Goal: Transaction & Acquisition: Purchase product/service

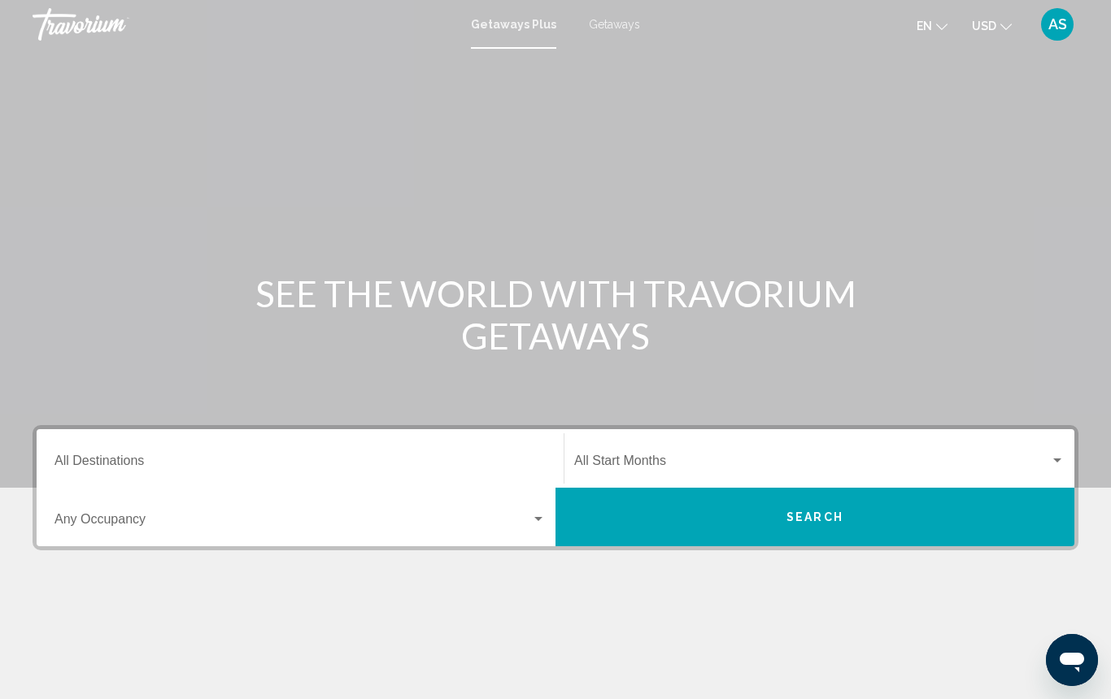
click at [215, 462] on input "Destination All Destinations" at bounding box center [299, 464] width 491 height 15
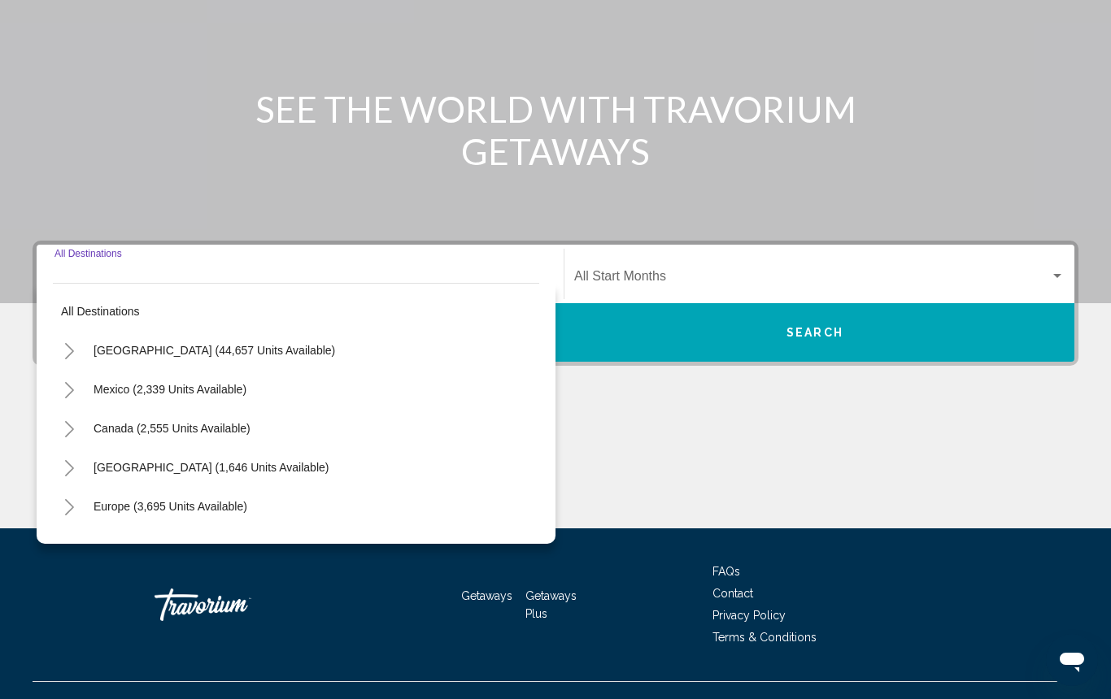
scroll to position [213, 0]
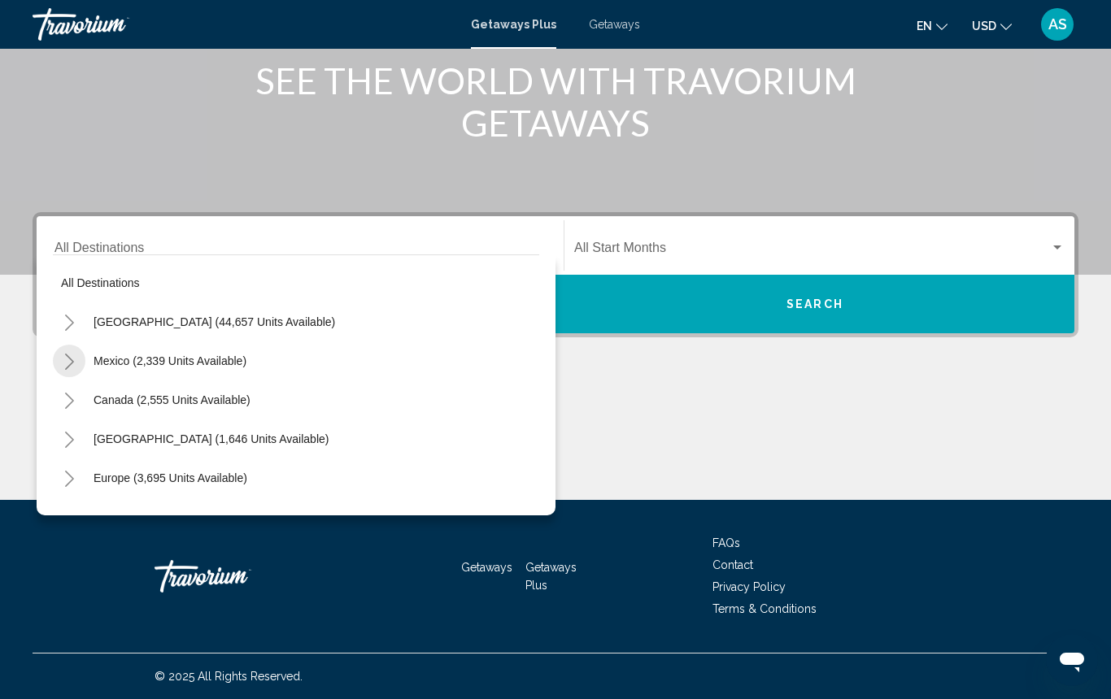
click at [71, 361] on icon "Toggle Mexico (2,339 units available)" at bounding box center [69, 362] width 12 height 16
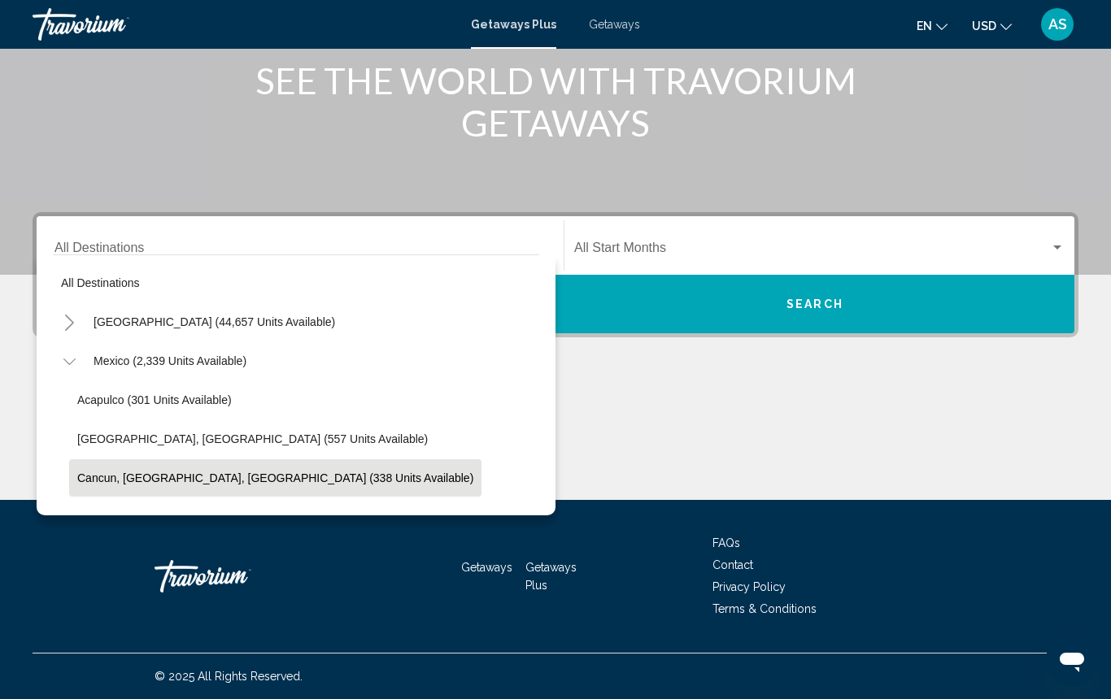
click at [96, 479] on span "Cancun, [GEOGRAPHIC_DATA], [GEOGRAPHIC_DATA] (338 units available)" at bounding box center [275, 478] width 396 height 13
type input "**********"
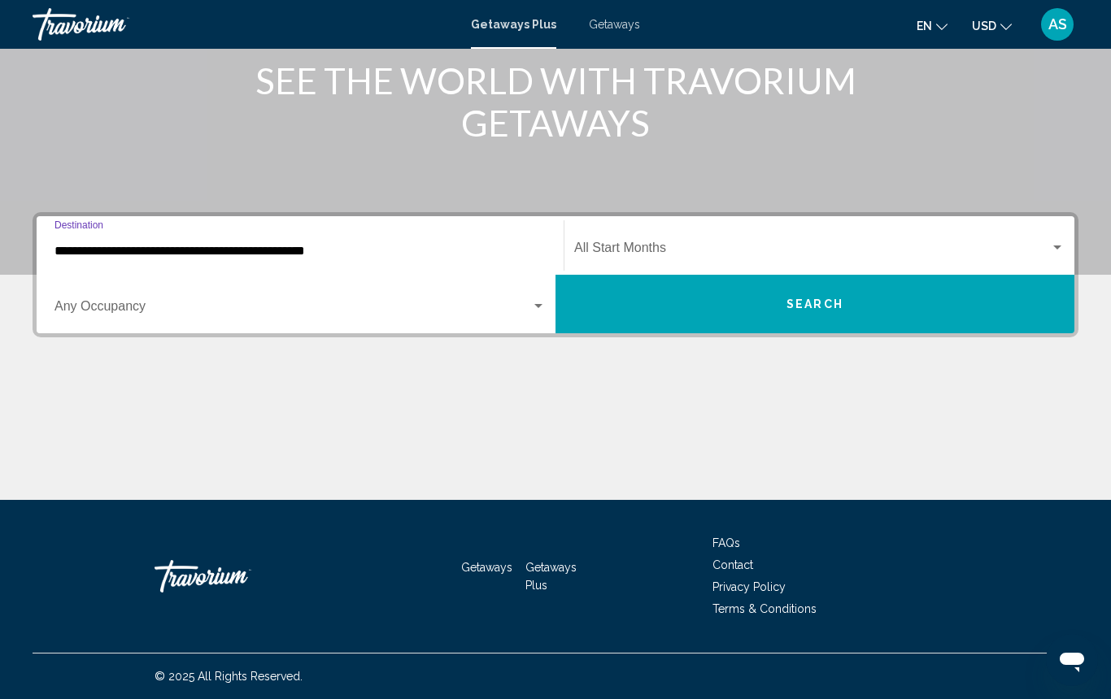
click at [539, 303] on div "Search widget" at bounding box center [538, 306] width 15 height 13
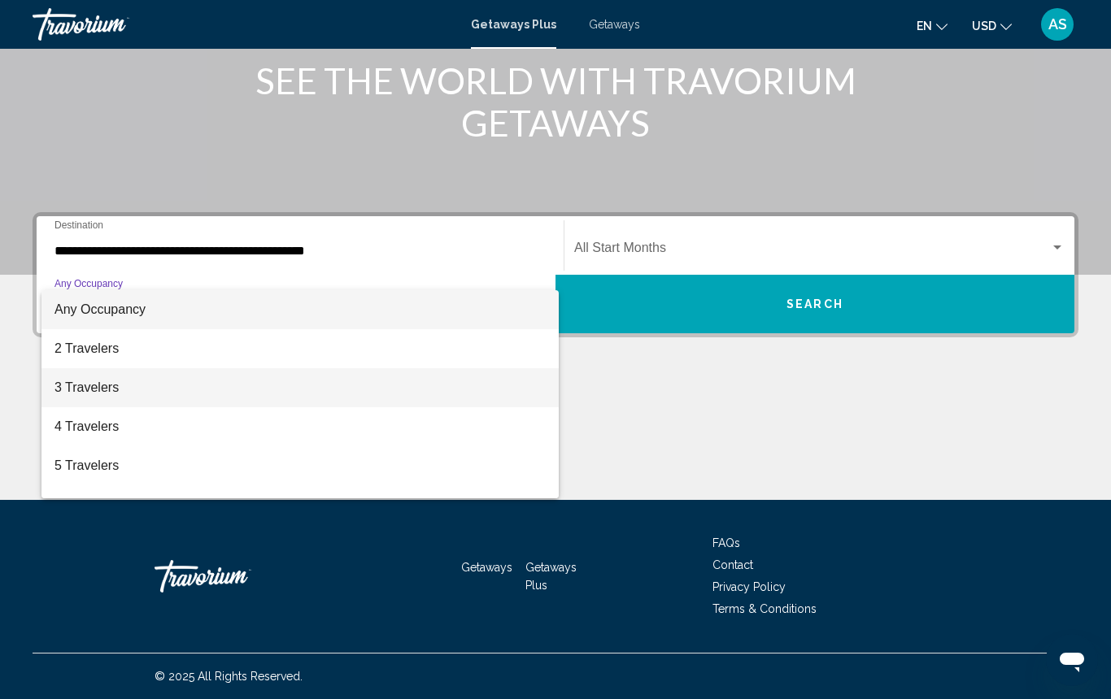
click at [250, 386] on span "3 Travelers" at bounding box center [299, 387] width 491 height 39
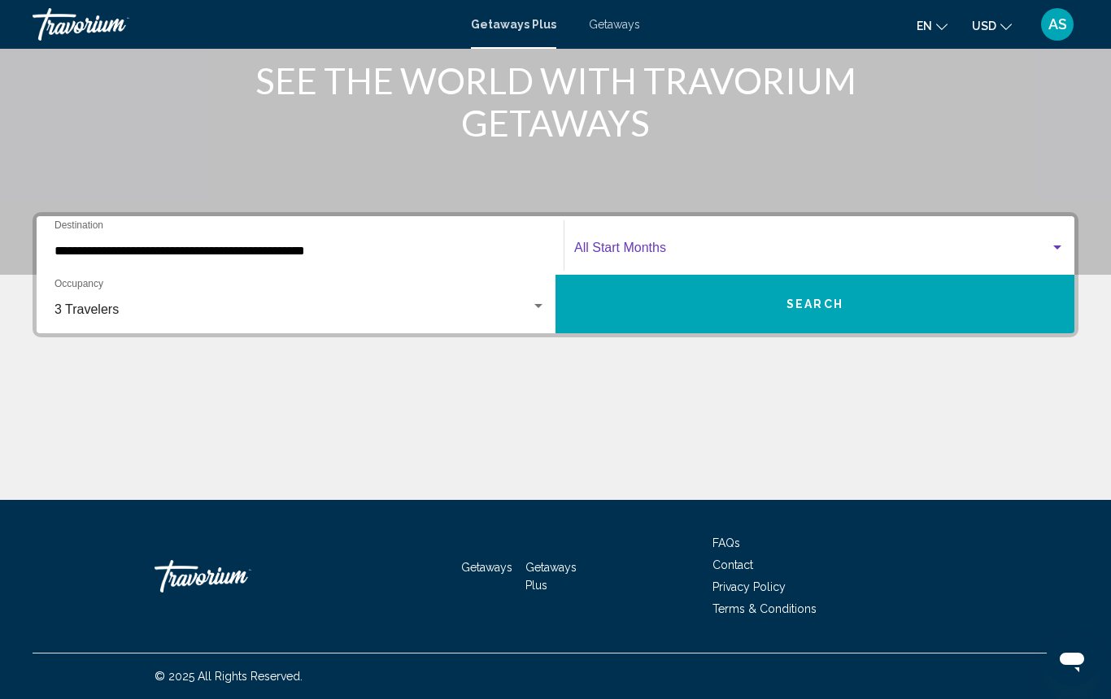
click at [705, 246] on span "Search widget" at bounding box center [812, 251] width 476 height 15
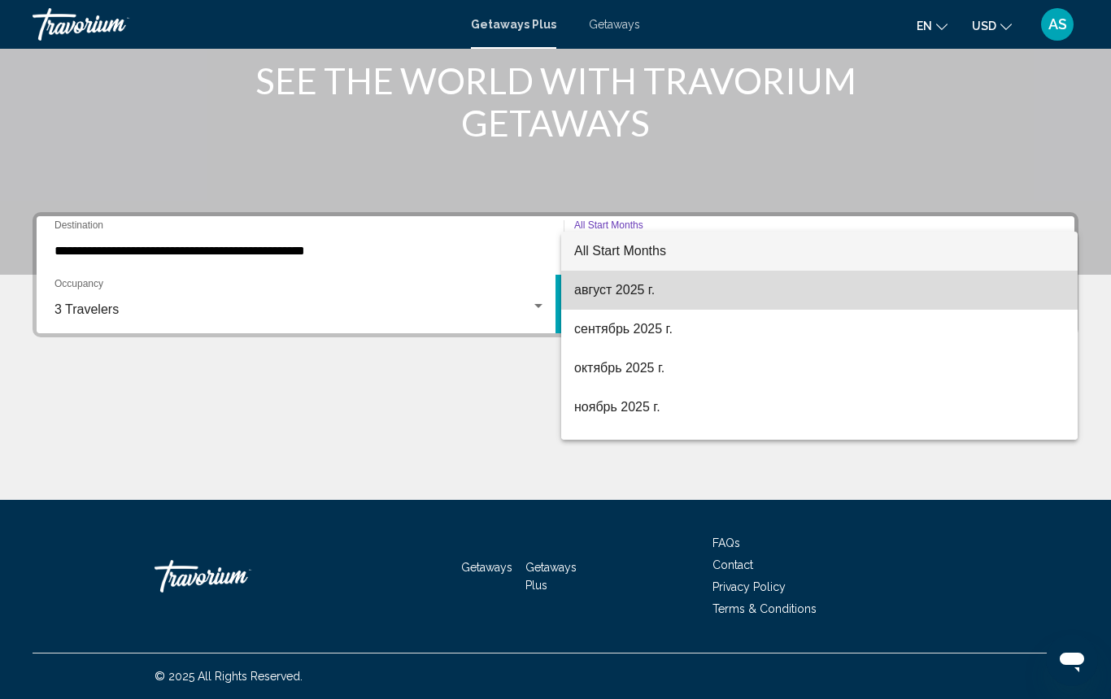
click at [686, 289] on span "август 2025 г." at bounding box center [819, 290] width 490 height 39
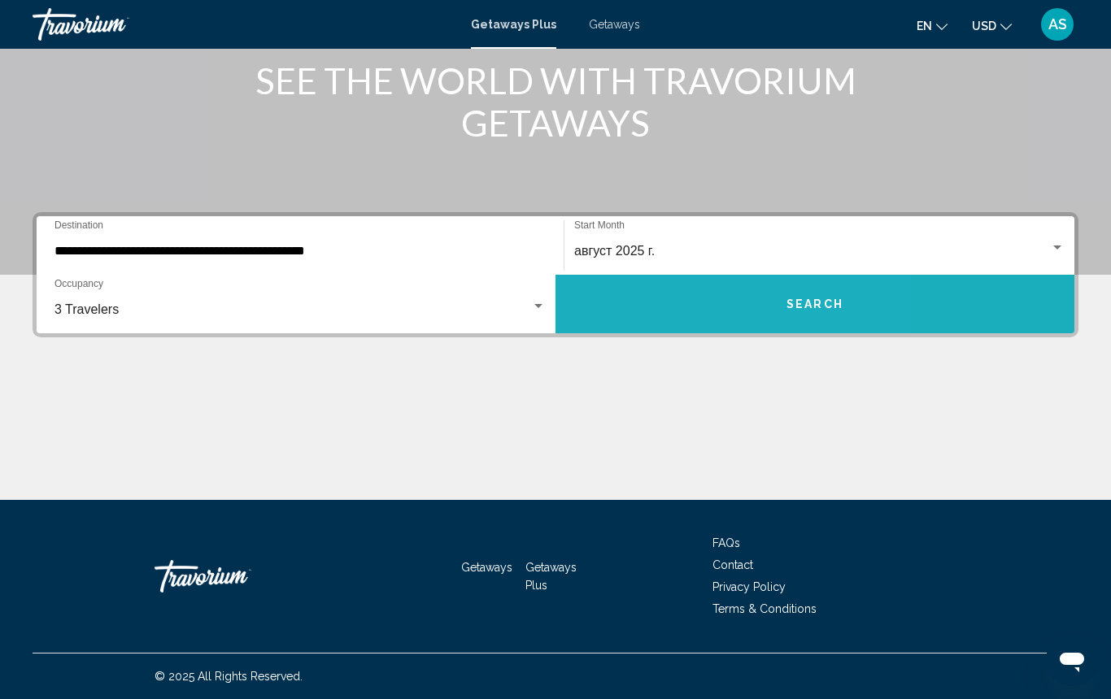
click at [683, 298] on button "Search" at bounding box center [814, 304] width 519 height 59
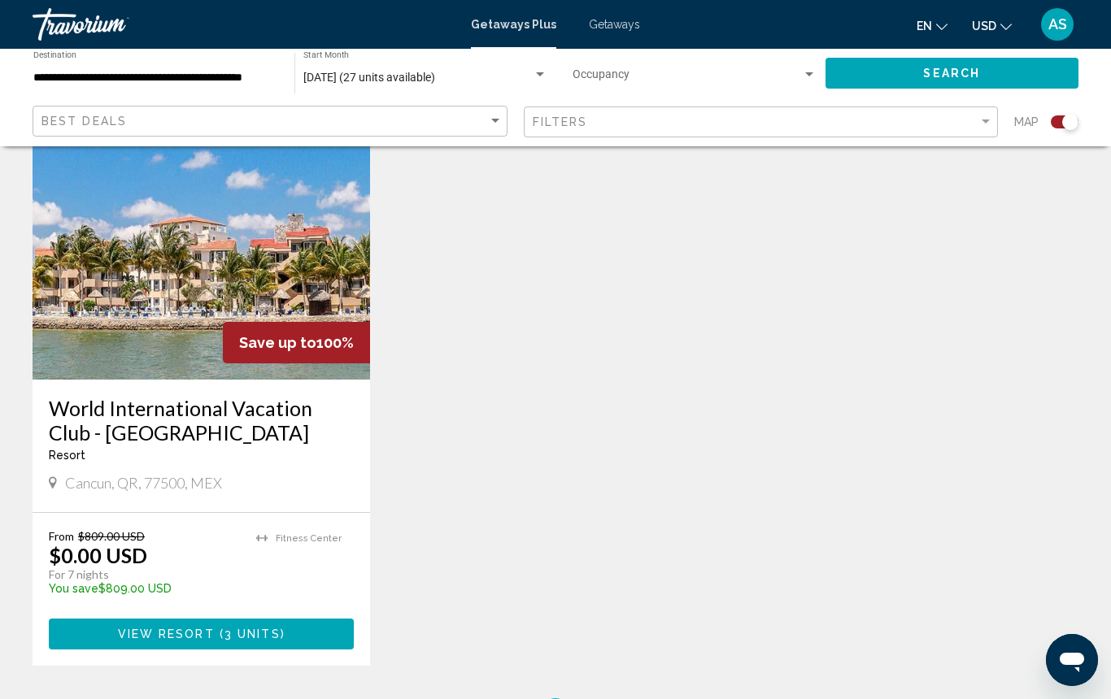
scroll to position [1202, 0]
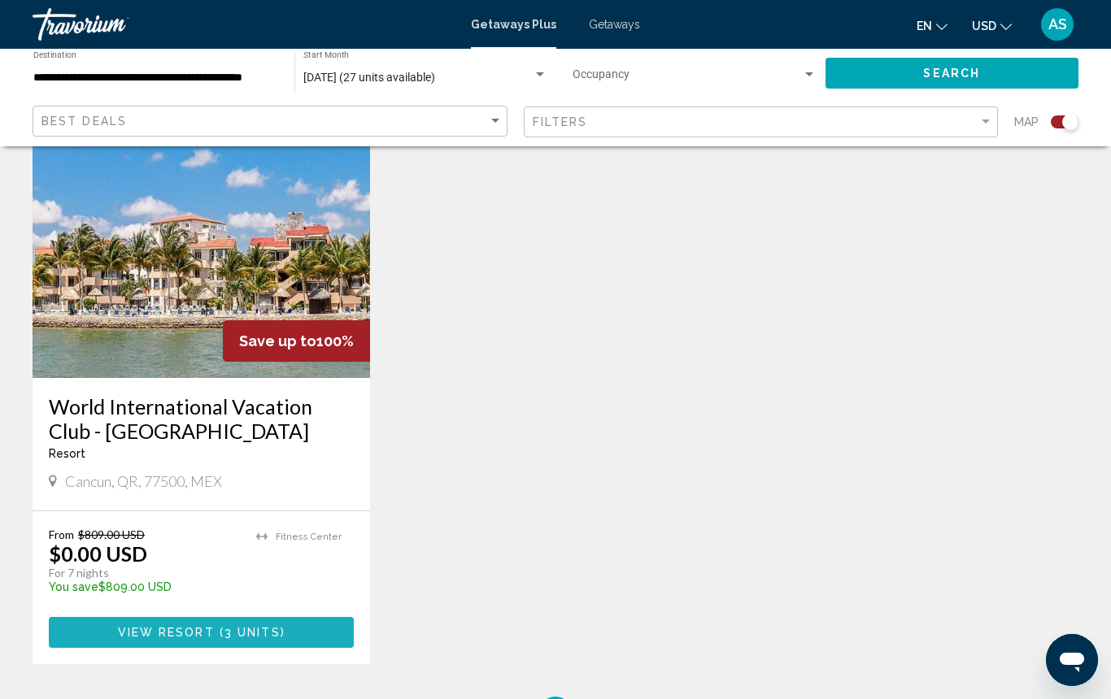
click at [184, 627] on span "View Resort" at bounding box center [166, 633] width 97 height 13
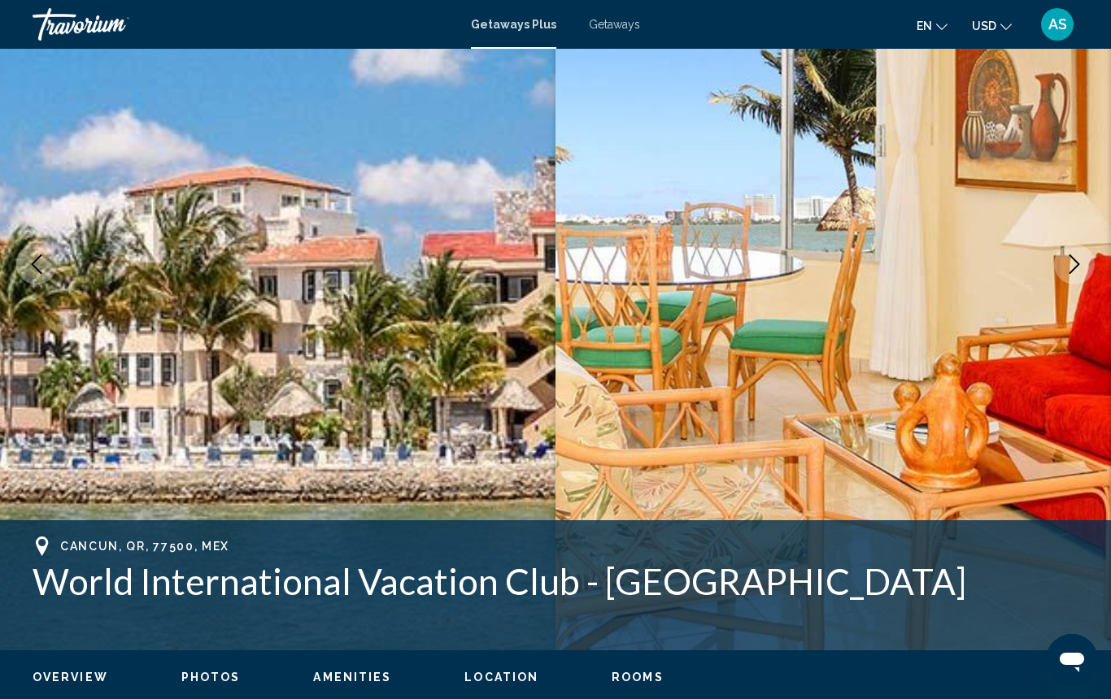
scroll to position [170, 0]
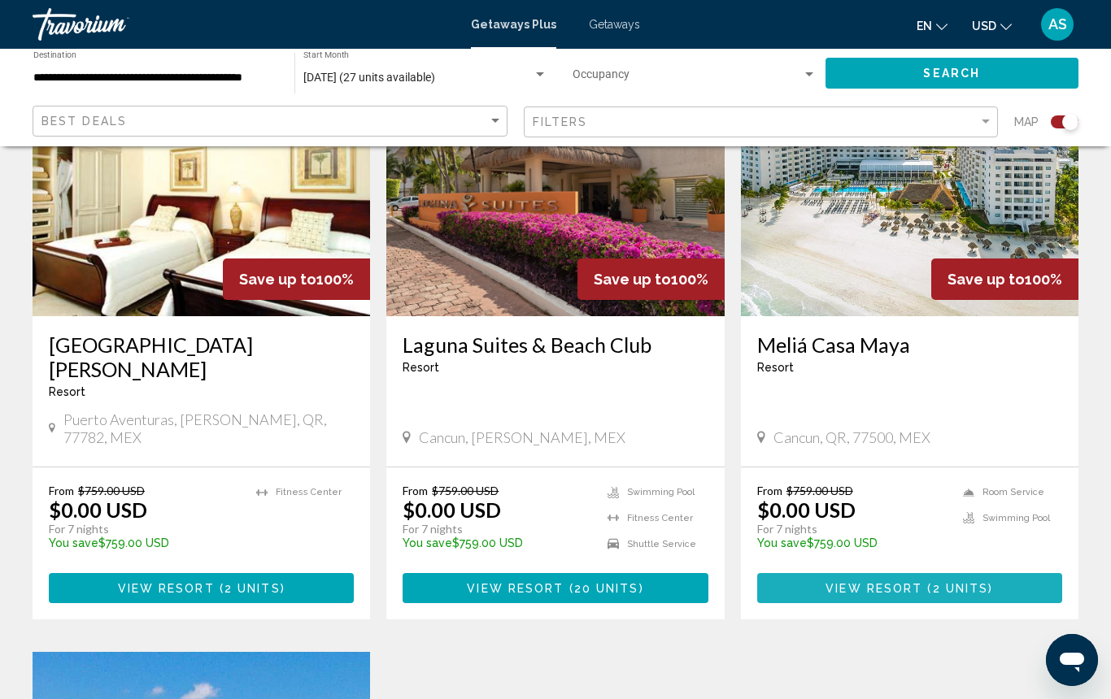
scroll to position [670, 0]
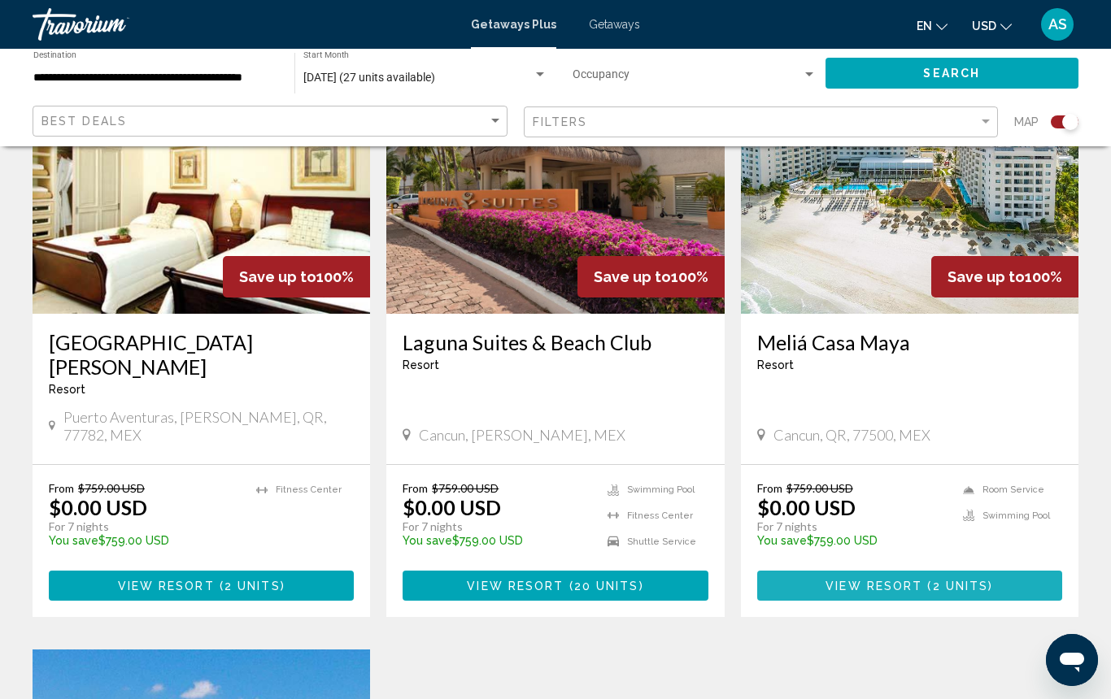
click at [888, 575] on button "View Resort ( 2 units )" at bounding box center [909, 586] width 305 height 30
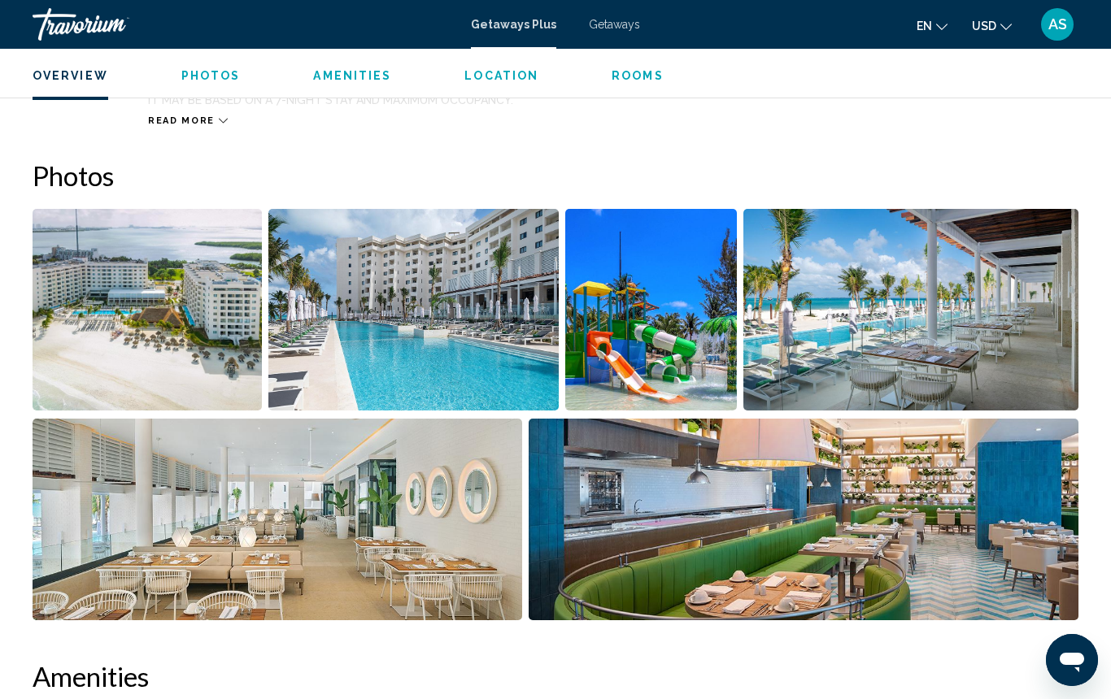
scroll to position [963, 0]
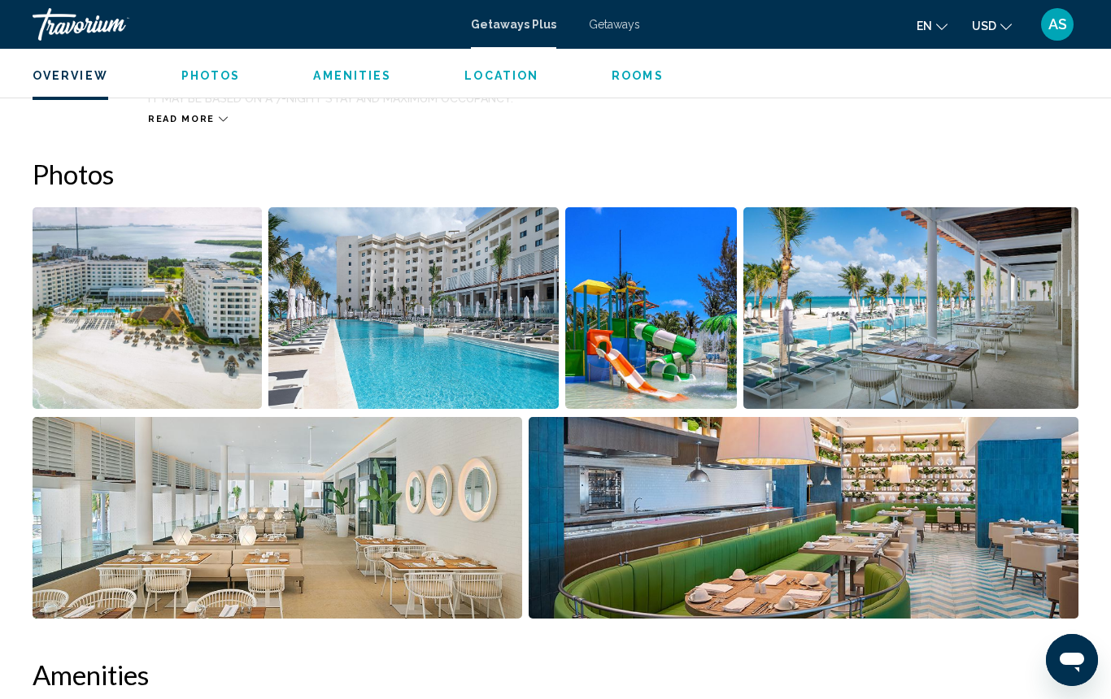
click at [131, 304] on img "Open full-screen image slider" at bounding box center [147, 308] width 229 height 202
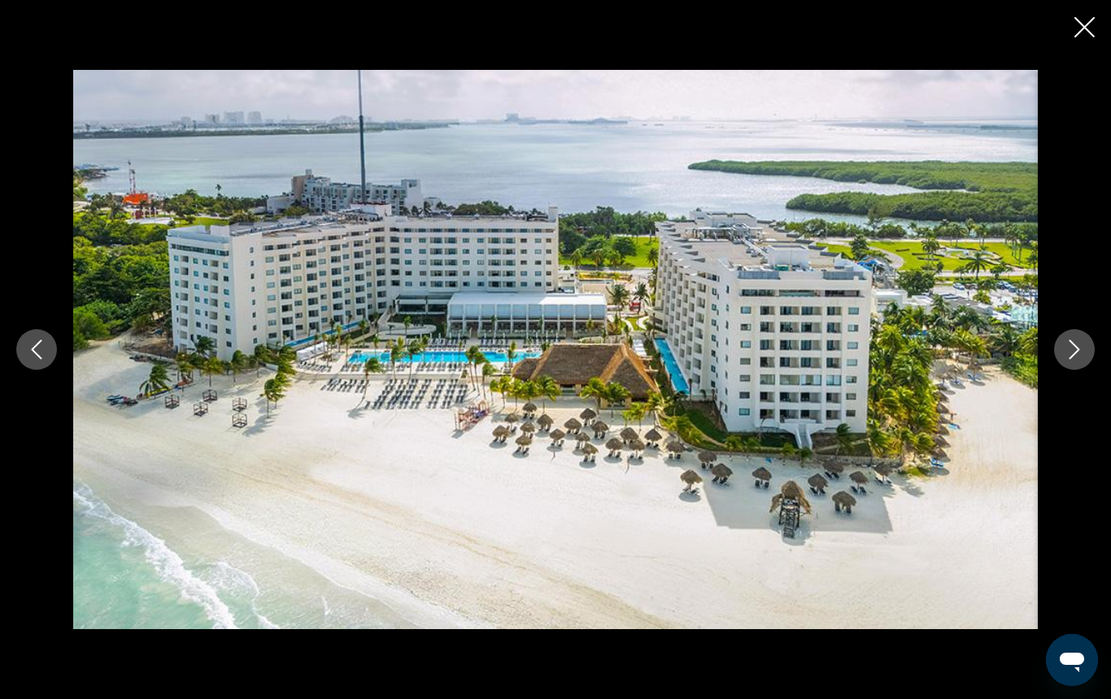
click at [1078, 347] on icon "Next image" at bounding box center [1074, 350] width 20 height 20
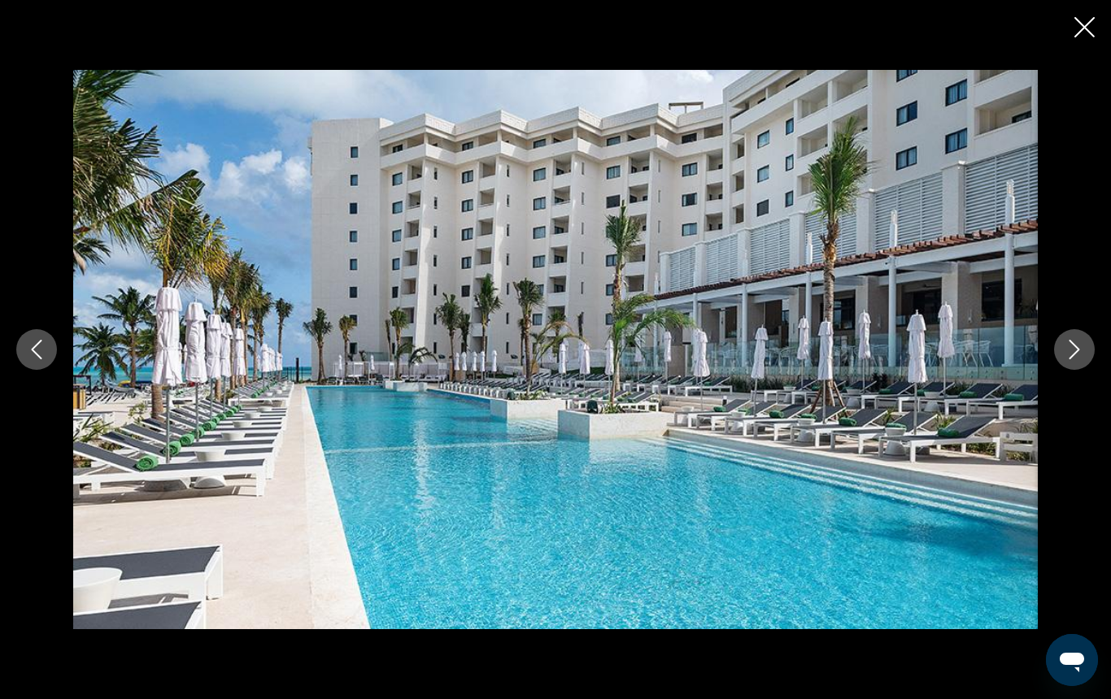
click at [1078, 347] on icon "Next image" at bounding box center [1074, 350] width 20 height 20
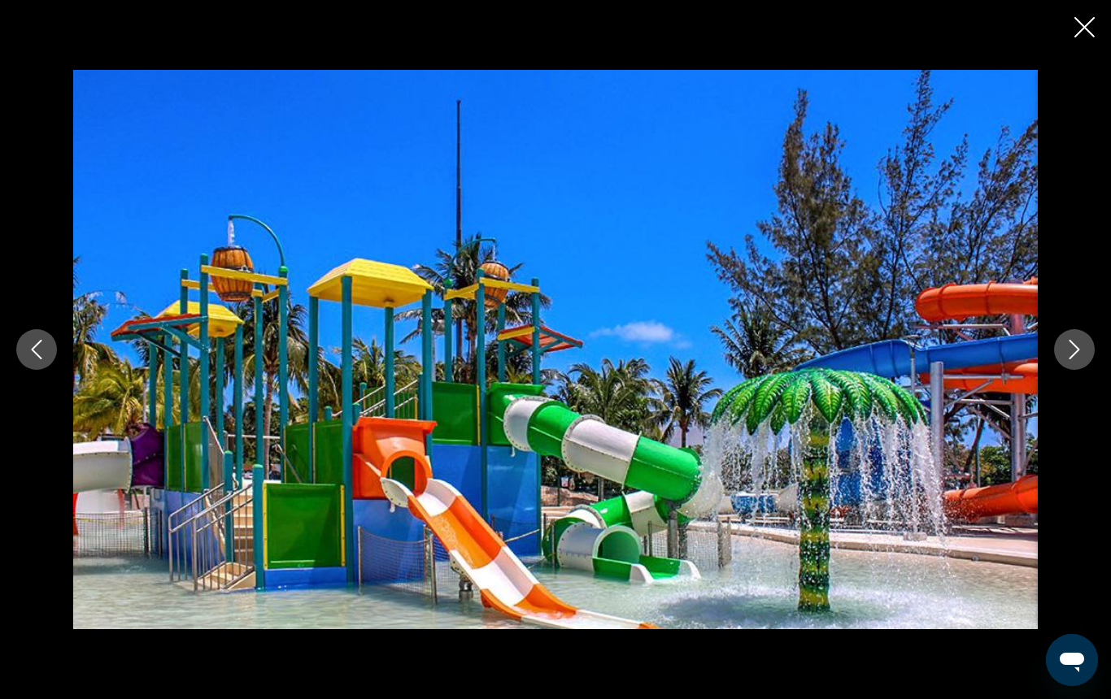
click at [1078, 347] on icon "Next image" at bounding box center [1074, 350] width 20 height 20
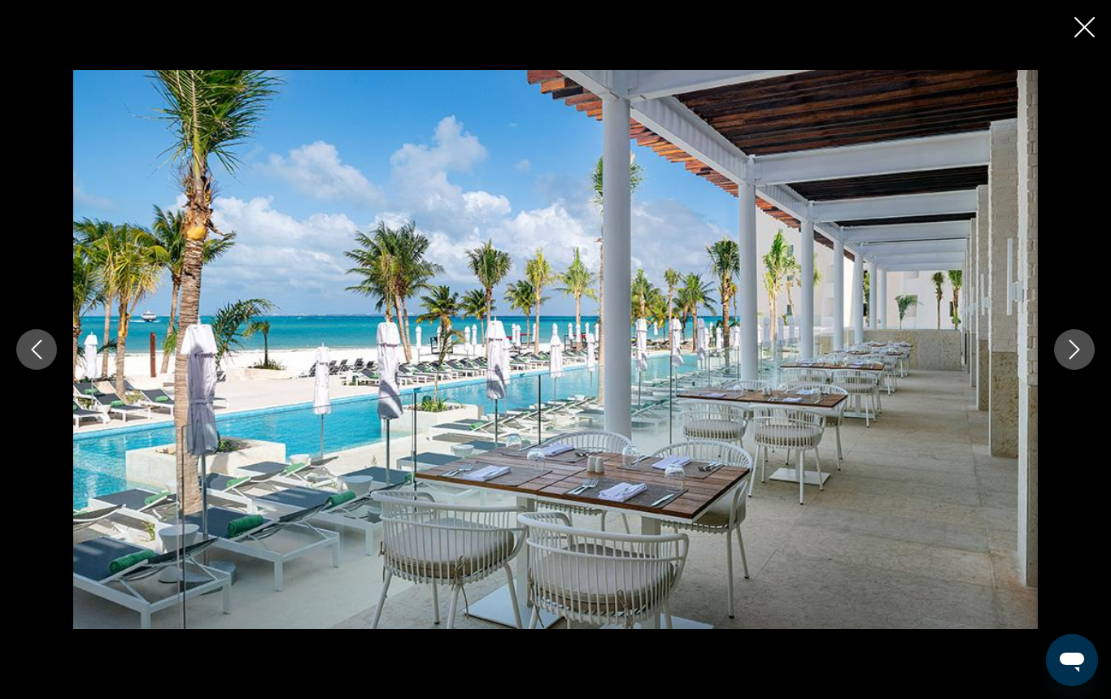
click at [1078, 347] on icon "Next image" at bounding box center [1074, 350] width 20 height 20
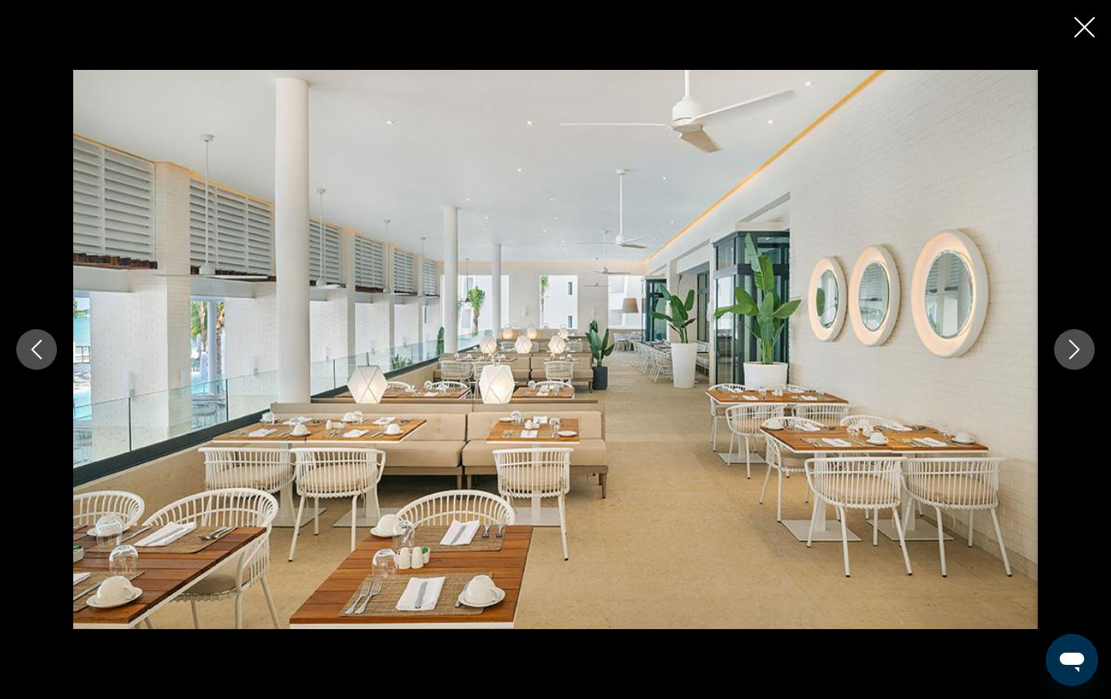
click at [1078, 347] on icon "Next image" at bounding box center [1074, 350] width 20 height 20
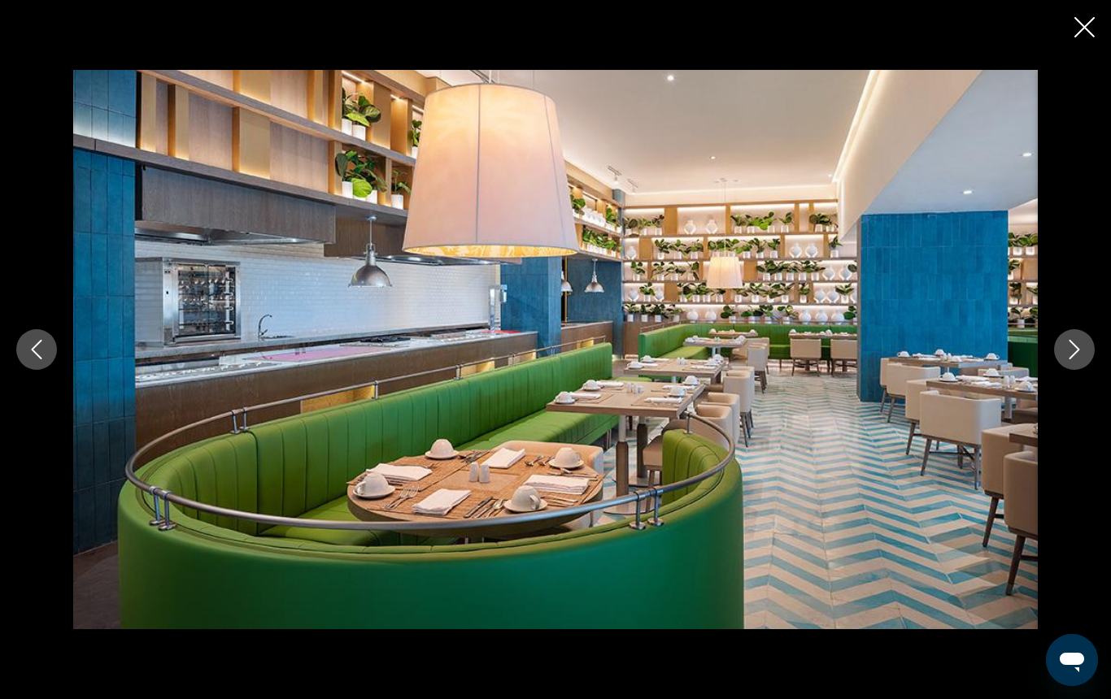
click at [1078, 347] on icon "Next image" at bounding box center [1074, 350] width 20 height 20
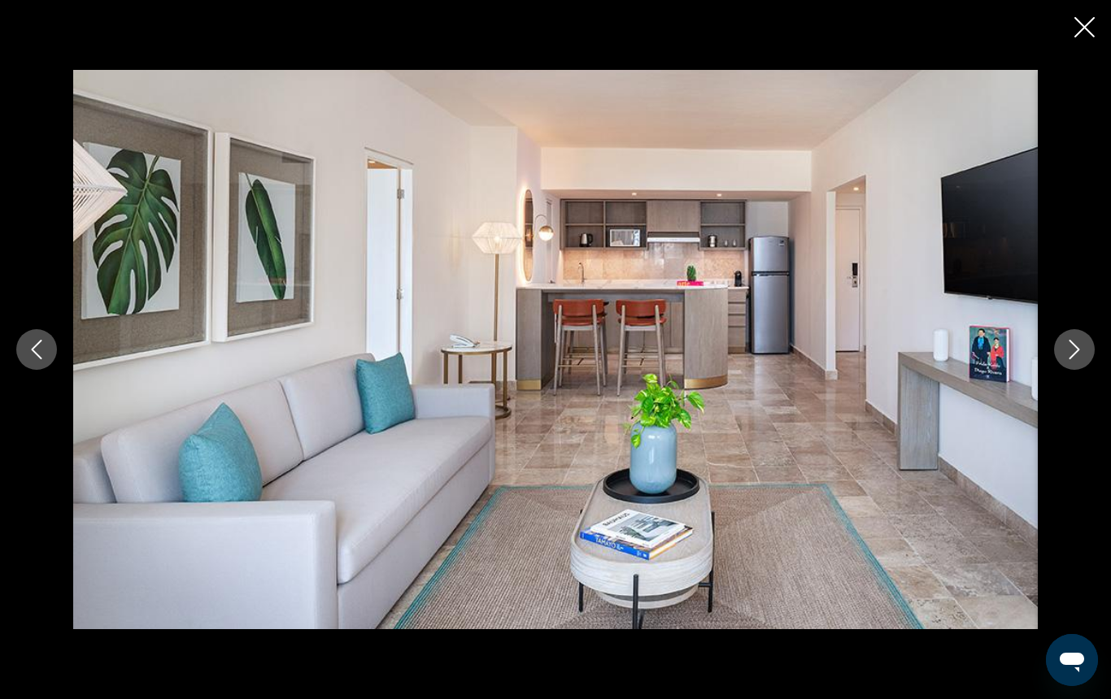
click at [1078, 347] on icon "Next image" at bounding box center [1074, 350] width 20 height 20
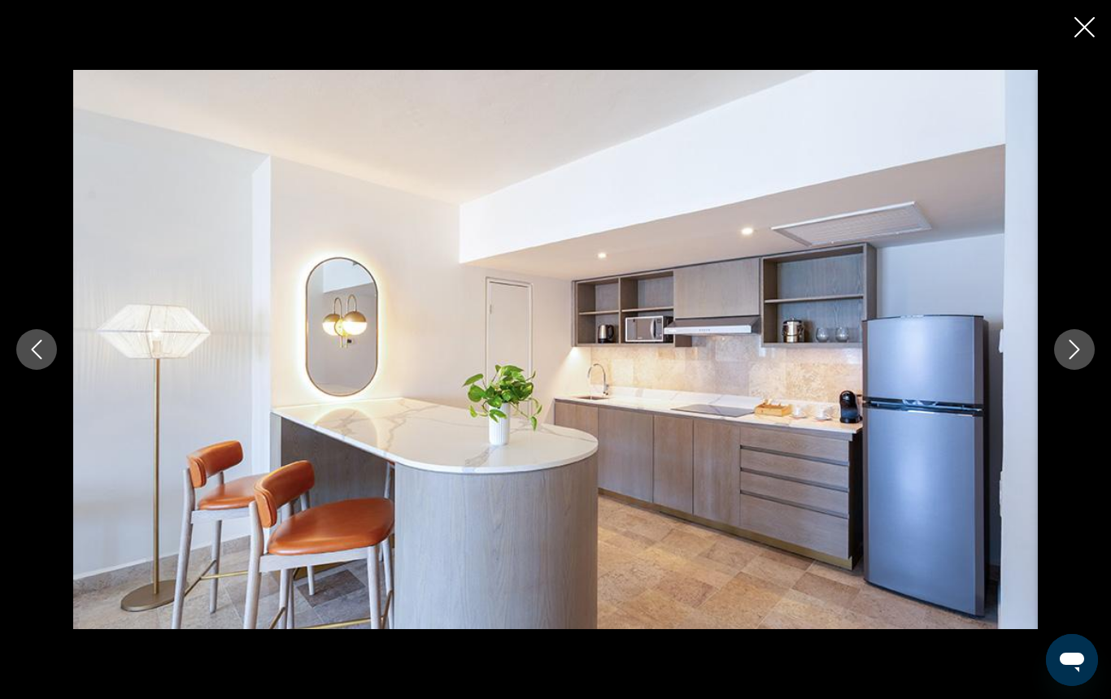
click at [1078, 347] on icon "Next image" at bounding box center [1074, 350] width 20 height 20
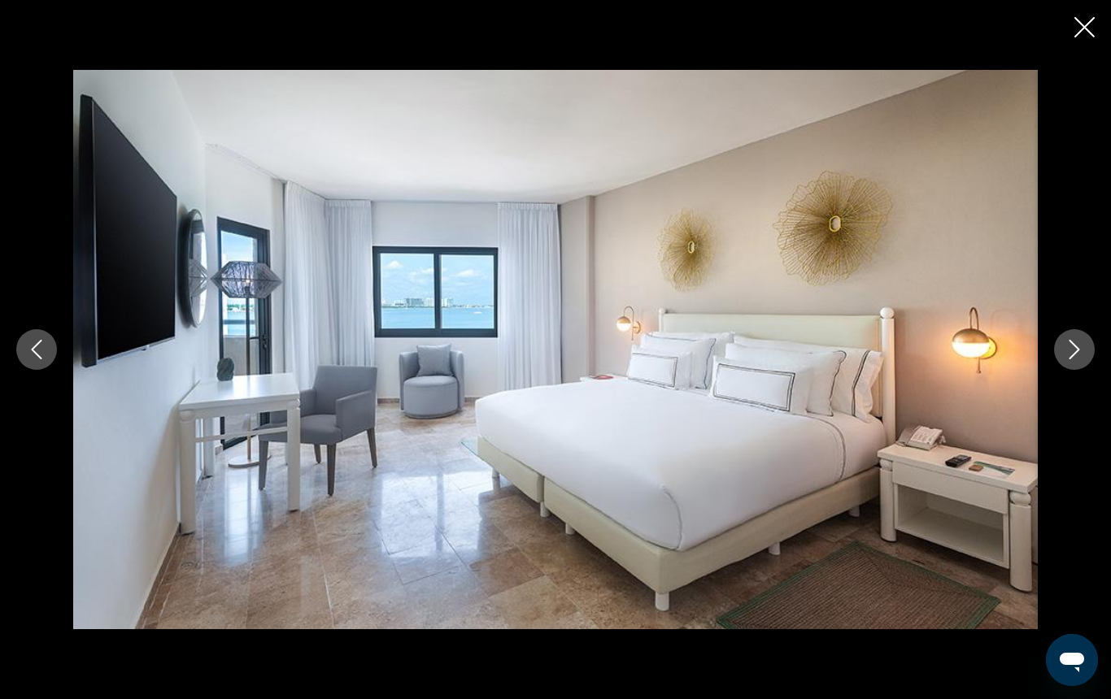
click at [1078, 347] on icon "Next image" at bounding box center [1074, 350] width 20 height 20
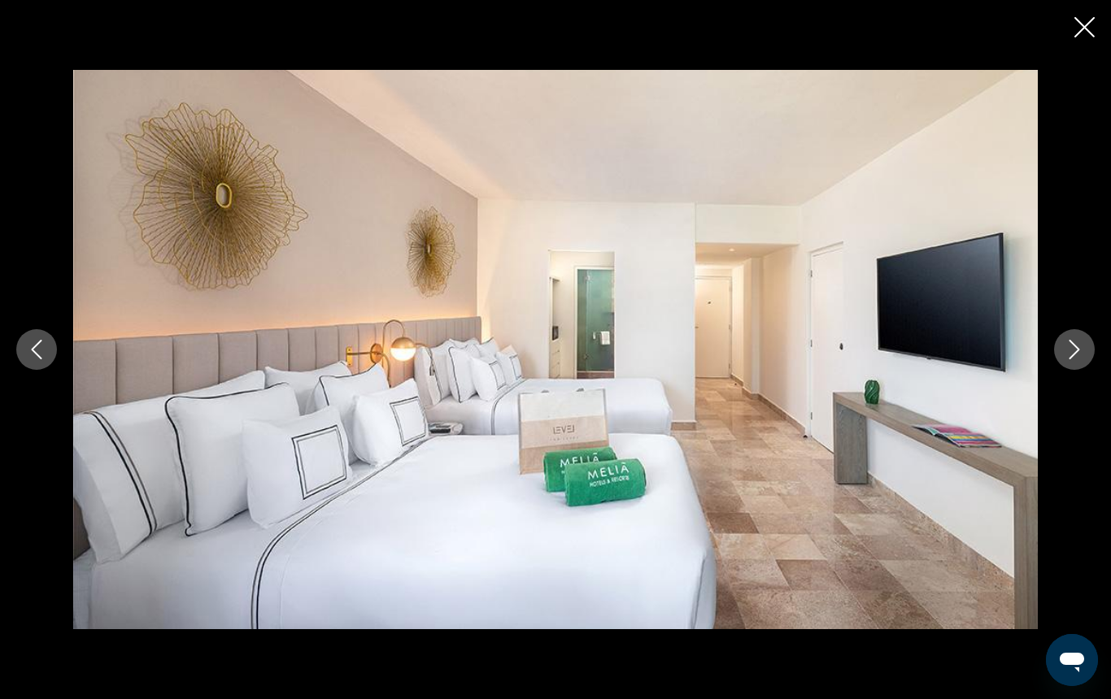
click at [1078, 347] on icon "Next image" at bounding box center [1074, 350] width 20 height 20
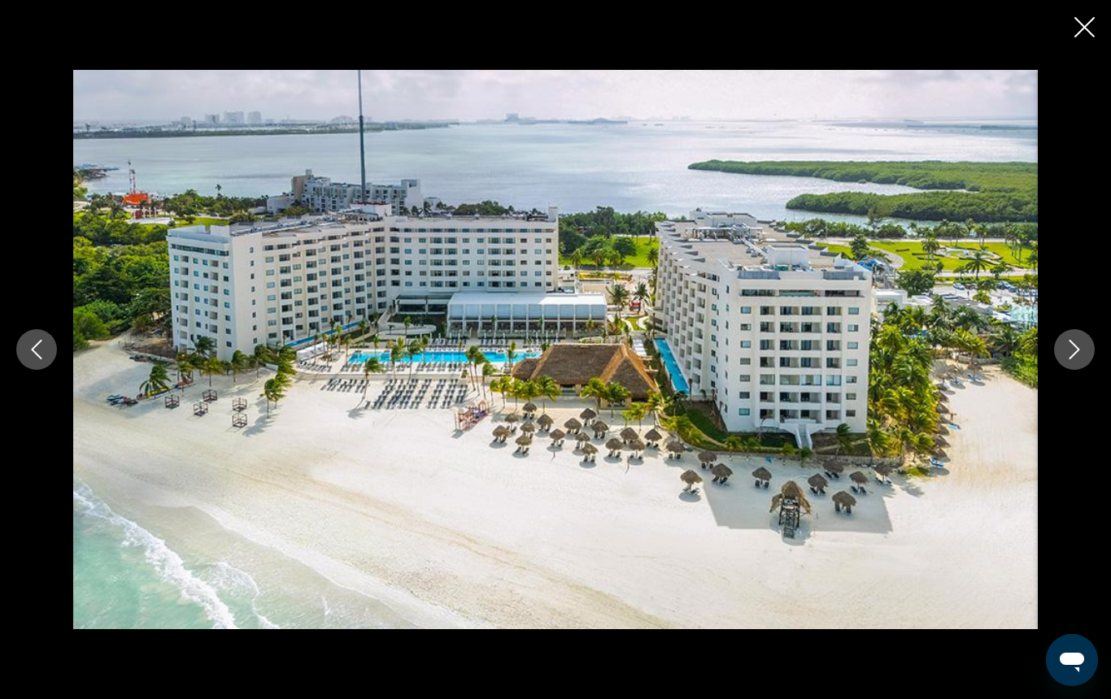
scroll to position [861, 0]
click at [1061, 349] on button "Next image" at bounding box center [1074, 349] width 41 height 41
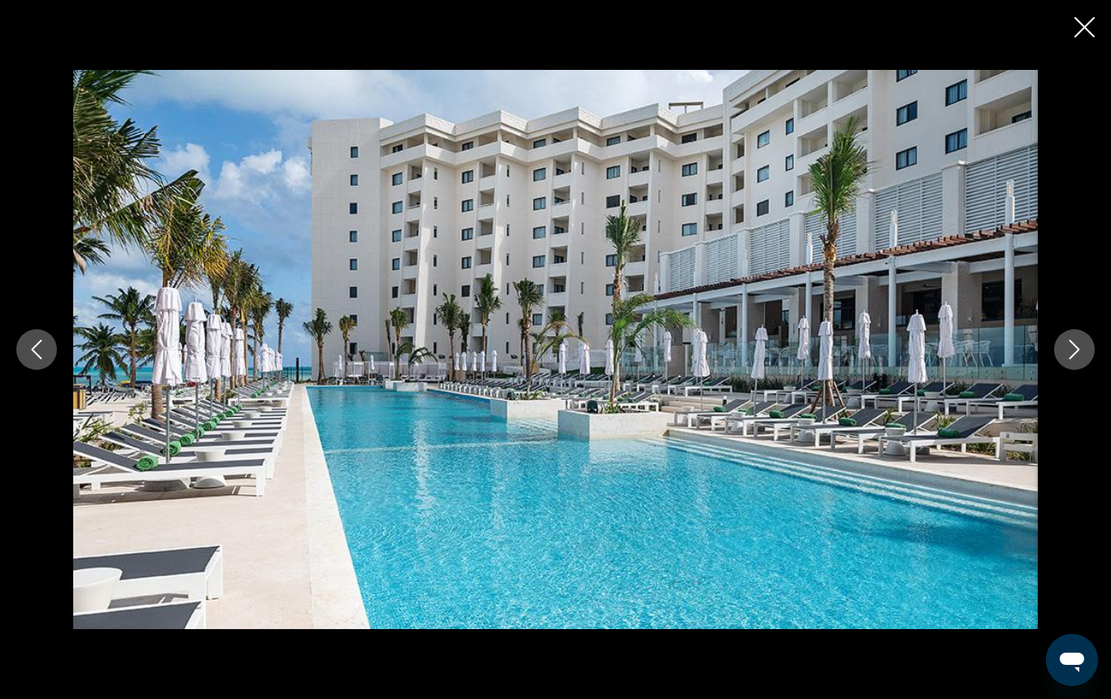
scroll to position [879, 0]
click at [1070, 346] on icon "Next image" at bounding box center [1074, 350] width 20 height 20
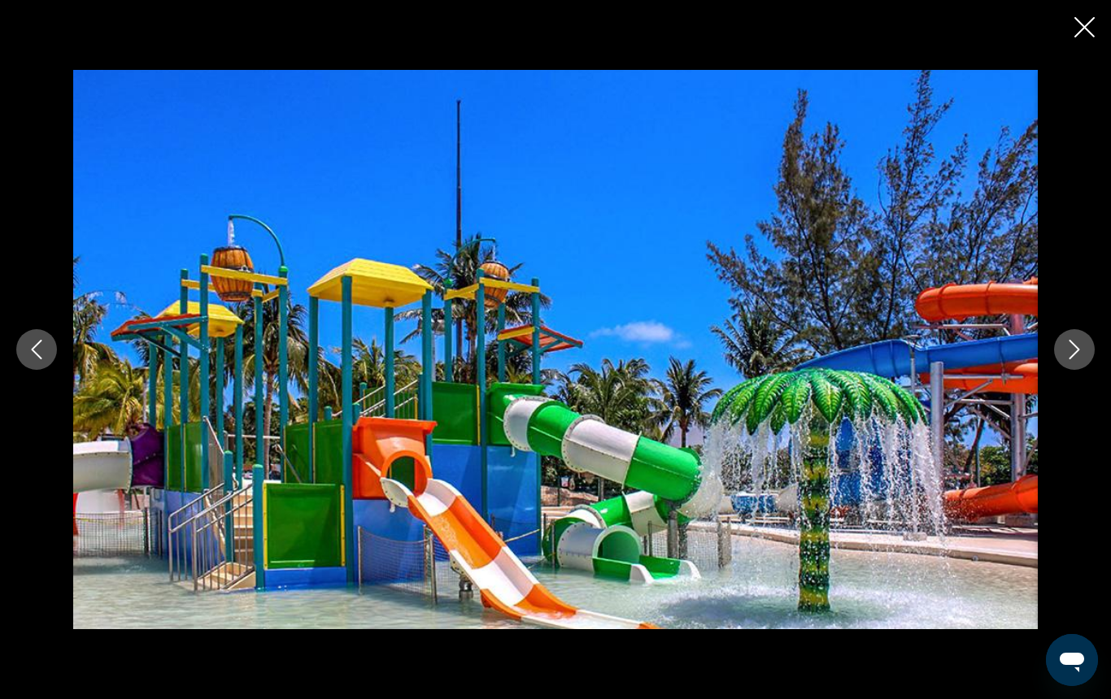
click at [1070, 346] on icon "Next image" at bounding box center [1074, 350] width 20 height 20
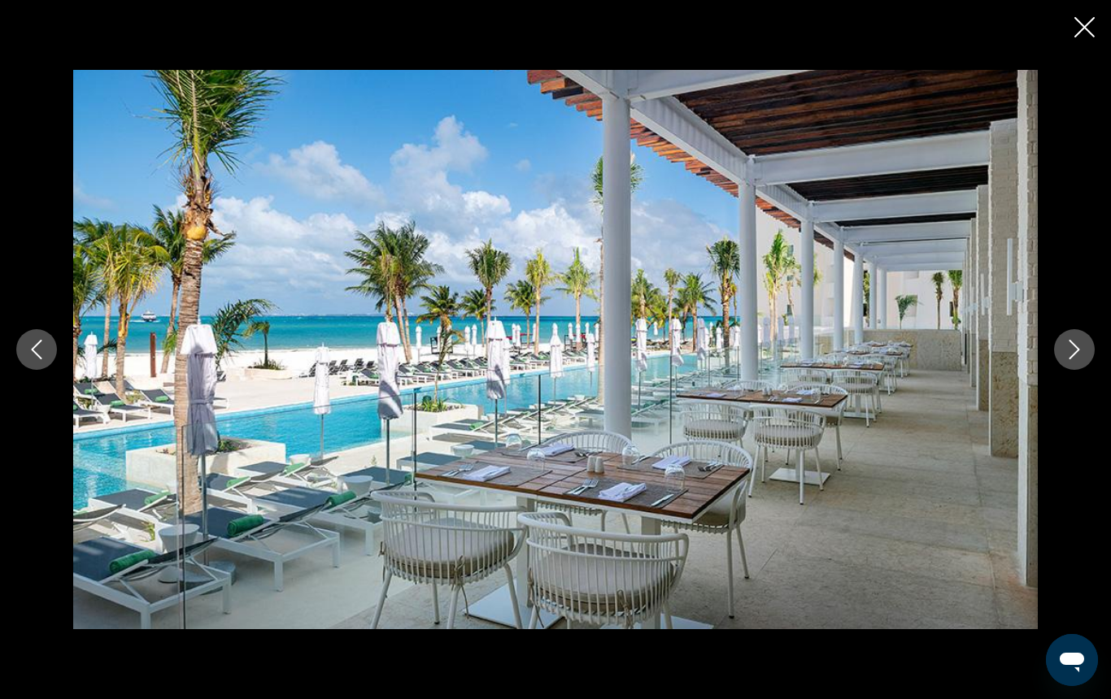
scroll to position [647, 0]
click at [1084, 27] on icon "Close slideshow" at bounding box center [1084, 27] width 20 height 20
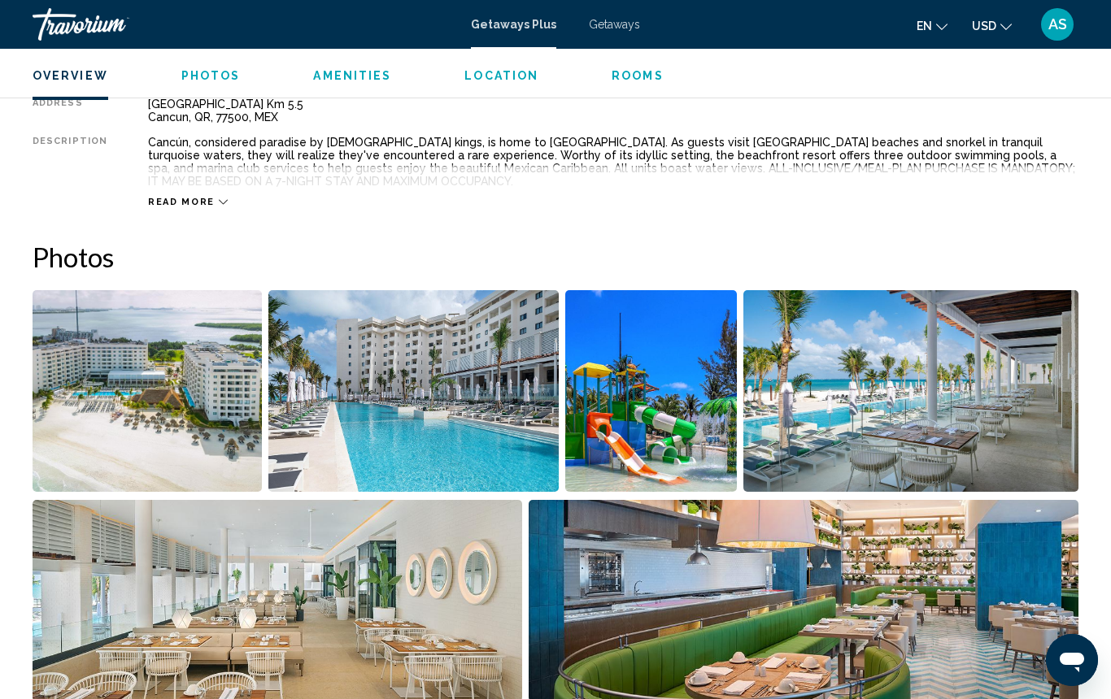
scroll to position [881, 0]
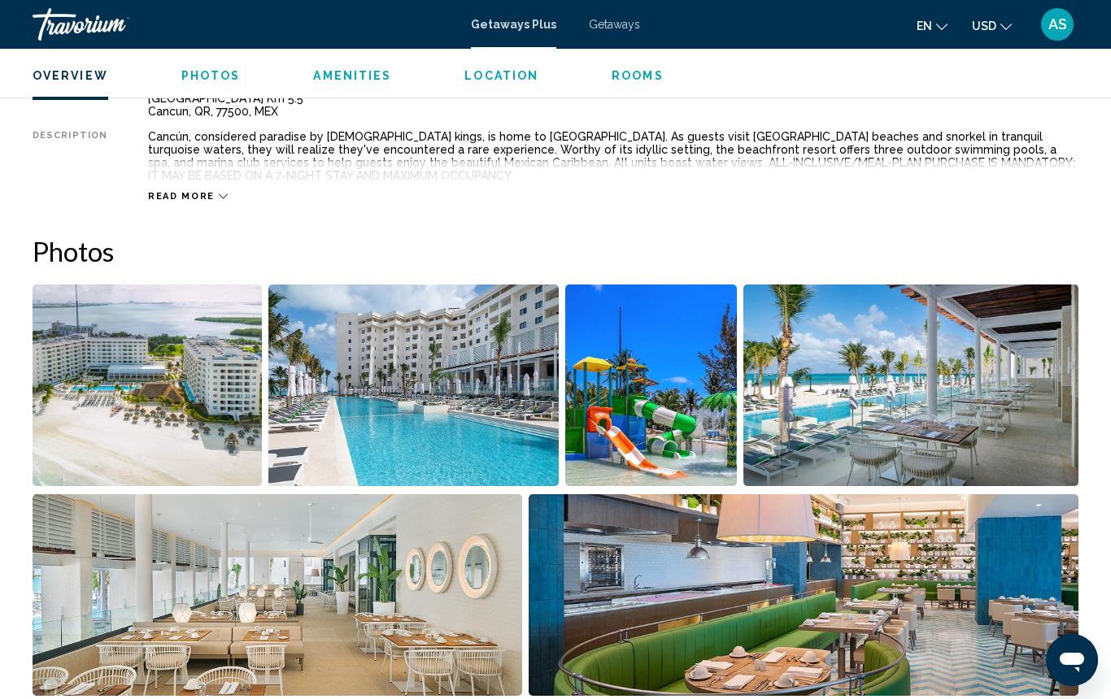
click at [205, 74] on span "Photos" at bounding box center [210, 75] width 59 height 13
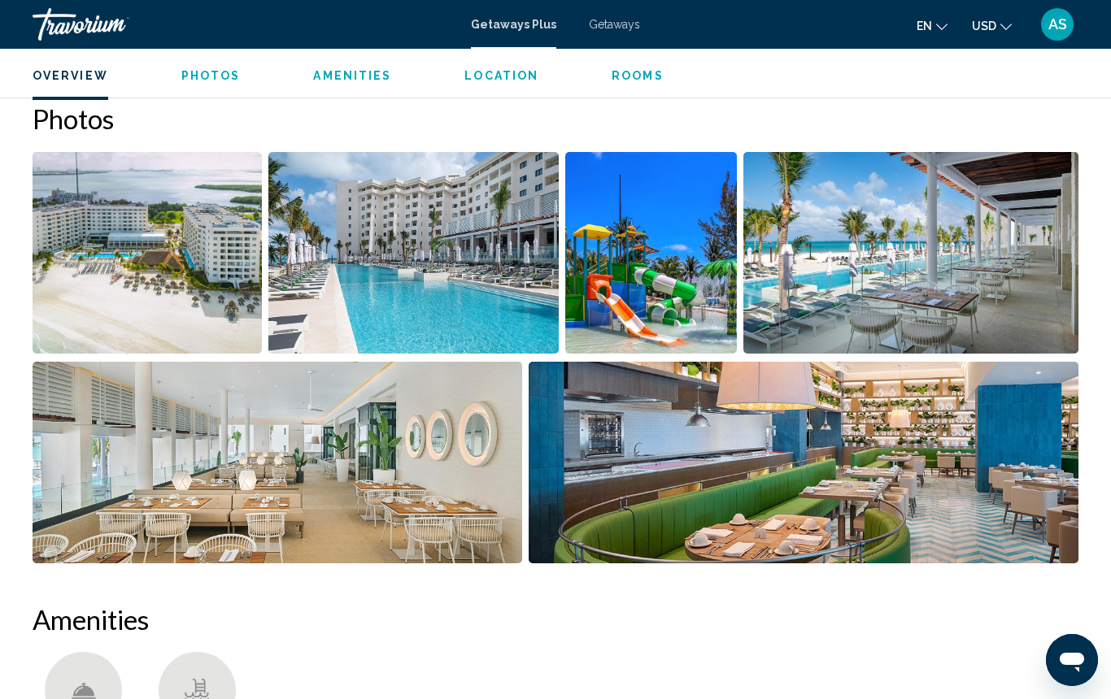
scroll to position [1023, 0]
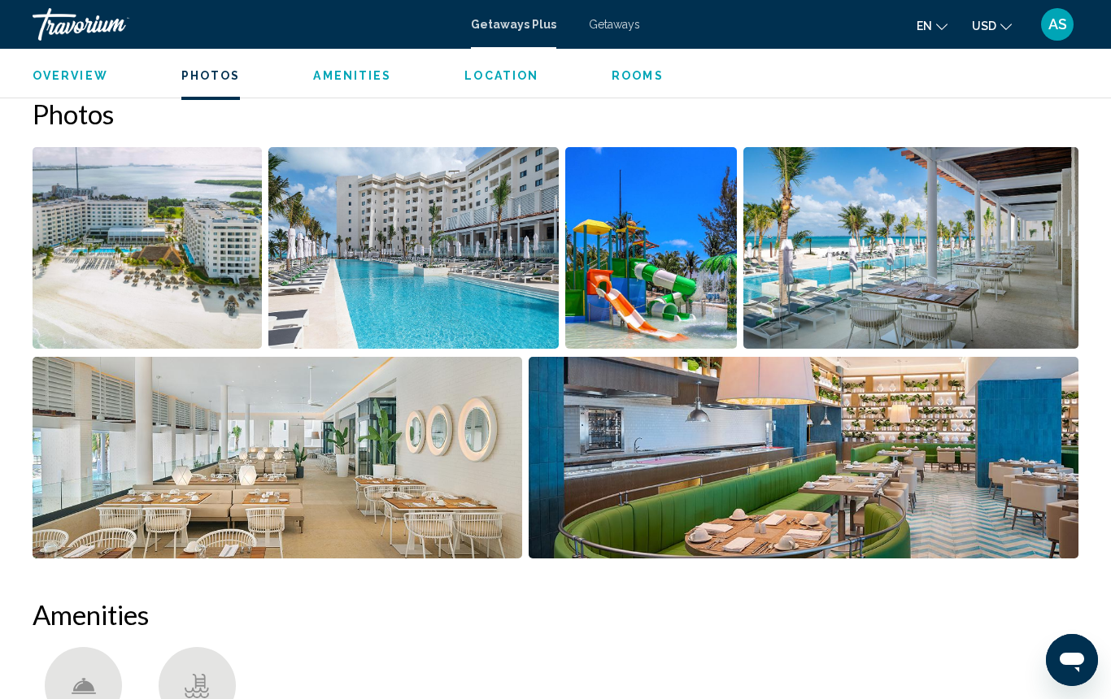
click at [352, 74] on span "Amenities" at bounding box center [352, 75] width 78 height 13
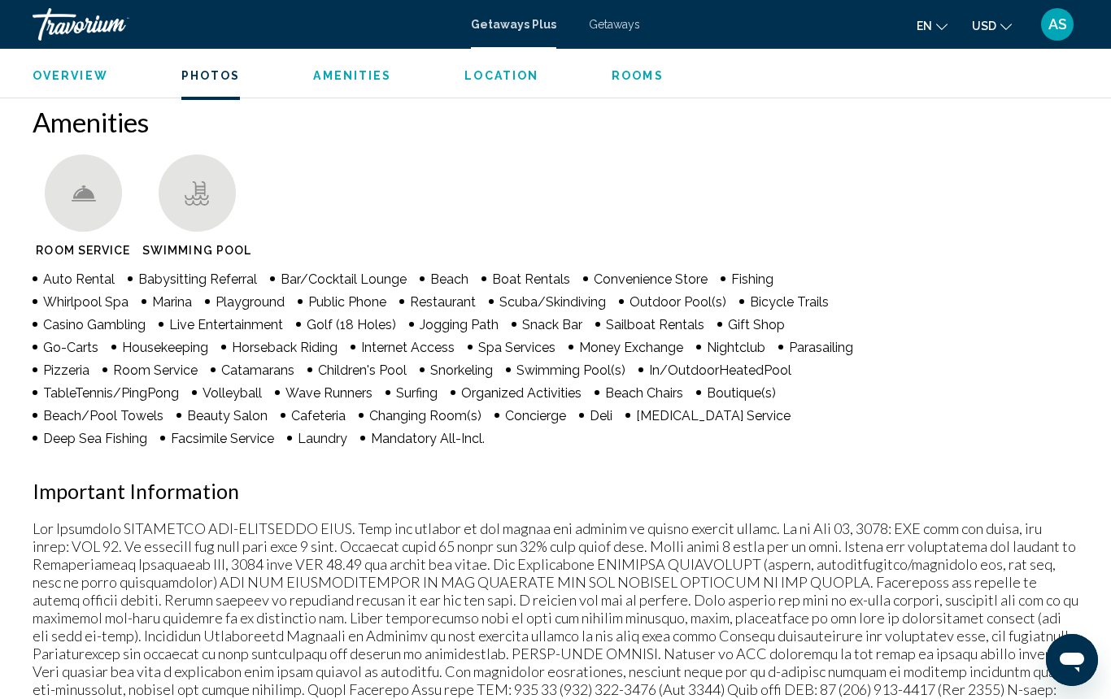
scroll to position [1524, 0]
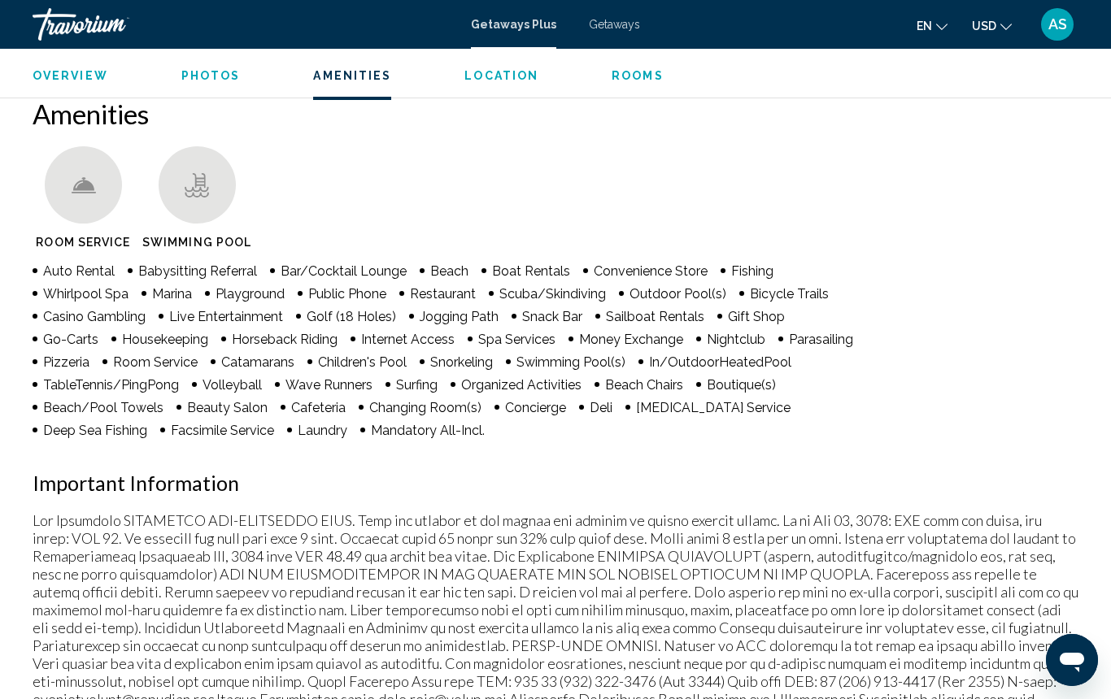
click at [942, 23] on icon "Change language" at bounding box center [941, 26] width 11 height 11
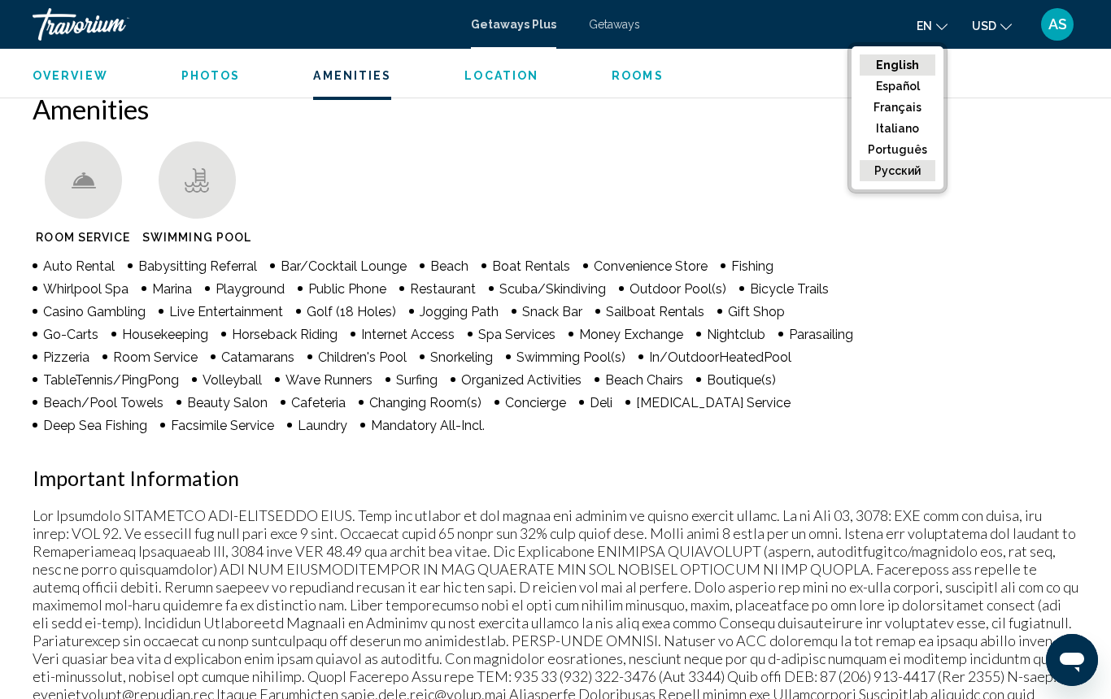
scroll to position [1534, 0]
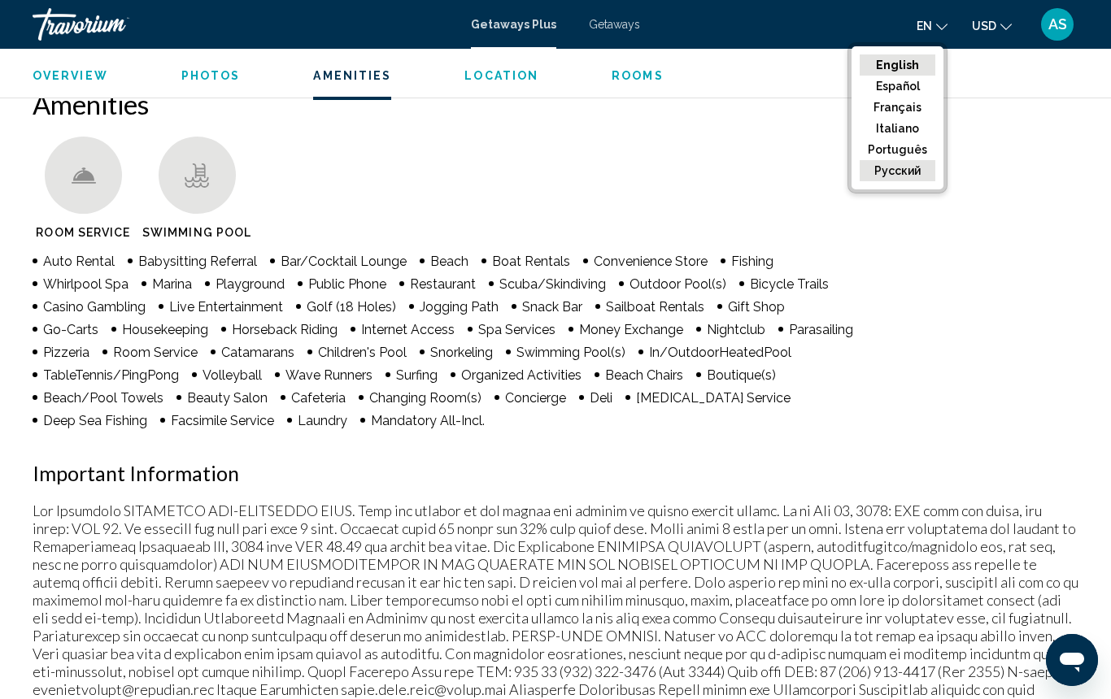
click at [909, 170] on button "русский" at bounding box center [897, 170] width 76 height 21
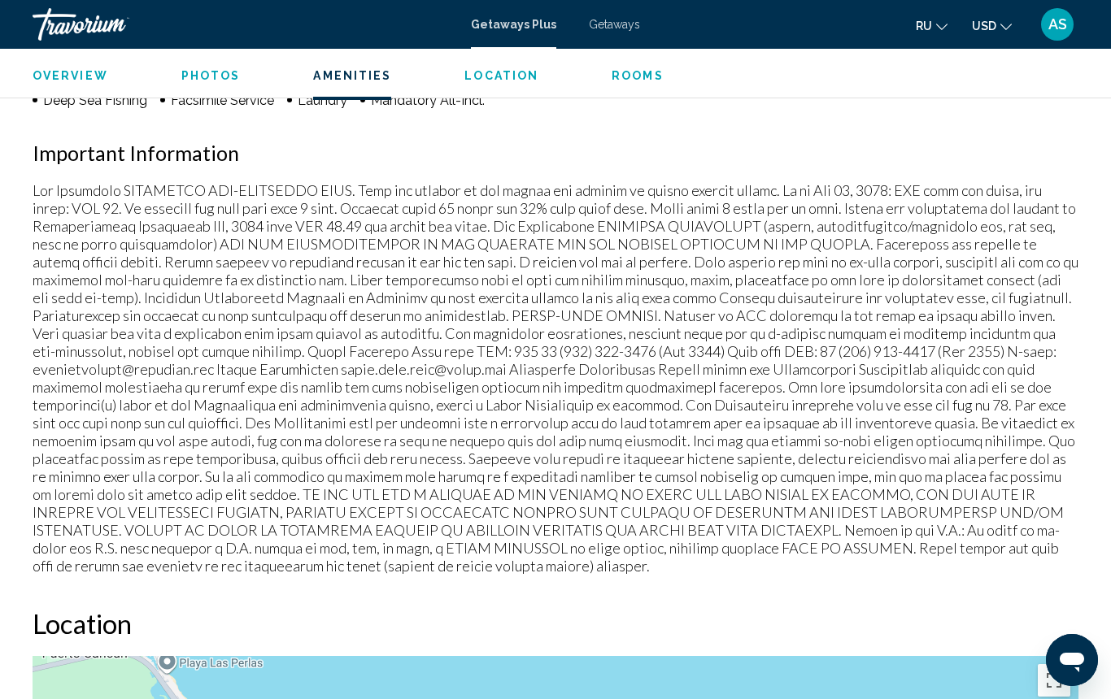
scroll to position [1855, 0]
click at [942, 24] on icon "Change language" at bounding box center [941, 26] width 11 height 11
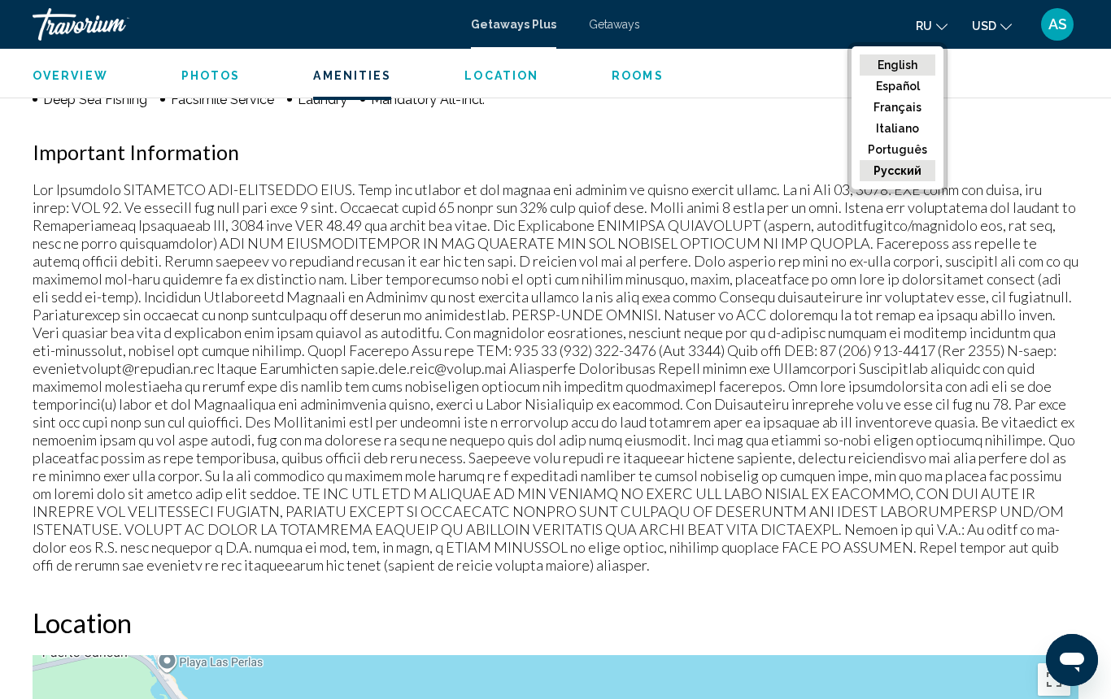
click at [911, 59] on button "English" at bounding box center [897, 64] width 76 height 21
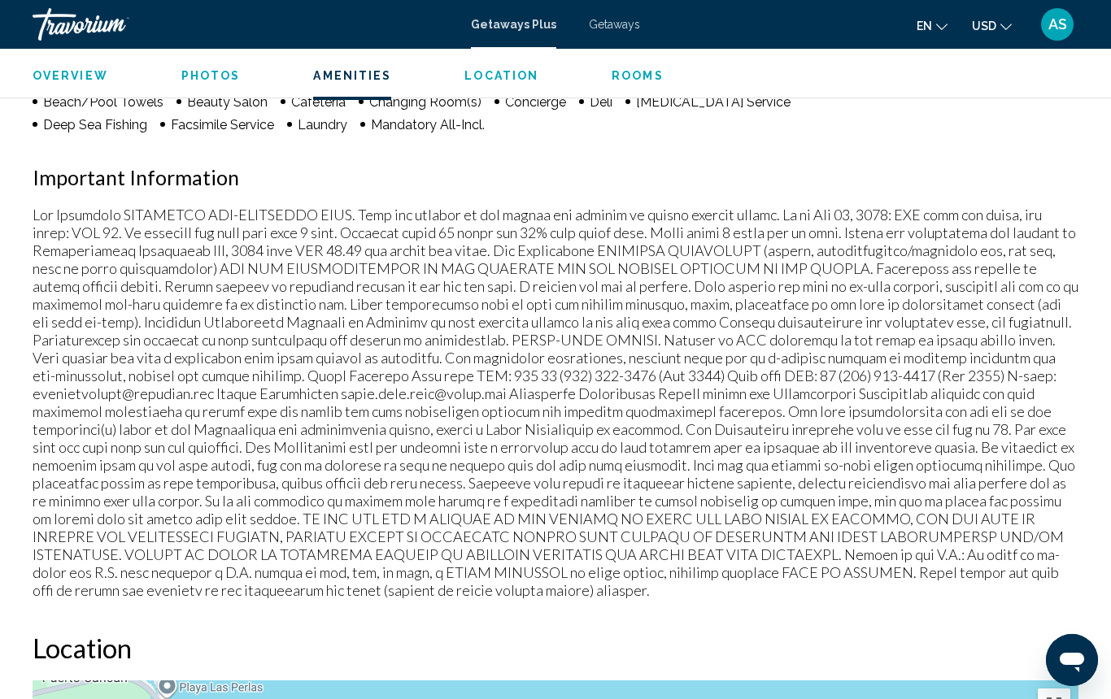
scroll to position [1825, 0]
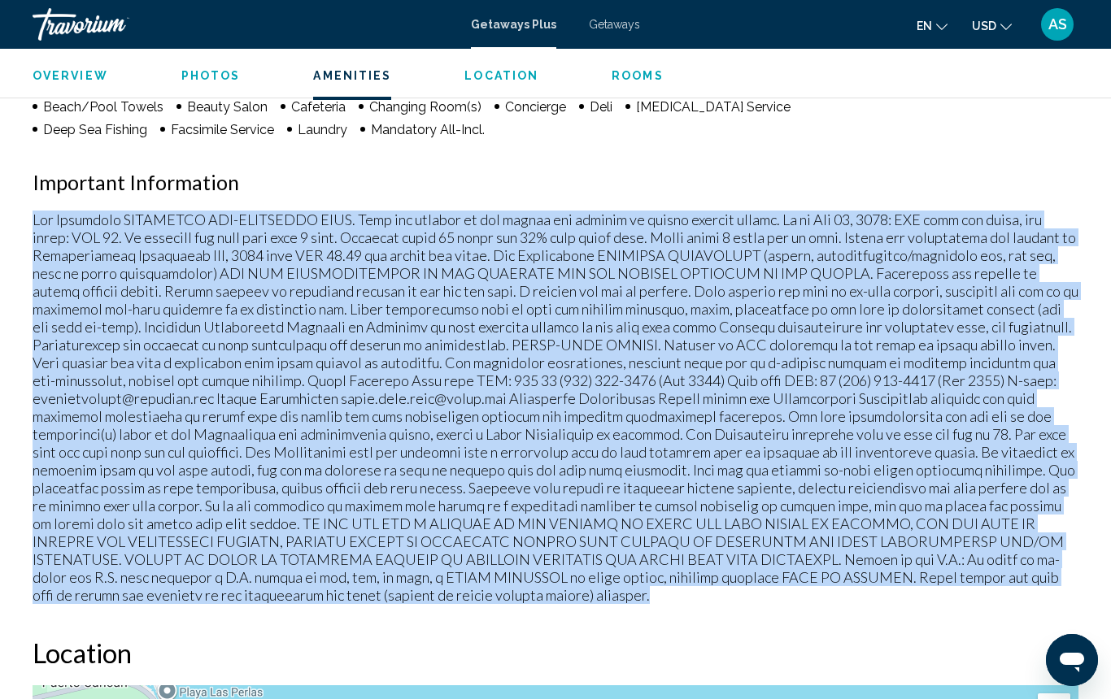
drag, startPoint x: 28, startPoint y: 194, endPoint x: 471, endPoint y: 549, distance: 568.0
click at [471, 549] on div "Overview Type Resort All-Inclusive Mandatory All-Inclusive Address Boulevard Ku…" at bounding box center [555, 421] width 1062 height 2685
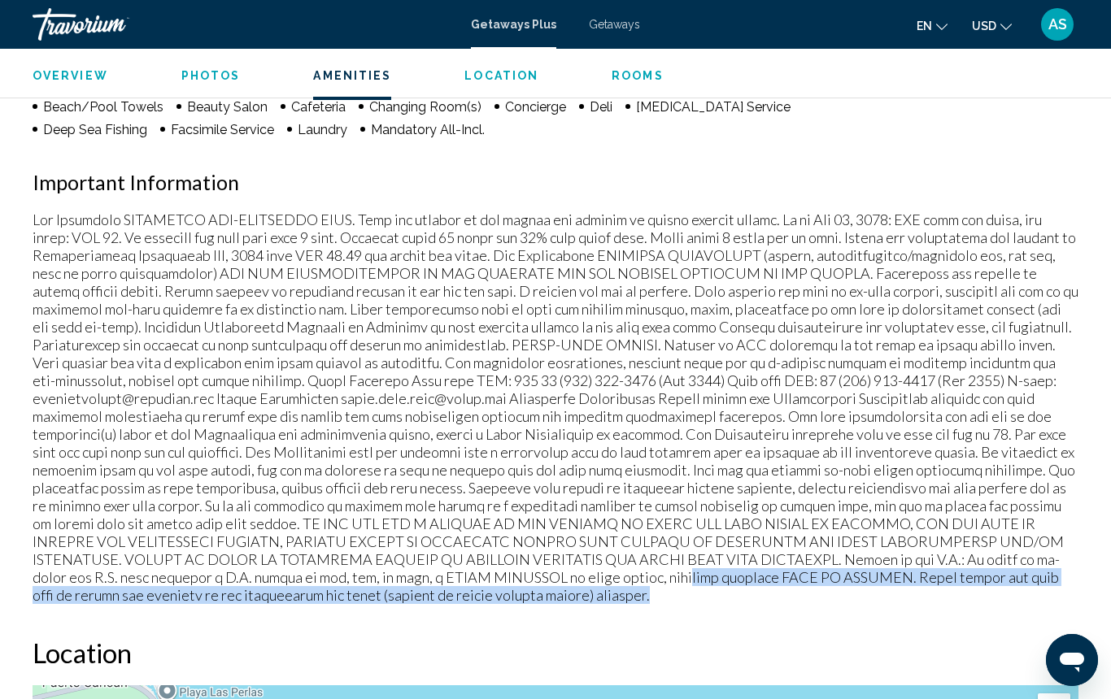
drag, startPoint x: 448, startPoint y: 561, endPoint x: 449, endPoint y: 577, distance: 16.3
click at [449, 577] on p "Main content" at bounding box center [556, 408] width 1046 height 394
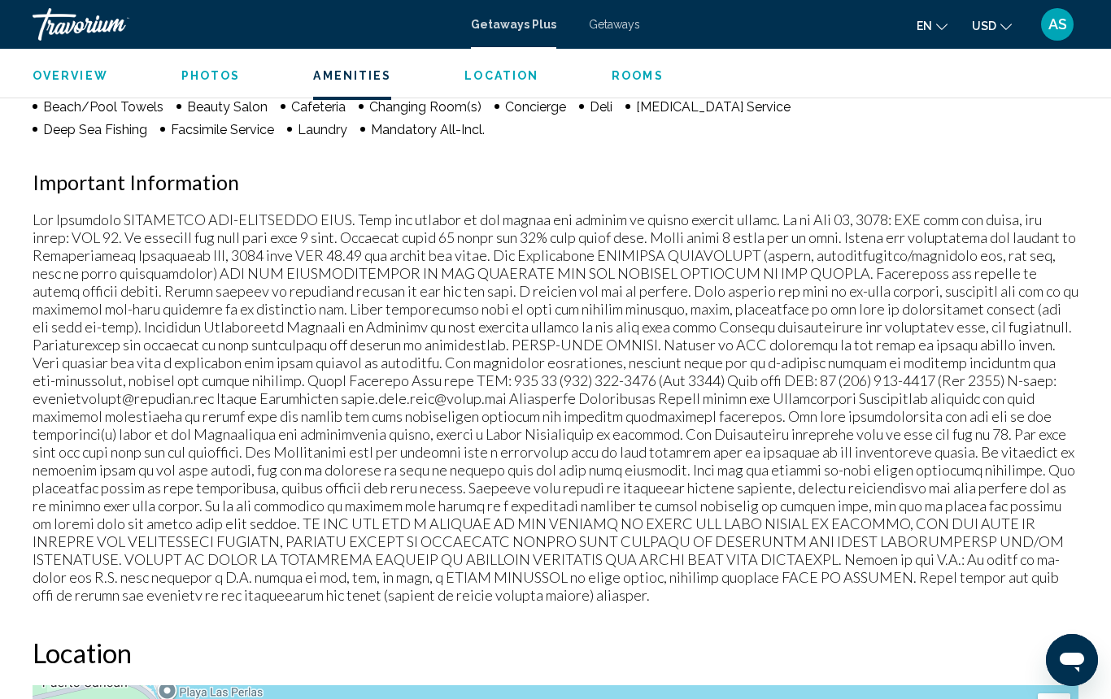
click at [463, 591] on div "Overview Type Resort All-Inclusive Mandatory All-Inclusive Address Boulevard Ku…" at bounding box center [555, 421] width 1062 height 2685
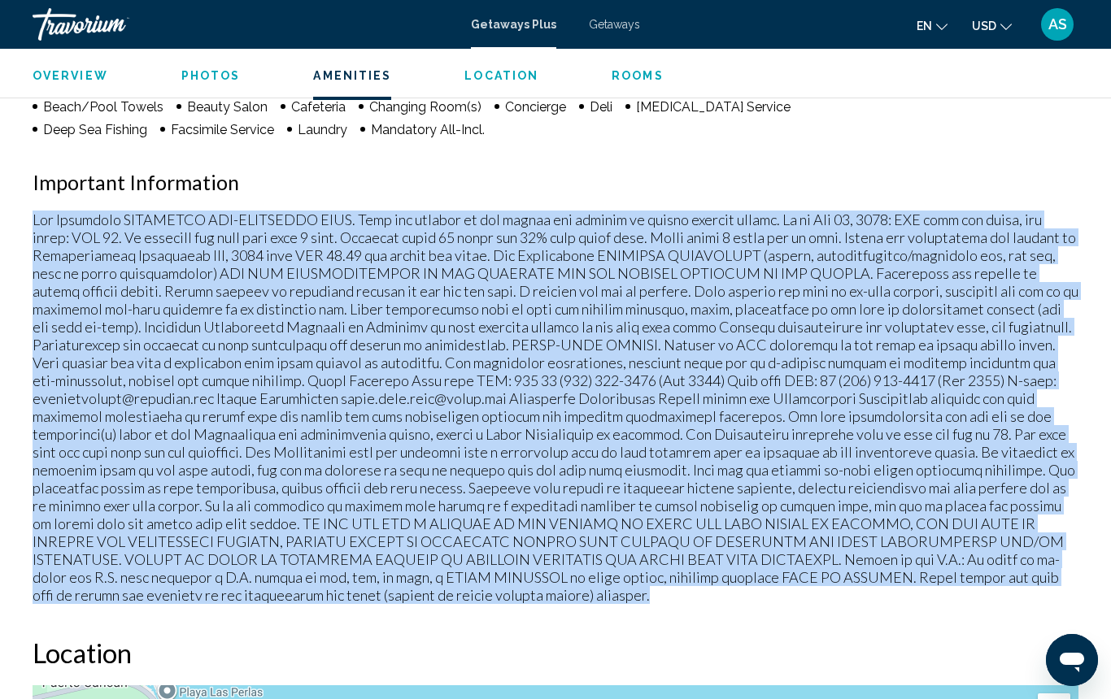
drag, startPoint x: 35, startPoint y: 199, endPoint x: 474, endPoint y: 569, distance: 574.2
click at [475, 569] on p "Main content" at bounding box center [556, 408] width 1046 height 394
click at [416, 359] on p "Main content" at bounding box center [556, 408] width 1046 height 394
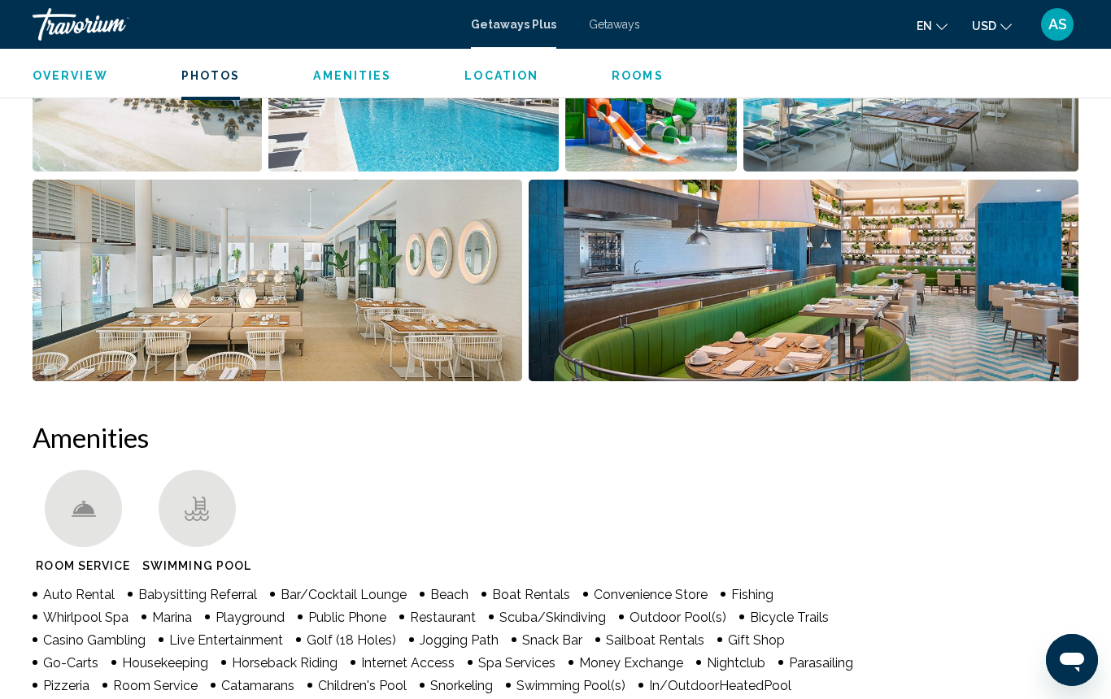
scroll to position [1185, 0]
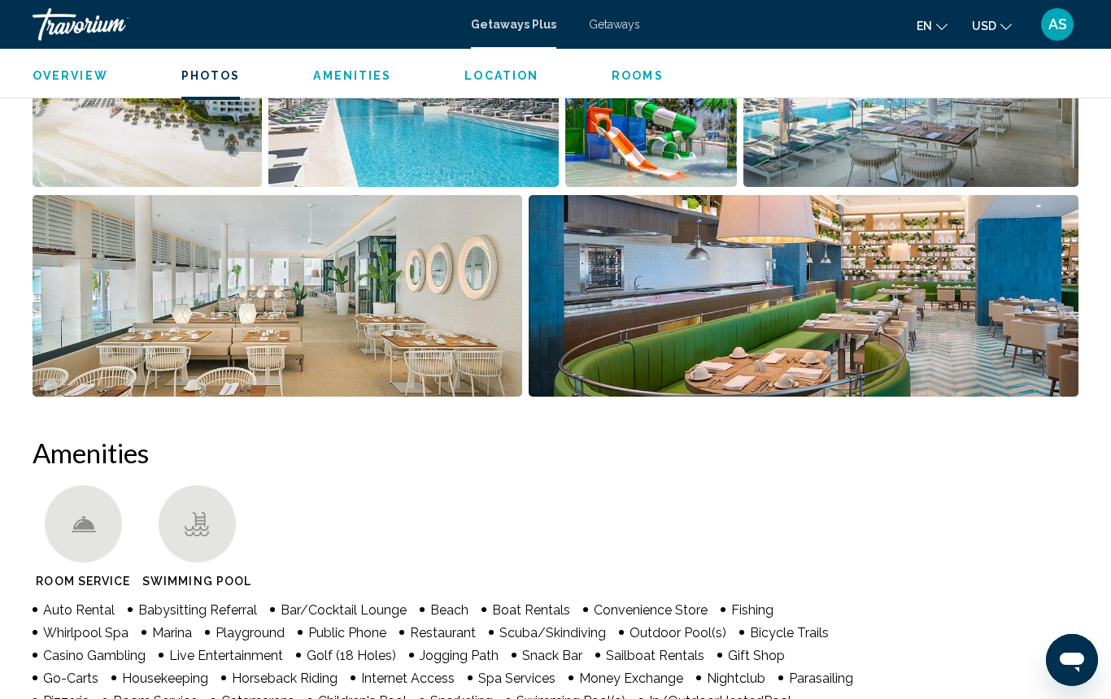
click at [617, 76] on span "Rooms" at bounding box center [637, 75] width 52 height 13
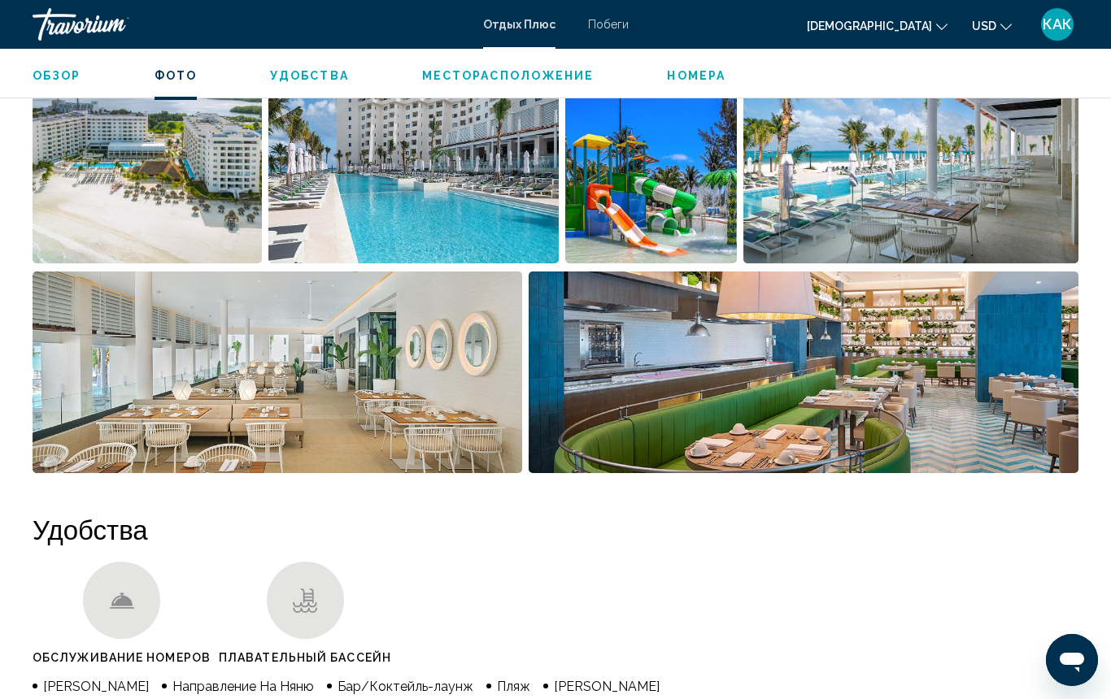
scroll to position [1108, 1]
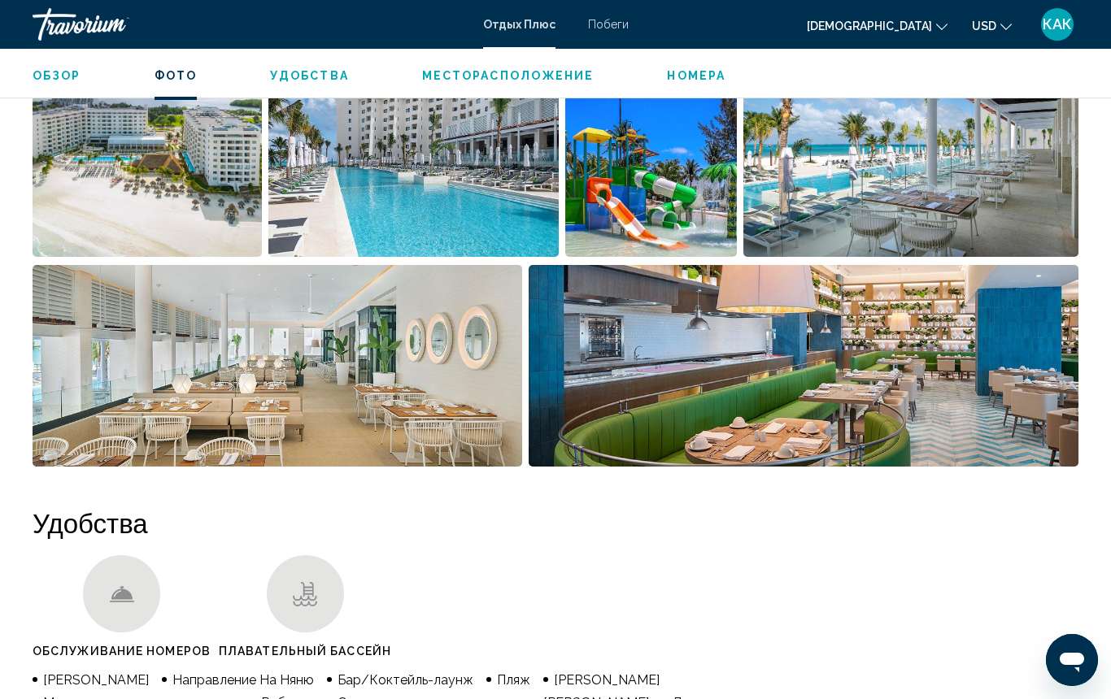
click at [485, 203] on img "Открыть полноэкранный слайдер изображений" at bounding box center [413, 156] width 290 height 202
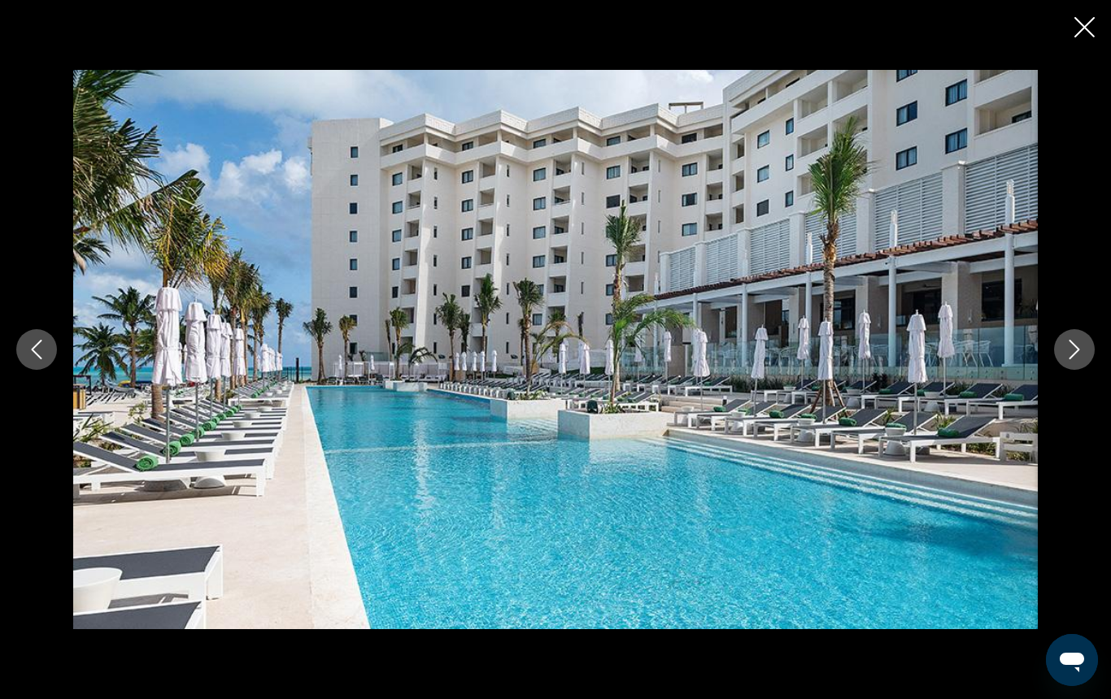
scroll to position [1112, 0]
click at [1069, 345] on icon "Следующее изображение" at bounding box center [1074, 350] width 20 height 20
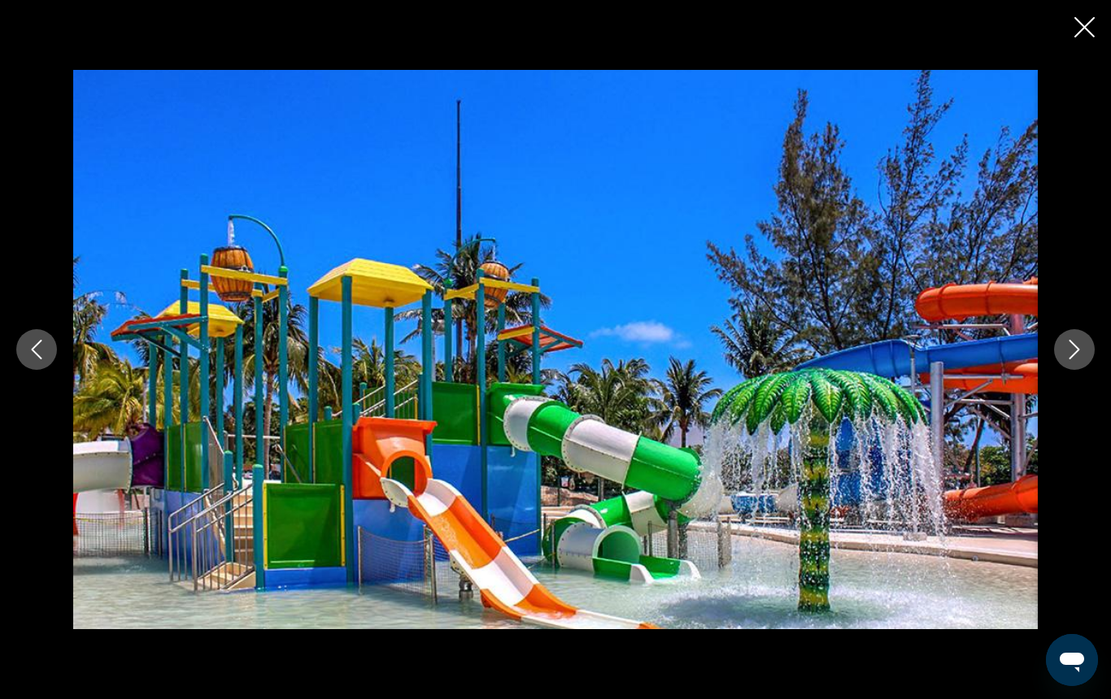
scroll to position [1112, 1]
click at [1069, 345] on icon "Следующее изображение" at bounding box center [1074, 350] width 20 height 20
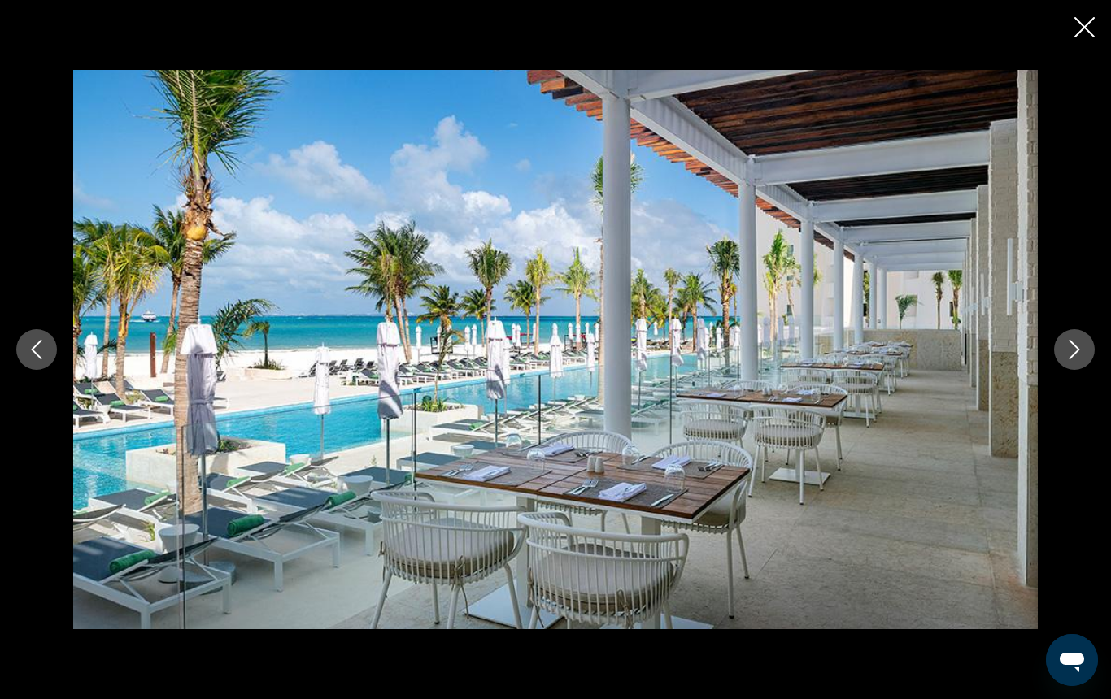
scroll to position [1114, 1]
click at [1069, 345] on icon "Следующее изображение" at bounding box center [1074, 350] width 20 height 20
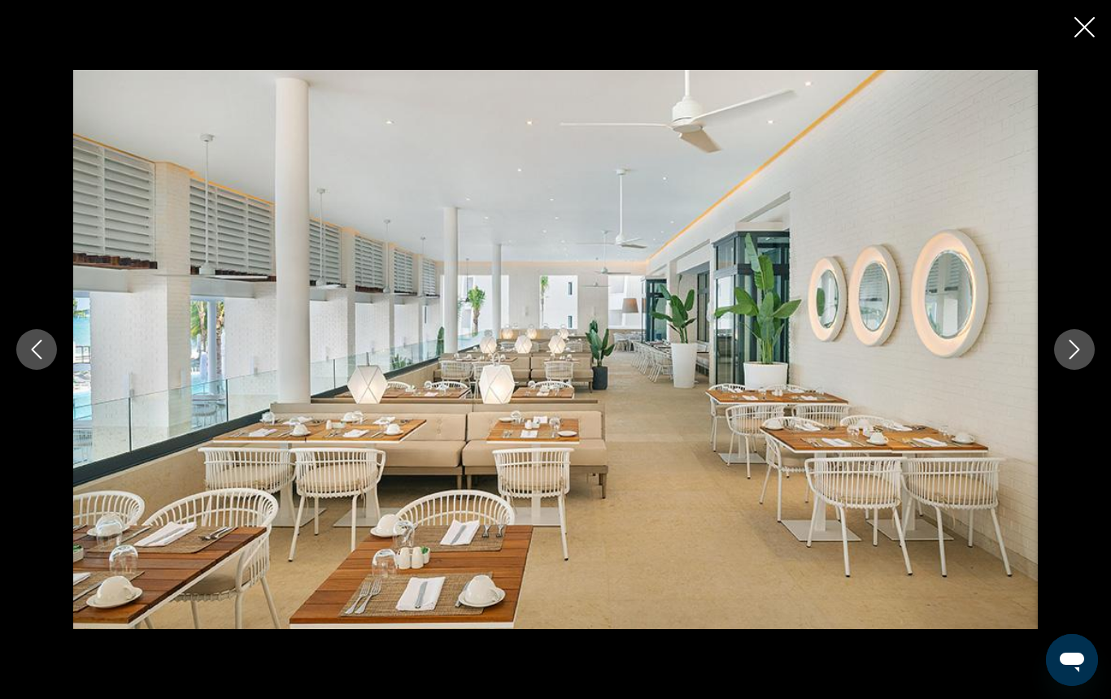
scroll to position [1116, 1]
click at [1069, 345] on icon "Следующее изображение" at bounding box center [1074, 350] width 20 height 20
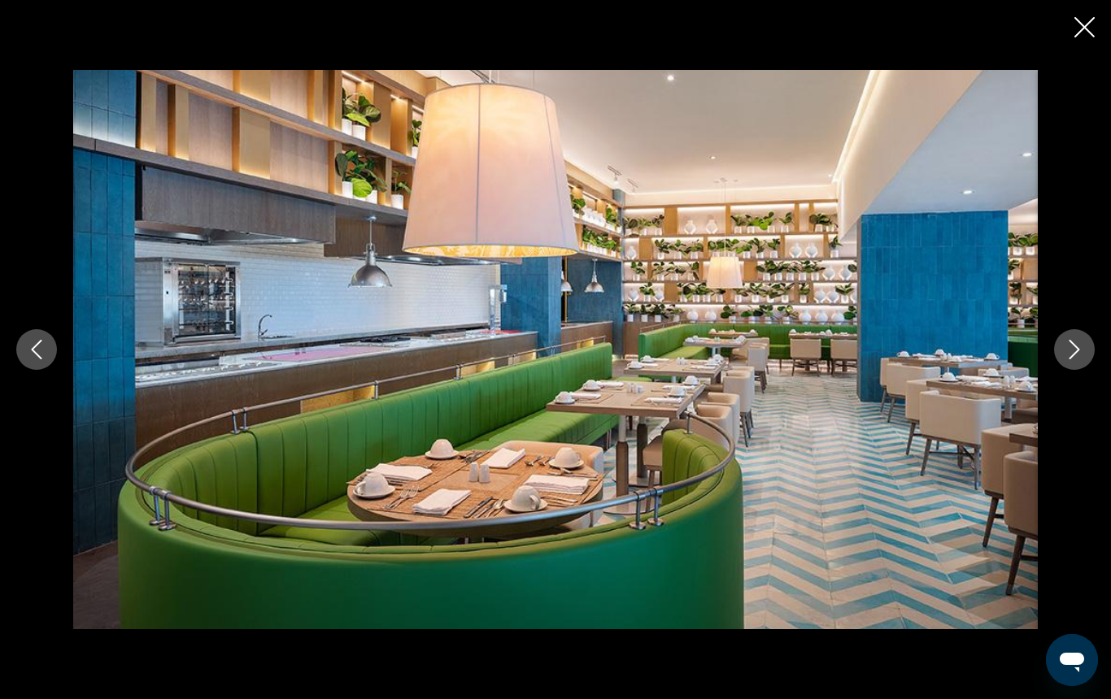
click at [1069, 345] on icon "Следующее изображение" at bounding box center [1074, 350] width 20 height 20
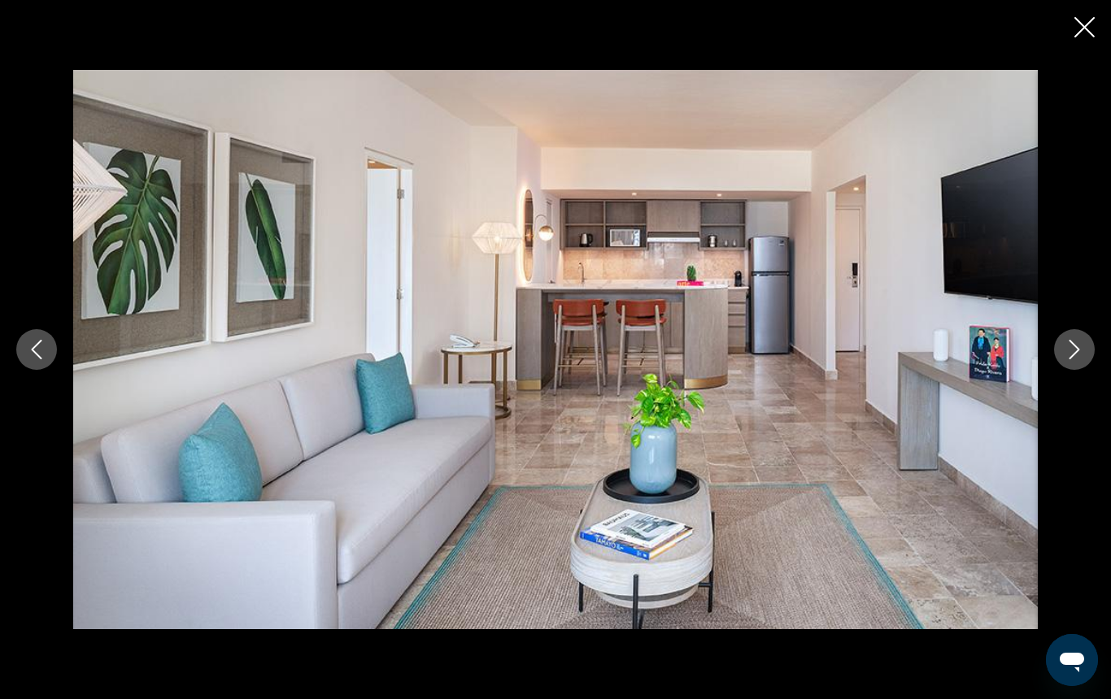
click at [1082, 28] on icon "Закрыть слайд-шоу" at bounding box center [1084, 27] width 20 height 20
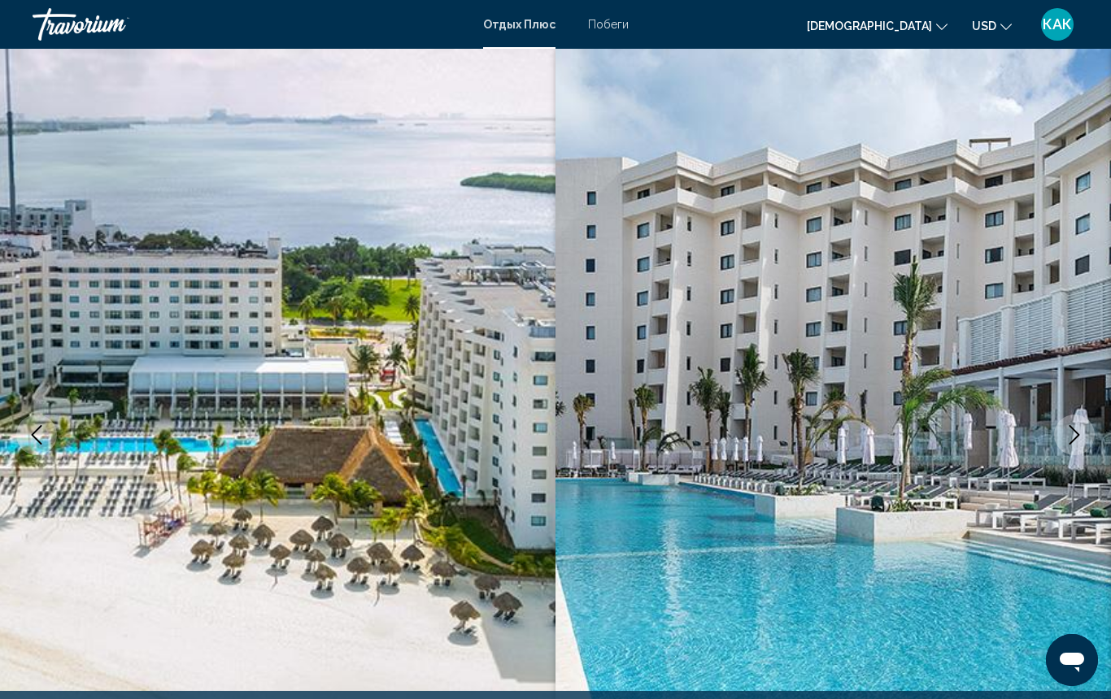
scroll to position [0, 0]
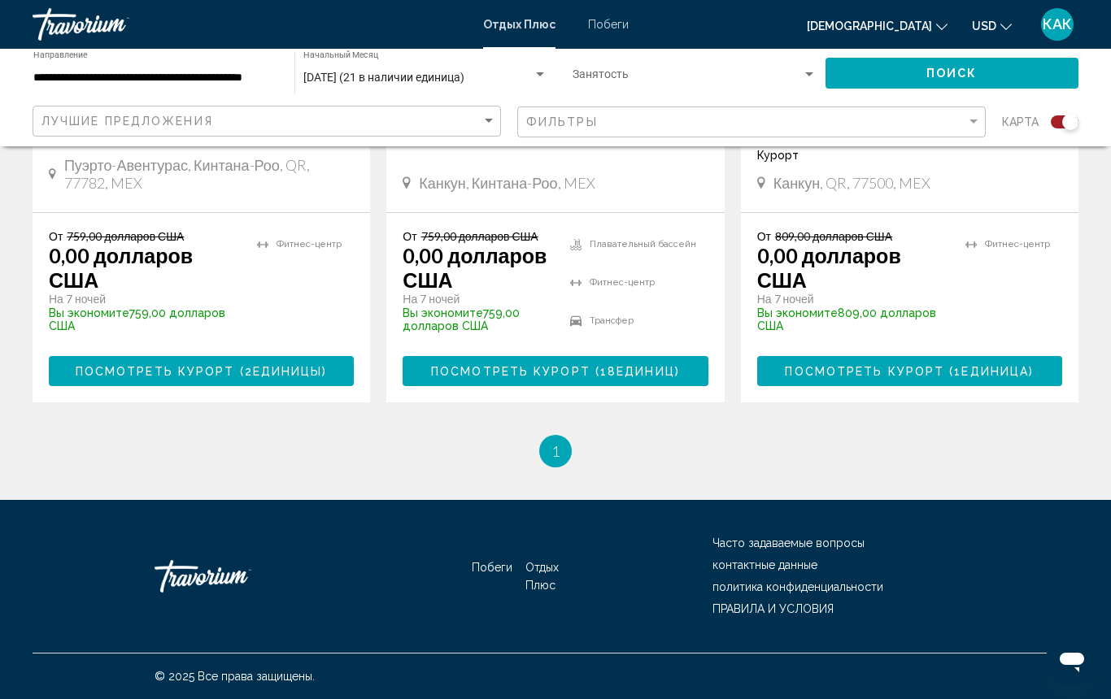
scroll to position [904, 0]
click at [607, 24] on span "Побеги" at bounding box center [608, 24] width 41 height 13
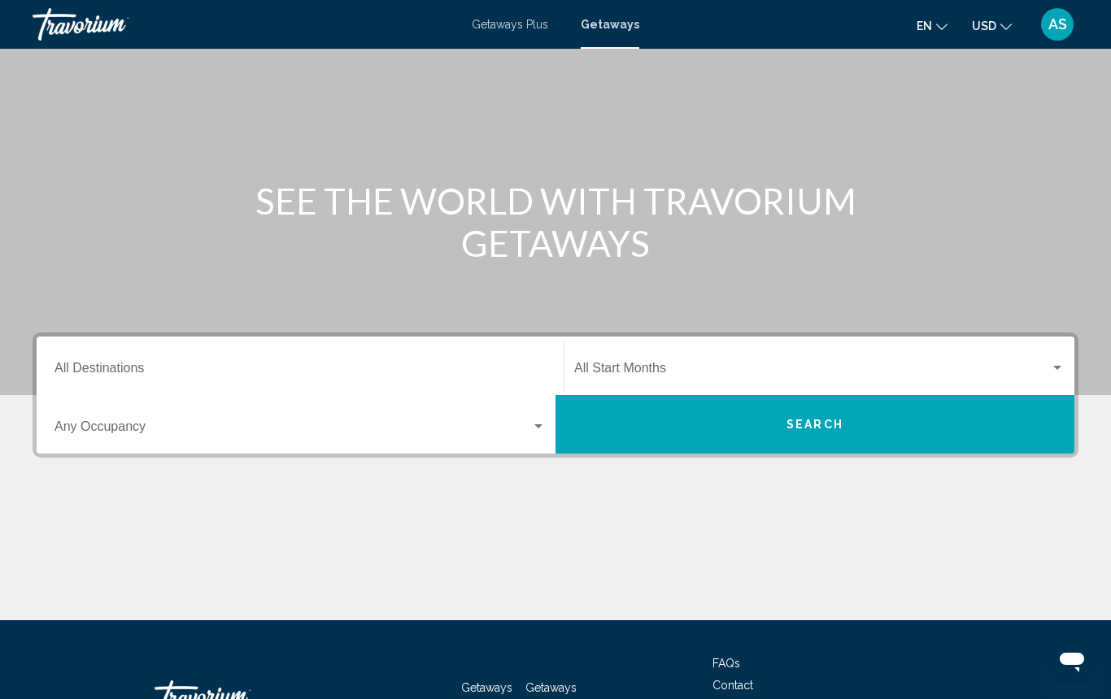
scroll to position [93, 0]
click at [218, 365] on input "Destination All Destinations" at bounding box center [299, 371] width 491 height 15
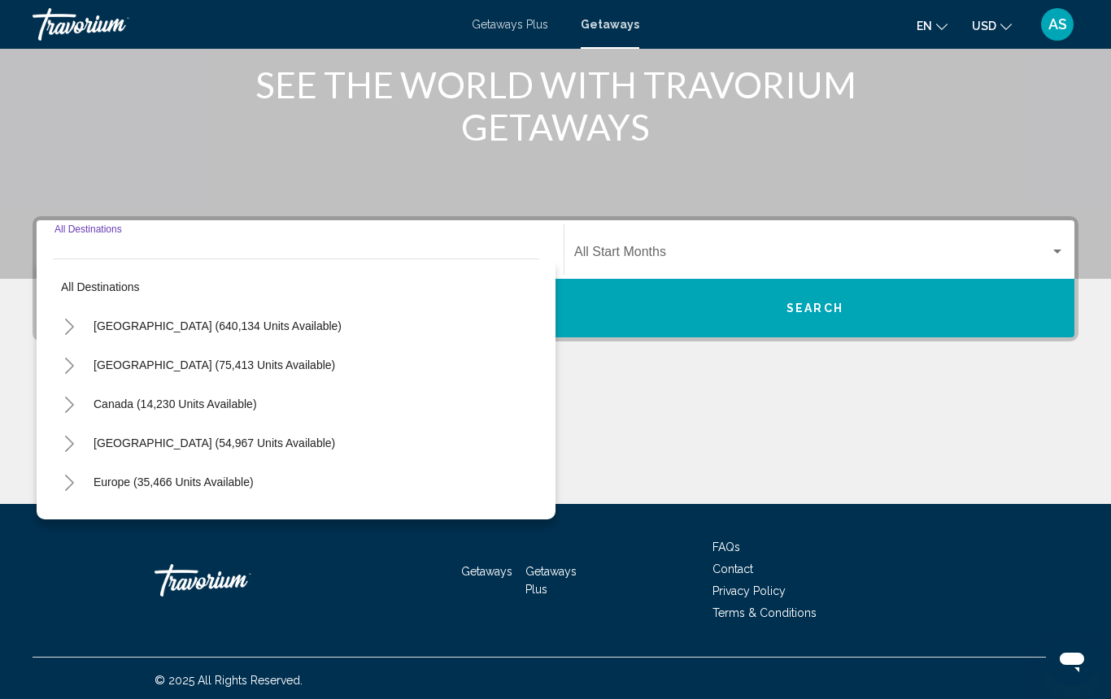
scroll to position [213, 0]
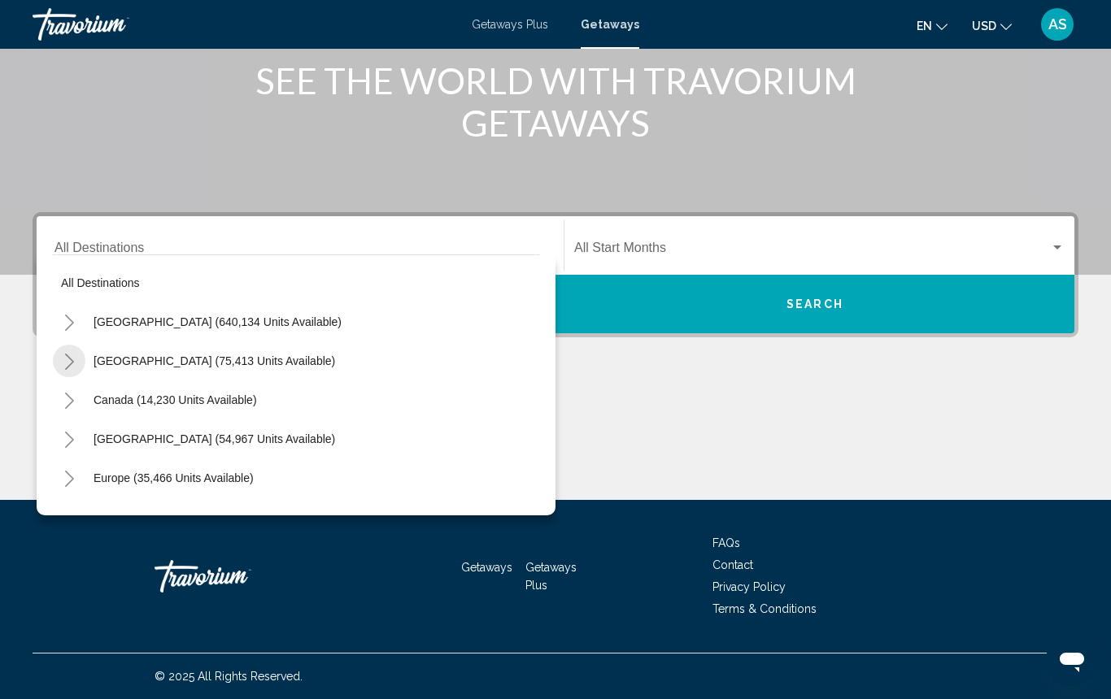
click at [69, 360] on icon "Toggle Mexico (75,413 units available)" at bounding box center [69, 362] width 12 height 16
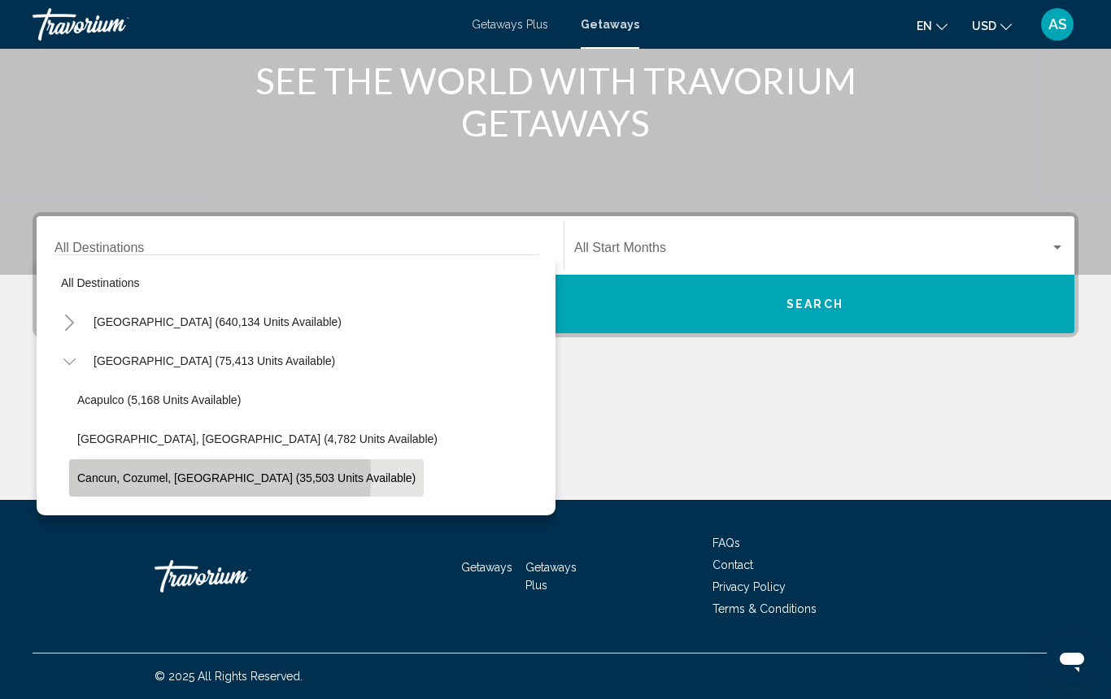
click at [98, 476] on span "Cancun, Cozumel, [GEOGRAPHIC_DATA] (35,503 units available)" at bounding box center [246, 478] width 338 height 13
type input "**********"
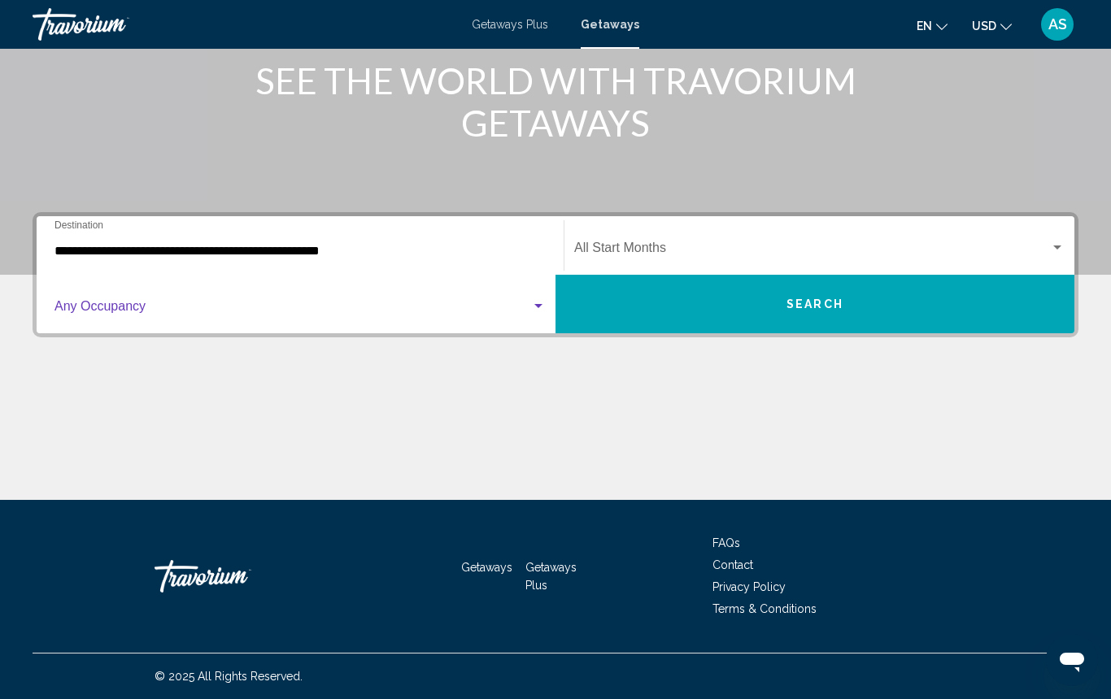
click at [134, 311] on span "Search widget" at bounding box center [292, 309] width 476 height 15
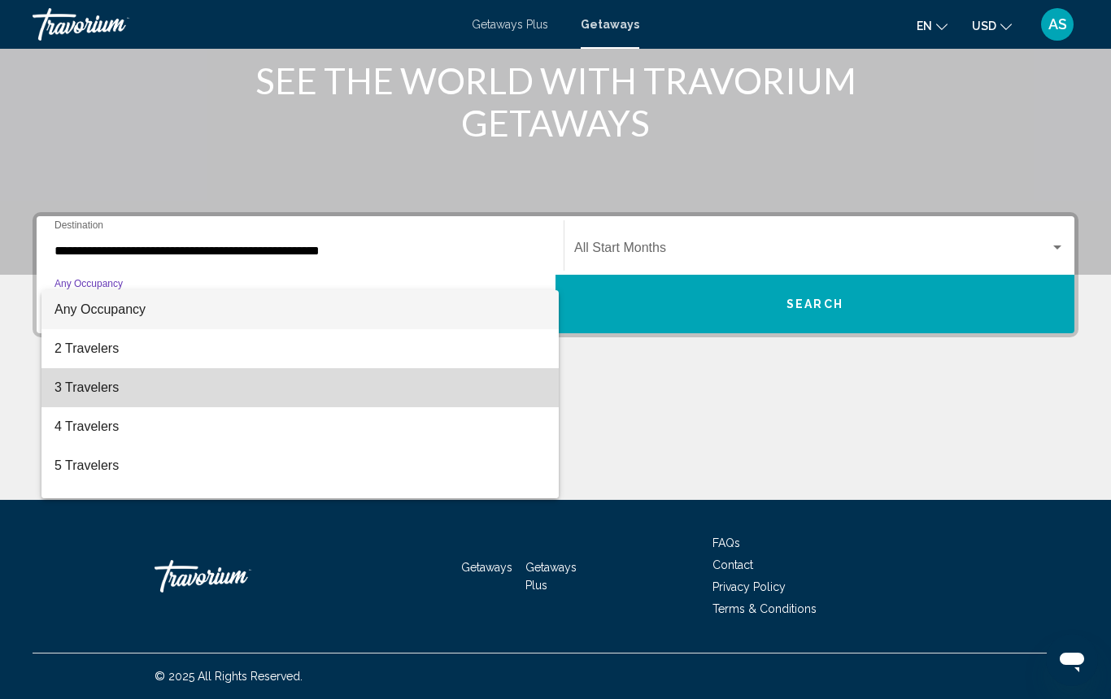
click at [112, 389] on span "3 Travelers" at bounding box center [299, 387] width 491 height 39
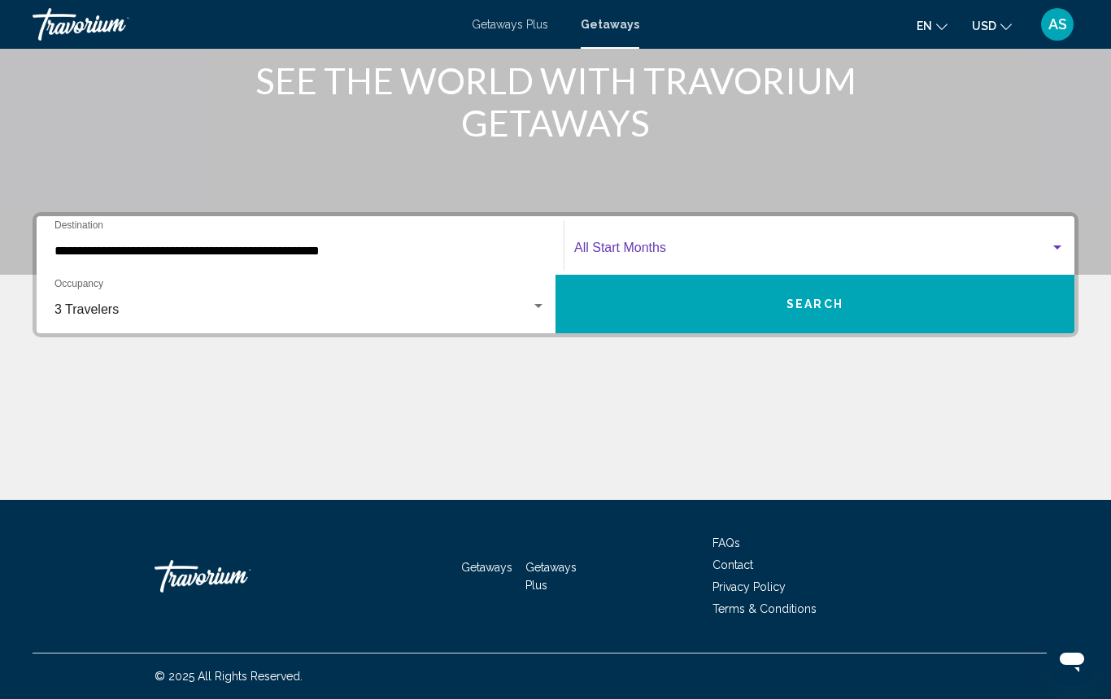
click at [606, 249] on span "Search widget" at bounding box center [812, 251] width 476 height 15
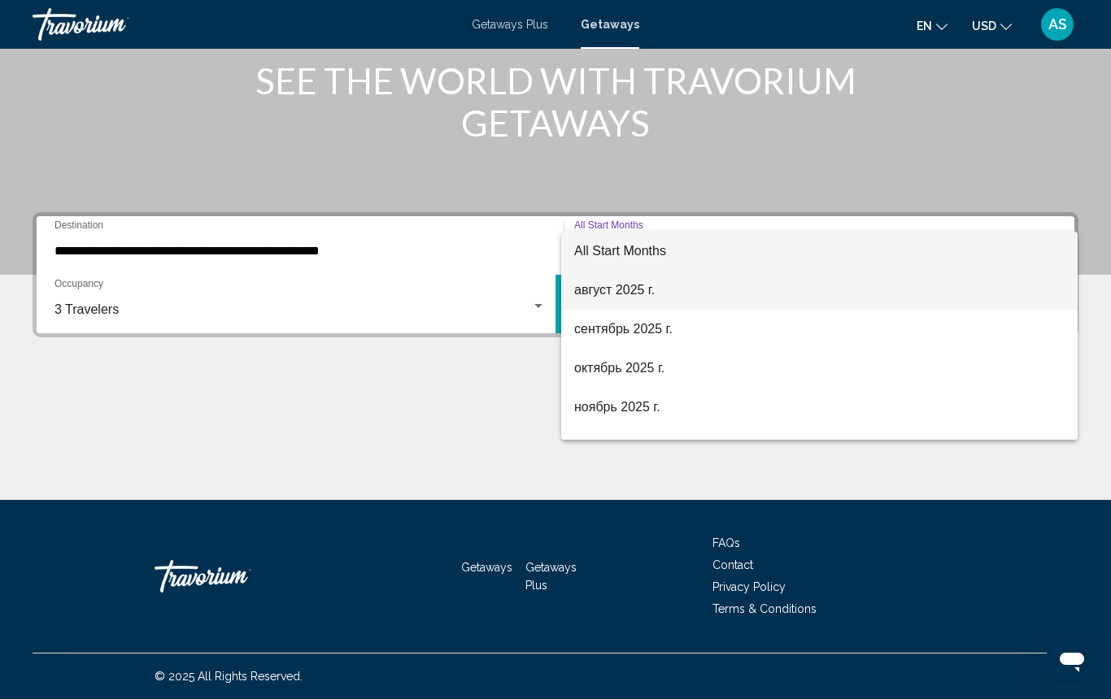
click at [628, 288] on span "август 2025 г." at bounding box center [819, 290] width 490 height 39
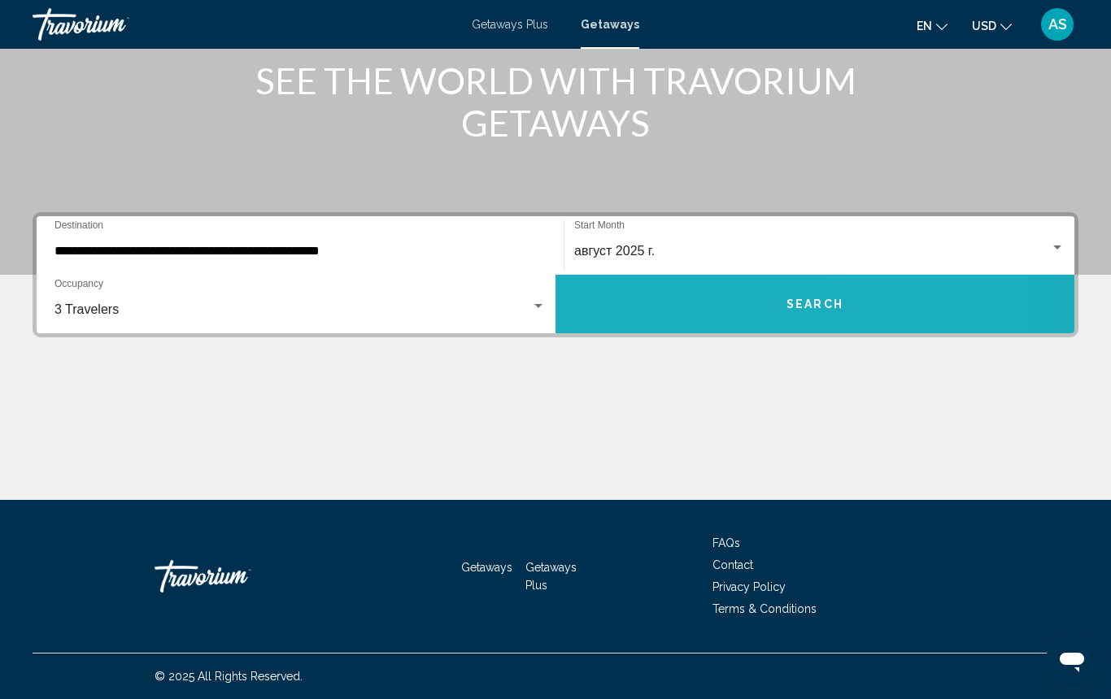
click at [639, 298] on button "Search" at bounding box center [814, 304] width 519 height 59
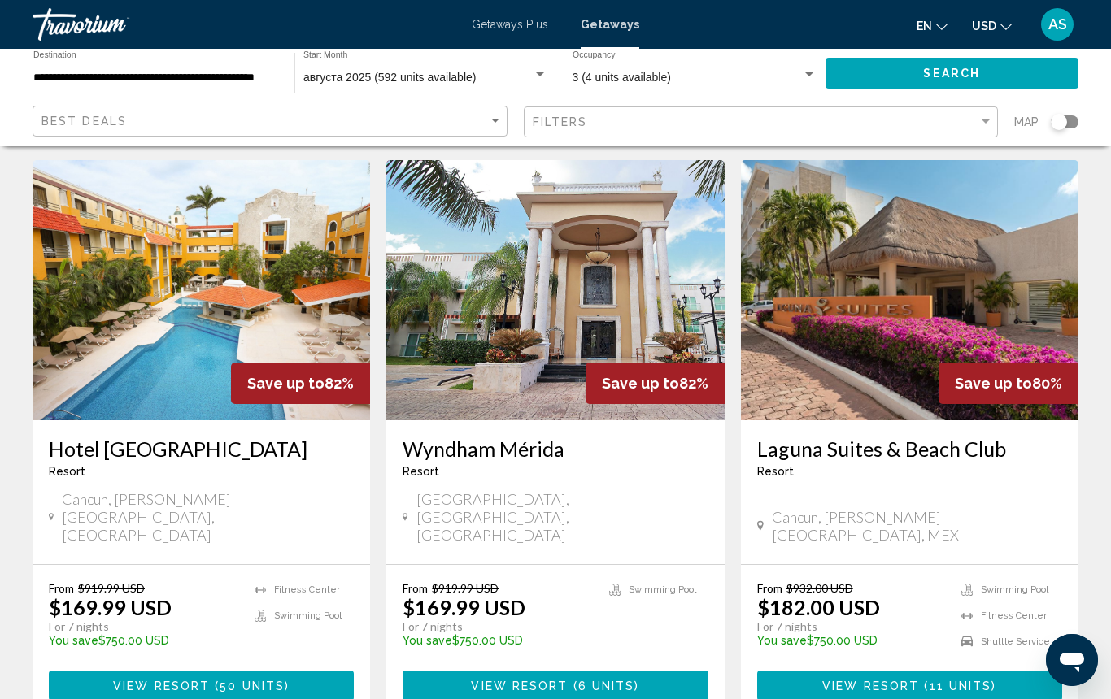
scroll to position [1926, 0]
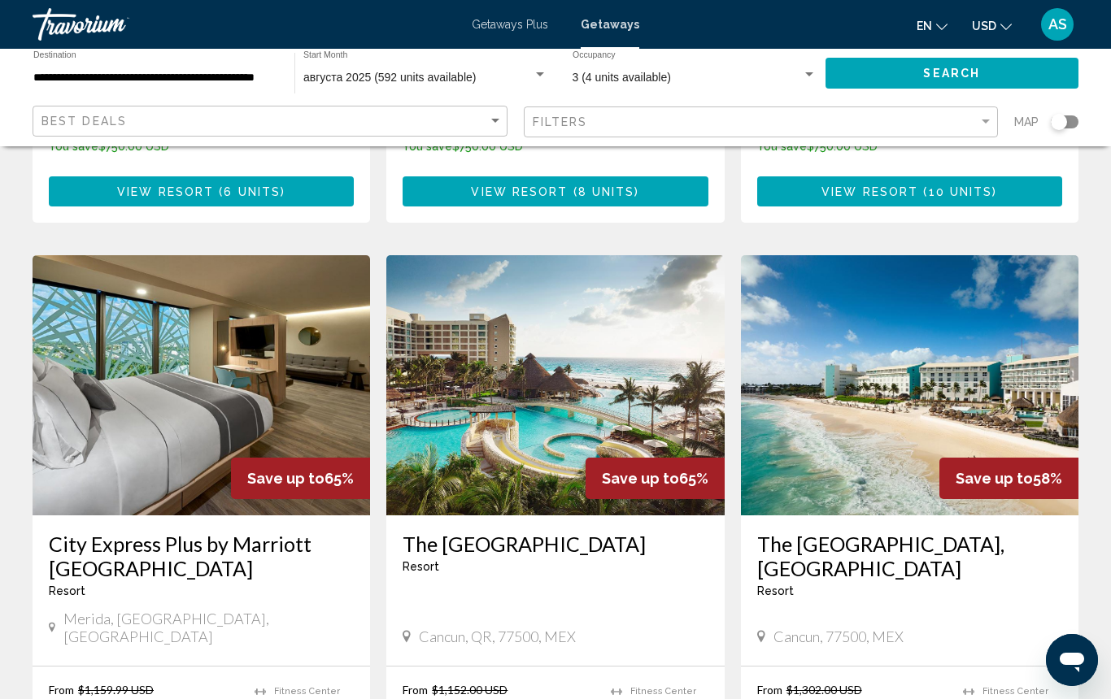
scroll to position [1836, 0]
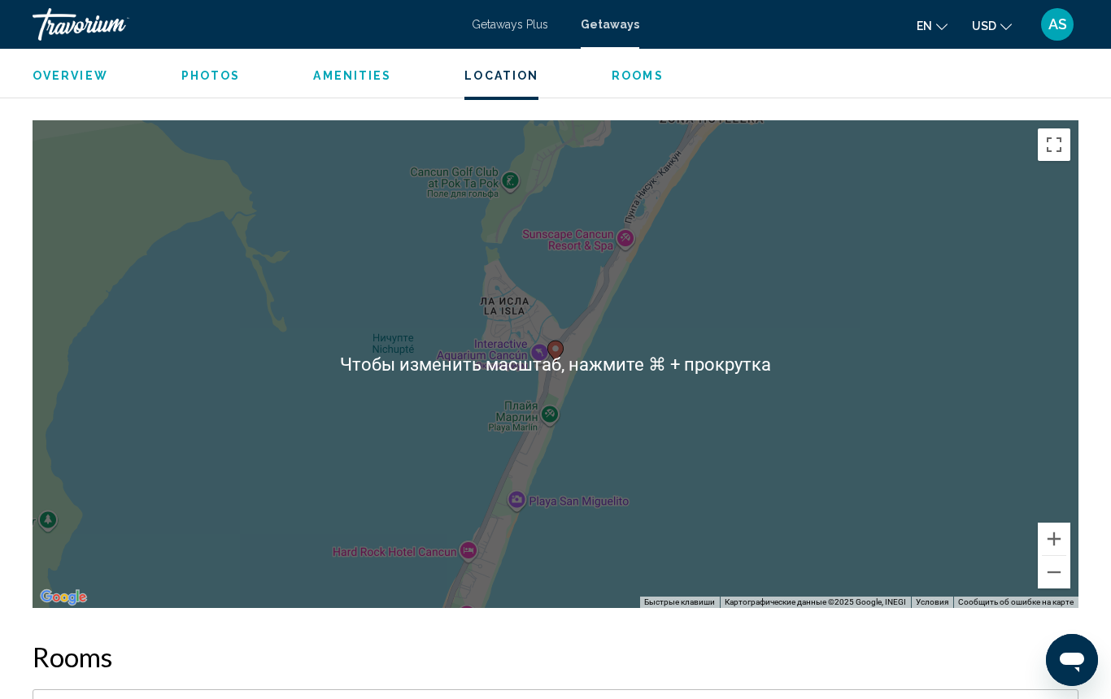
scroll to position [2351, 0]
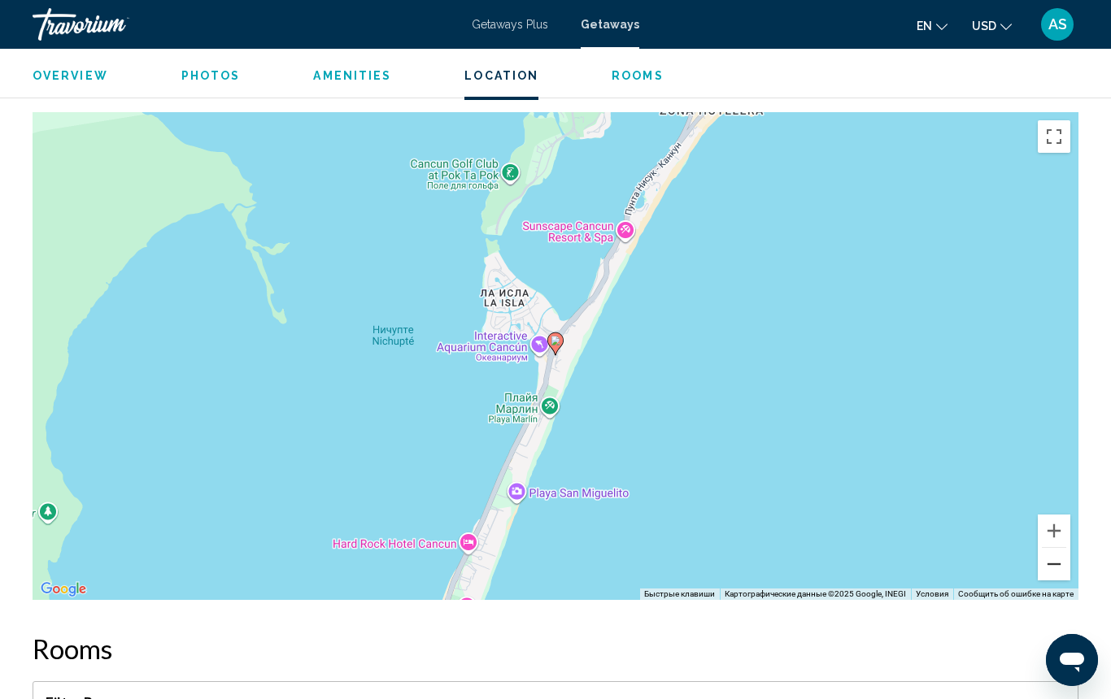
click at [1051, 562] on button "Уменьшить" at bounding box center [1054, 564] width 33 height 33
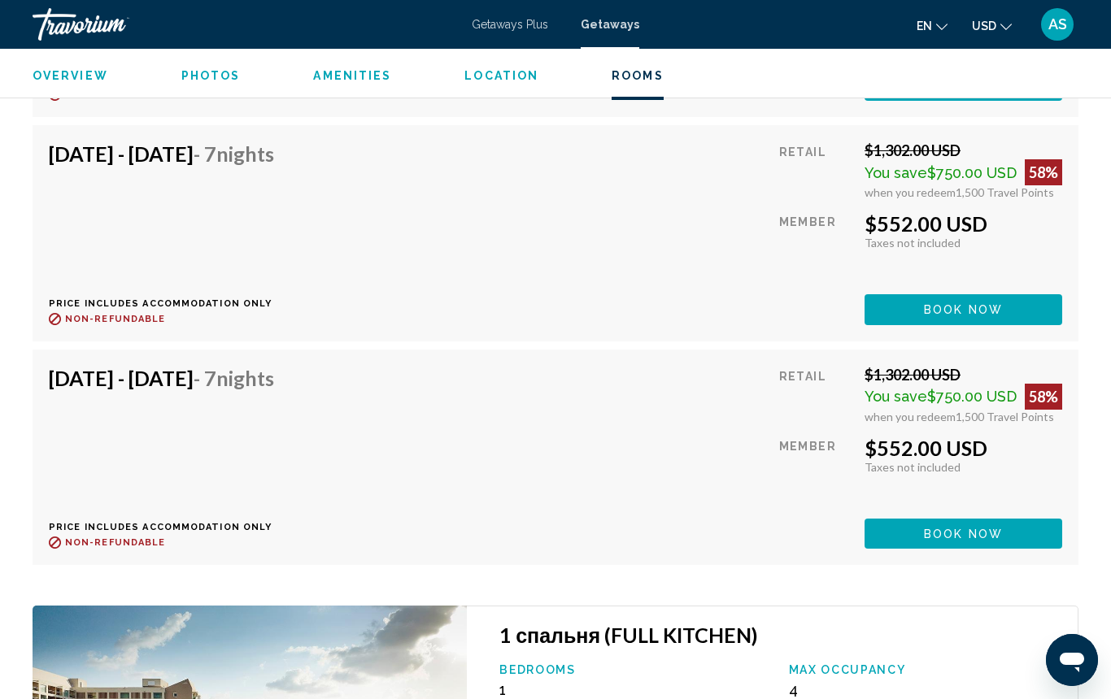
scroll to position [4259, 0]
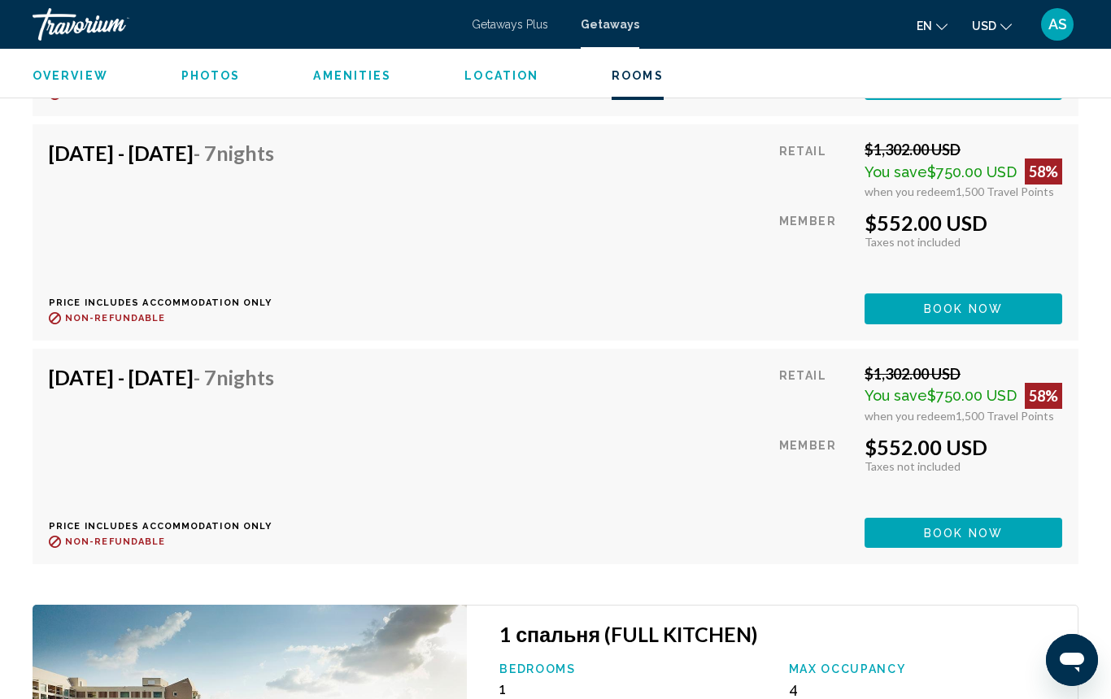
click at [500, 24] on span "Getaways Plus" at bounding box center [510, 24] width 76 height 13
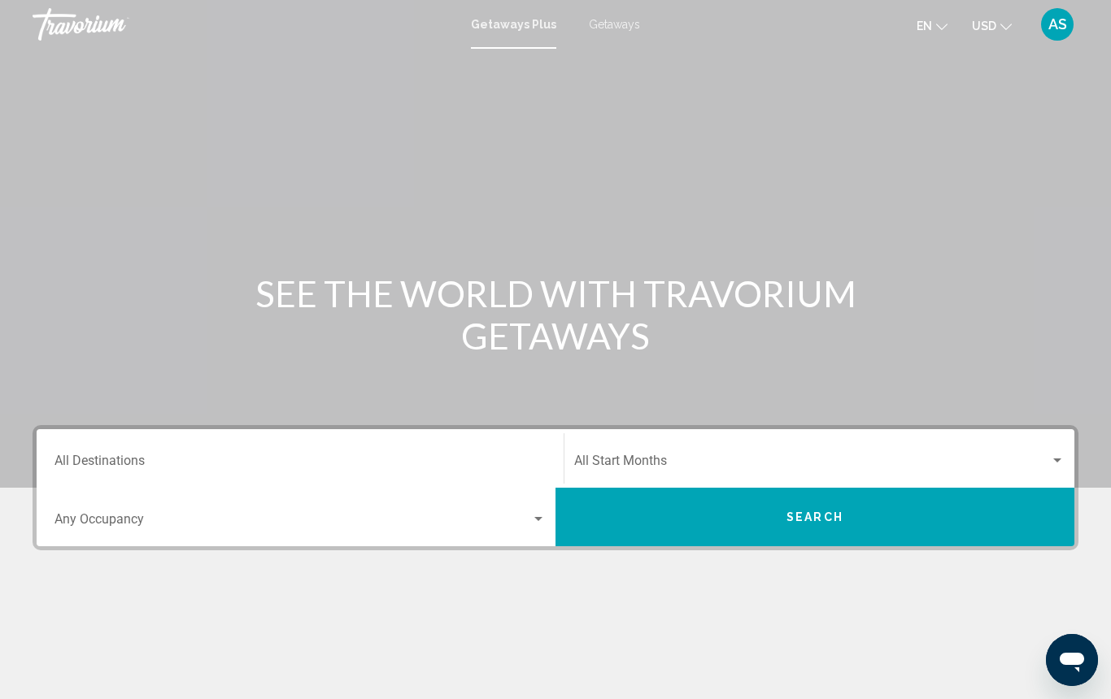
click at [311, 460] on input "Destination All Destinations" at bounding box center [299, 464] width 491 height 15
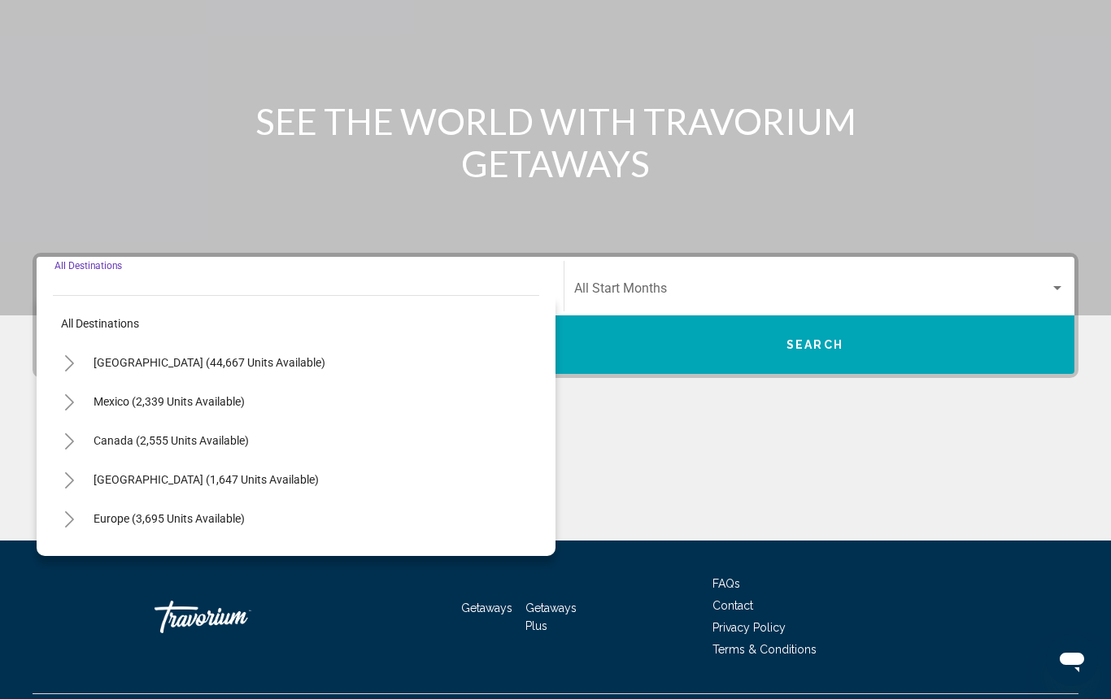
scroll to position [213, 0]
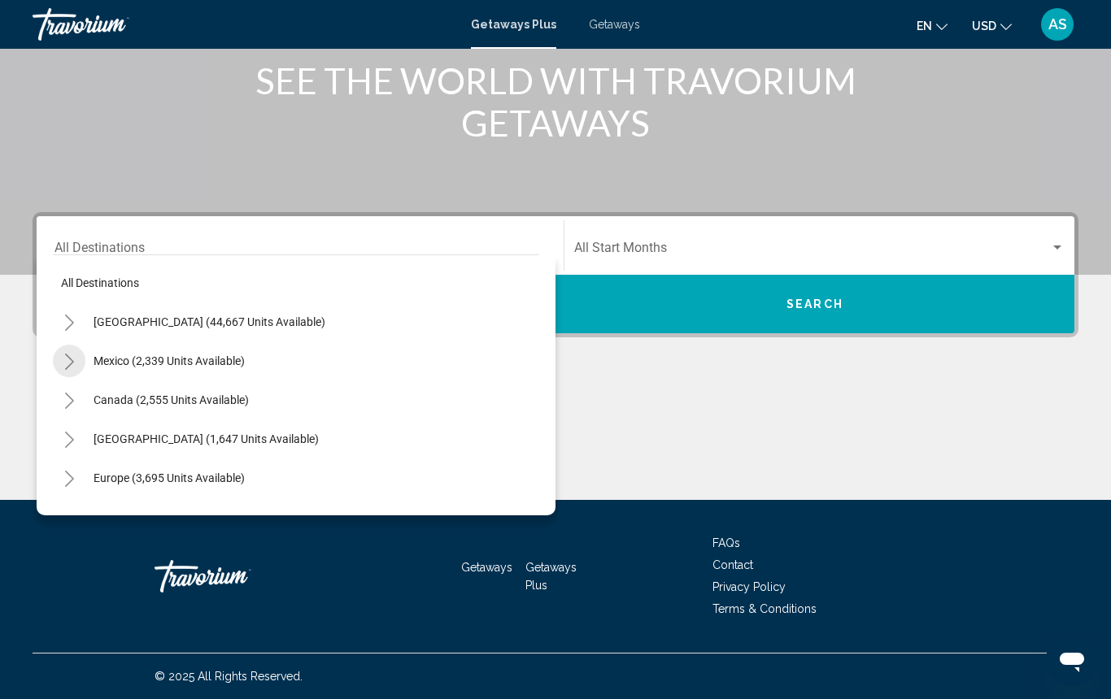
click at [68, 359] on icon "Toggle Mexico (2,339 units available)" at bounding box center [69, 362] width 12 height 16
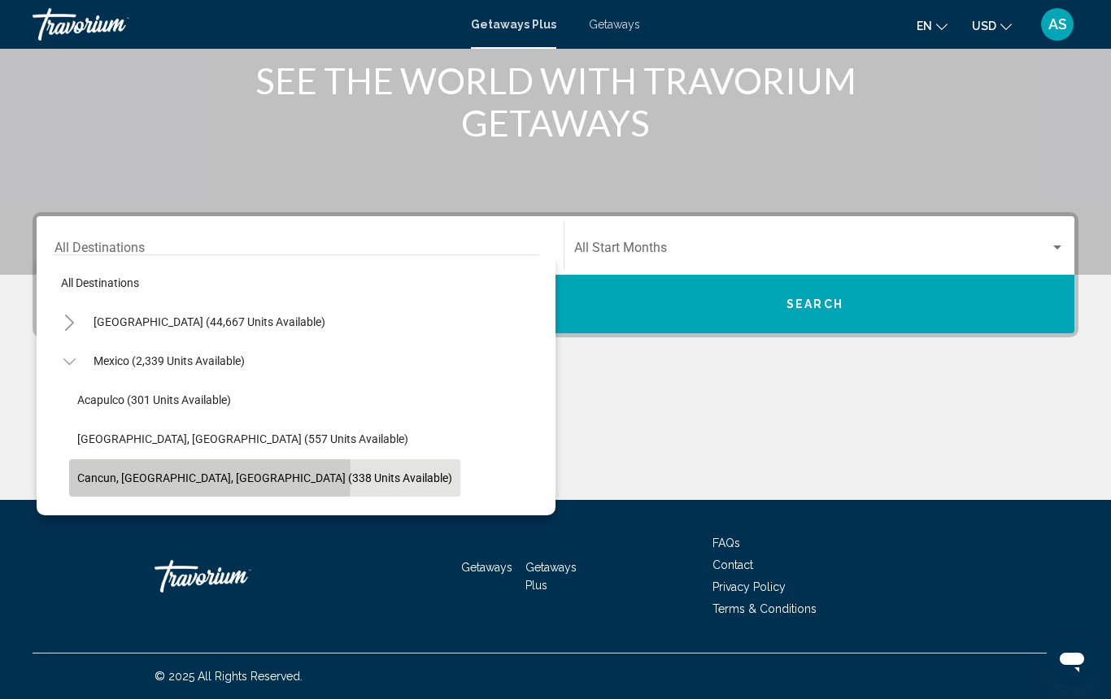
click at [87, 476] on span "Cancun, Cozumel, Riviera Maya (338 units available)" at bounding box center [264, 478] width 375 height 13
type input "**********"
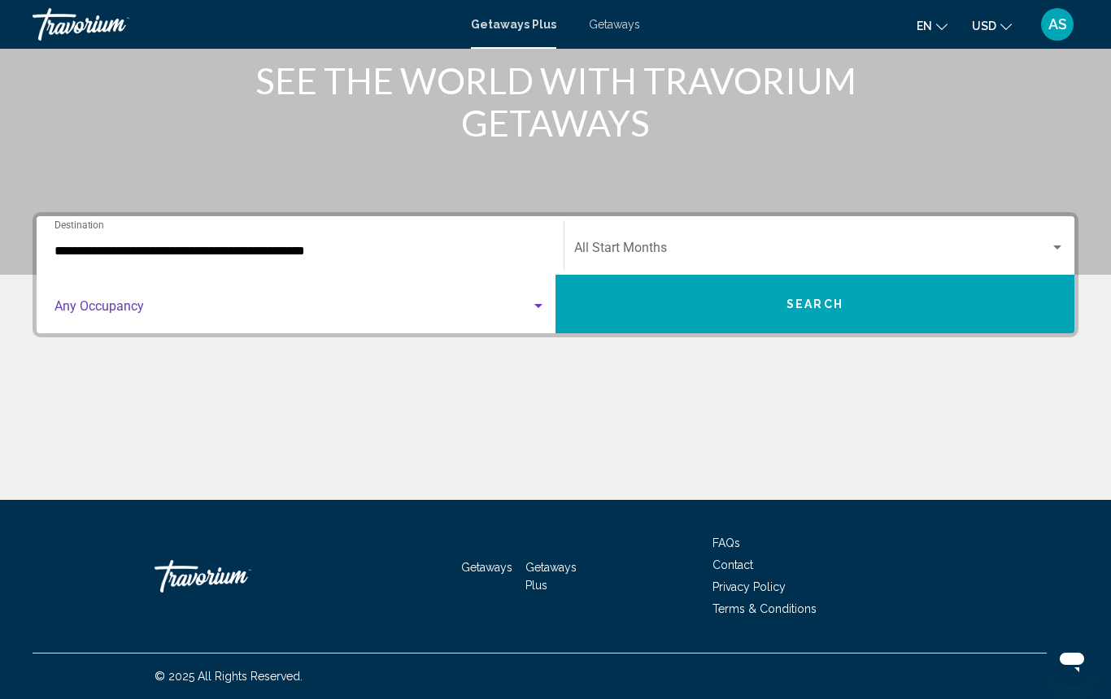
click at [106, 302] on span "Search widget" at bounding box center [292, 309] width 476 height 15
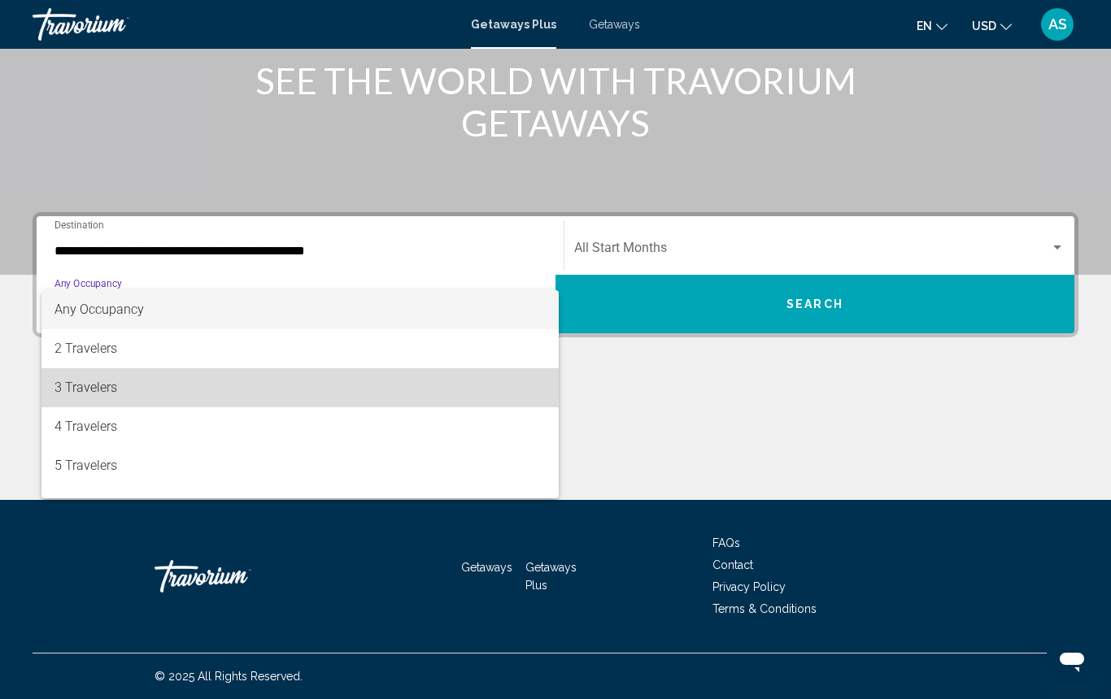
click at [129, 385] on span "3 Travelers" at bounding box center [299, 387] width 491 height 39
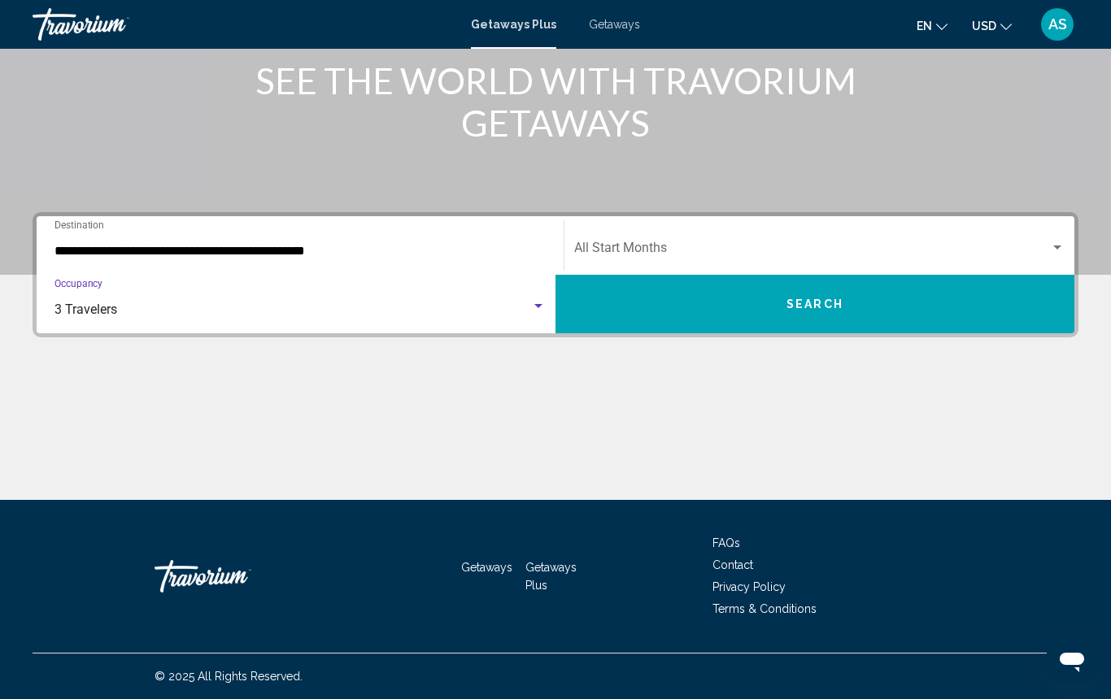
click at [636, 246] on span "Search widget" at bounding box center [812, 251] width 476 height 15
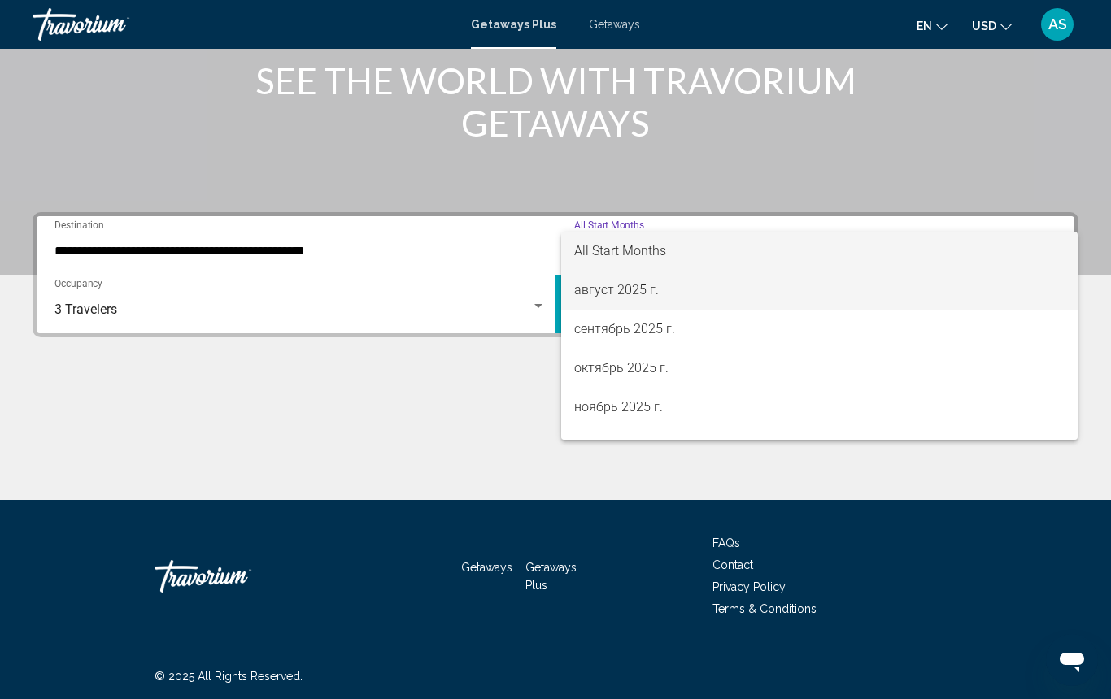
click at [642, 290] on span "август 2025 г." at bounding box center [819, 290] width 490 height 39
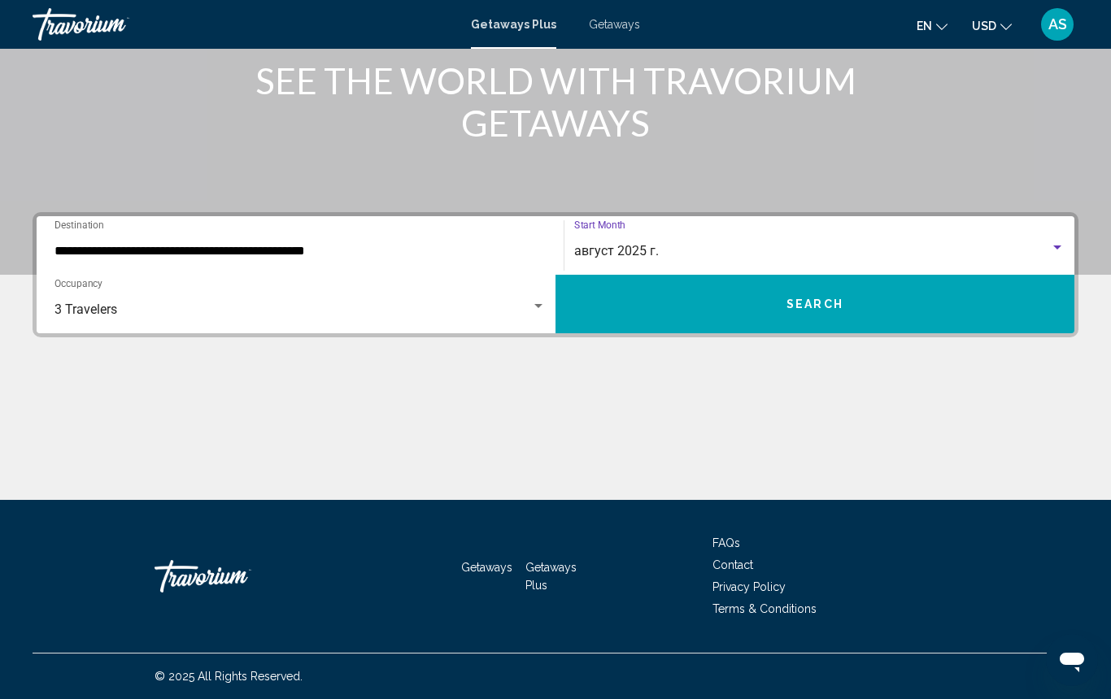
click at [637, 298] on button "Search" at bounding box center [814, 304] width 519 height 59
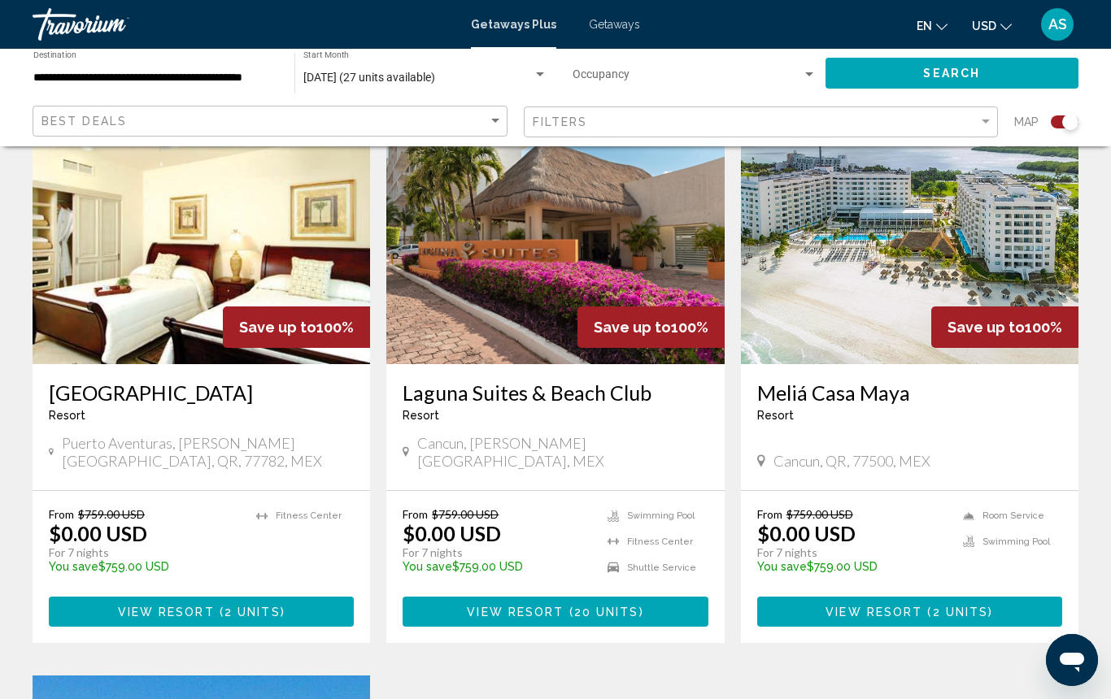
scroll to position [618, 0]
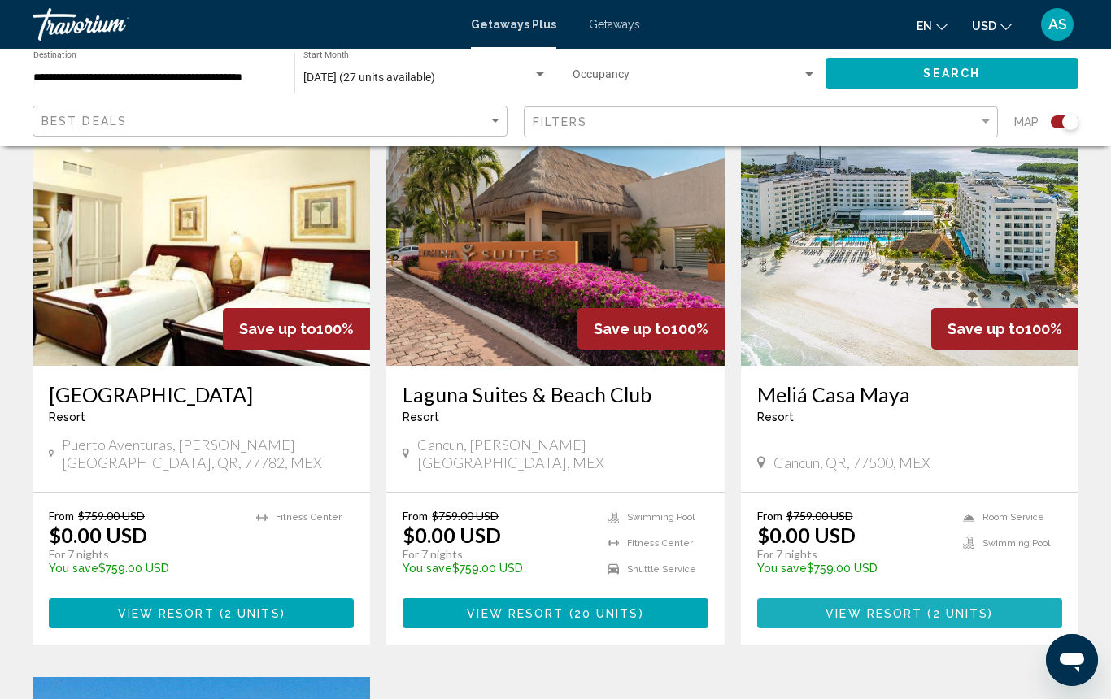
click at [844, 612] on span "View Resort" at bounding box center [873, 613] width 97 height 13
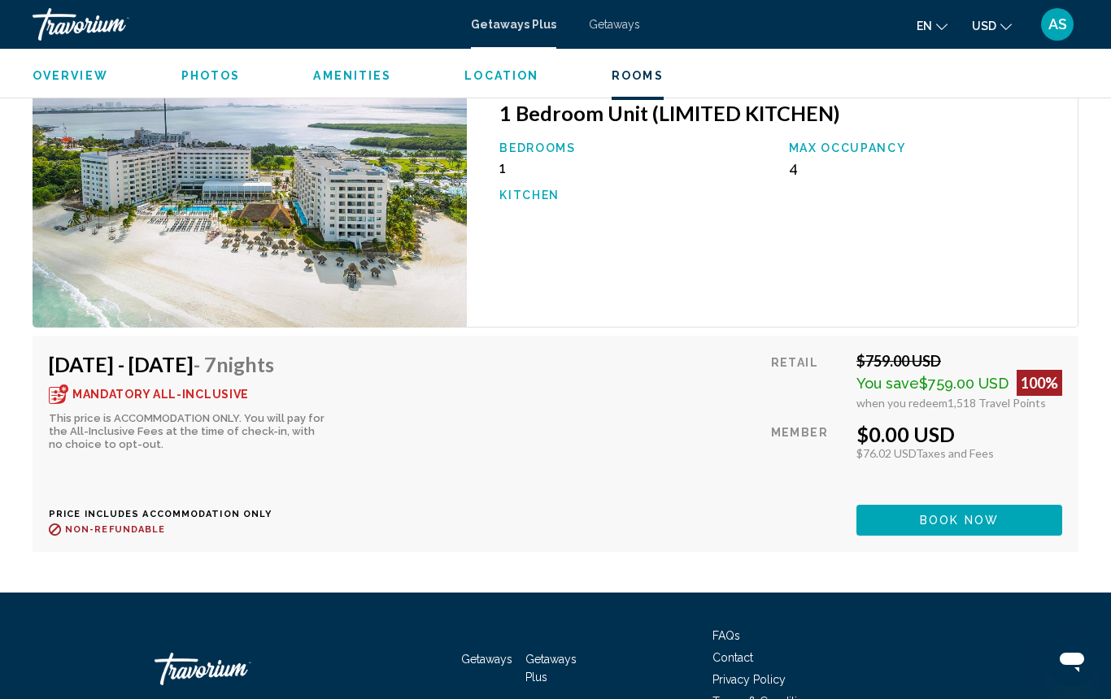
scroll to position [3006, 0]
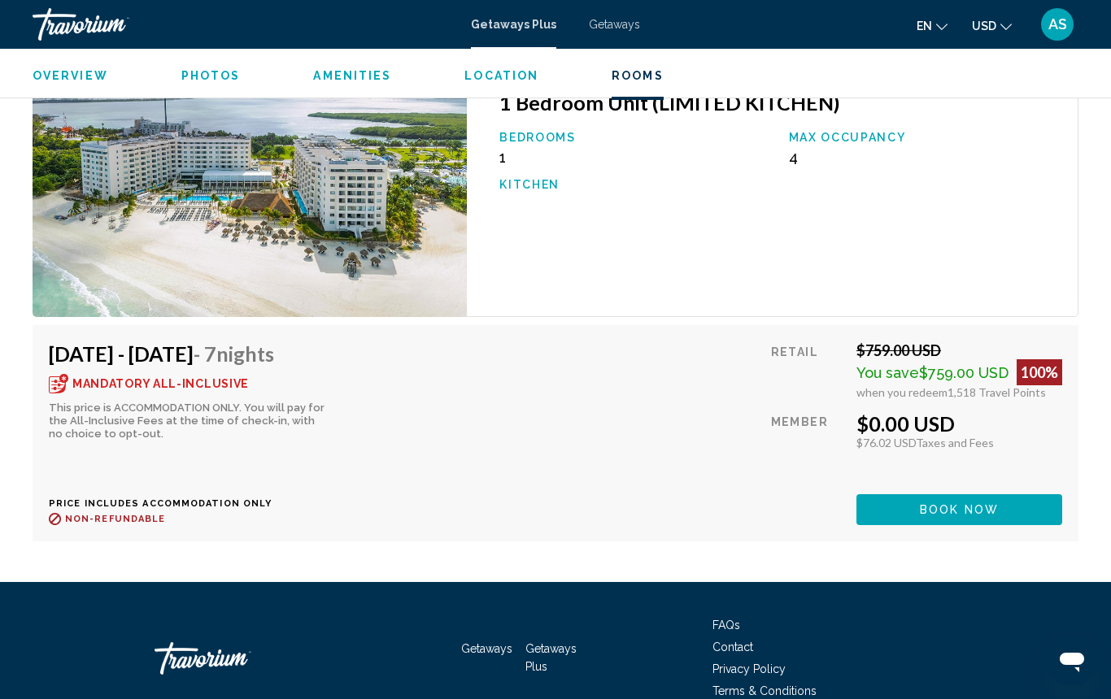
click at [903, 494] on button "Book now" at bounding box center [959, 509] width 206 height 30
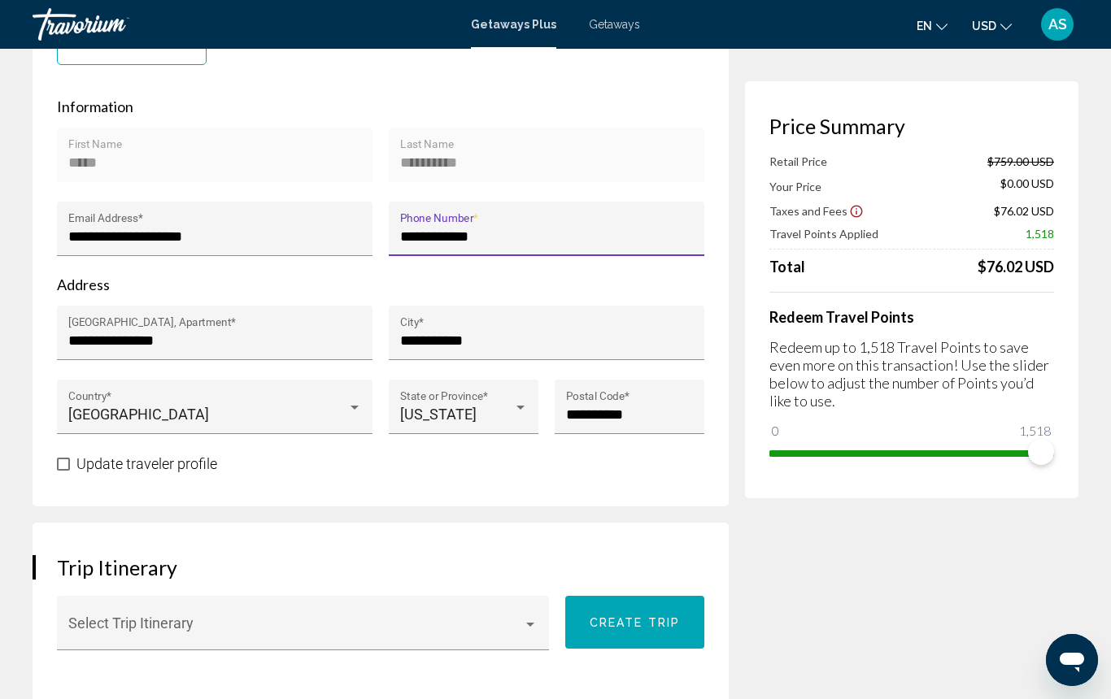
scroll to position [463, 0]
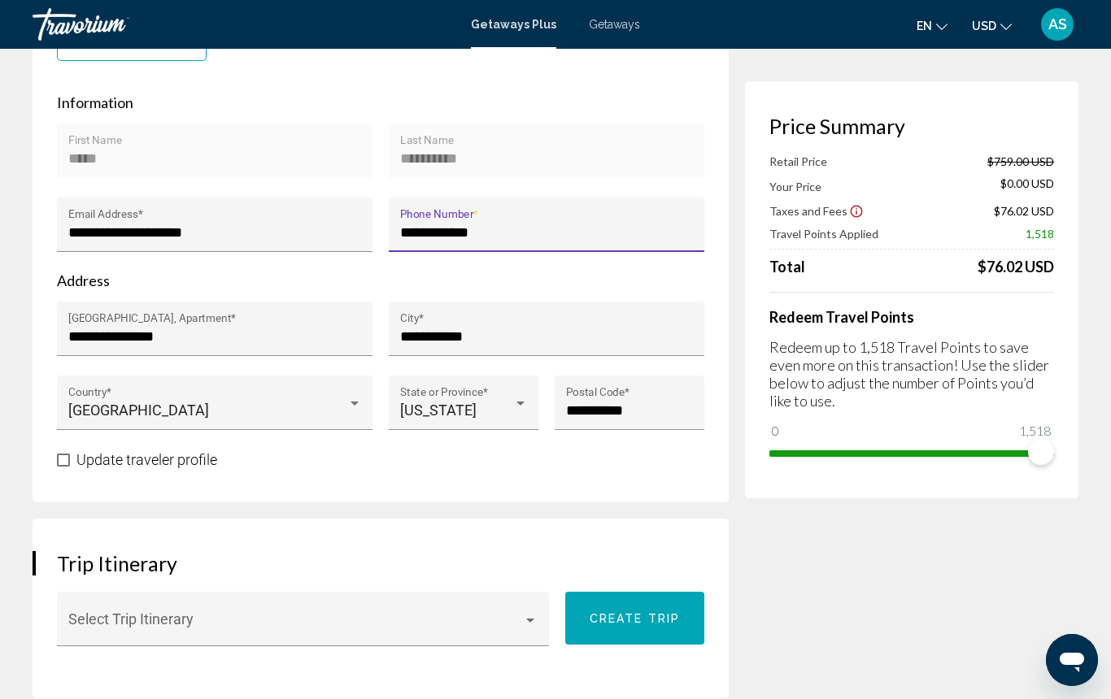
type input "**********"
click at [64, 466] on label "Update traveler profile" at bounding box center [137, 460] width 160 height 20
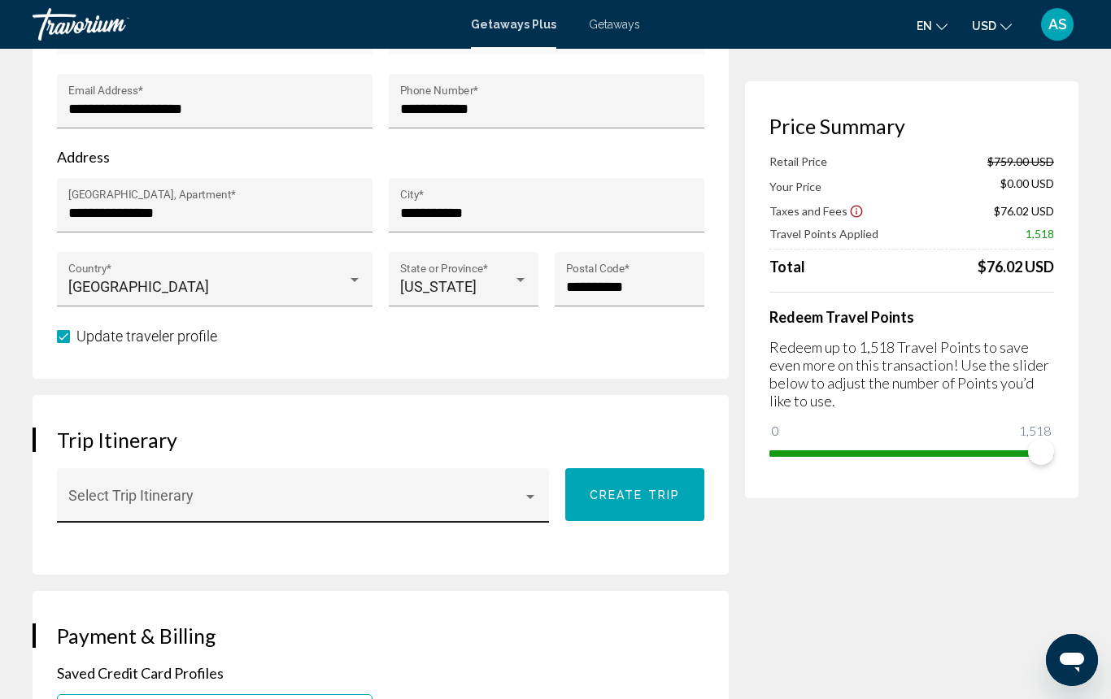
scroll to position [594, 0]
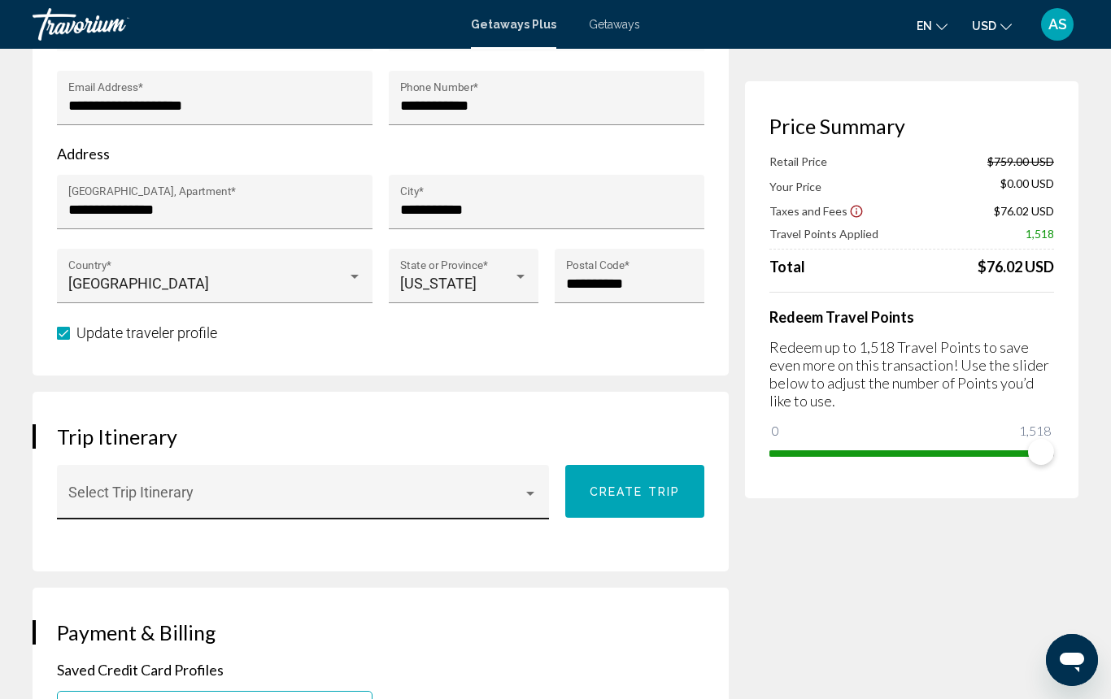
click at [534, 494] on div "Main content" at bounding box center [530, 494] width 8 height 4
click at [502, 540] on div at bounding box center [555, 349] width 1111 height 699
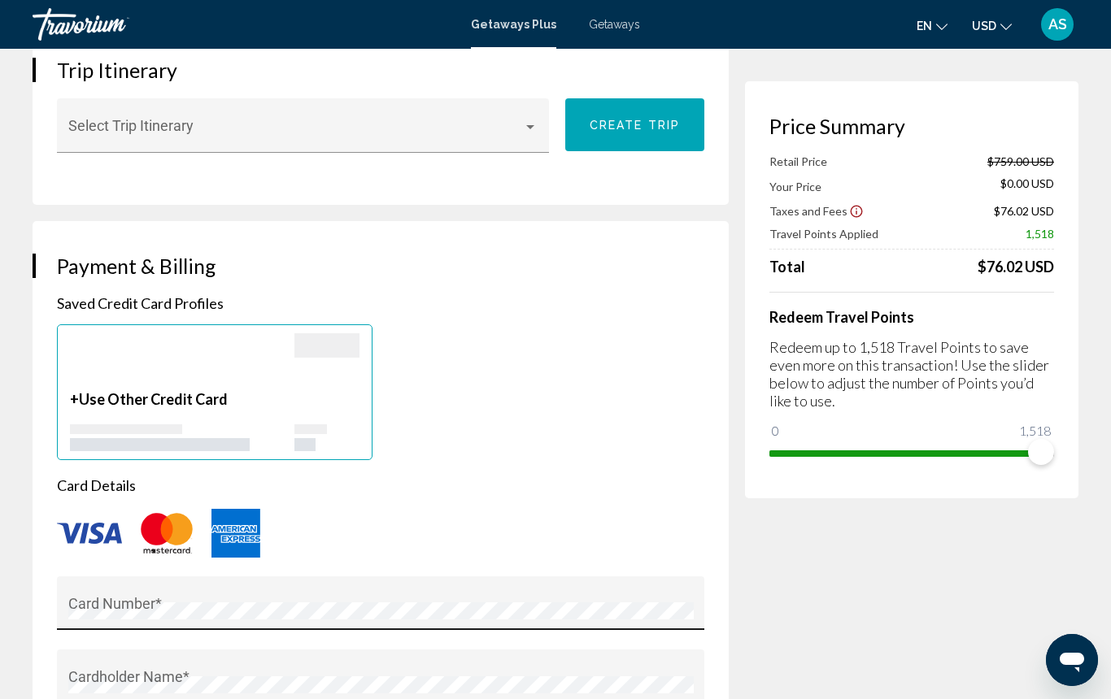
scroll to position [961, 1]
click at [207, 599] on div "Card Number *" at bounding box center [380, 608] width 625 height 43
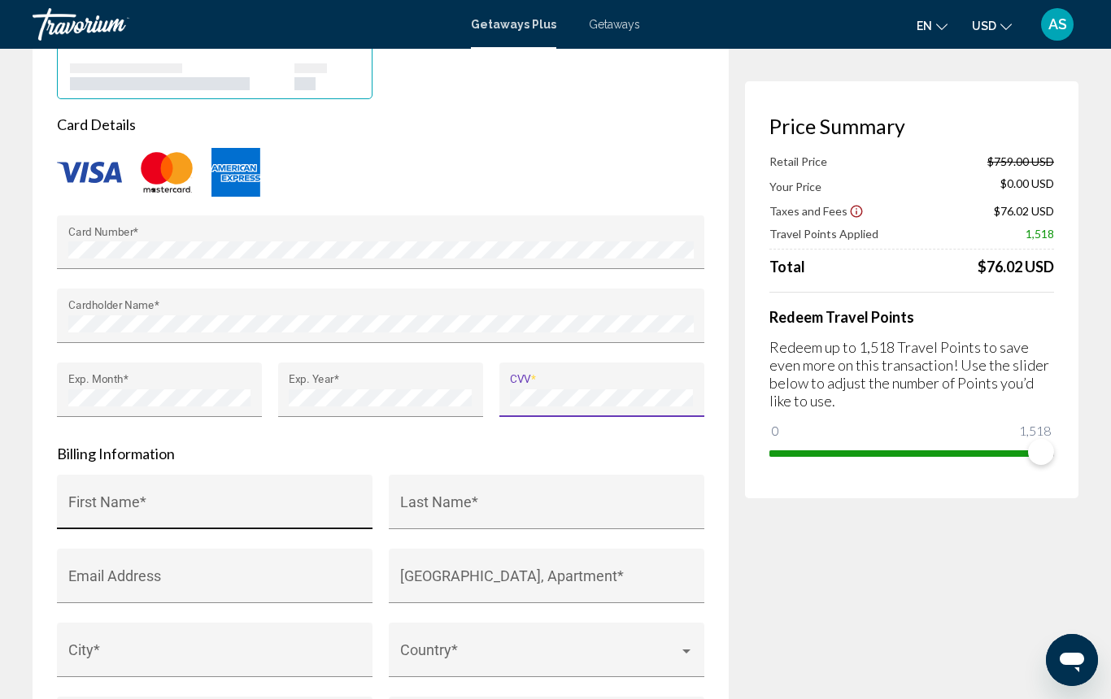
scroll to position [1318, 0]
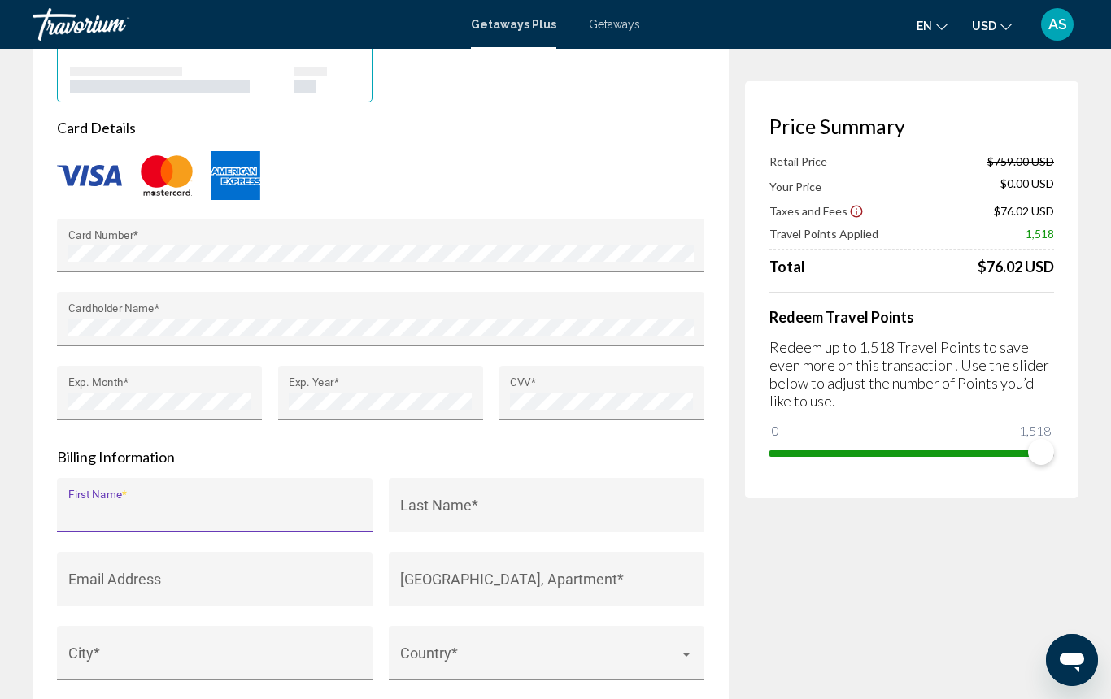
click at [212, 505] on input "First Name *" at bounding box center [215, 513] width 294 height 16
type input "*****"
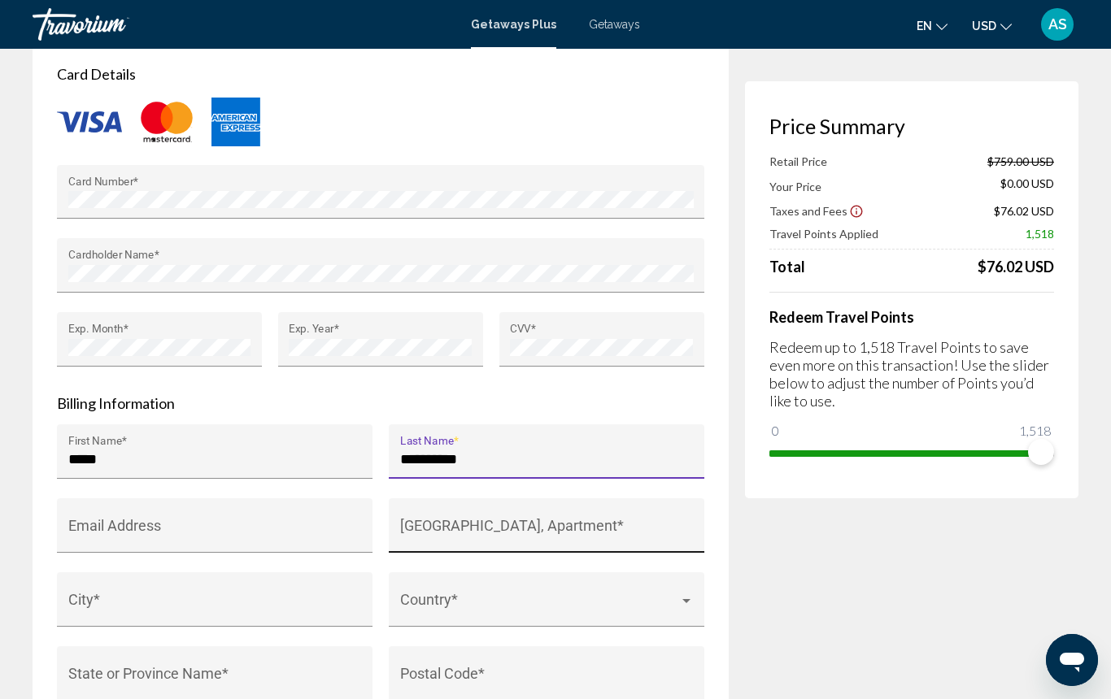
scroll to position [1373, 0]
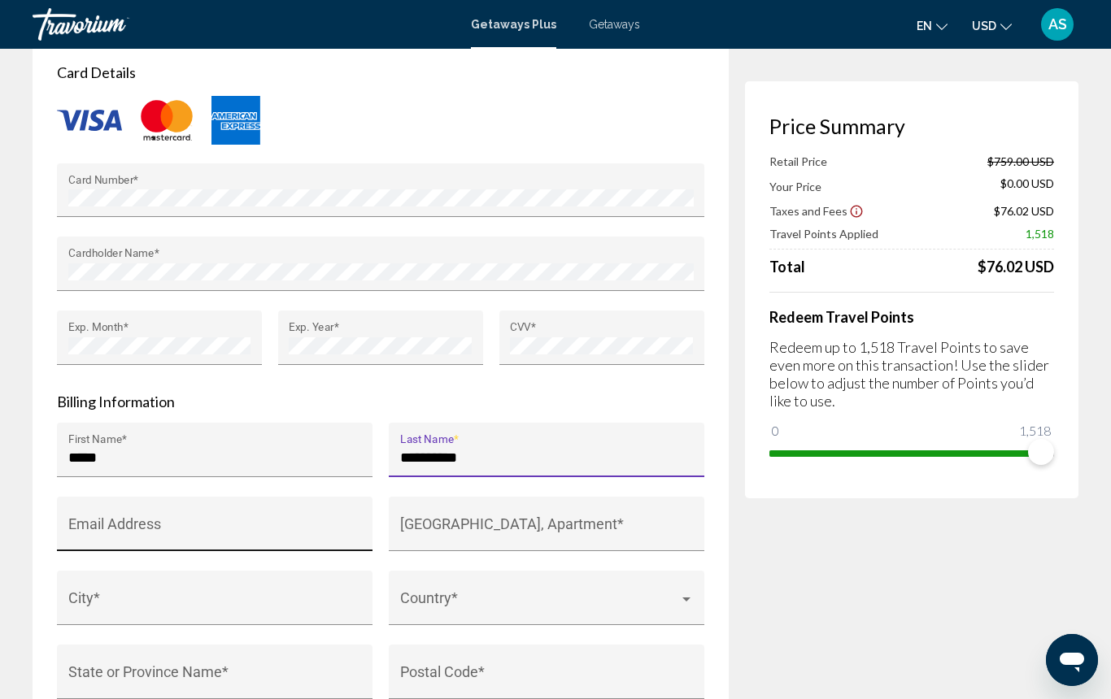
type input "**********"
click at [207, 520] on div "Email Address" at bounding box center [215, 529] width 294 height 43
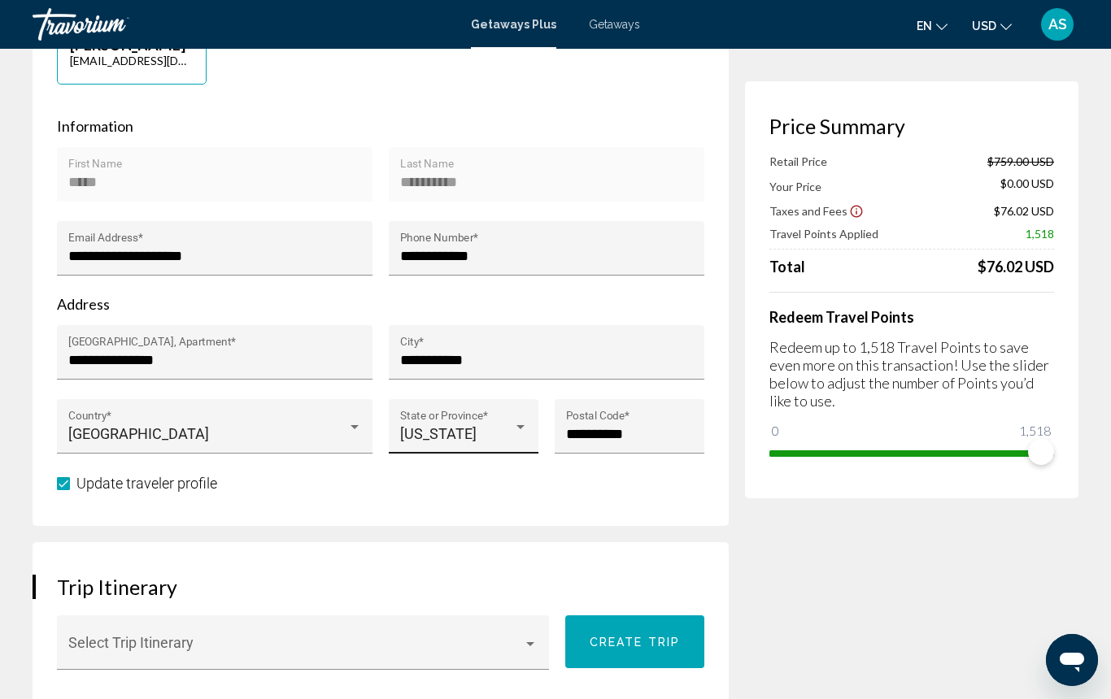
scroll to position [448, 0]
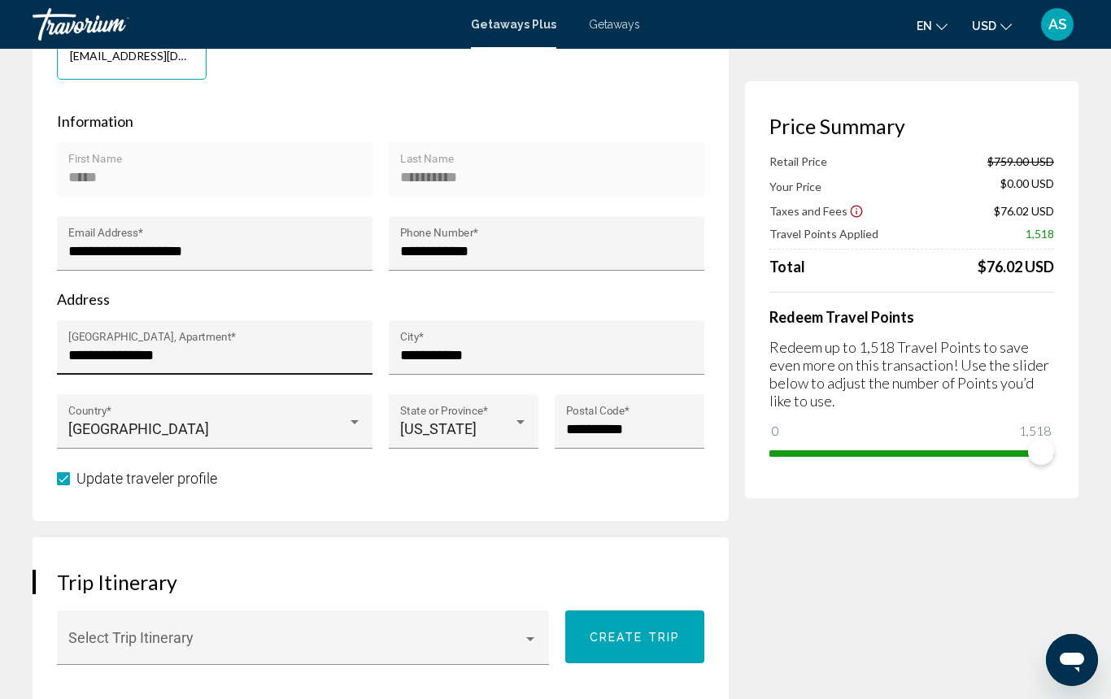
type input "**********"
drag, startPoint x: 65, startPoint y: 354, endPoint x: 176, endPoint y: 355, distance: 111.4
click at [173, 355] on div "**********" at bounding box center [214, 347] width 315 height 54
drag, startPoint x: 182, startPoint y: 355, endPoint x: 65, endPoint y: 350, distance: 117.2
click at [65, 350] on div "**********" at bounding box center [214, 347] width 315 height 54
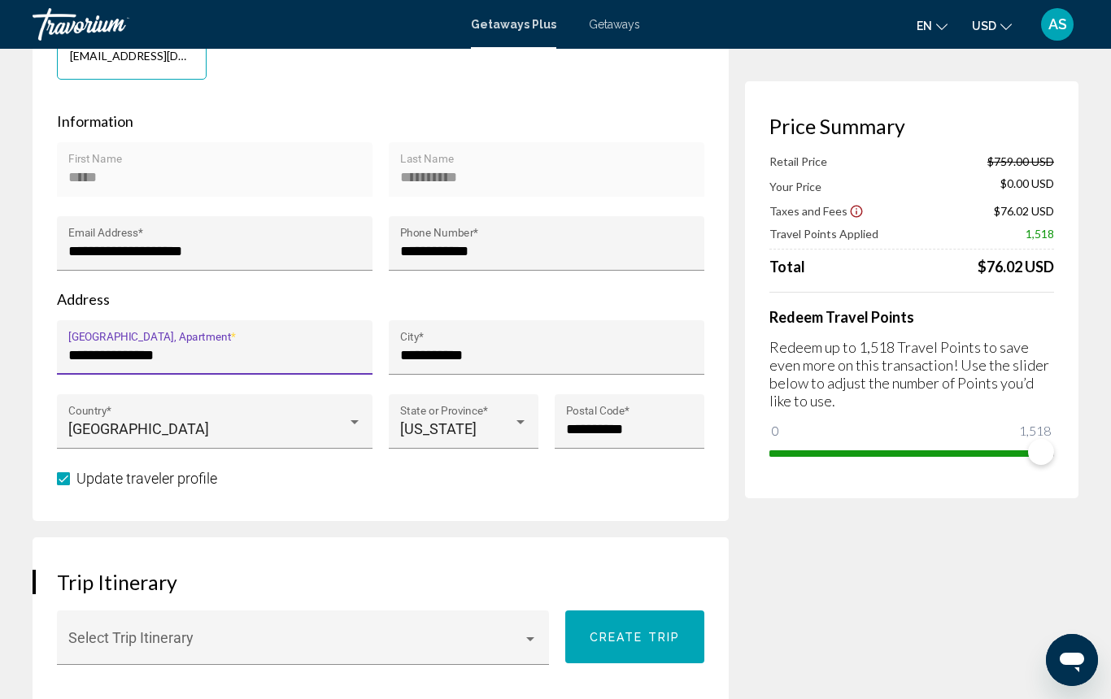
click at [86, 354] on input "**********" at bounding box center [215, 355] width 294 height 16
drag, startPoint x: 180, startPoint y: 354, endPoint x: 55, endPoint y: 350, distance: 124.5
click at [55, 350] on div "**********" at bounding box center [215, 357] width 332 height 74
click at [138, 357] on input "**********" at bounding box center [215, 355] width 294 height 16
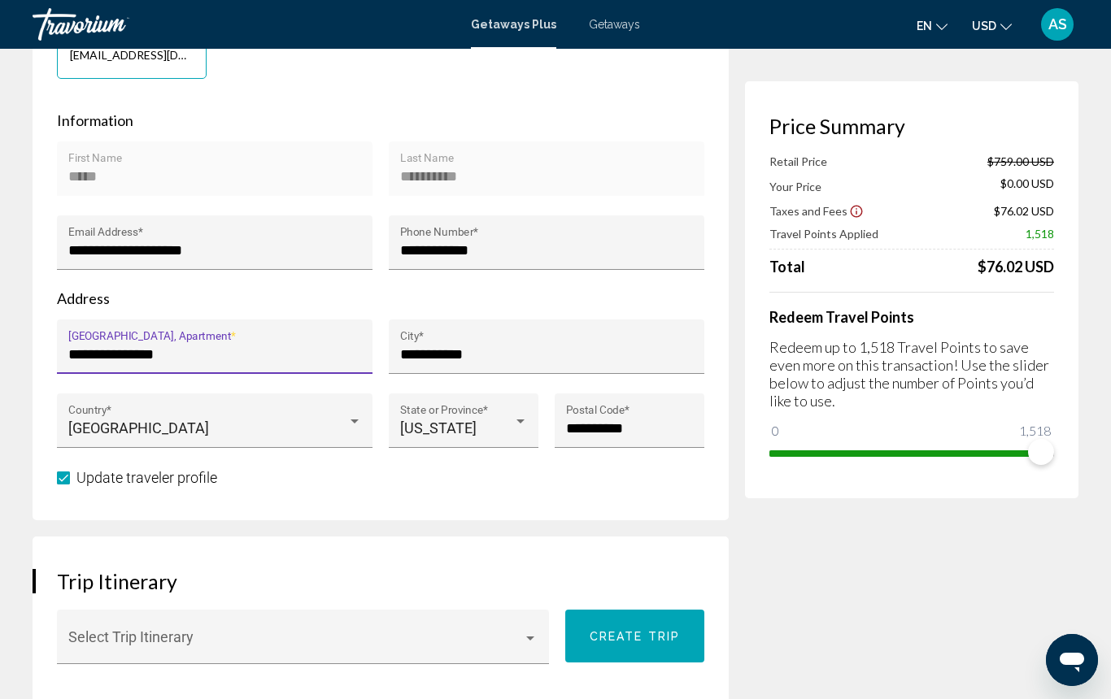
drag, startPoint x: 173, startPoint y: 357, endPoint x: 64, endPoint y: 354, distance: 109.0
click at [64, 354] on div "**********" at bounding box center [214, 347] width 315 height 54
click at [209, 357] on input "**********" at bounding box center [215, 354] width 294 height 16
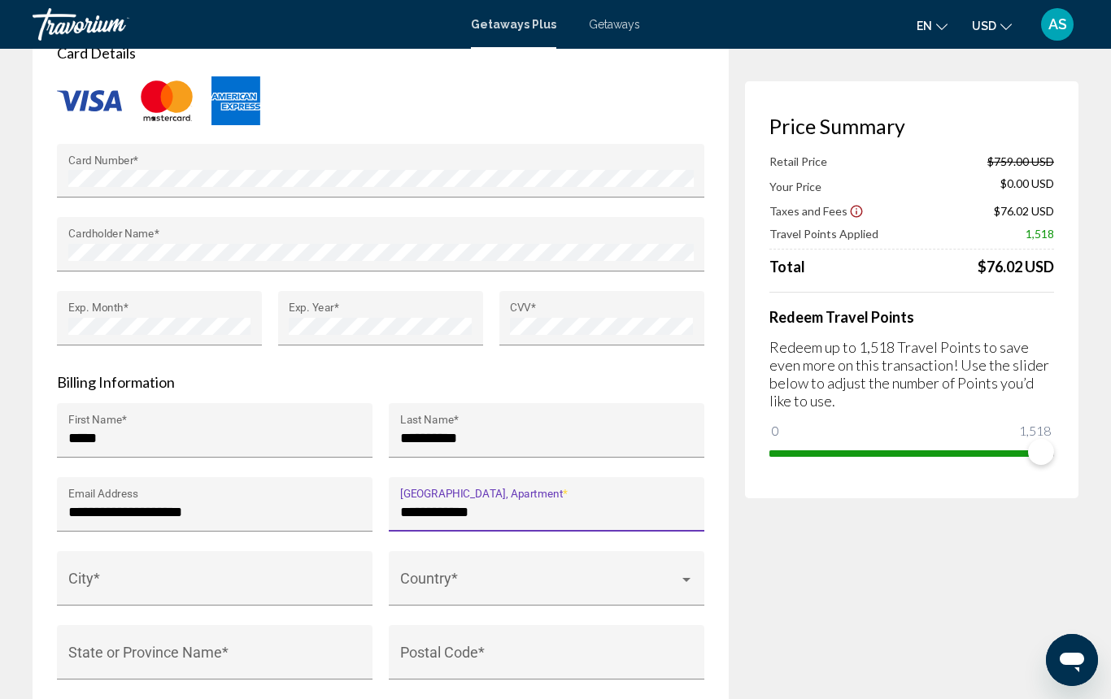
scroll to position [1399, 0]
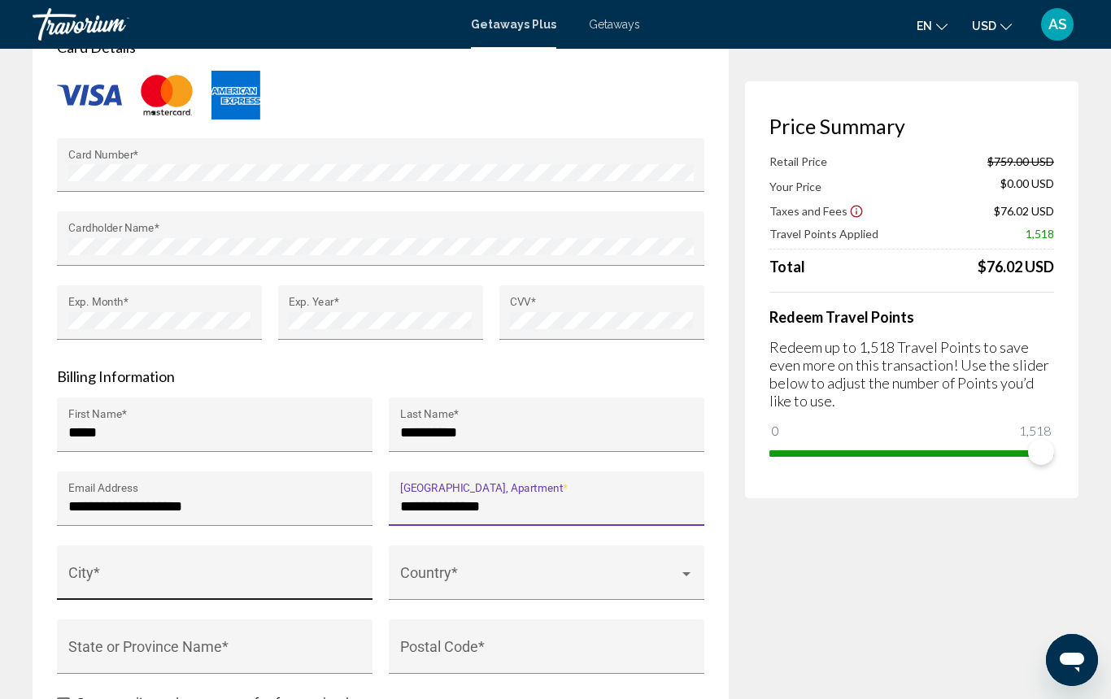
type input "**********"
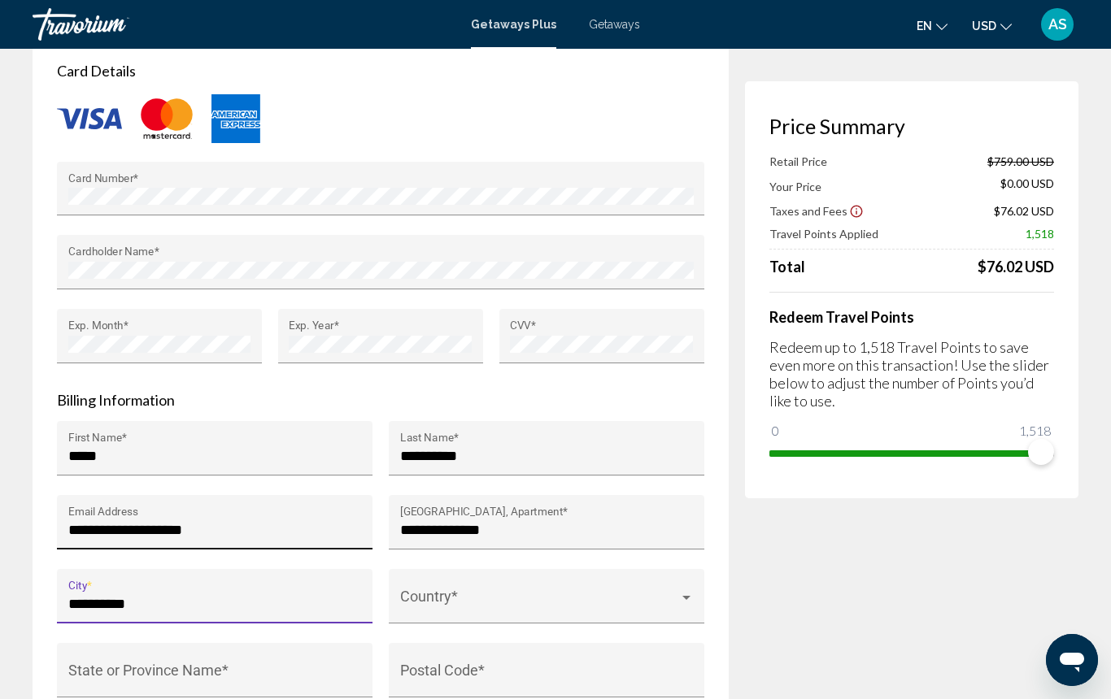
scroll to position [1377, 0]
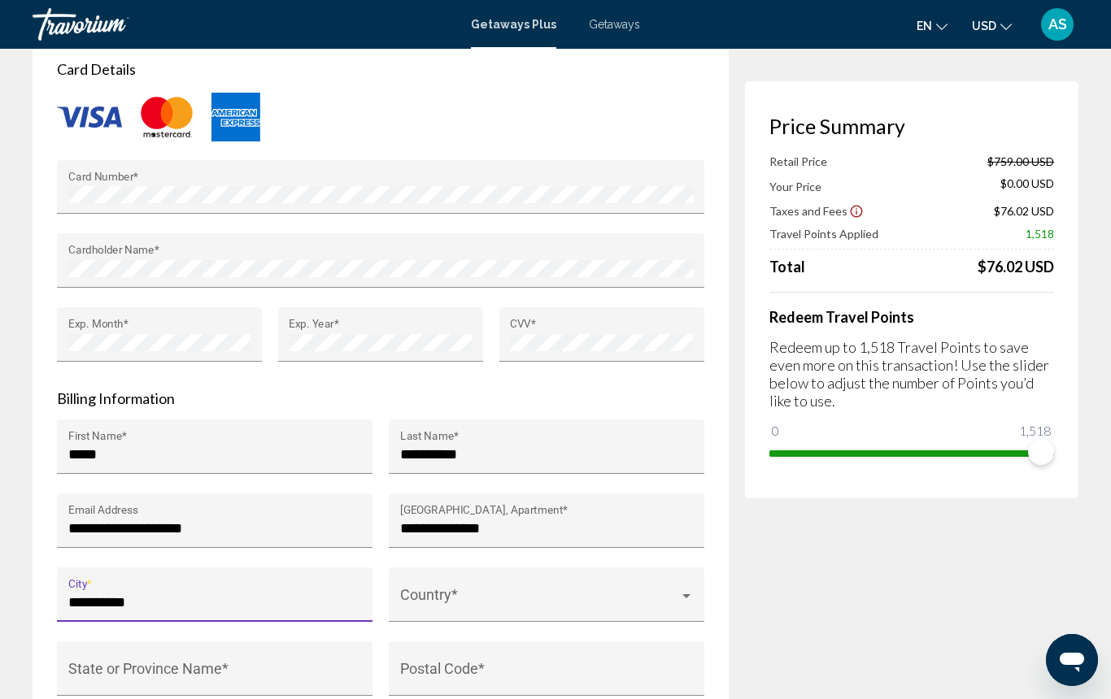
click at [120, 600] on input "**********" at bounding box center [215, 602] width 294 height 16
type input "**********"
click at [477, 595] on span "Main content" at bounding box center [539, 602] width 279 height 16
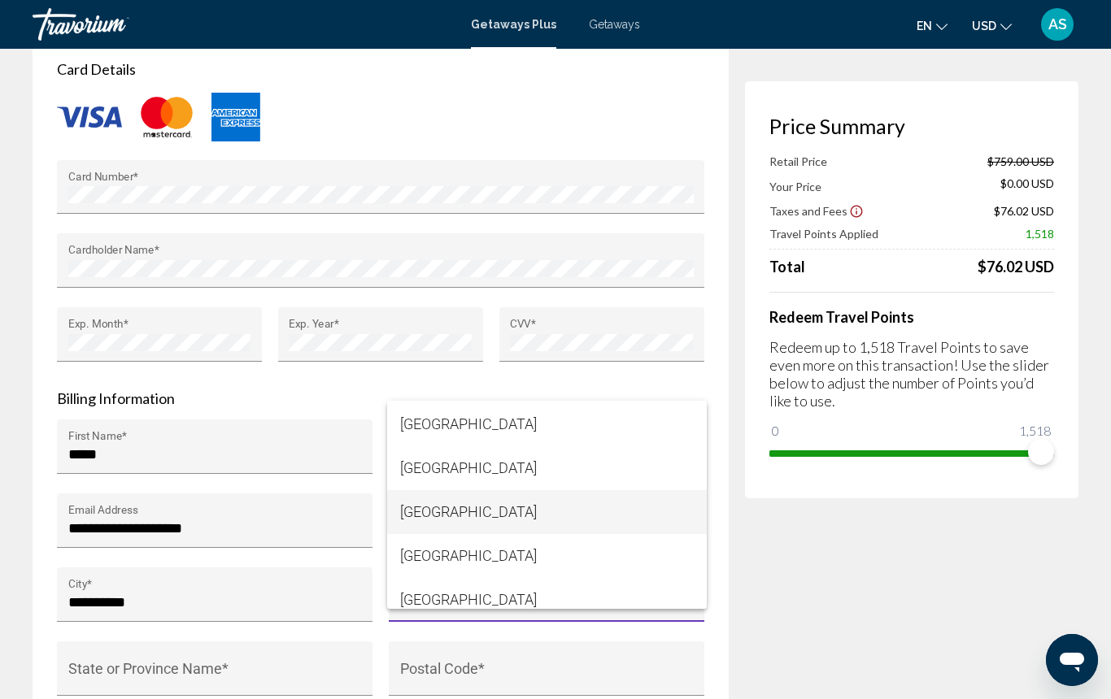
scroll to position [10484, 0]
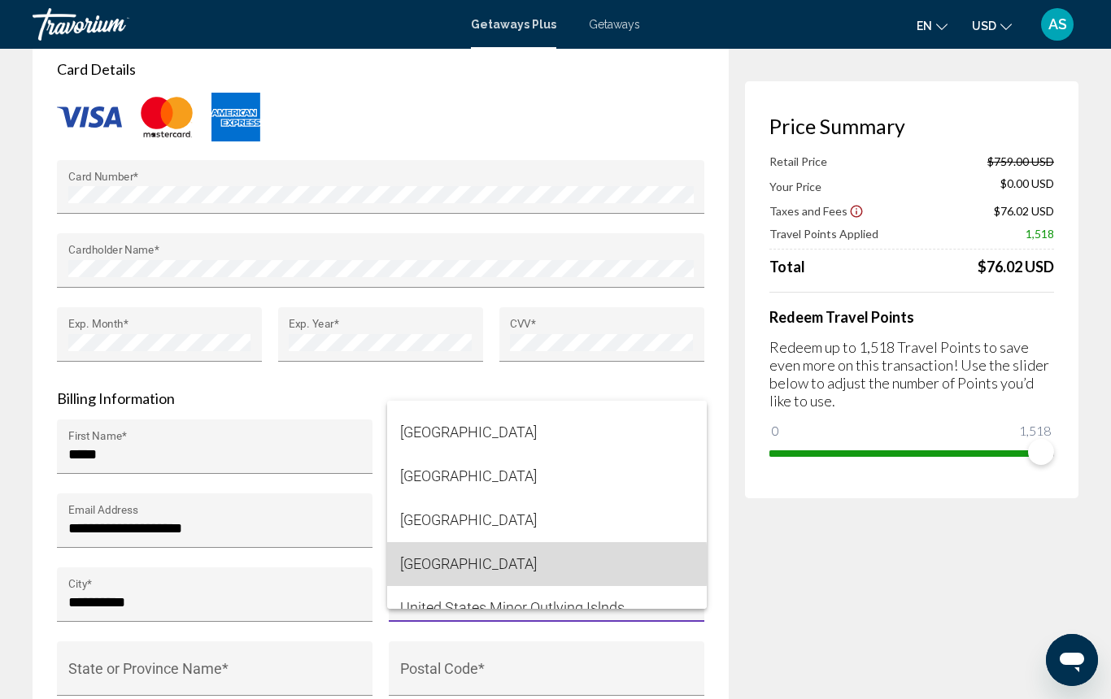
click at [487, 565] on span "[GEOGRAPHIC_DATA]" at bounding box center [547, 564] width 294 height 44
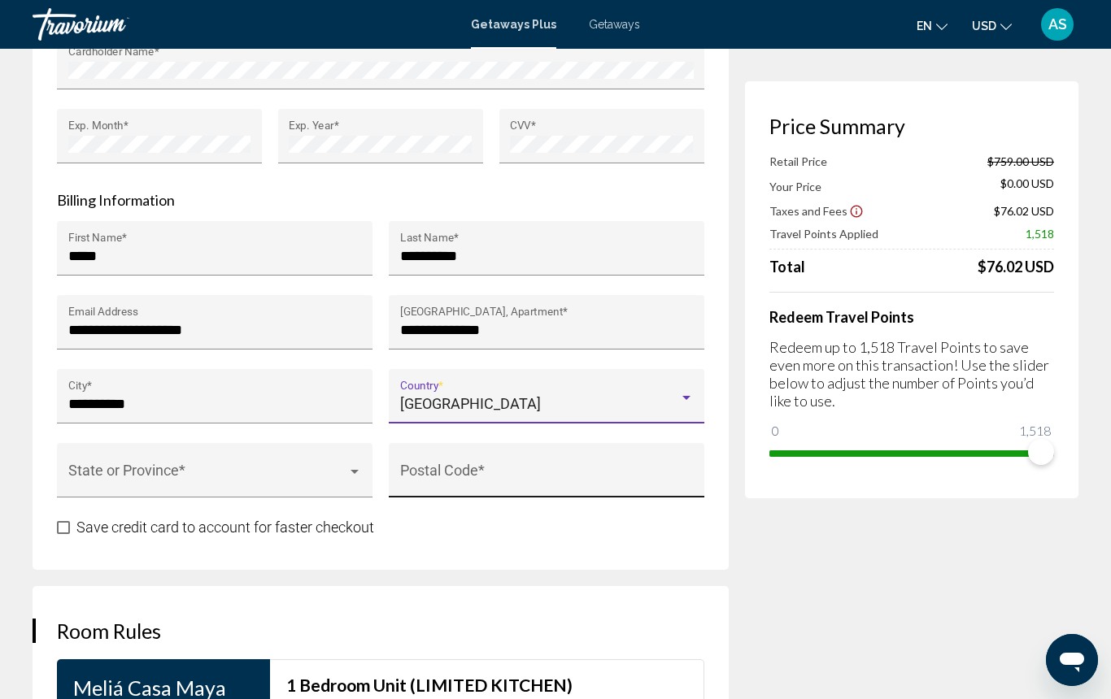
scroll to position [1584, 0]
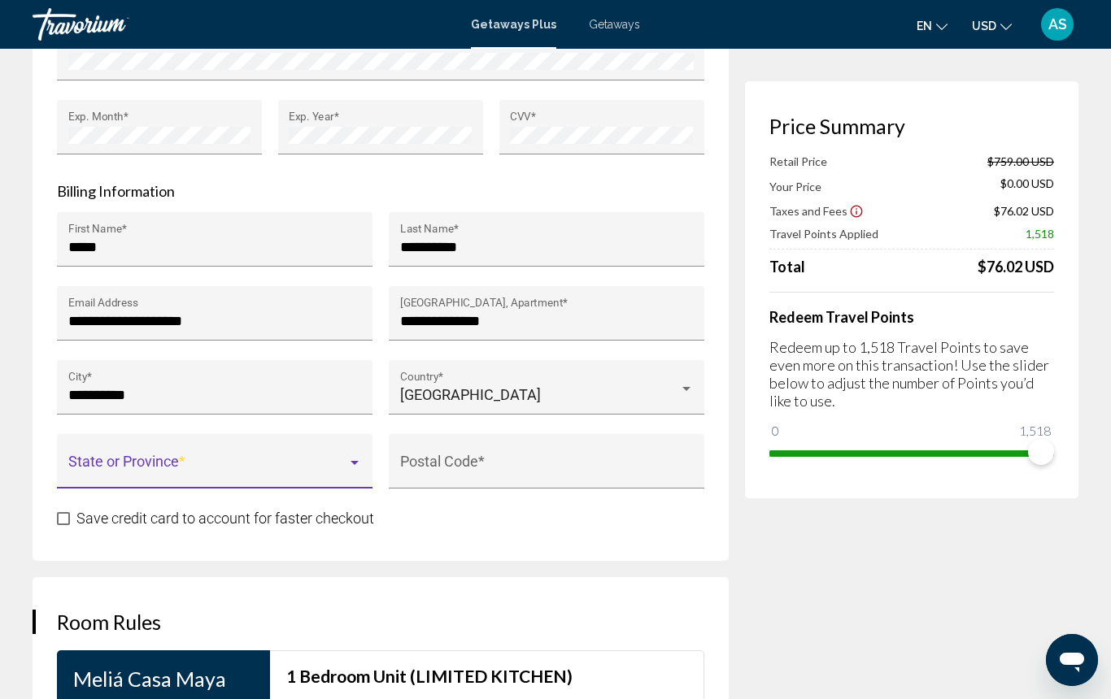
click at [353, 461] on div "Main content" at bounding box center [354, 463] width 8 height 4
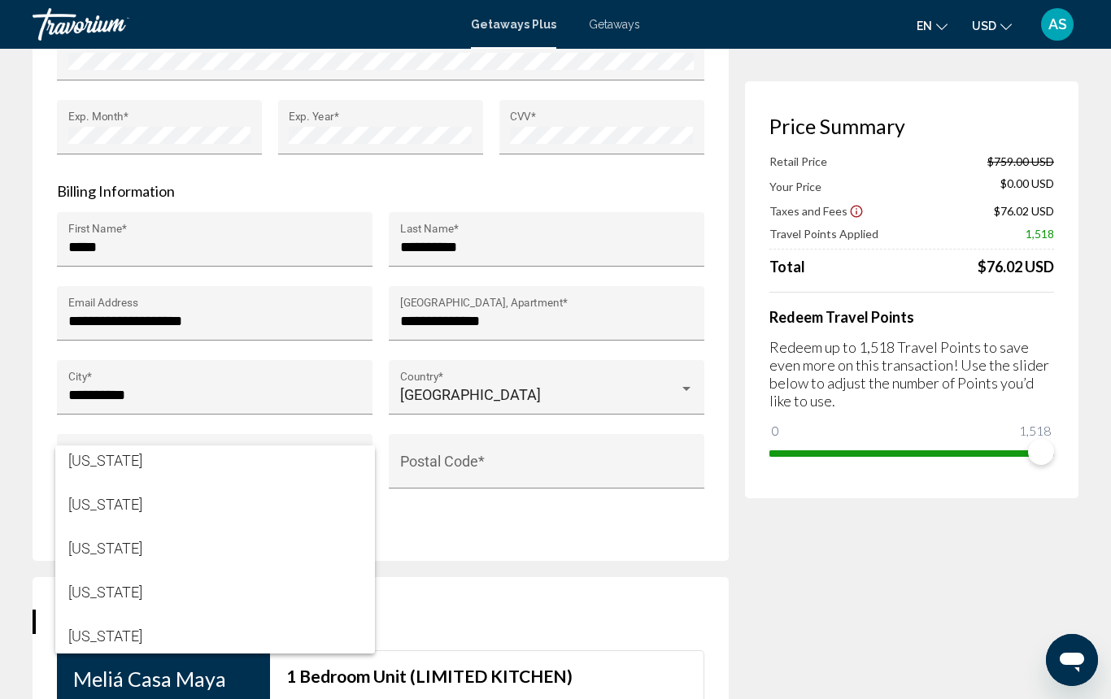
scroll to position [929, 0]
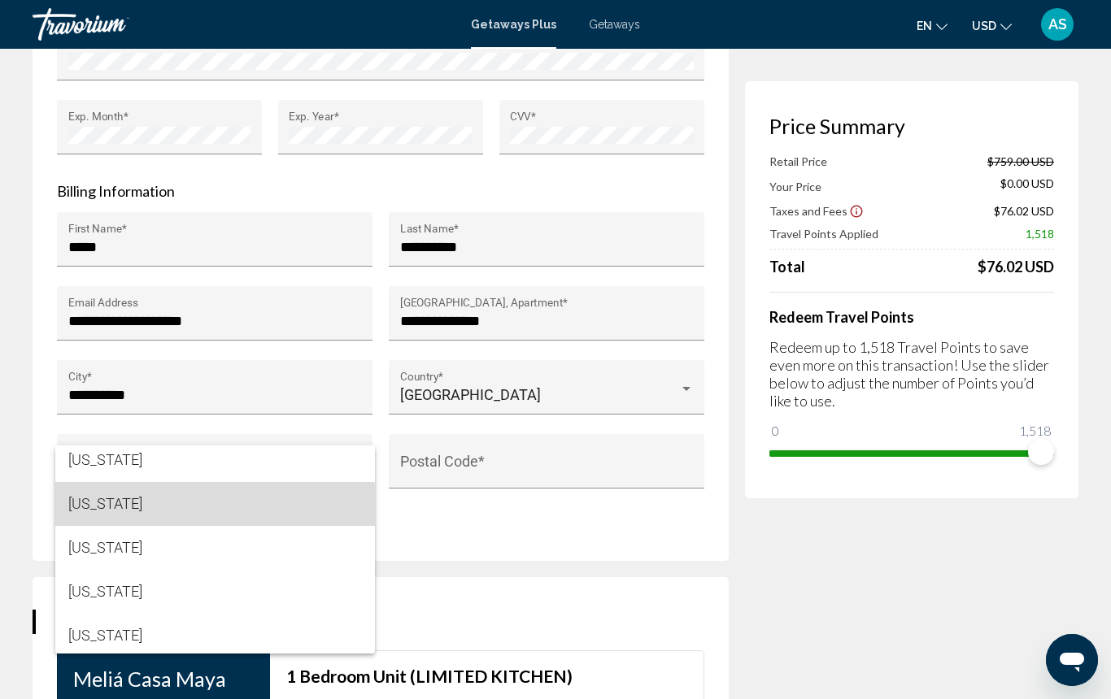
click at [198, 511] on span "[US_STATE]" at bounding box center [215, 504] width 294 height 44
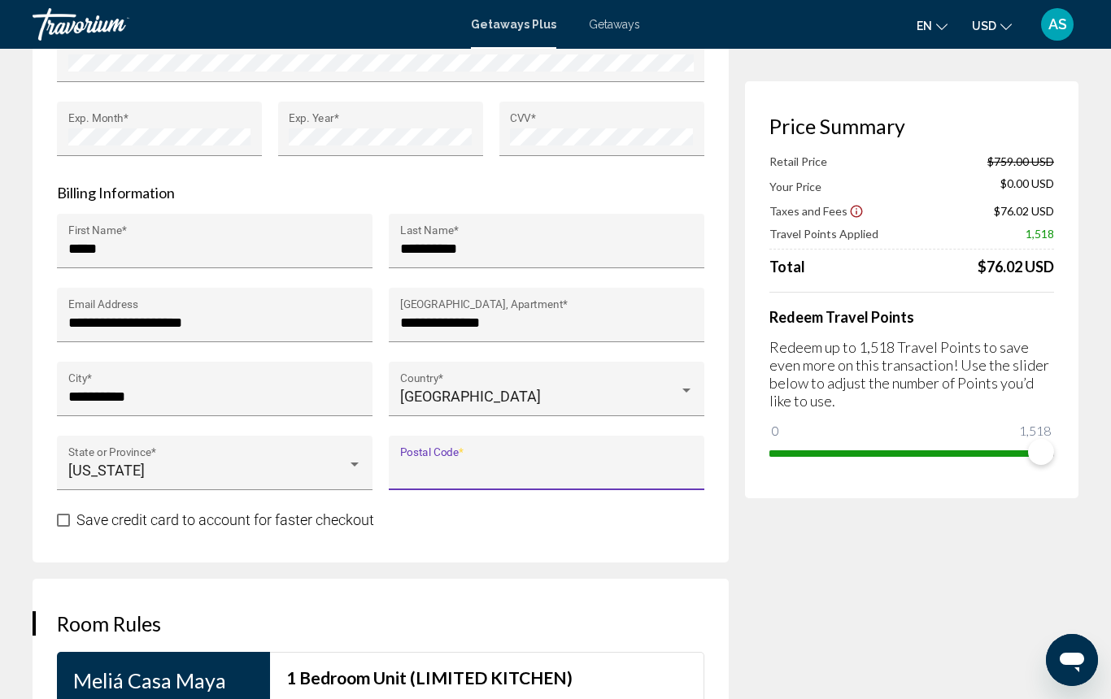
scroll to position [1563, 0]
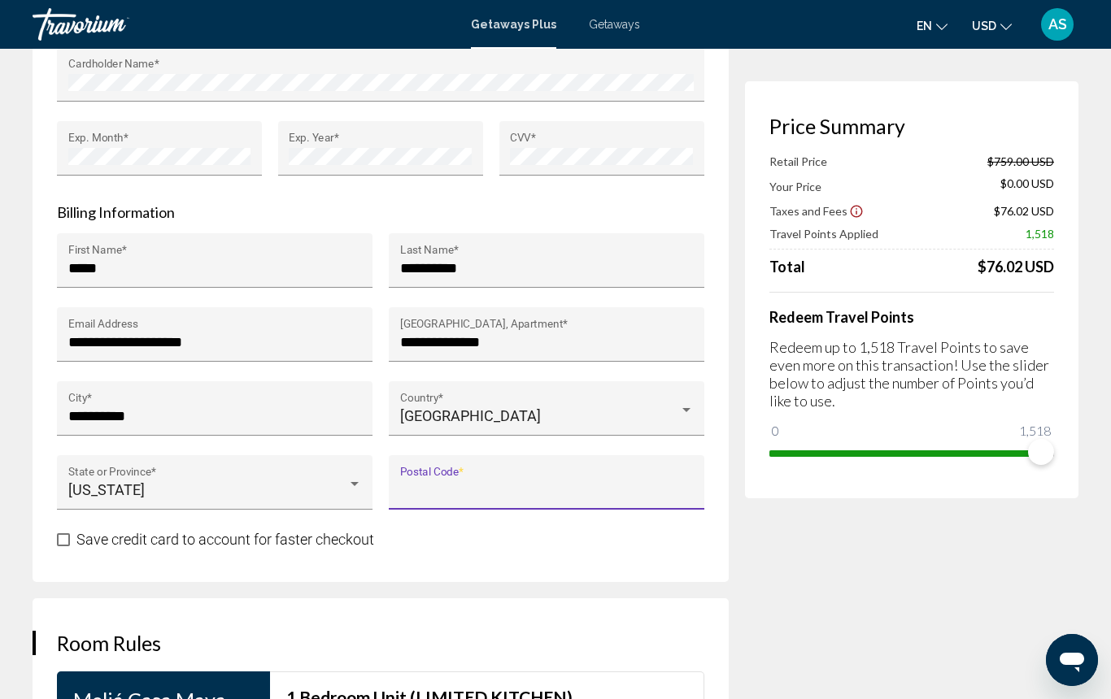
click at [495, 489] on input "Postal Code *" at bounding box center [547, 490] width 294 height 16
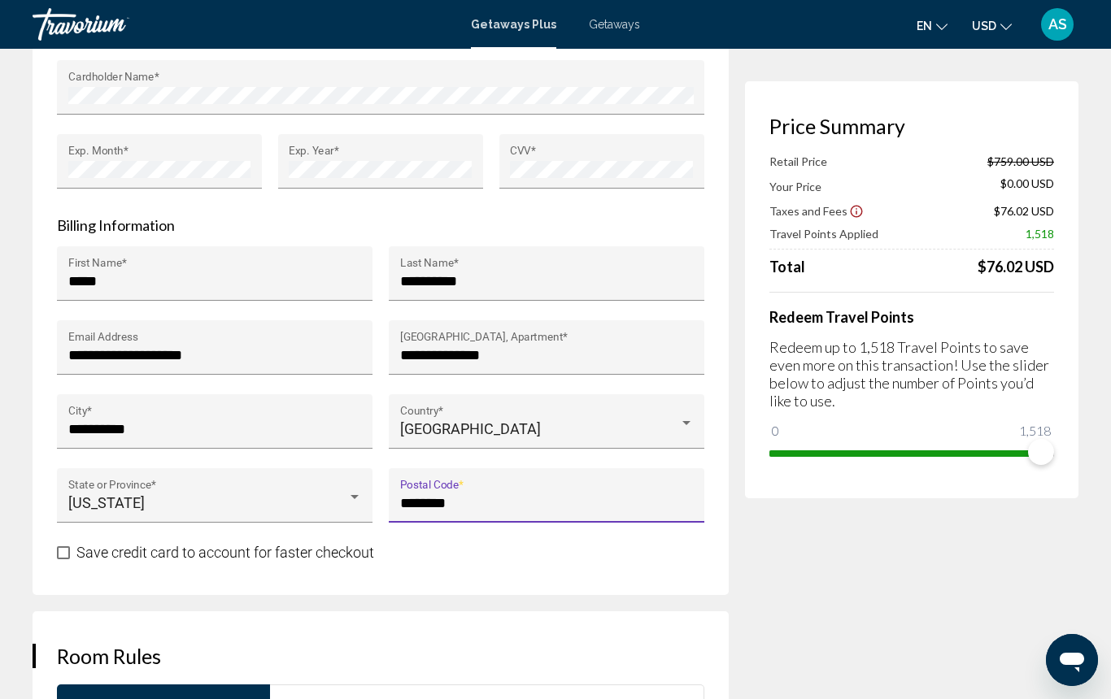
scroll to position [1551, 0]
click at [454, 499] on input "**********" at bounding box center [547, 502] width 294 height 16
click at [442, 502] on input "**********" at bounding box center [547, 502] width 294 height 16
click at [446, 502] on input "**********" at bounding box center [547, 502] width 294 height 16
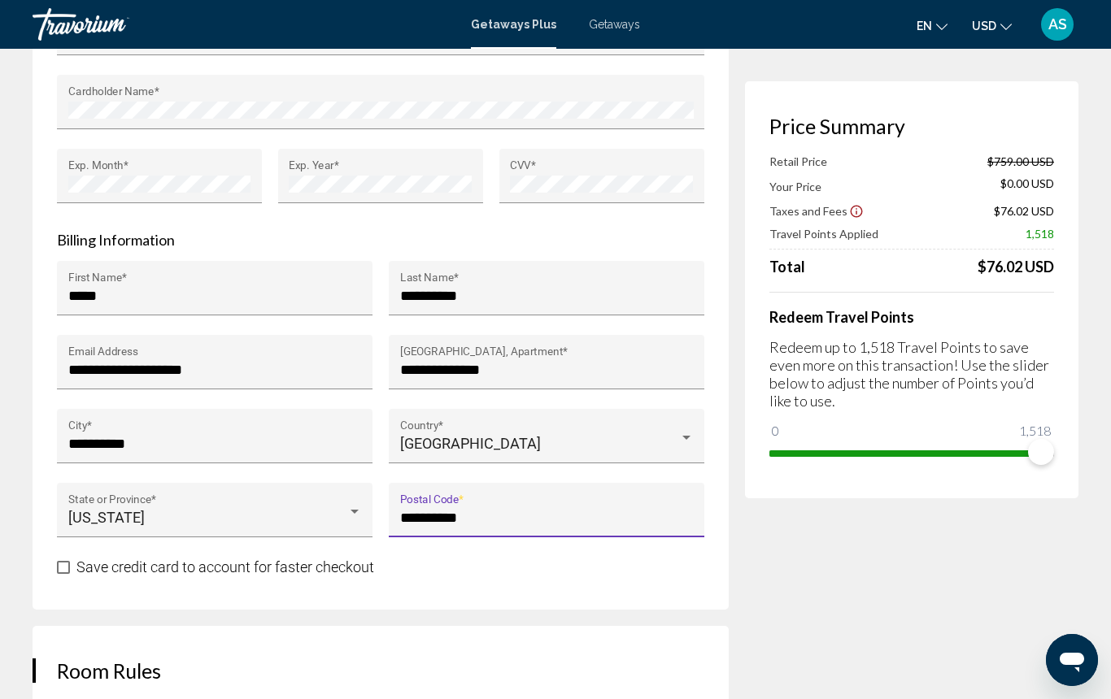
scroll to position [1538, 0]
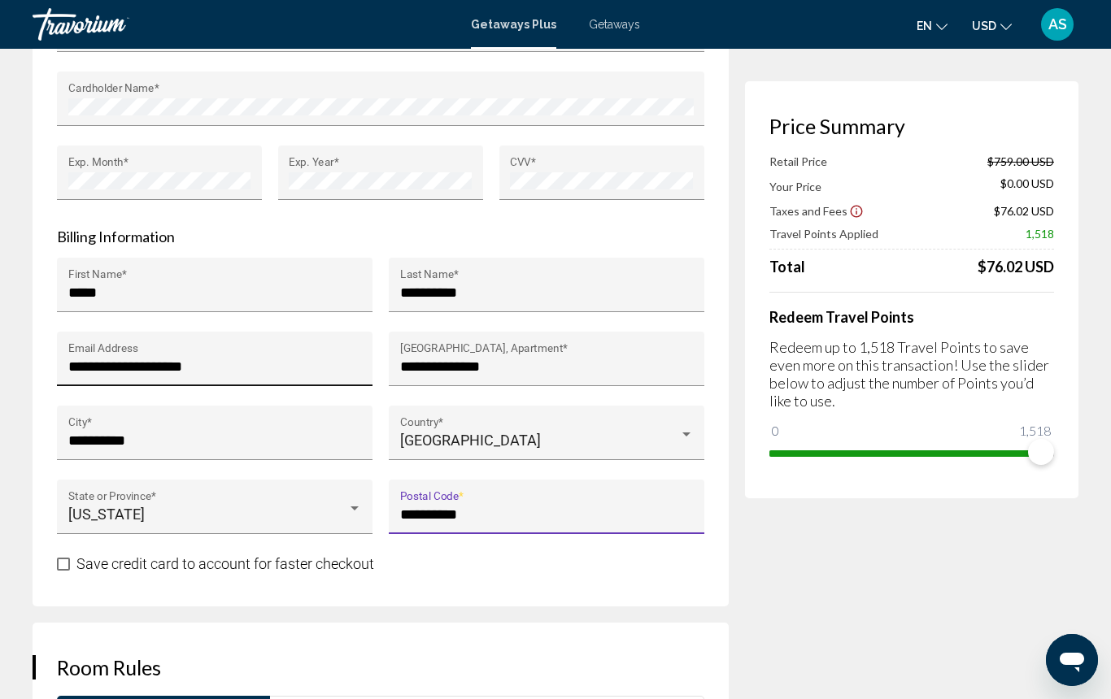
type input "**********"
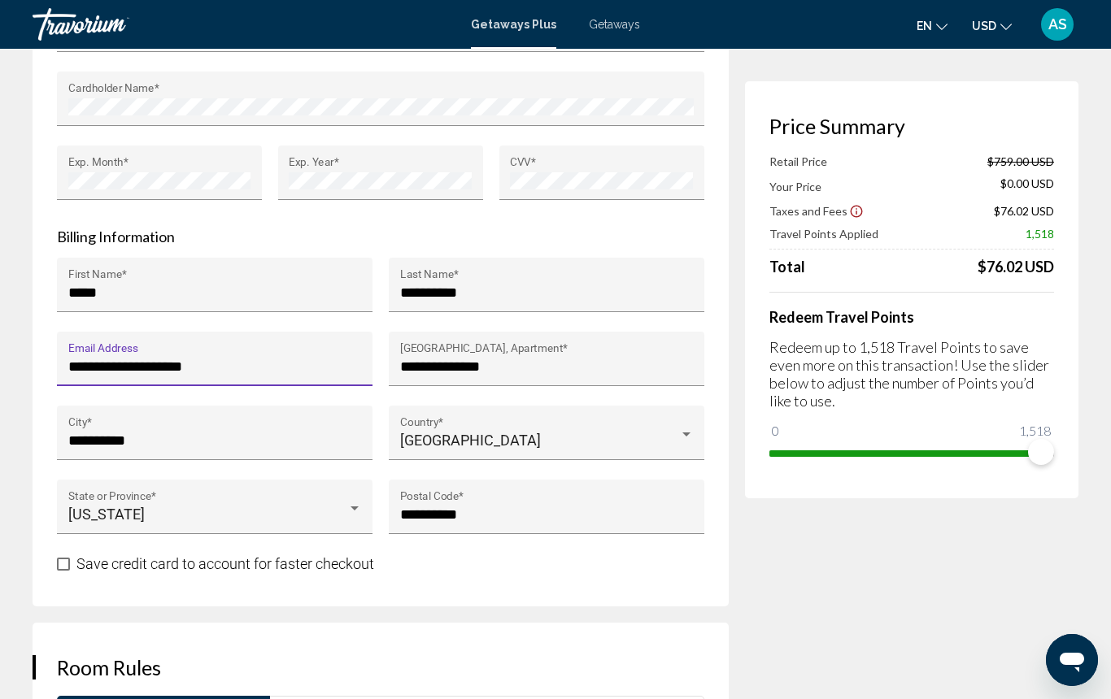
click at [145, 364] on input "**********" at bounding box center [215, 367] width 294 height 16
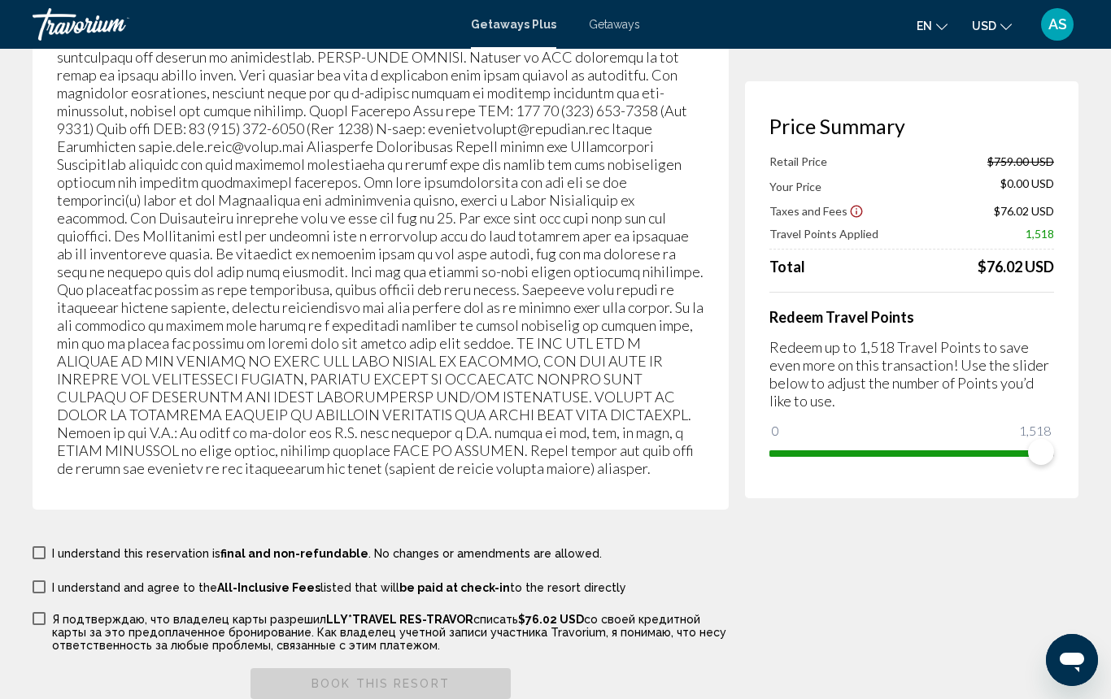
scroll to position [2757, 0]
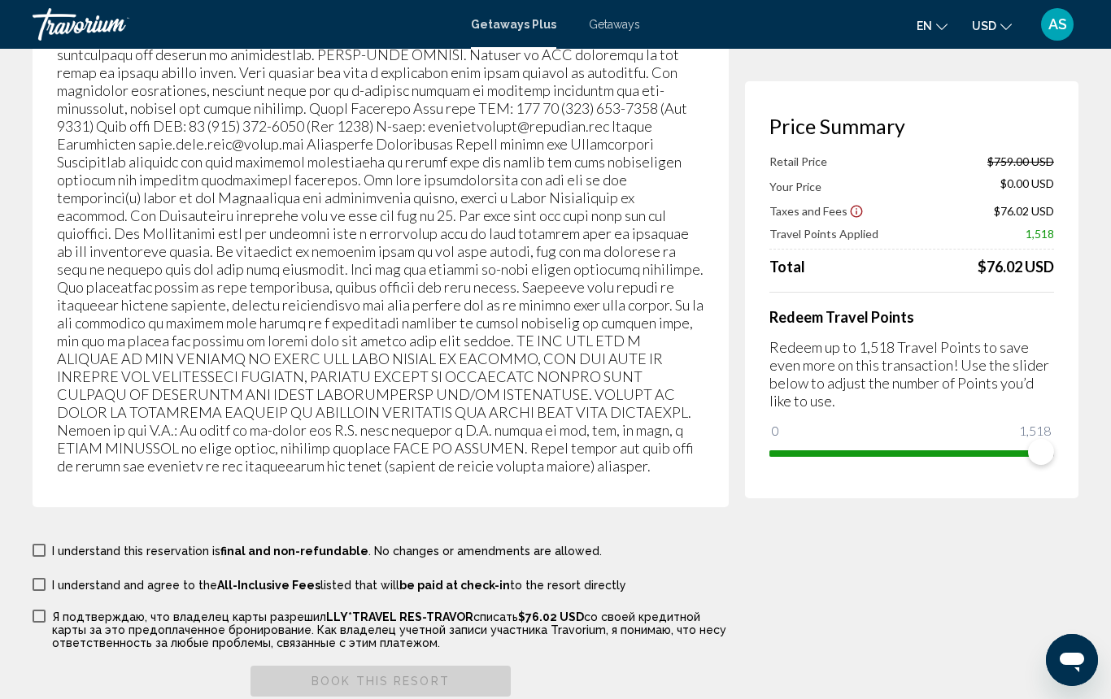
type input "**********"
click at [40, 546] on span "Main content" at bounding box center [39, 550] width 13 height 13
click at [41, 582] on span "Main content" at bounding box center [39, 584] width 13 height 13
click at [41, 615] on span "Main content" at bounding box center [39, 616] width 13 height 13
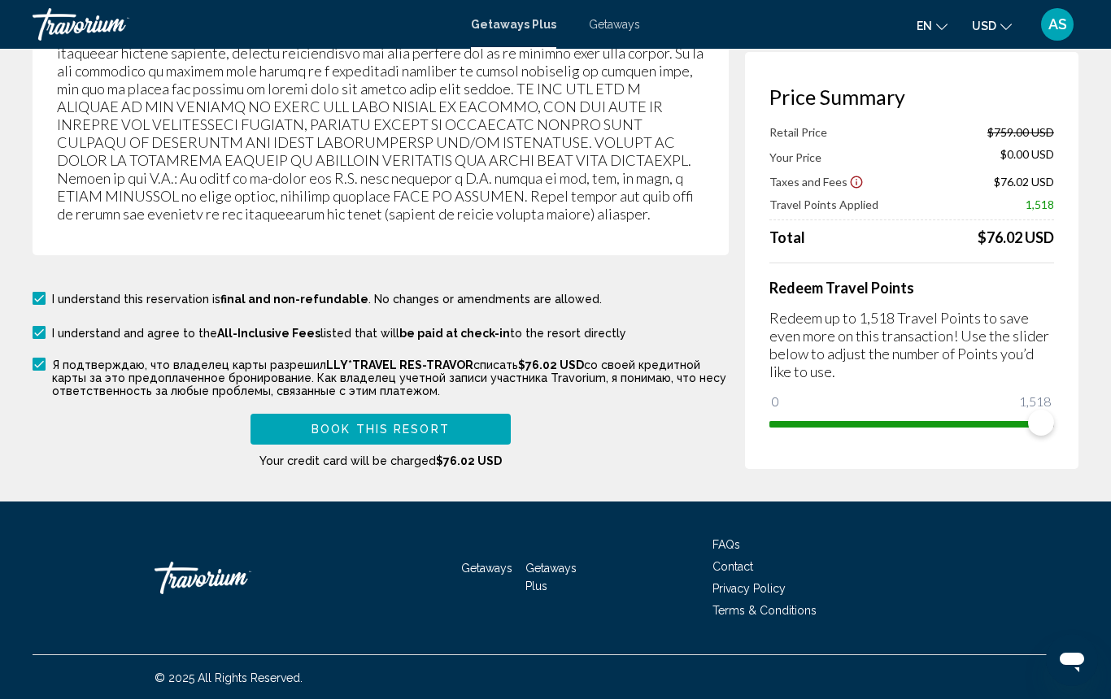
scroll to position [3009, 0]
click at [375, 427] on span "Book this Resort" at bounding box center [380, 430] width 138 height 13
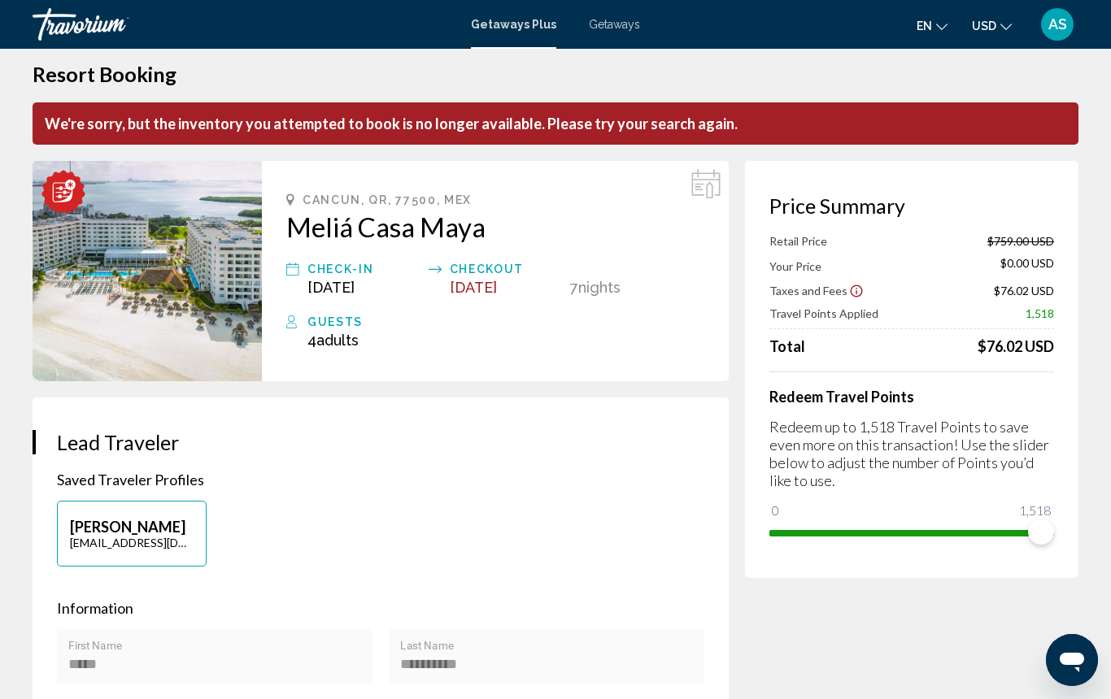
scroll to position [23, 1]
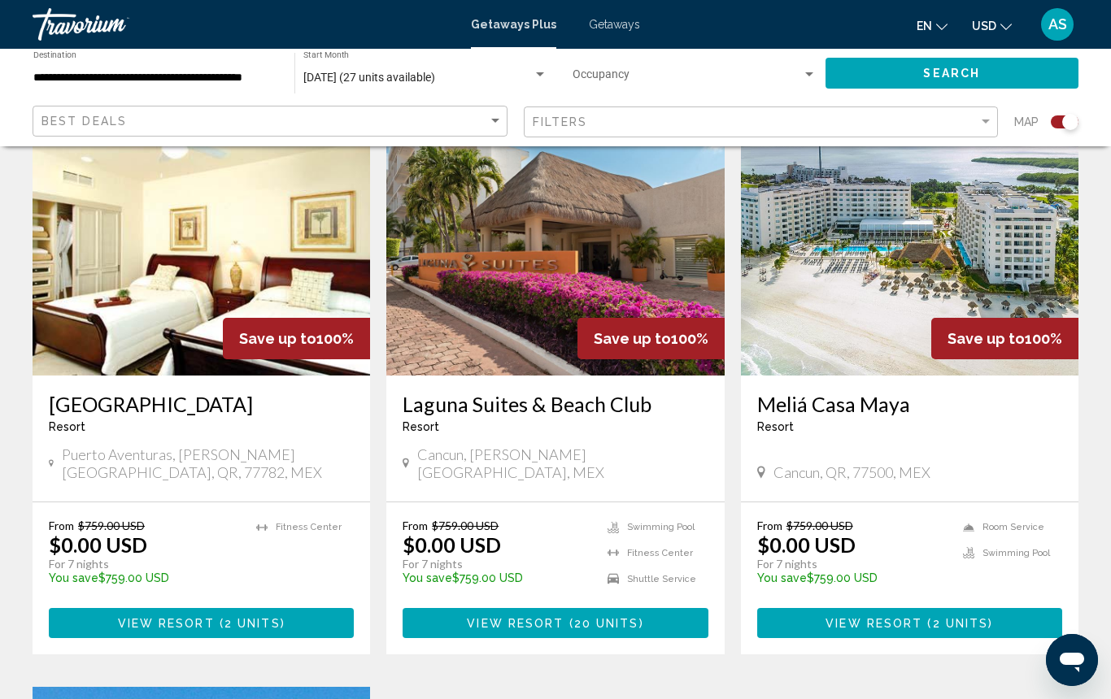
scroll to position [614, 0]
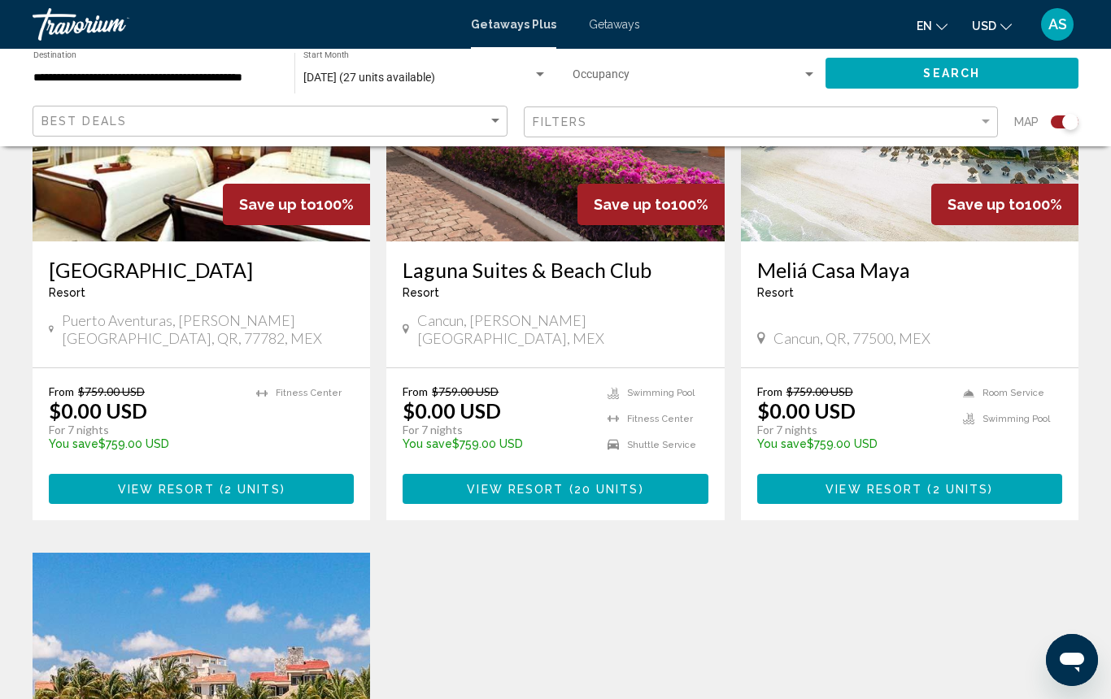
scroll to position [746, 0]
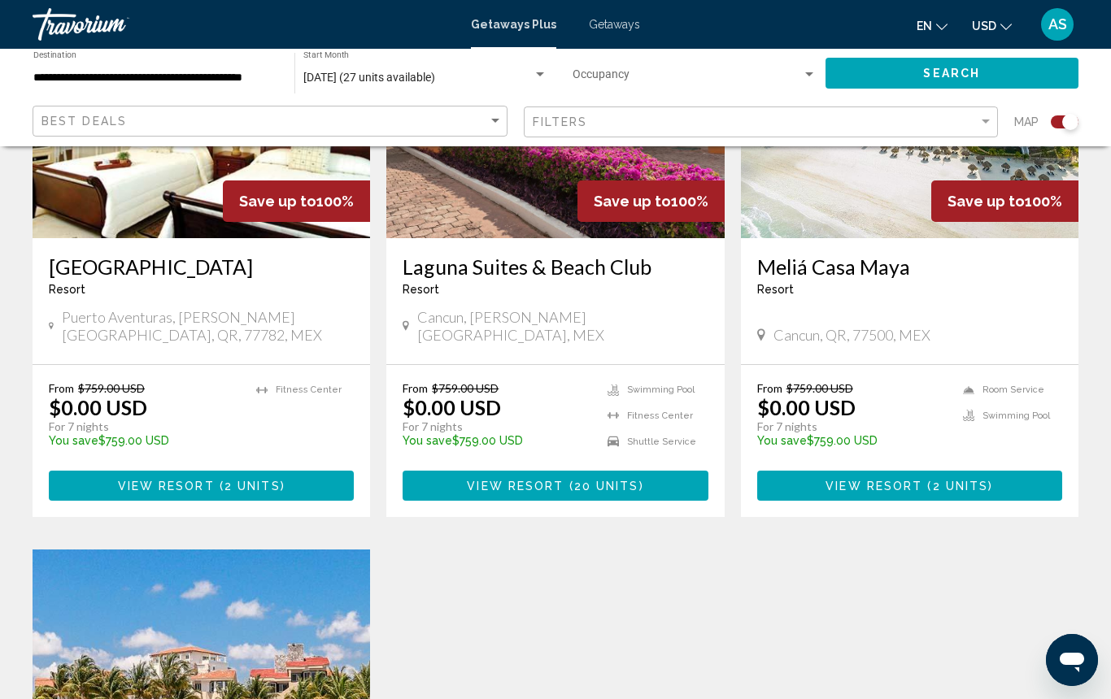
click at [860, 485] on span "View Resort" at bounding box center [873, 486] width 97 height 13
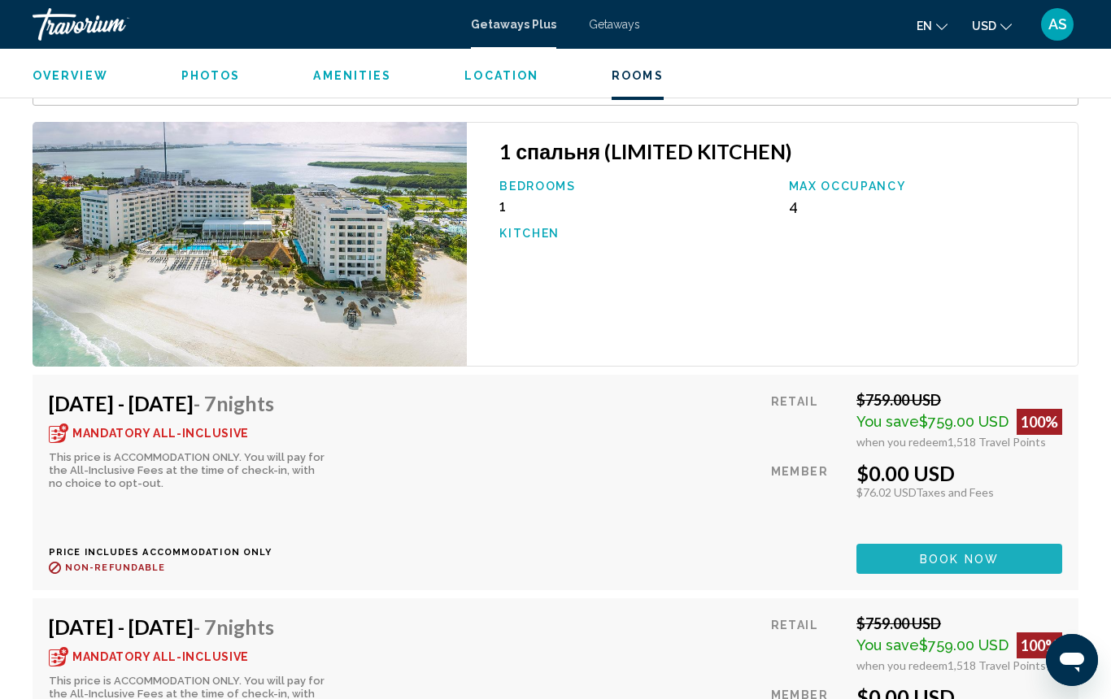
scroll to position [3123, 1]
click at [896, 543] on button "Book now" at bounding box center [959, 558] width 206 height 30
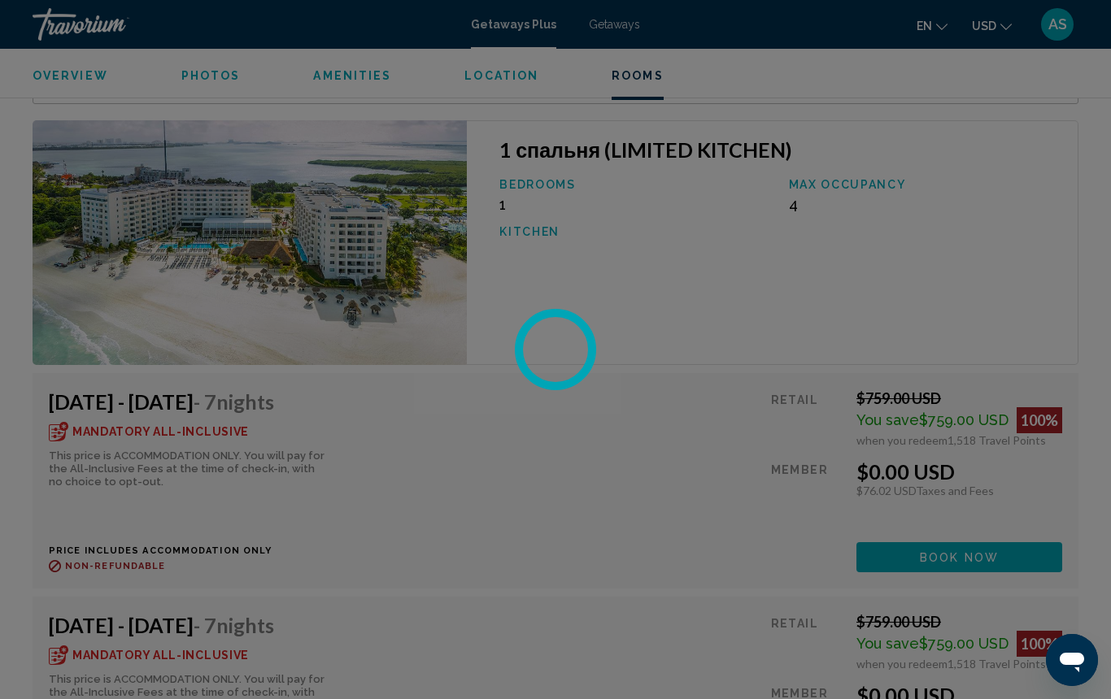
scroll to position [3125, 0]
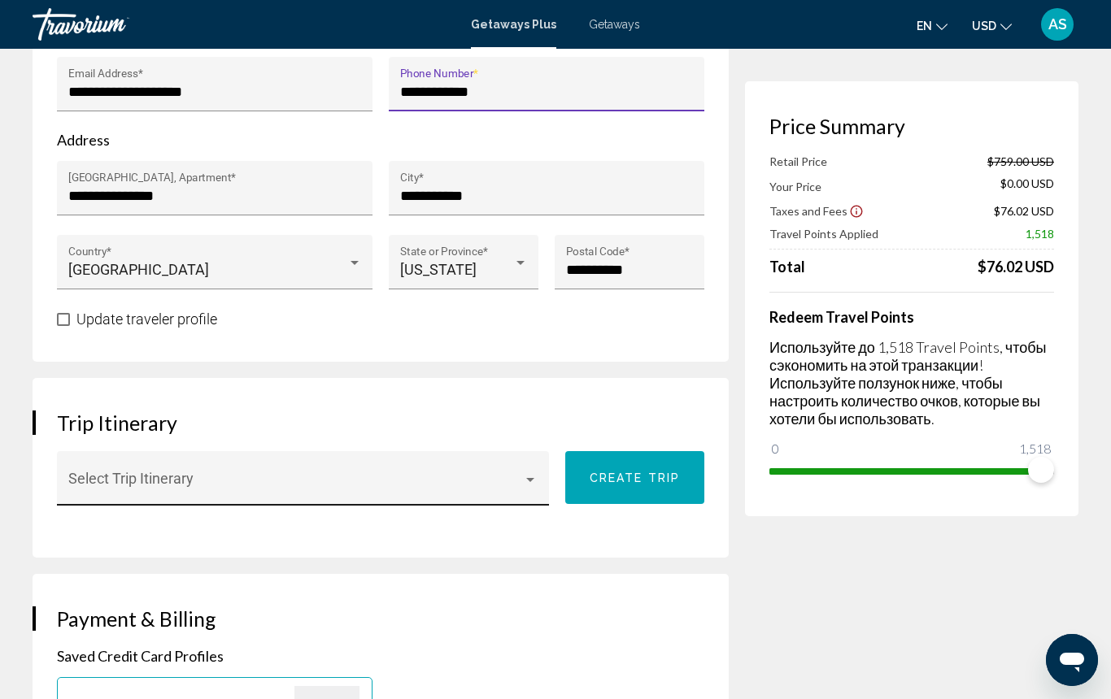
scroll to position [608, 0]
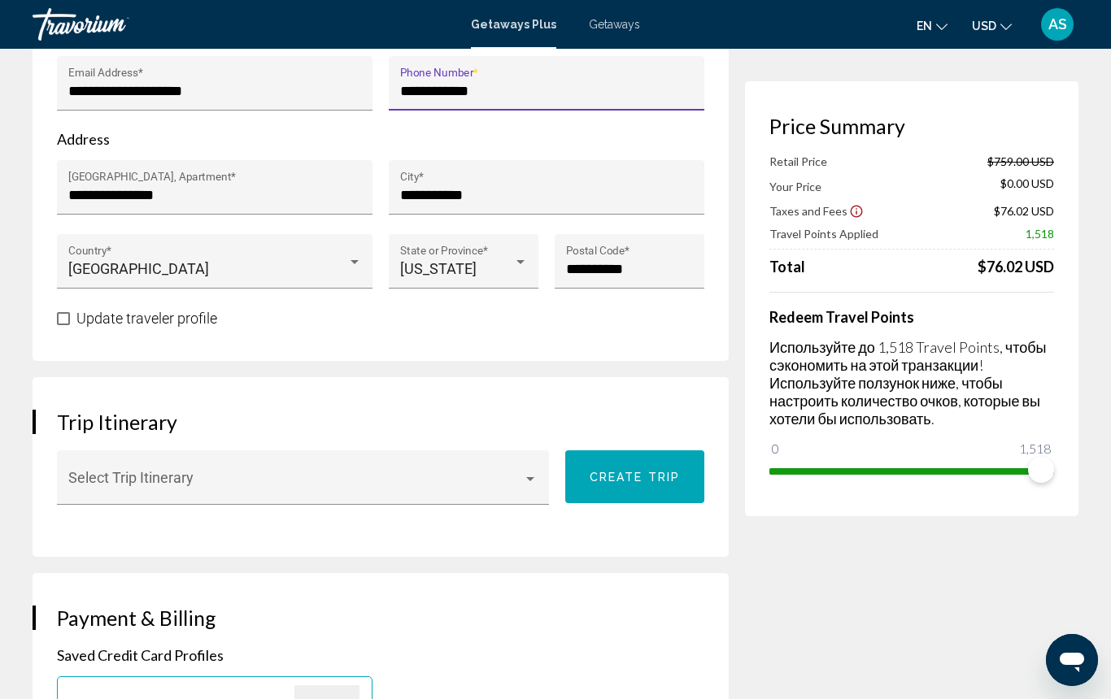
type input "**********"
click at [64, 319] on span "Main content" at bounding box center [63, 318] width 13 height 13
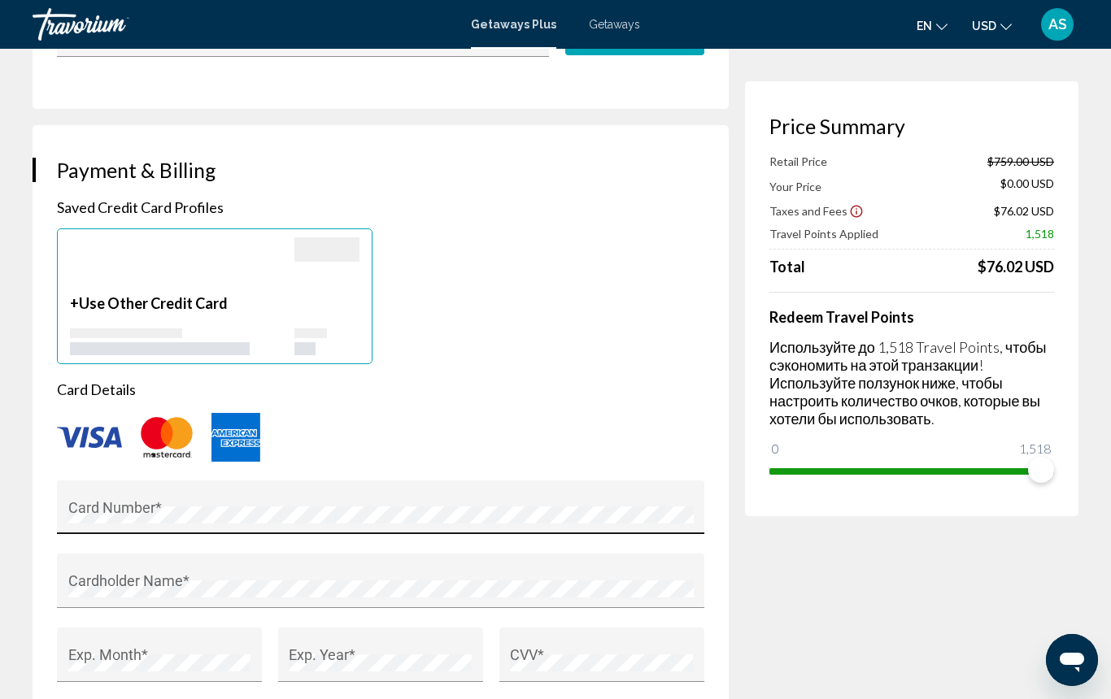
scroll to position [1061, 0]
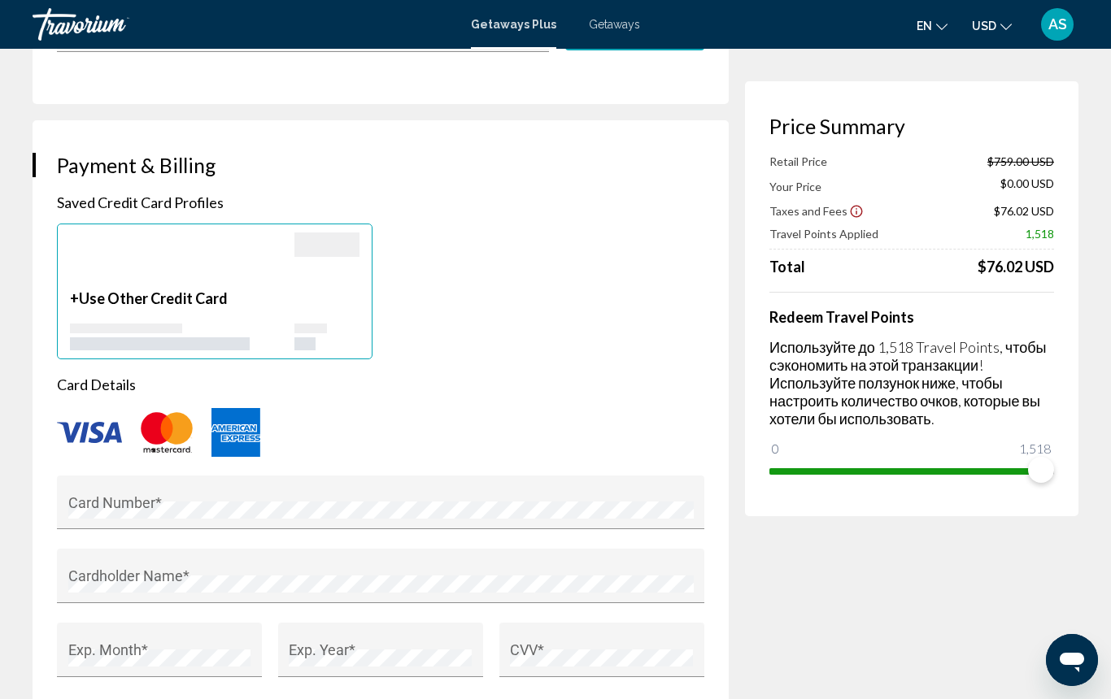
click at [94, 434] on img "Main content" at bounding box center [89, 432] width 65 height 21
click at [117, 496] on div "Card Number *" at bounding box center [380, 507] width 625 height 43
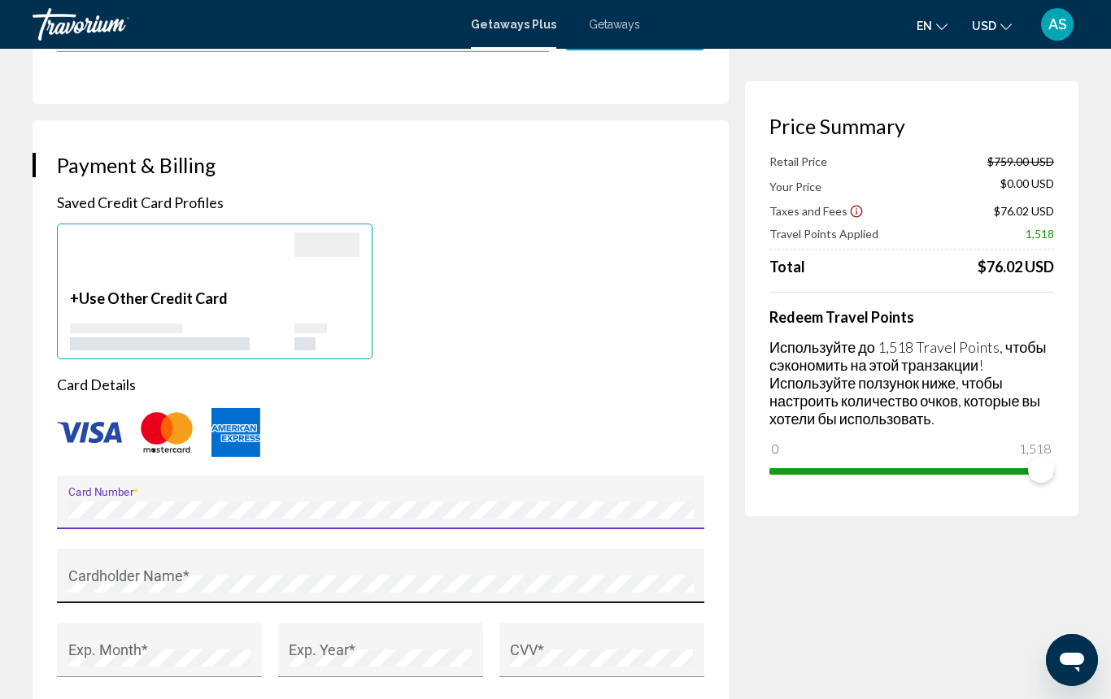
click at [153, 568] on div "Cardholder Name *" at bounding box center [380, 581] width 625 height 43
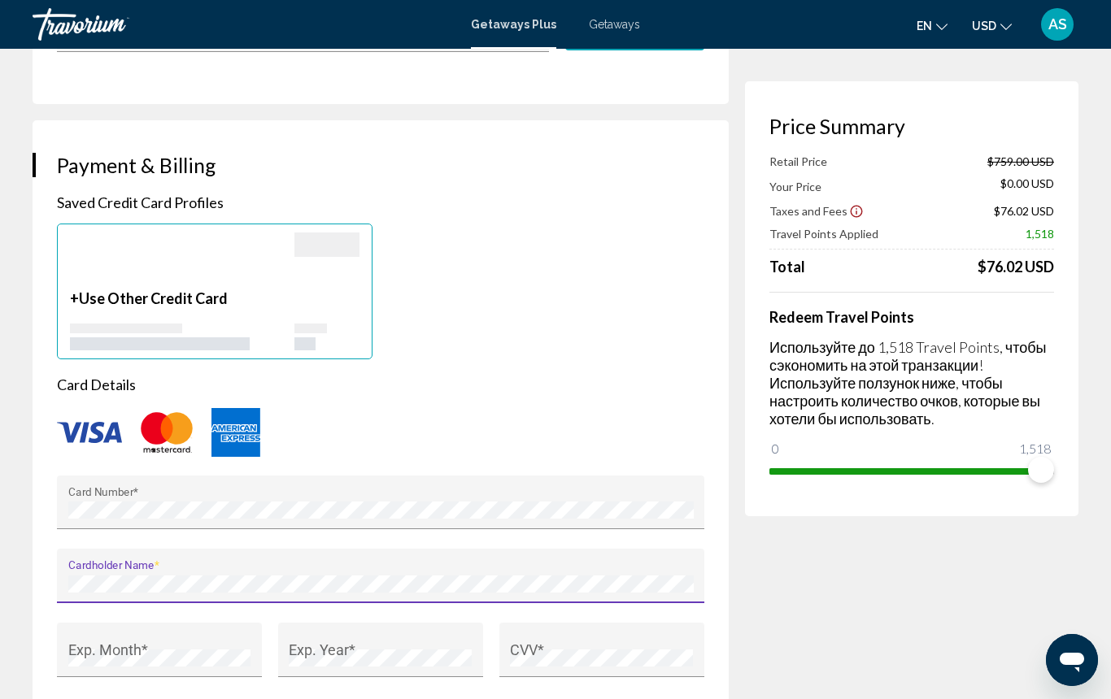
scroll to position [1061, 0]
click at [165, 641] on div "Exp. Month *" at bounding box center [159, 655] width 183 height 43
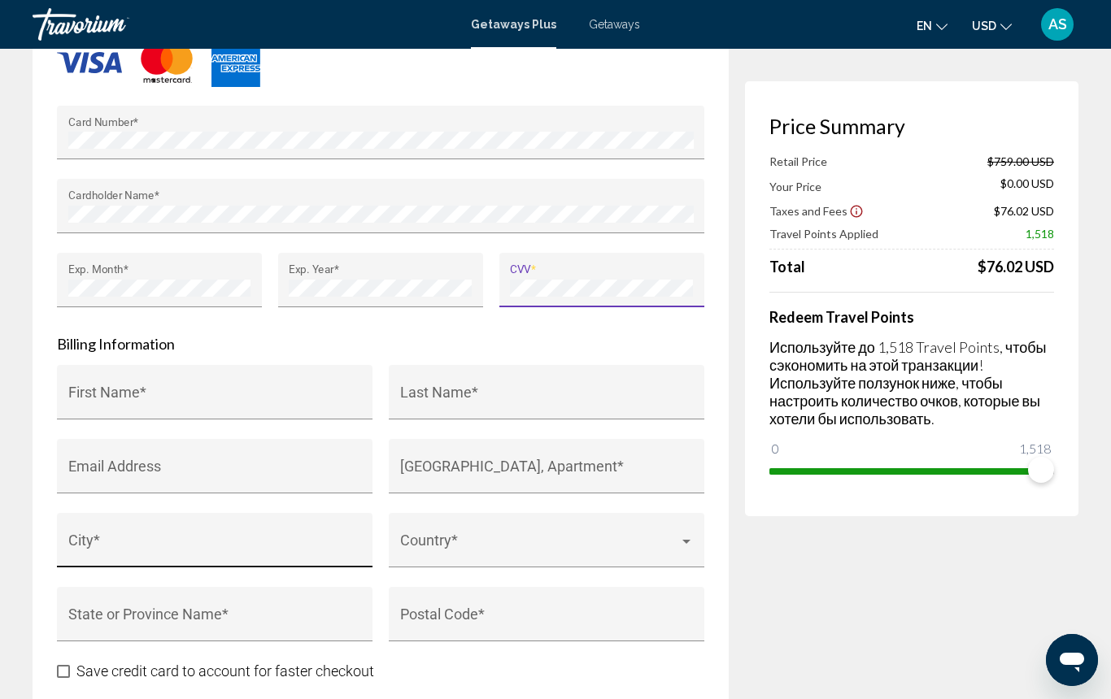
scroll to position [1434, 0]
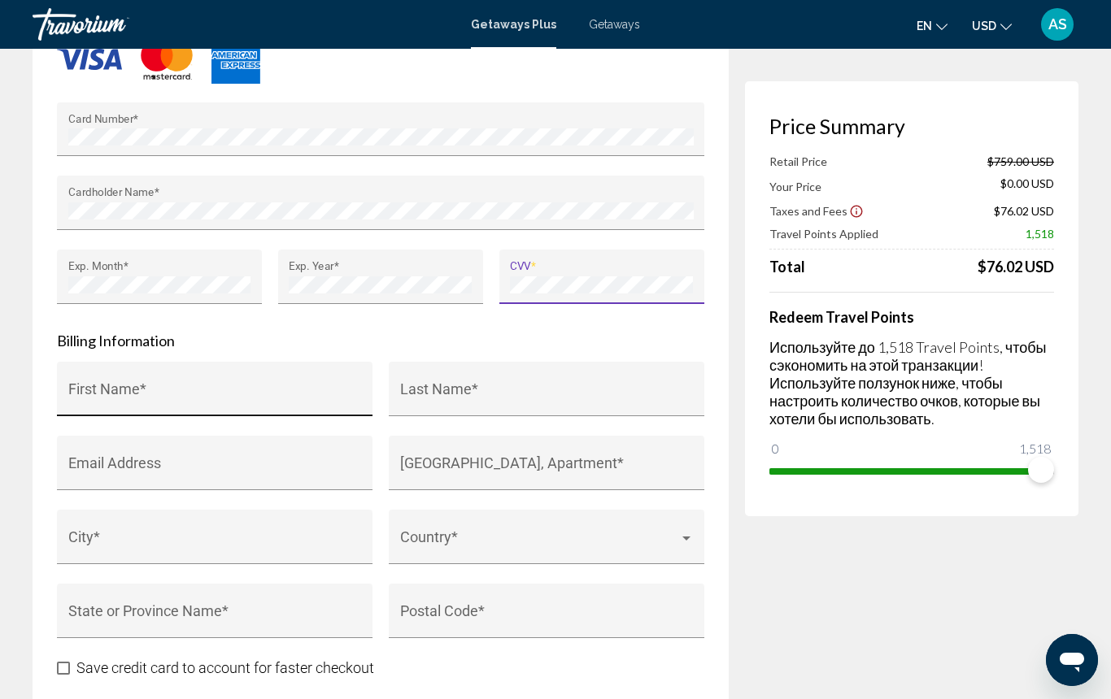
click at [237, 380] on div "First Name *" at bounding box center [215, 394] width 294 height 43
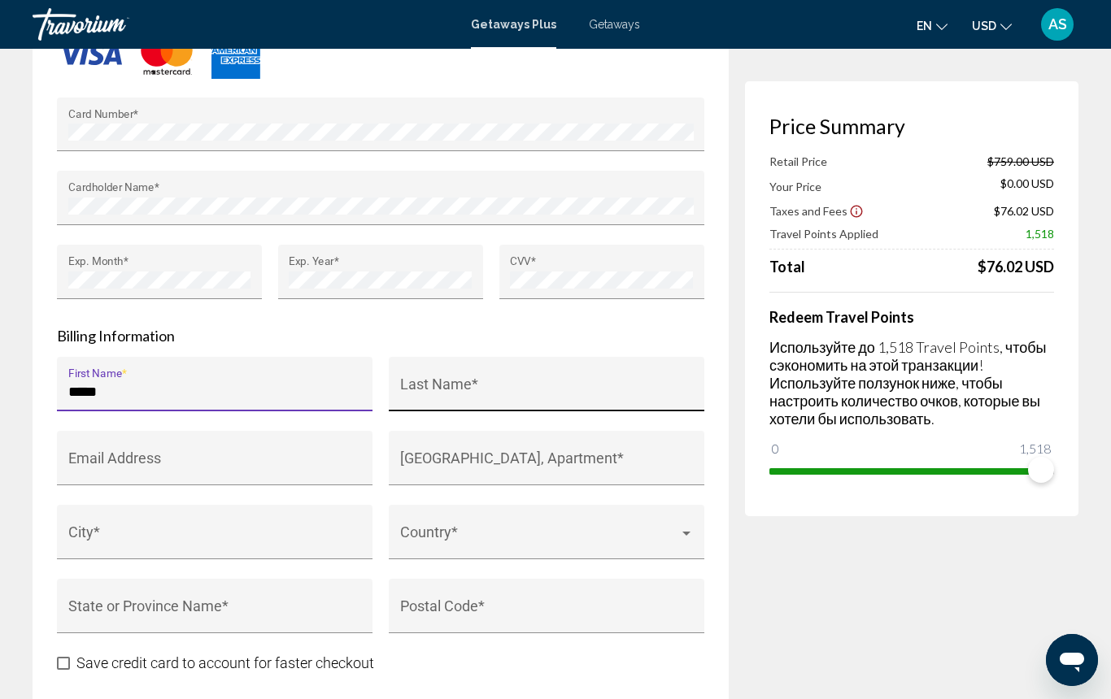
scroll to position [1439, 0]
type input "*****"
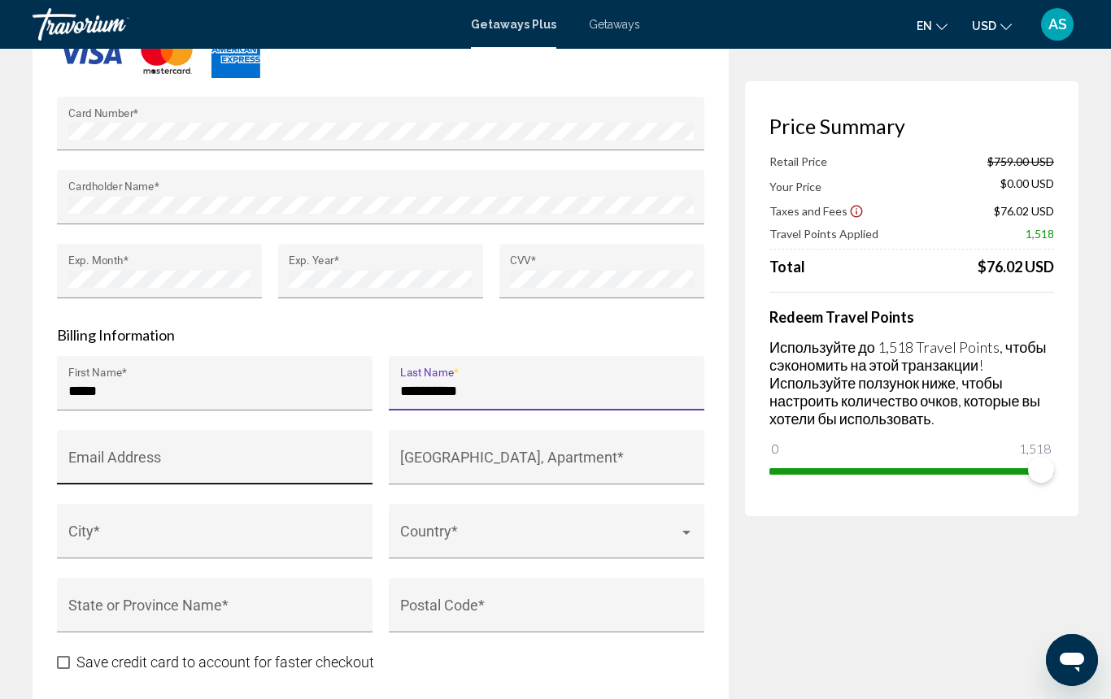
type input "**********"
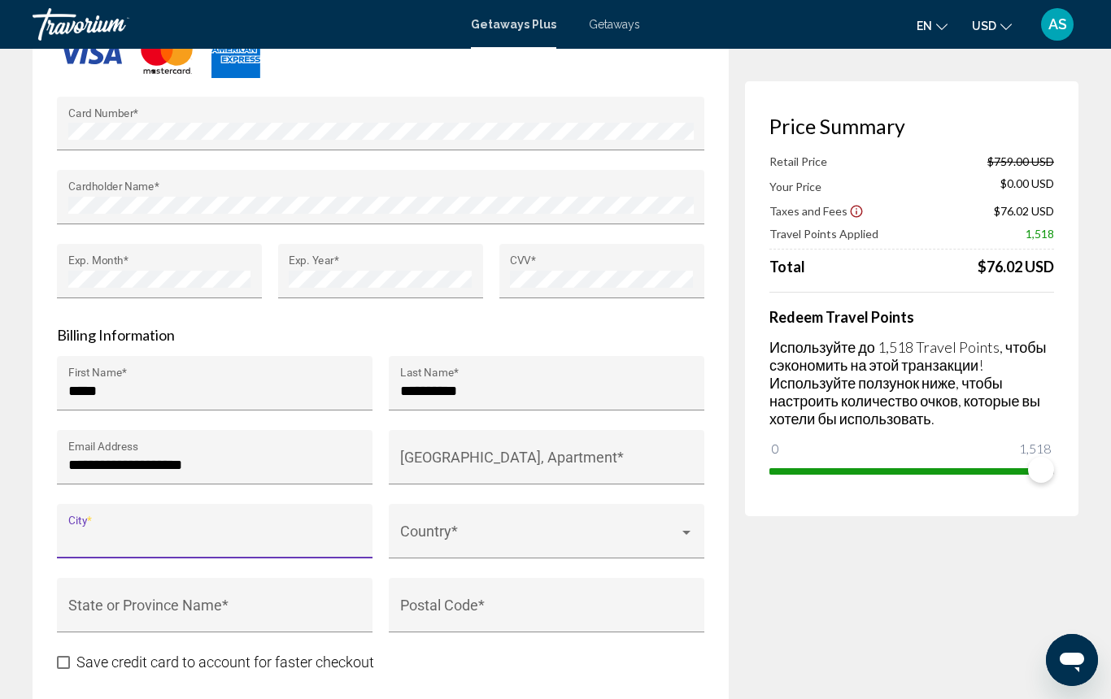
click at [294, 533] on input "City *" at bounding box center [215, 539] width 294 height 16
click at [686, 531] on div "Main content" at bounding box center [686, 533] width 8 height 4
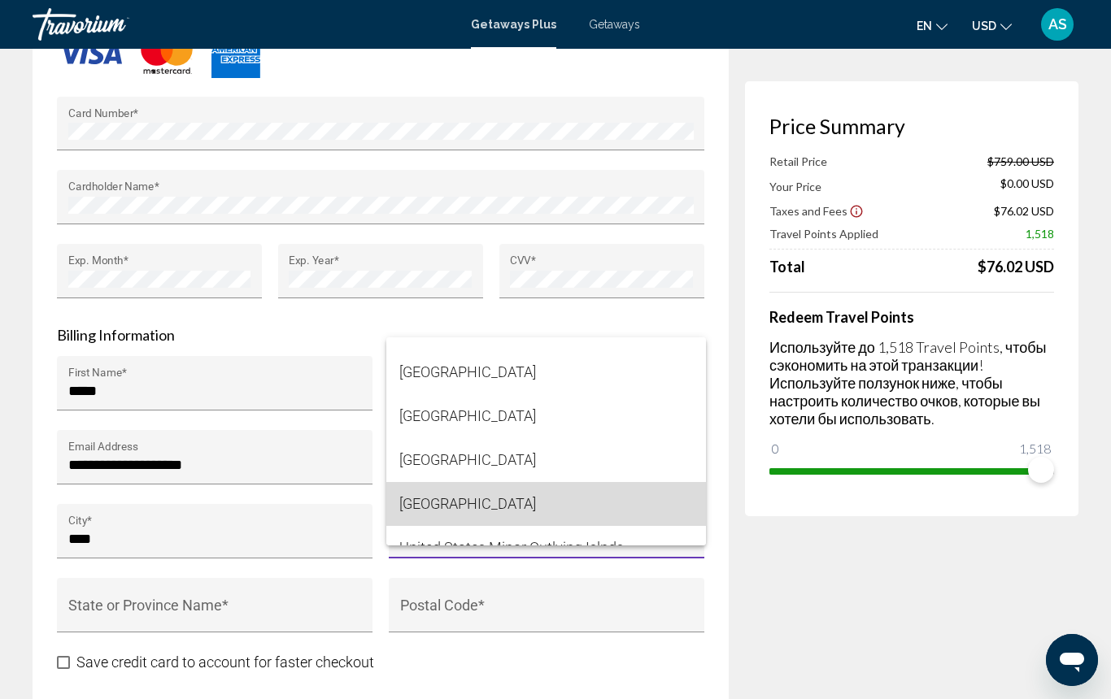
scroll to position [10485, 0]
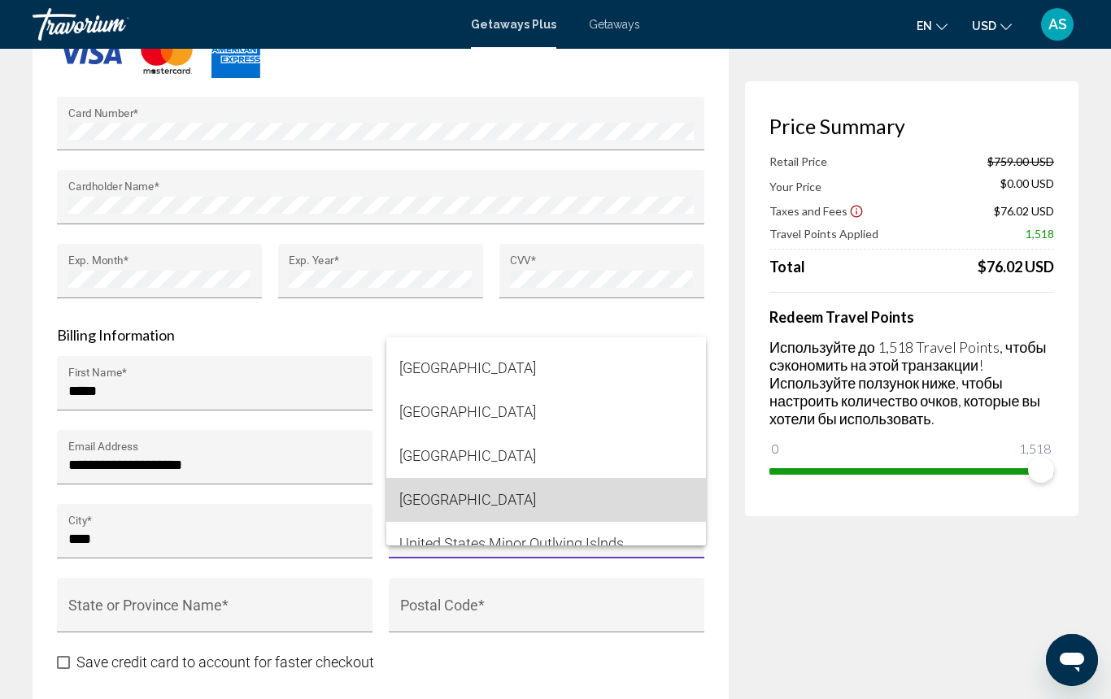
click at [594, 503] on span "United States of America" at bounding box center [546, 500] width 294 height 44
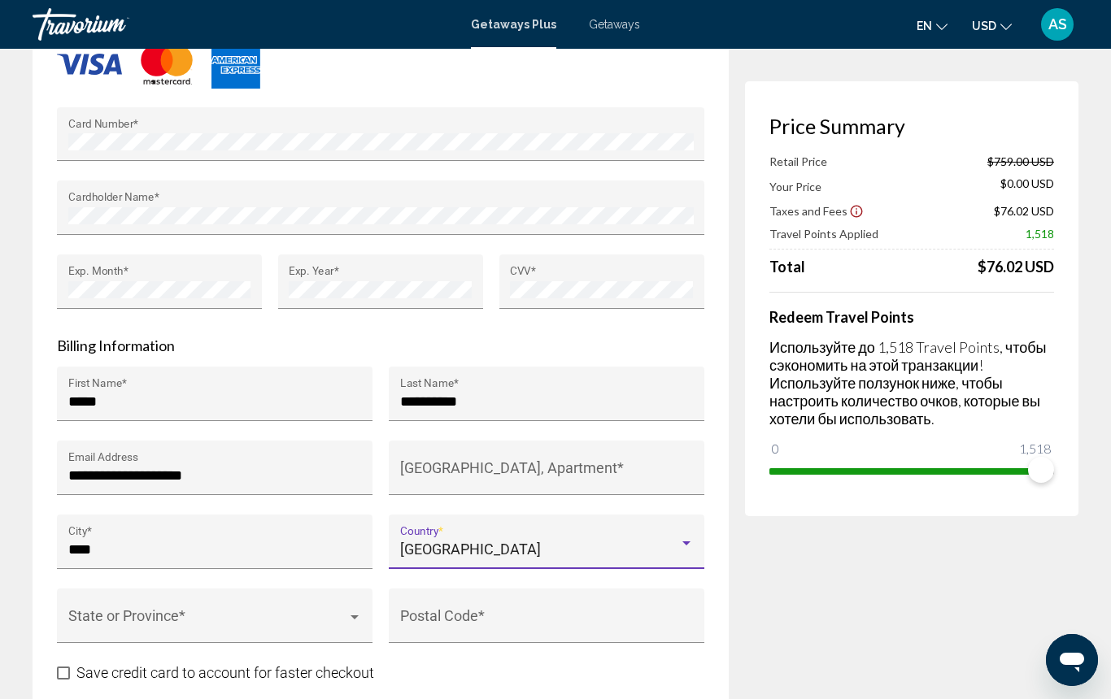
scroll to position [1413, 1]
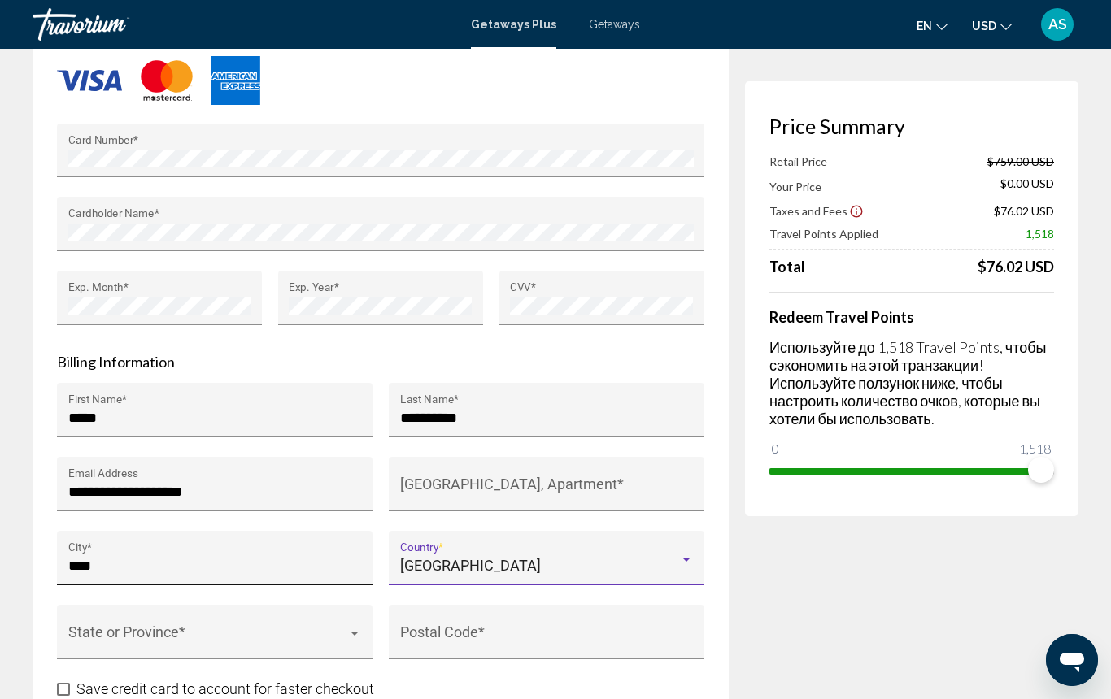
click at [189, 559] on input "****" at bounding box center [215, 566] width 294 height 16
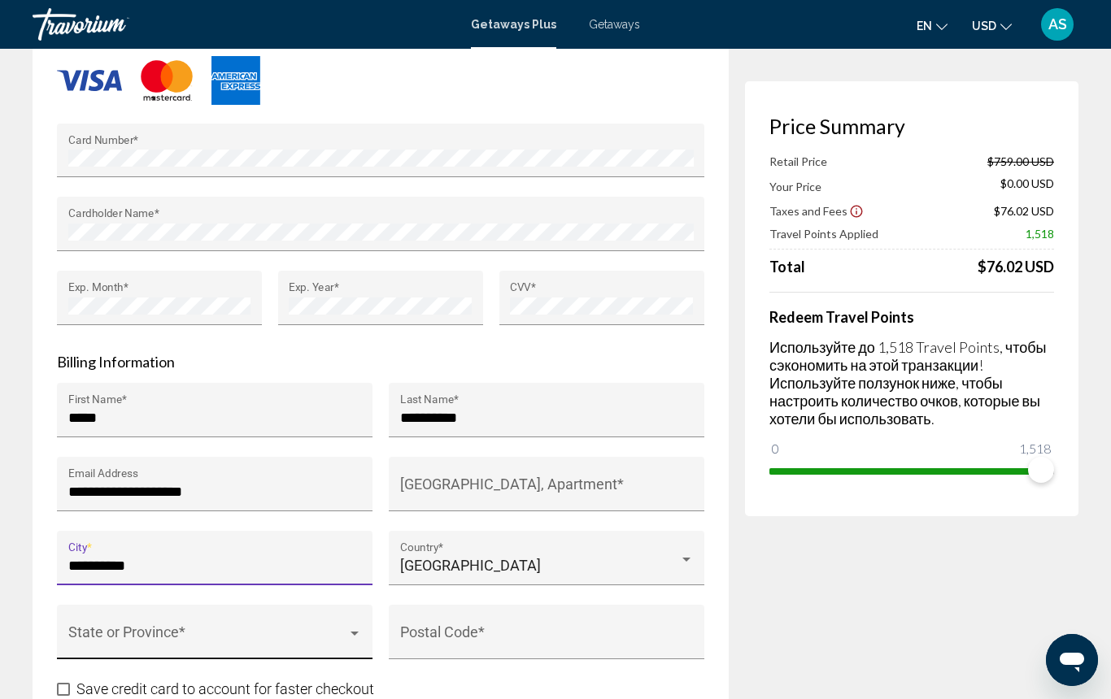
type input "**********"
click at [357, 632] on div "Main content" at bounding box center [354, 634] width 8 height 4
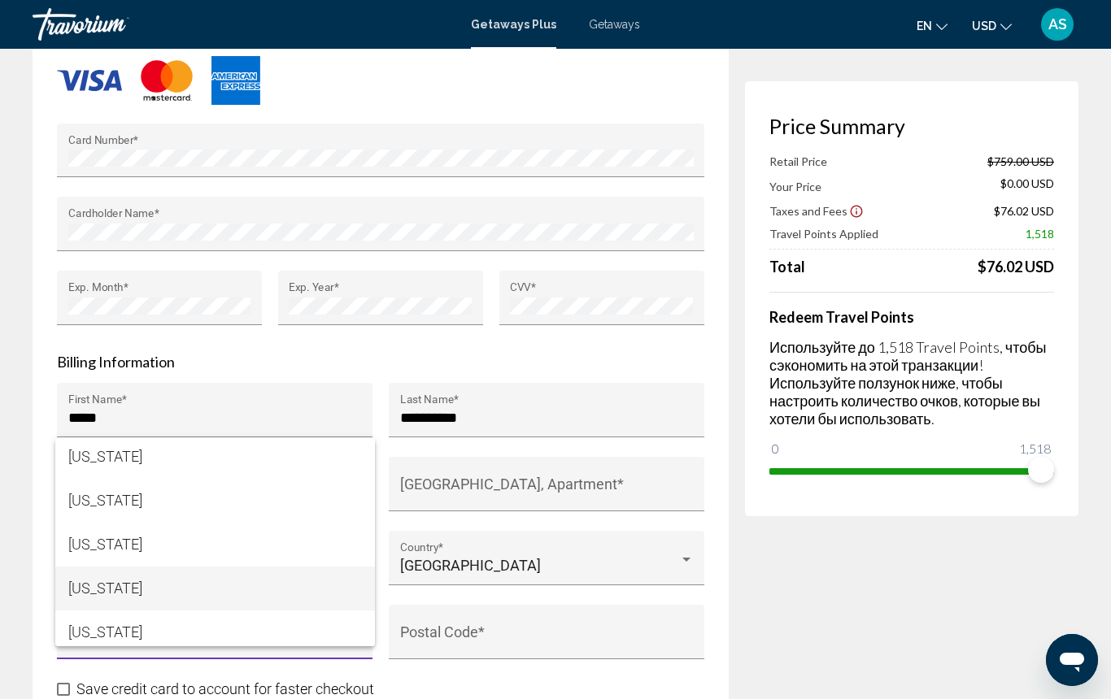
scroll to position [1413, 1]
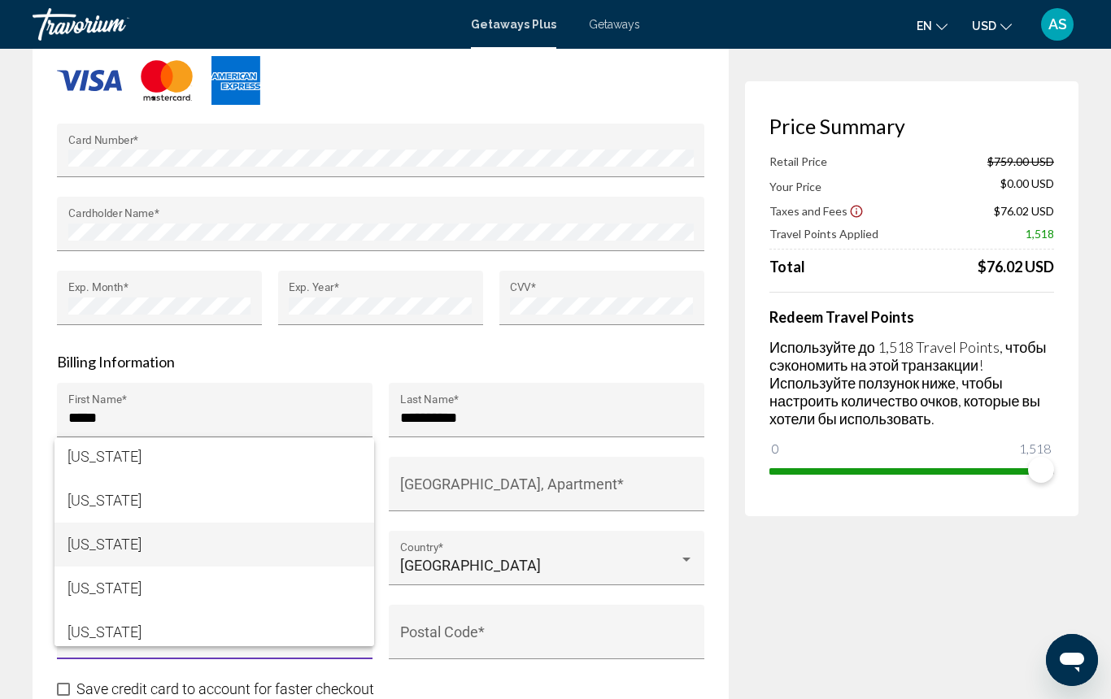
click at [210, 549] on span "Michigan" at bounding box center [214, 545] width 294 height 44
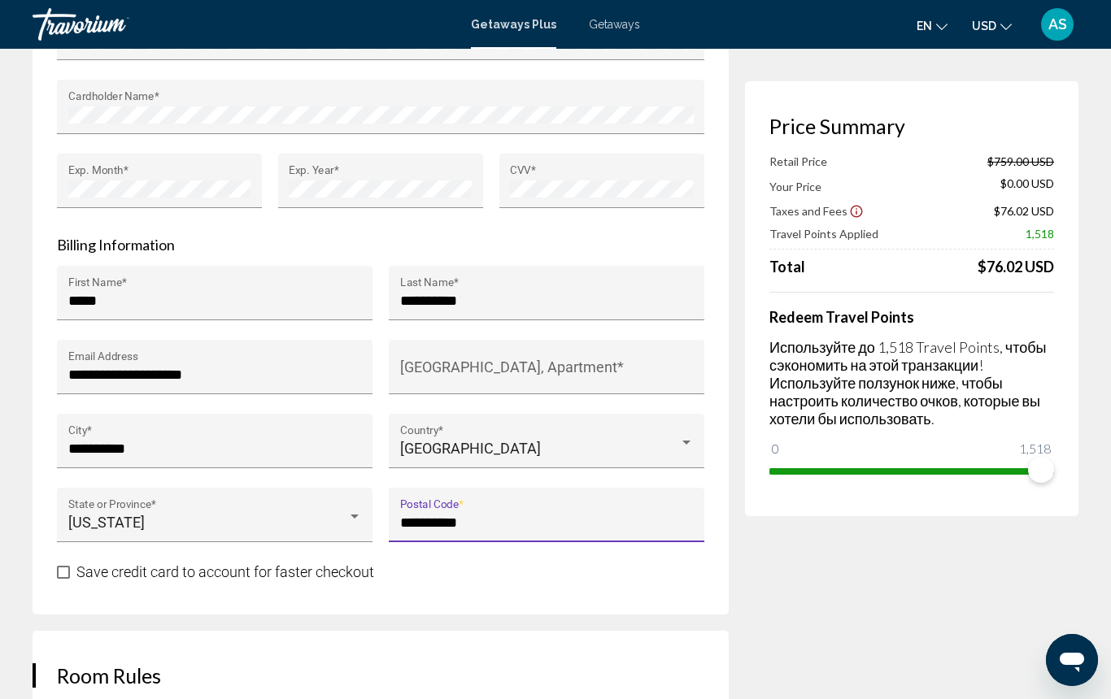
scroll to position [1556, 0]
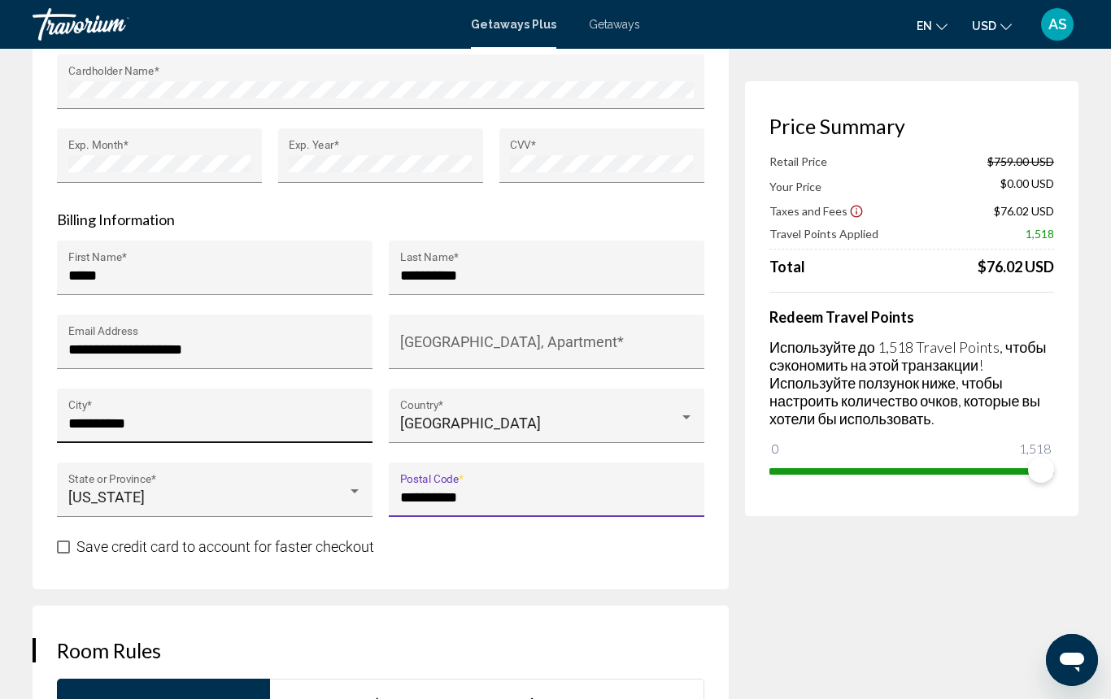
type input "**********"
click at [91, 421] on input "**********" at bounding box center [215, 424] width 294 height 16
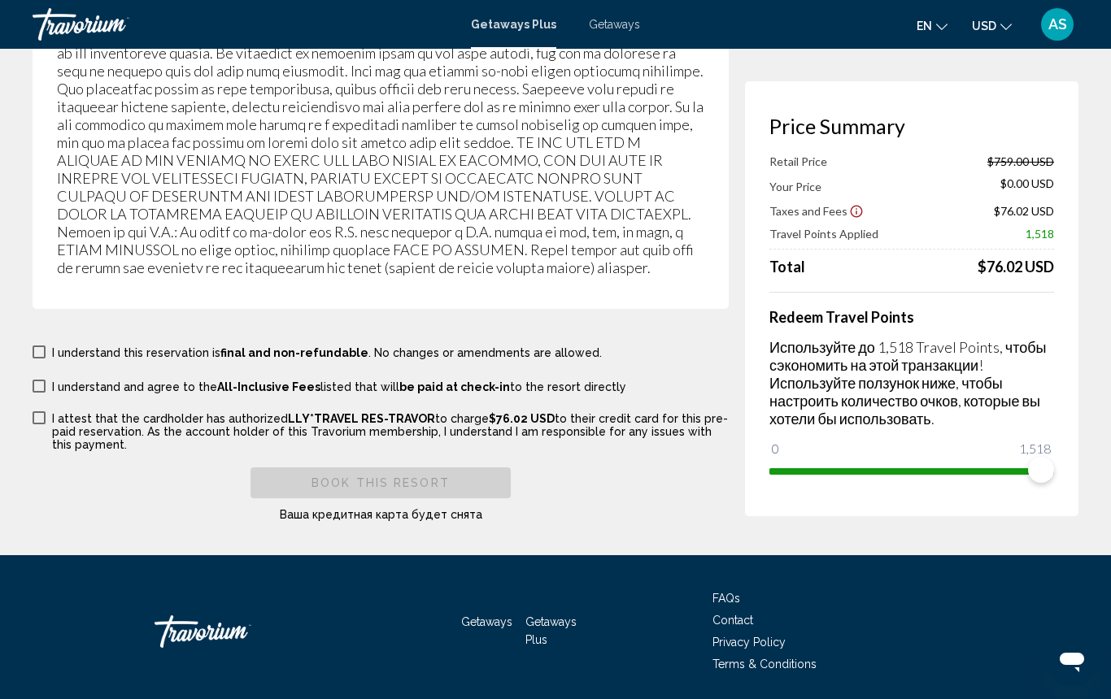
scroll to position [2960, 0]
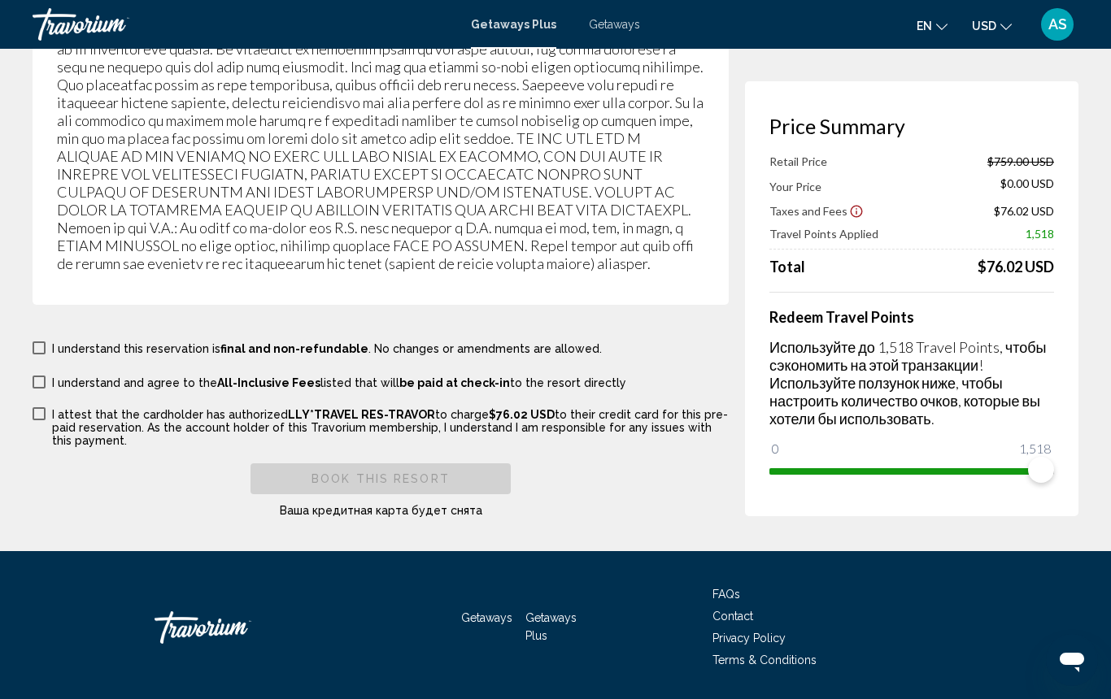
type input "**********"
click at [41, 347] on span "Main content" at bounding box center [39, 348] width 13 height 13
click at [39, 378] on span "Main content" at bounding box center [39, 382] width 13 height 13
click at [40, 411] on span "Main content" at bounding box center [39, 413] width 13 height 13
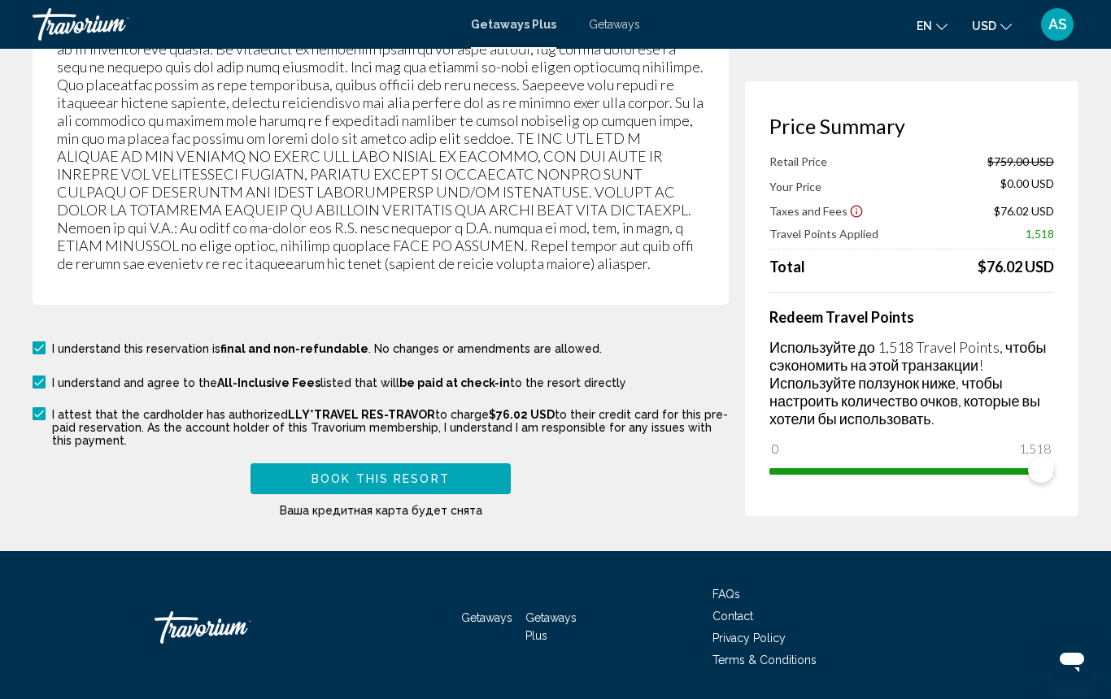
click at [307, 477] on button "Book this Resort" at bounding box center [380, 478] width 260 height 30
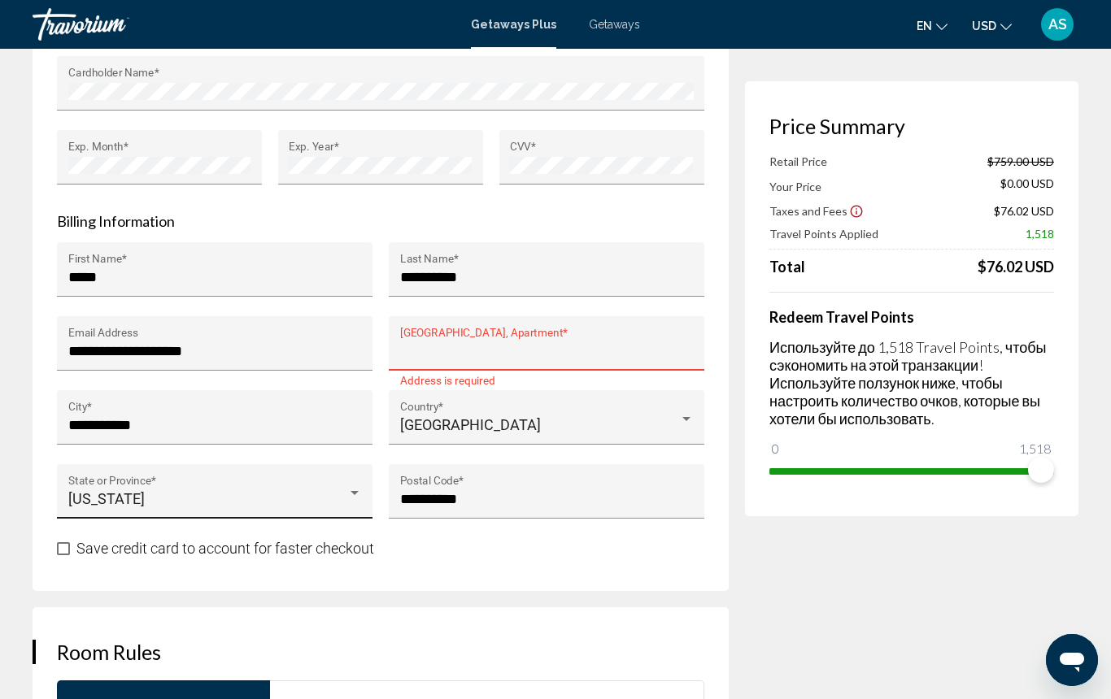
scroll to position [1559, 0]
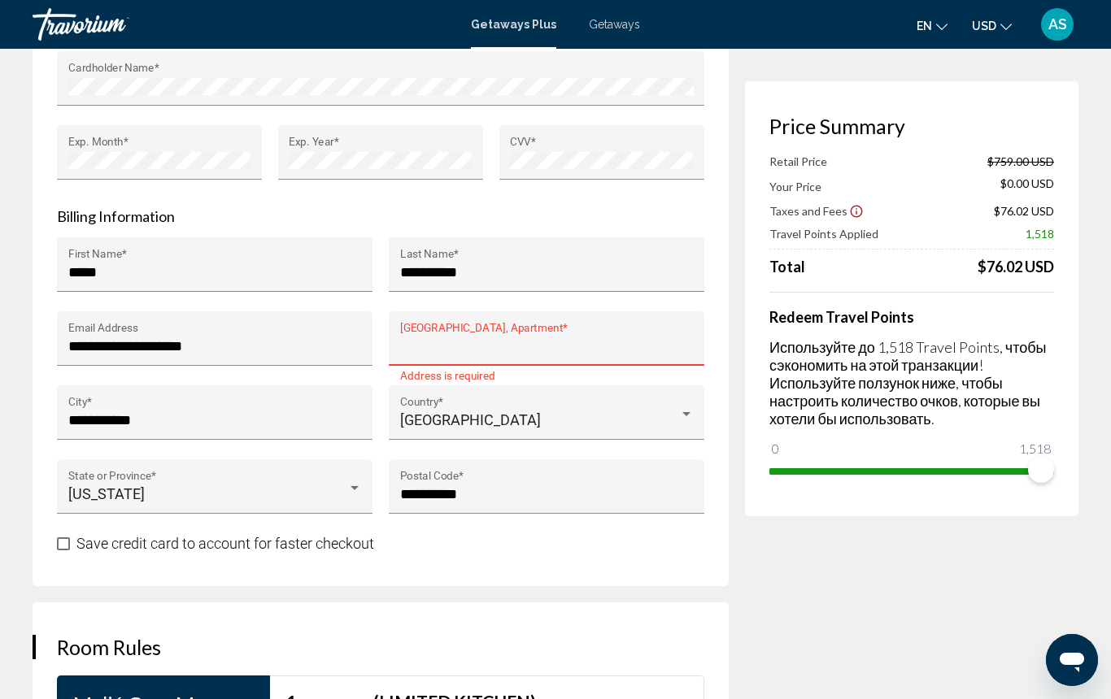
click at [425, 343] on input "House Number, Street, Apartment *" at bounding box center [547, 346] width 294 height 16
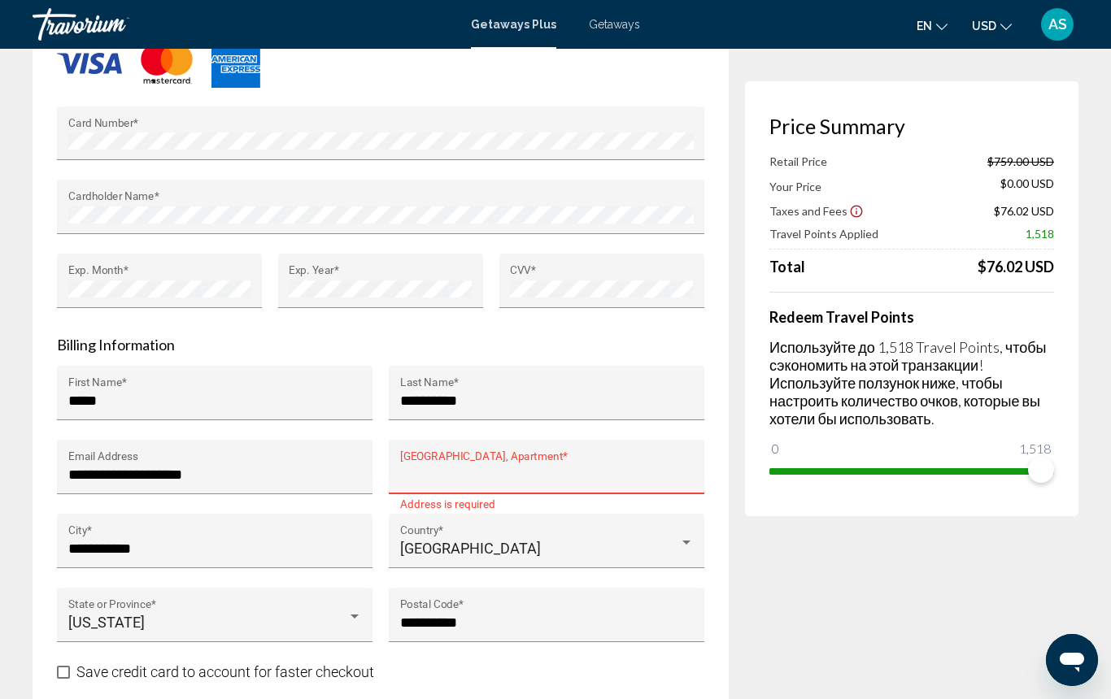
scroll to position [1431, 0]
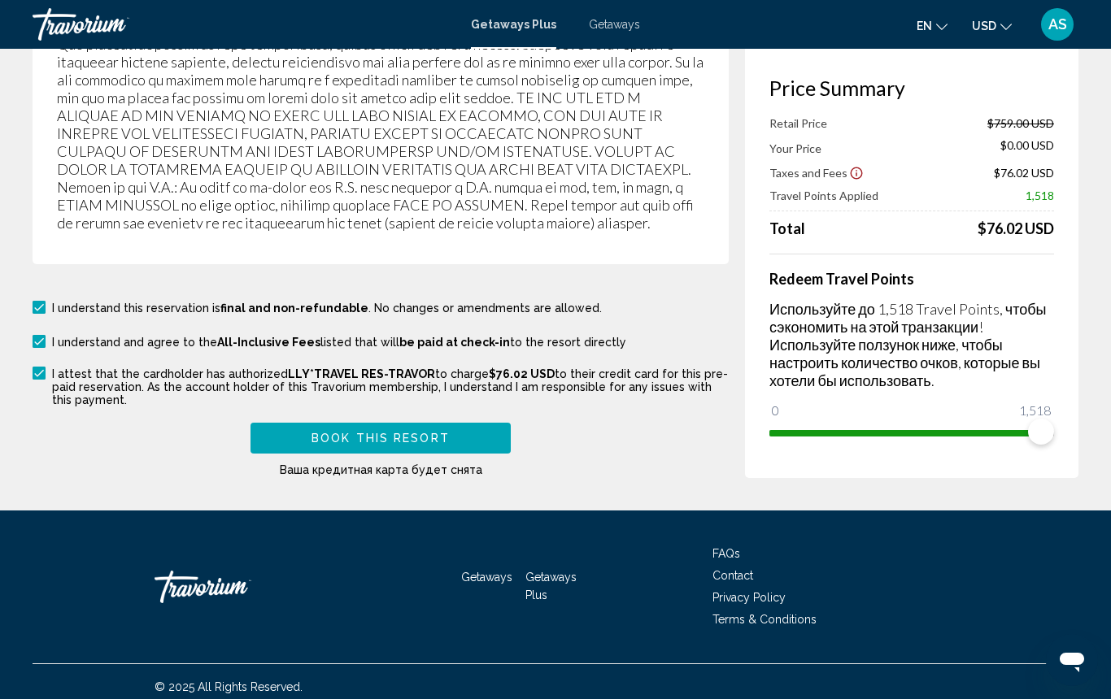
type input "**********"
click at [392, 433] on span "Book this Resort" at bounding box center [380, 439] width 138 height 13
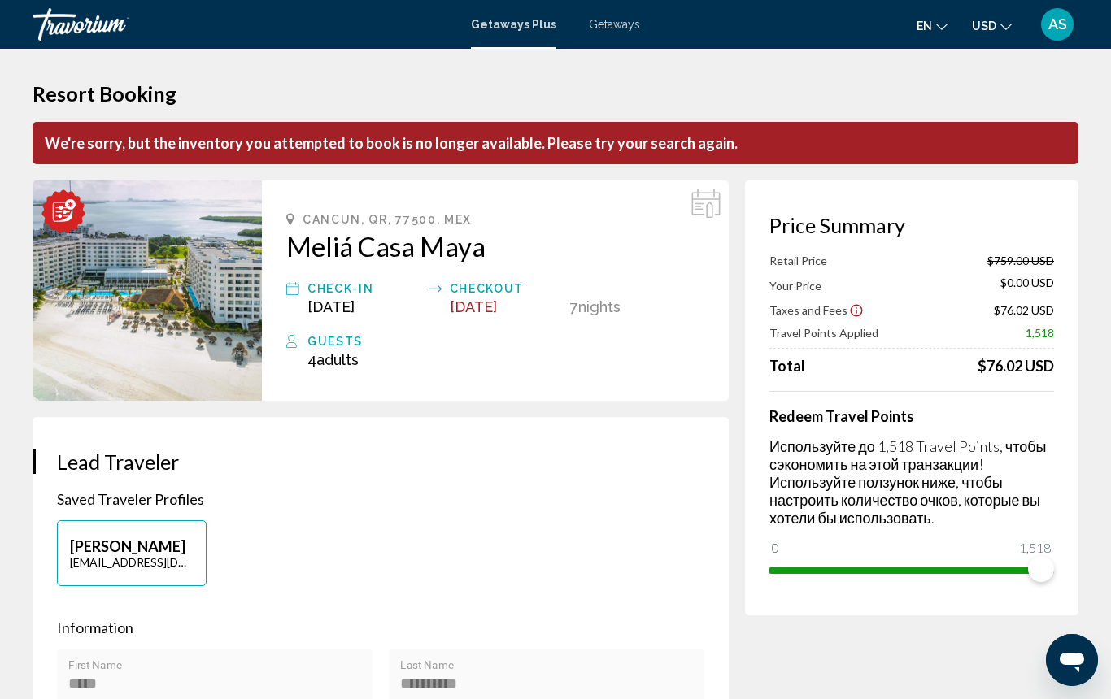
scroll to position [0, 0]
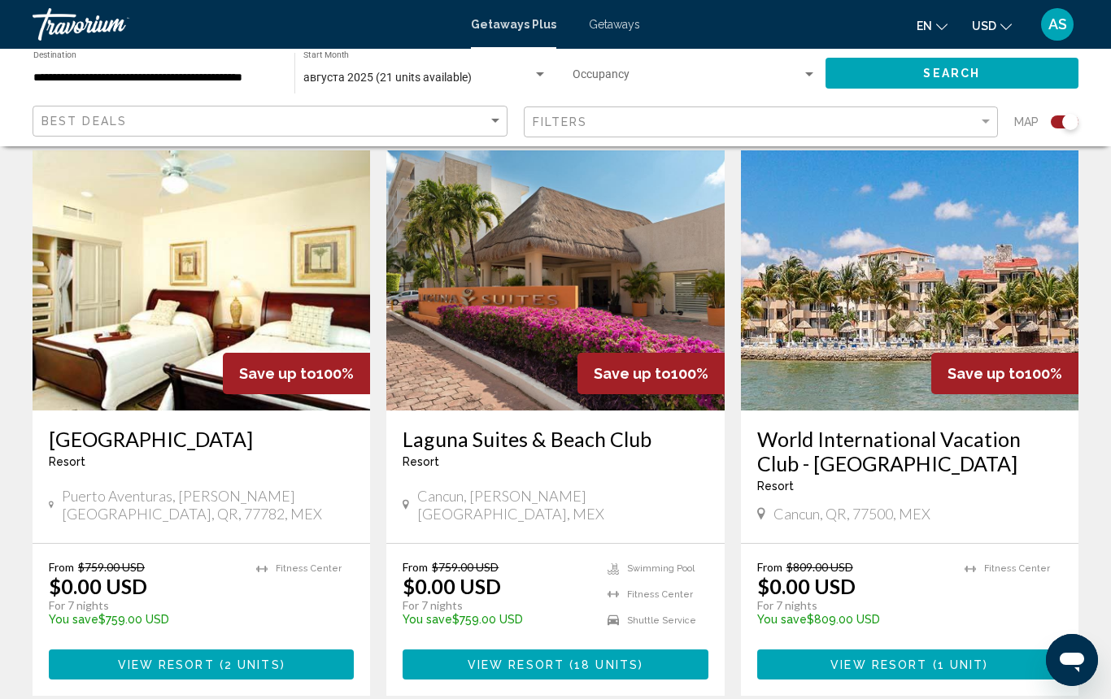
scroll to position [583, 0]
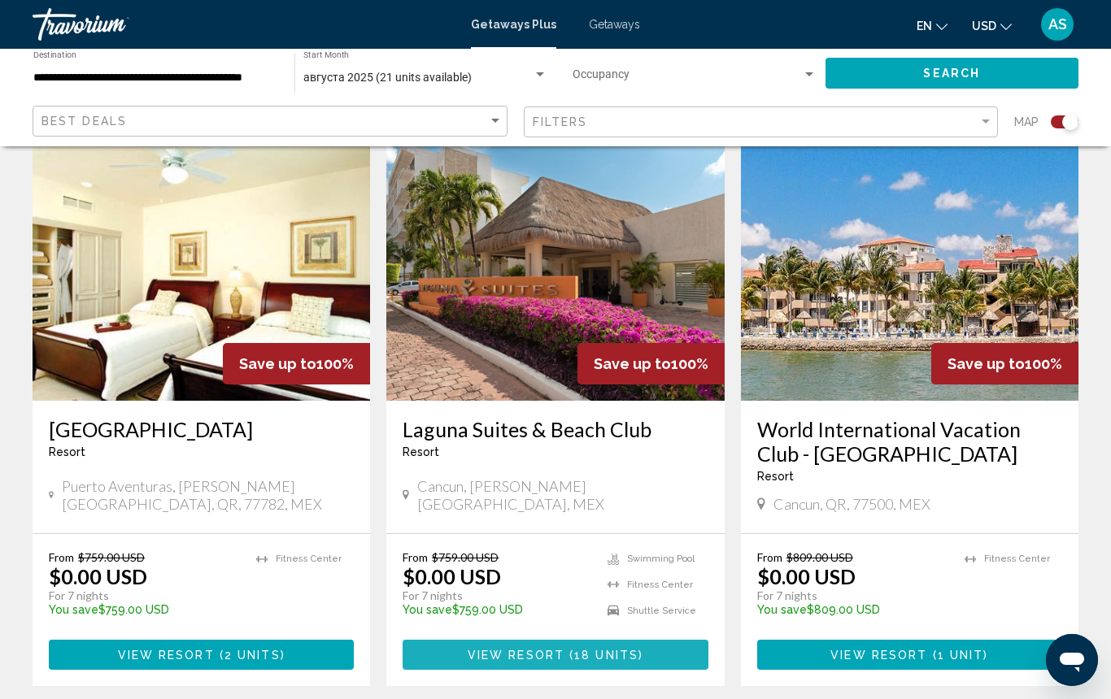
click at [542, 652] on span "View Resort" at bounding box center [516, 655] width 97 height 13
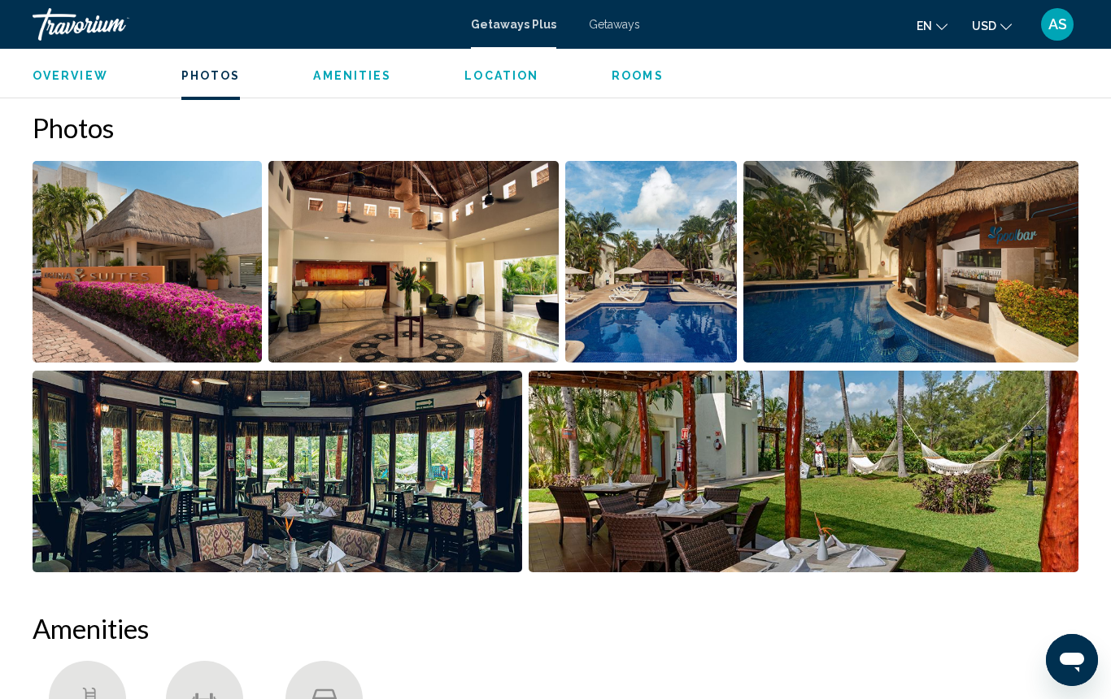
scroll to position [999, 0]
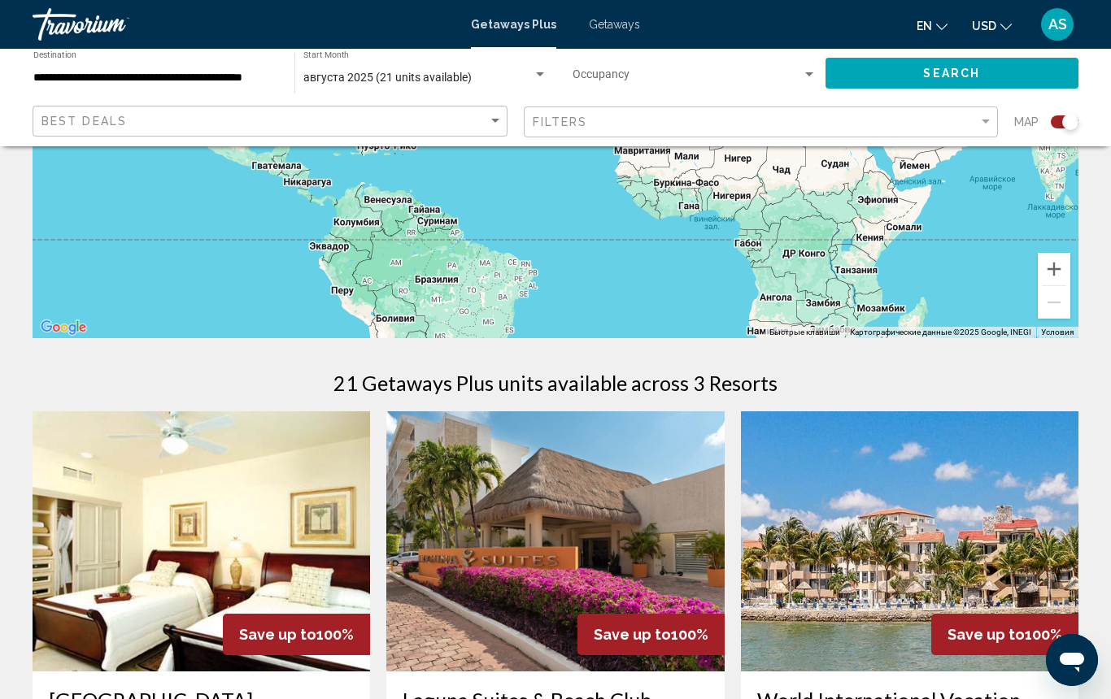
scroll to position [311, 0]
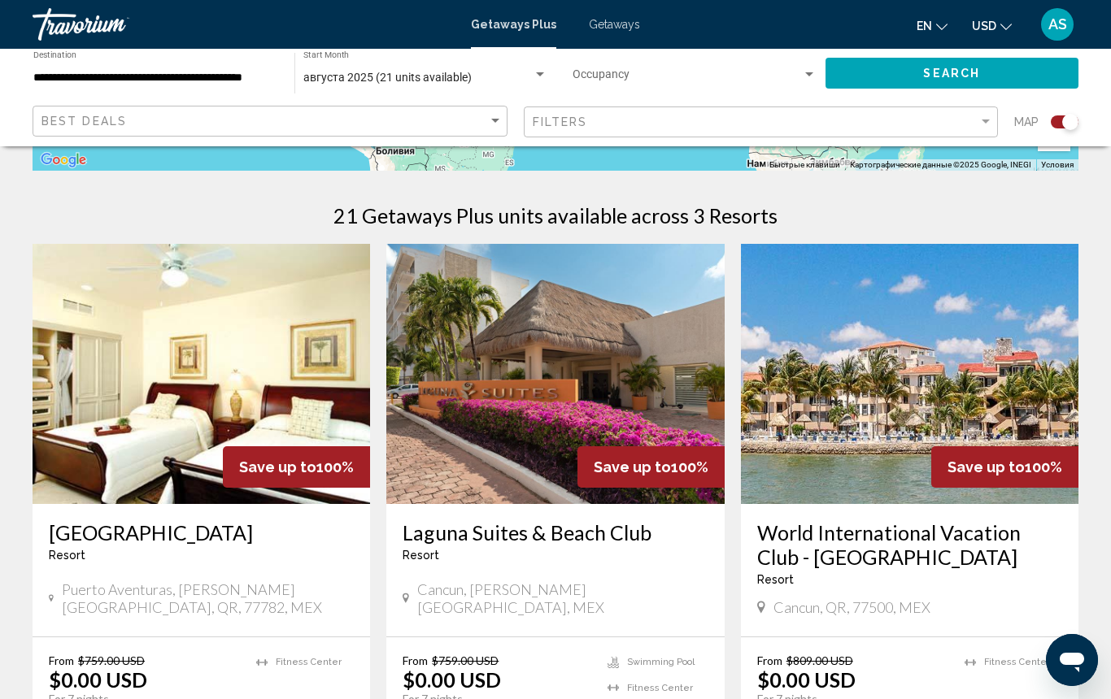
scroll to position [478, 0]
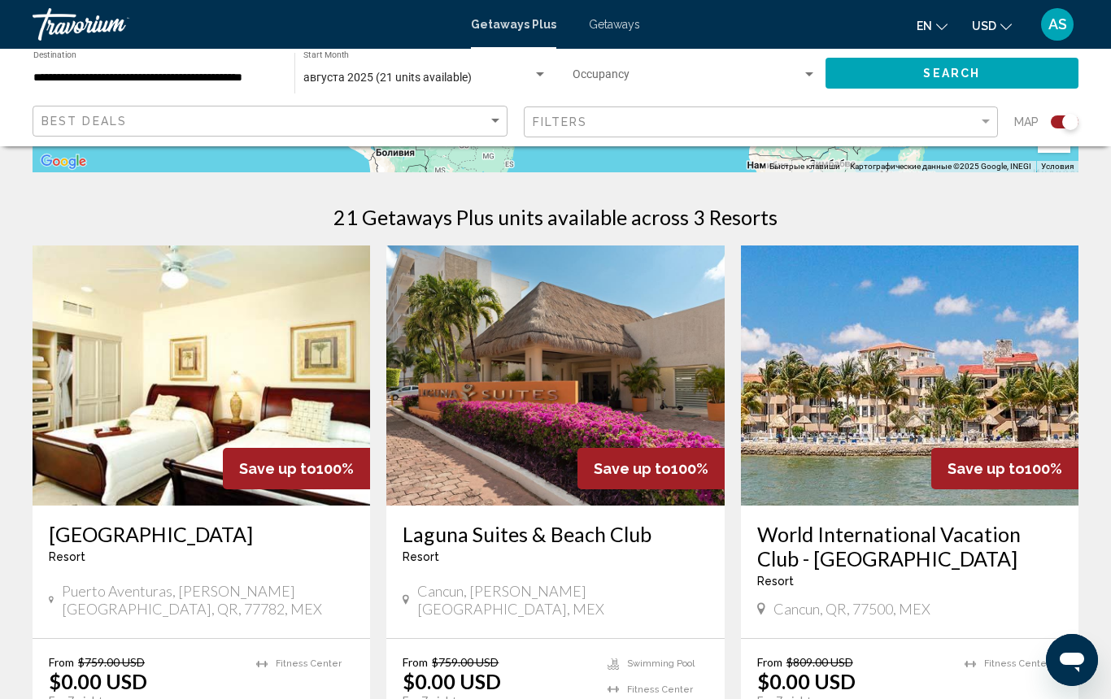
click at [608, 24] on span "Getaways" at bounding box center [614, 24] width 51 height 13
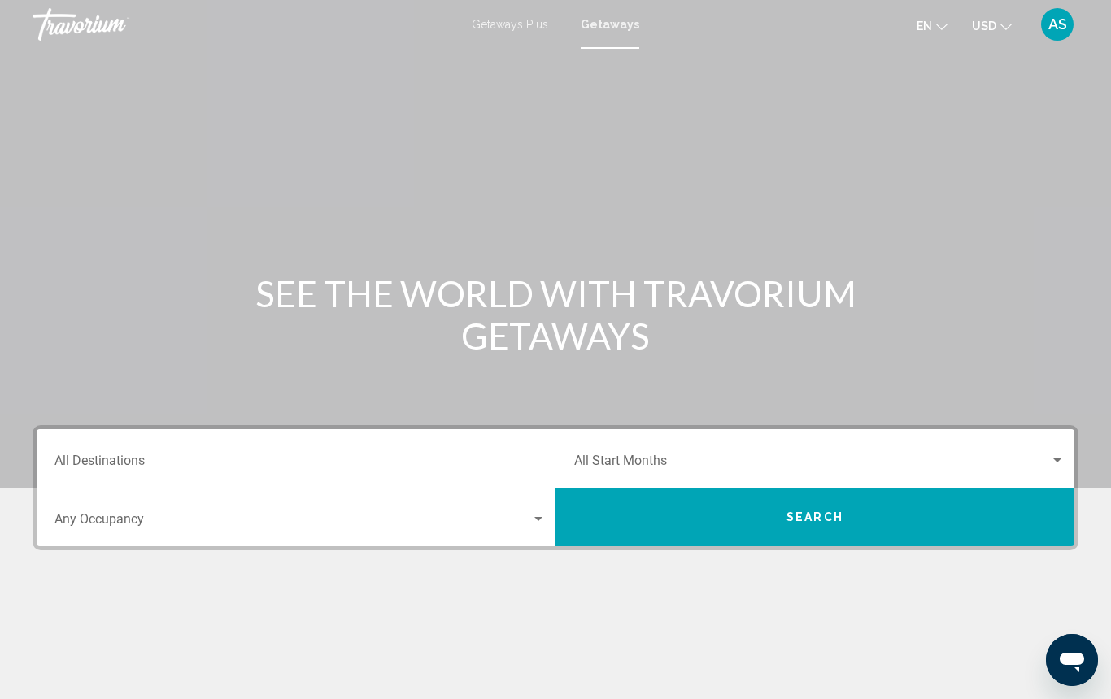
click at [256, 463] on input "Destination All Destinations" at bounding box center [299, 464] width 491 height 15
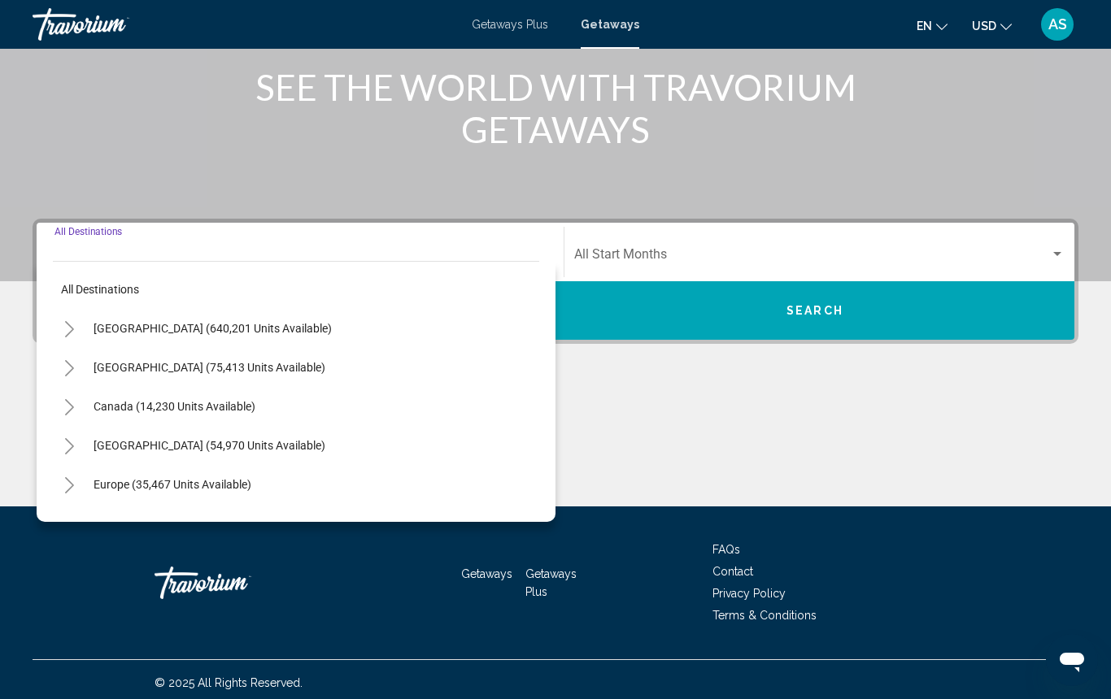
scroll to position [207, 1]
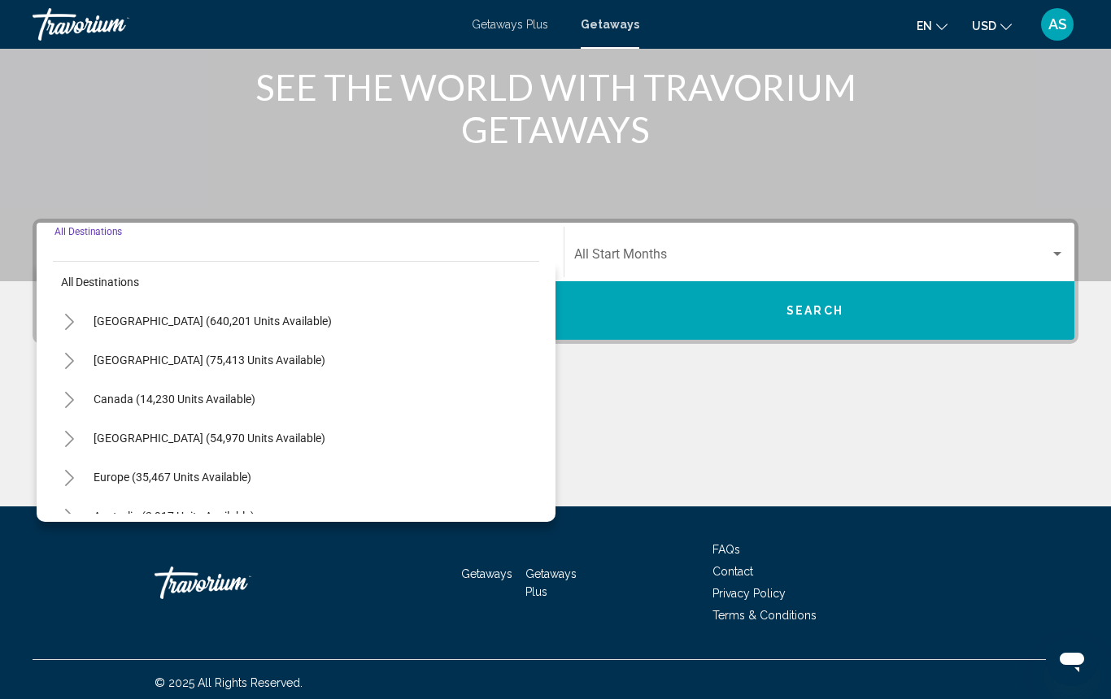
click at [70, 445] on icon "Toggle Caribbean & Atlantic Islands (54,970 units available)" at bounding box center [69, 439] width 12 height 16
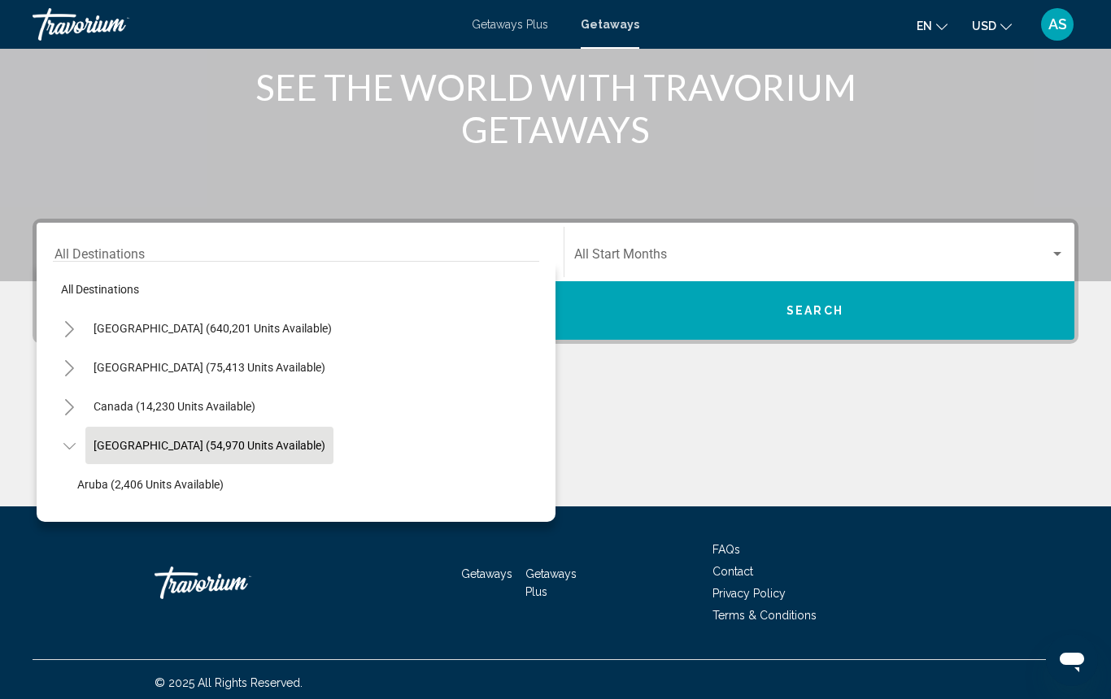
scroll to position [0, 0]
click at [70, 445] on icon "Toggle Caribbean & Atlantic Islands (54,970 units available)" at bounding box center [69, 446] width 12 height 16
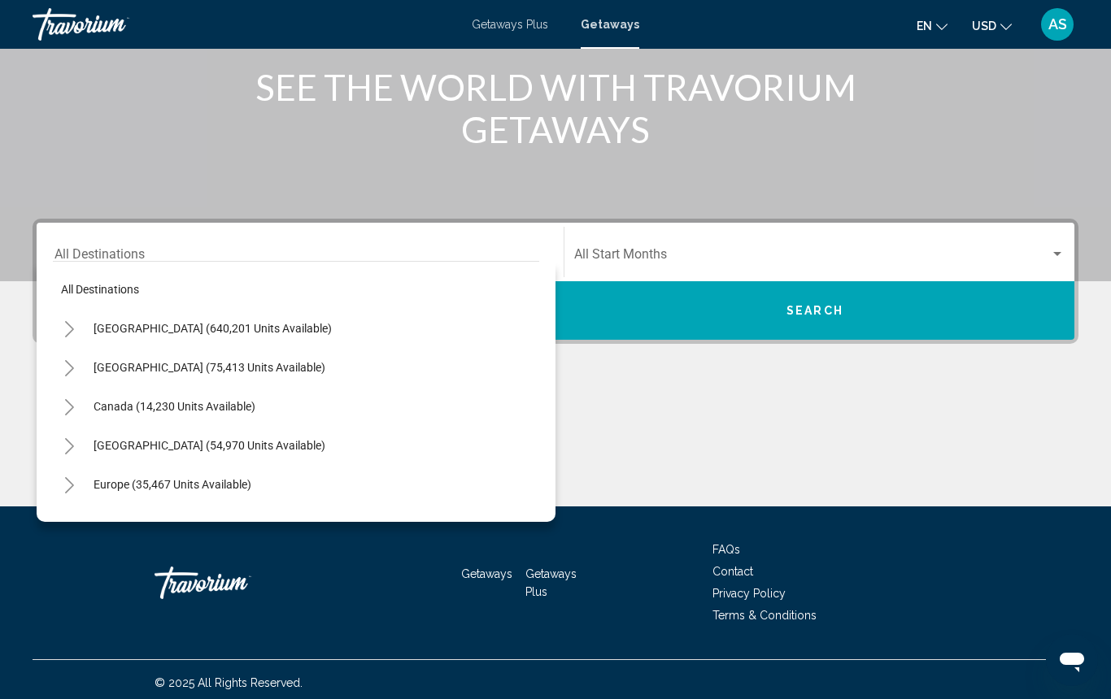
click at [69, 366] on icon "Toggle Mexico (75,413 units available)" at bounding box center [69, 368] width 12 height 16
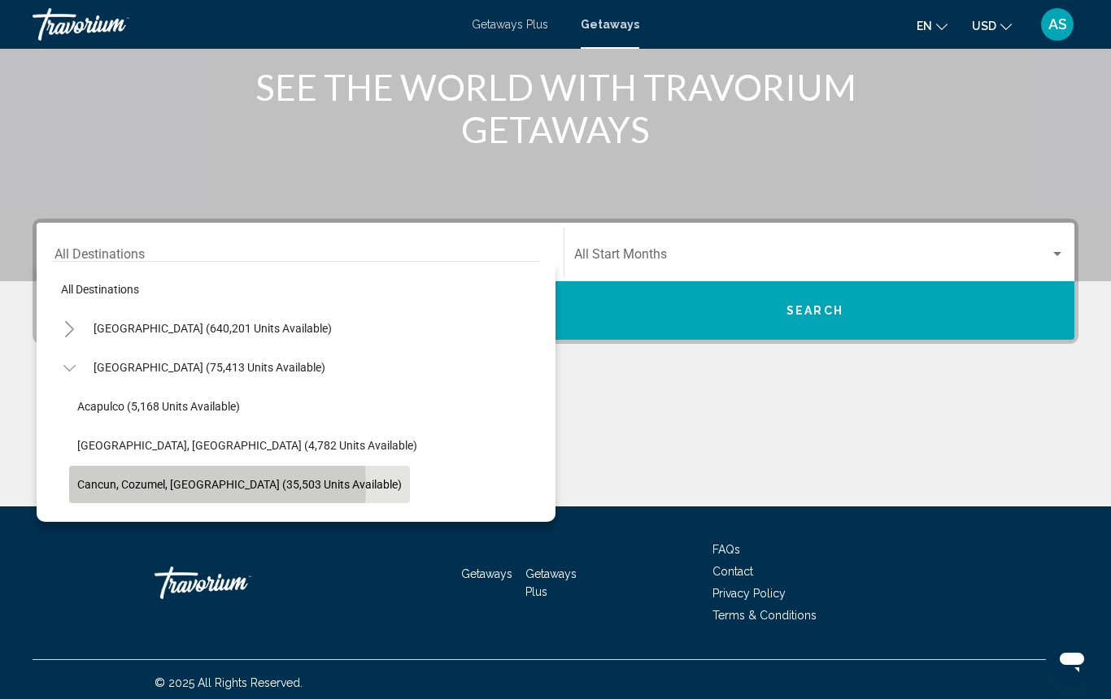
click at [124, 486] on span "Cancun, Cozumel, Riviera Maya (35,503 units available)" at bounding box center [239, 484] width 324 height 13
type input "**********"
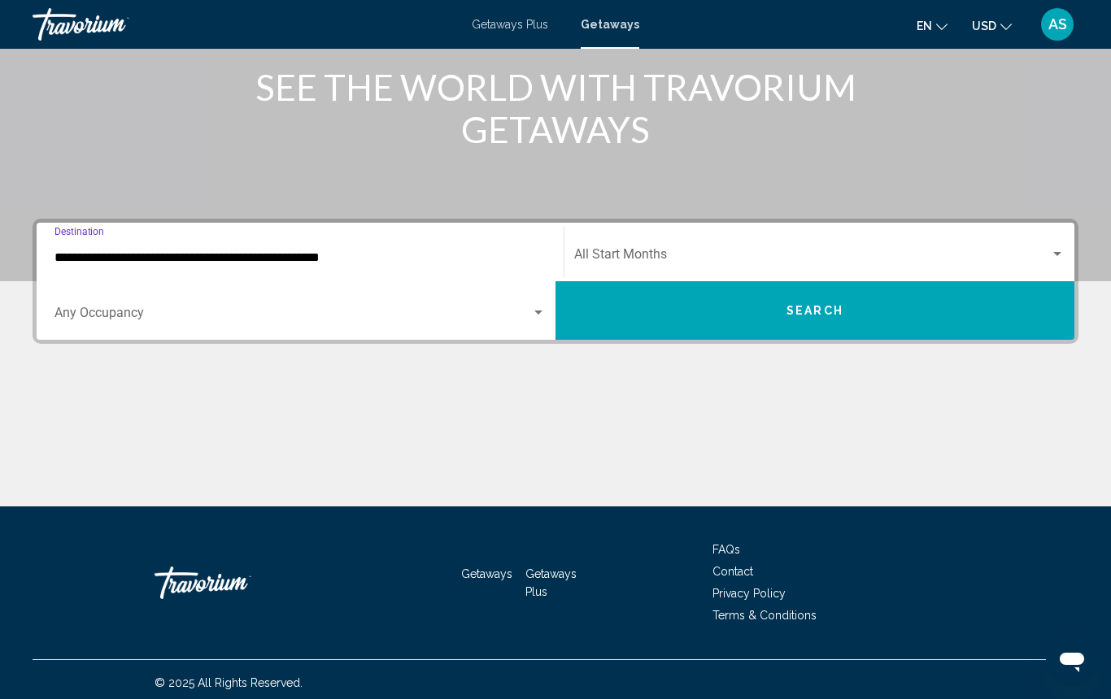
scroll to position [213, 0]
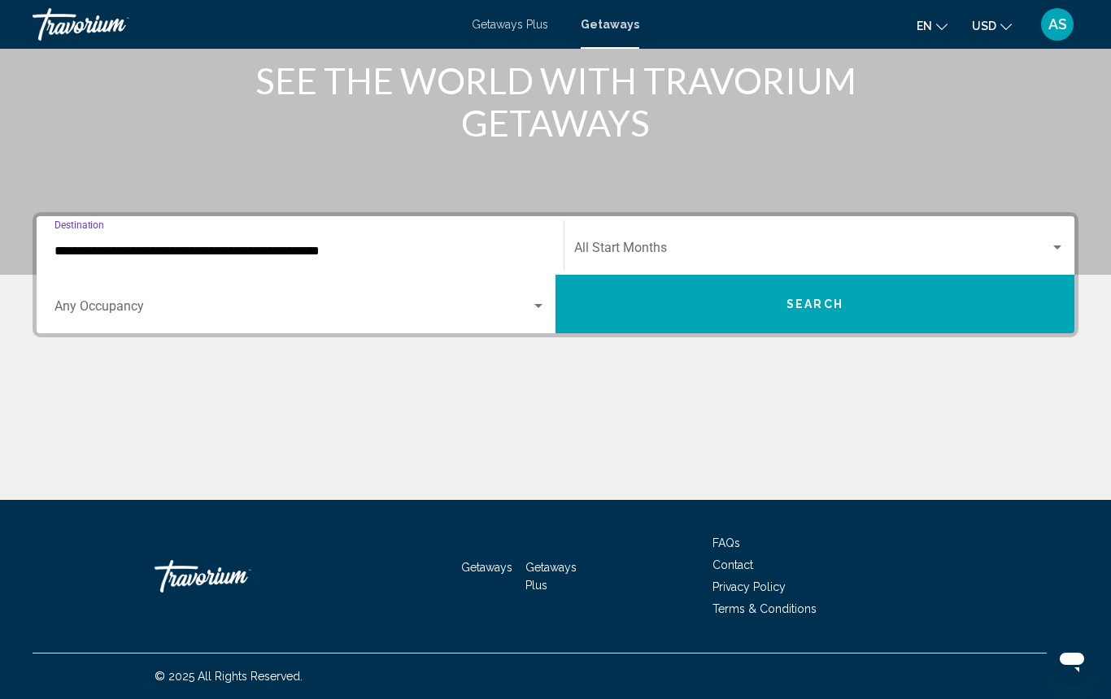
click at [539, 307] on div "Search widget" at bounding box center [538, 306] width 8 height 4
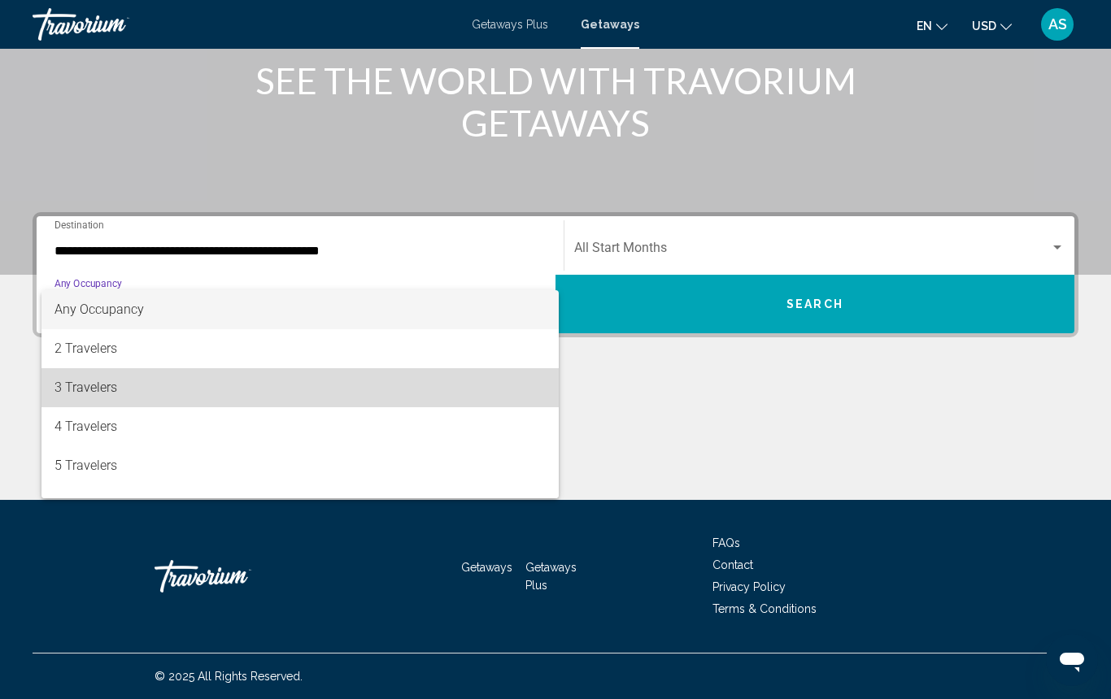
click at [170, 390] on span "3 Travelers" at bounding box center [299, 387] width 491 height 39
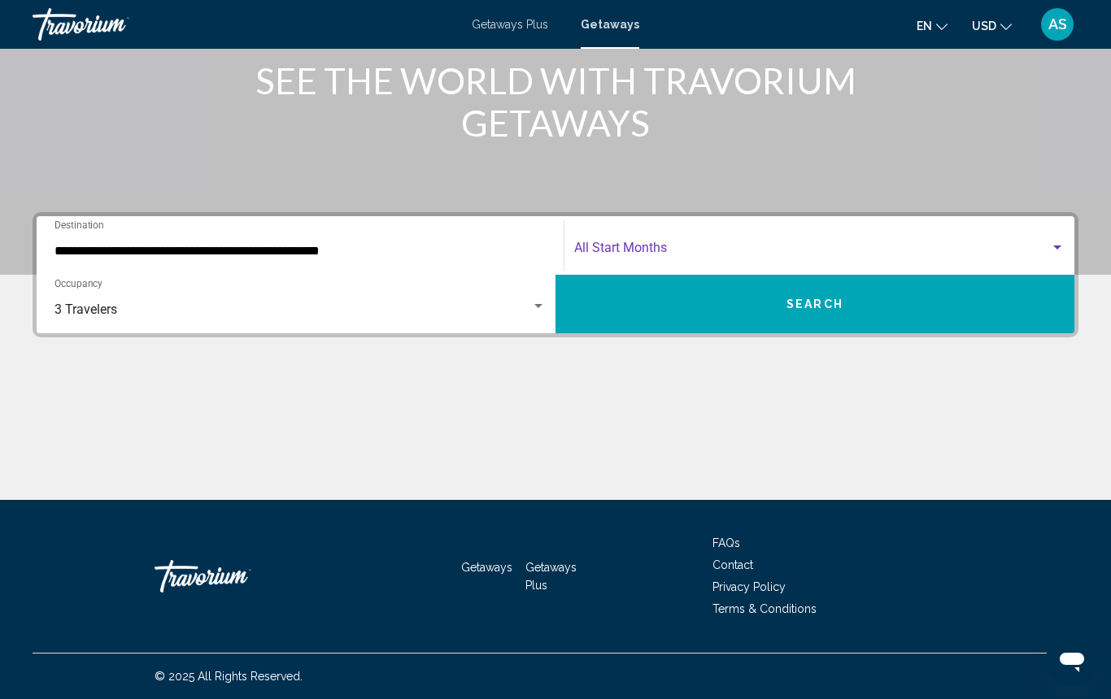
click at [718, 247] on span "Search widget" at bounding box center [812, 251] width 476 height 15
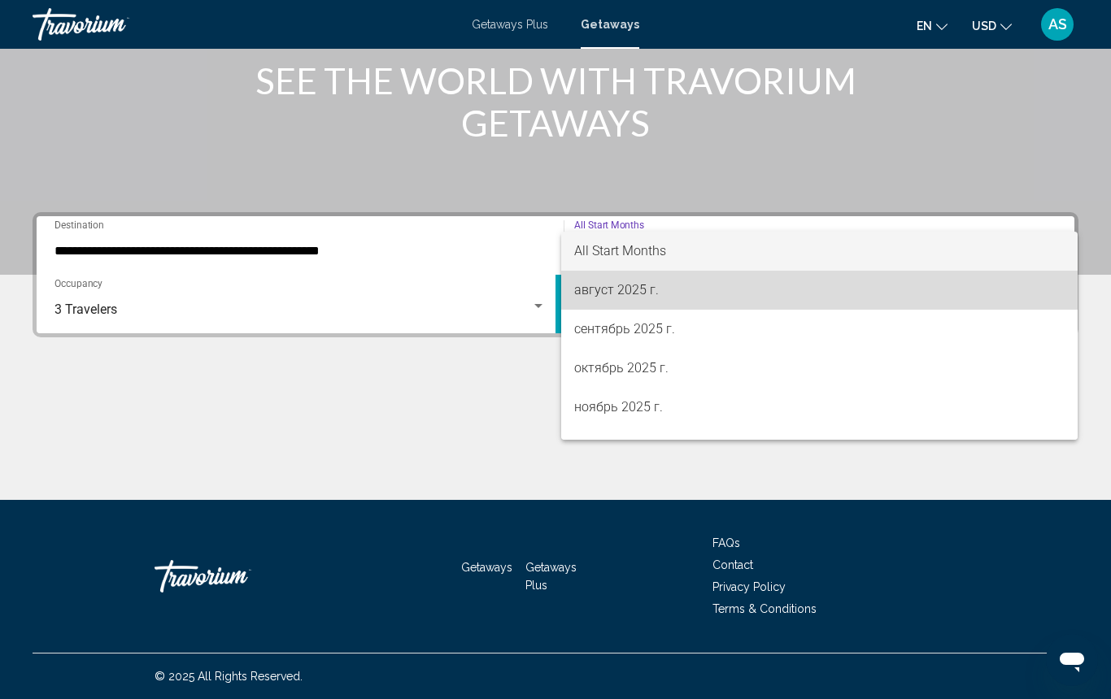
click at [696, 285] on span "август 2025 г." at bounding box center [819, 290] width 490 height 39
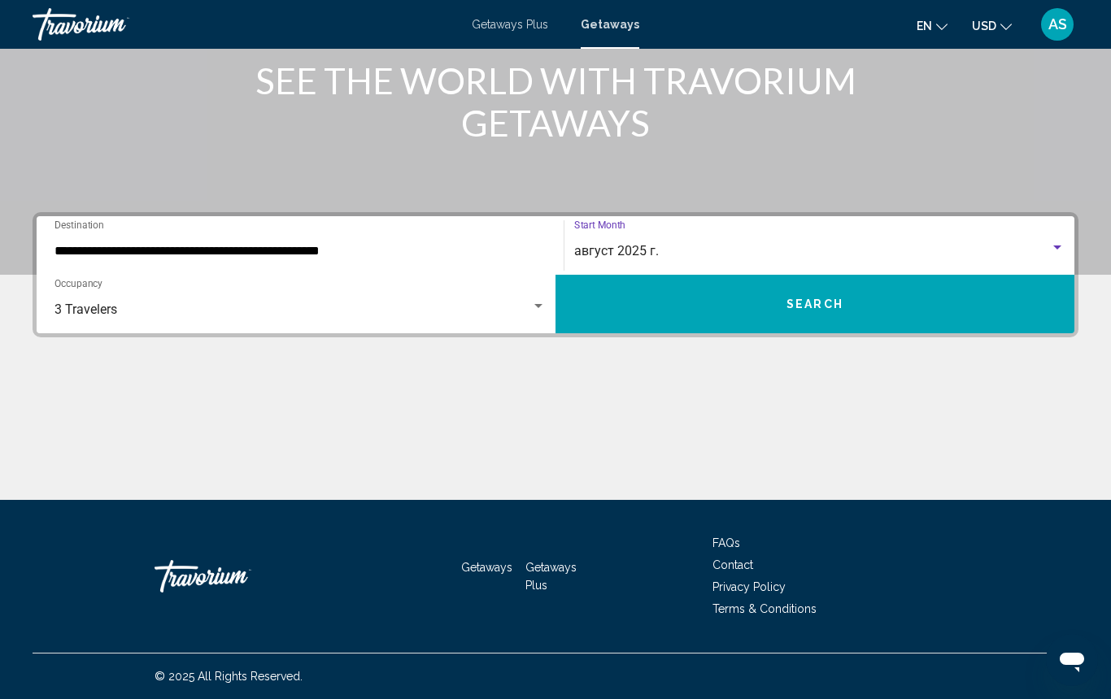
click at [697, 302] on button "Search" at bounding box center [814, 304] width 519 height 59
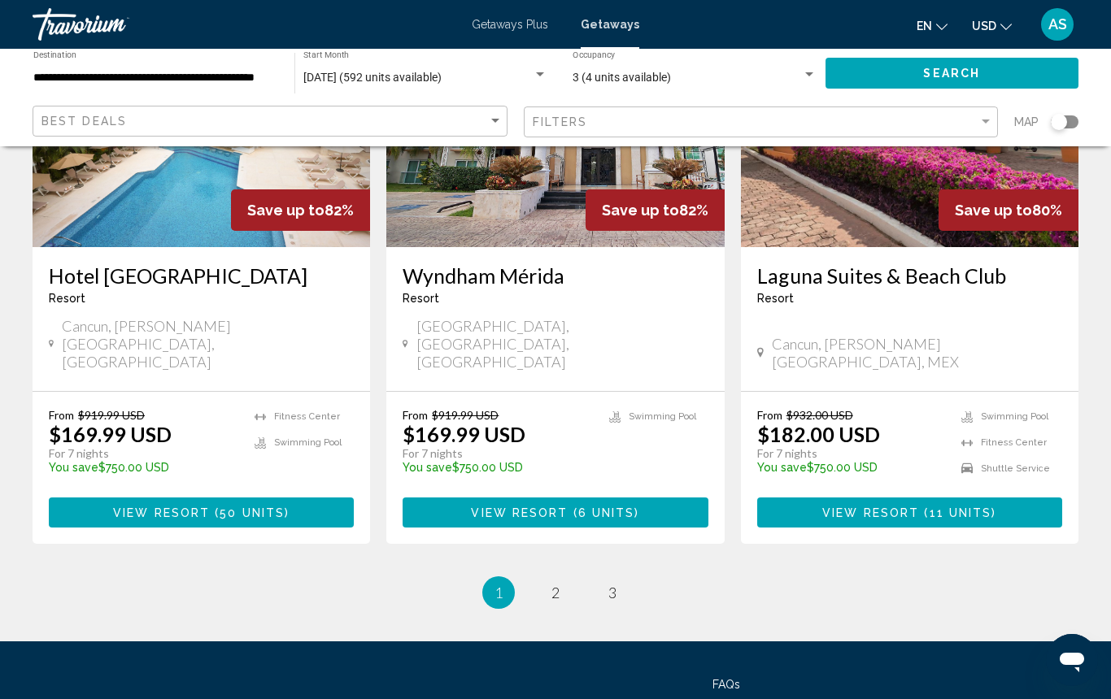
scroll to position [2099, 0]
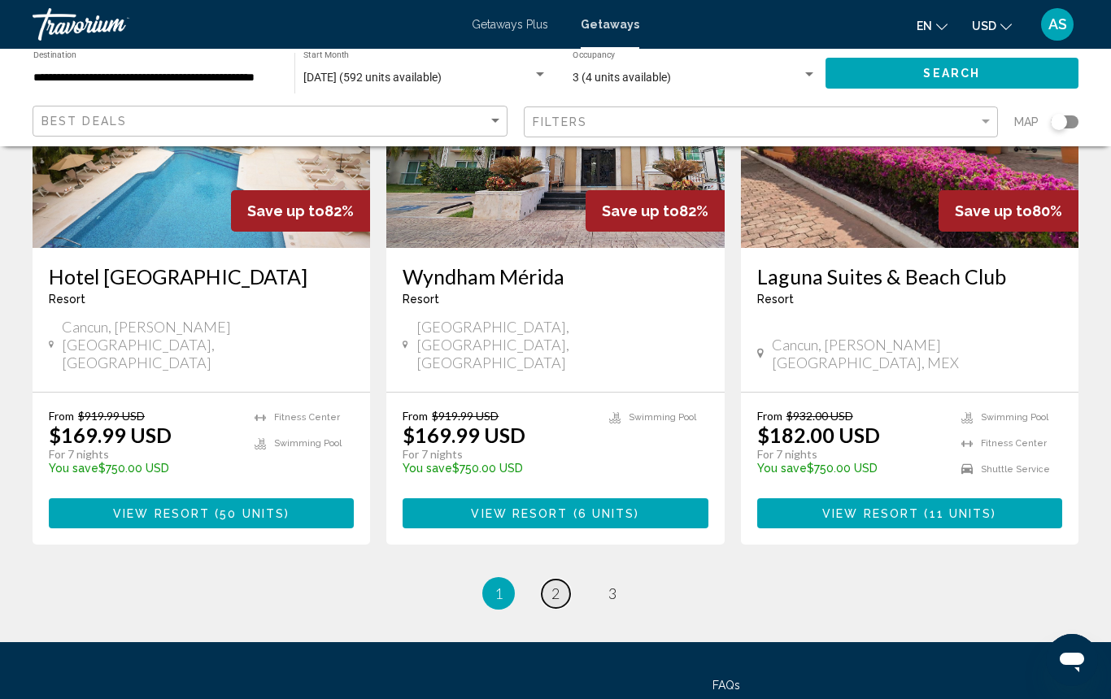
click at [556, 585] on span "2" at bounding box center [555, 594] width 8 height 18
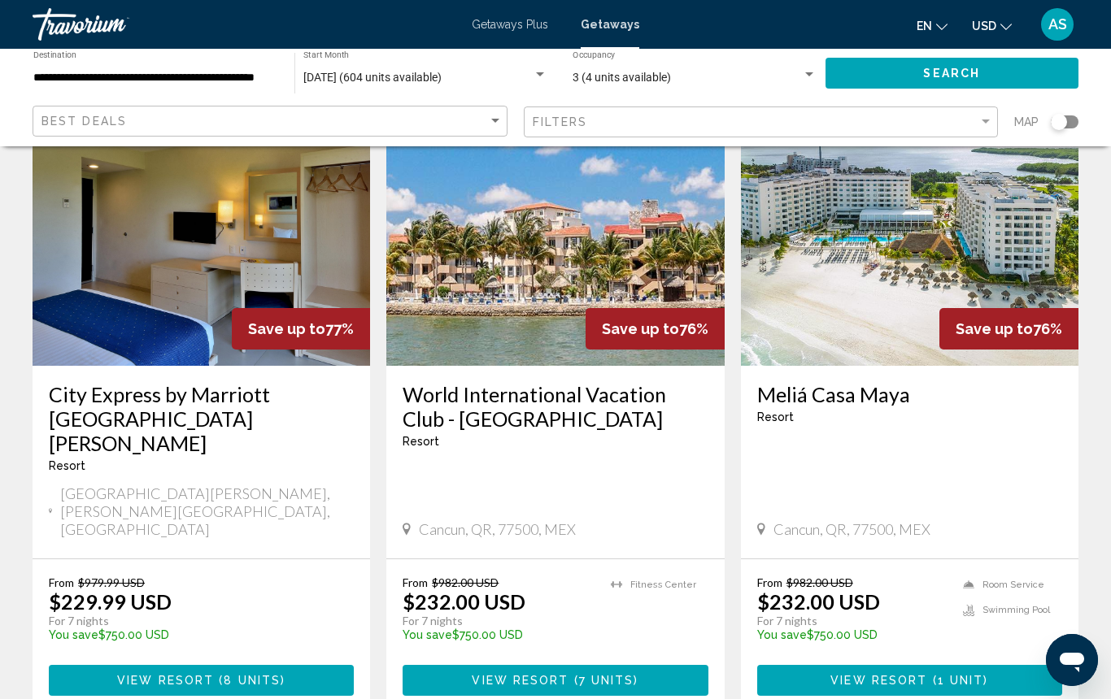
scroll to position [734, 0]
click at [628, 675] on span "7 units" at bounding box center [606, 681] width 55 height 13
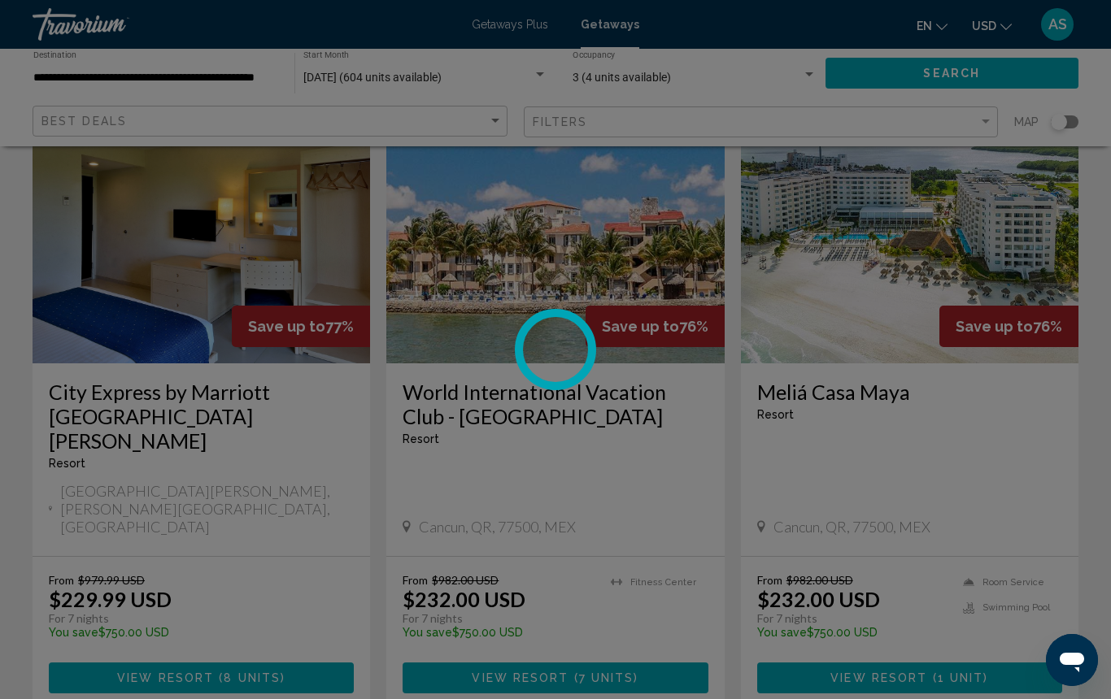
scroll to position [738, 0]
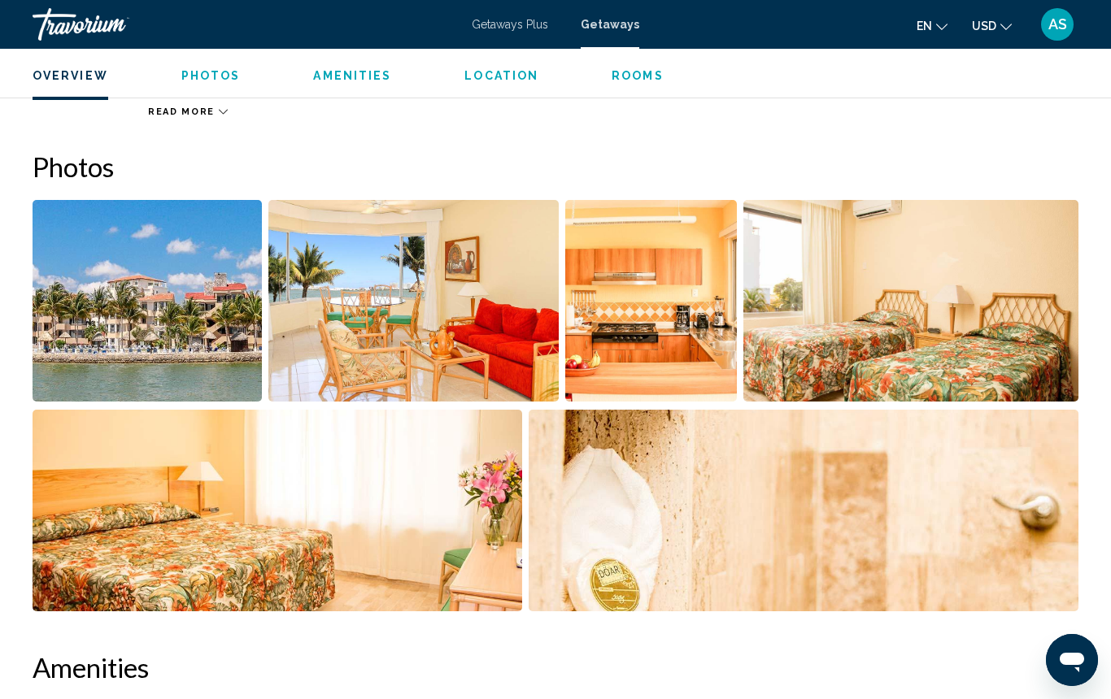
scroll to position [956, 0]
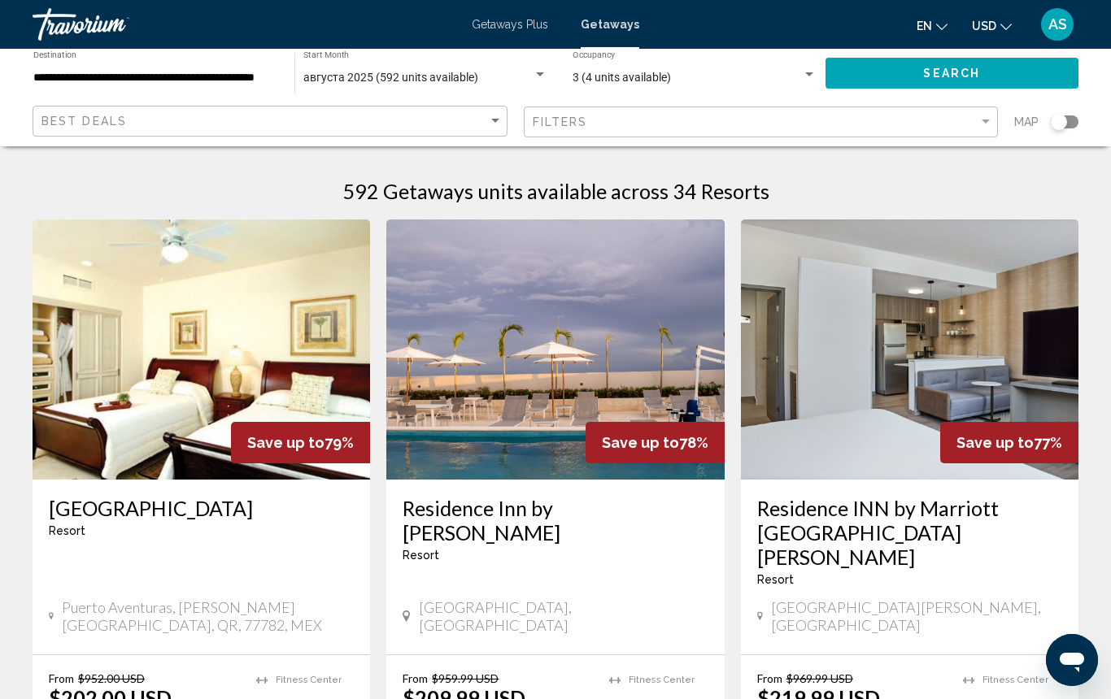
scroll to position [2, 0]
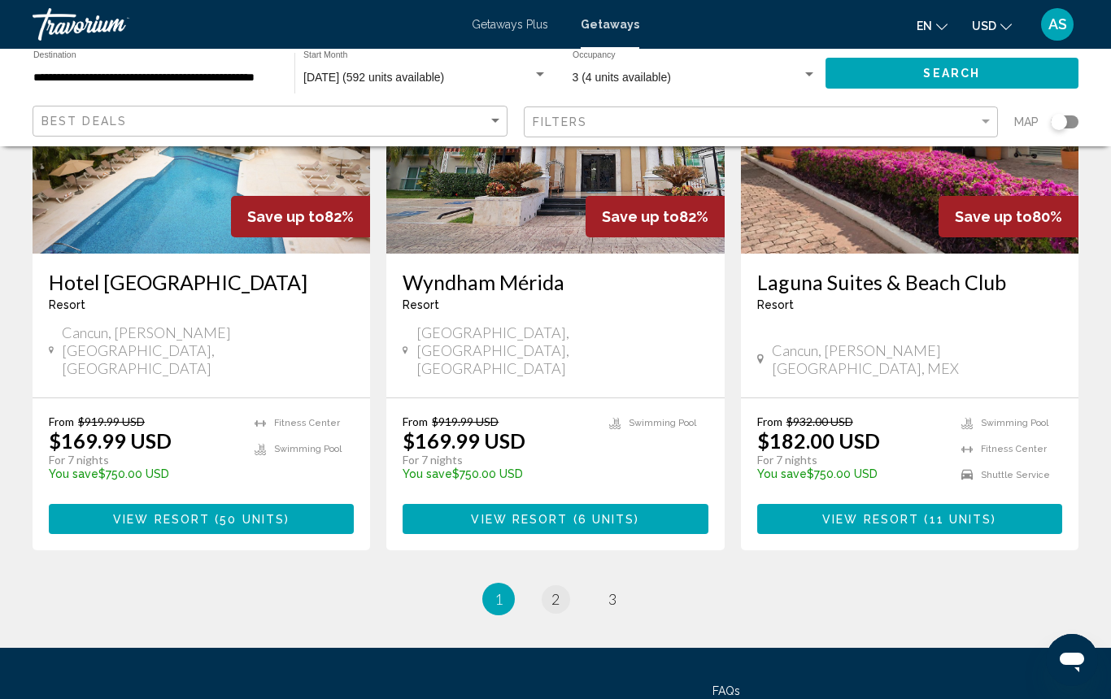
scroll to position [2095, 0]
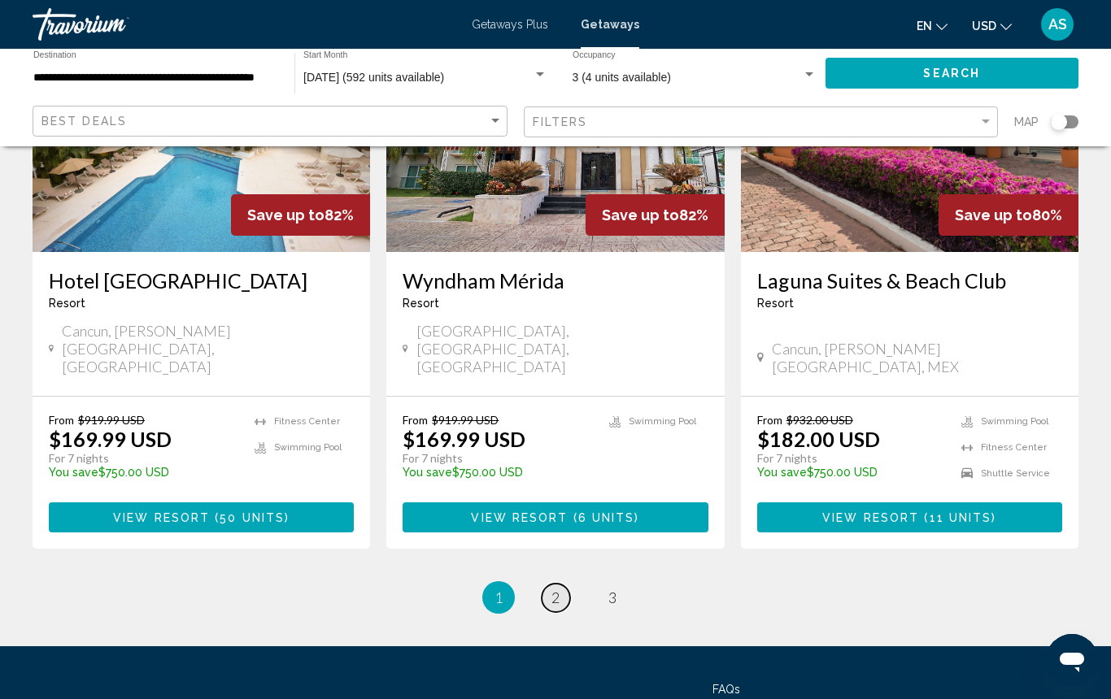
click at [555, 589] on span "2" at bounding box center [555, 598] width 8 height 18
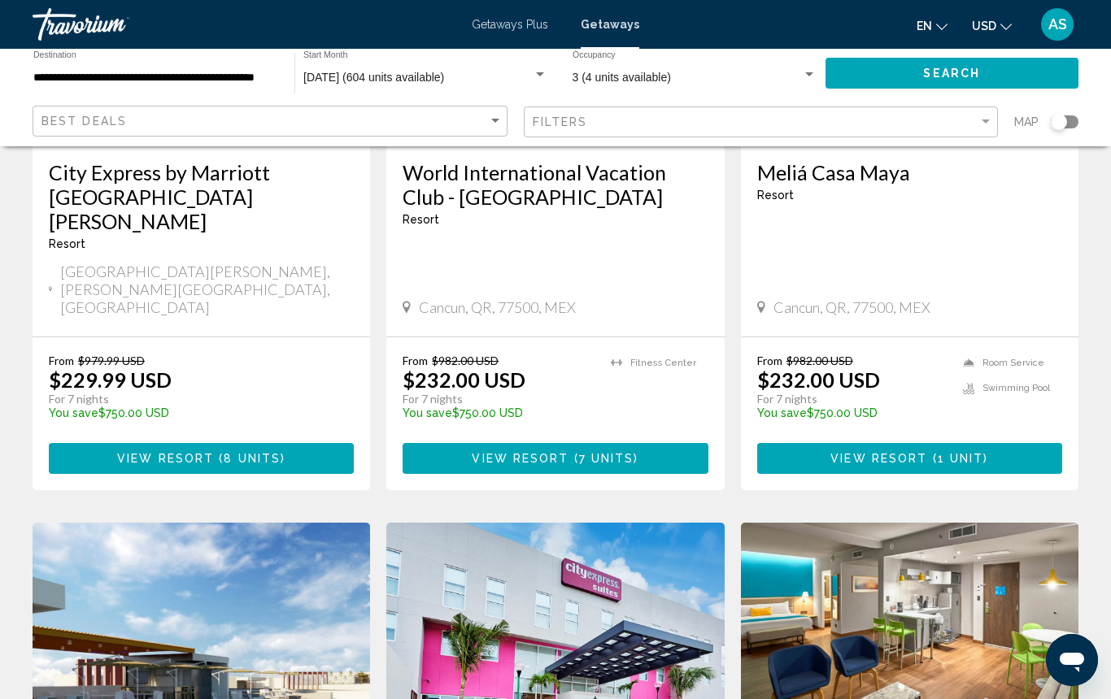
scroll to position [960, 0]
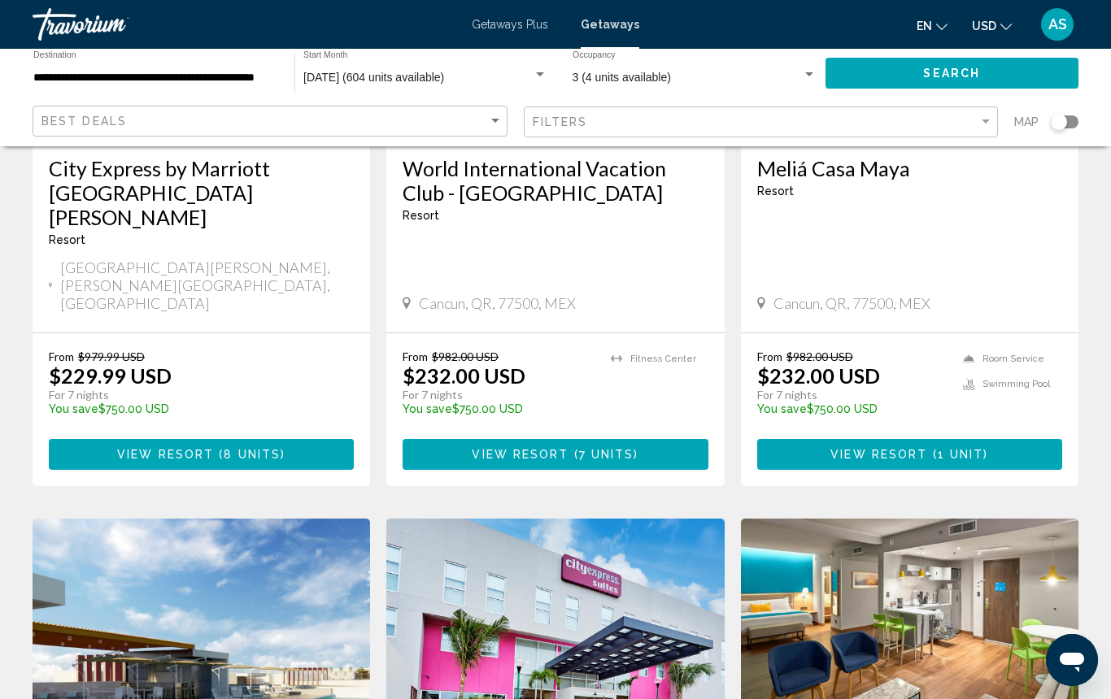
click at [899, 449] on span "View Resort" at bounding box center [878, 455] width 97 height 13
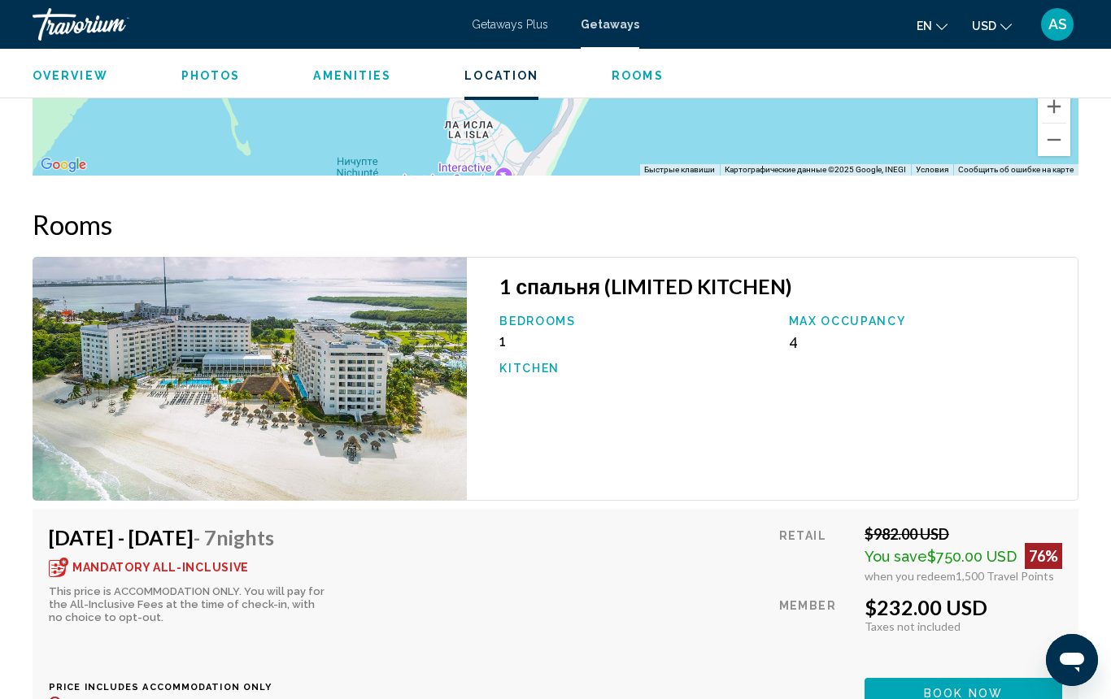
scroll to position [2846, 0]
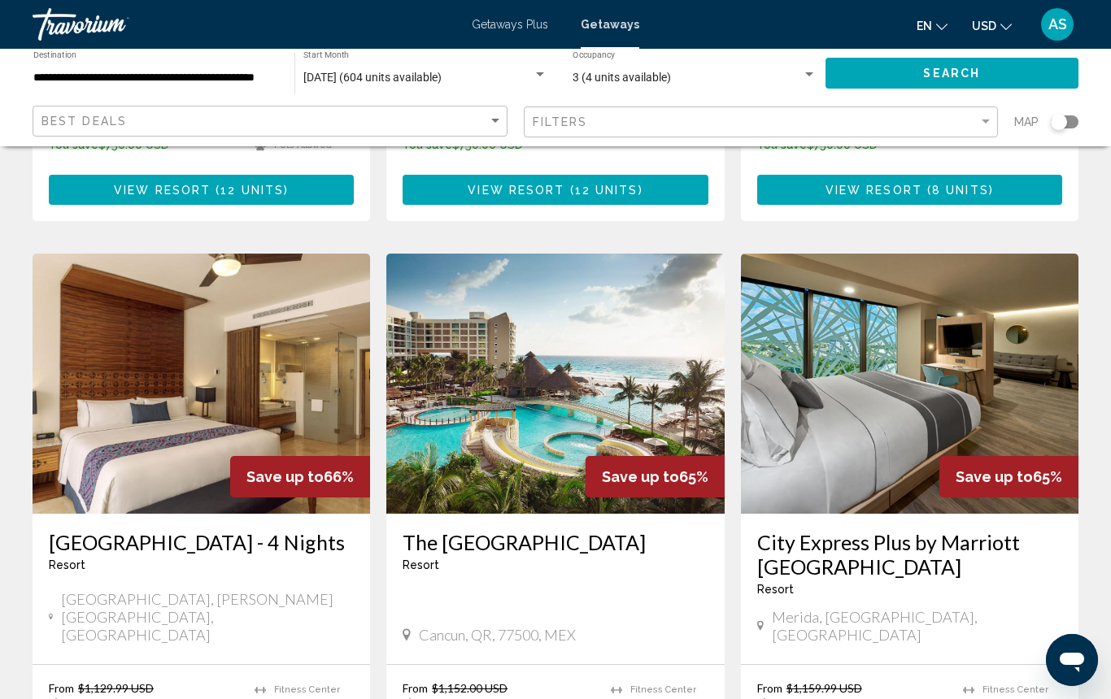
scroll to position [1866, 0]
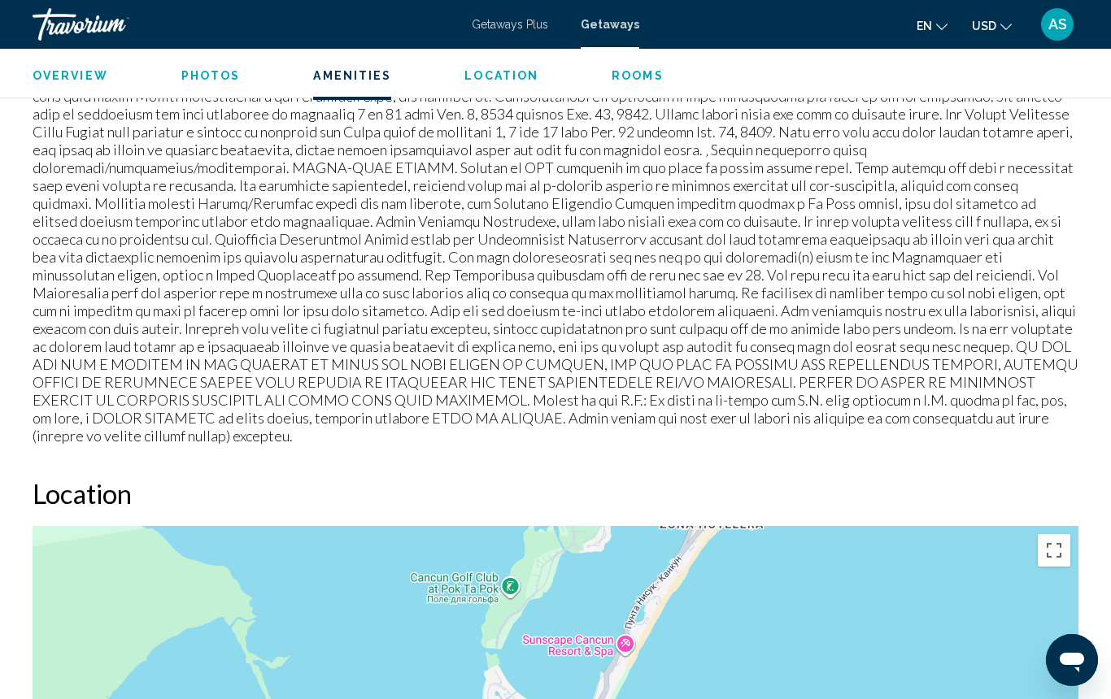
scroll to position [1936, 0]
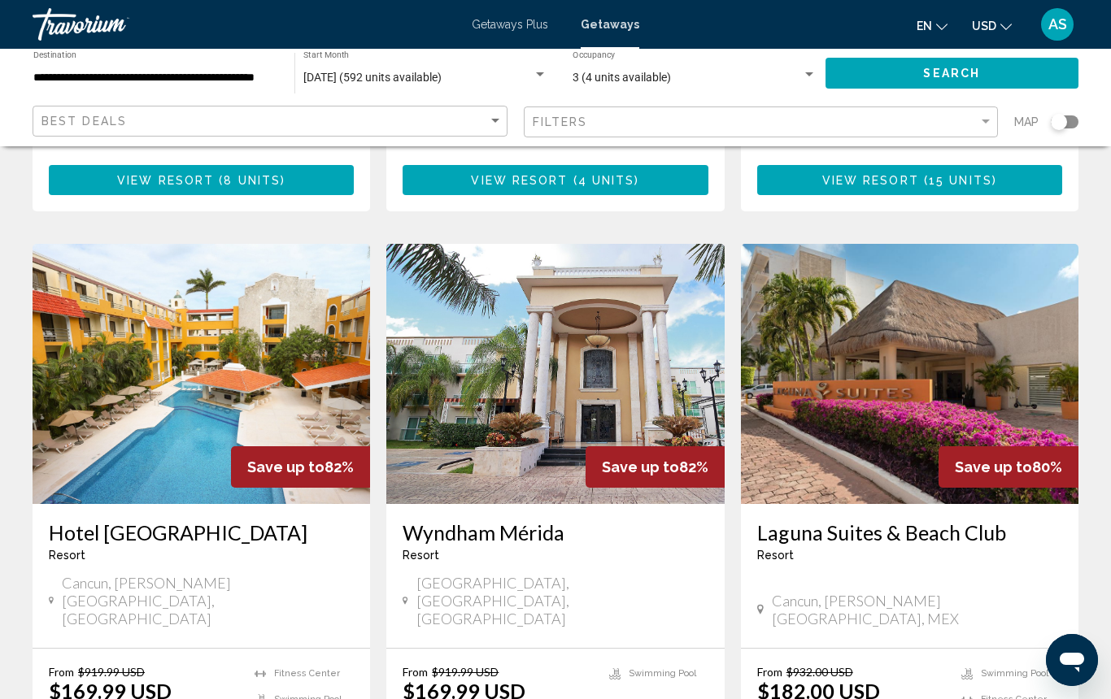
scroll to position [1839, 0]
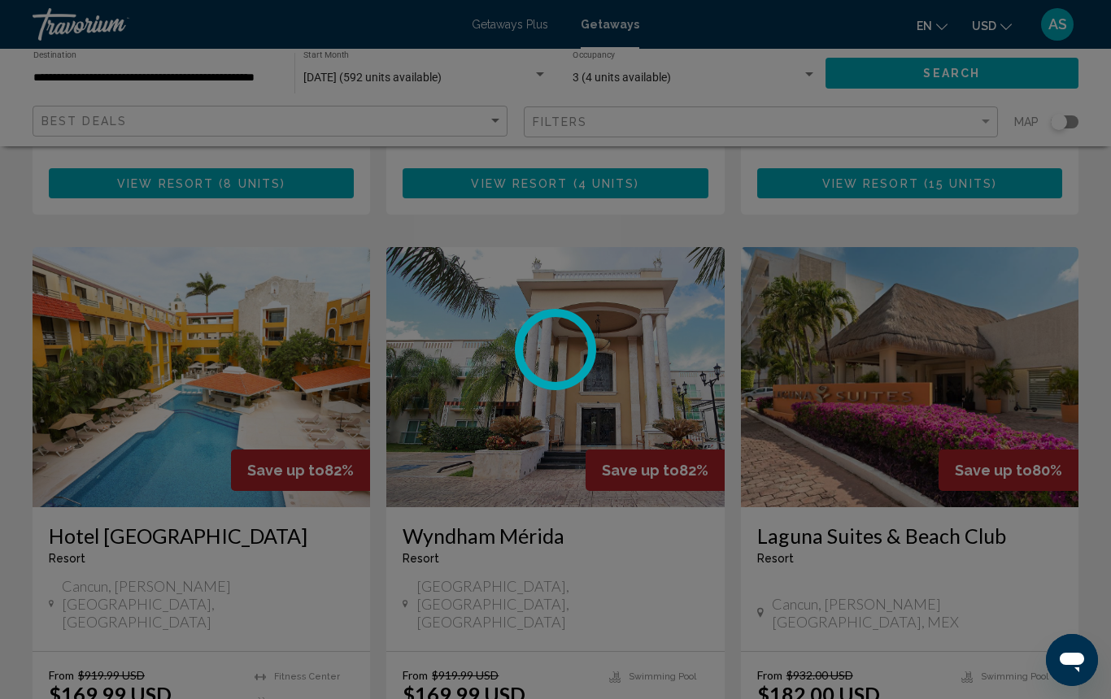
scroll to position [1840, 0]
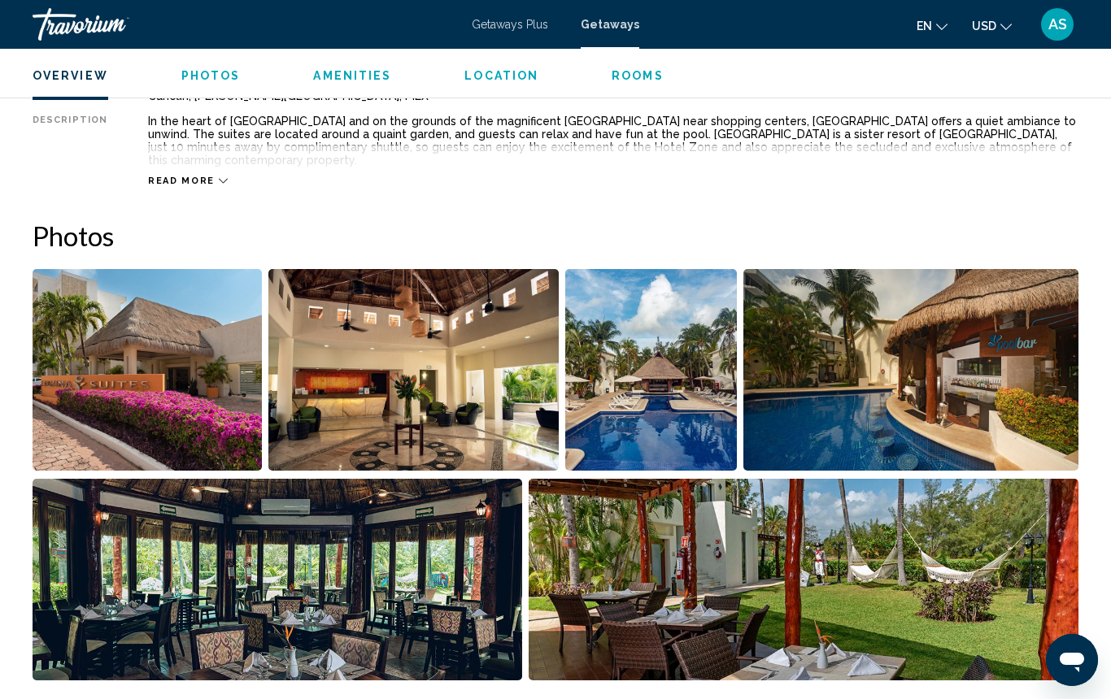
scroll to position [898, 0]
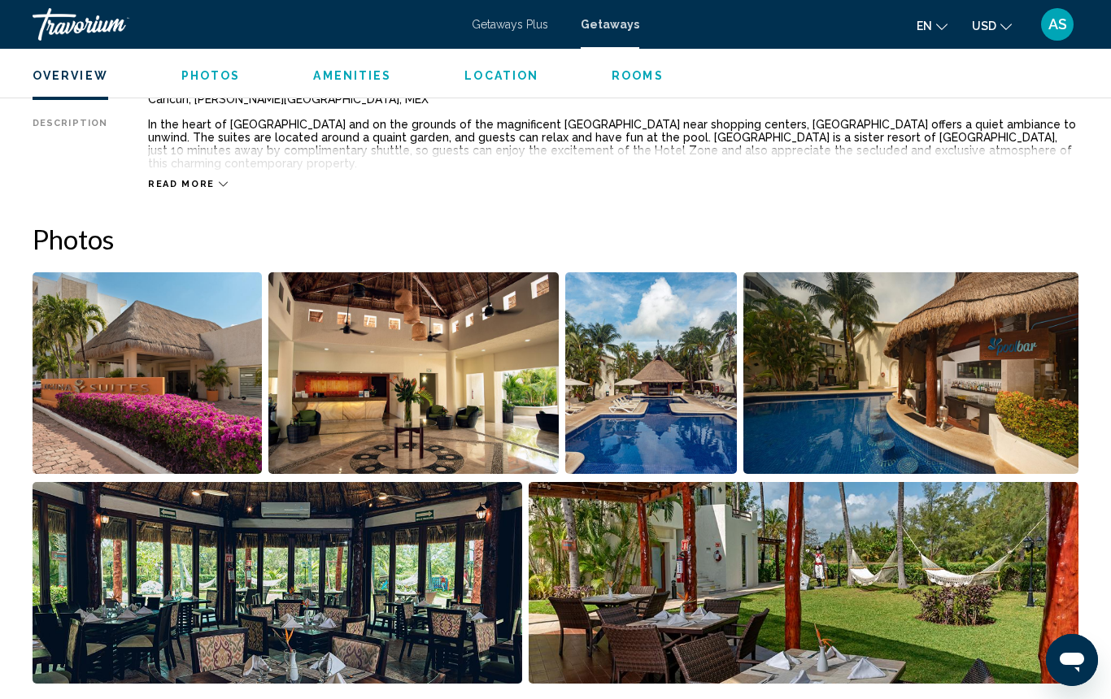
click at [346, 385] on img "Open full-screen image slider" at bounding box center [413, 373] width 290 height 202
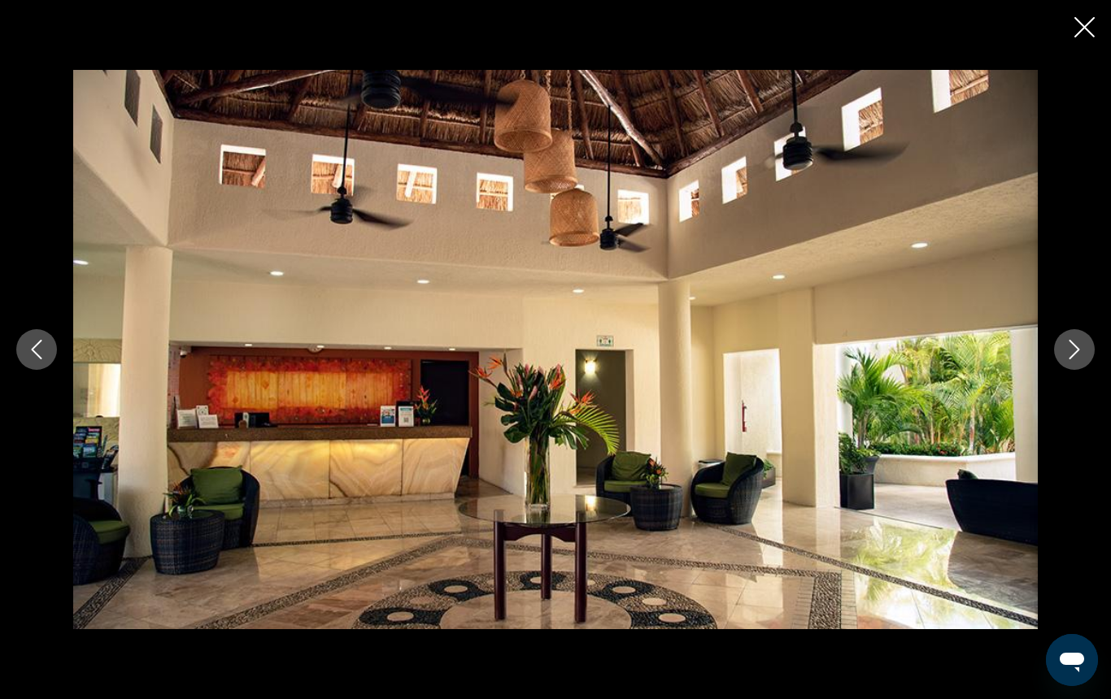
click at [1070, 353] on icon "Next image" at bounding box center [1074, 350] width 20 height 20
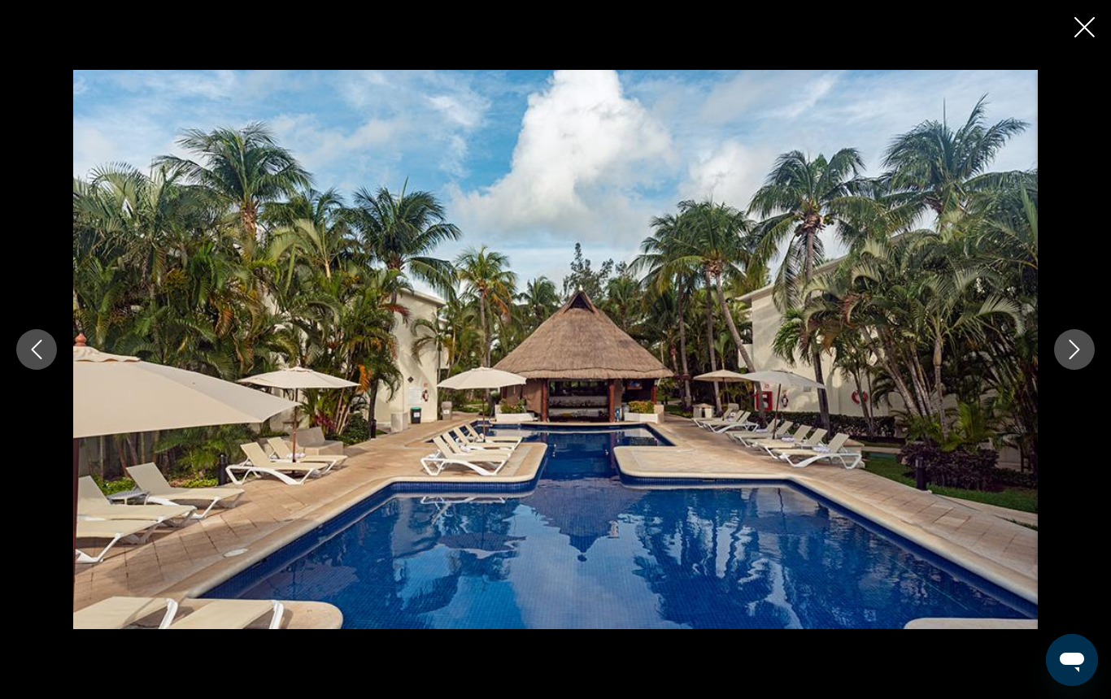
click at [1070, 353] on icon "Next image" at bounding box center [1074, 350] width 20 height 20
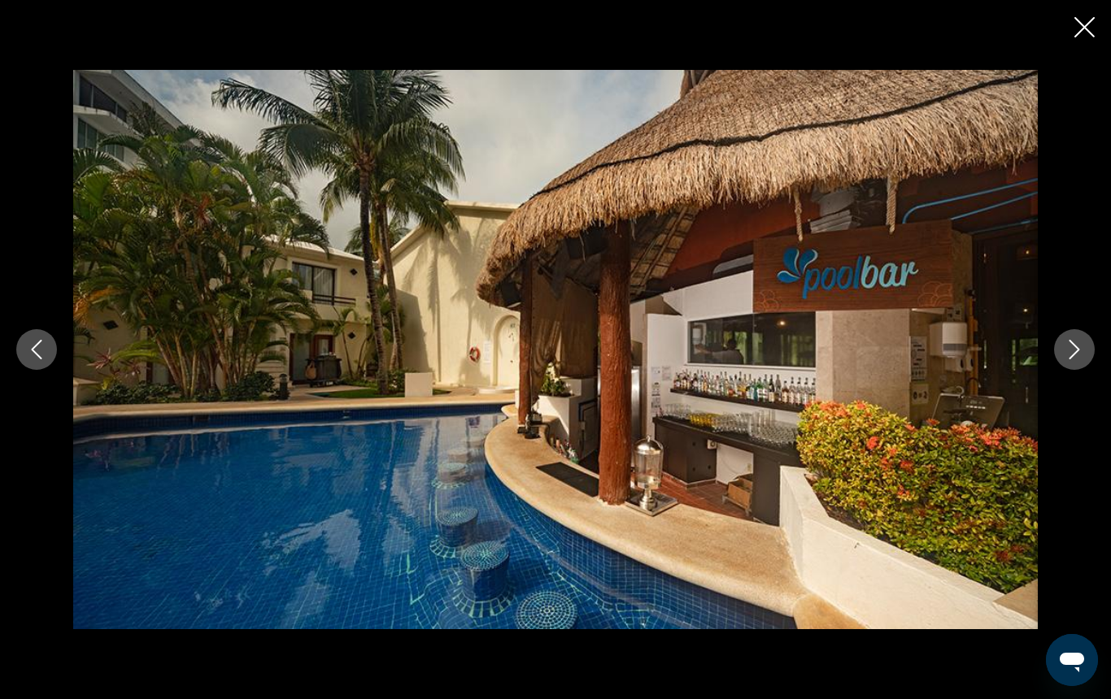
click at [1070, 353] on icon "Next image" at bounding box center [1074, 350] width 20 height 20
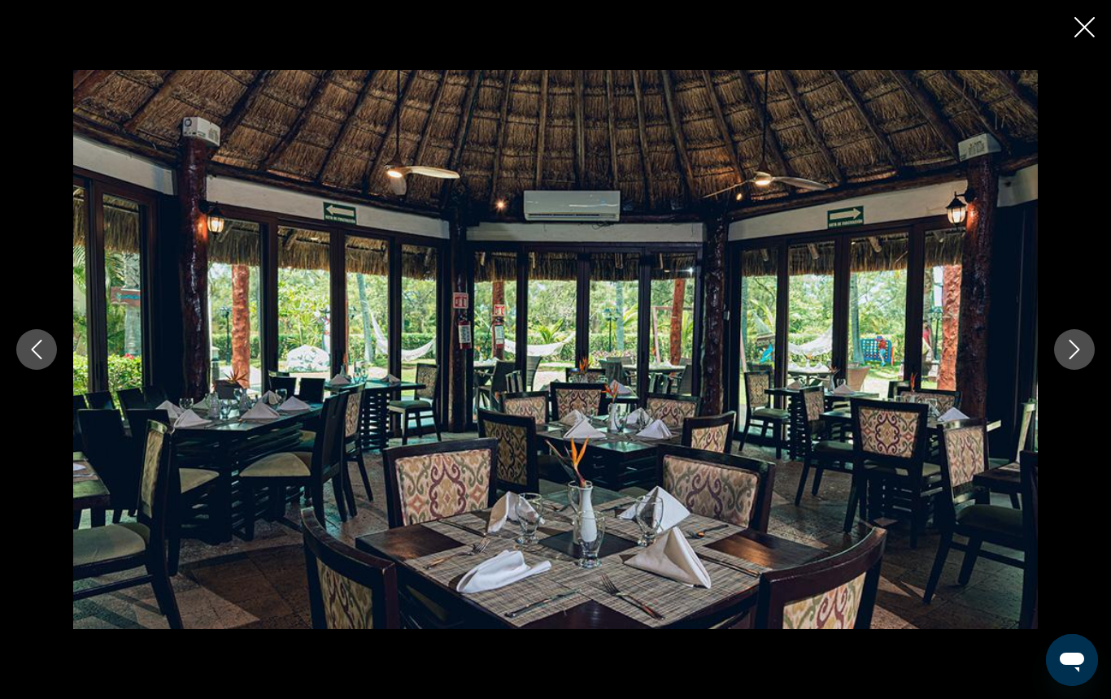
click at [1070, 353] on icon "Next image" at bounding box center [1074, 350] width 20 height 20
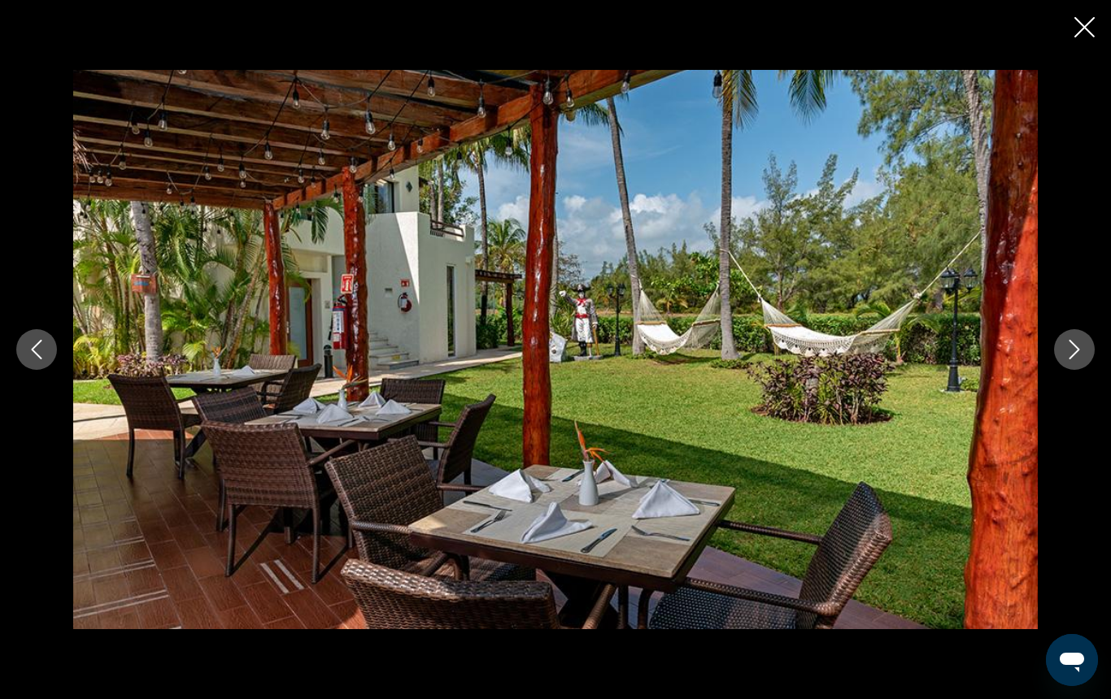
click at [1070, 353] on icon "Next image" at bounding box center [1074, 350] width 20 height 20
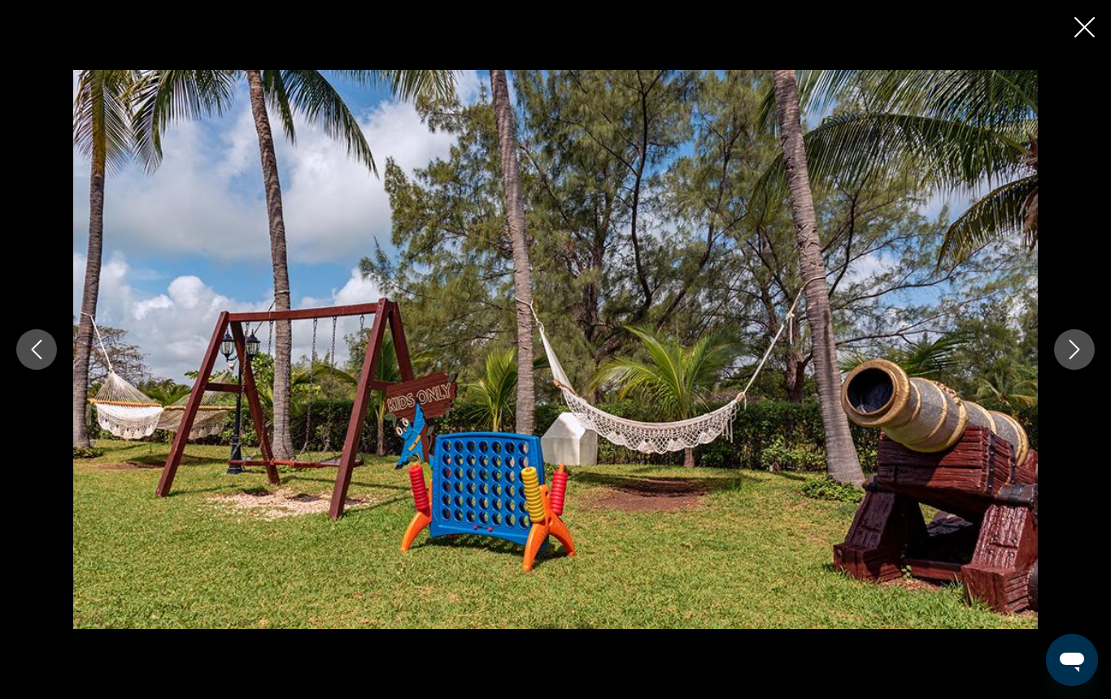
click at [1070, 353] on icon "Next image" at bounding box center [1074, 350] width 20 height 20
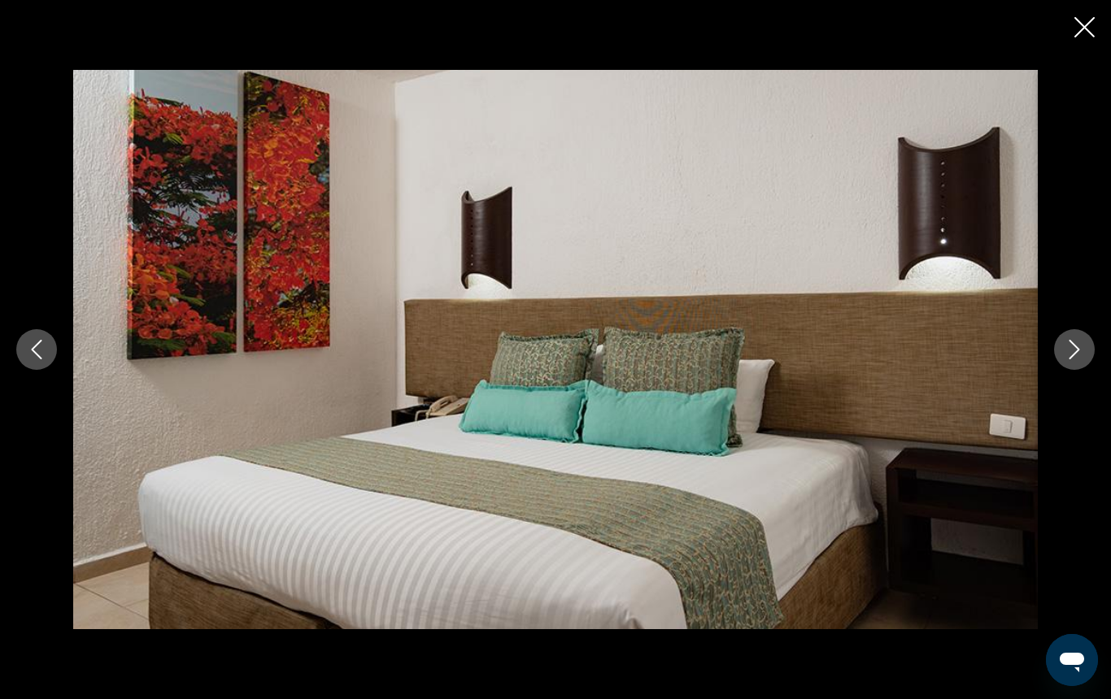
click at [1070, 353] on icon "Next image" at bounding box center [1074, 350] width 20 height 20
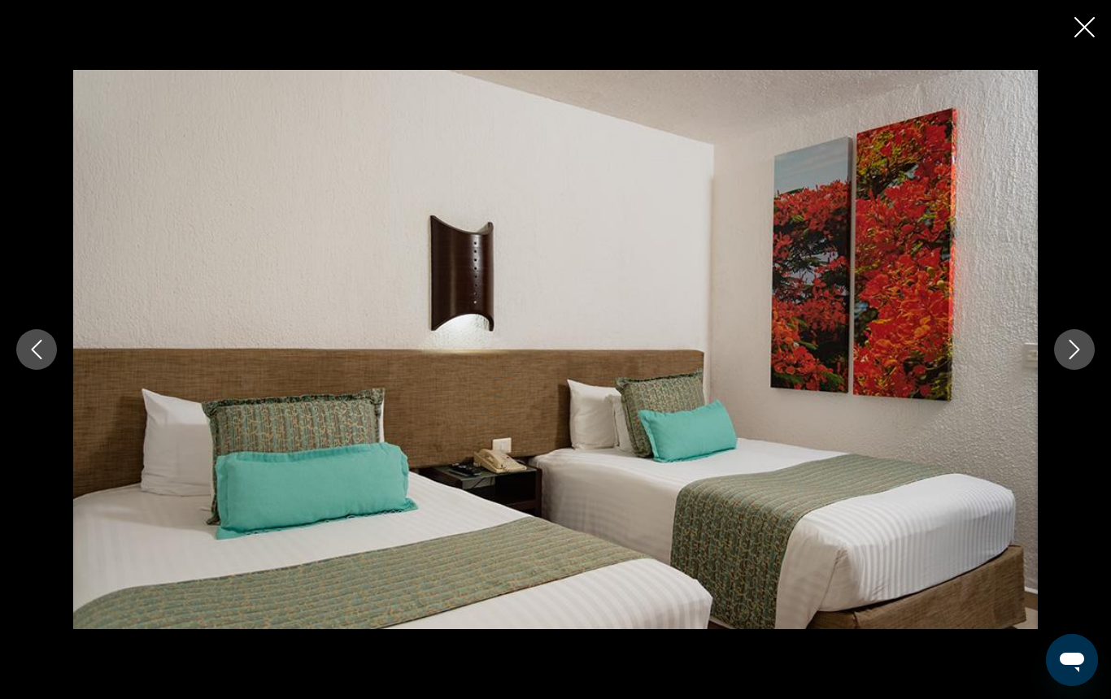
click at [1070, 353] on icon "Next image" at bounding box center [1074, 350] width 20 height 20
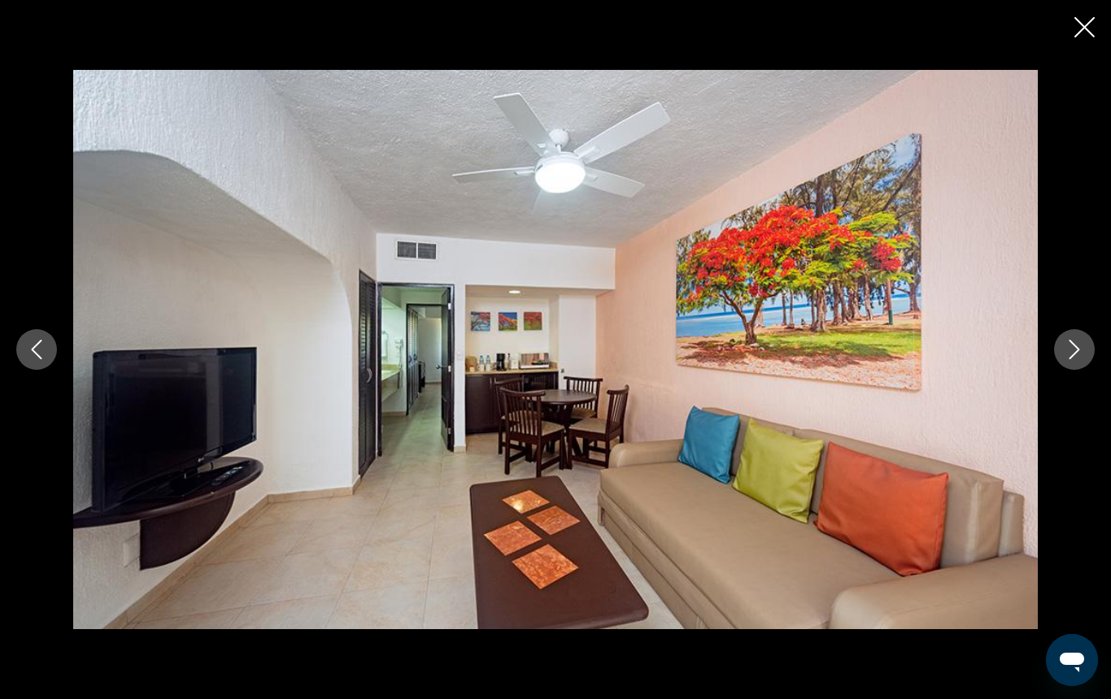
click at [1070, 353] on icon "Next image" at bounding box center [1074, 350] width 20 height 20
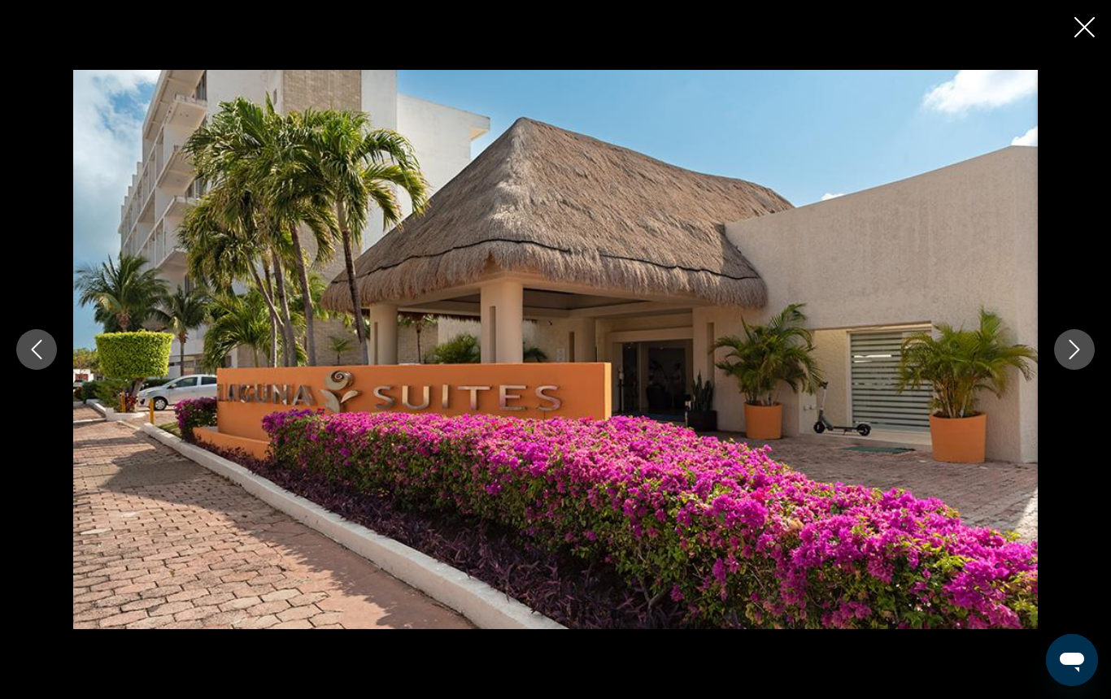
click at [1070, 353] on icon "Next image" at bounding box center [1074, 350] width 20 height 20
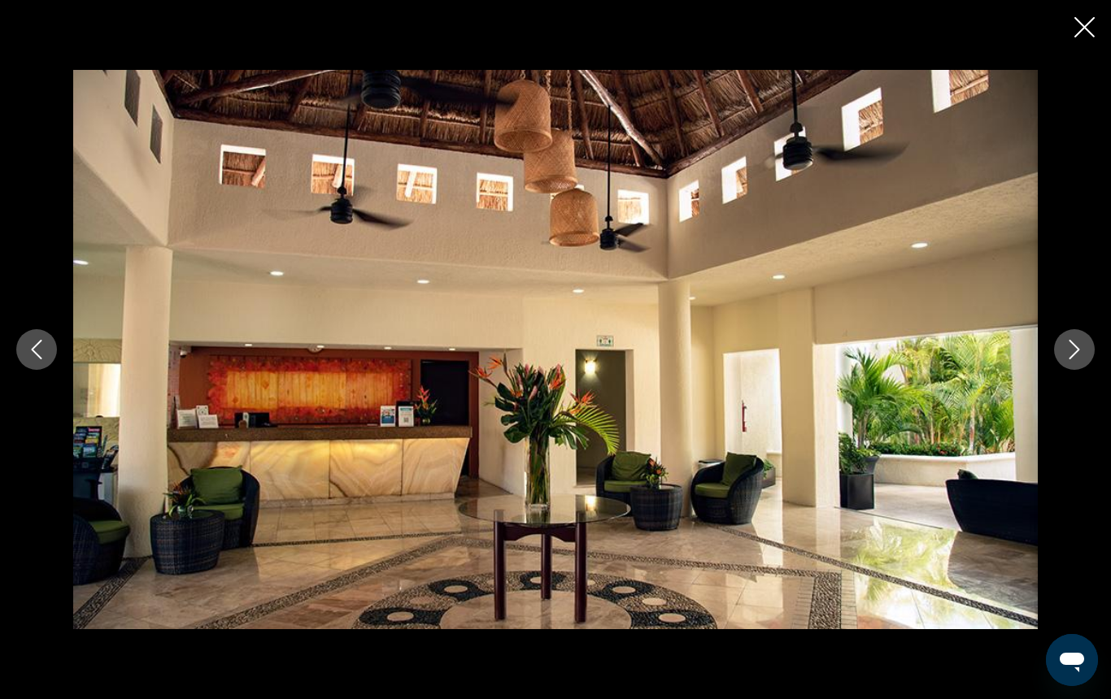
click at [1079, 33] on icon "Close slideshow" at bounding box center [1084, 27] width 20 height 20
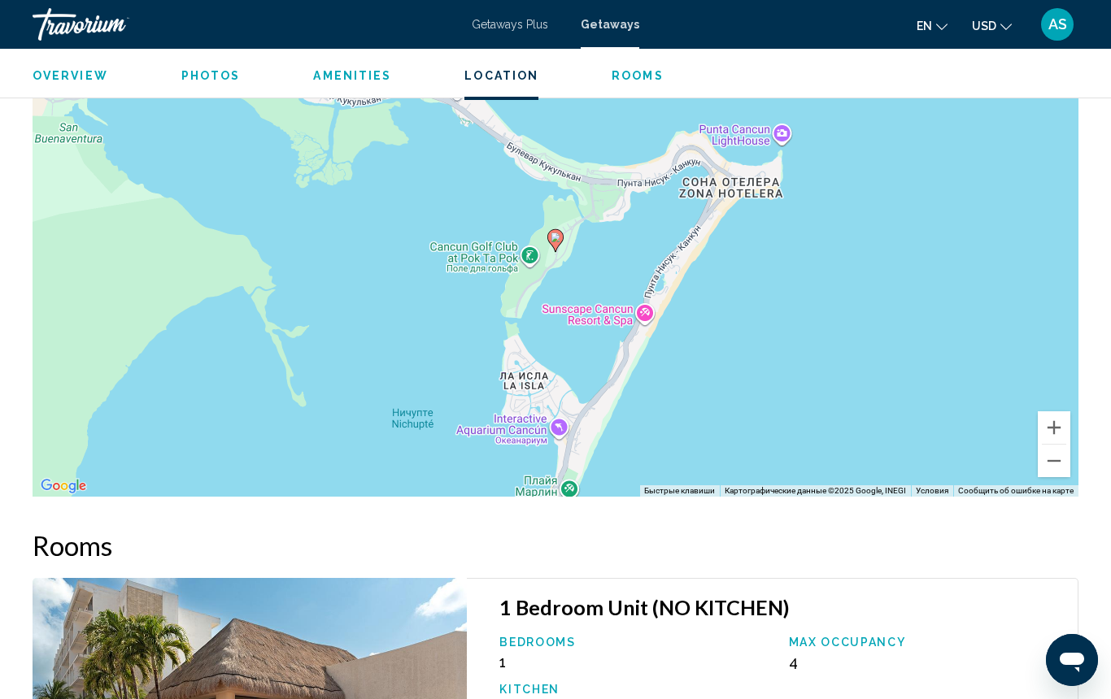
scroll to position [2203, 0]
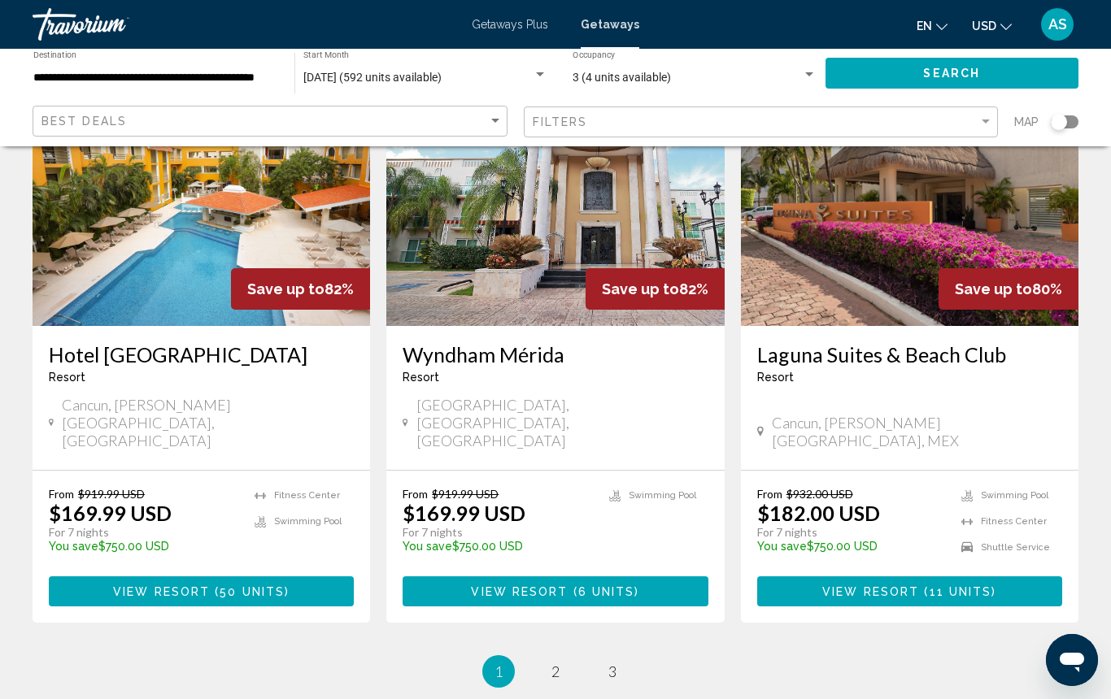
scroll to position [2023, 0]
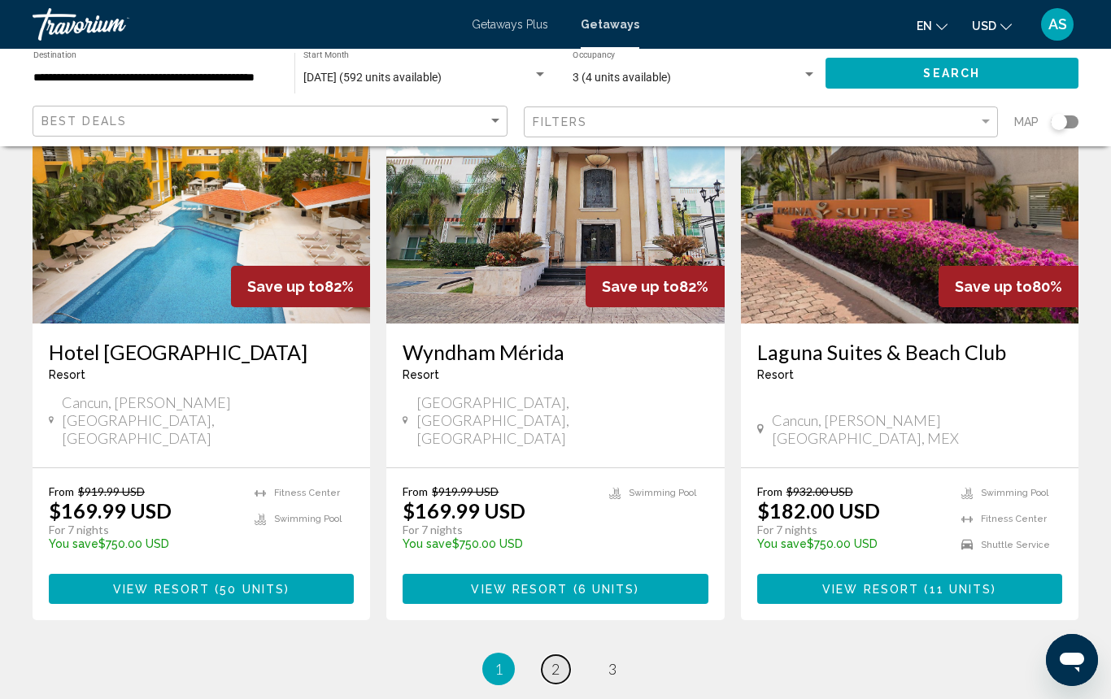
click at [563, 655] on link "page 2" at bounding box center [556, 669] width 28 height 28
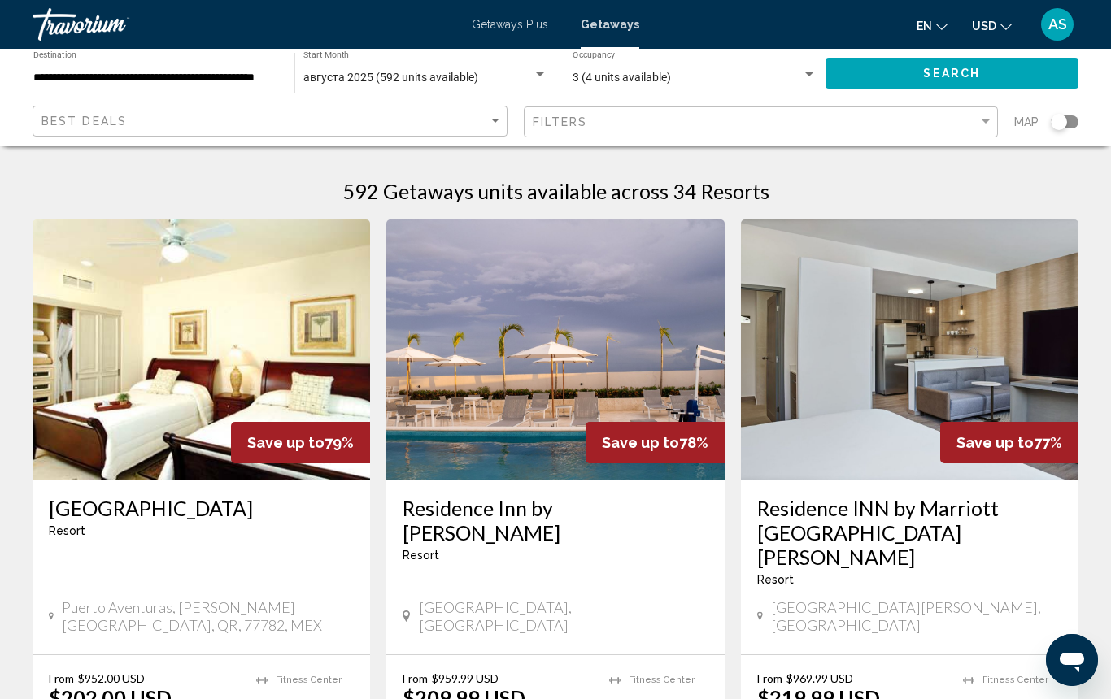
scroll to position [1, 0]
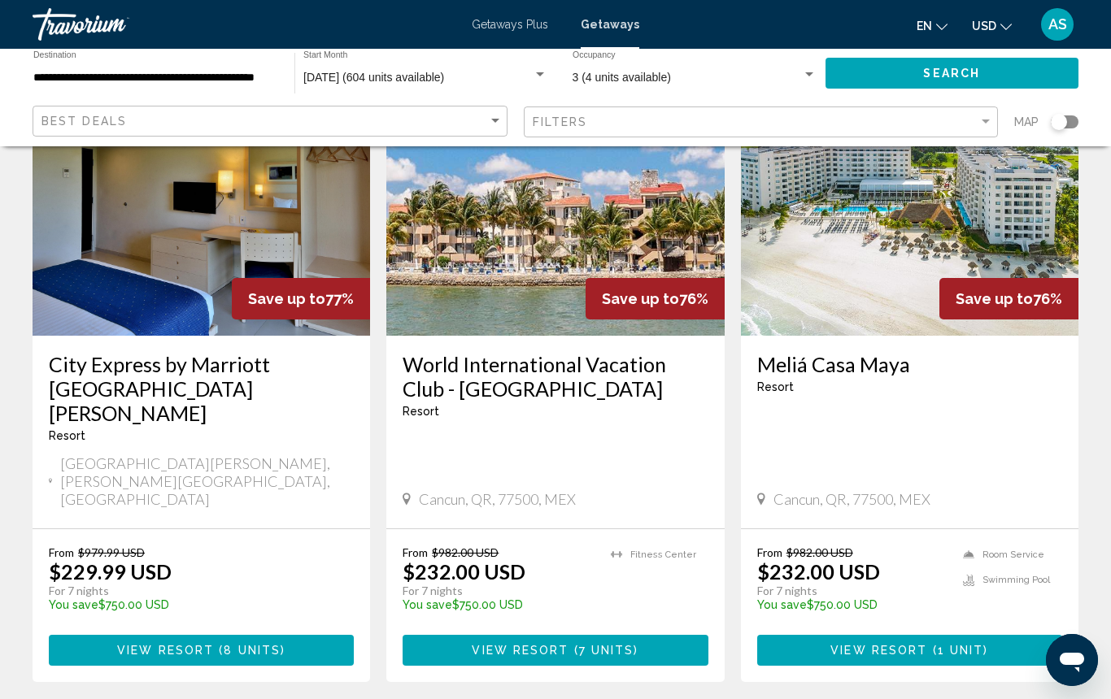
scroll to position [766, 0]
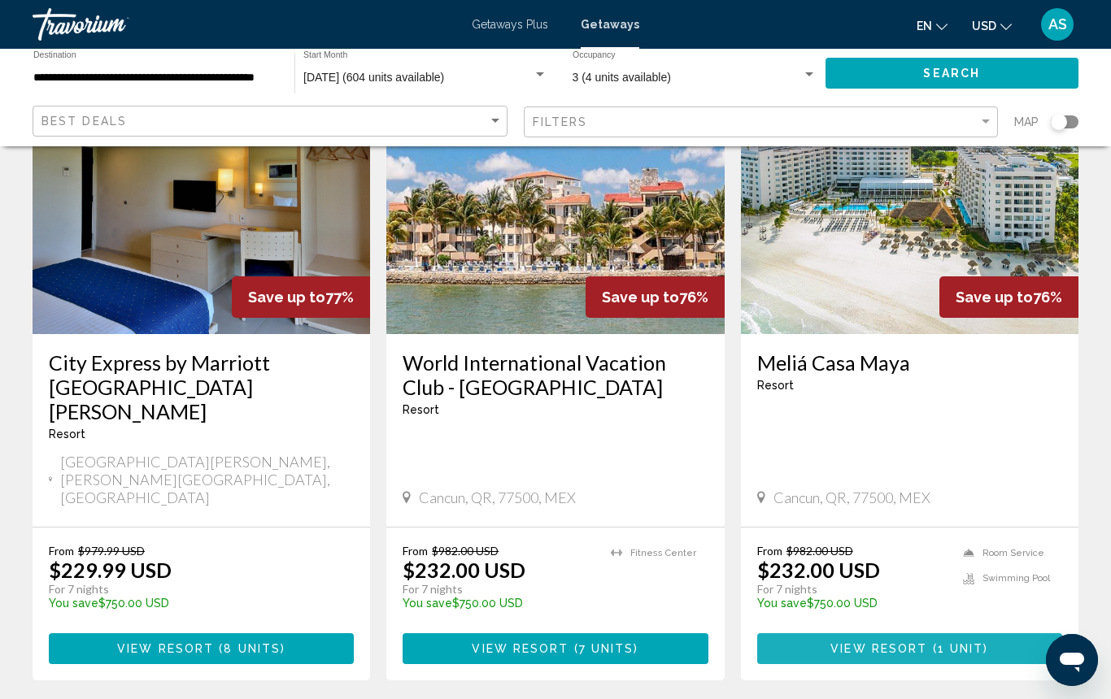
click at [859, 643] on span "View Resort" at bounding box center [878, 649] width 97 height 13
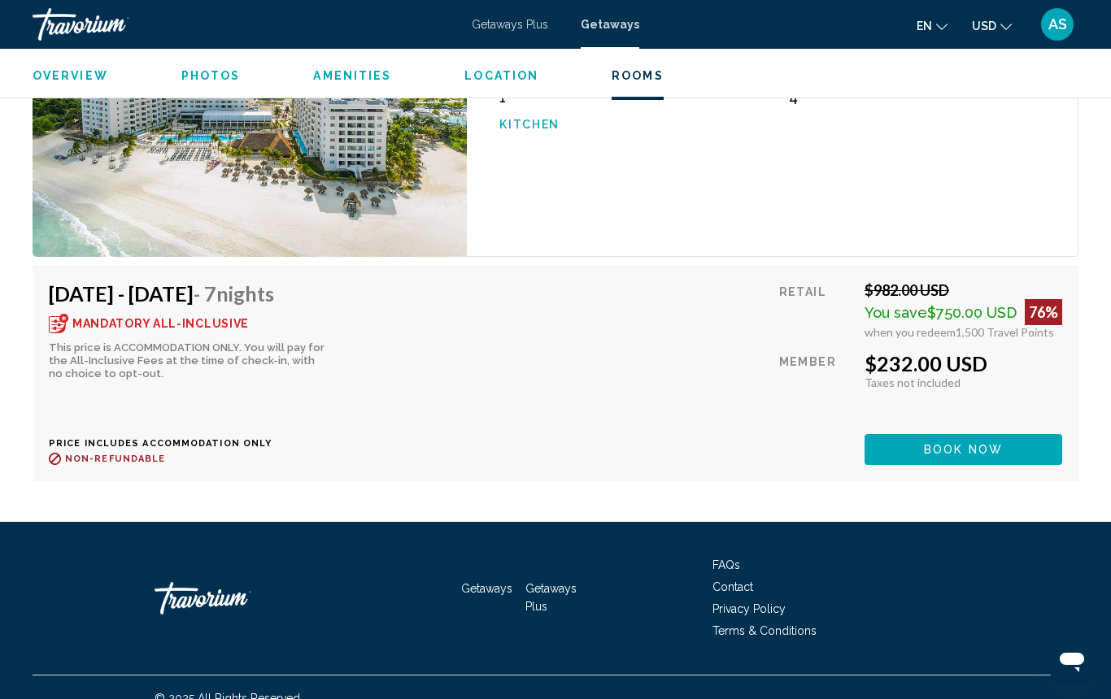
scroll to position [3091, 0]
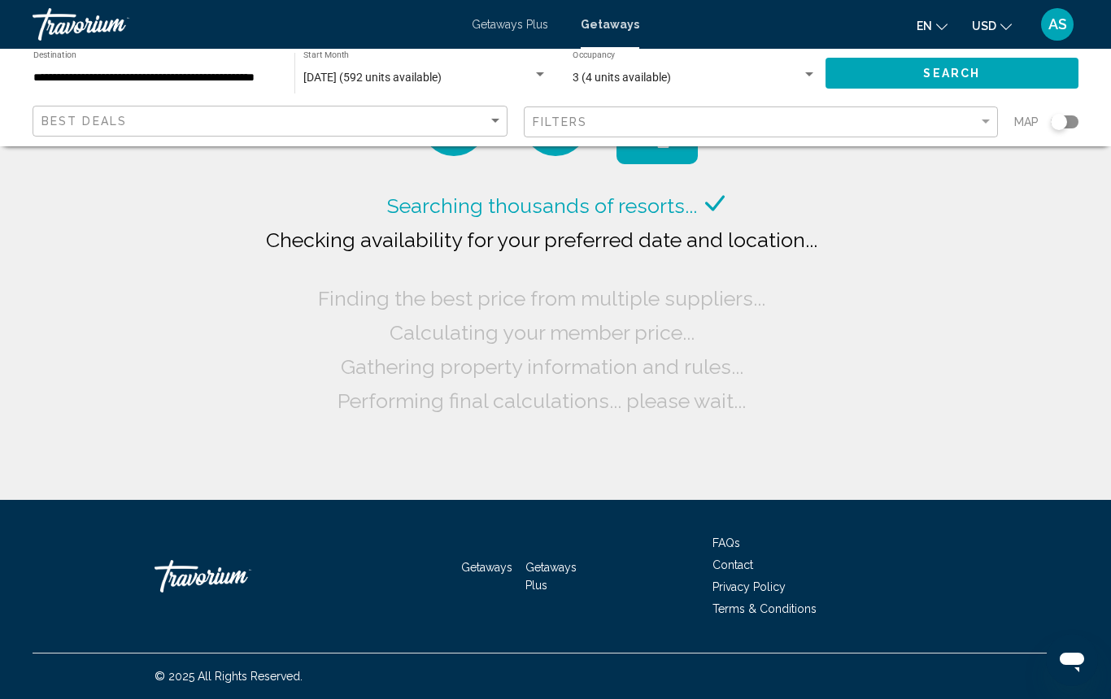
click at [498, 26] on span "Getaways Plus" at bounding box center [510, 24] width 76 height 13
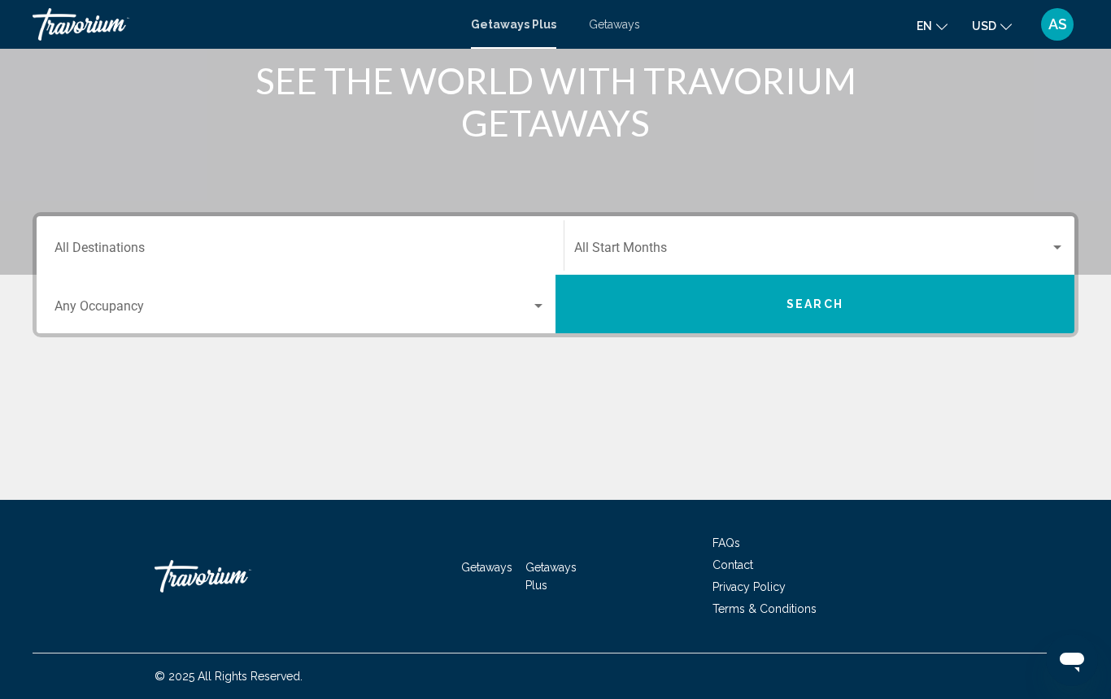
scroll to position [213, 0]
click at [281, 257] on input "Destination All Destinations" at bounding box center [299, 251] width 491 height 15
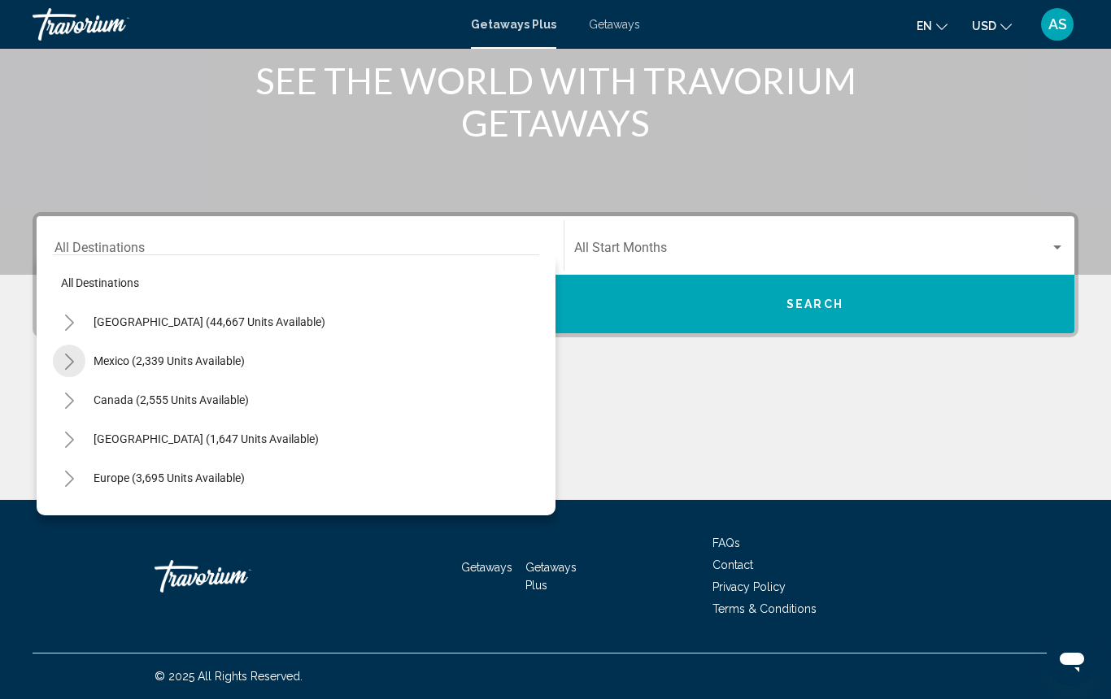
click at [69, 363] on icon "Toggle Mexico (2,339 units available)" at bounding box center [69, 362] width 12 height 16
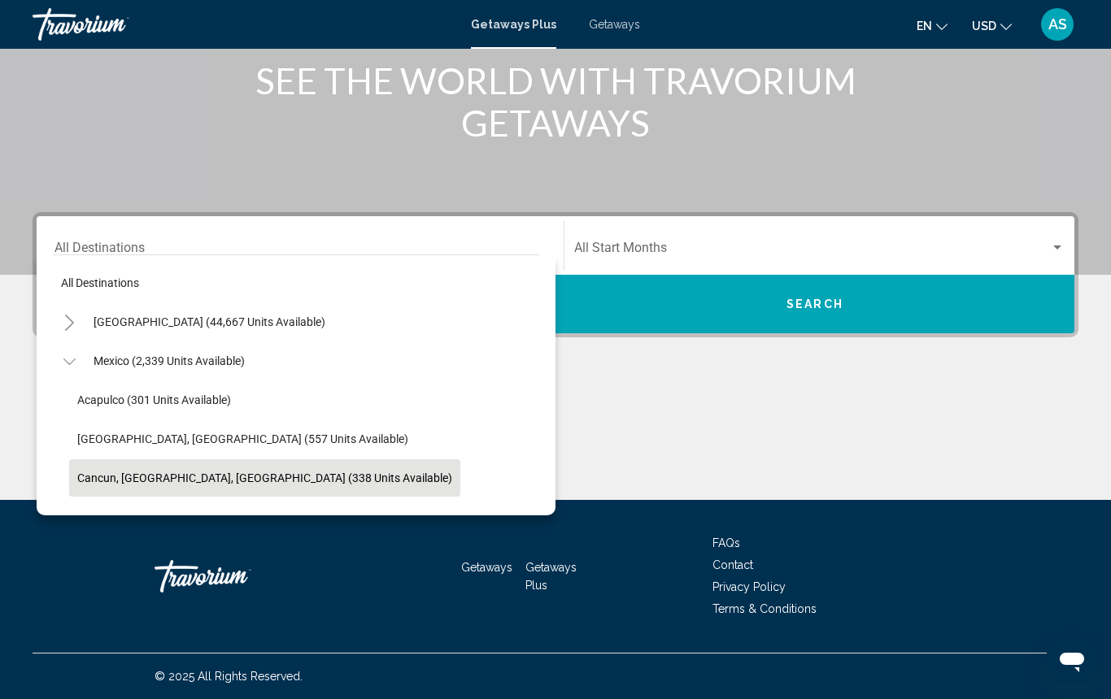
click at [107, 480] on span "Cancun, Cozumel, Riviera Maya (338 units available)" at bounding box center [264, 478] width 375 height 13
type input "**********"
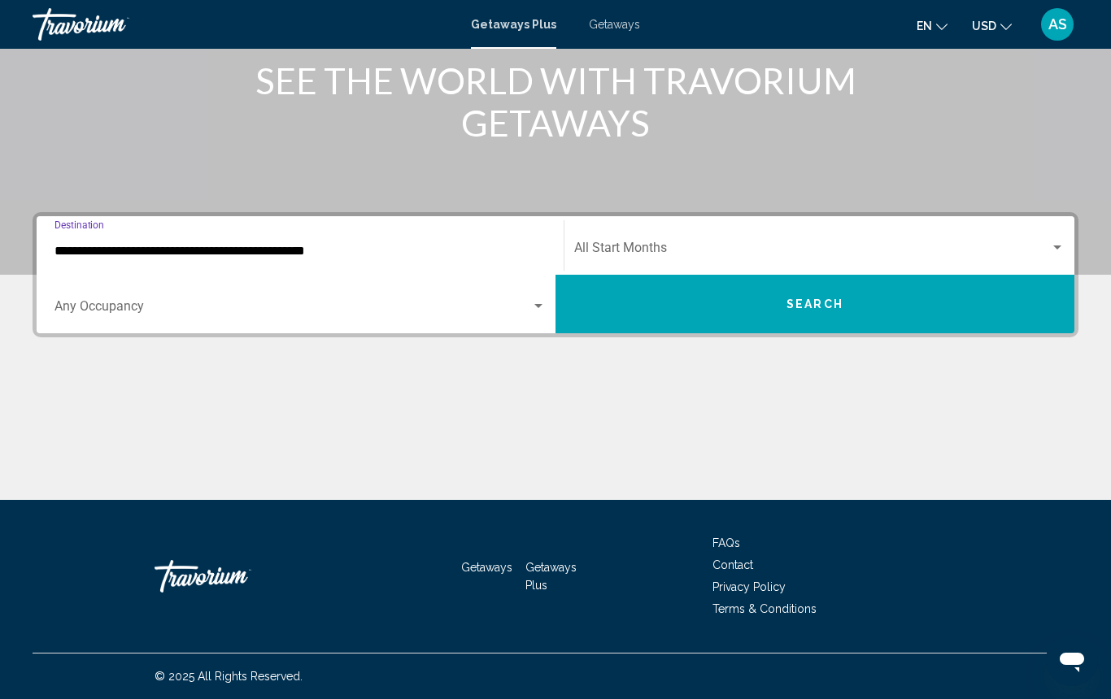
click at [538, 306] on div "Search widget" at bounding box center [538, 306] width 8 height 4
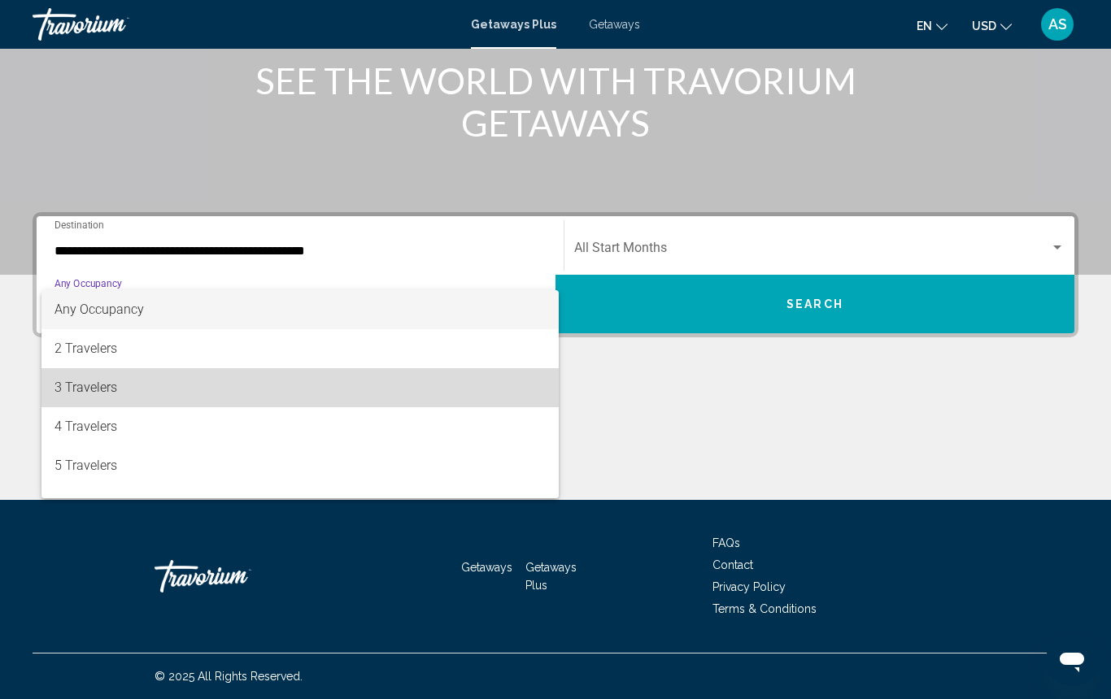
click at [197, 388] on span "3 Travelers" at bounding box center [299, 387] width 491 height 39
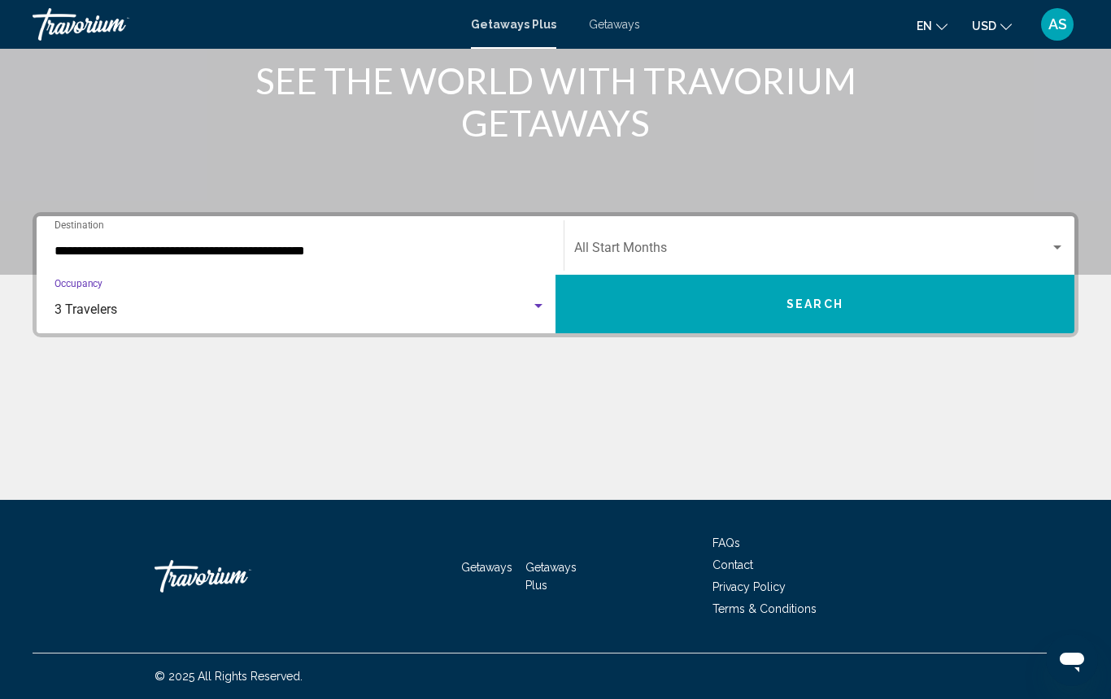
click at [759, 246] on span "Search widget" at bounding box center [812, 251] width 476 height 15
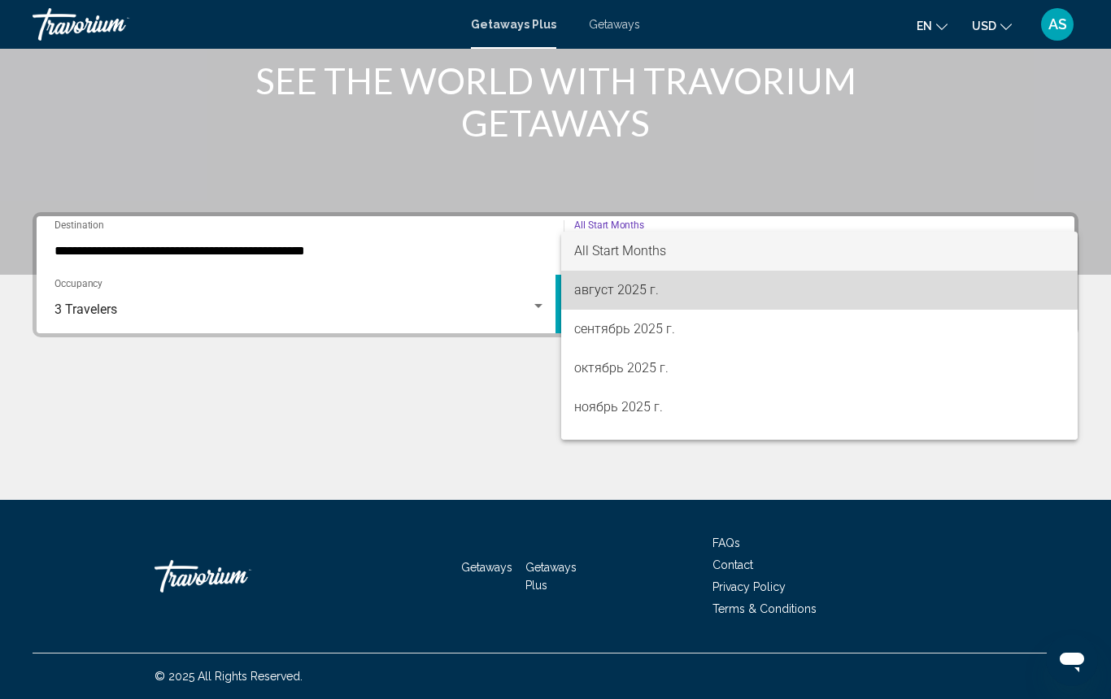
click at [719, 285] on span "август 2025 г." at bounding box center [819, 290] width 490 height 39
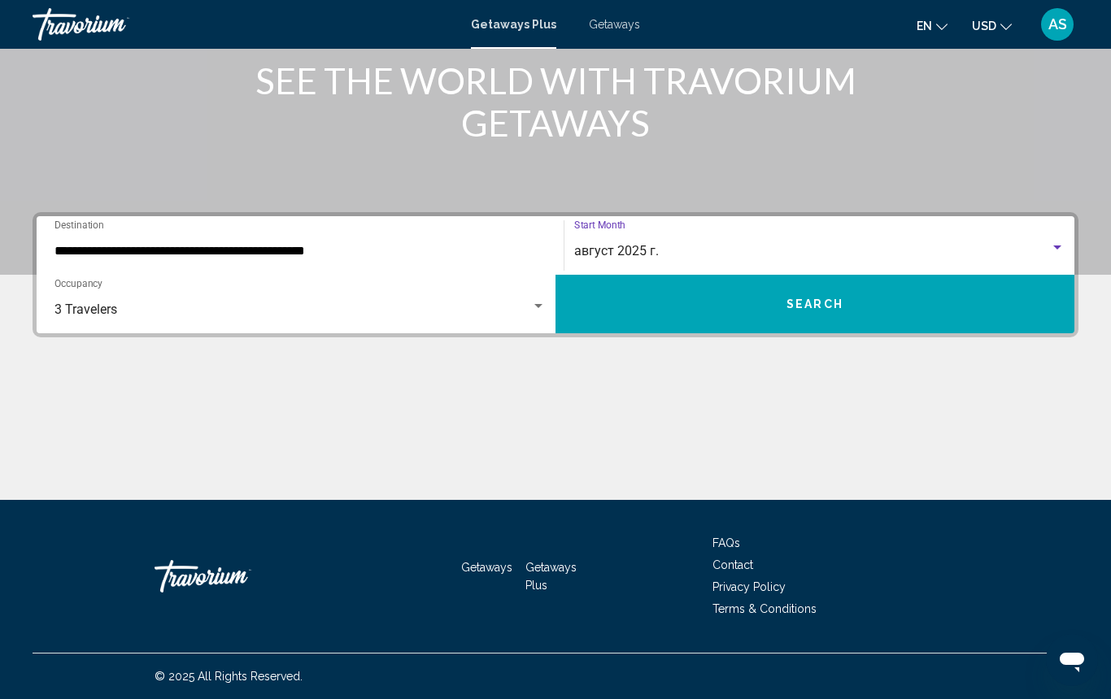
click at [817, 303] on span "Search" at bounding box center [814, 304] width 57 height 13
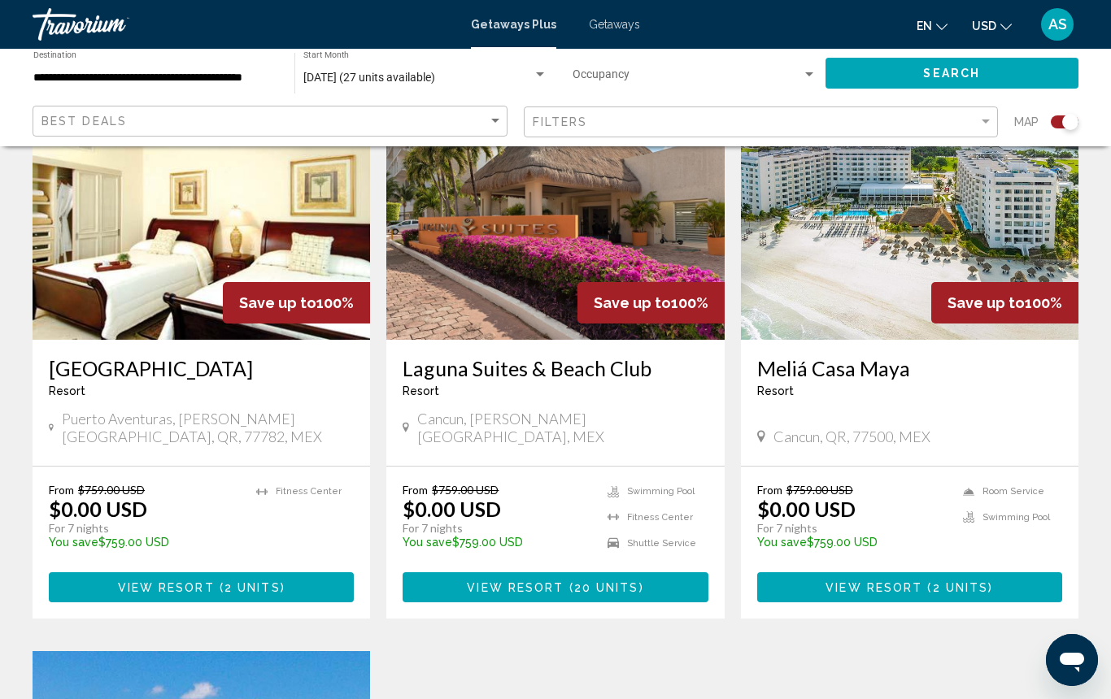
scroll to position [645, 0]
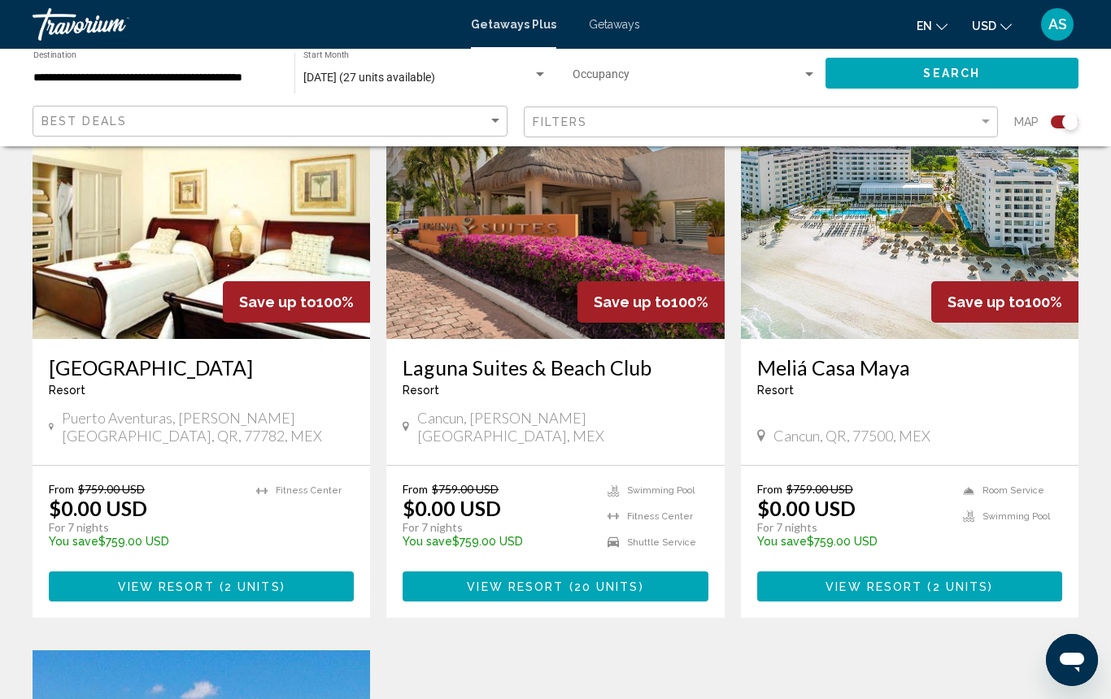
click at [874, 585] on span "View Resort" at bounding box center [873, 587] width 97 height 13
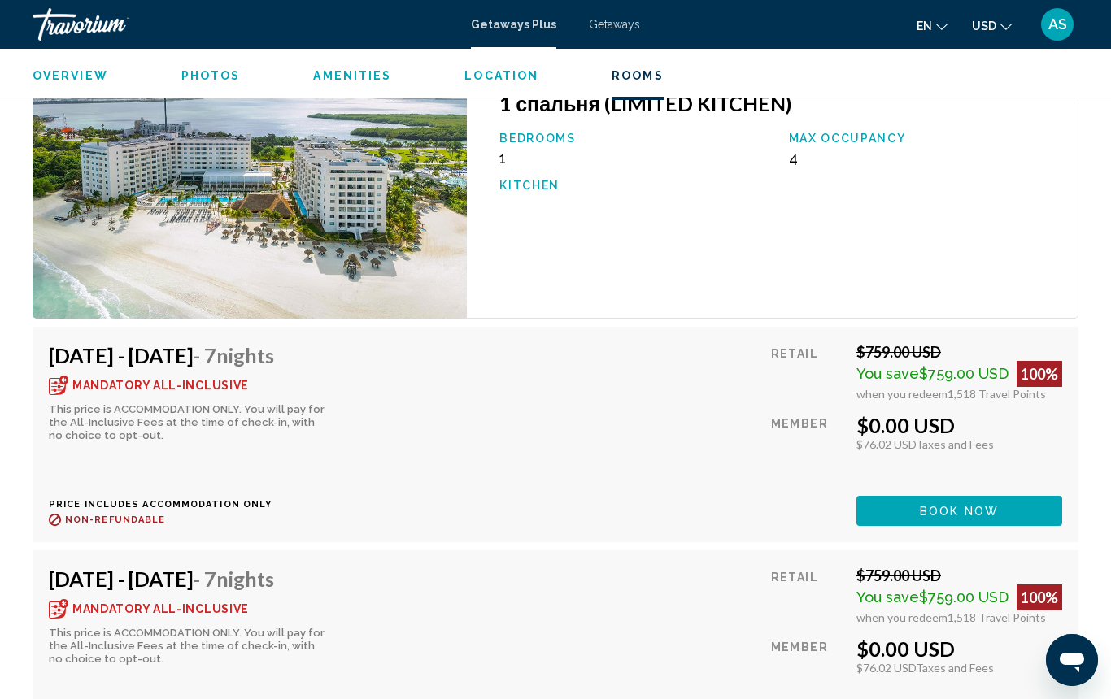
scroll to position [3165, 0]
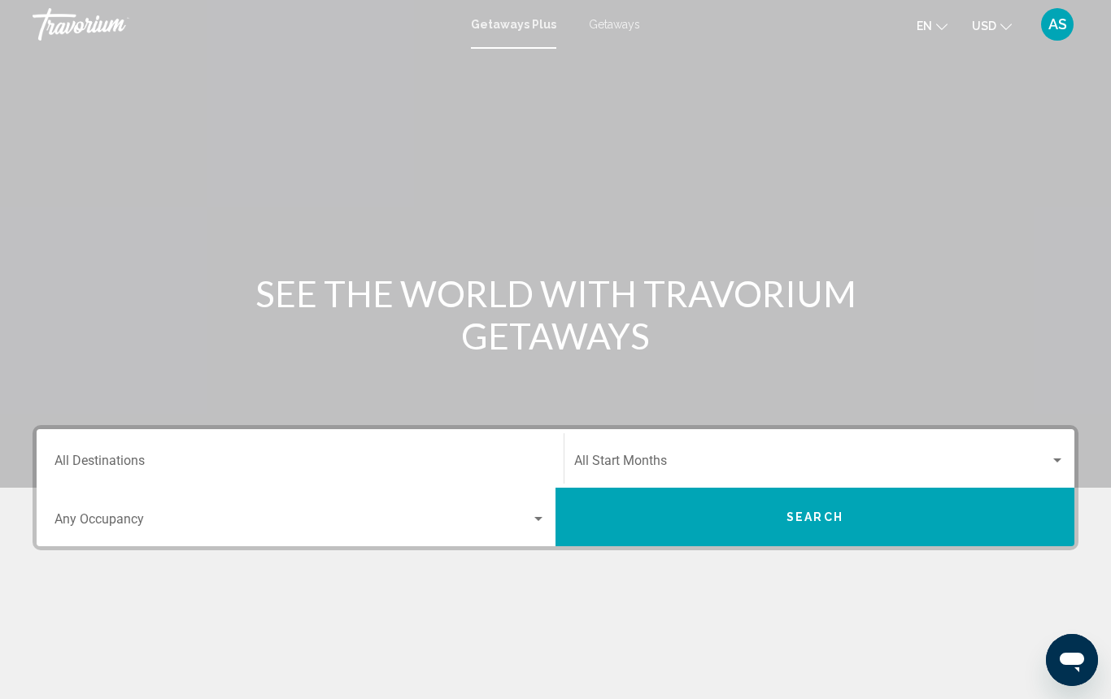
scroll to position [3, 0]
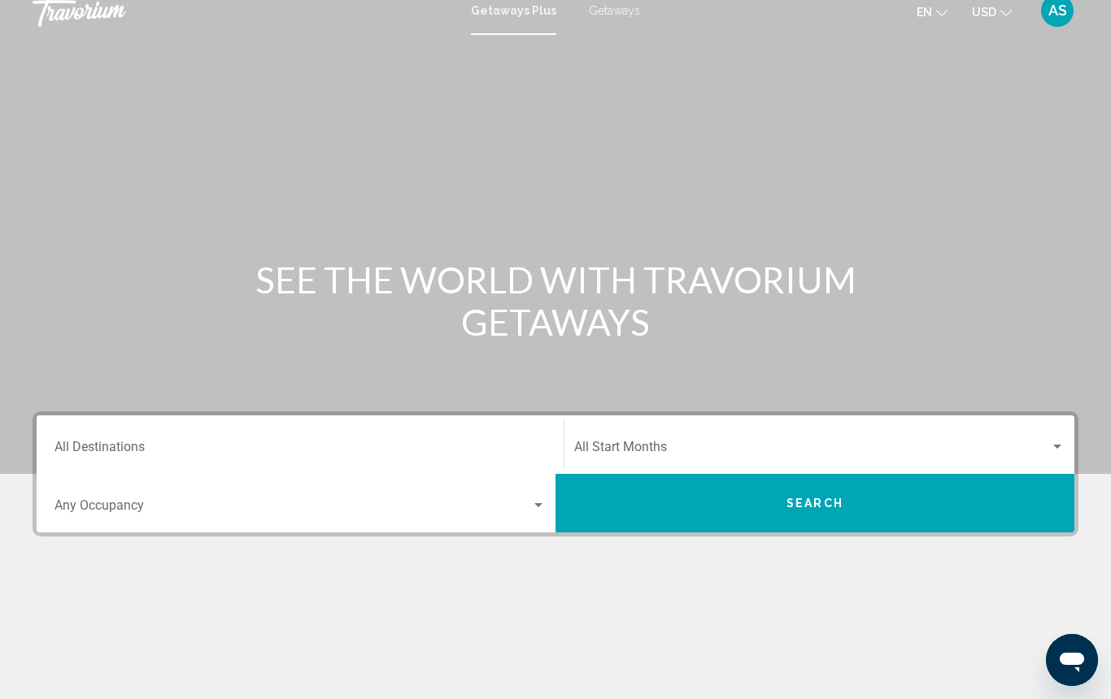
click at [143, 455] on input "Destination All Destinations" at bounding box center [299, 450] width 491 height 15
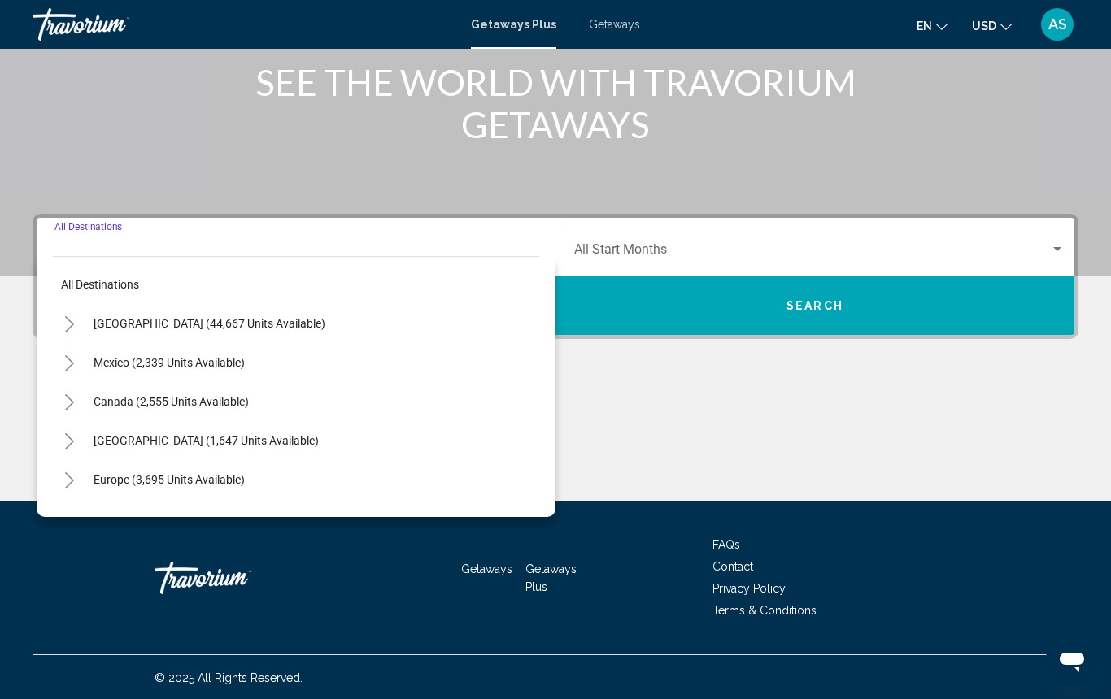
scroll to position [210, 0]
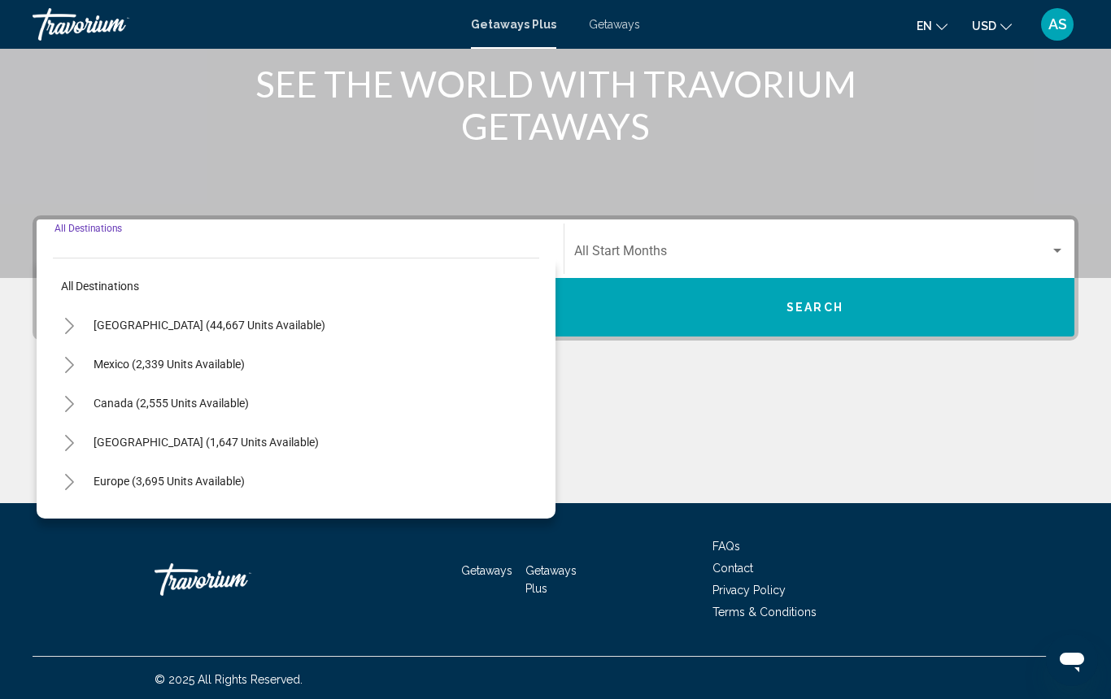
click at [70, 442] on icon "Toggle Caribbean & Atlantic Islands (1,647 units available)" at bounding box center [69, 443] width 12 height 16
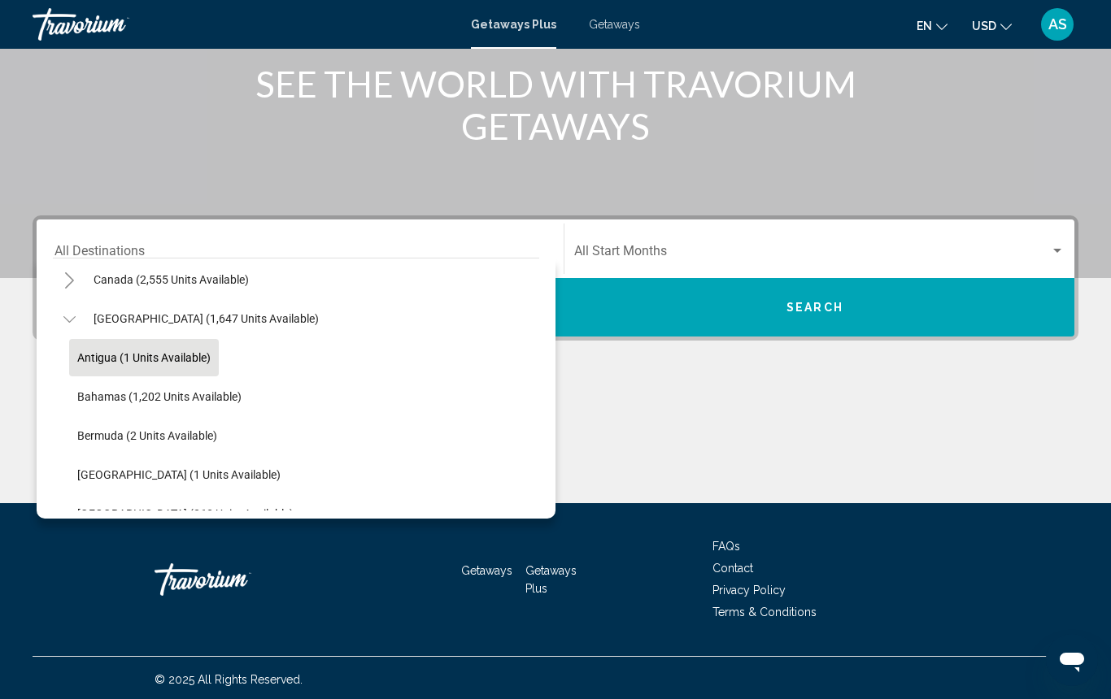
scroll to position [131, 0]
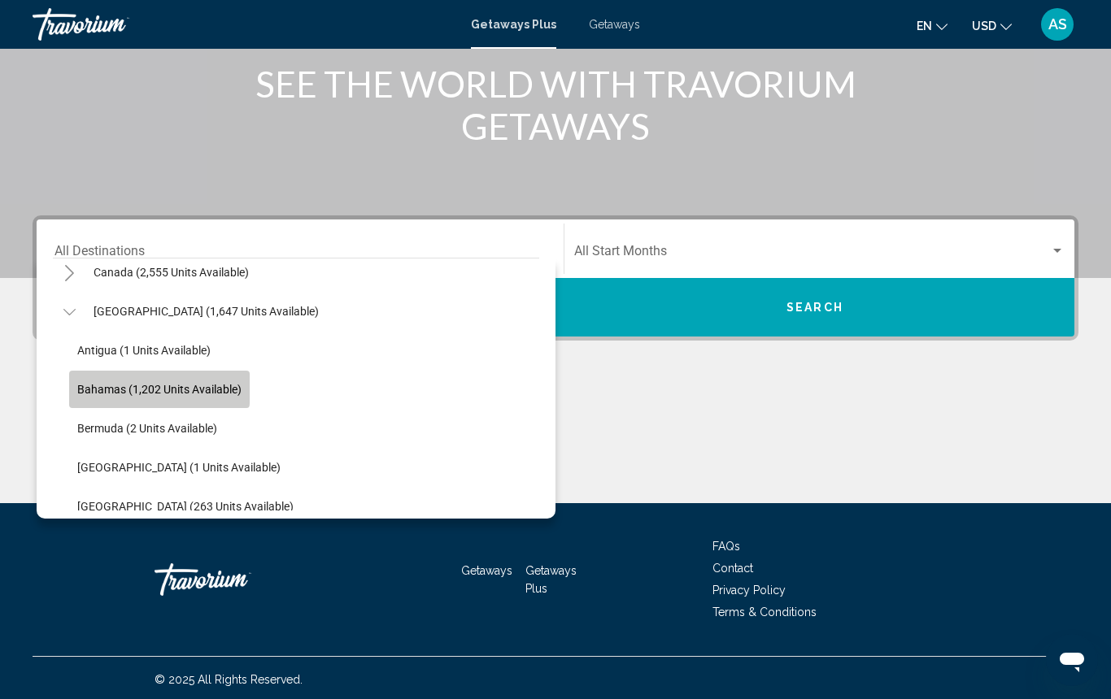
click at [98, 388] on span "Bahamas (1,202 units available)" at bounding box center [159, 389] width 164 height 13
type input "**********"
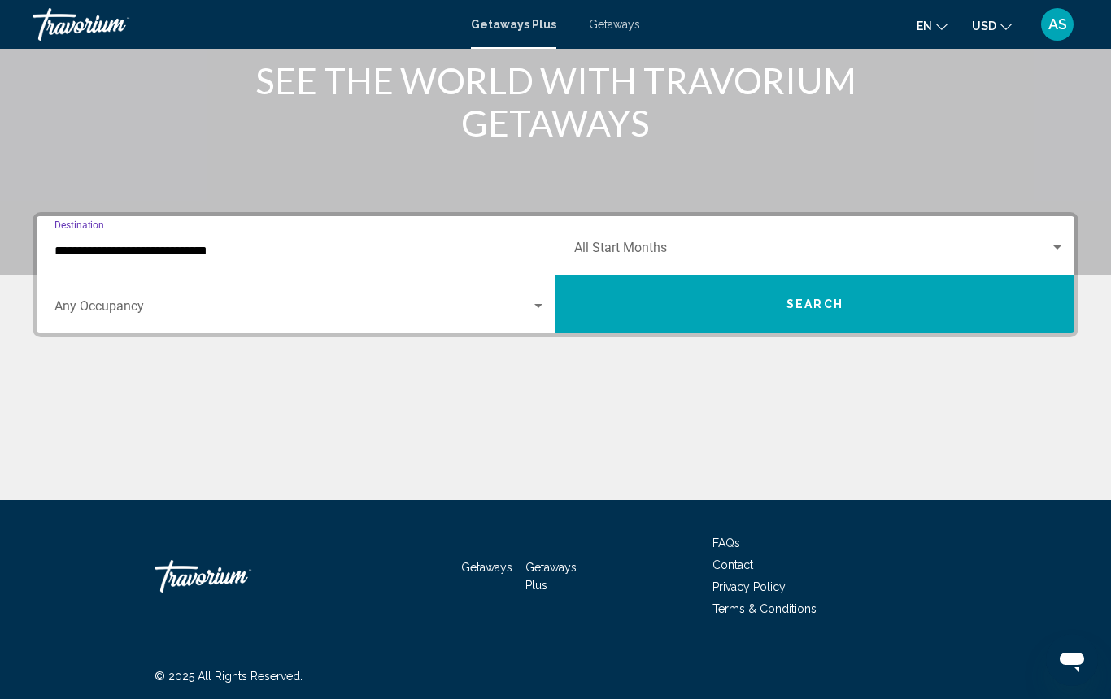
scroll to position [214, 0]
click at [131, 302] on span "Search widget" at bounding box center [292, 309] width 476 height 15
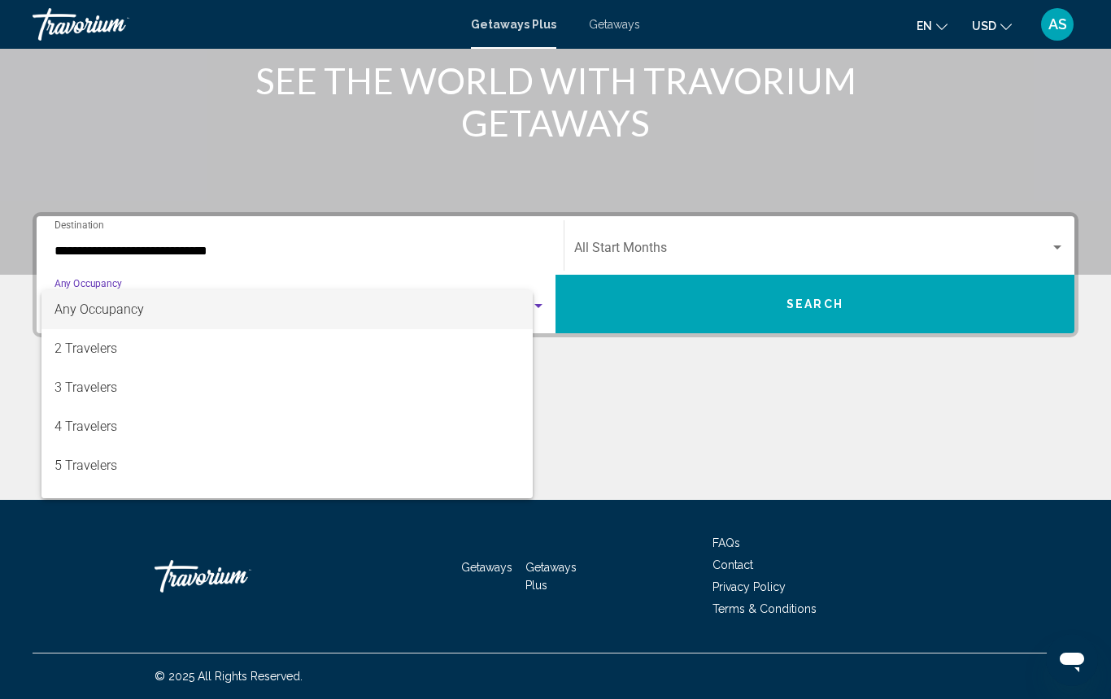
scroll to position [213, 0]
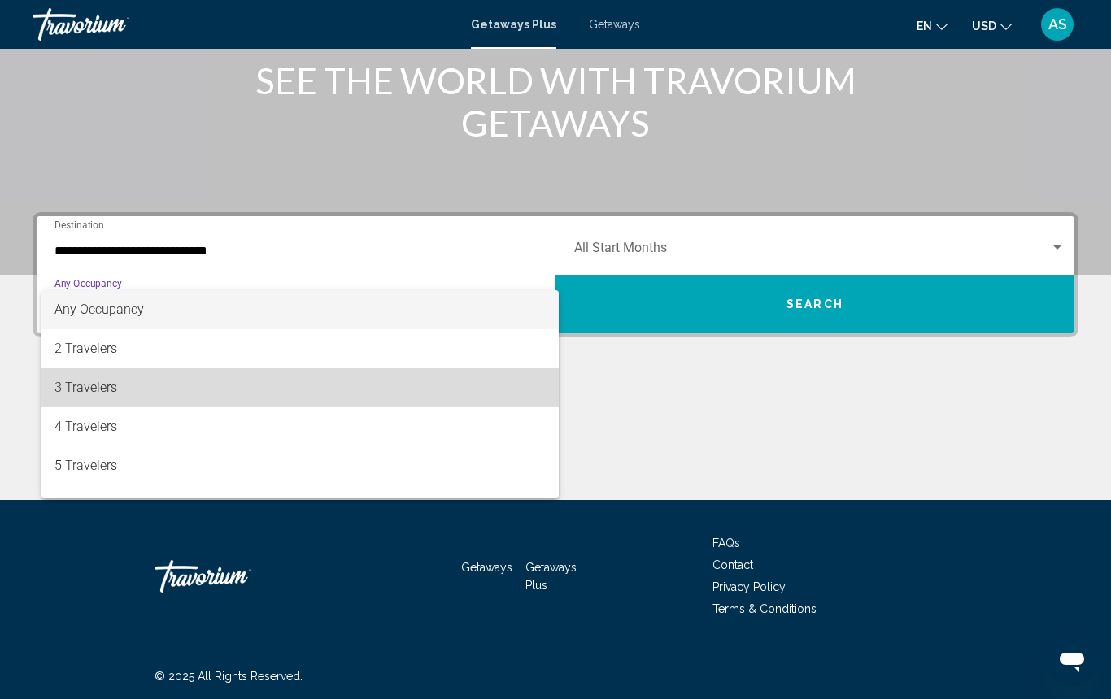
click at [135, 386] on span "3 Travelers" at bounding box center [299, 387] width 491 height 39
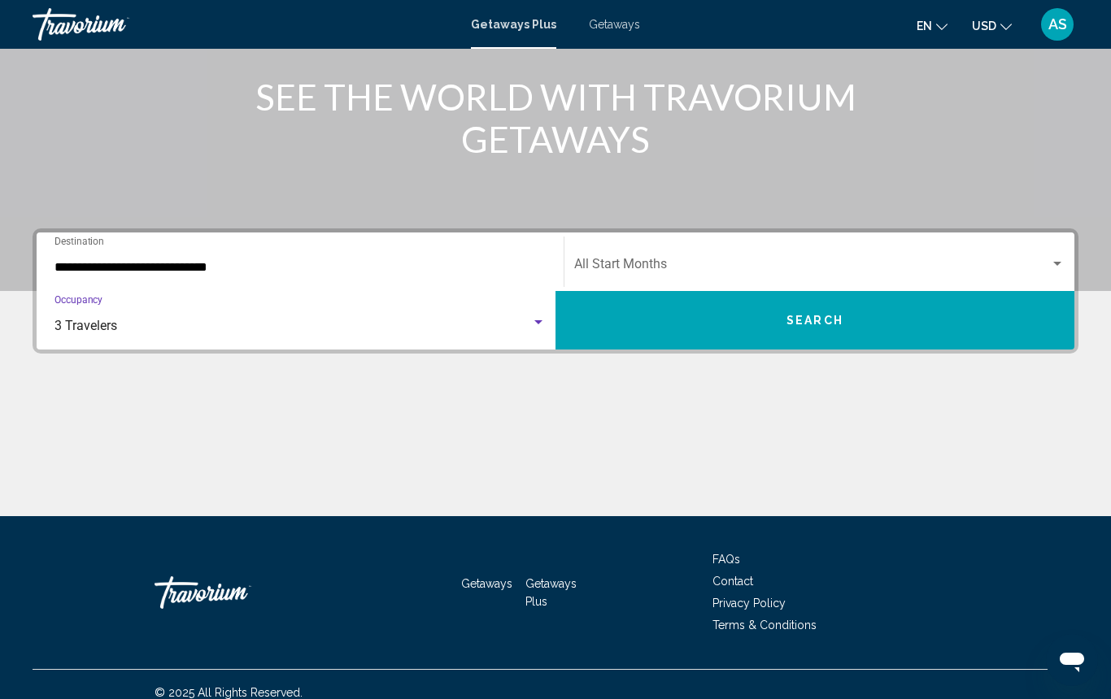
scroll to position [187, 0]
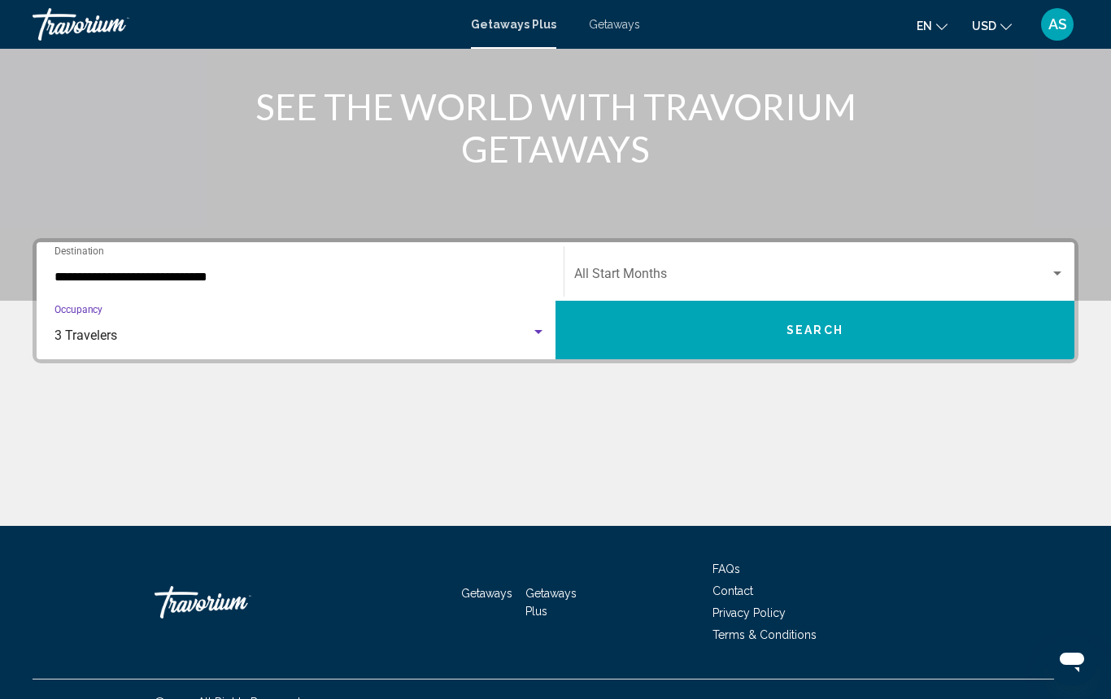
click at [688, 272] on span "Search widget" at bounding box center [812, 277] width 476 height 15
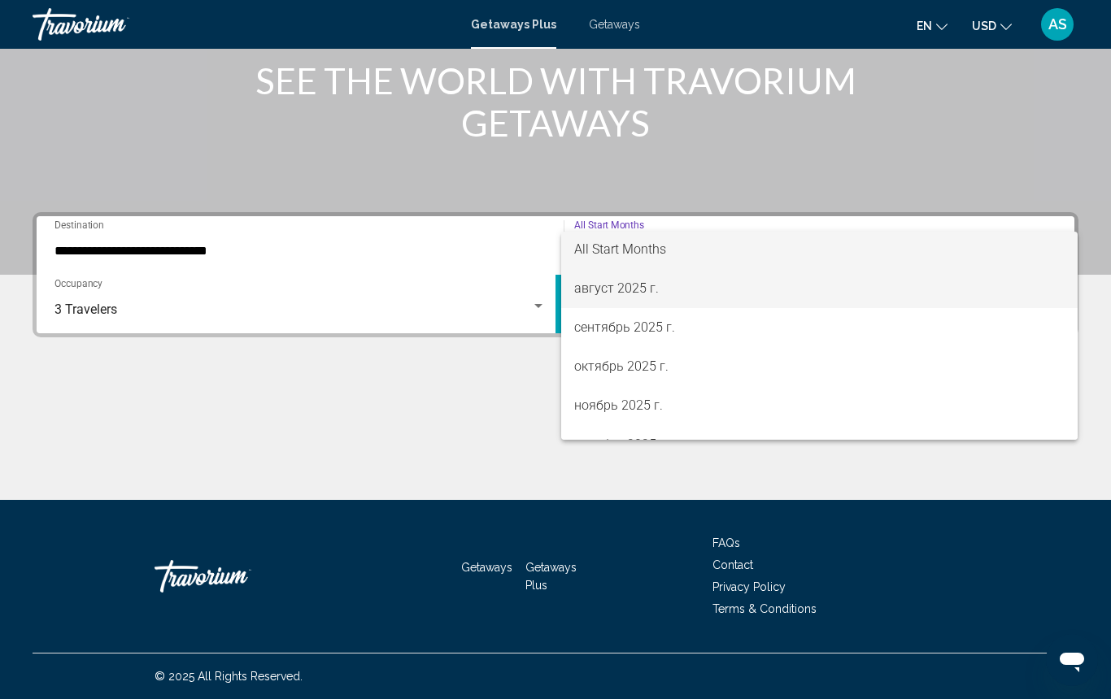
scroll to position [3, 0]
click at [685, 289] on span "август 2025 г." at bounding box center [819, 287] width 490 height 39
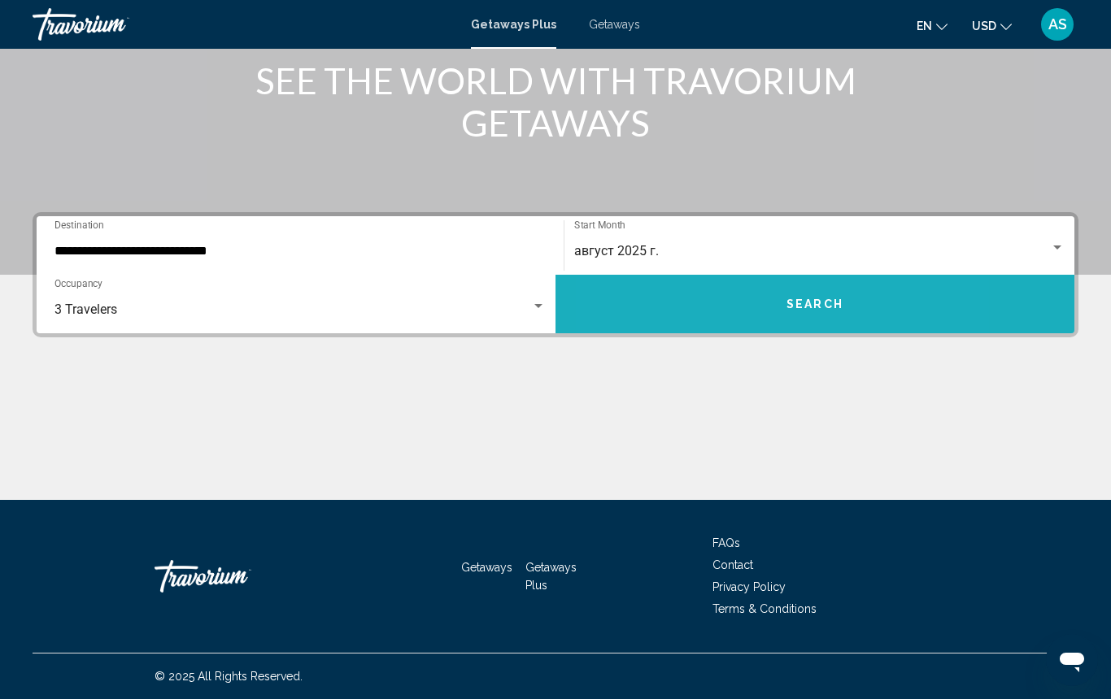
click at [722, 302] on button "Search" at bounding box center [814, 304] width 519 height 59
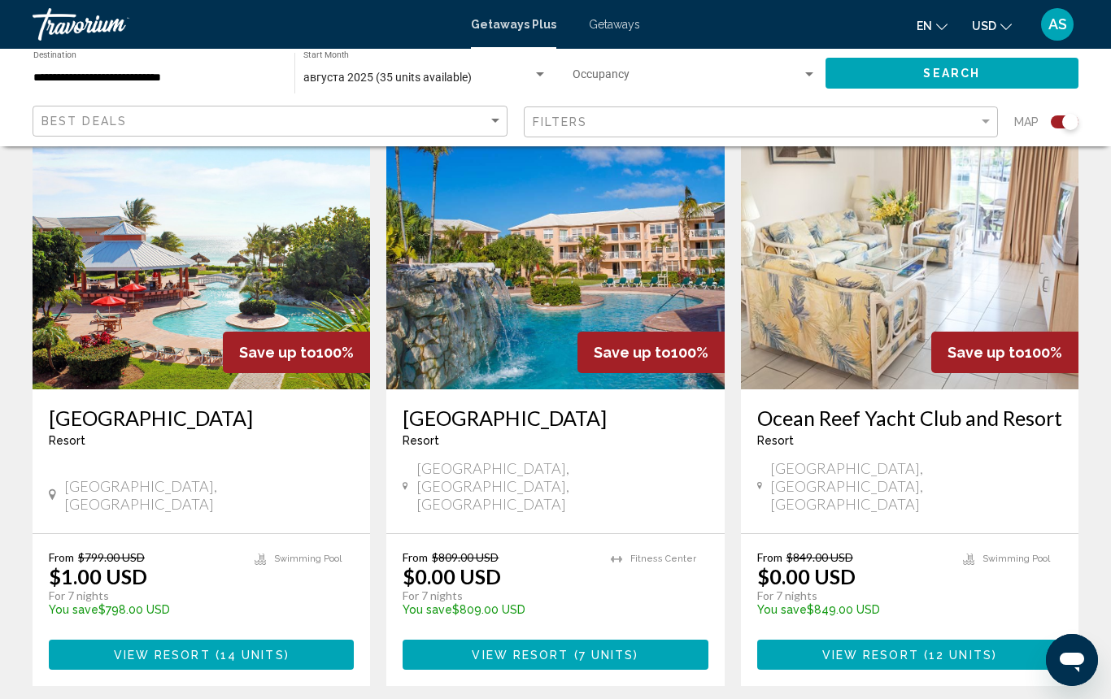
scroll to position [608, 0]
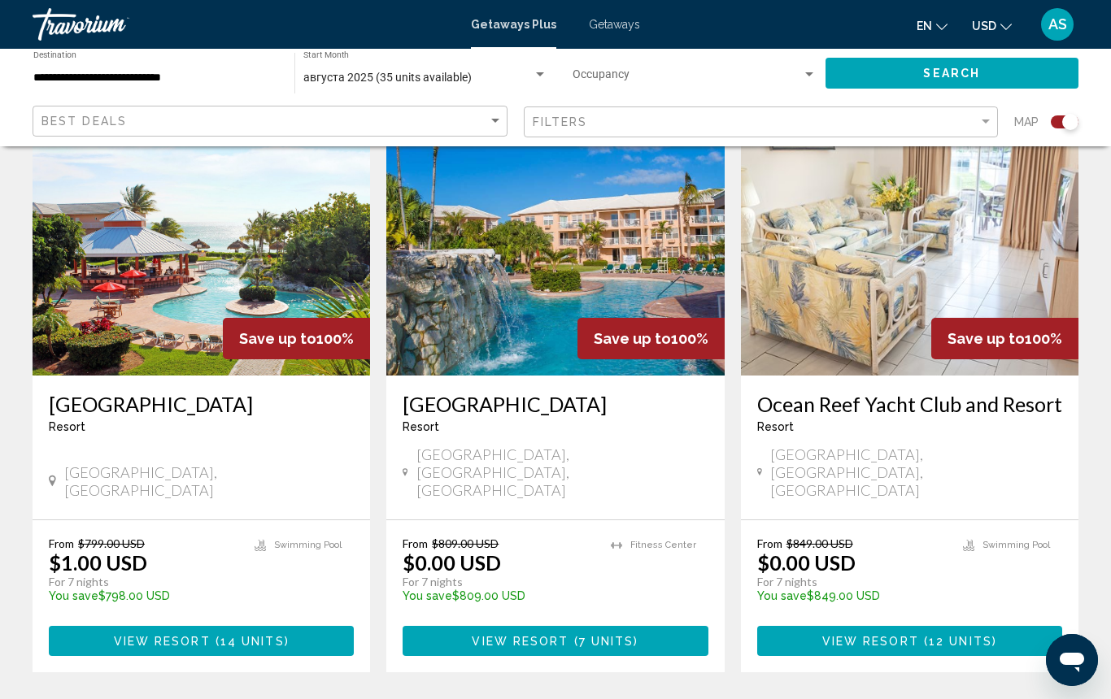
click at [225, 635] on span "14 units" at bounding box center [252, 641] width 64 height 13
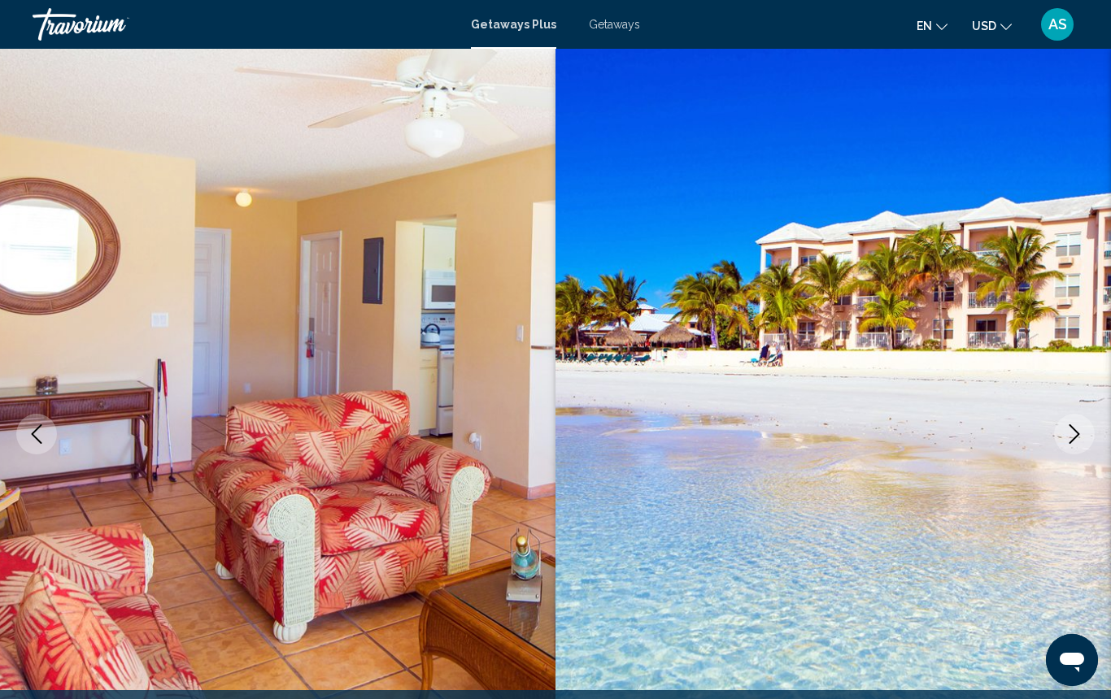
scroll to position [1, 0]
click at [1073, 431] on icon "Next image" at bounding box center [1074, 434] width 20 height 20
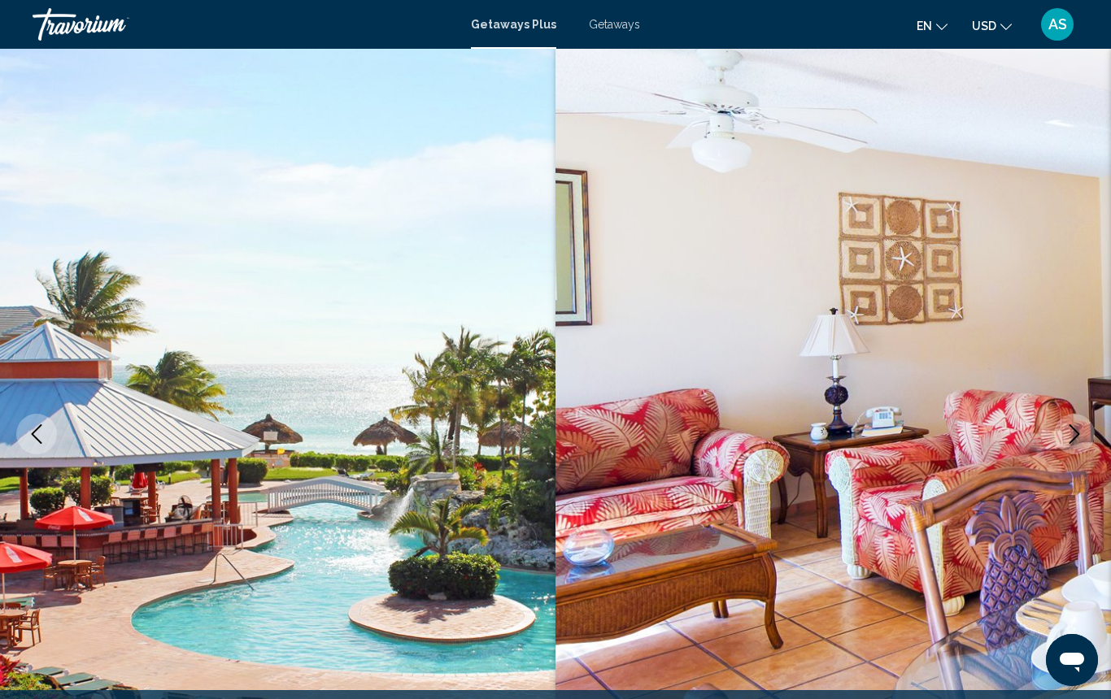
click at [1073, 431] on icon "Next image" at bounding box center [1074, 434] width 20 height 20
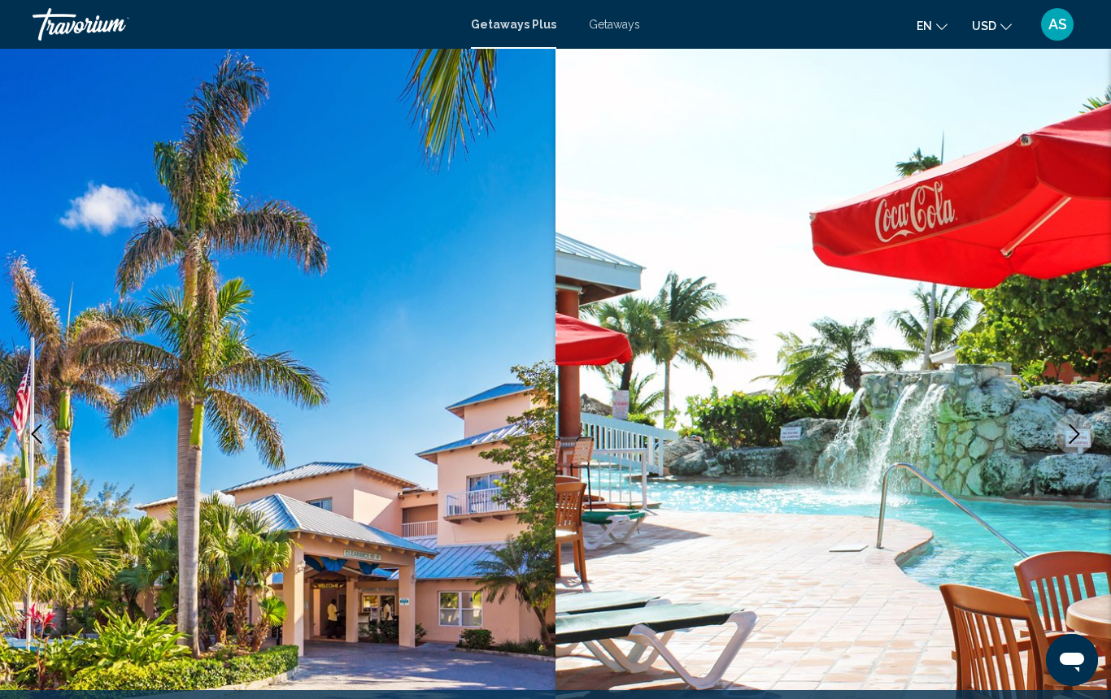
click at [1073, 431] on icon "Next image" at bounding box center [1074, 434] width 20 height 20
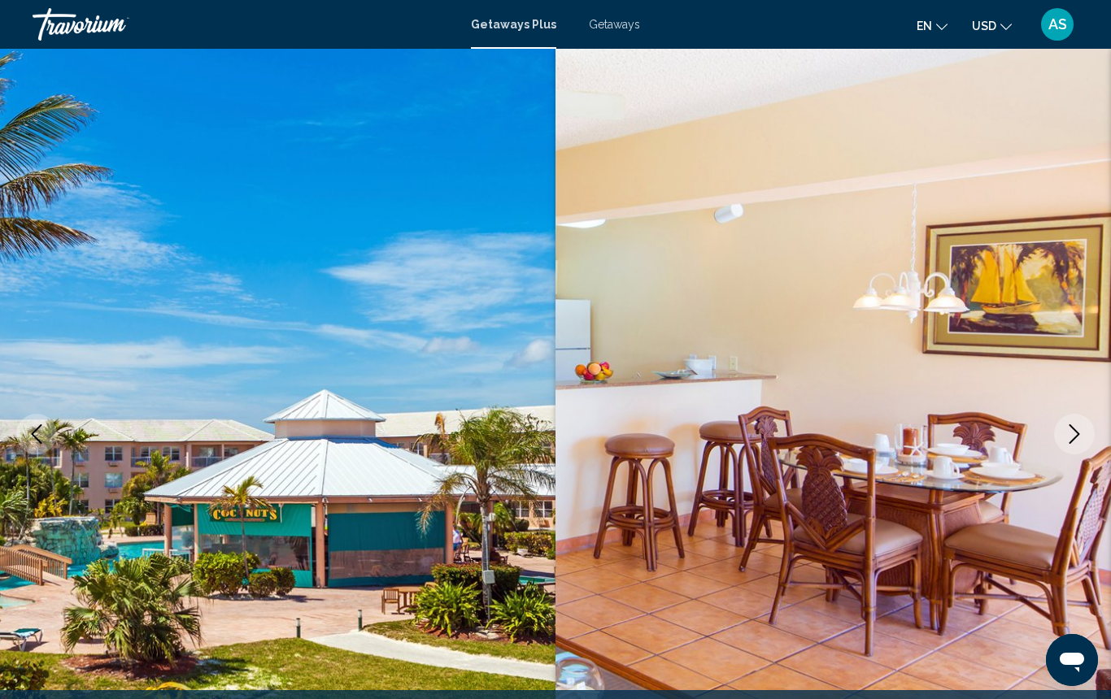
click at [1073, 431] on icon "Next image" at bounding box center [1074, 434] width 20 height 20
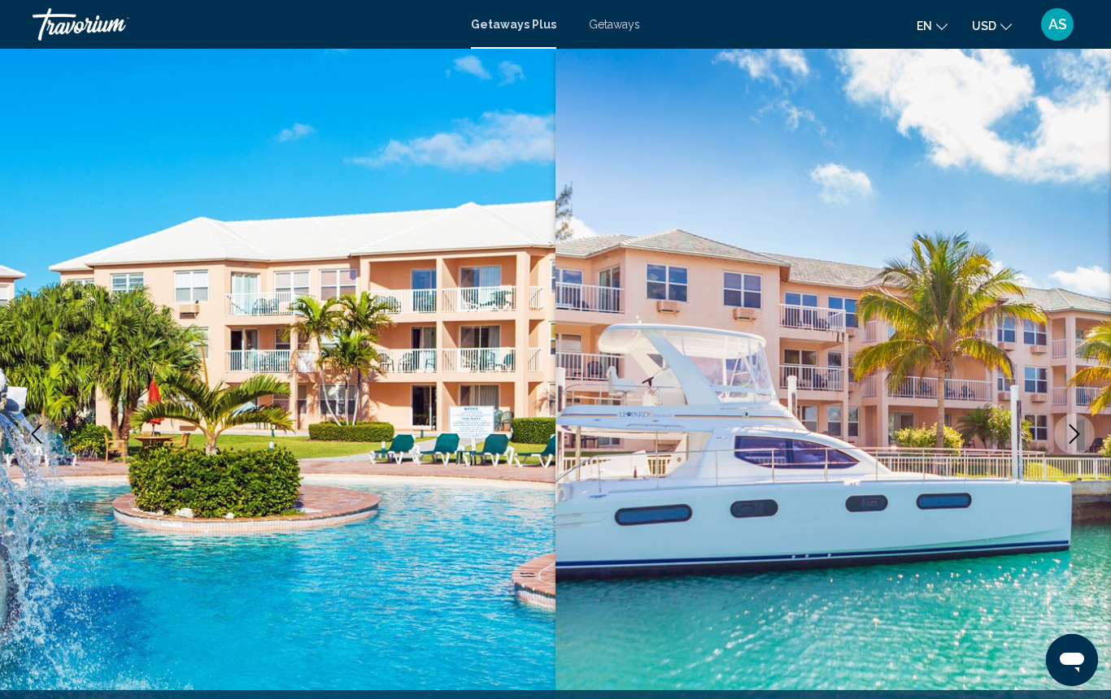
click at [1073, 431] on icon "Next image" at bounding box center [1074, 434] width 20 height 20
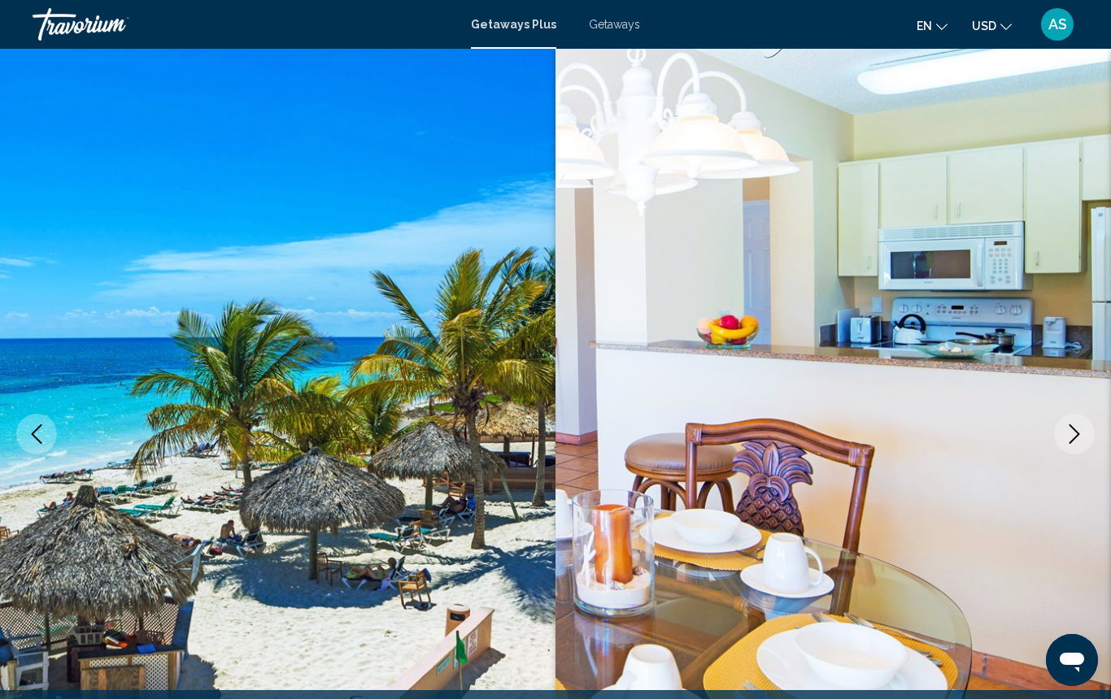
click at [1073, 431] on icon "Next image" at bounding box center [1074, 434] width 20 height 20
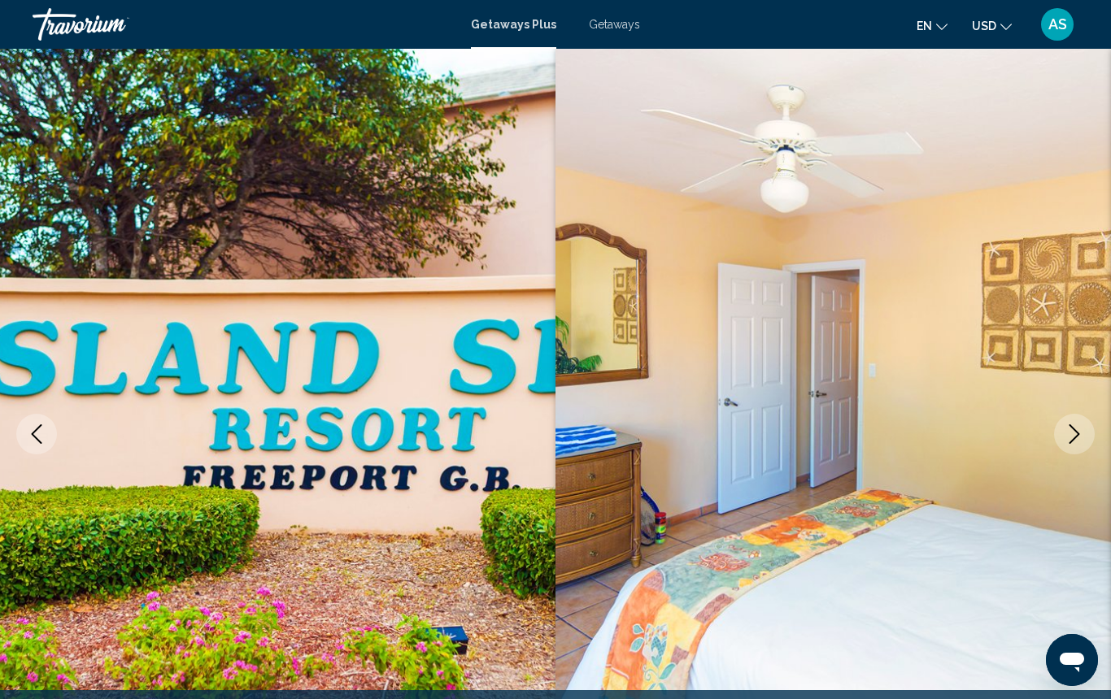
click at [1073, 431] on icon "Next image" at bounding box center [1074, 434] width 20 height 20
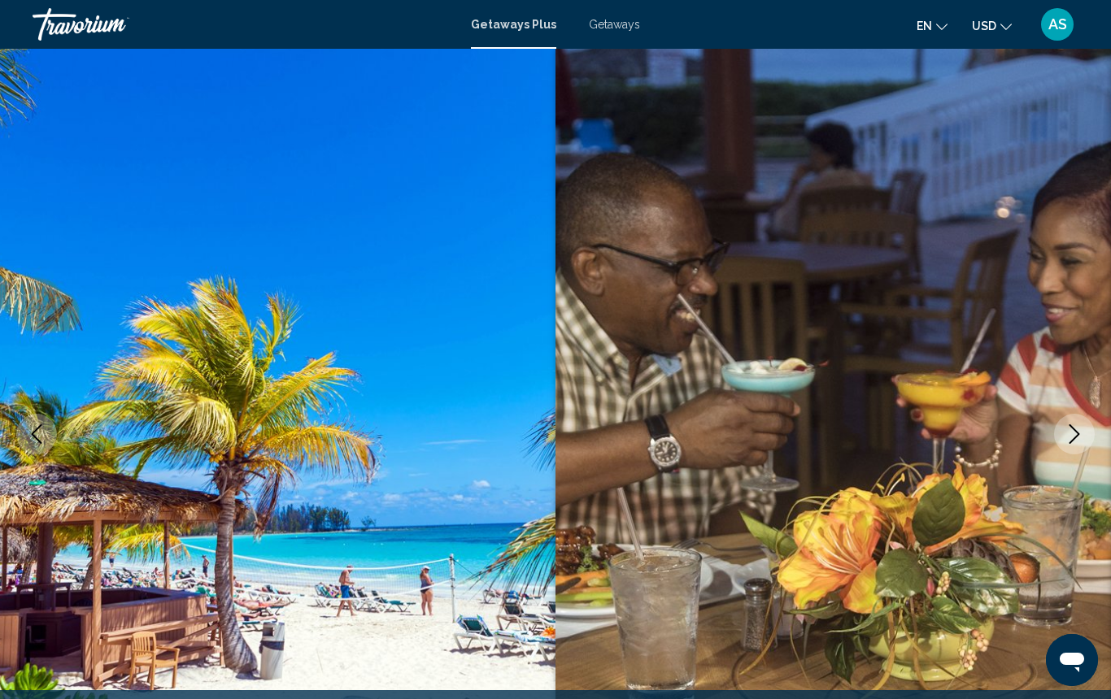
click at [1073, 431] on icon "Next image" at bounding box center [1074, 434] width 20 height 20
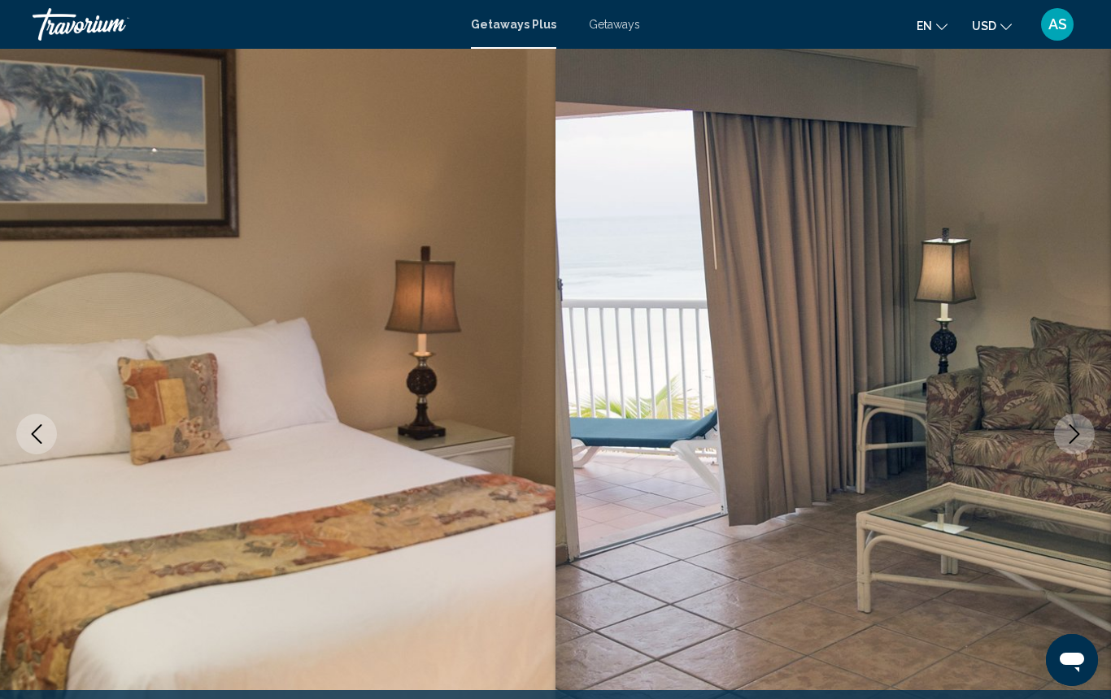
click at [1073, 431] on icon "Next image" at bounding box center [1074, 434] width 20 height 20
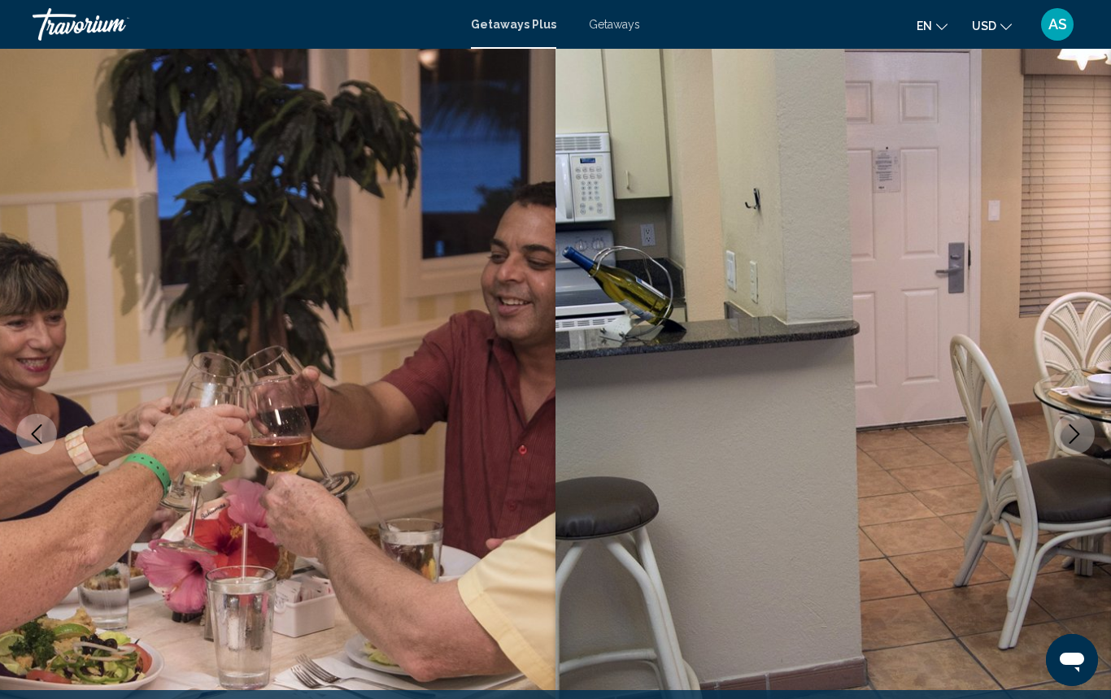
click at [1073, 431] on icon "Next image" at bounding box center [1074, 434] width 20 height 20
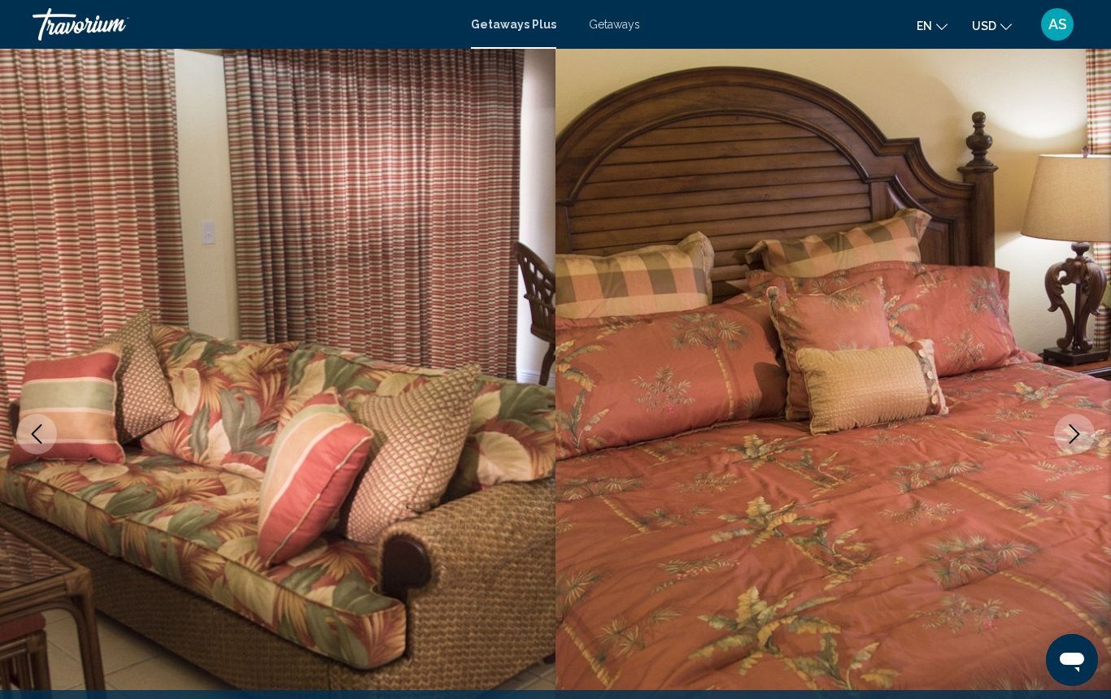
click at [1073, 431] on icon "Next image" at bounding box center [1074, 434] width 20 height 20
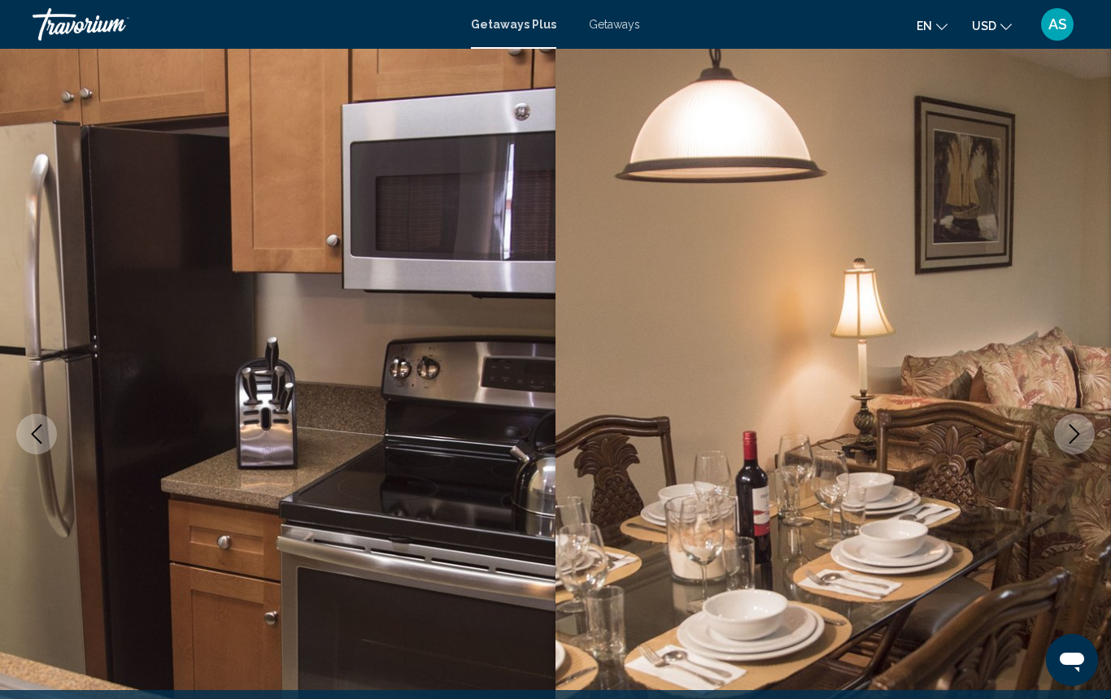
click at [1073, 431] on icon "Next image" at bounding box center [1074, 434] width 20 height 20
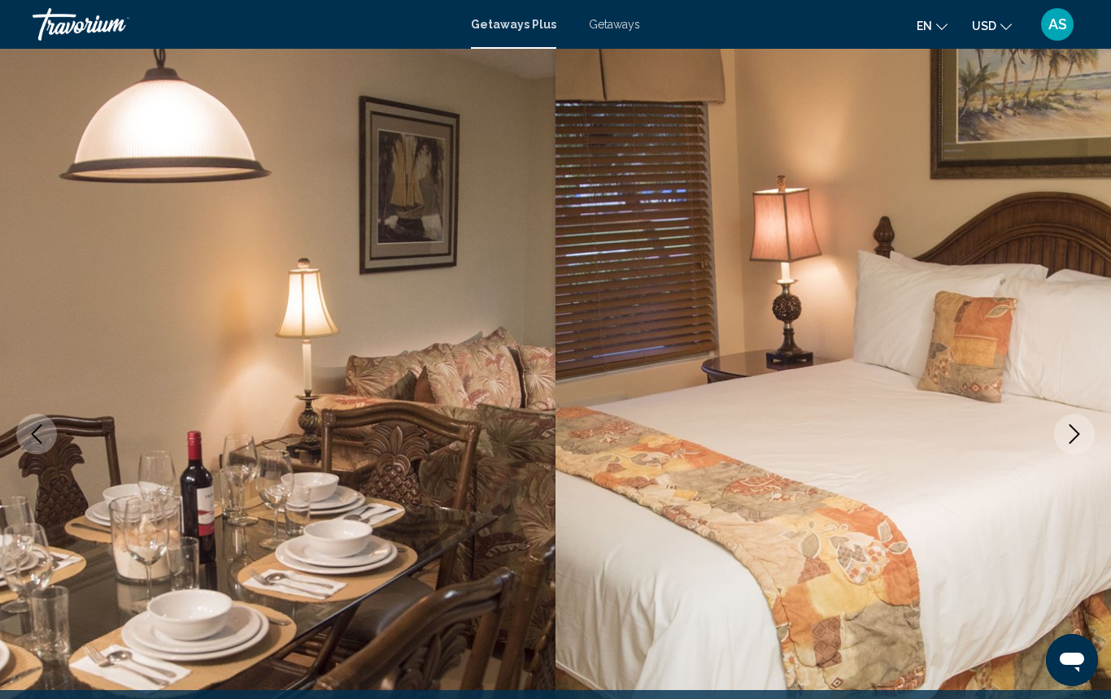
click at [1073, 431] on icon "Next image" at bounding box center [1074, 434] width 20 height 20
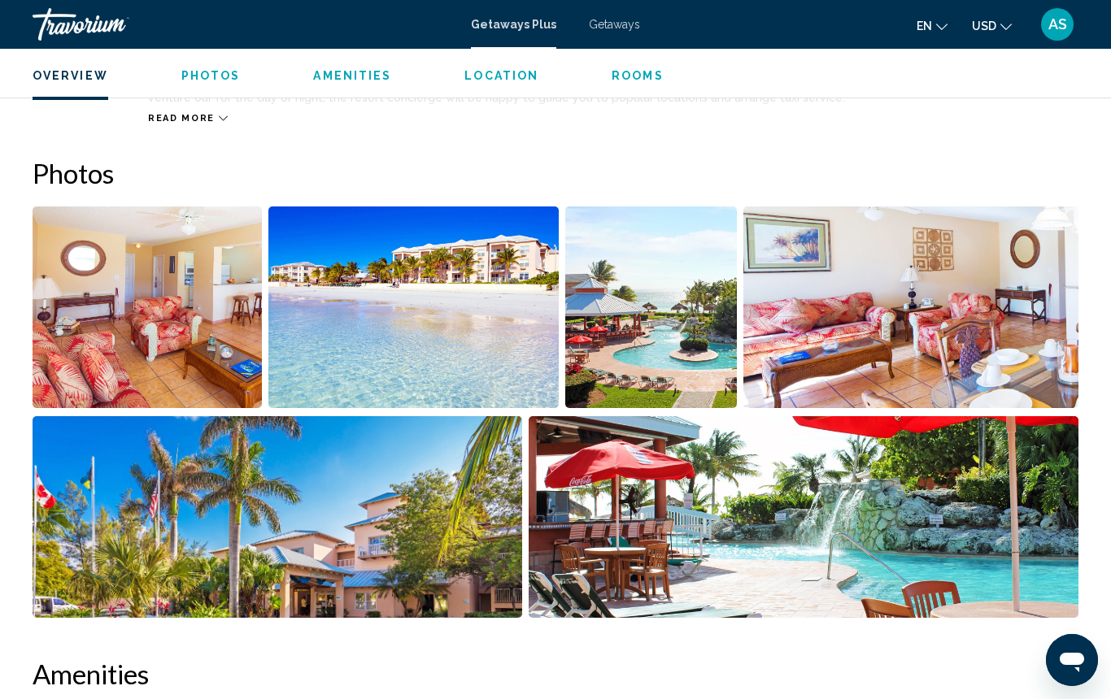
scroll to position [957, 0]
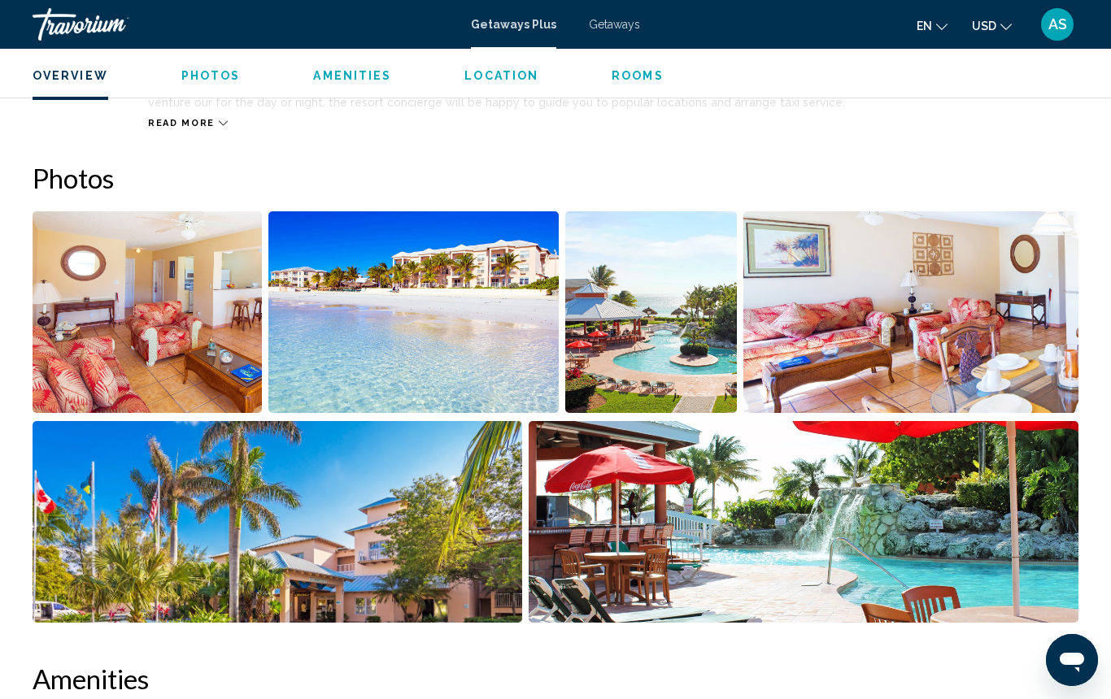
click at [463, 346] on img "Open full-screen image slider" at bounding box center [413, 312] width 290 height 202
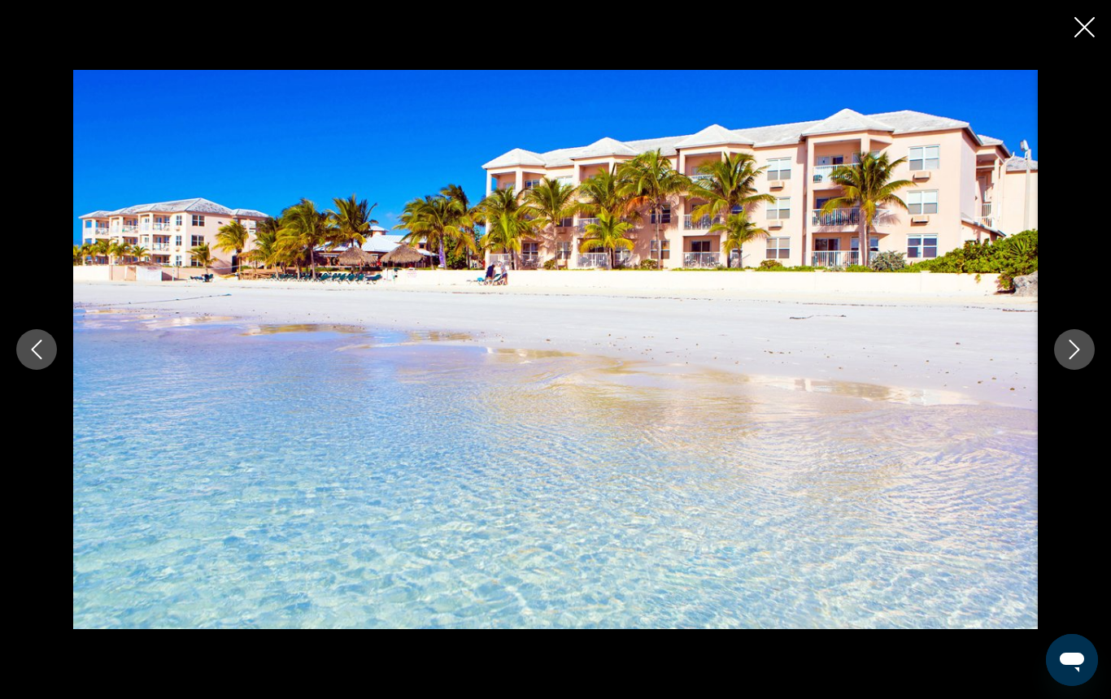
scroll to position [966, 0]
click at [1069, 349] on icon "Next image" at bounding box center [1074, 350] width 20 height 20
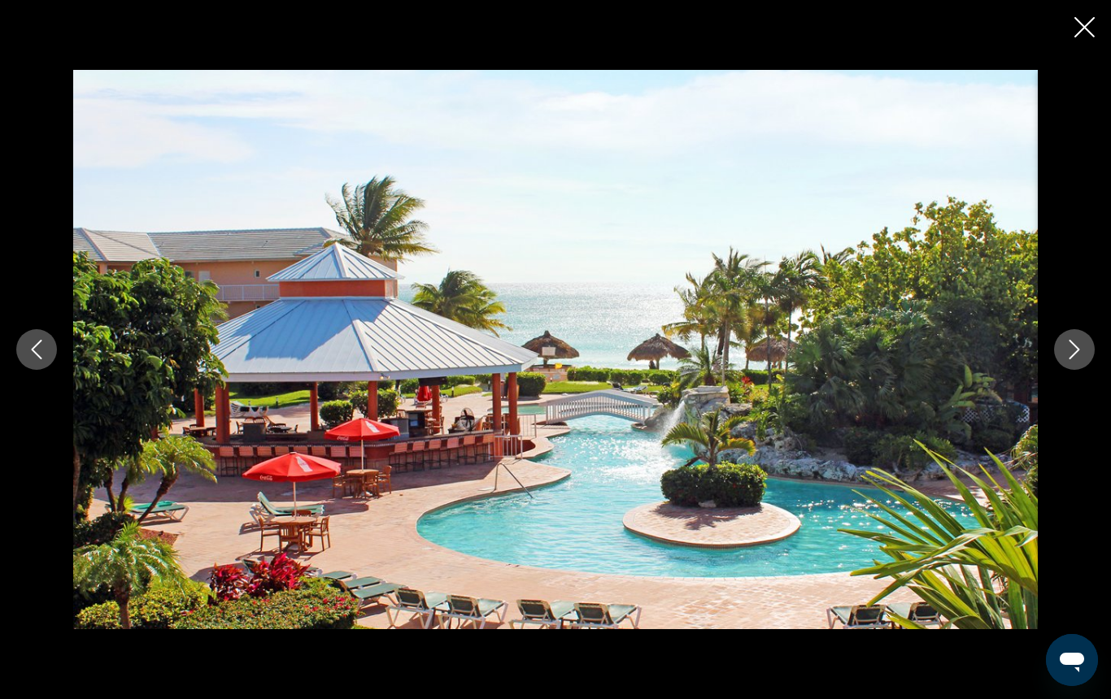
click at [1082, 350] on icon "Next image" at bounding box center [1074, 350] width 20 height 20
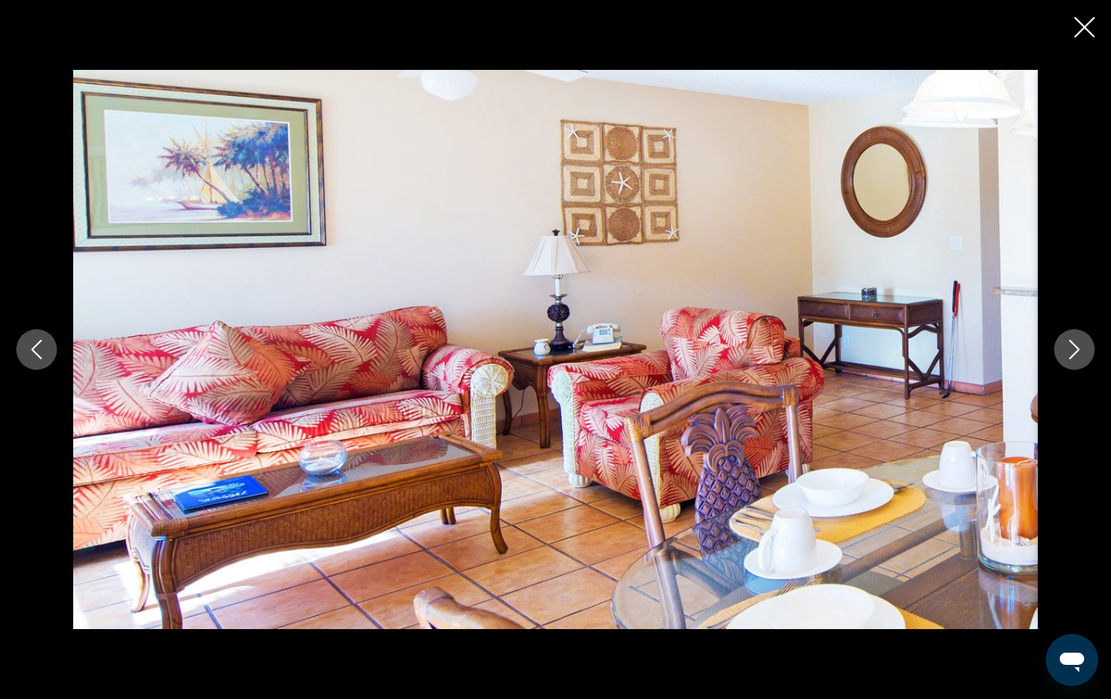
click at [1082, 350] on icon "Next image" at bounding box center [1074, 350] width 20 height 20
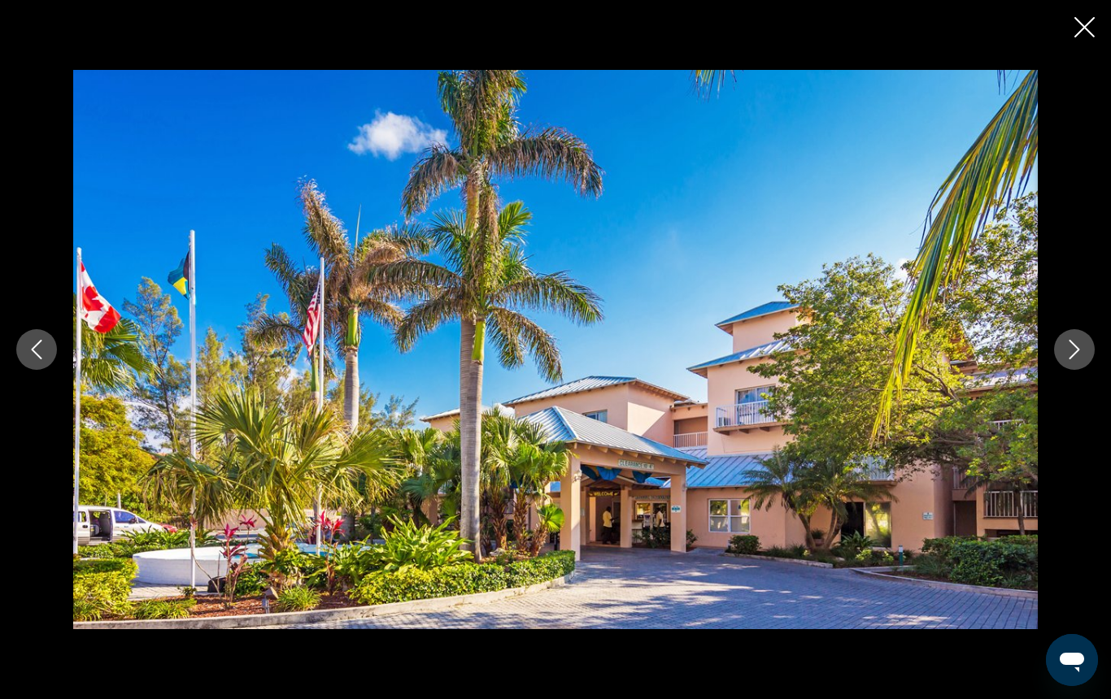
click at [41, 351] on icon "Previous image" at bounding box center [37, 350] width 20 height 20
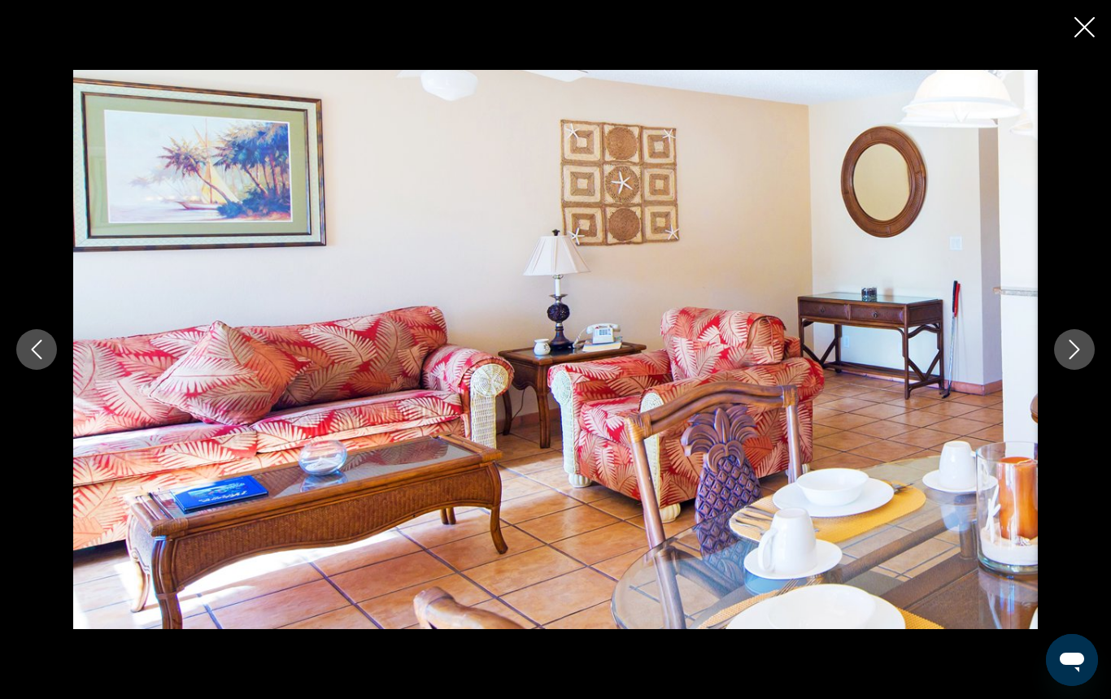
click at [1078, 351] on icon "Next image" at bounding box center [1074, 350] width 20 height 20
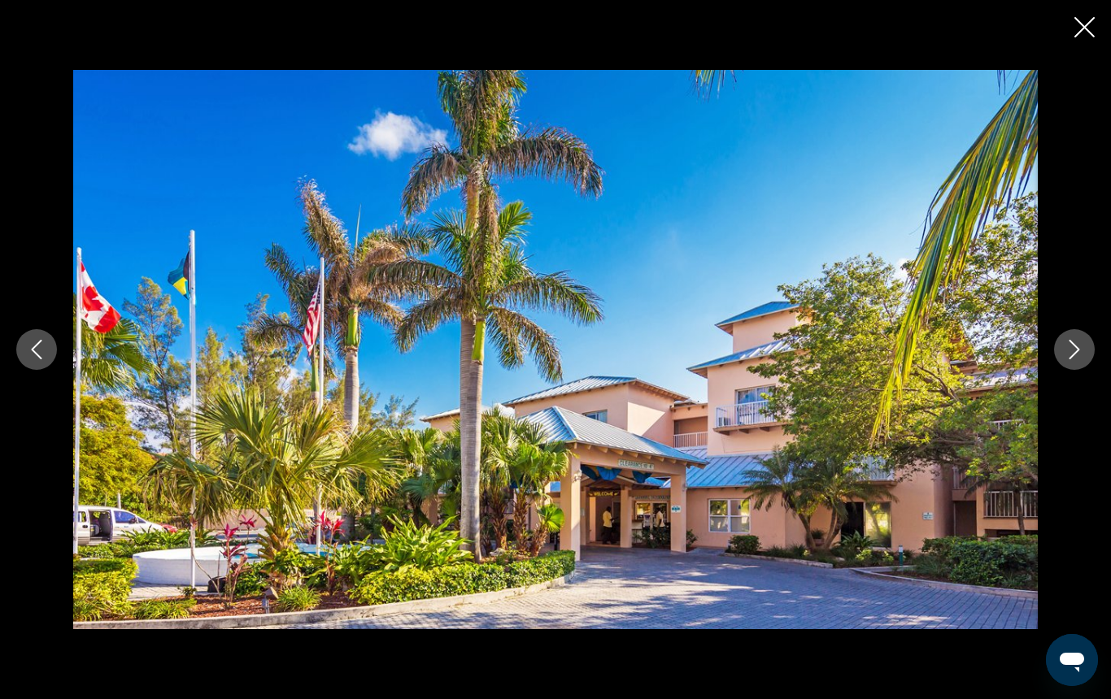
click at [1078, 351] on icon "Next image" at bounding box center [1074, 350] width 20 height 20
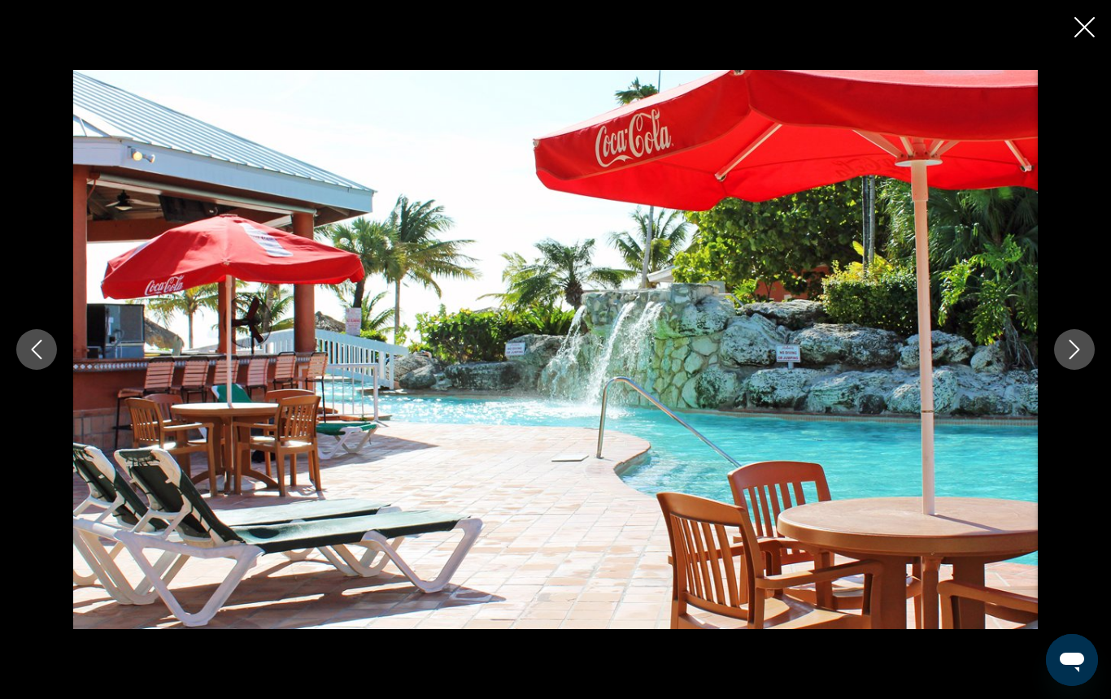
click at [1078, 351] on icon "Next image" at bounding box center [1074, 350] width 20 height 20
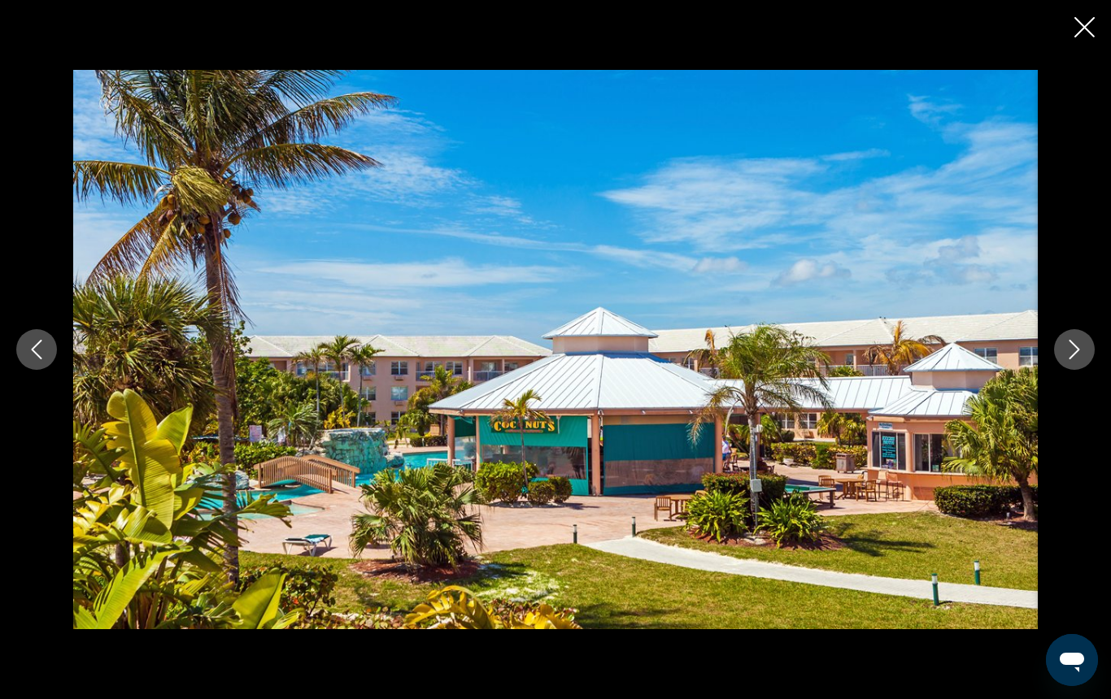
click at [1078, 351] on icon "Next image" at bounding box center [1074, 350] width 20 height 20
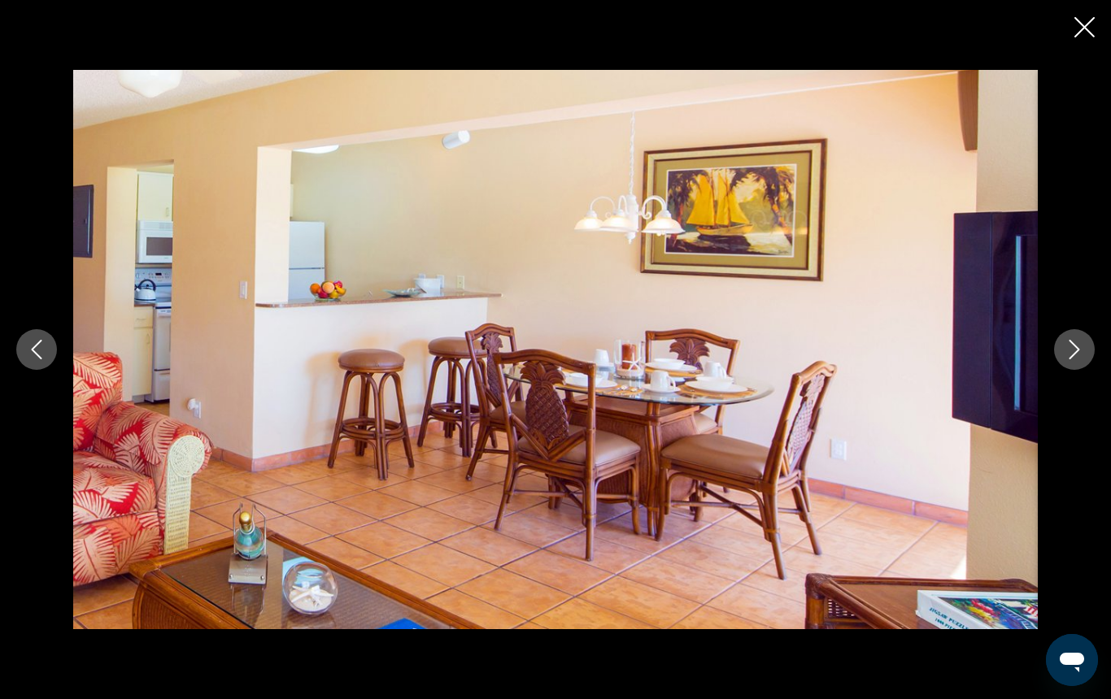
click at [1078, 351] on icon "Next image" at bounding box center [1074, 350] width 20 height 20
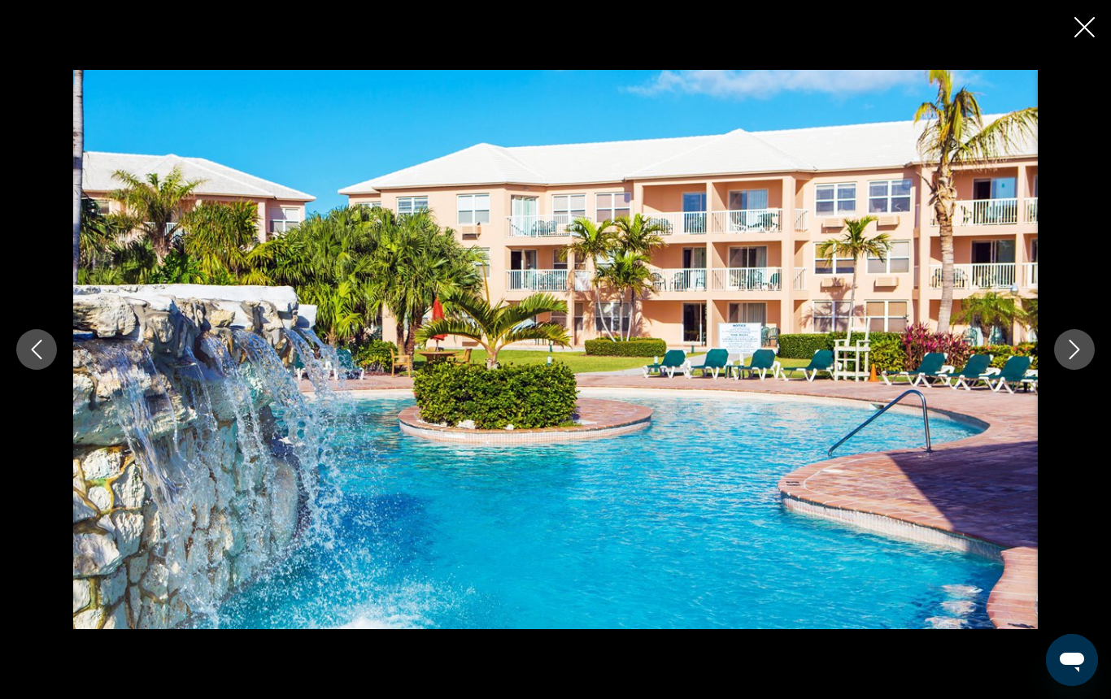
click at [1075, 346] on icon "Next image" at bounding box center [1074, 350] width 11 height 20
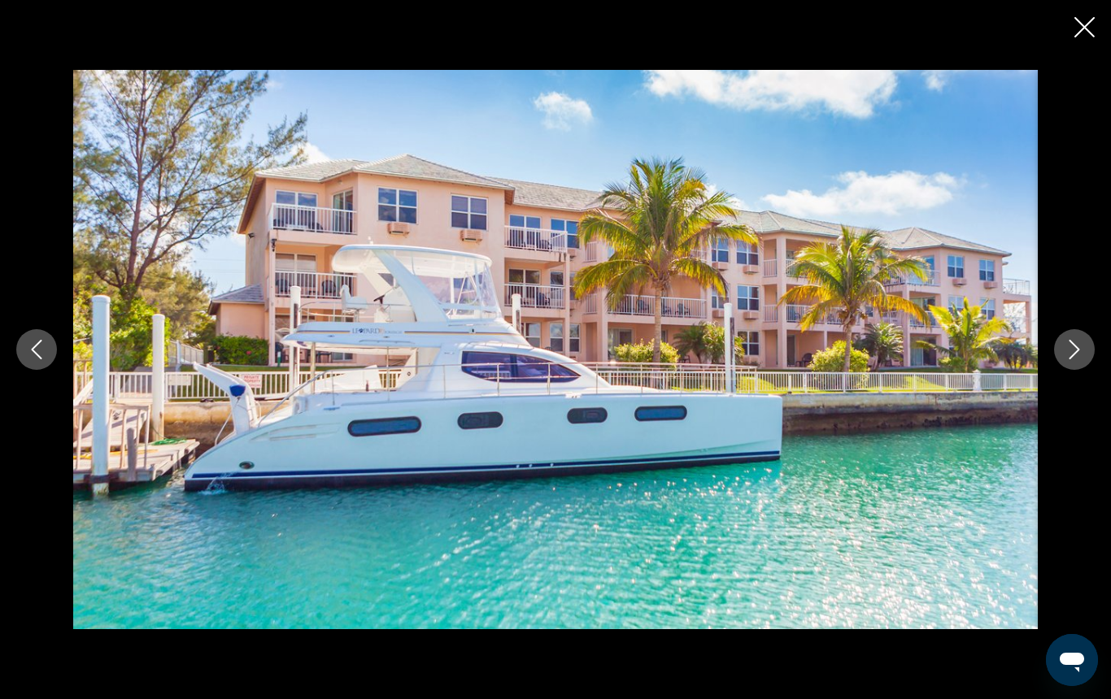
click at [1075, 346] on icon "Next image" at bounding box center [1074, 350] width 11 height 20
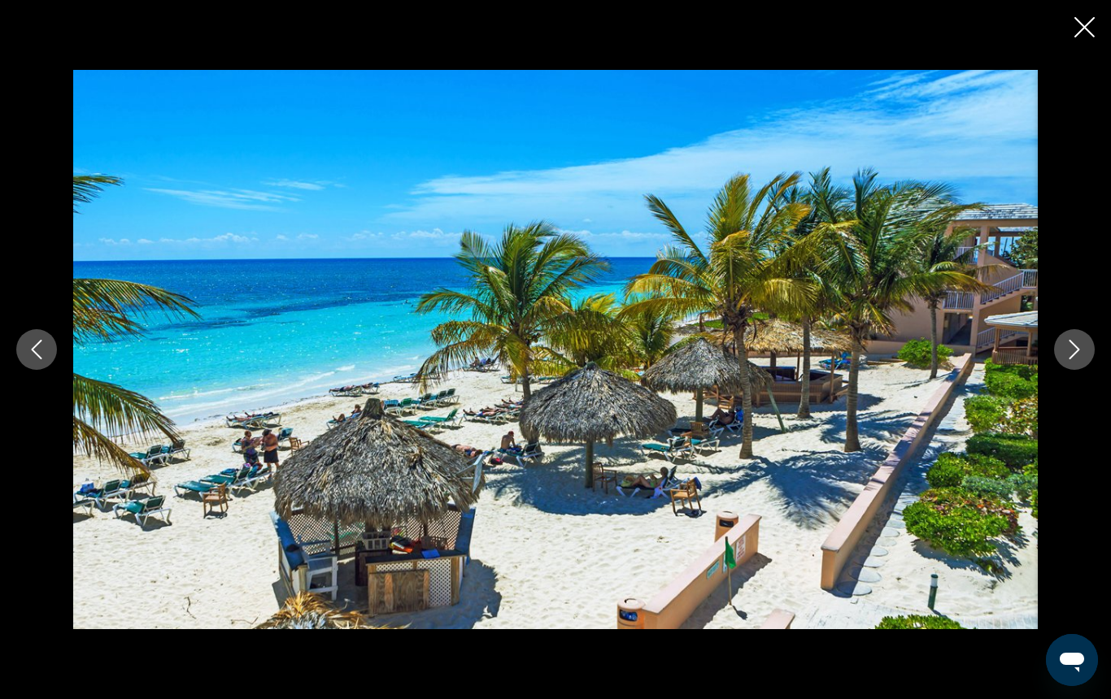
scroll to position [985, 0]
click at [1086, 30] on icon "Close slideshow" at bounding box center [1084, 27] width 20 height 20
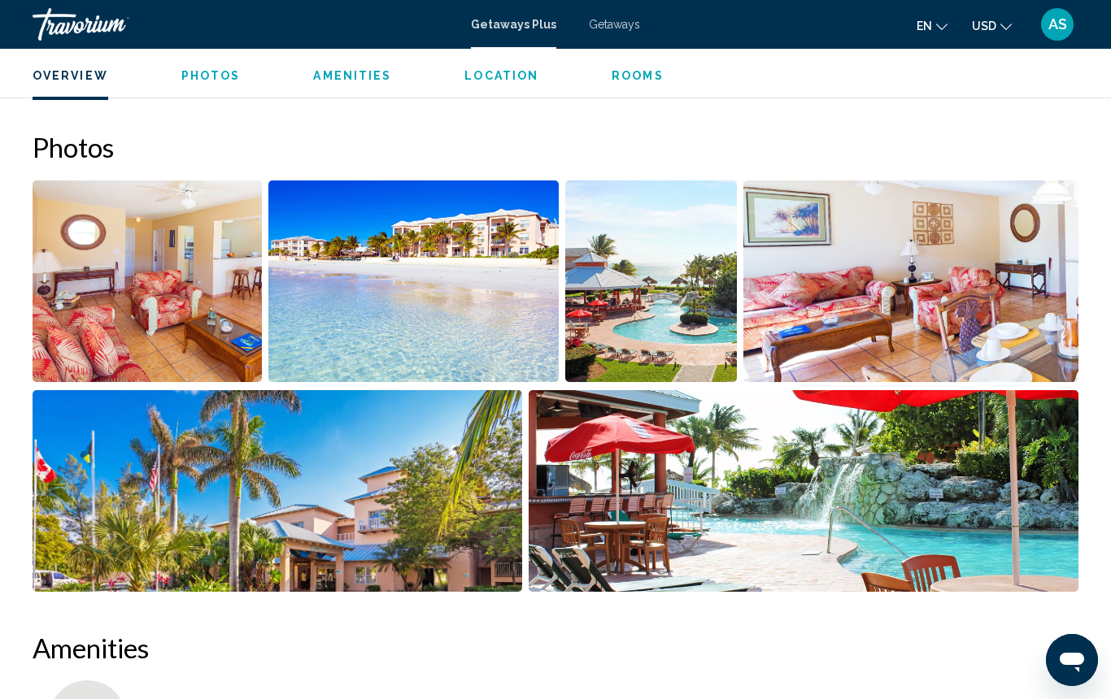
scroll to position [984, 0]
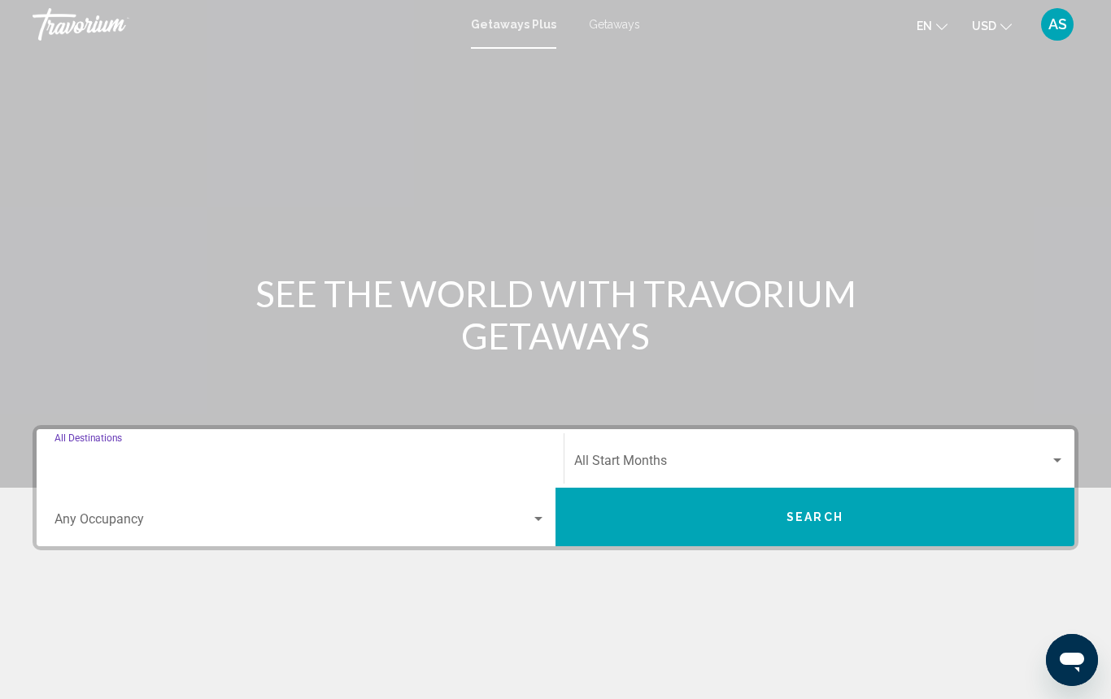
click at [154, 459] on input "Destination All Destinations" at bounding box center [299, 464] width 491 height 15
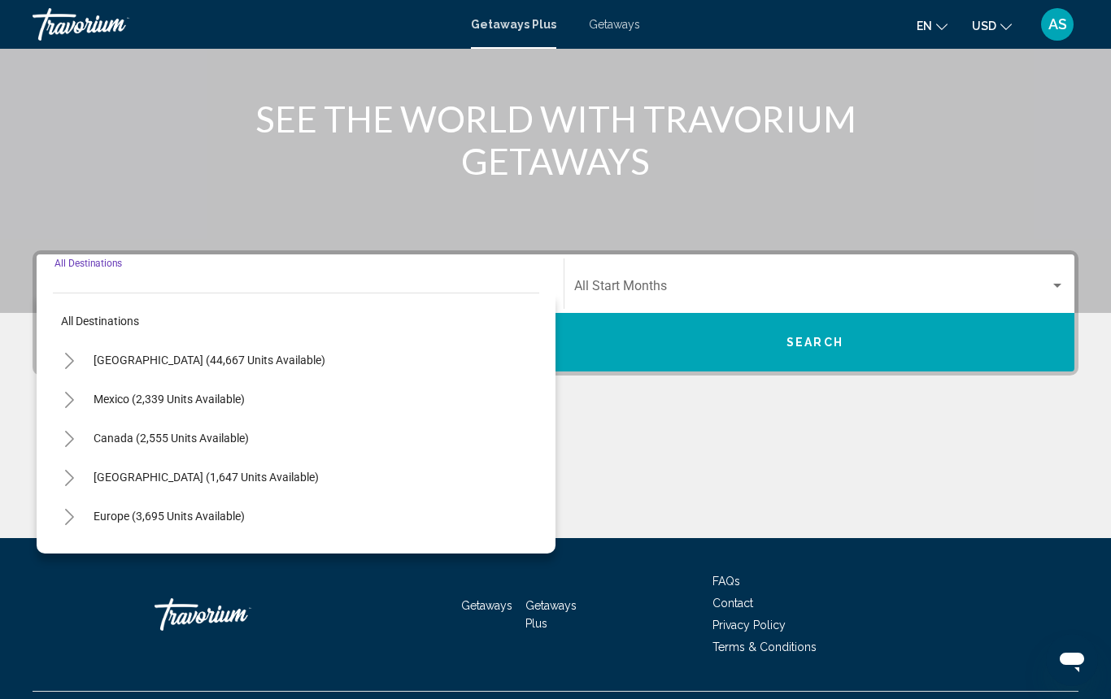
scroll to position [213, 0]
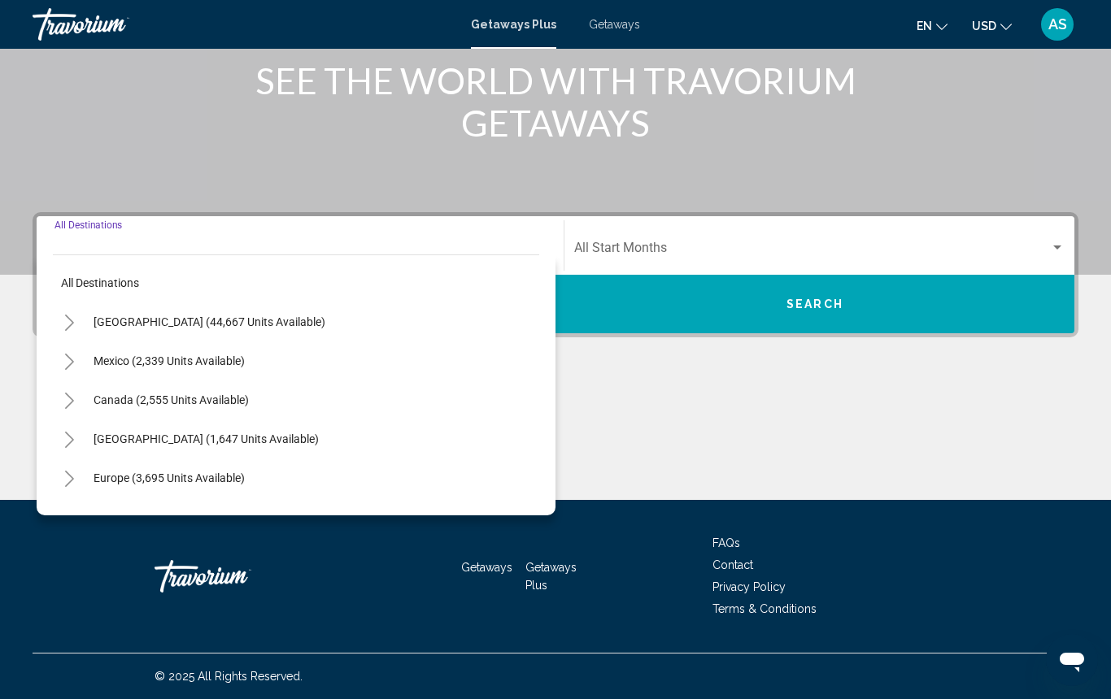
click at [70, 361] on icon "Toggle Mexico (2,339 units available)" at bounding box center [69, 362] width 12 height 16
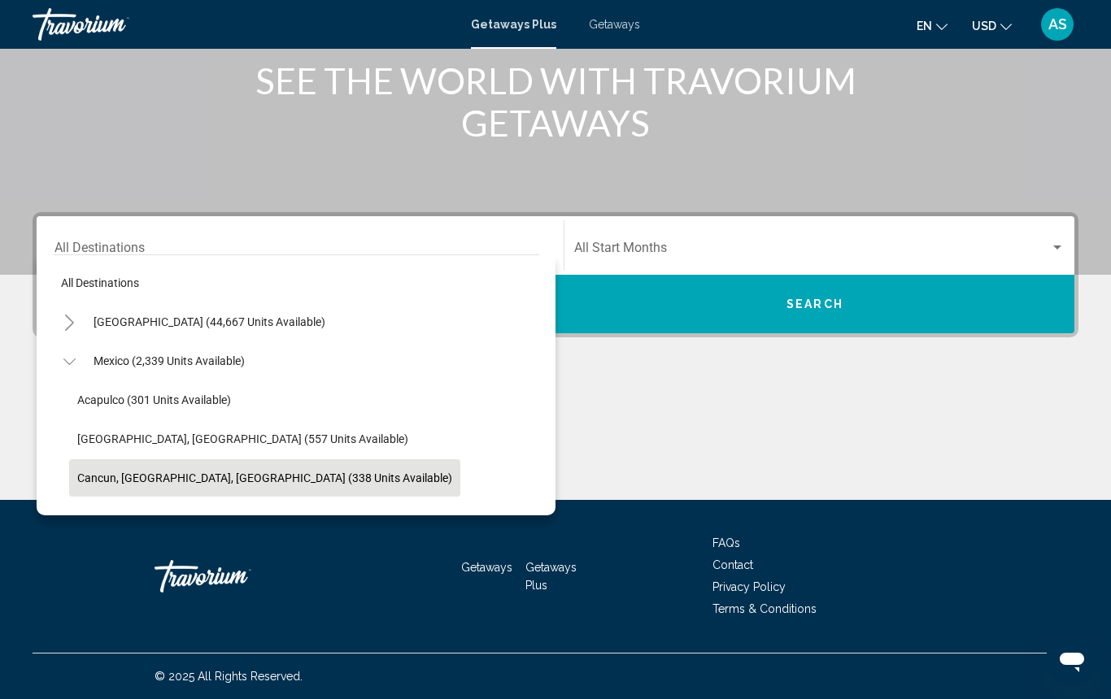
click at [94, 476] on span "Cancun, Cozumel, Riviera Maya (338 units available)" at bounding box center [264, 478] width 375 height 13
type input "**********"
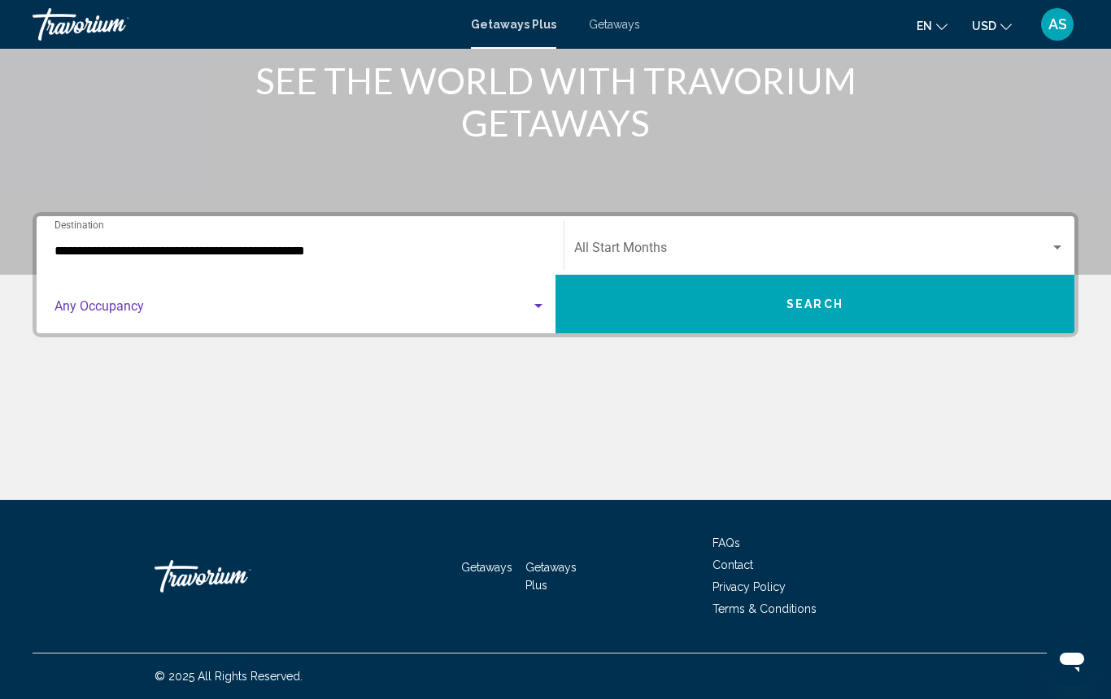
click at [155, 304] on span "Search widget" at bounding box center [292, 309] width 476 height 15
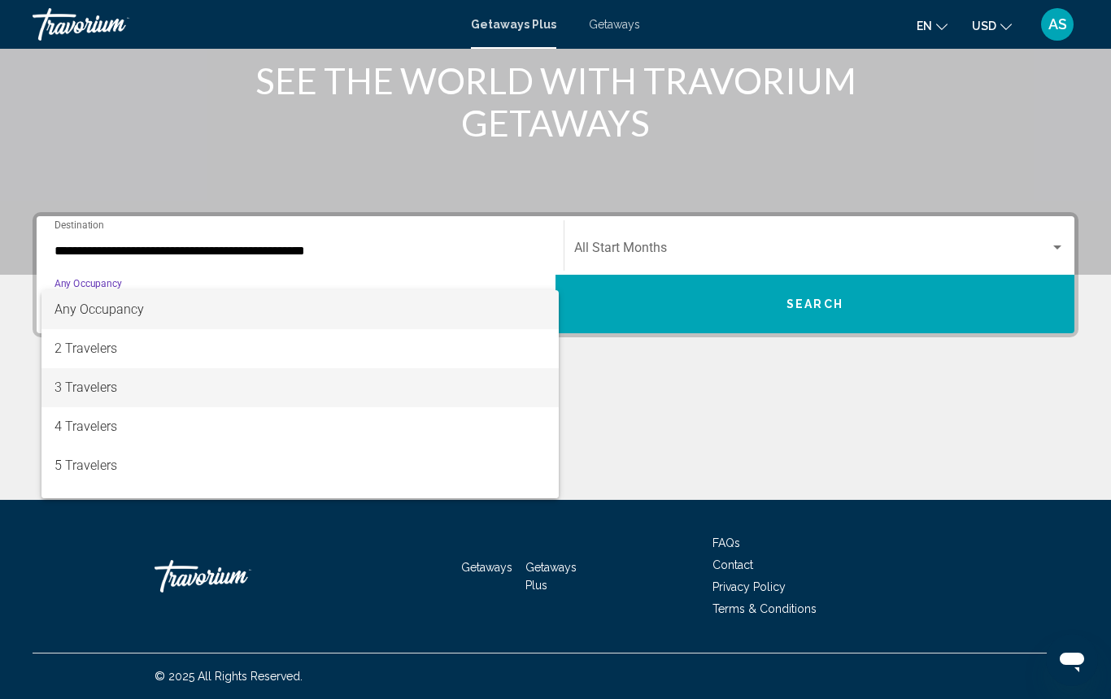
click at [129, 389] on span "3 Travelers" at bounding box center [299, 387] width 491 height 39
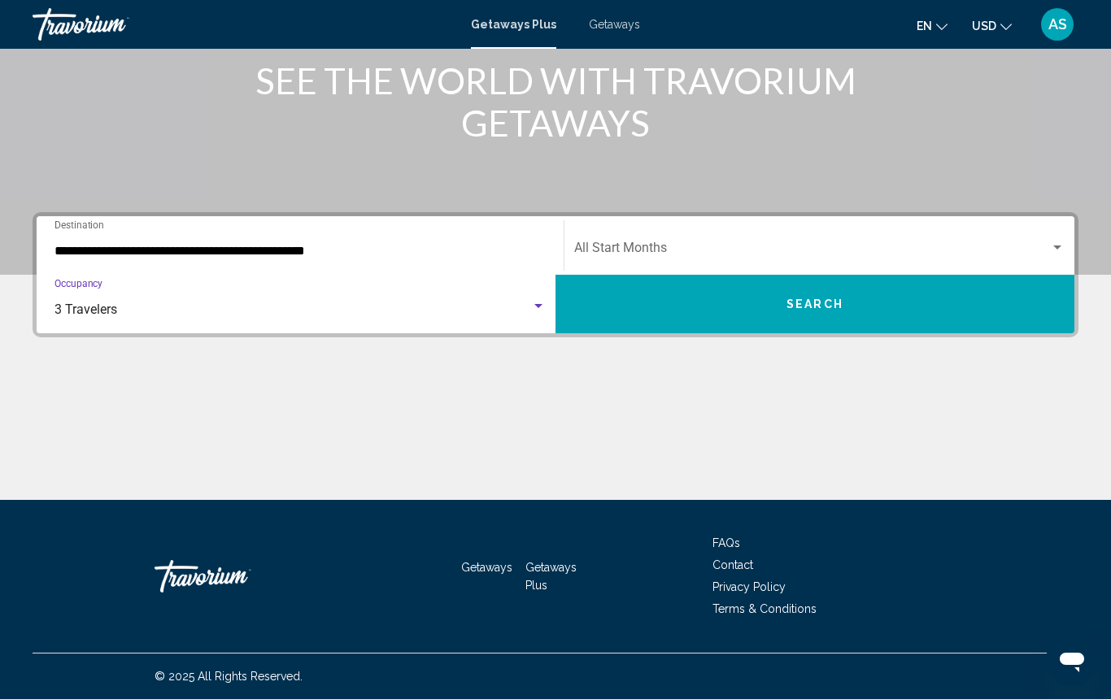
click at [602, 248] on span "Search widget" at bounding box center [812, 251] width 476 height 15
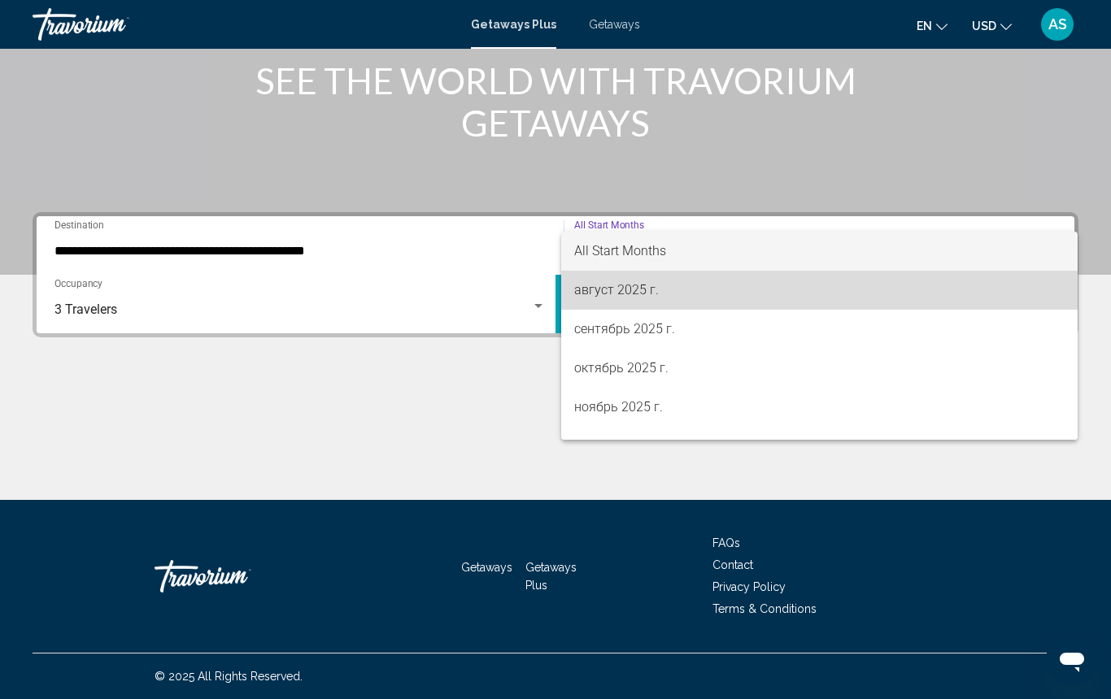
click at [608, 290] on span "август 2025 г." at bounding box center [819, 290] width 490 height 39
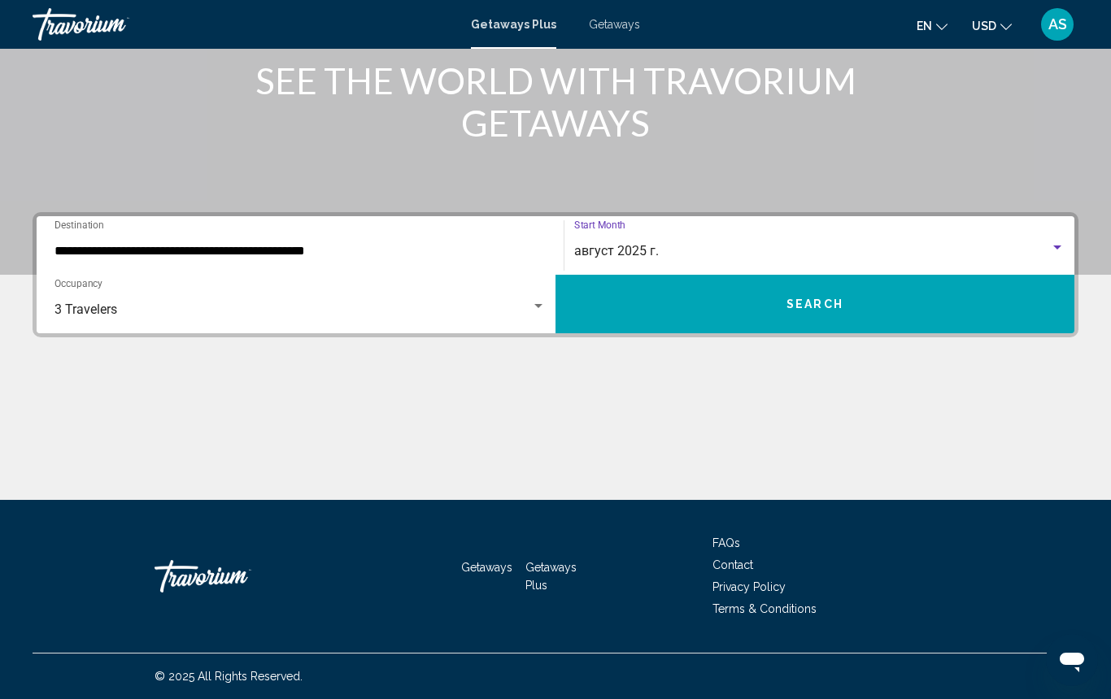
click at [612, 298] on button "Search" at bounding box center [814, 304] width 519 height 59
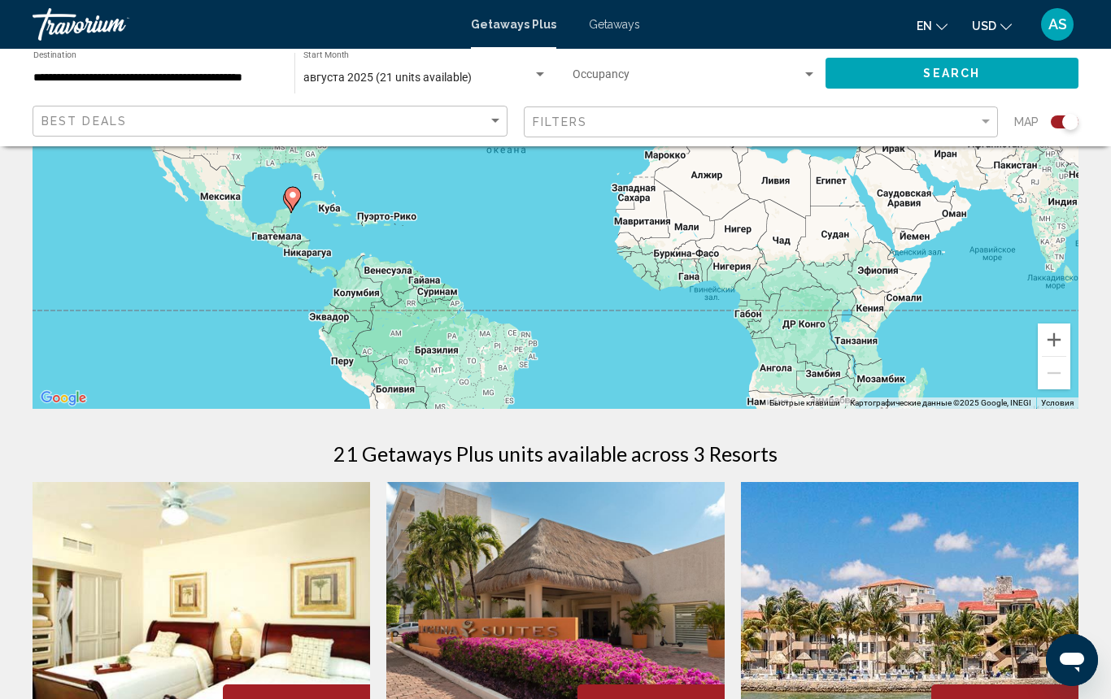
scroll to position [239, 0]
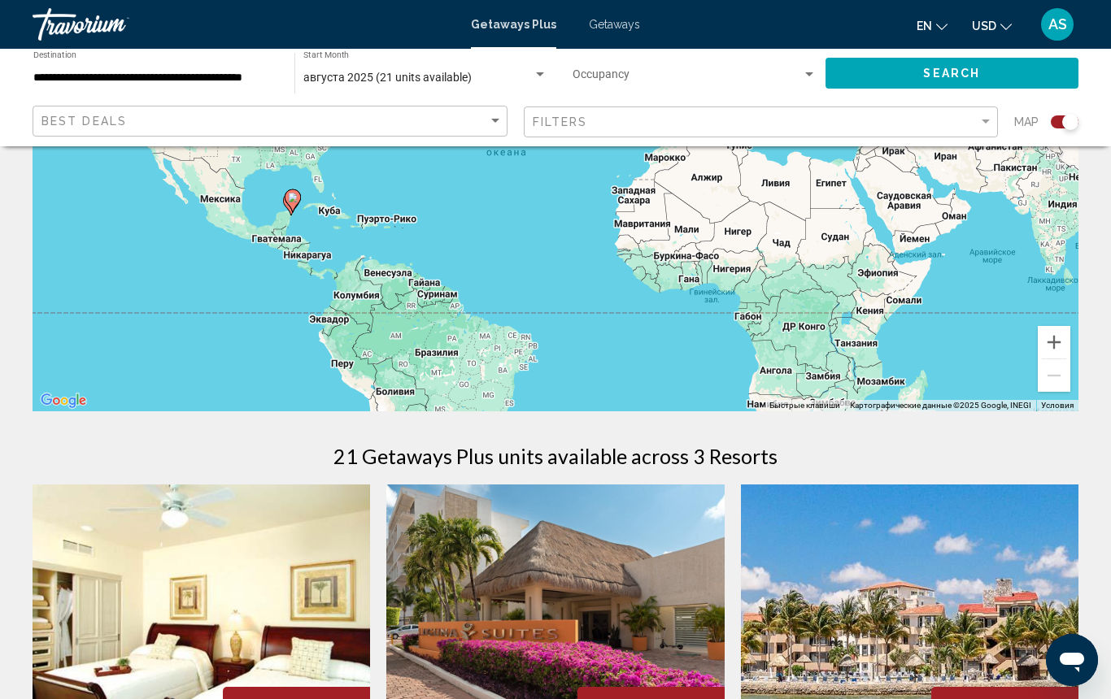
click at [611, 24] on span "Getaways" at bounding box center [614, 24] width 51 height 13
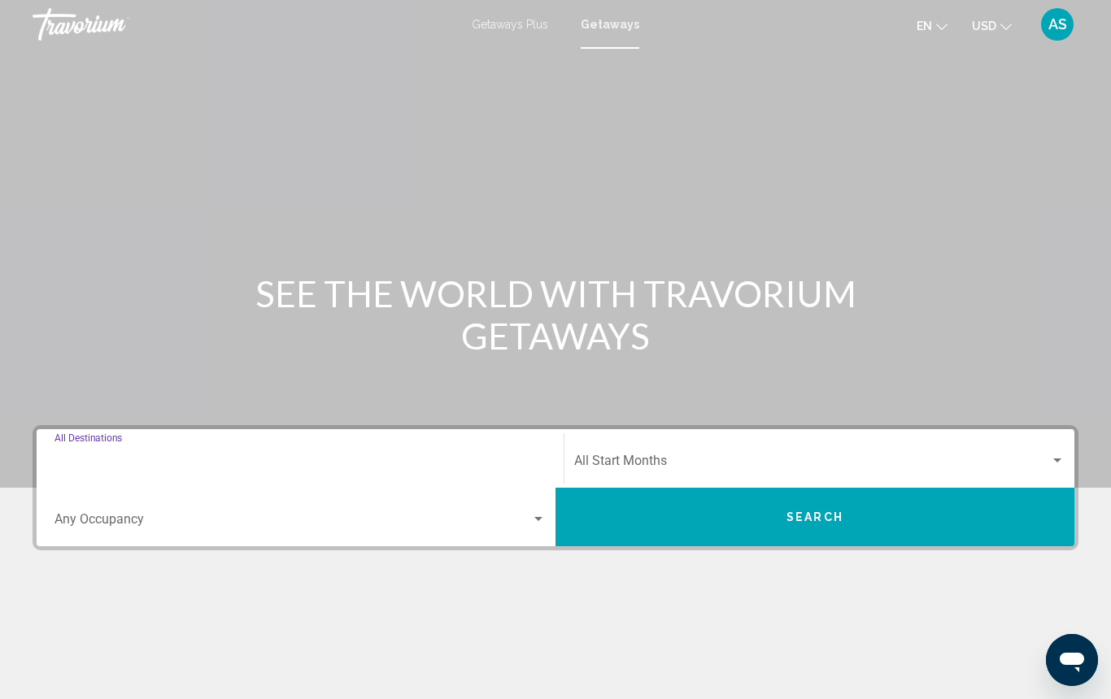
click at [268, 457] on input "Destination All Destinations" at bounding box center [299, 464] width 491 height 15
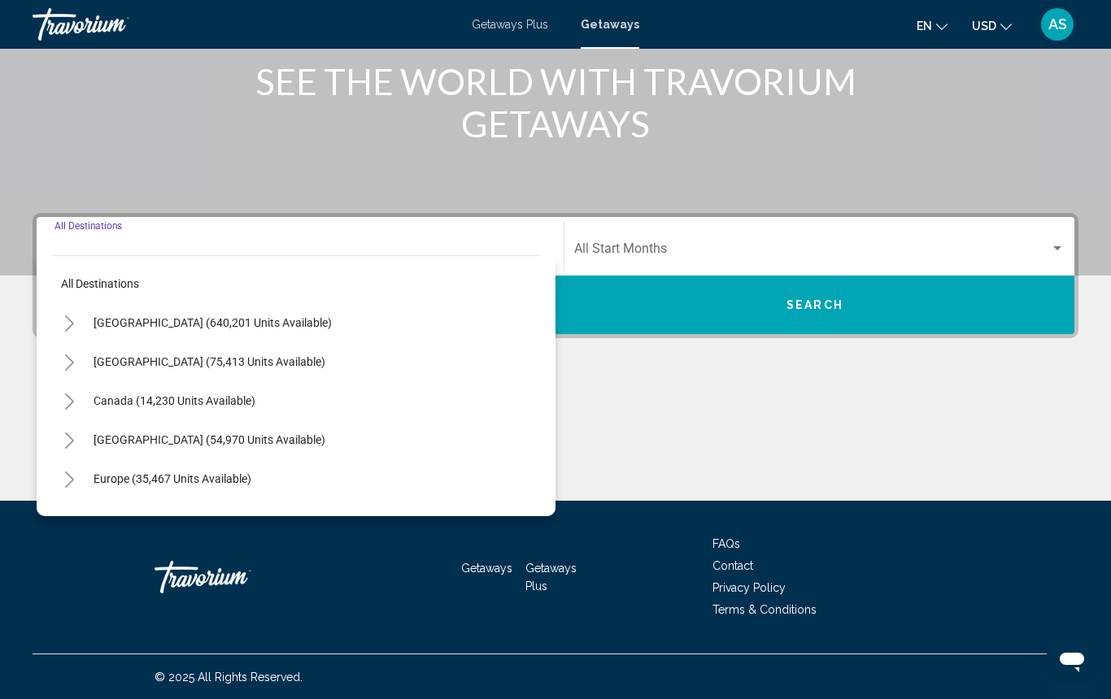
scroll to position [213, 0]
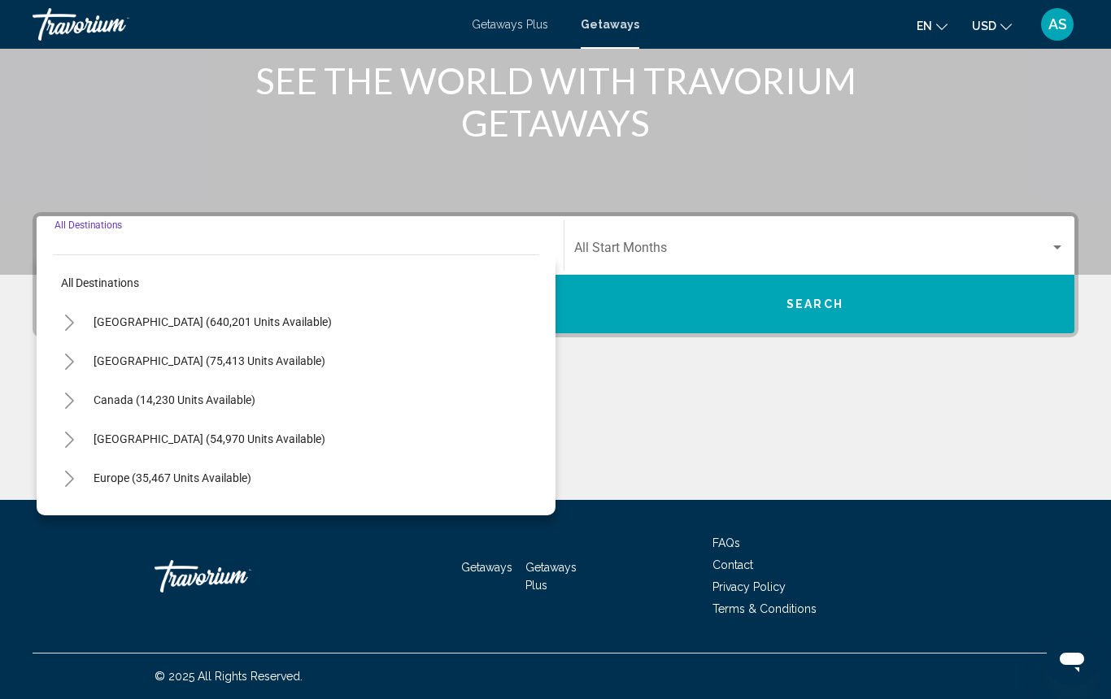
click at [69, 363] on icon "Toggle Mexico (75,413 units available)" at bounding box center [69, 362] width 12 height 16
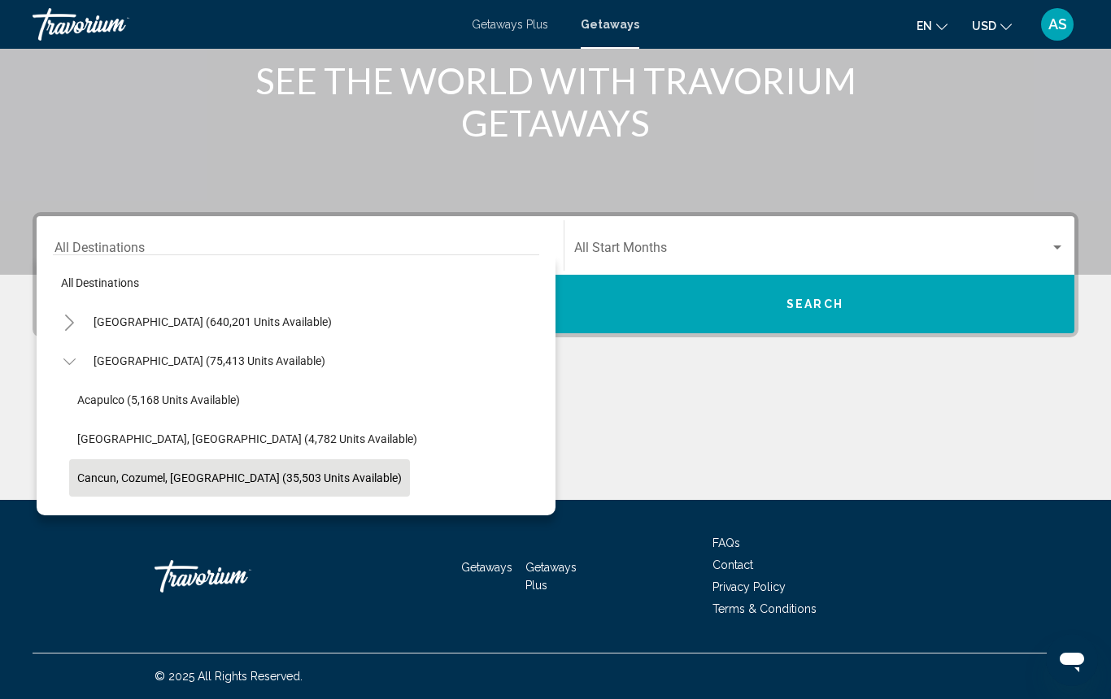
click at [89, 476] on span "Cancun, Cozumel, Riviera Maya (35,503 units available)" at bounding box center [239, 478] width 324 height 13
type input "**********"
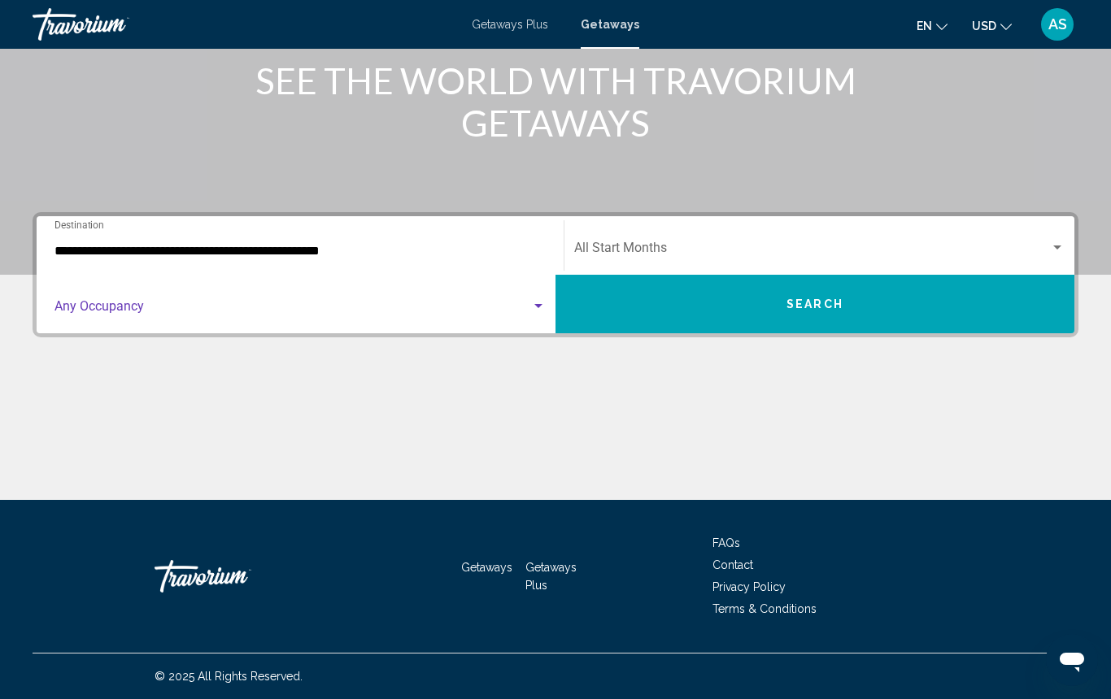
click at [193, 311] on span "Search widget" at bounding box center [292, 309] width 476 height 15
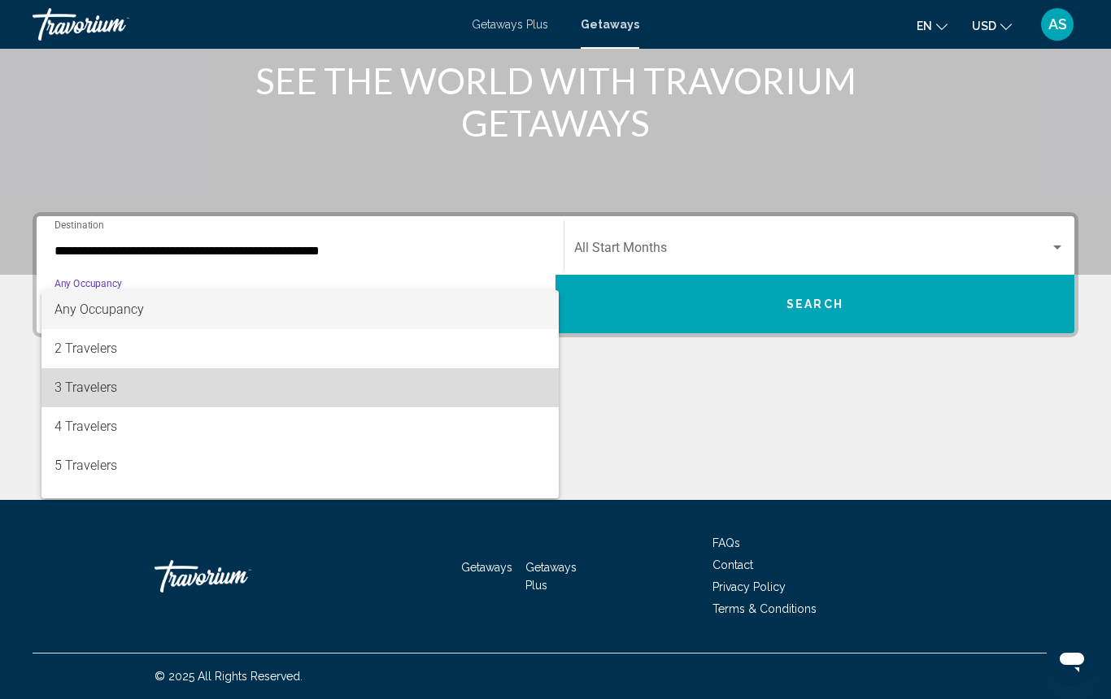
click at [163, 389] on span "3 Travelers" at bounding box center [299, 387] width 491 height 39
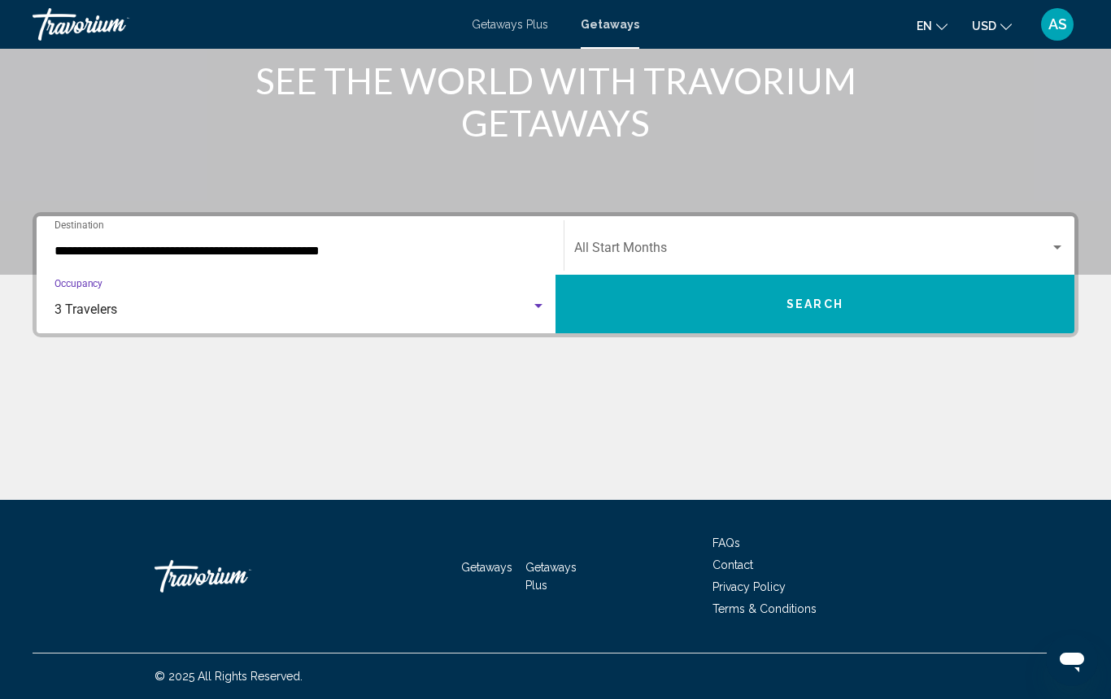
click at [667, 240] on div "Start Month All Start Months" at bounding box center [819, 245] width 490 height 51
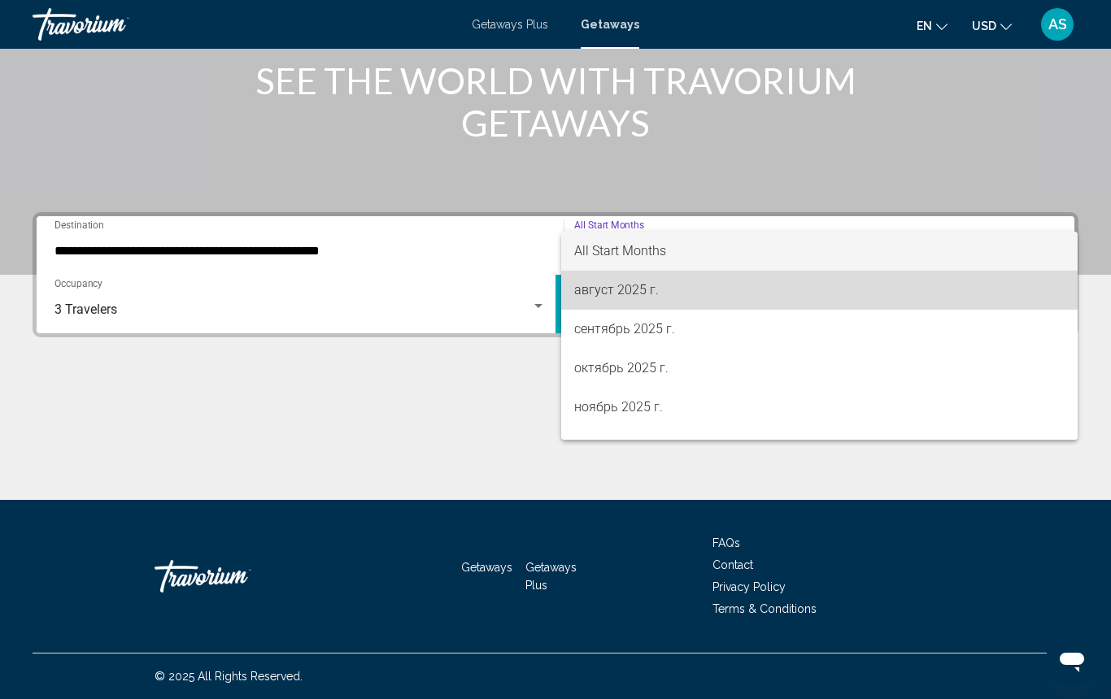
click at [664, 290] on span "август 2025 г." at bounding box center [819, 290] width 490 height 39
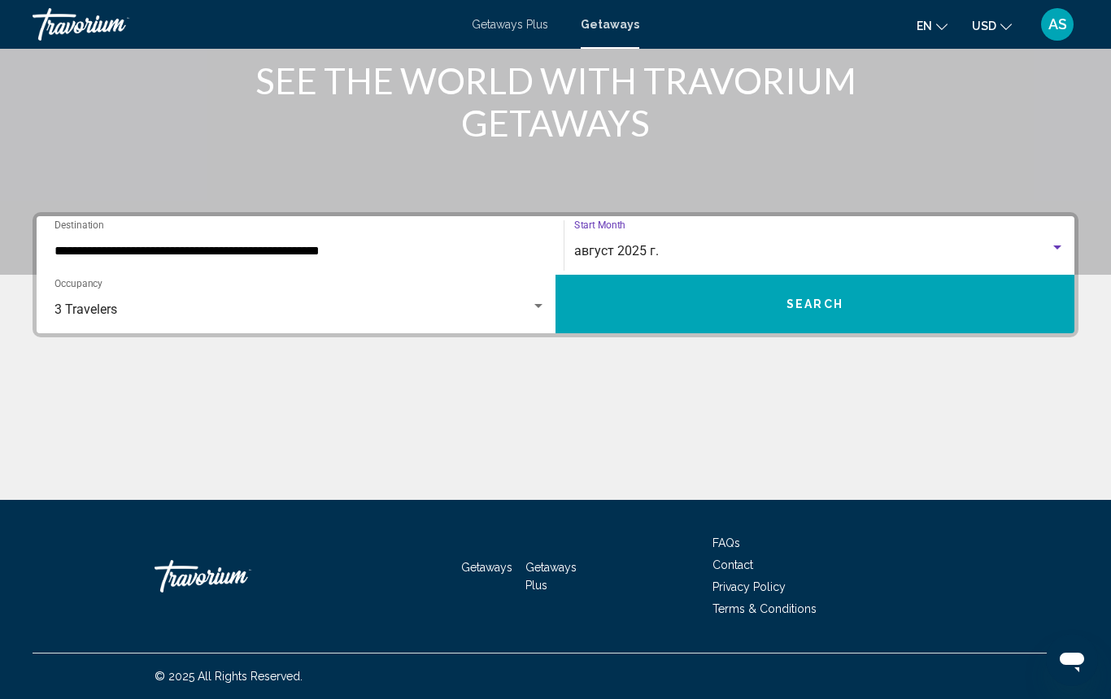
click at [671, 302] on button "Search" at bounding box center [814, 304] width 519 height 59
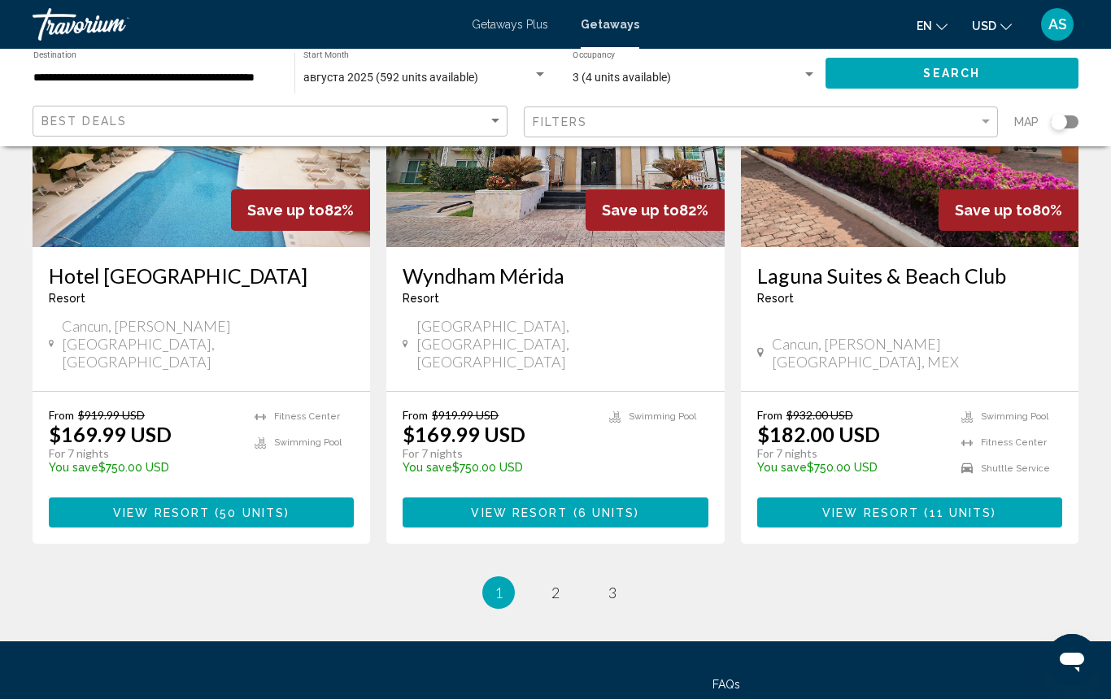
scroll to position [2099, 0]
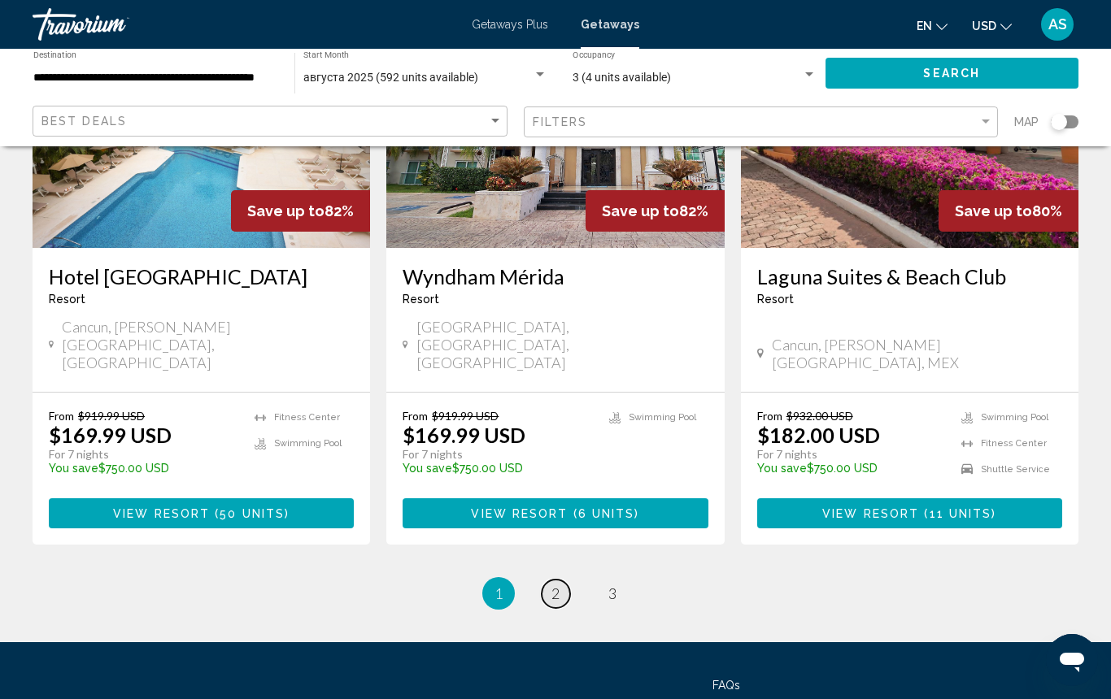
click at [553, 585] on span "2" at bounding box center [555, 594] width 8 height 18
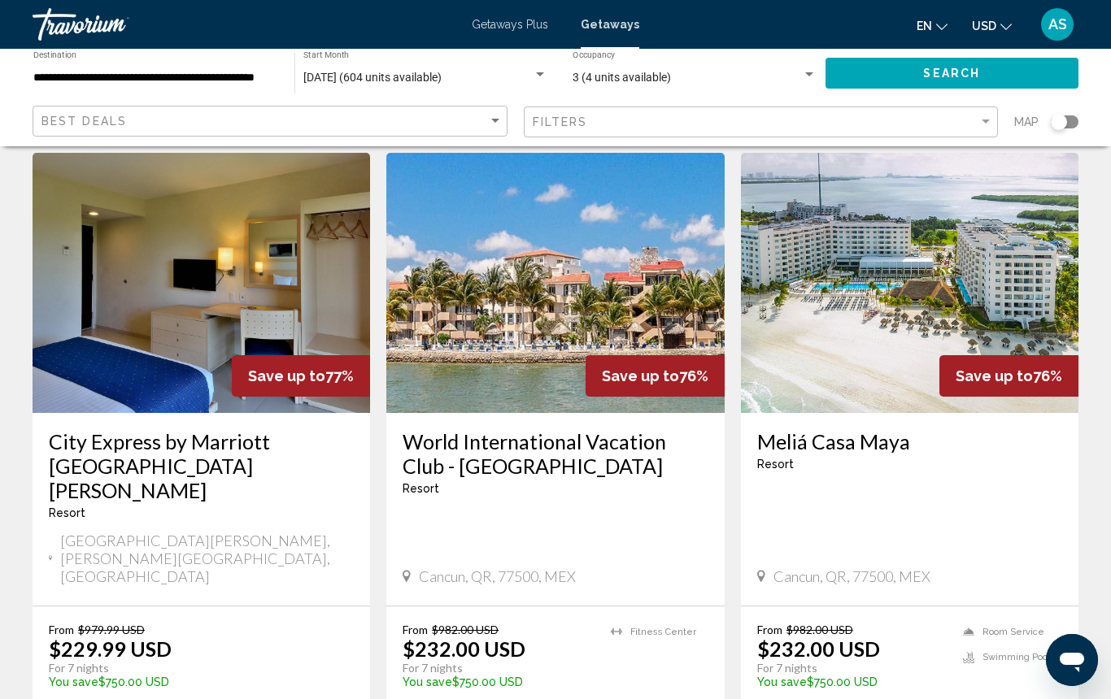
scroll to position [689, 0]
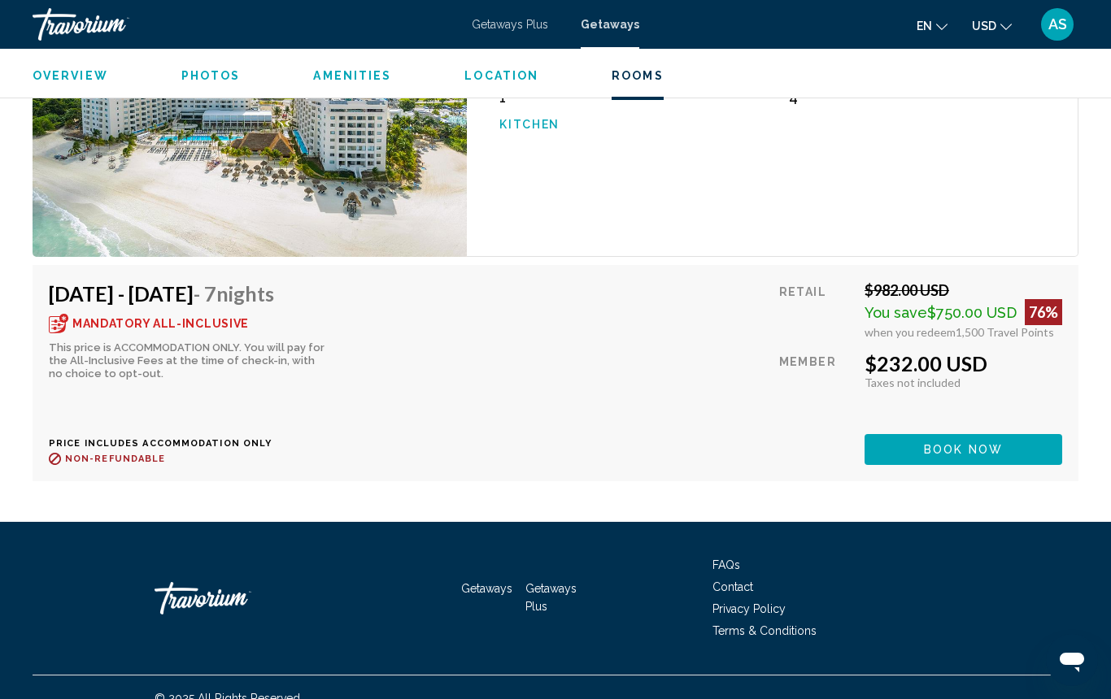
scroll to position [3091, 0]
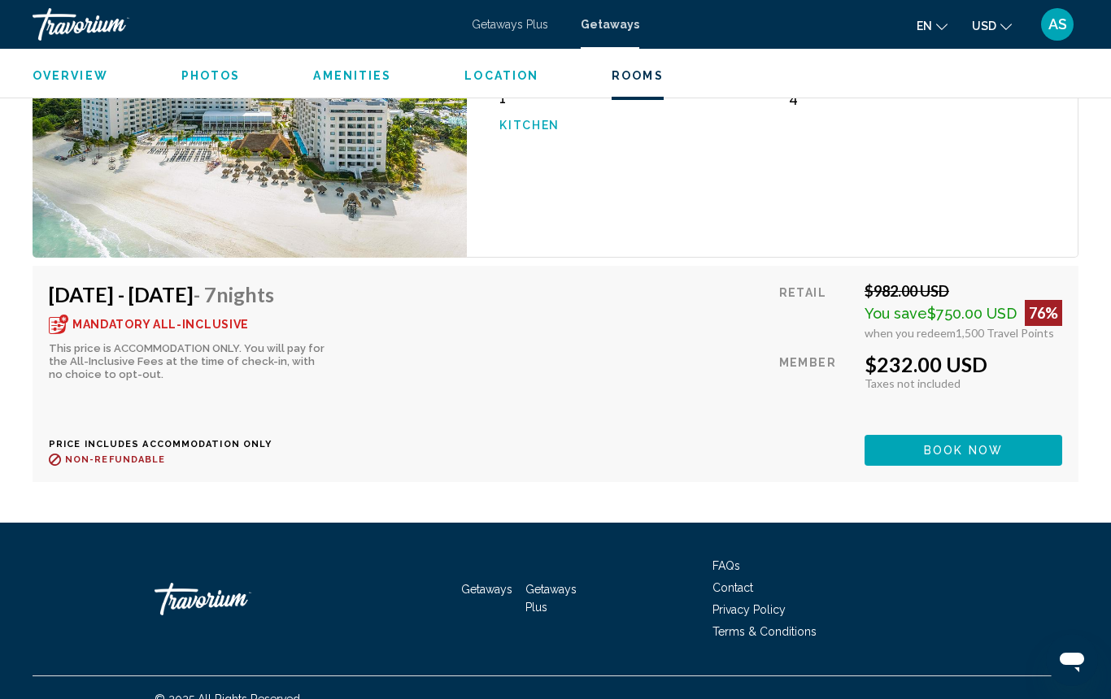
click at [204, 72] on span "Photos" at bounding box center [210, 75] width 59 height 13
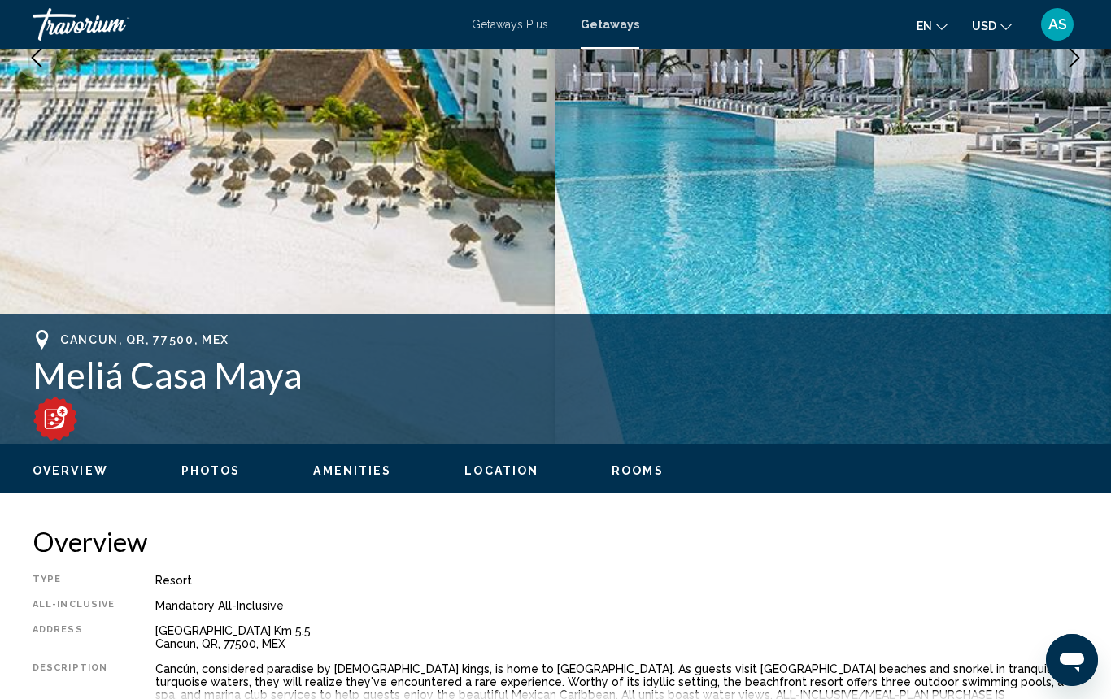
scroll to position [373, 0]
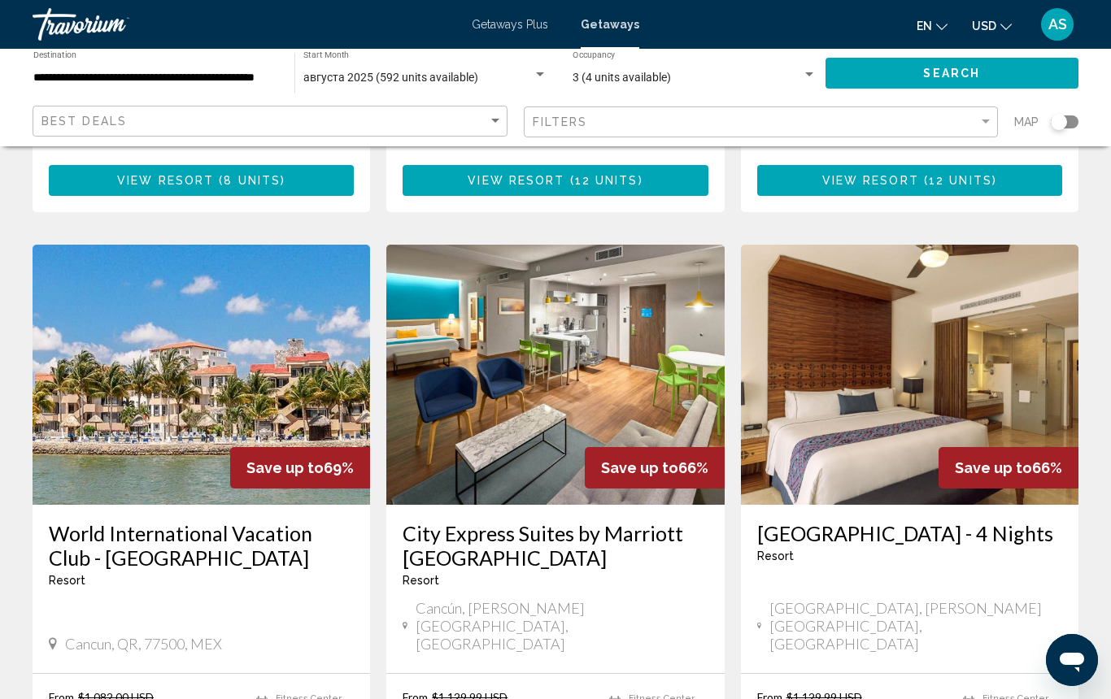
scroll to position [1227, 0]
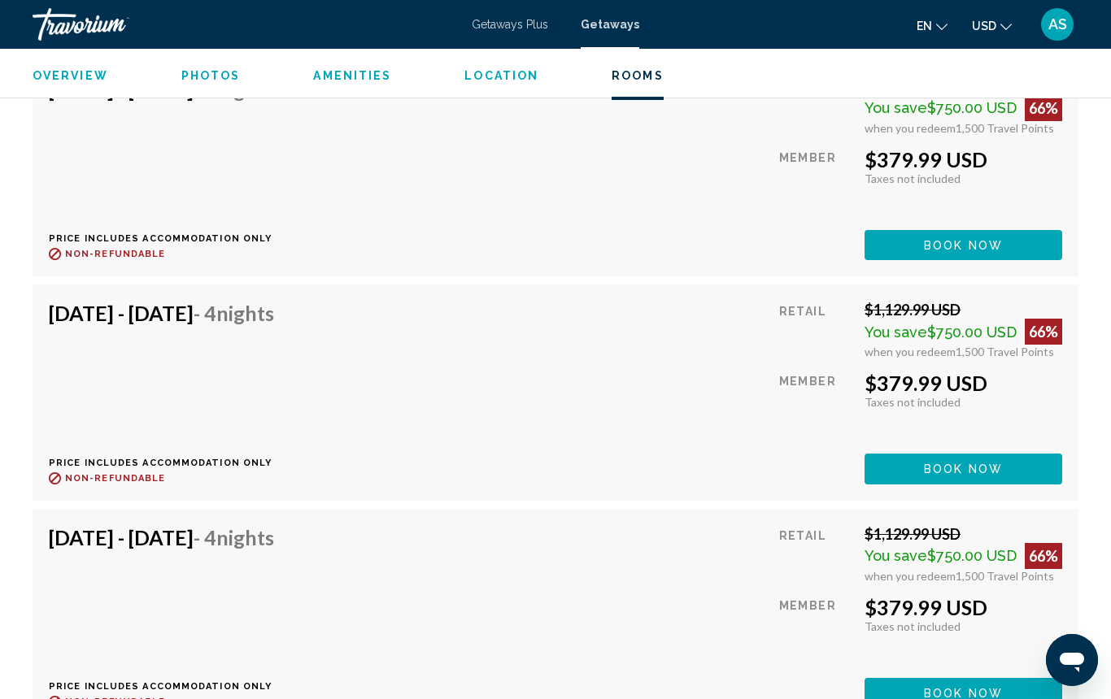
scroll to position [3291, 0]
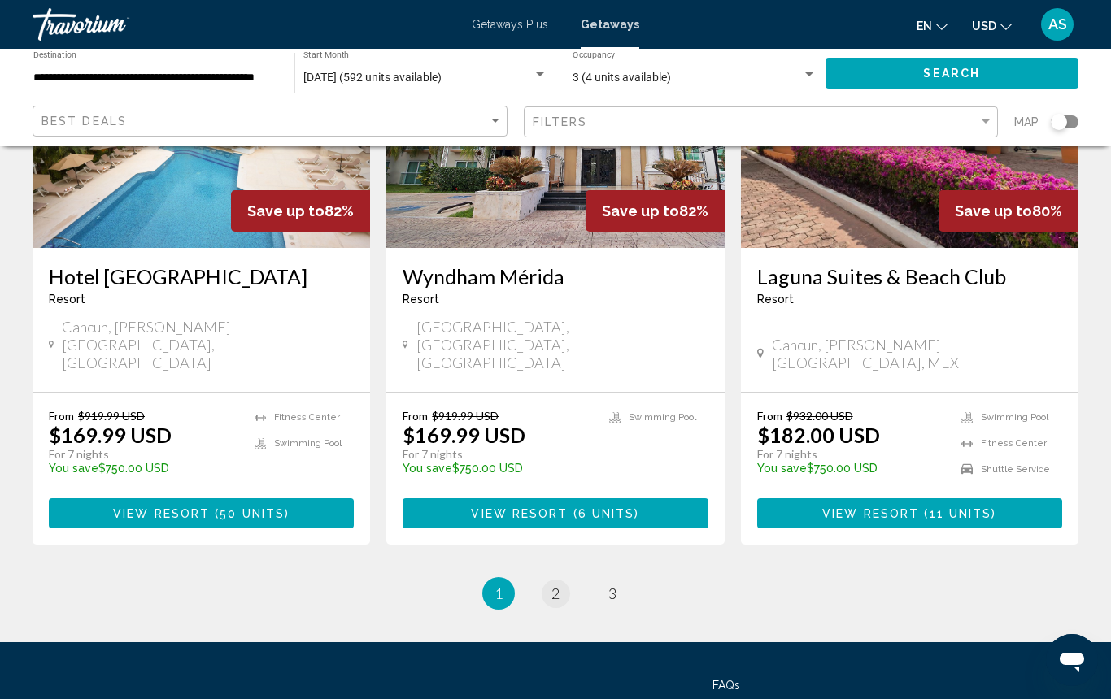
scroll to position [2099, 0]
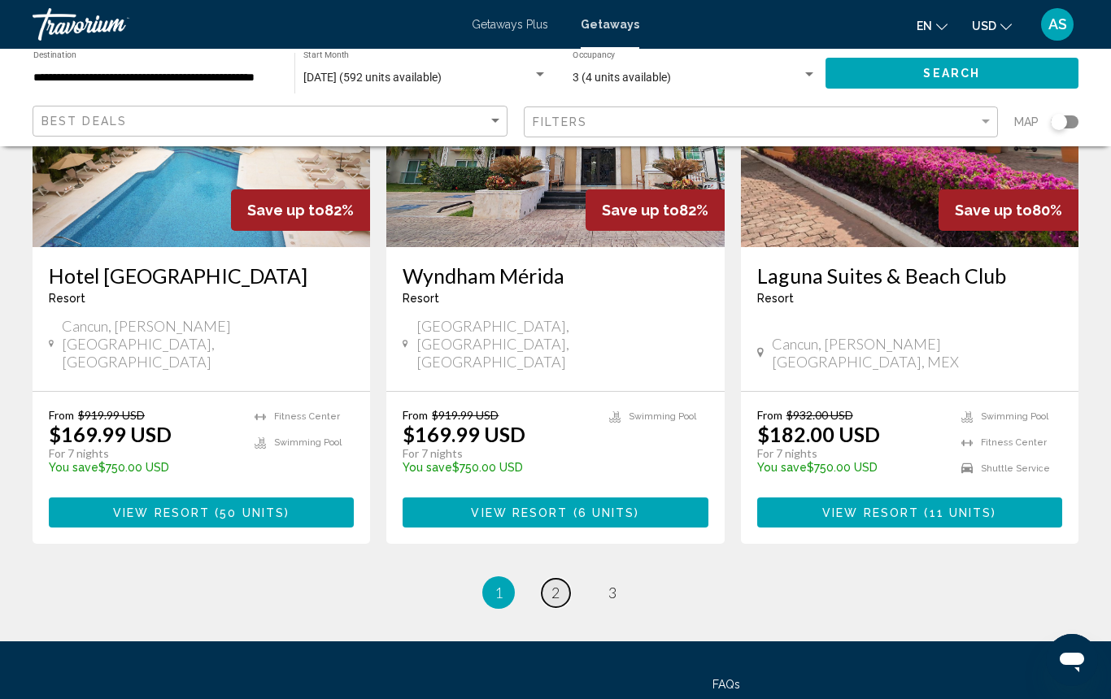
click at [556, 584] on span "2" at bounding box center [555, 593] width 8 height 18
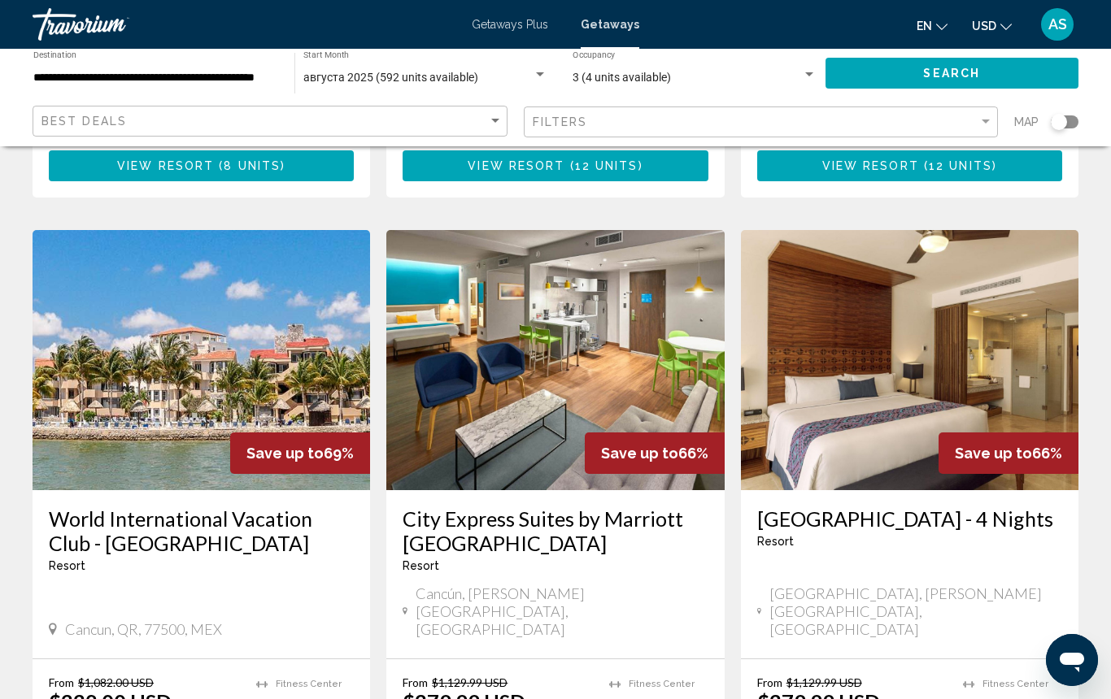
scroll to position [1251, 0]
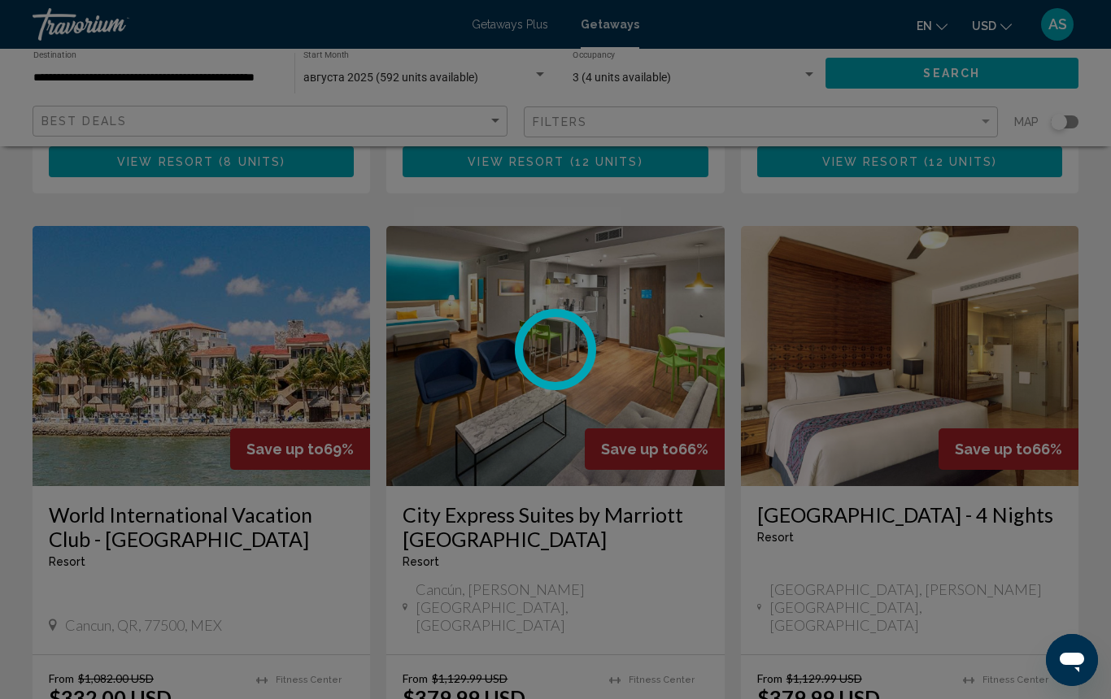
scroll to position [1255, 0]
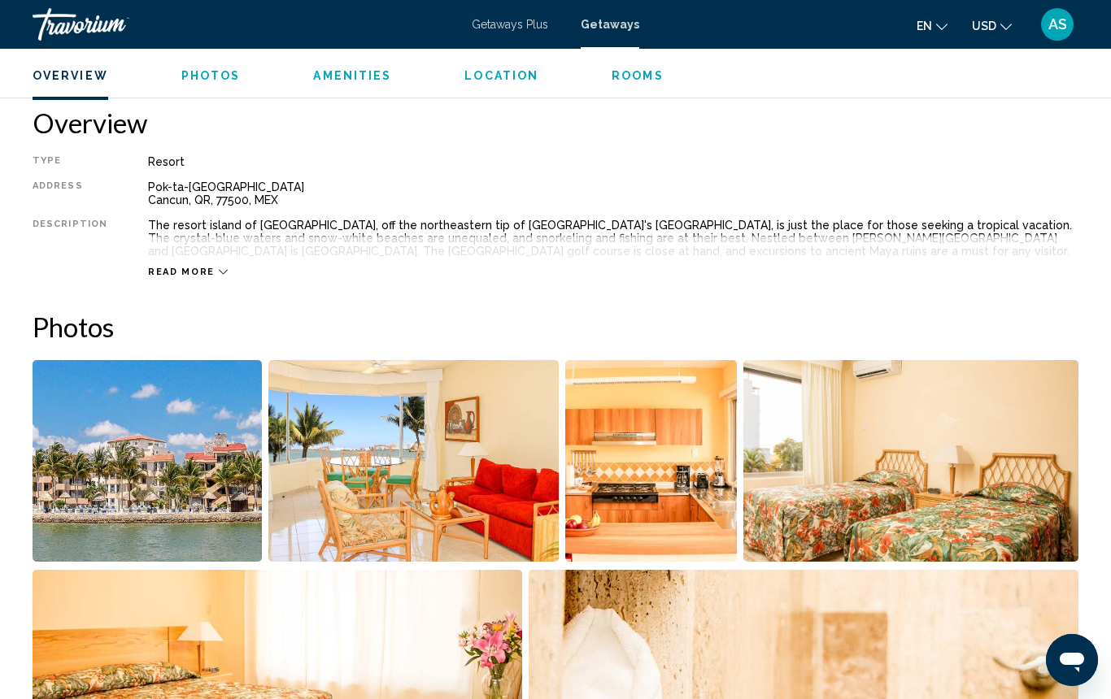
scroll to position [796, 0]
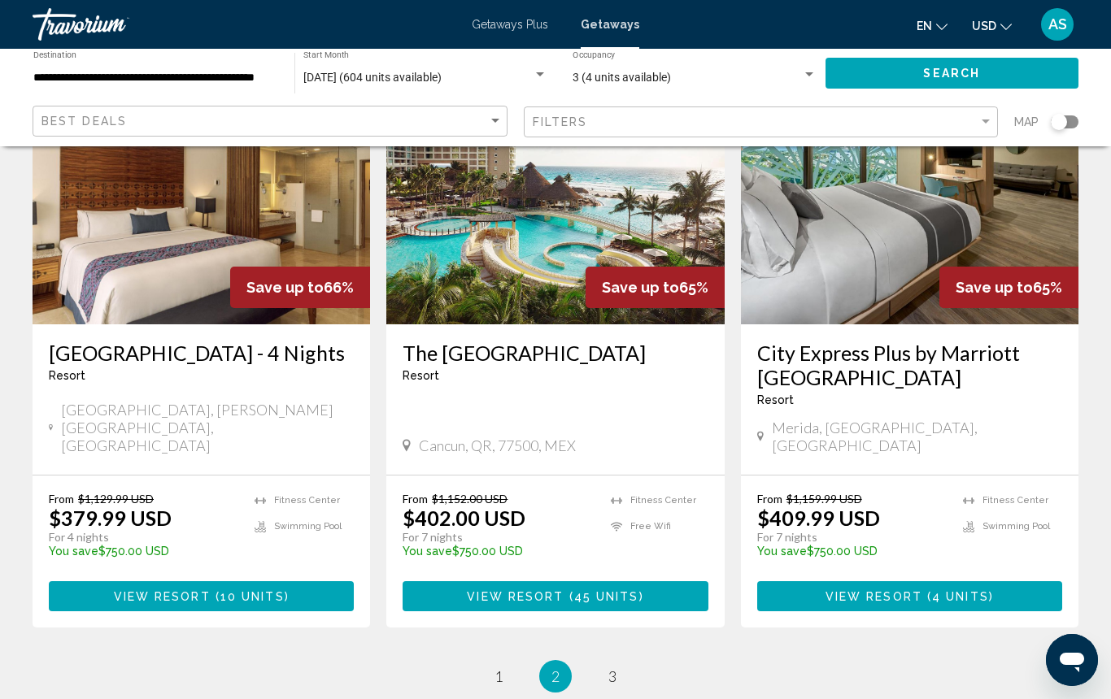
scroll to position [2056, 0]
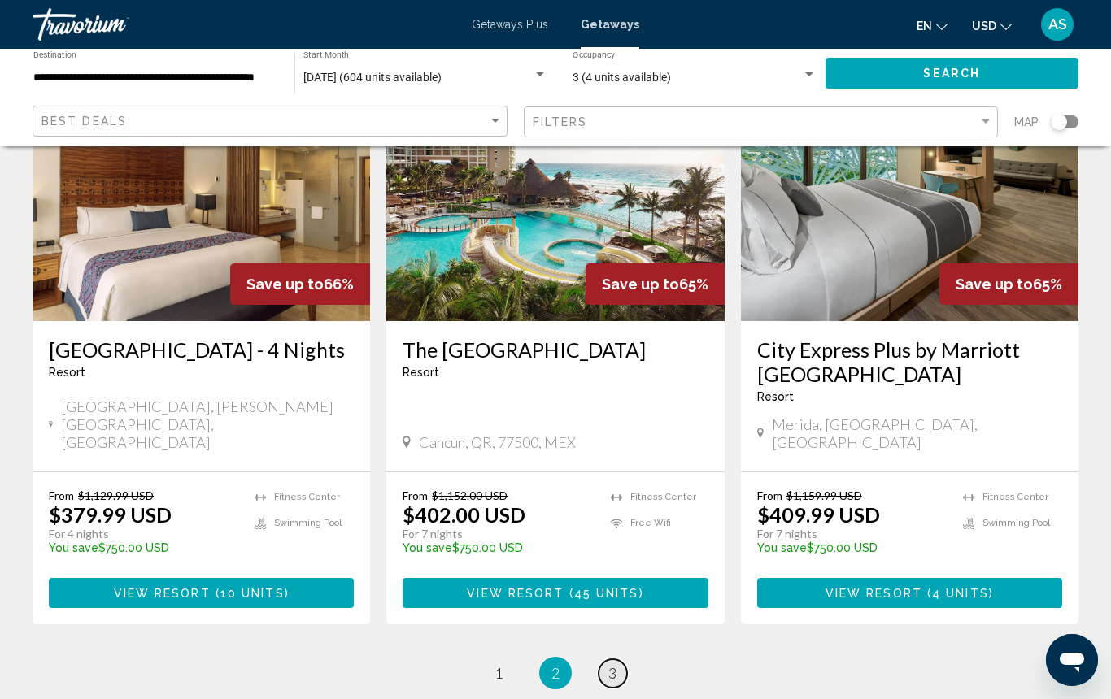
click at [613, 664] on span "3" at bounding box center [612, 673] width 8 height 18
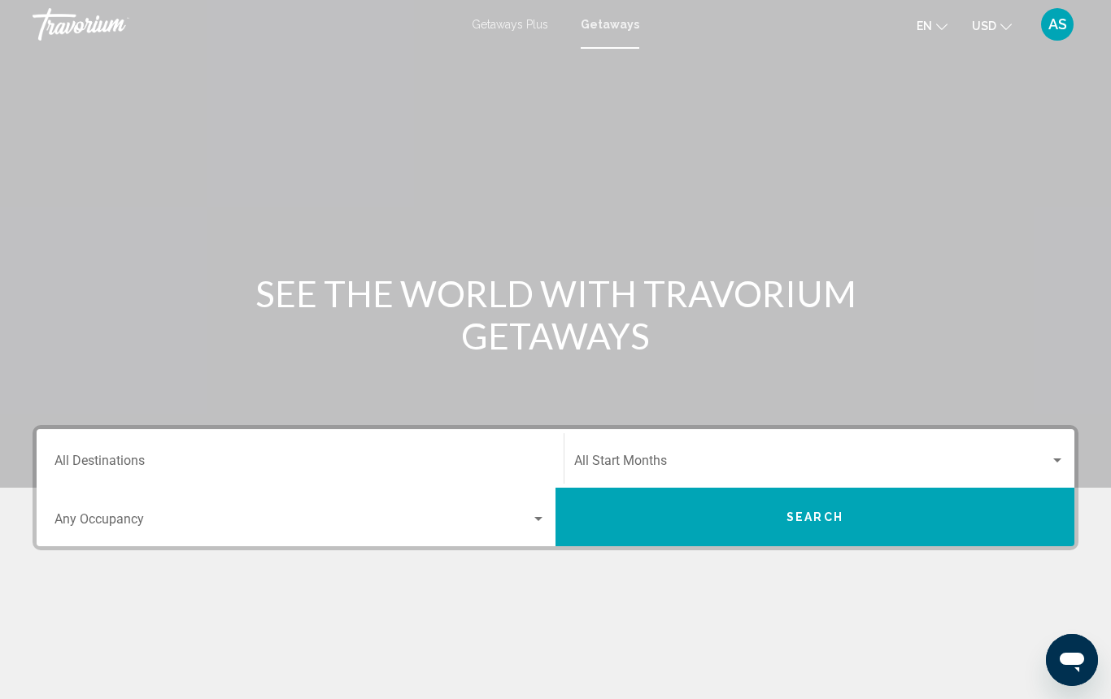
click at [220, 461] on input "Destination All Destinations" at bounding box center [299, 464] width 491 height 15
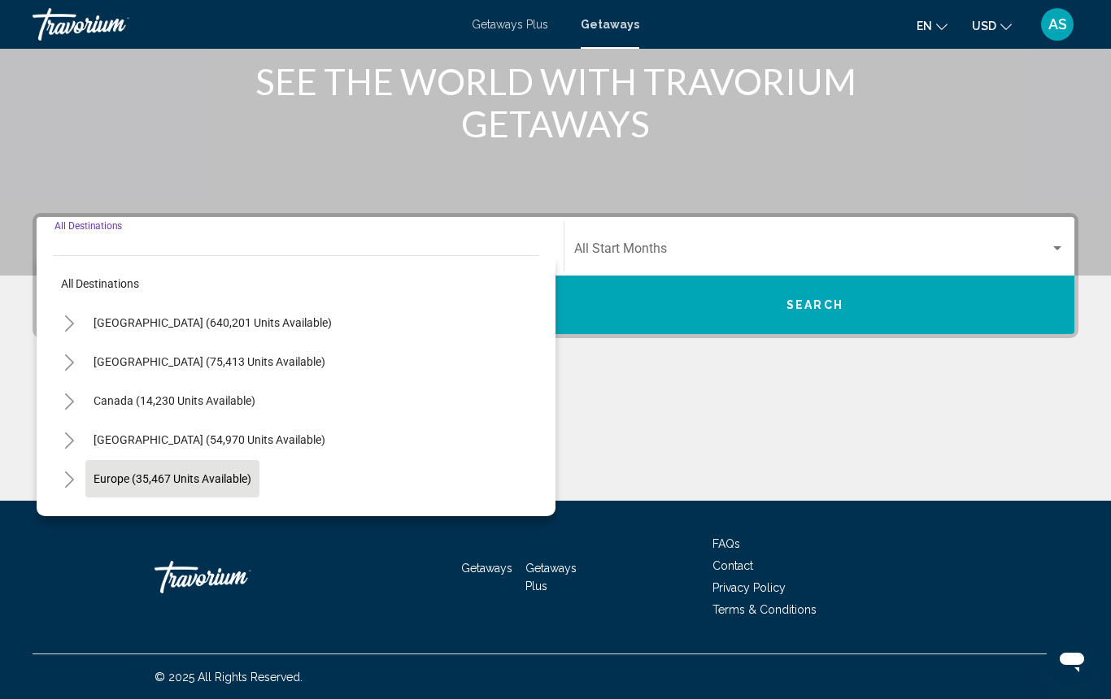
scroll to position [213, 0]
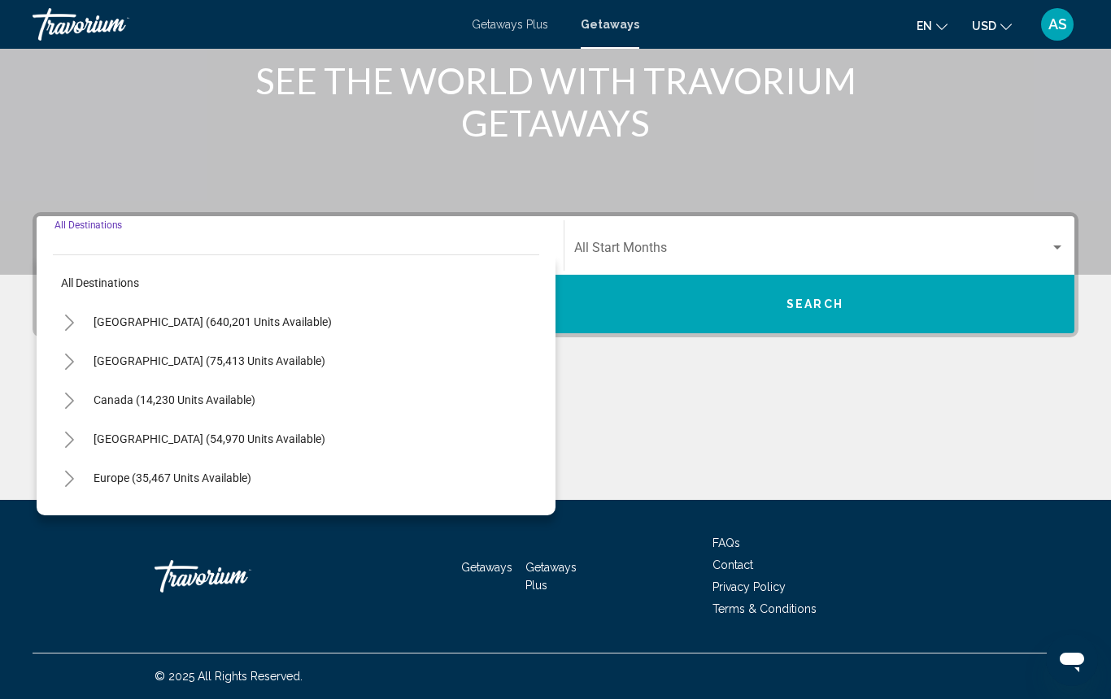
click at [68, 363] on icon "Toggle Mexico (75,413 units available)" at bounding box center [69, 362] width 12 height 16
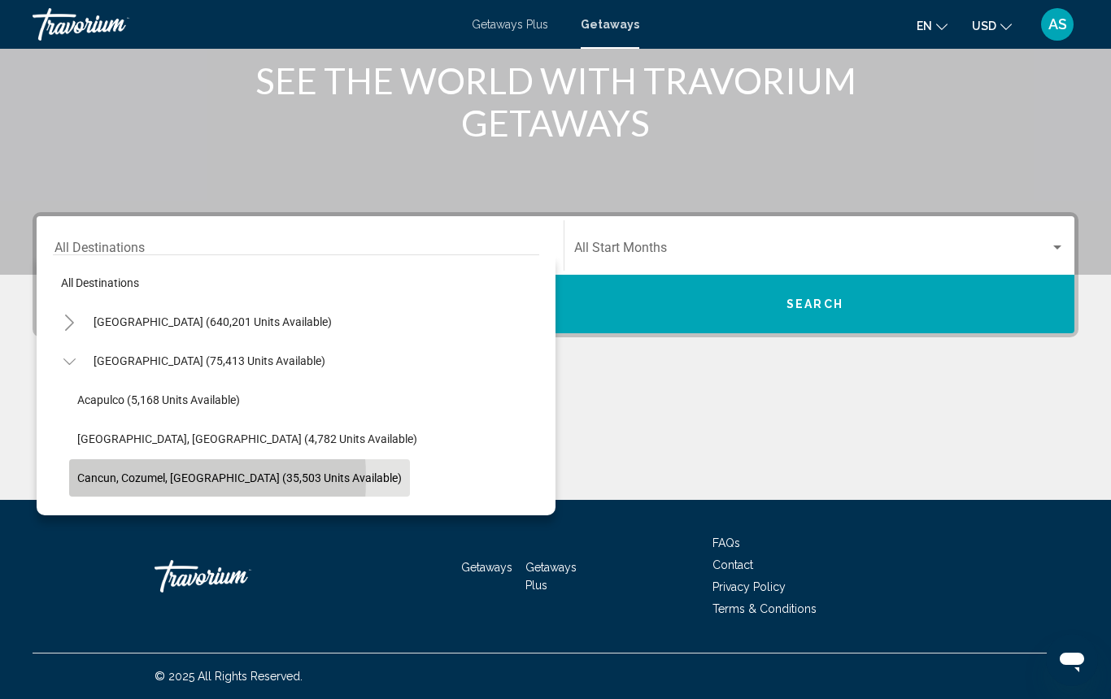
click at [102, 479] on span "Cancun, Cozumel, Riviera Maya (35,503 units available)" at bounding box center [239, 478] width 324 height 13
type input "**********"
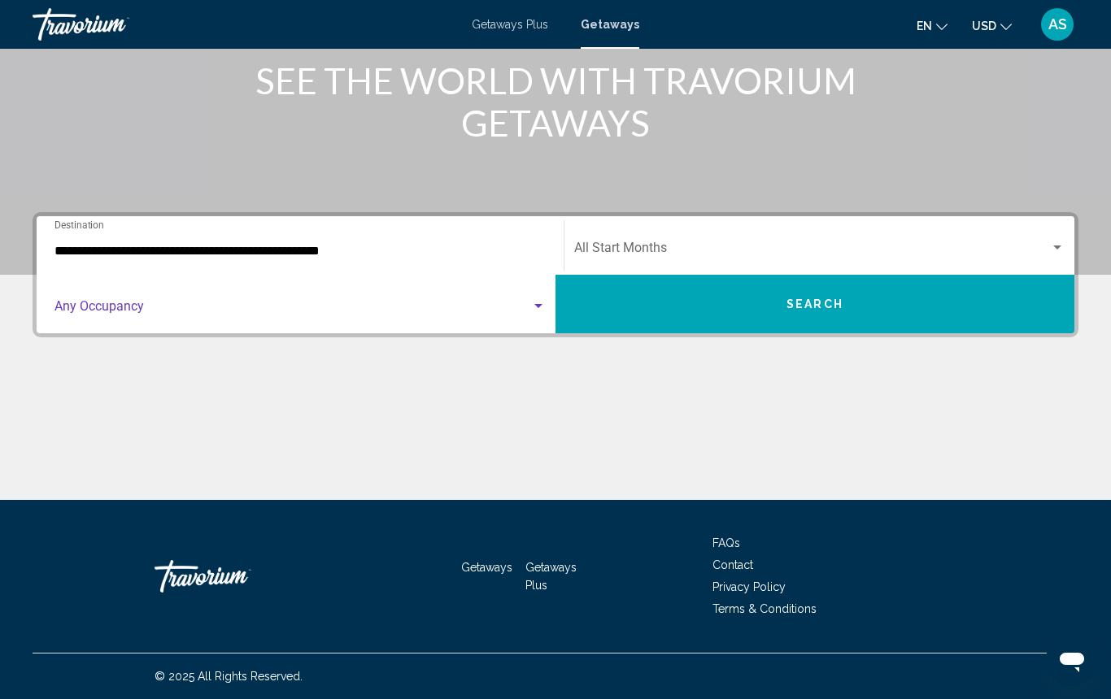
click at [135, 314] on span "Search widget" at bounding box center [292, 309] width 476 height 15
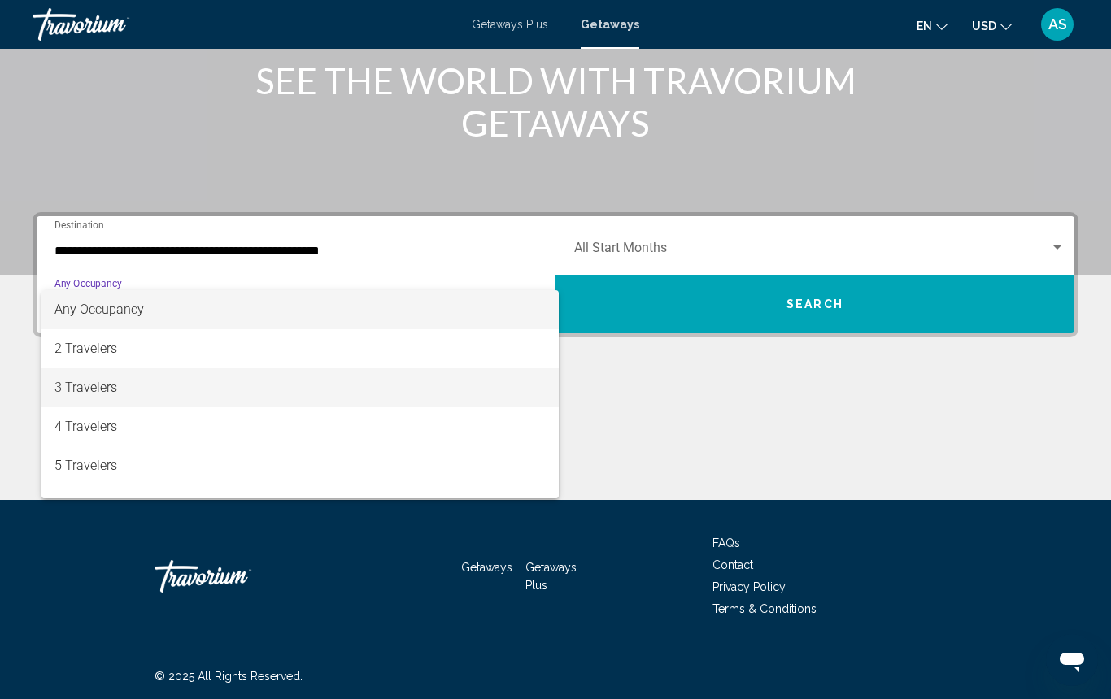
click at [146, 387] on span "3 Travelers" at bounding box center [299, 387] width 491 height 39
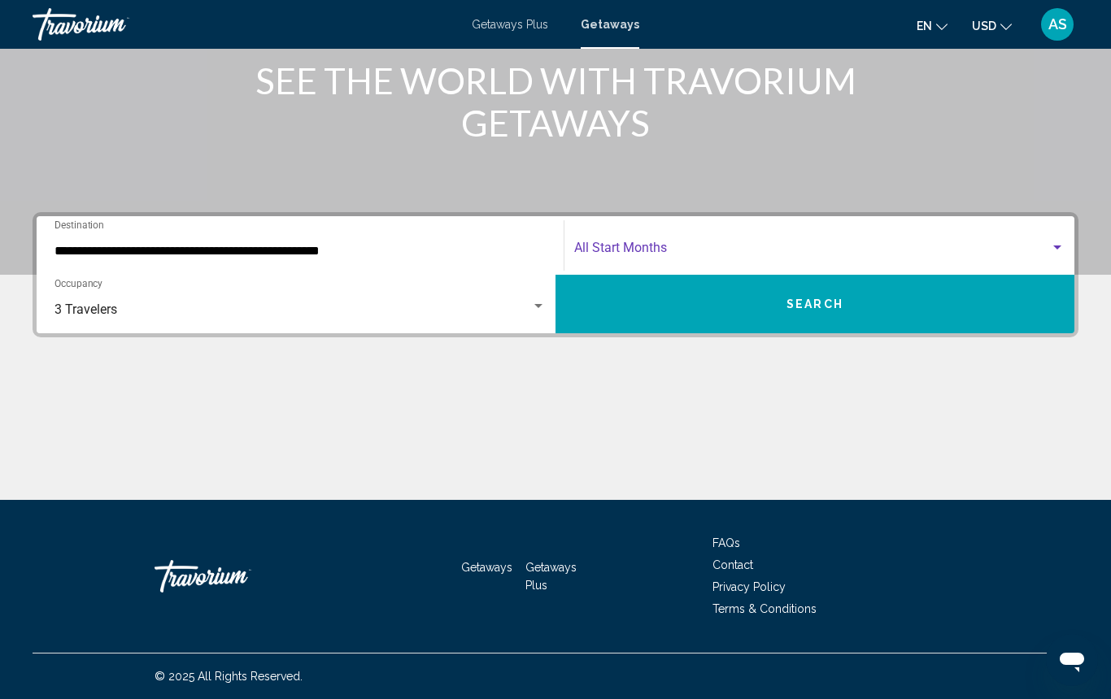
click at [599, 245] on span "Search widget" at bounding box center [812, 251] width 476 height 15
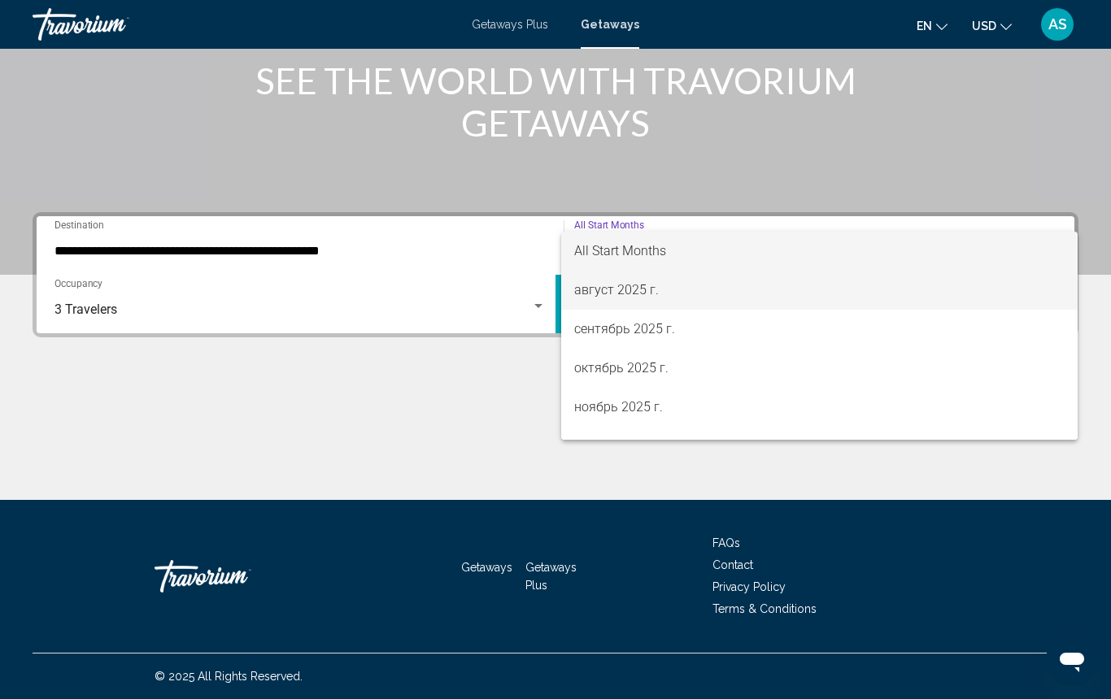
click at [615, 287] on span "август 2025 г." at bounding box center [819, 290] width 490 height 39
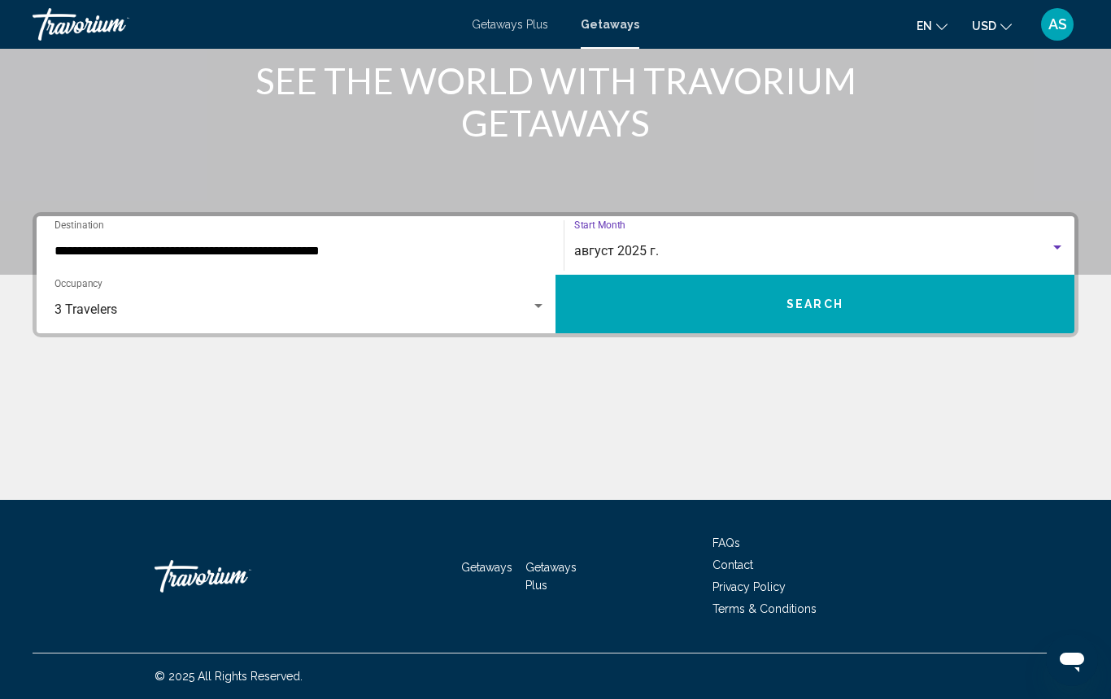
click at [663, 305] on button "Search" at bounding box center [814, 304] width 519 height 59
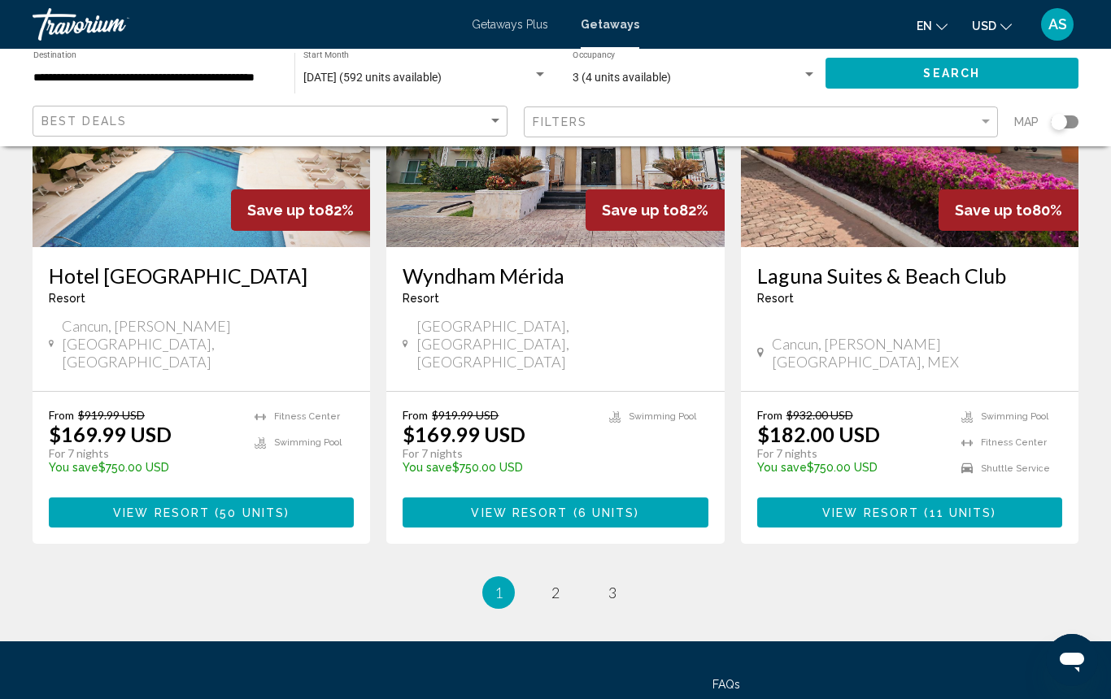
scroll to position [2099, 0]
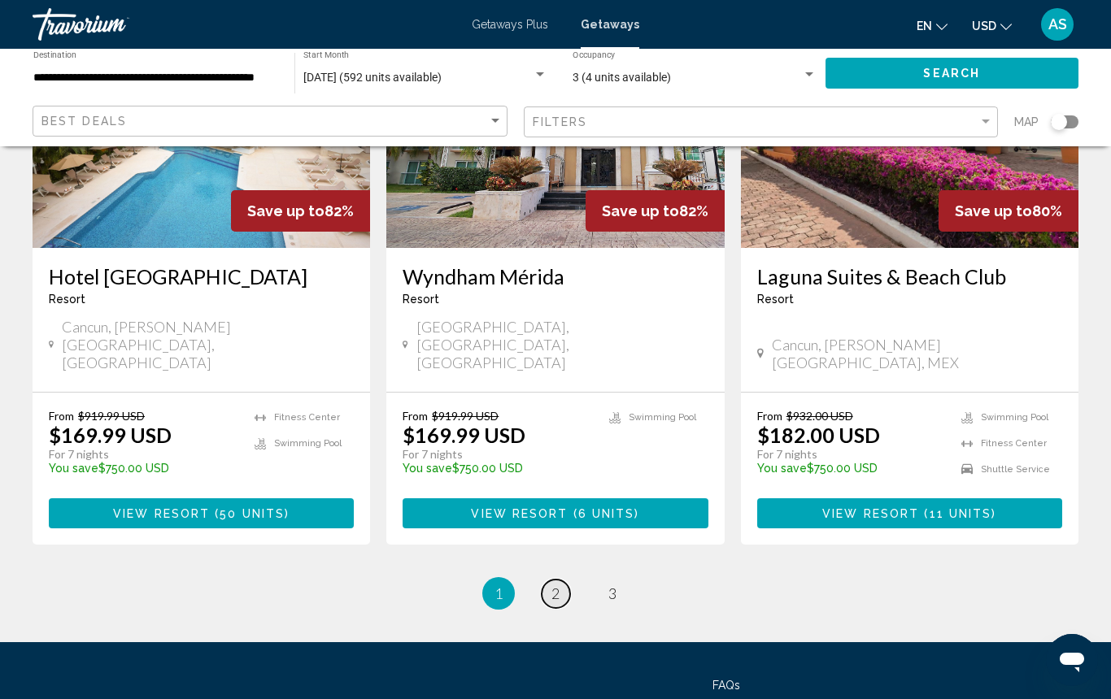
click at [555, 585] on span "2" at bounding box center [555, 594] width 8 height 18
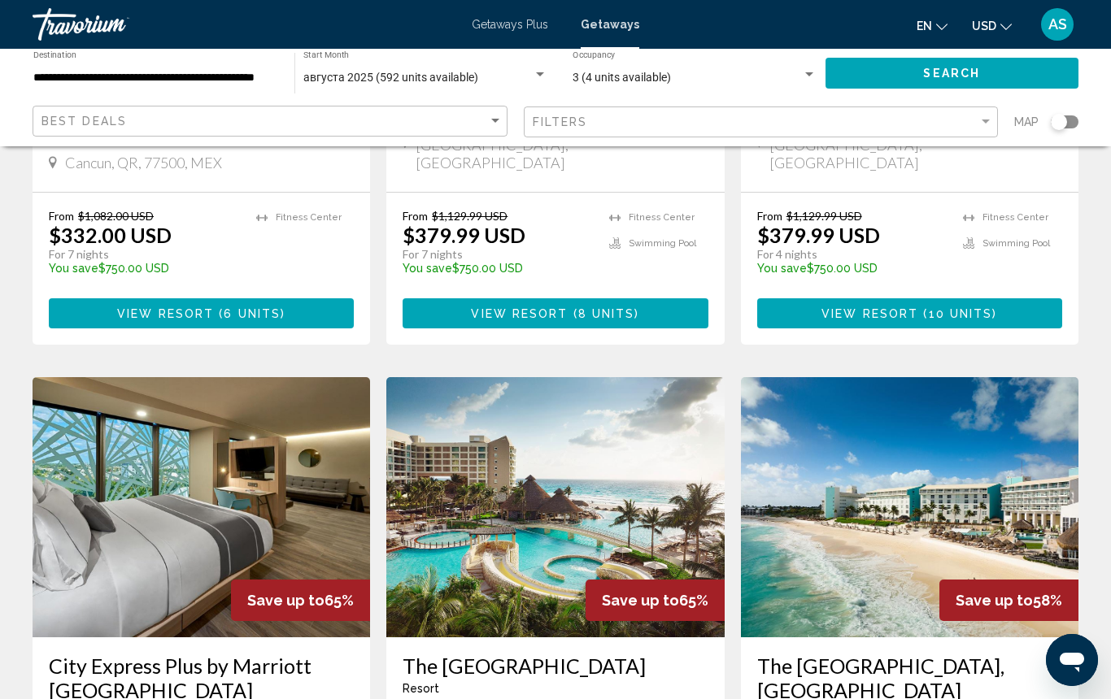
scroll to position [1797, 0]
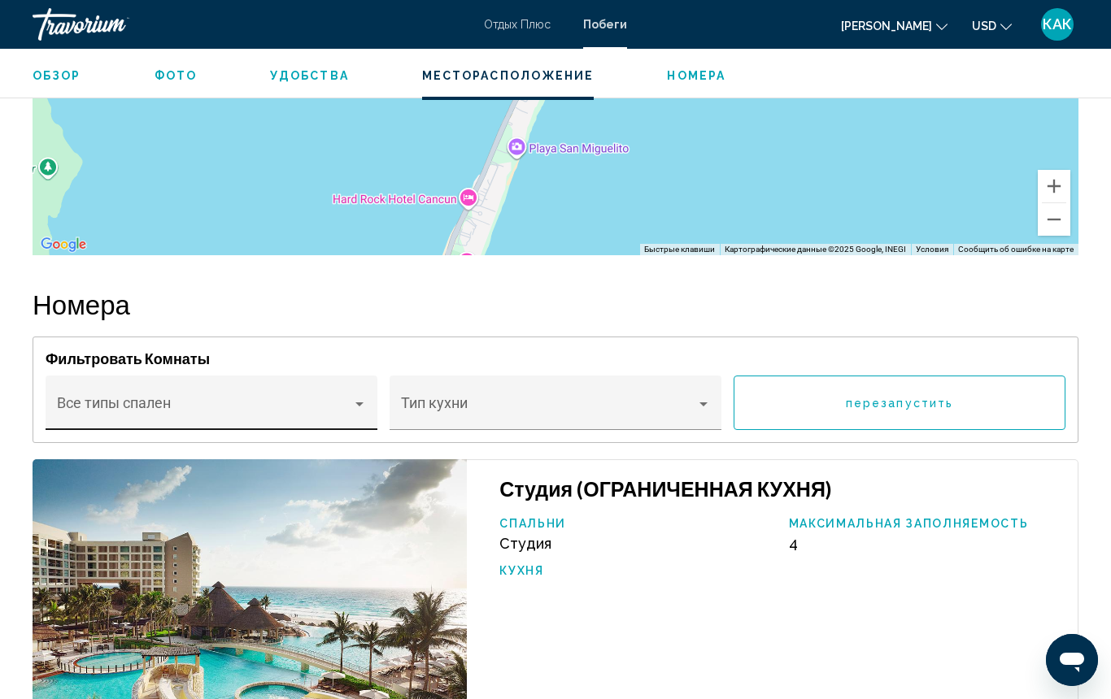
scroll to position [2785, 0]
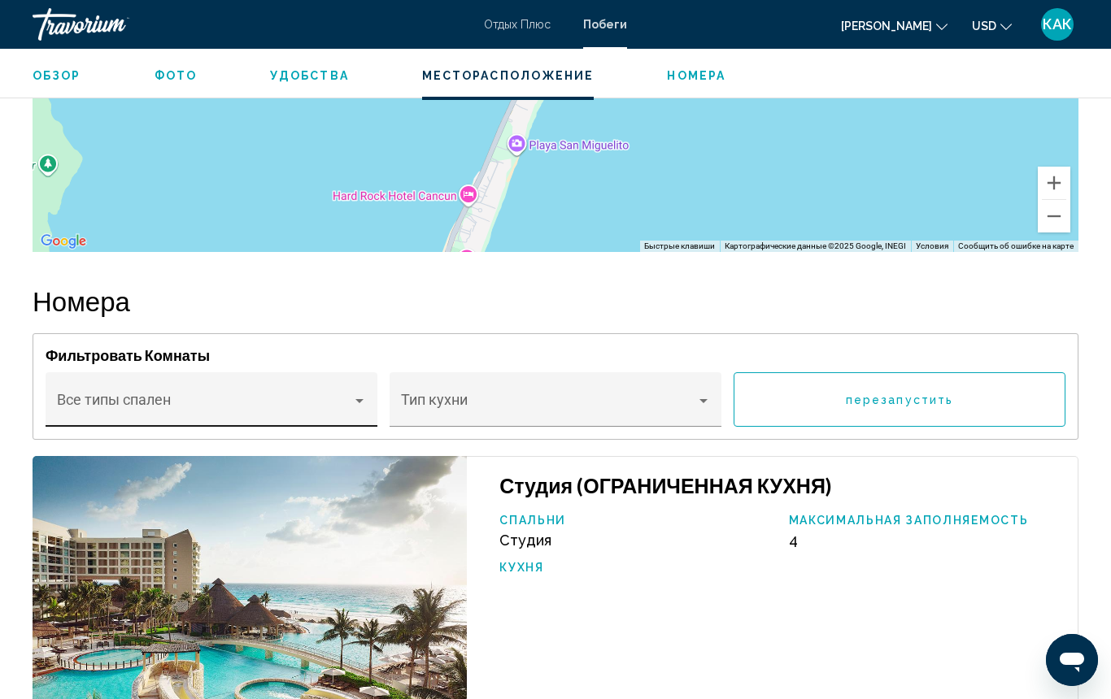
click at [359, 407] on div "Основное содержание" at bounding box center [359, 400] width 15 height 13
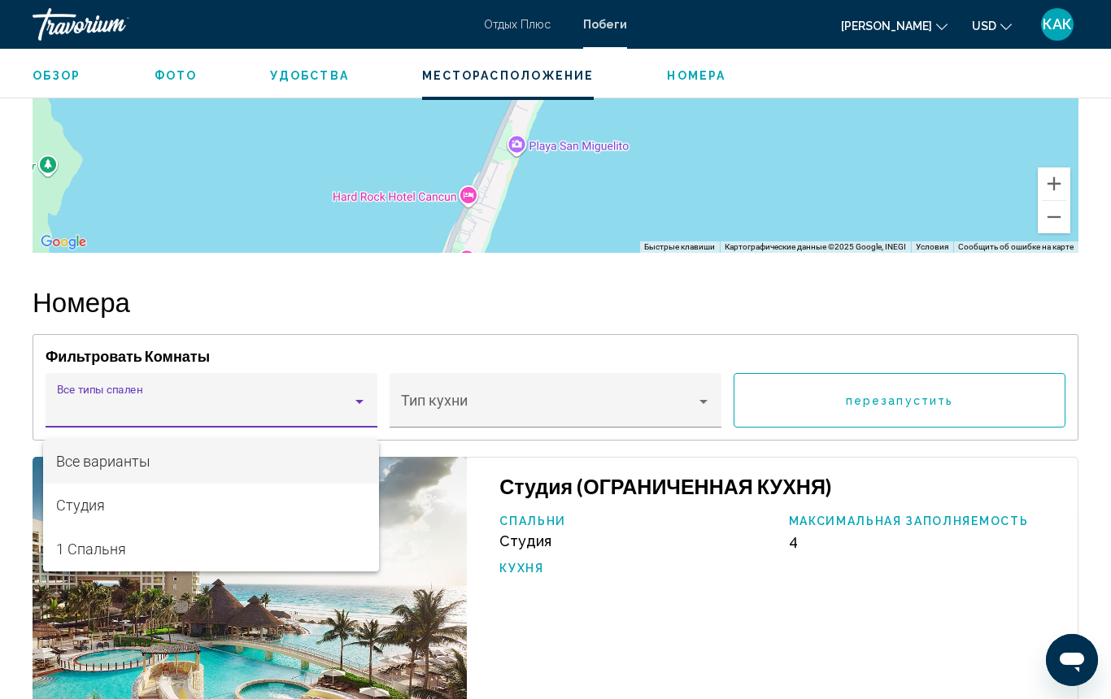
scroll to position [2787, 0]
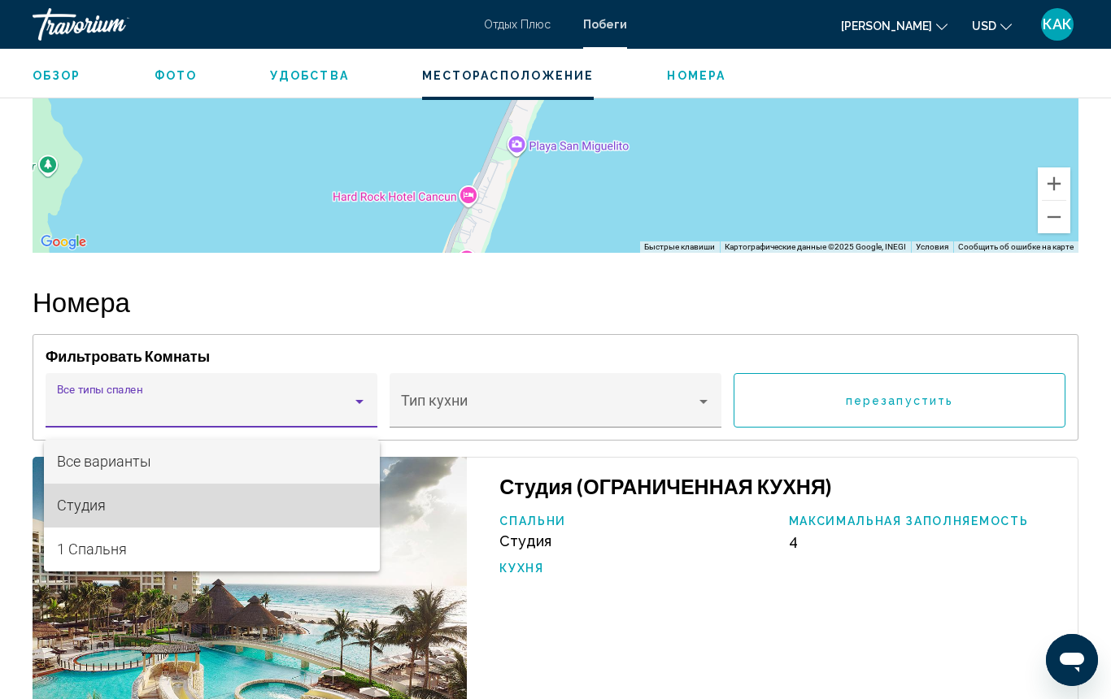
click at [194, 507] on span "Студия" at bounding box center [212, 506] width 310 height 44
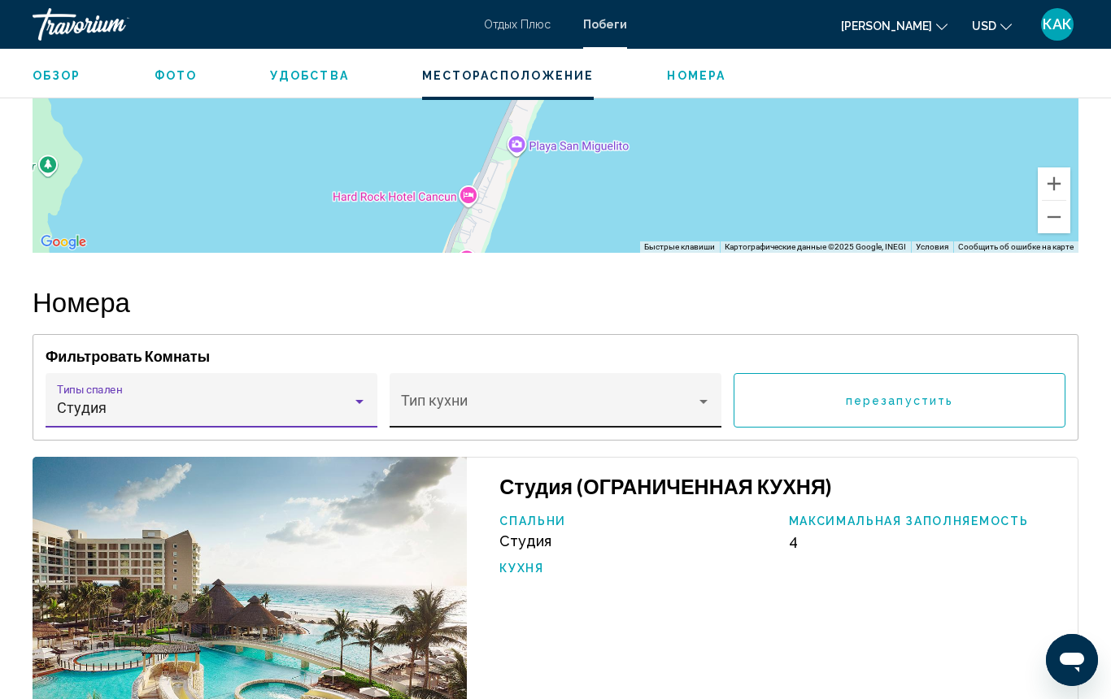
click at [705, 408] on div "Основное содержание" at bounding box center [703, 401] width 15 height 13
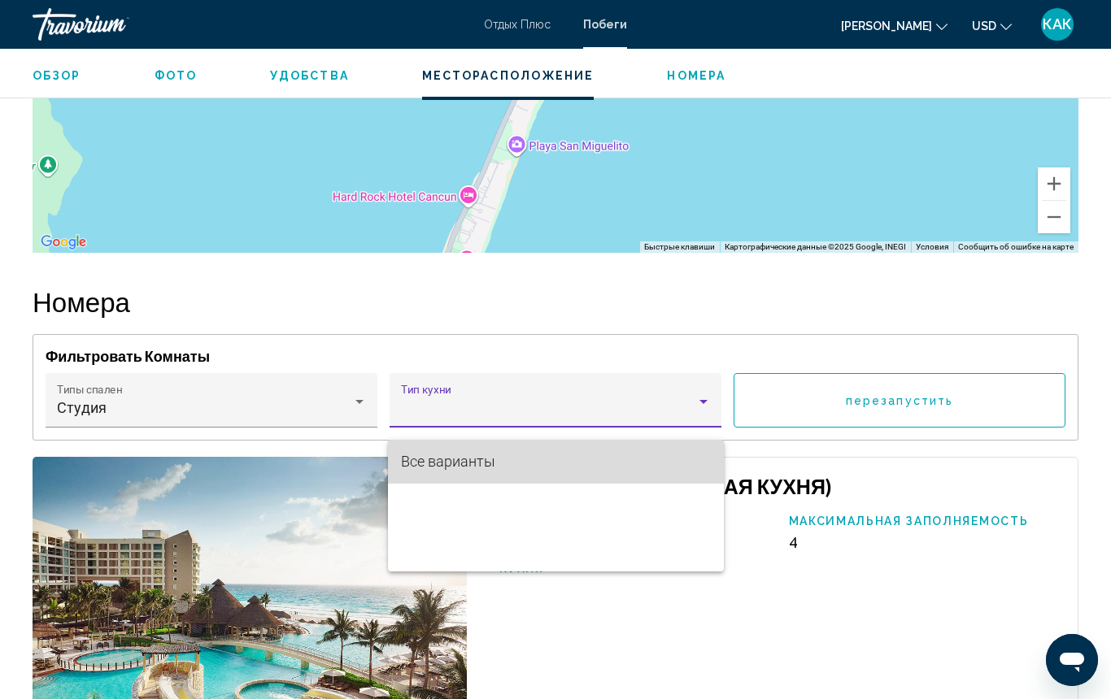
click at [614, 460] on span "Все варианты" at bounding box center [556, 462] width 310 height 44
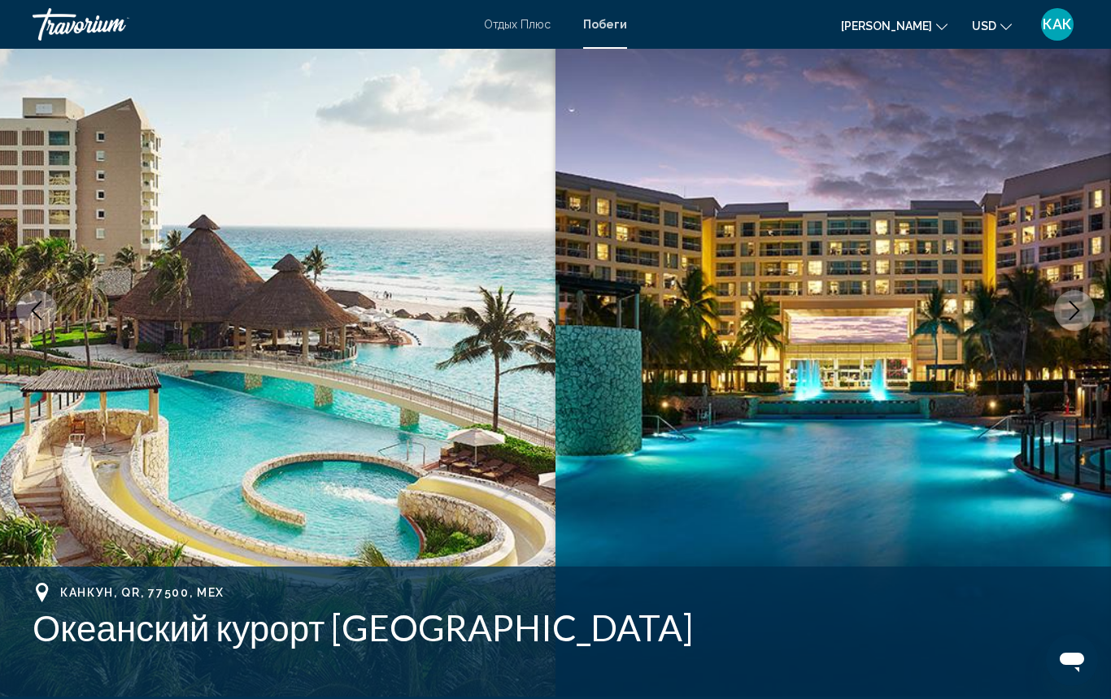
scroll to position [124, 0]
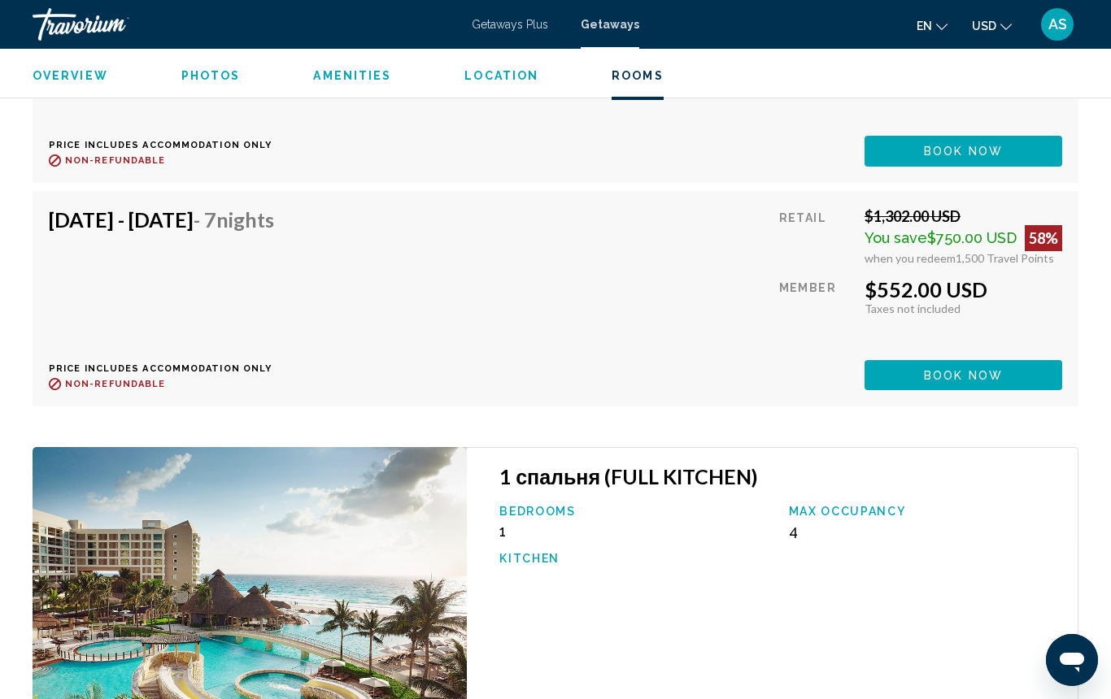
scroll to position [4411, 0]
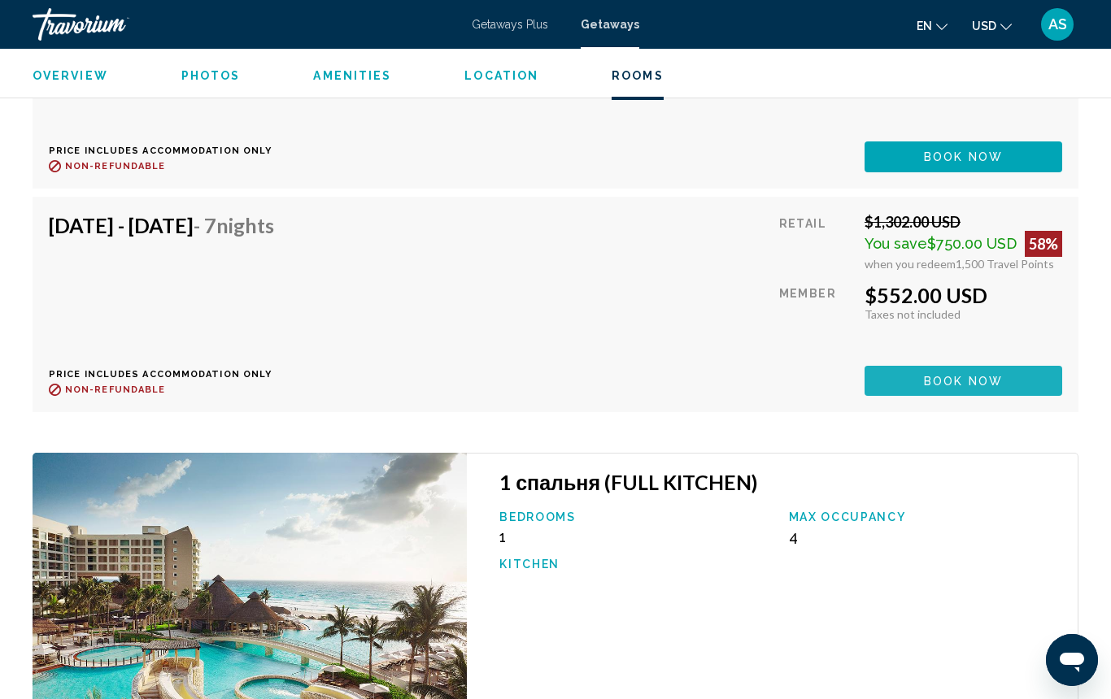
click at [946, 379] on span "Book now" at bounding box center [963, 381] width 79 height 13
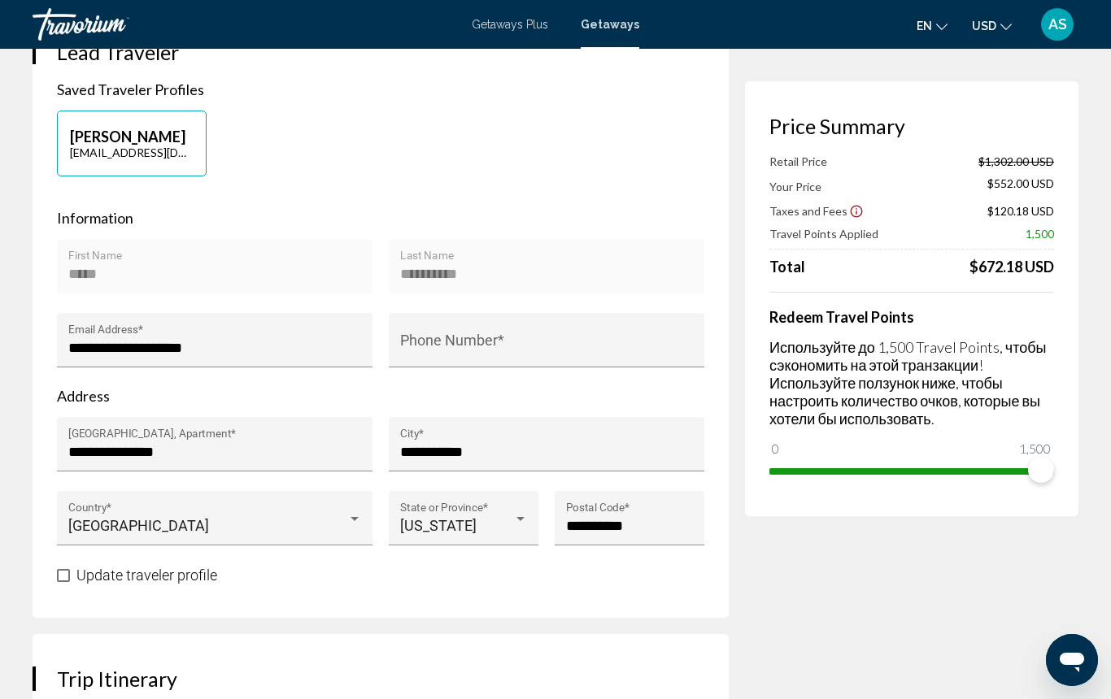
scroll to position [355, 0]
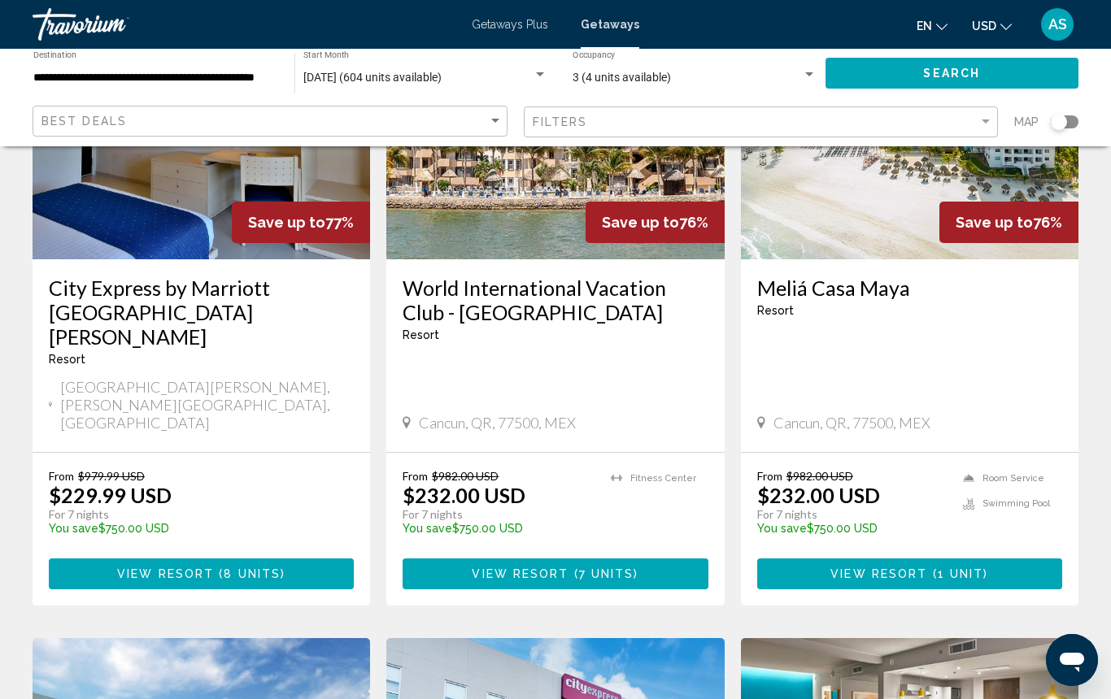
scroll to position [844, 0]
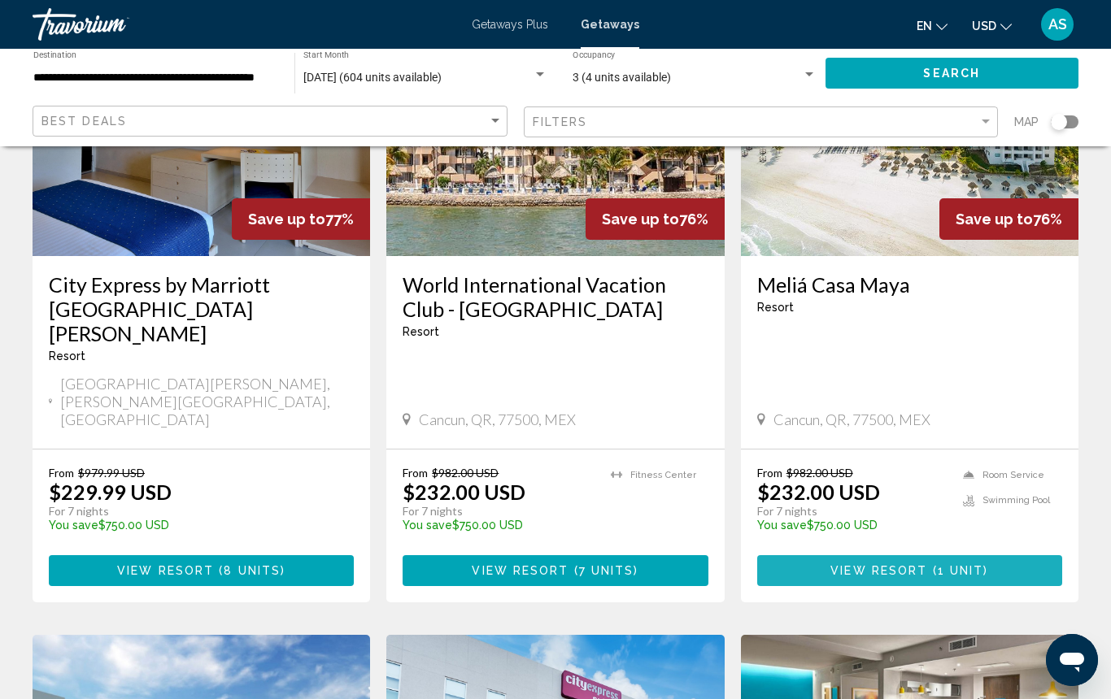
click at [858, 565] on span "View Resort" at bounding box center [878, 571] width 97 height 13
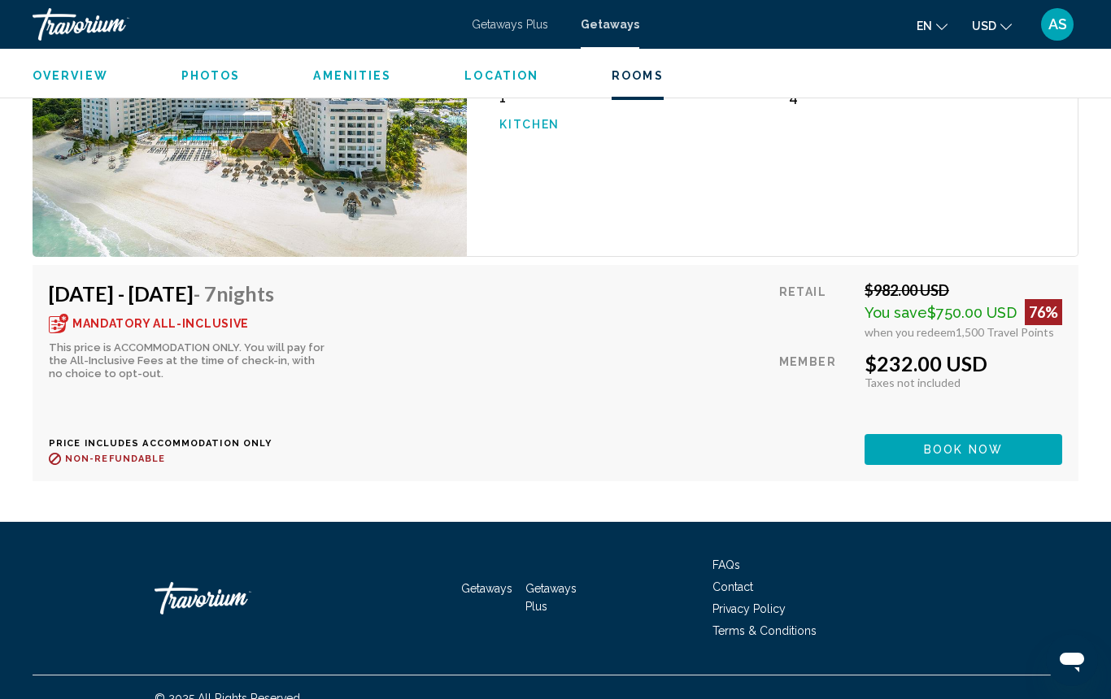
scroll to position [3091, 0]
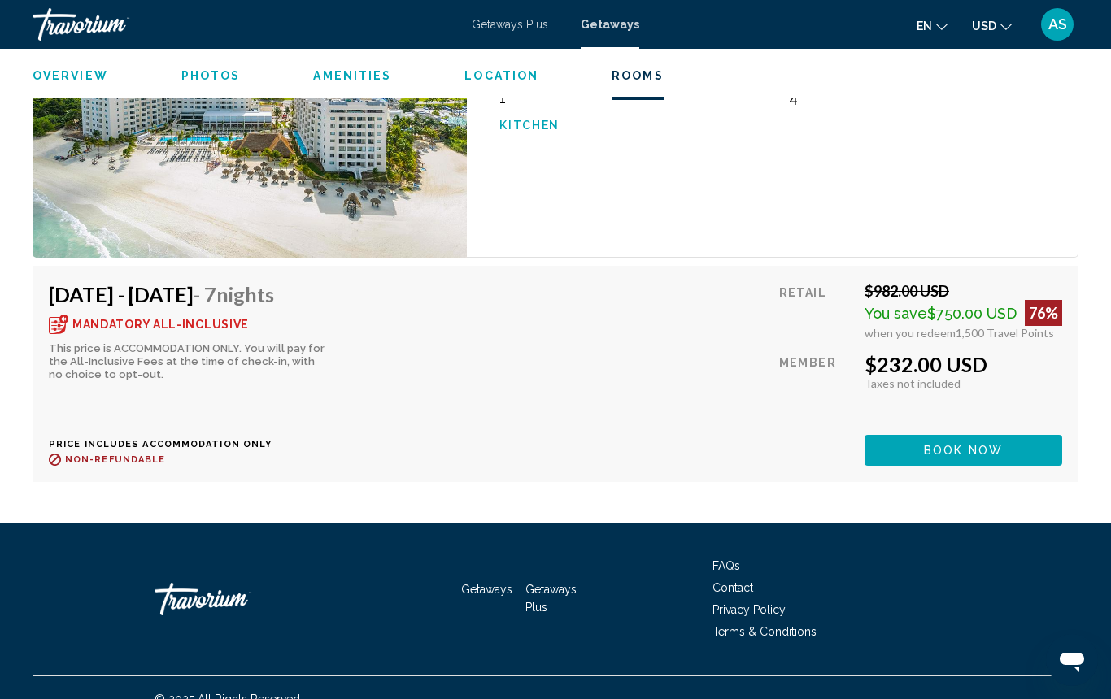
click at [916, 435] on button "Book now" at bounding box center [963, 450] width 198 height 30
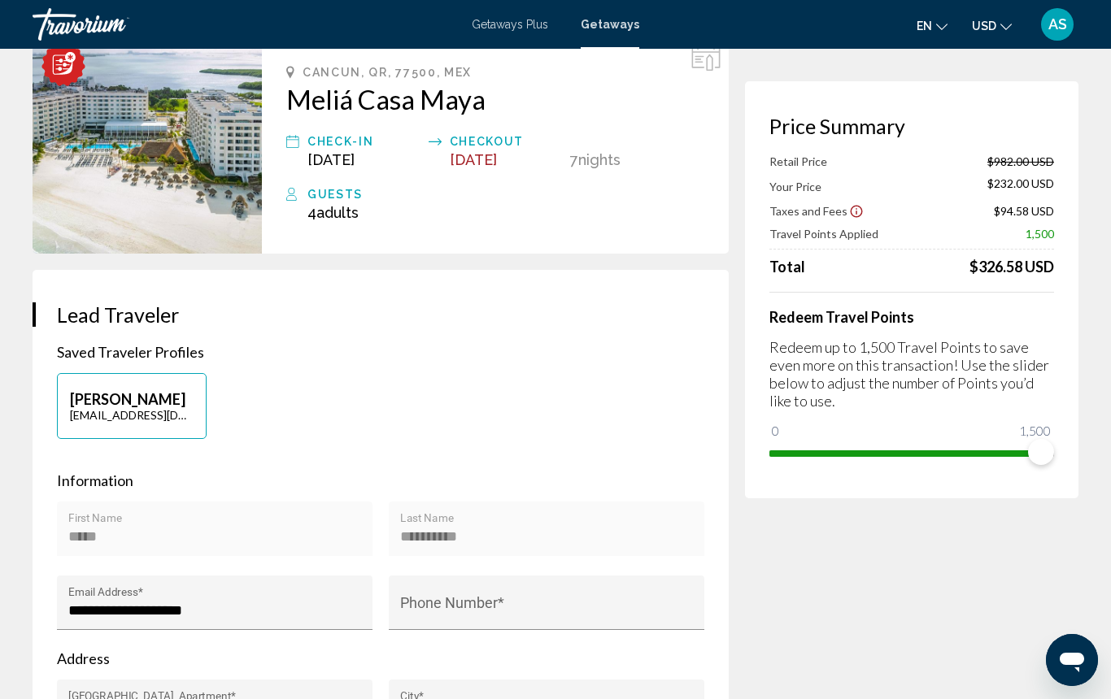
scroll to position [97, 0]
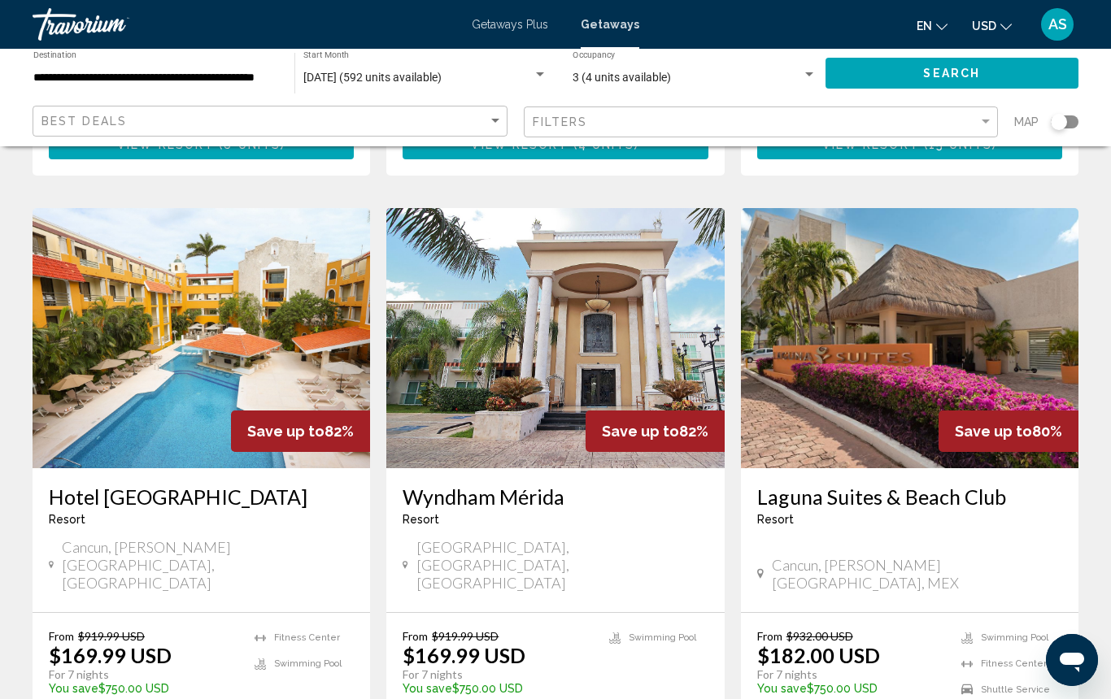
scroll to position [1880, 0]
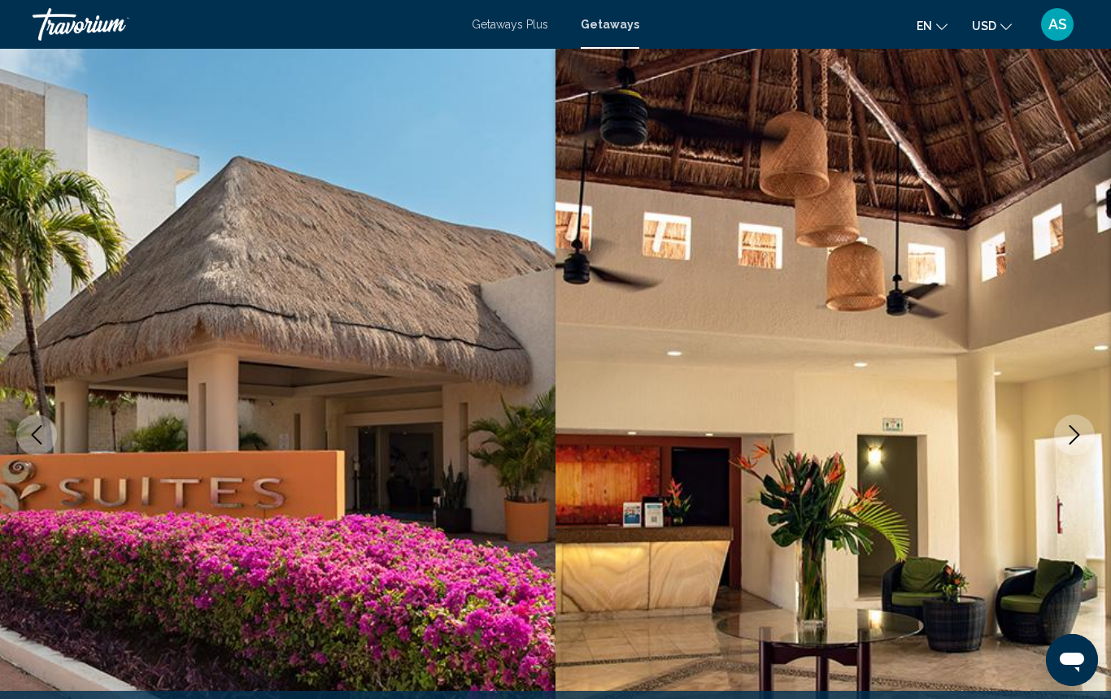
click at [1072, 433] on icon "Next image" at bounding box center [1074, 435] width 20 height 20
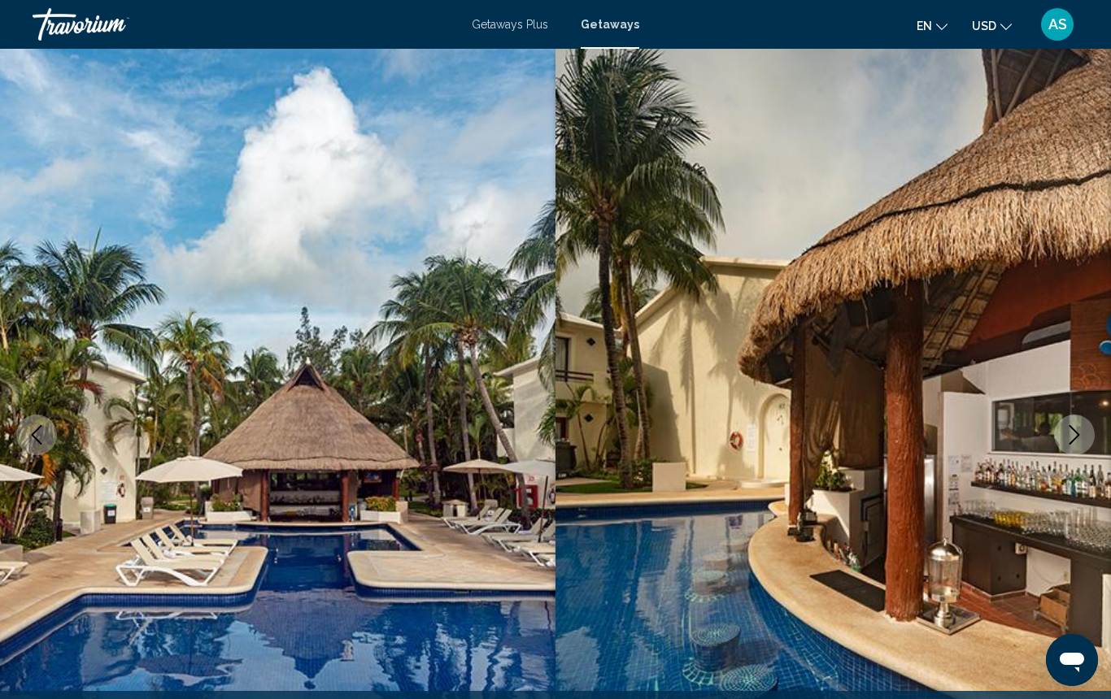
click at [1072, 433] on icon "Next image" at bounding box center [1074, 435] width 20 height 20
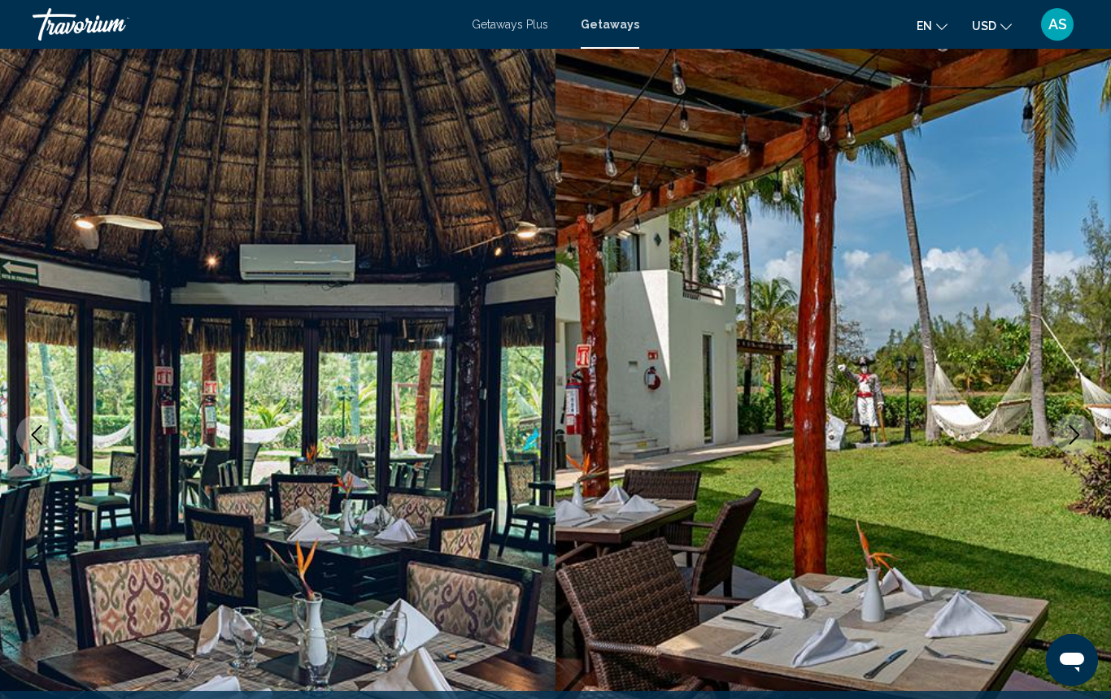
click at [1072, 433] on icon "Next image" at bounding box center [1074, 435] width 20 height 20
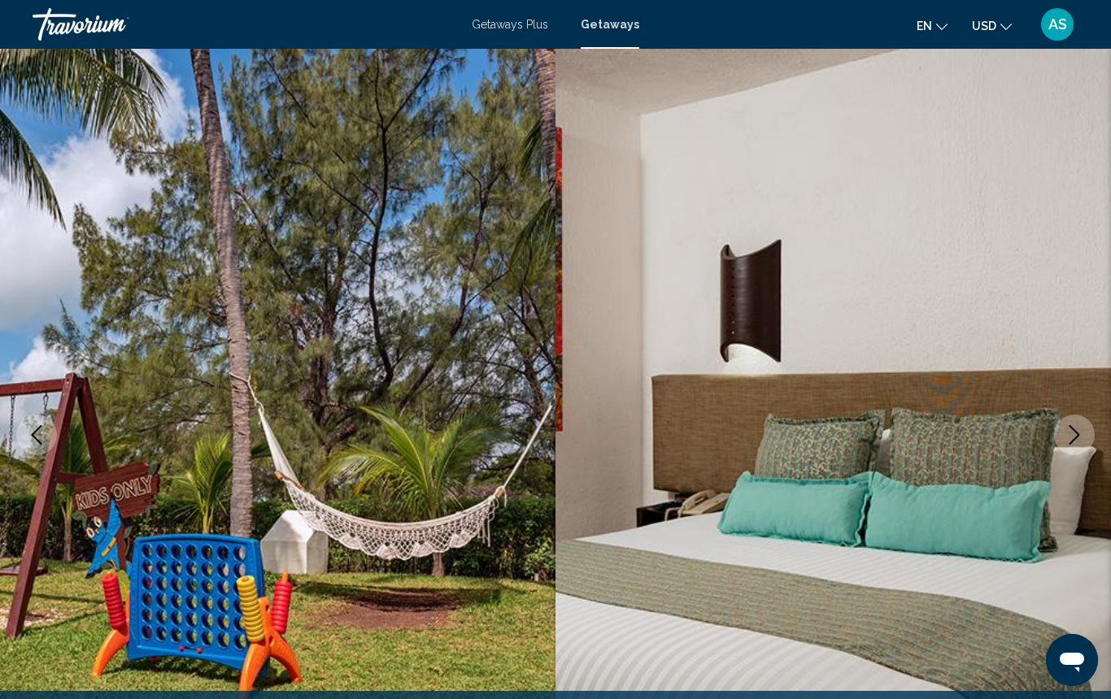
click at [1072, 433] on icon "Next image" at bounding box center [1074, 435] width 20 height 20
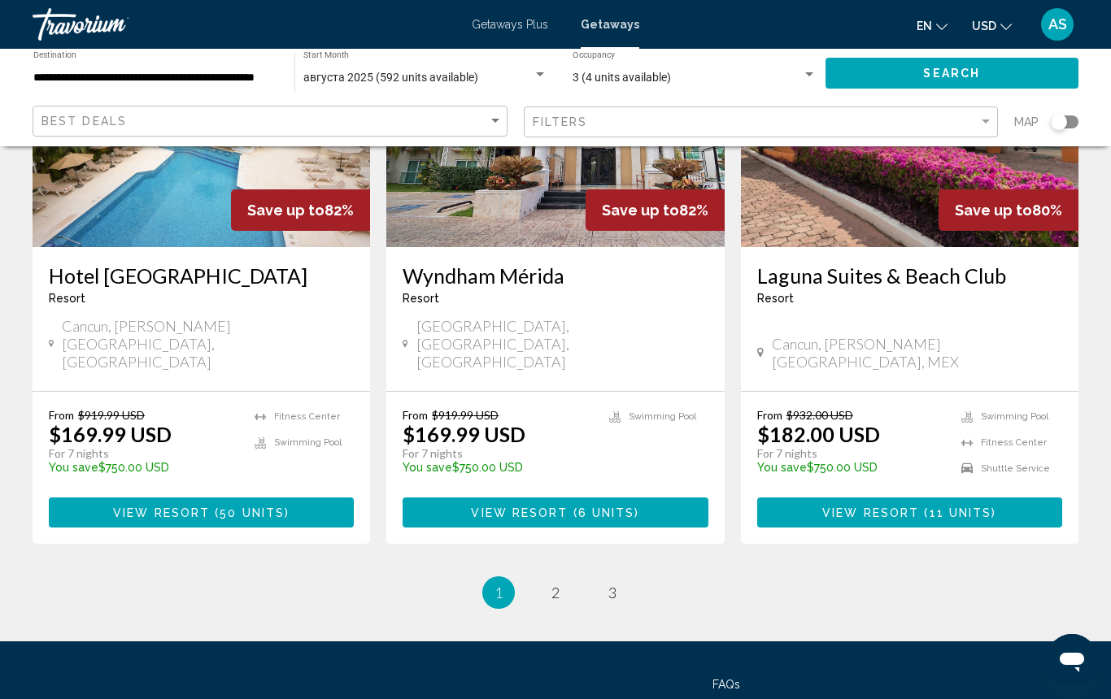
scroll to position [2099, 0]
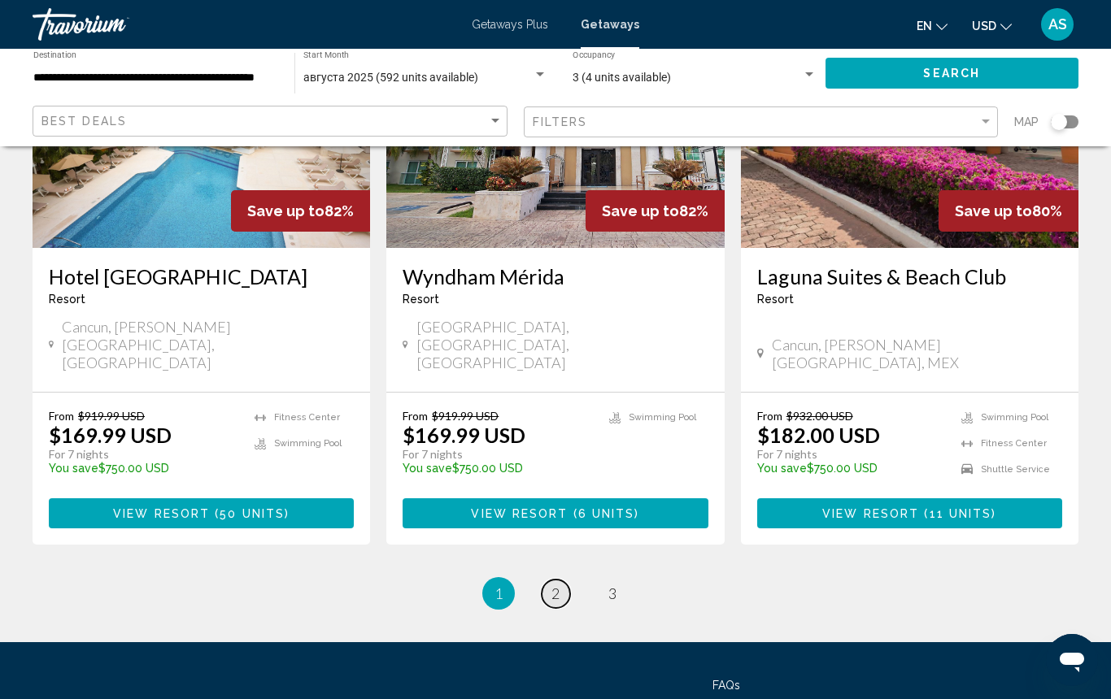
click at [556, 585] on span "2" at bounding box center [555, 594] width 8 height 18
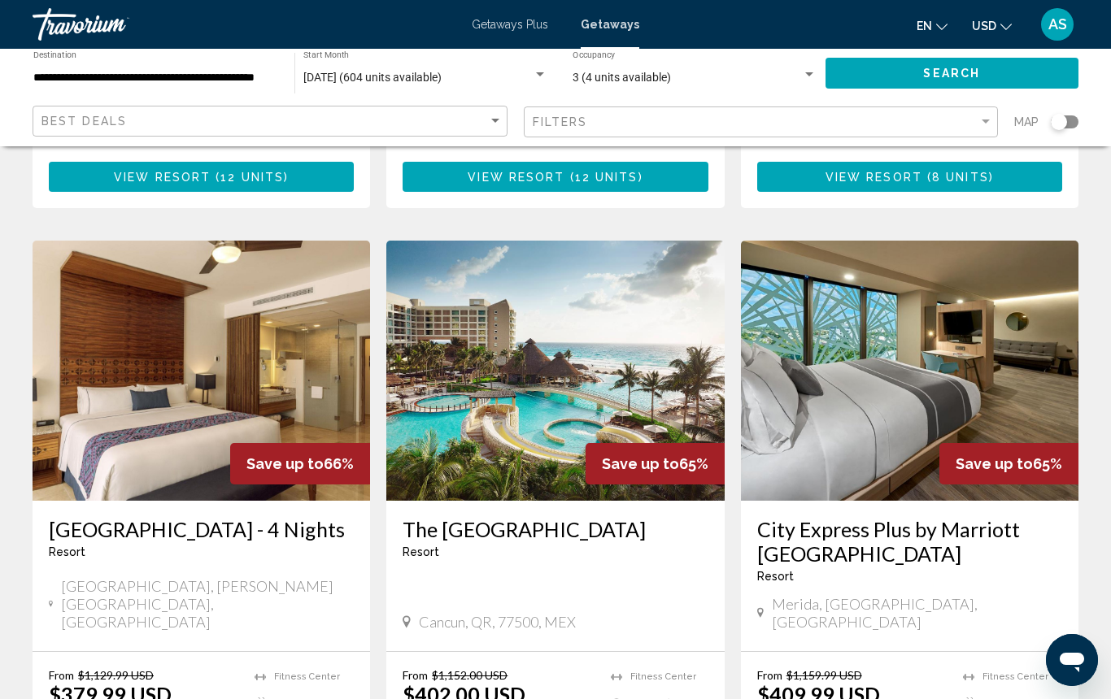
scroll to position [1878, 0]
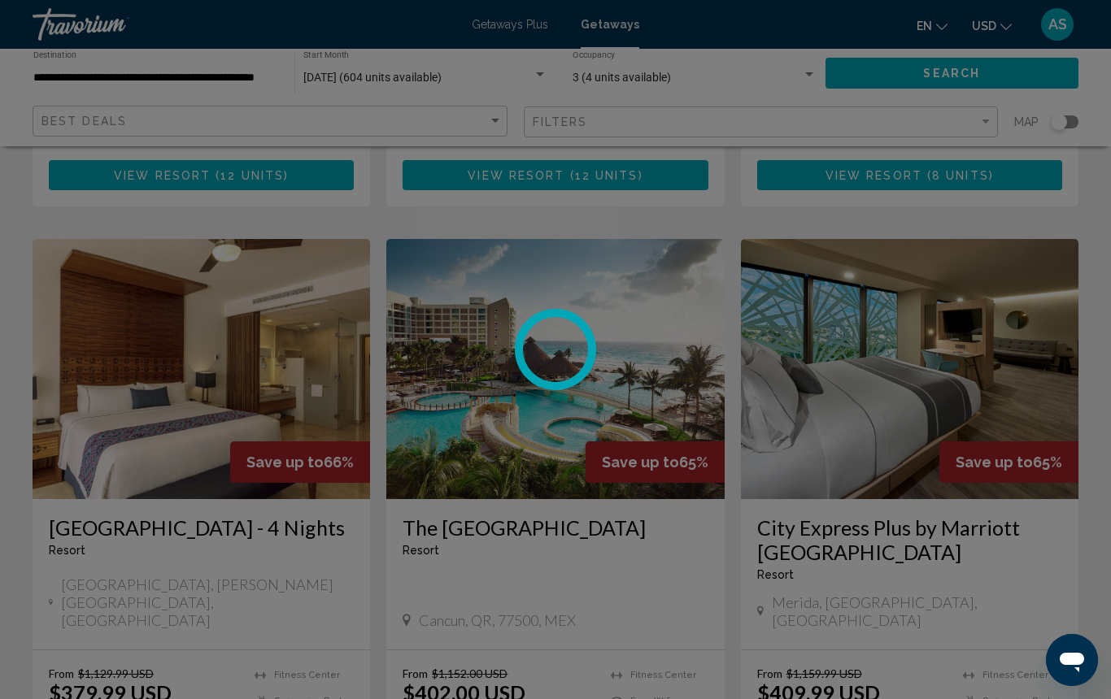
scroll to position [1880, 0]
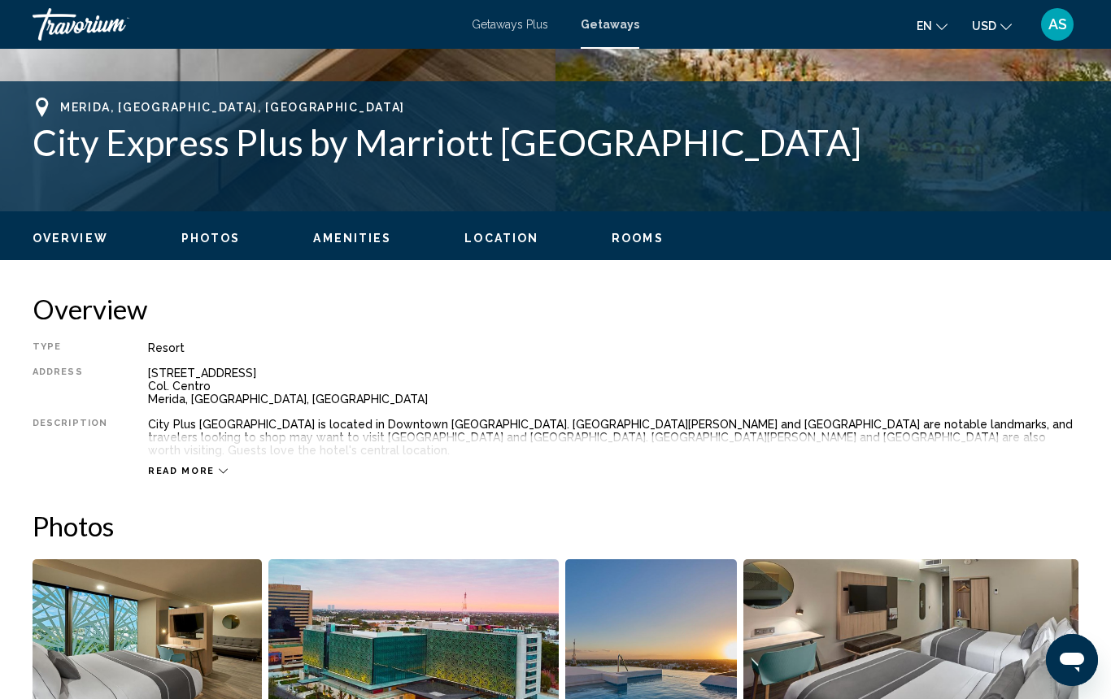
scroll to position [611, 0]
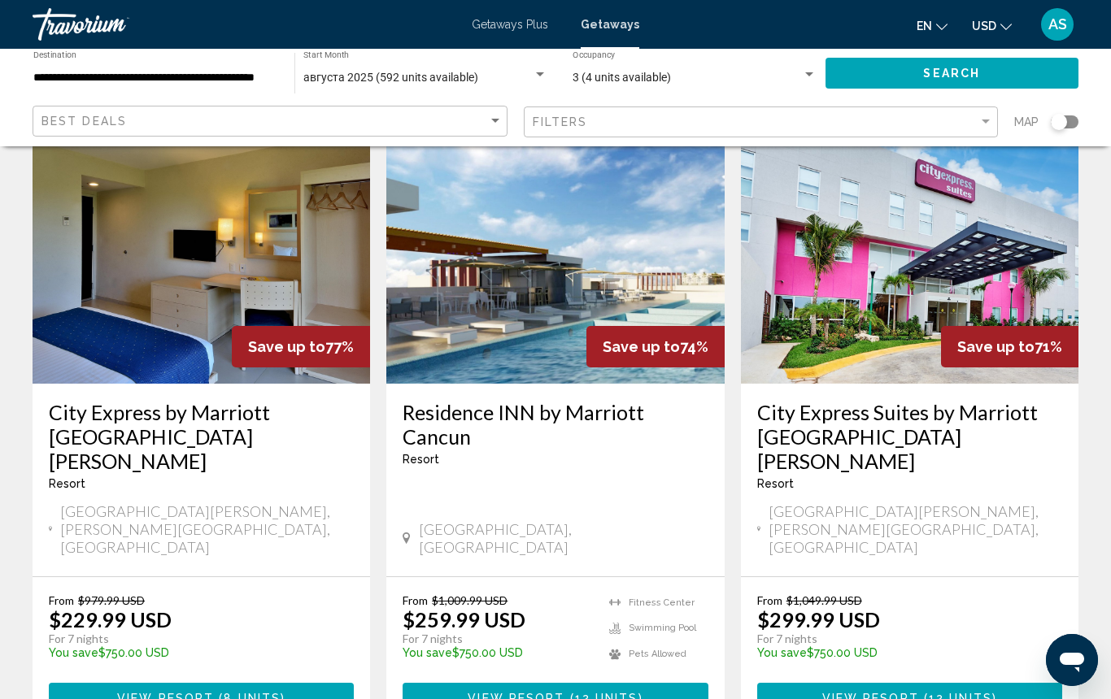
scroll to position [715, 0]
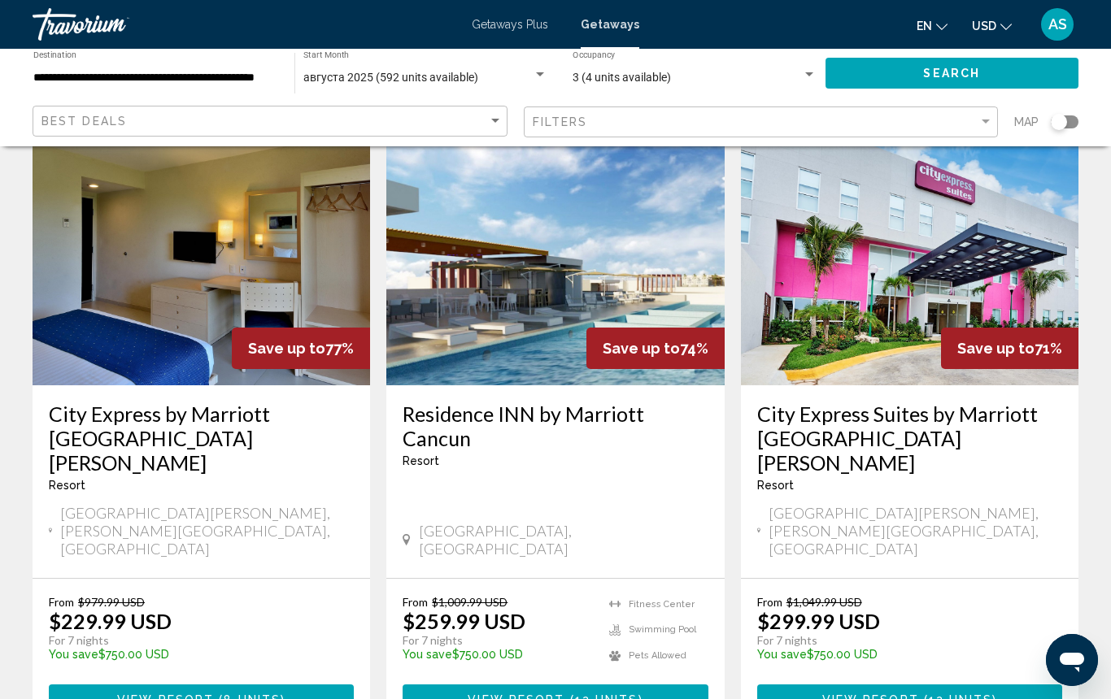
click at [520, 694] on span "View Resort" at bounding box center [516, 700] width 97 height 13
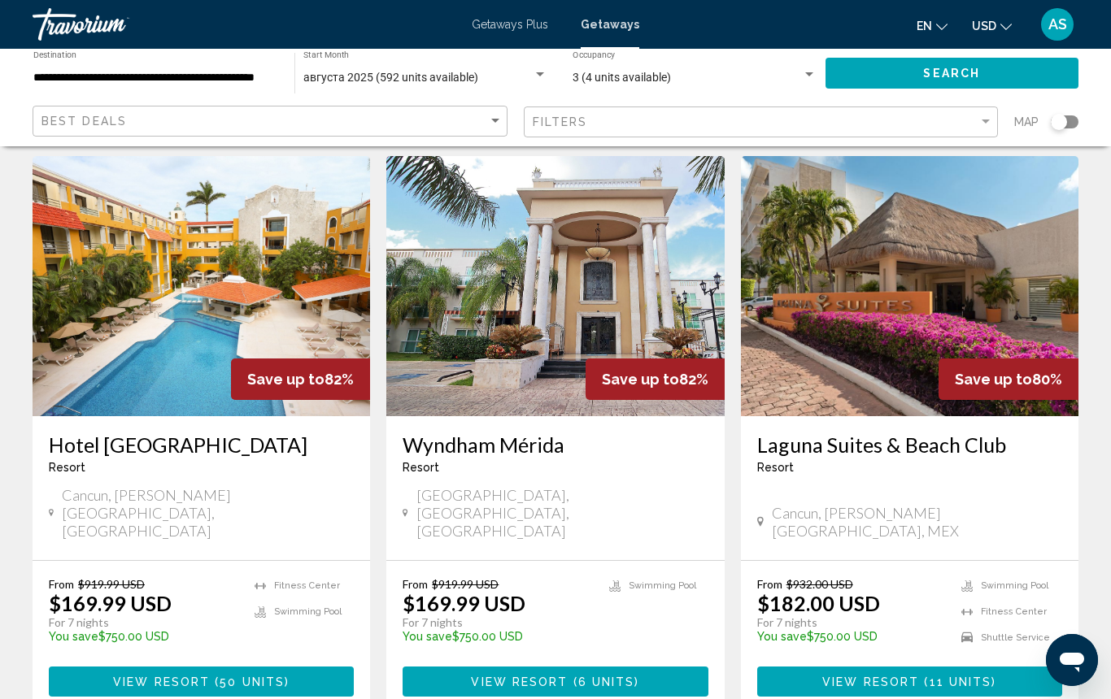
scroll to position [1920, 0]
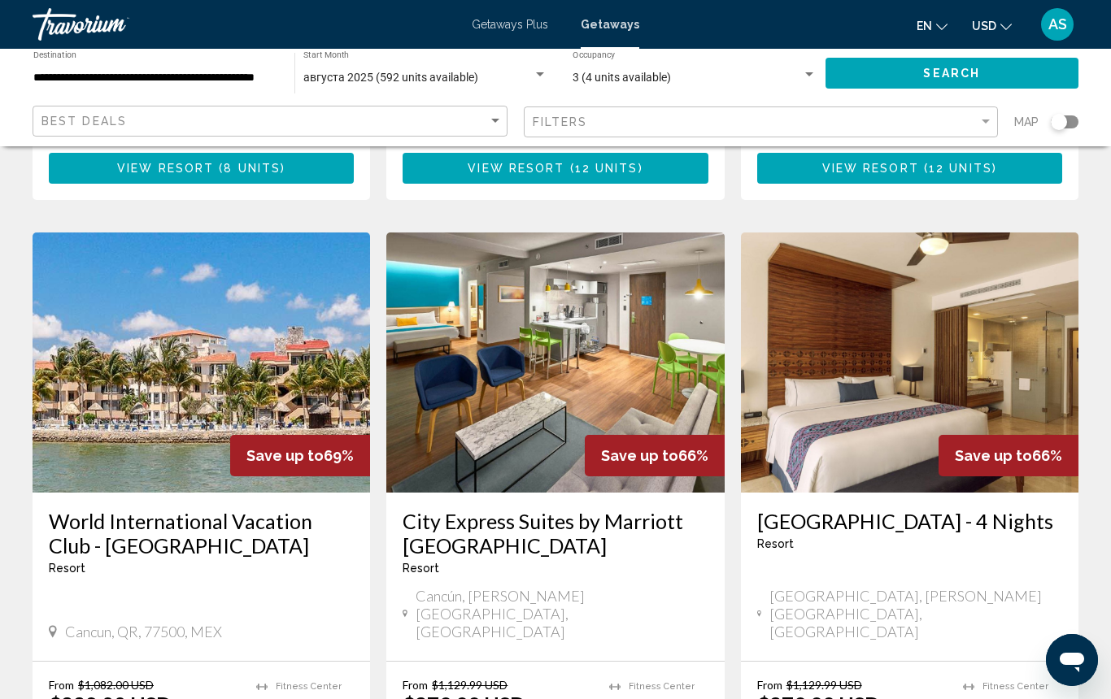
scroll to position [1247, 0]
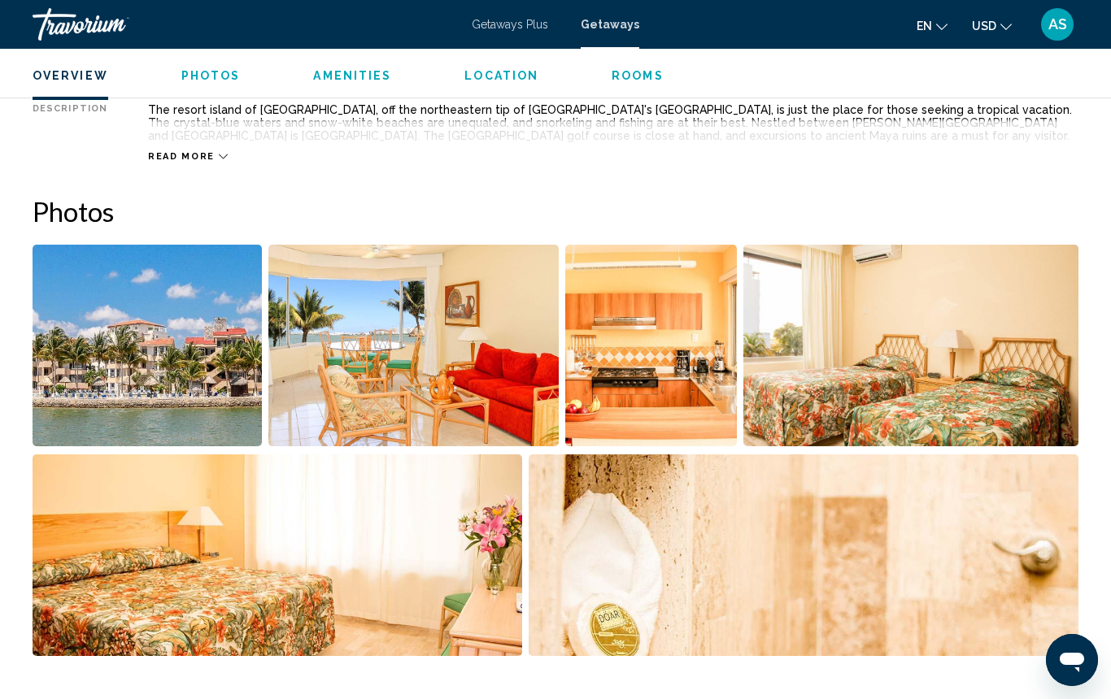
scroll to position [913, 0]
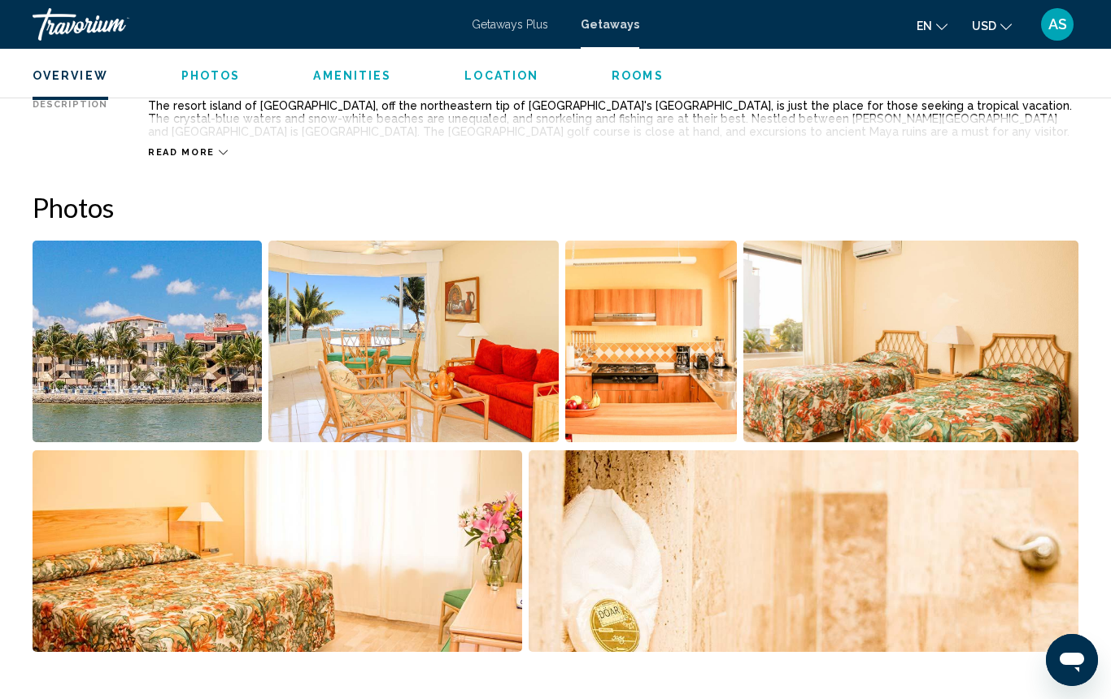
click at [204, 369] on img "Open full-screen image slider" at bounding box center [147, 342] width 229 height 202
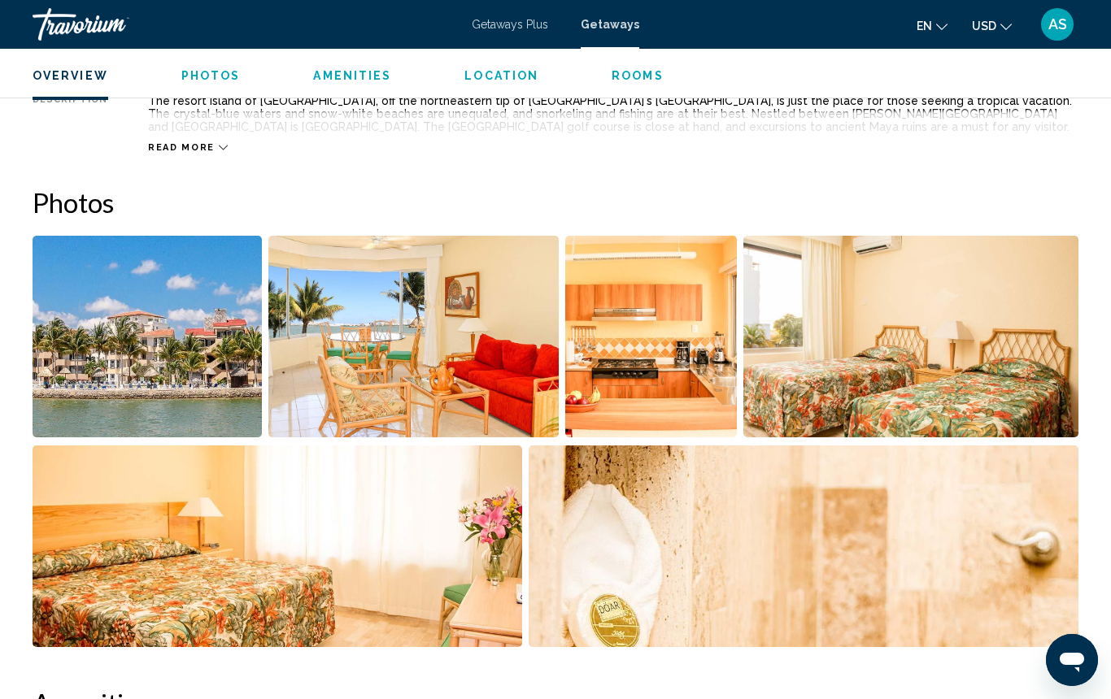
scroll to position [921, 0]
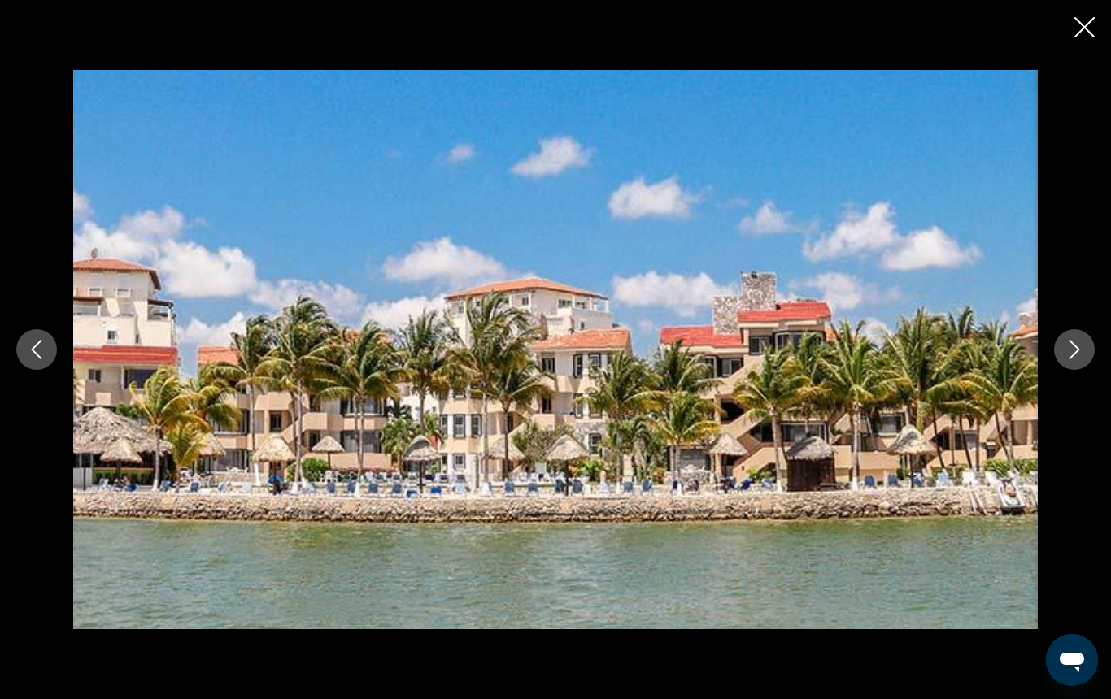
click at [1081, 349] on icon "Next image" at bounding box center [1074, 350] width 20 height 20
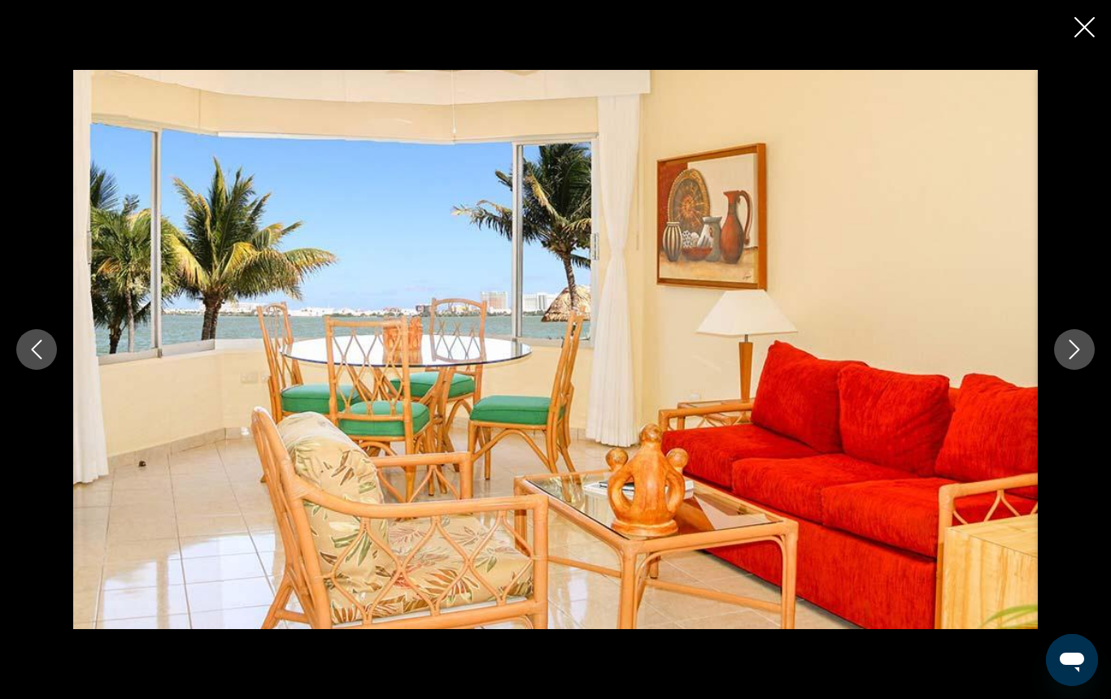
click at [1081, 349] on icon "Next image" at bounding box center [1074, 350] width 20 height 20
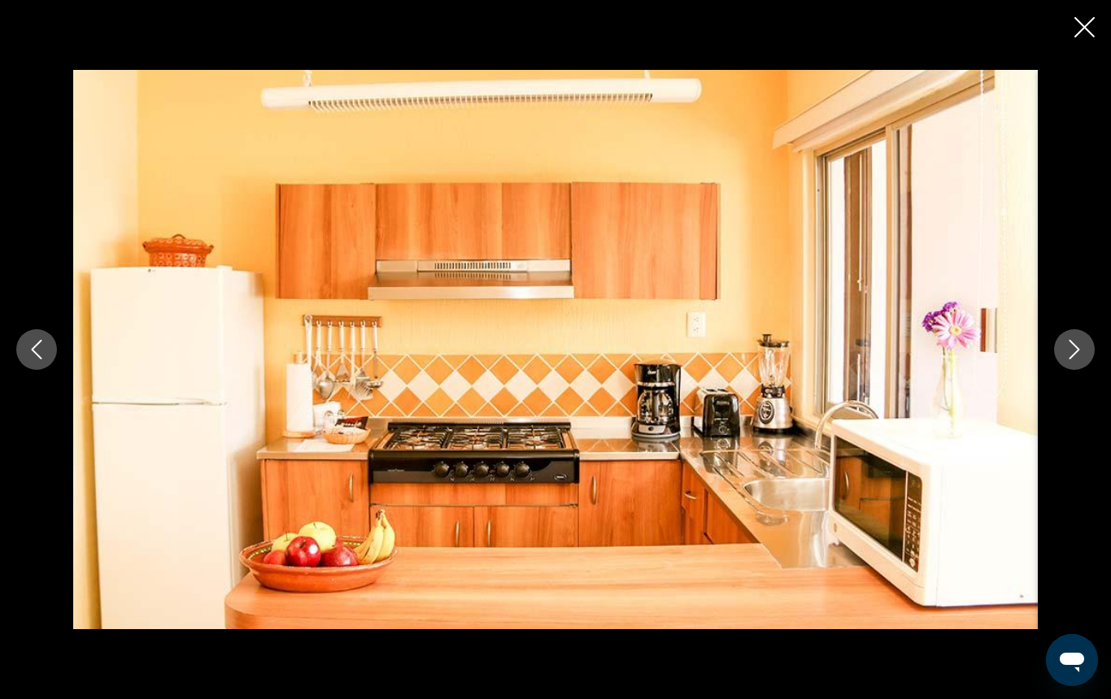
click at [1081, 349] on icon "Next image" at bounding box center [1074, 350] width 20 height 20
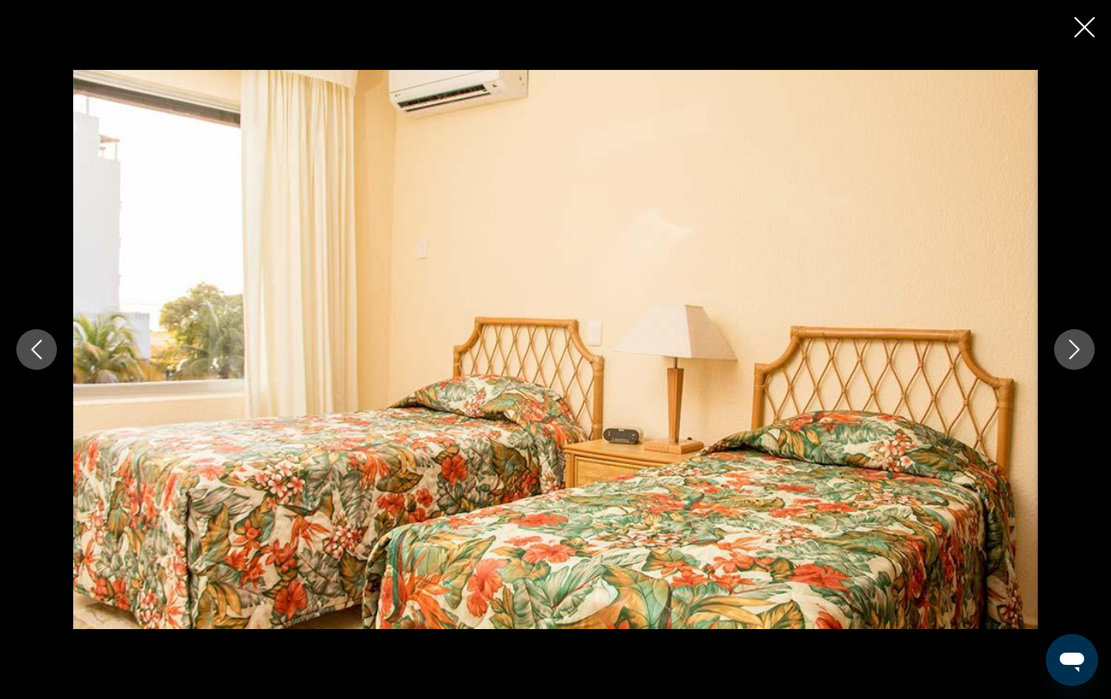
click at [1081, 349] on icon "Next image" at bounding box center [1074, 350] width 20 height 20
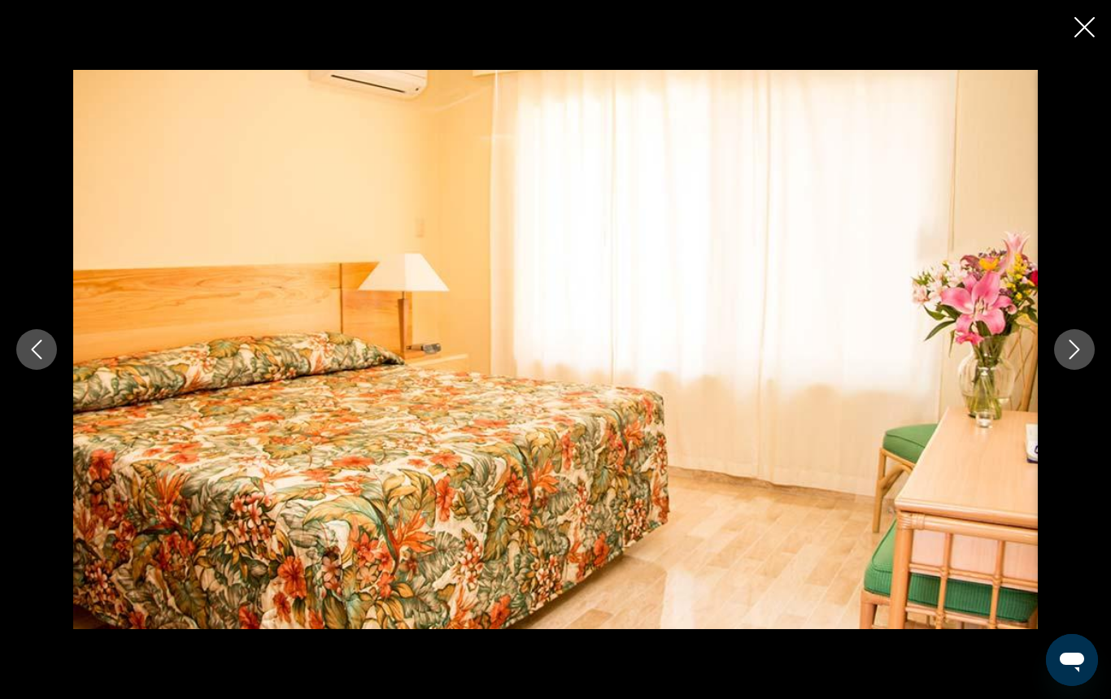
click at [1081, 349] on icon "Next image" at bounding box center [1074, 350] width 20 height 20
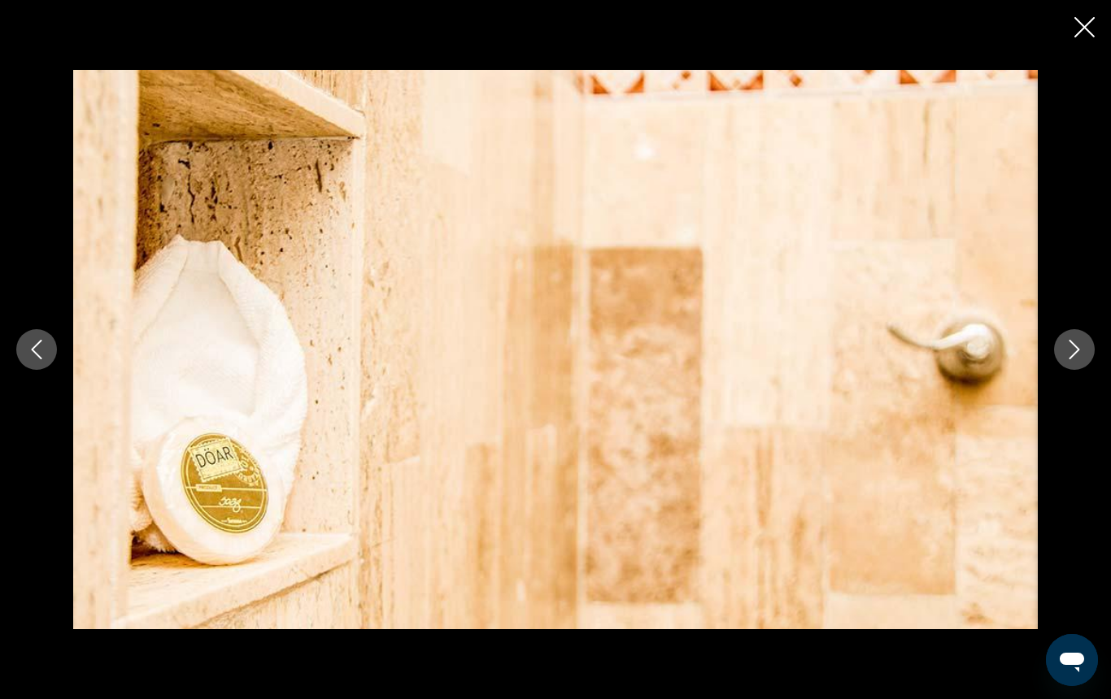
click at [1081, 349] on icon "Next image" at bounding box center [1074, 350] width 20 height 20
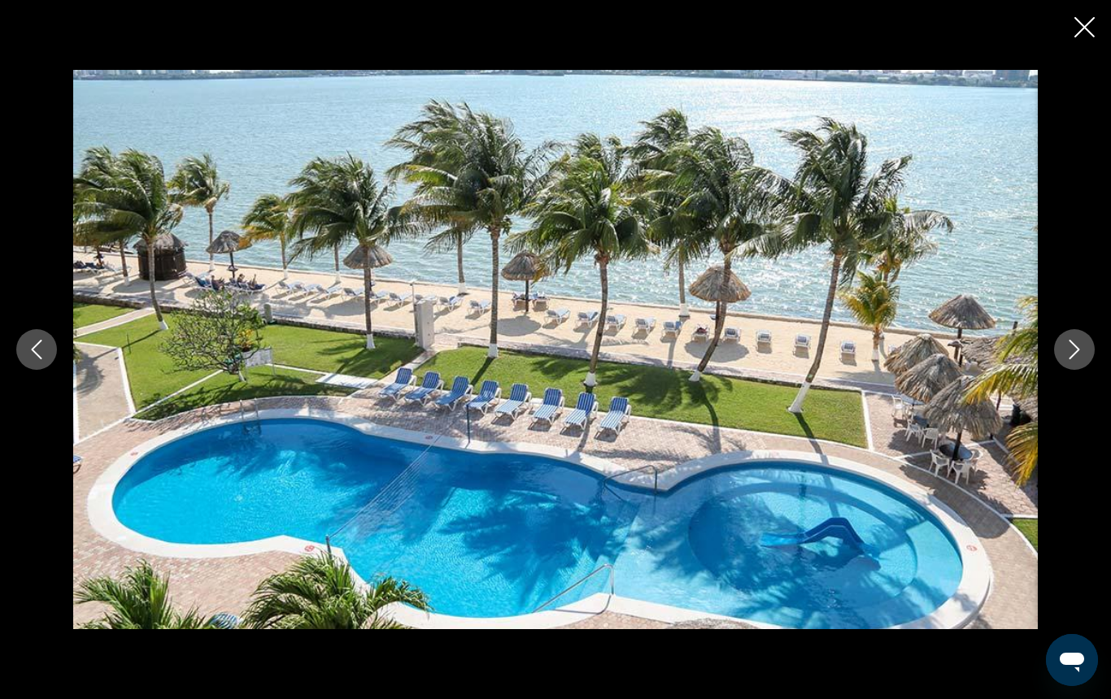
click at [1081, 25] on icon "Close slideshow" at bounding box center [1084, 27] width 20 height 20
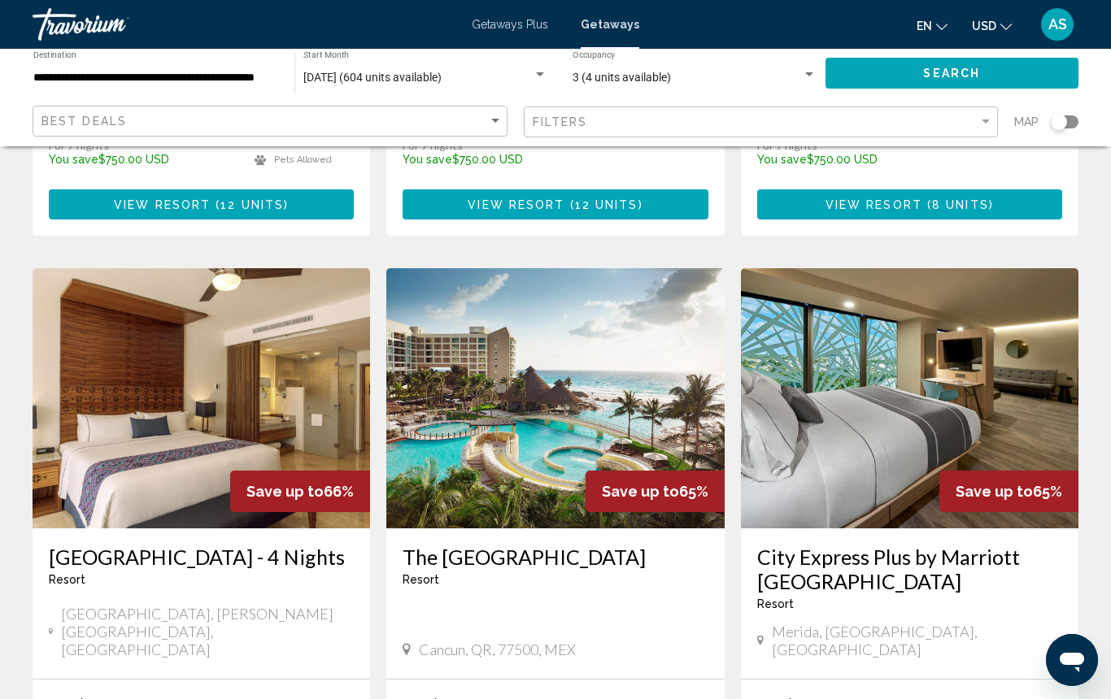
scroll to position [1858, 0]
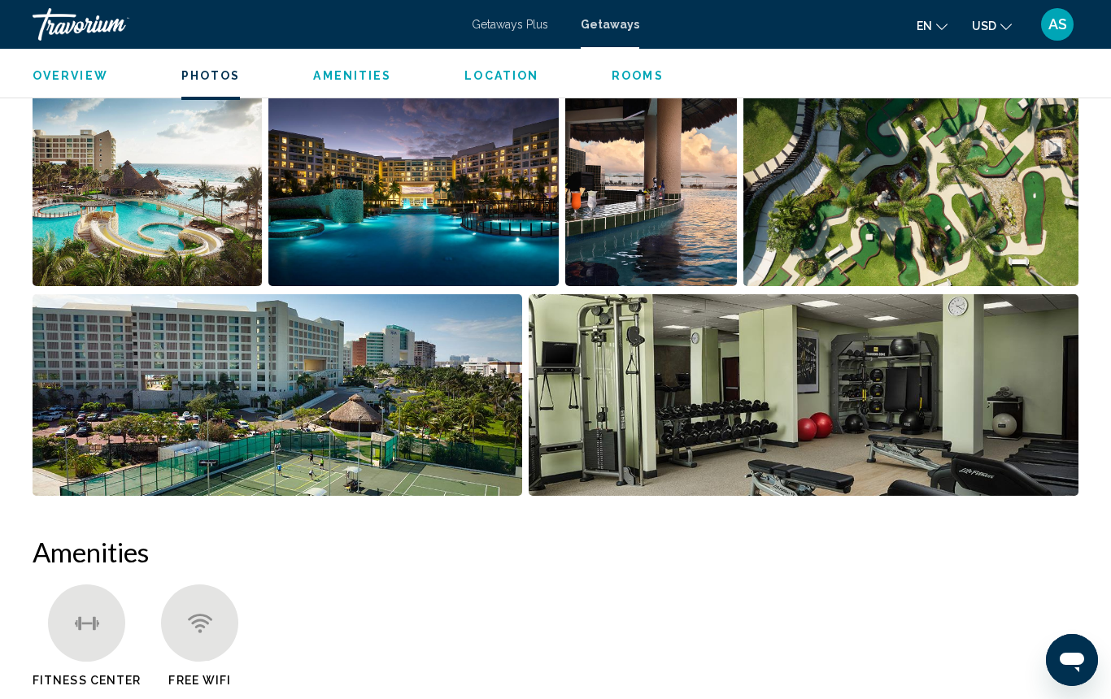
scroll to position [1107, 0]
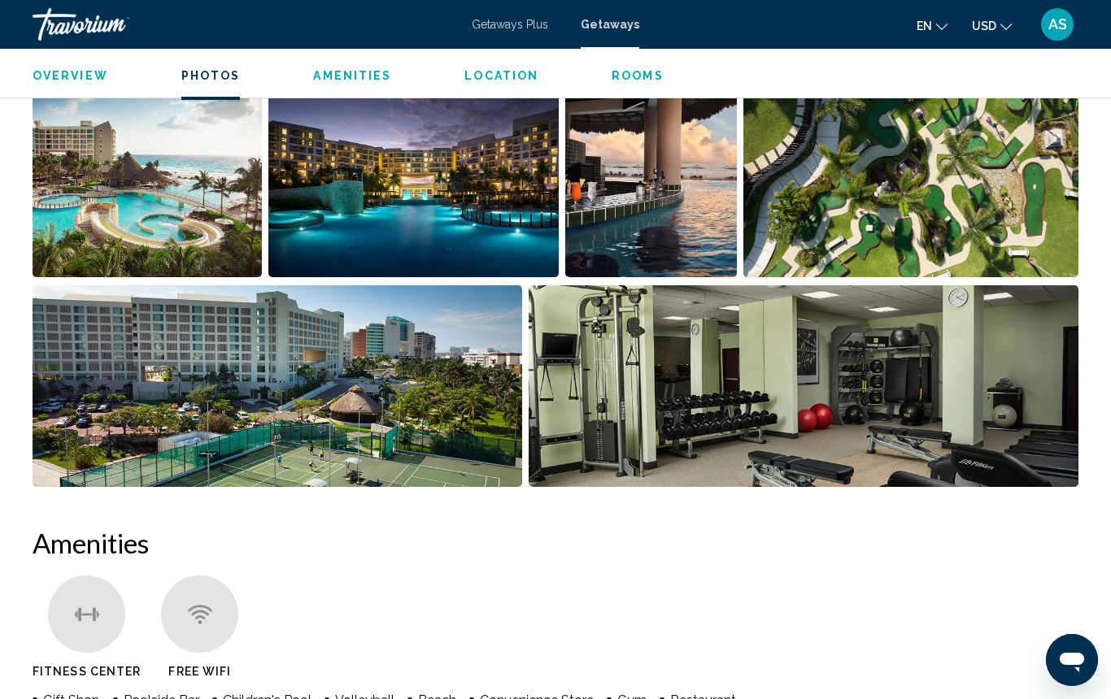
click at [160, 212] on img "Open full-screen image slider" at bounding box center [147, 177] width 229 height 202
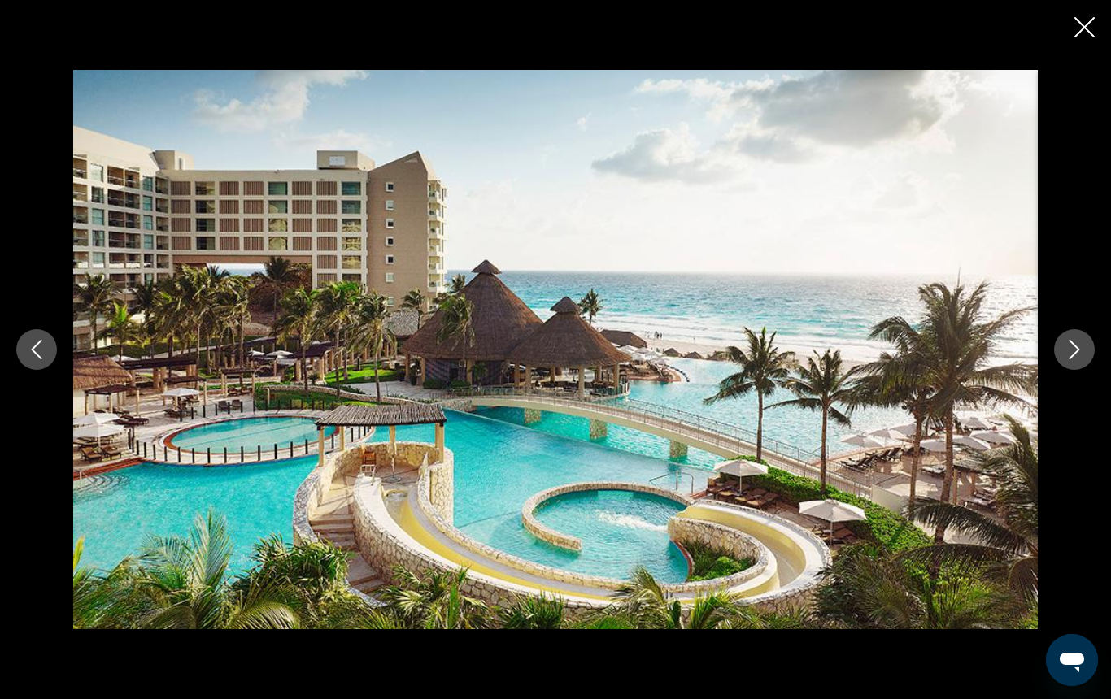
scroll to position [1108, 0]
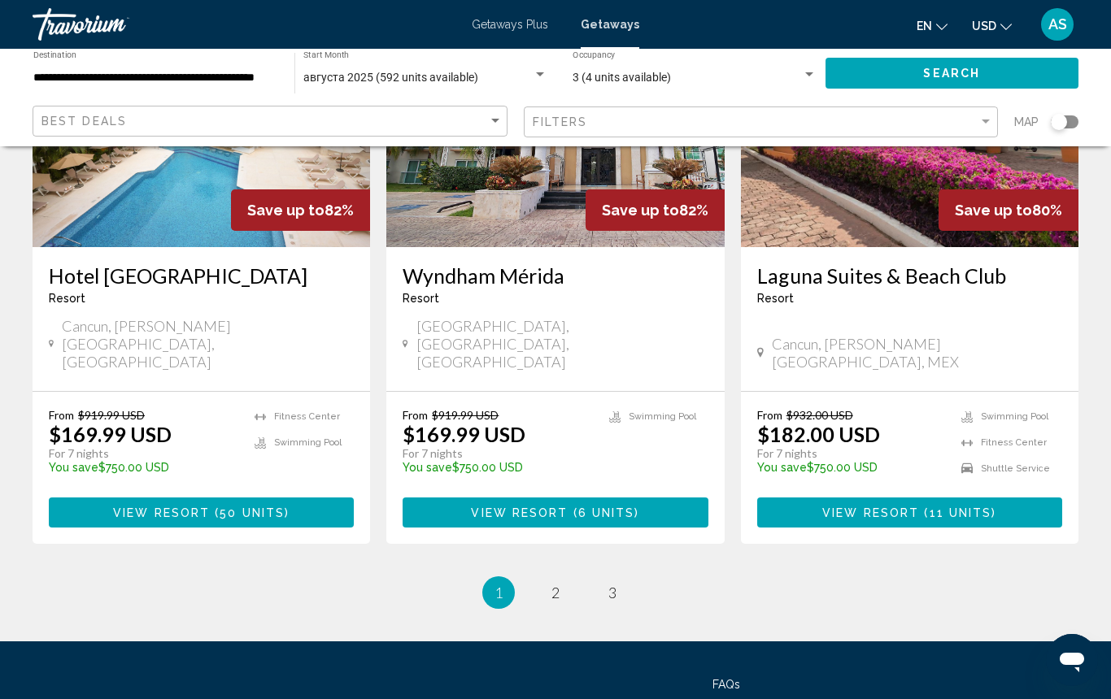
scroll to position [2099, 0]
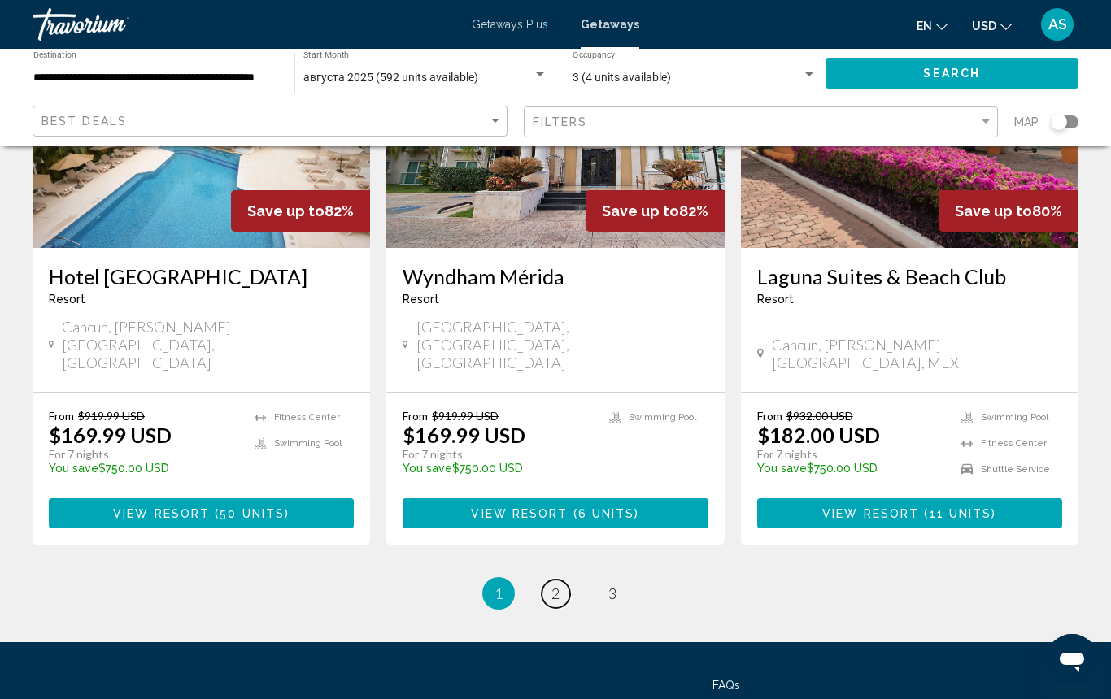
click at [555, 585] on span "2" at bounding box center [555, 594] width 8 height 18
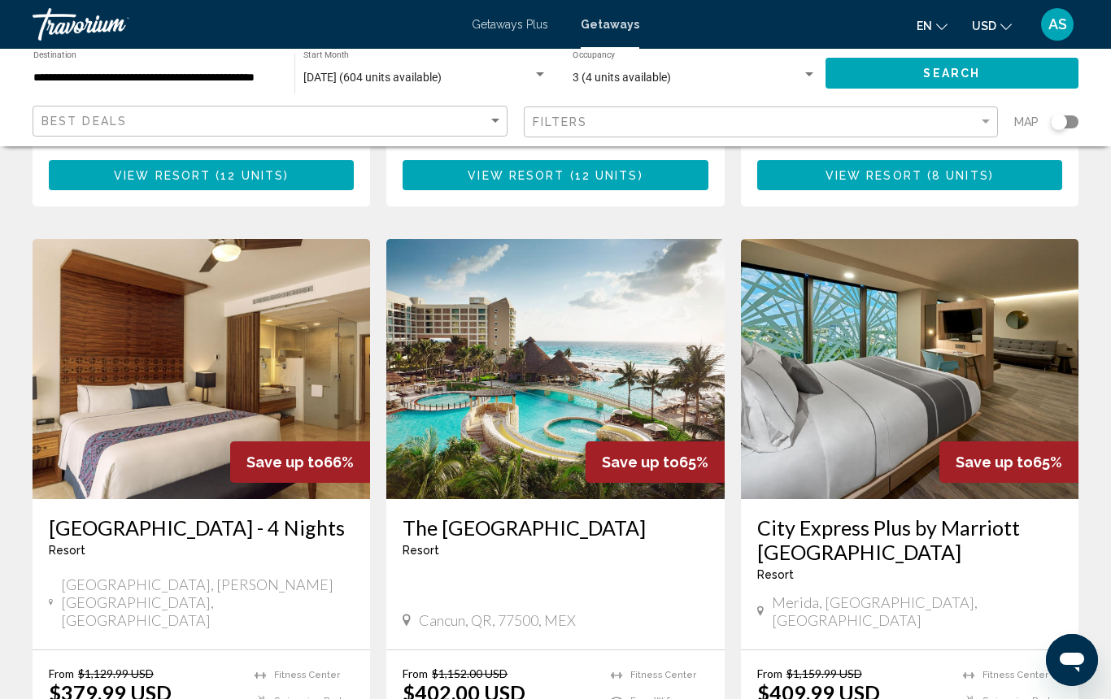
scroll to position [1875, 0]
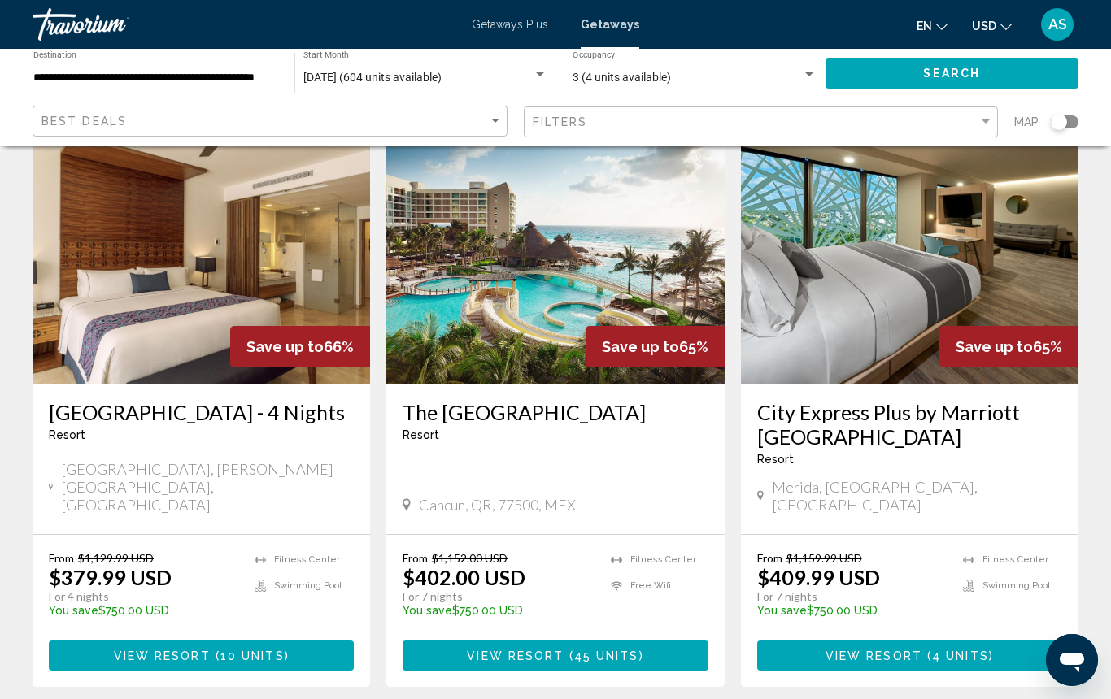
scroll to position [1990, 0]
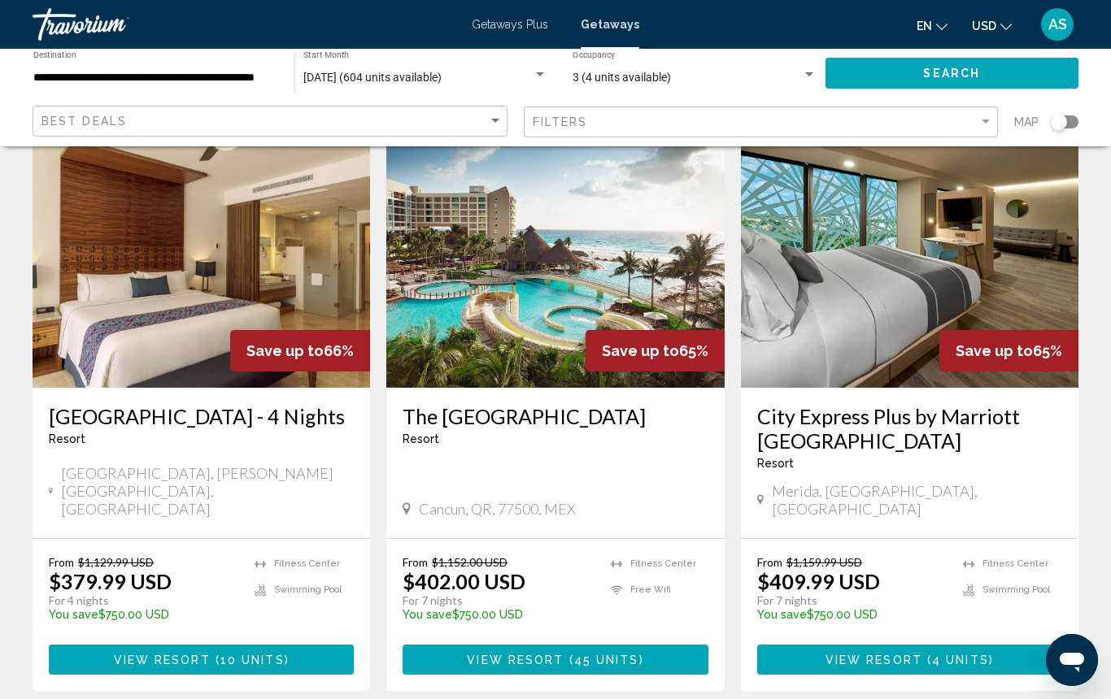
click at [516, 654] on span "View Resort" at bounding box center [515, 660] width 97 height 13
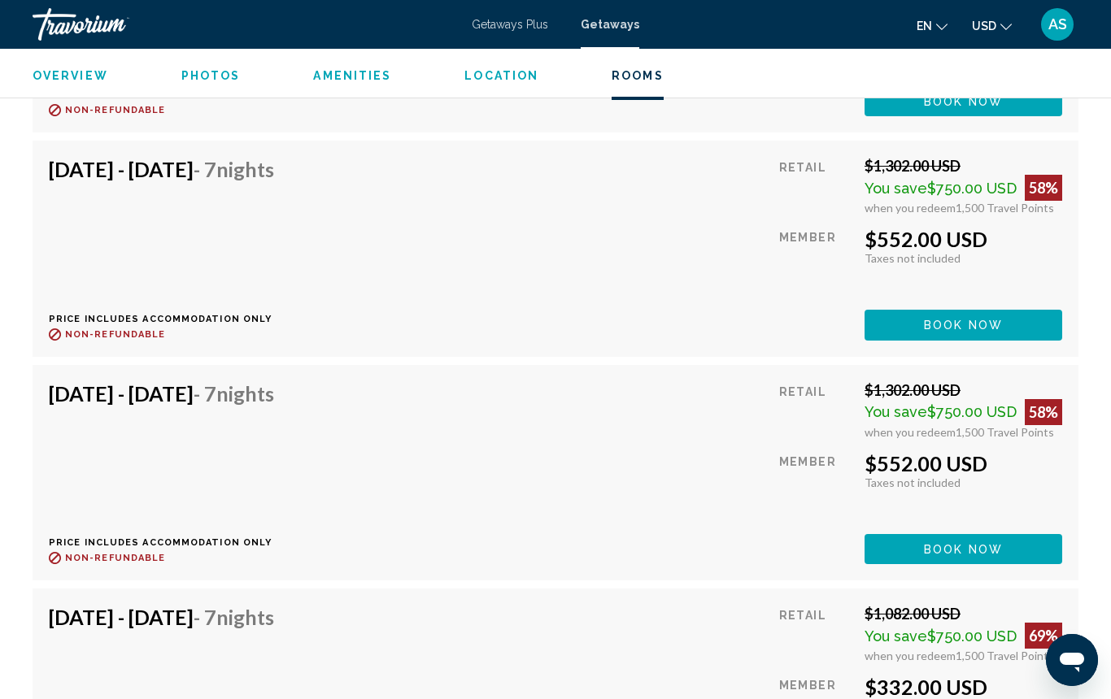
scroll to position [4249, 0]
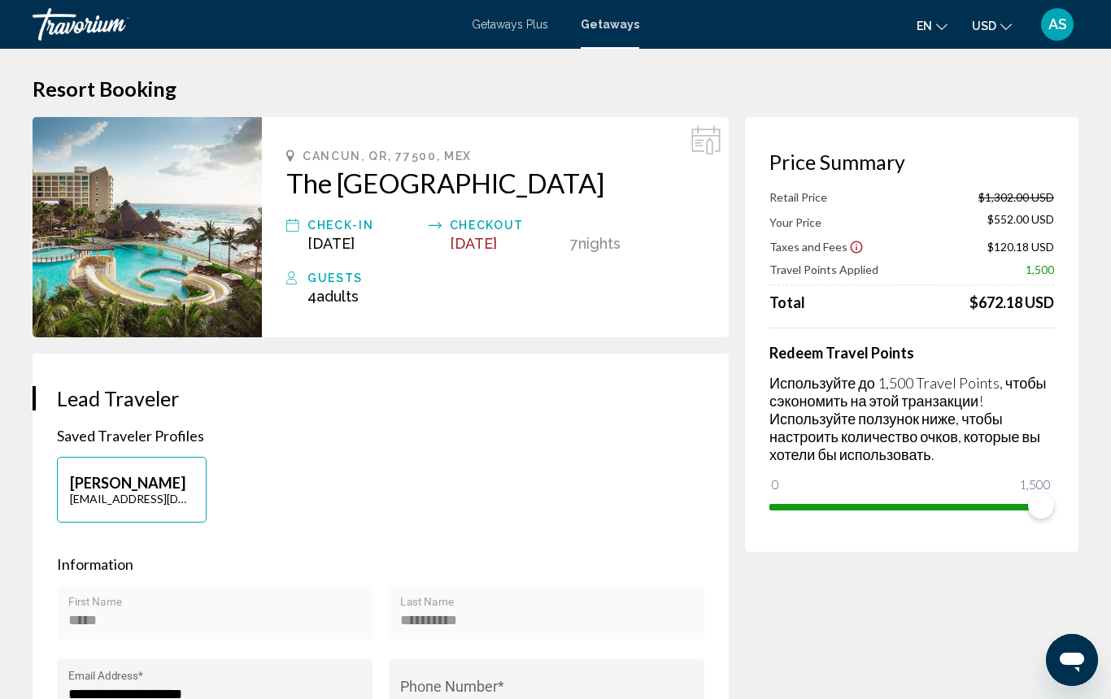
scroll to position [5, 0]
drag, startPoint x: 1045, startPoint y: 509, endPoint x: 932, endPoint y: 506, distance: 113.1
click at [932, 506] on span "Main content" at bounding box center [932, 506] width 26 height 26
drag, startPoint x: 932, startPoint y: 506, endPoint x: 1073, endPoint y: 511, distance: 141.6
click at [1073, 511] on div "Price Summary Retail Price $1,302.00 USD Your Price $868.00 USD Taxes and Fees …" at bounding box center [911, 334] width 333 height 435
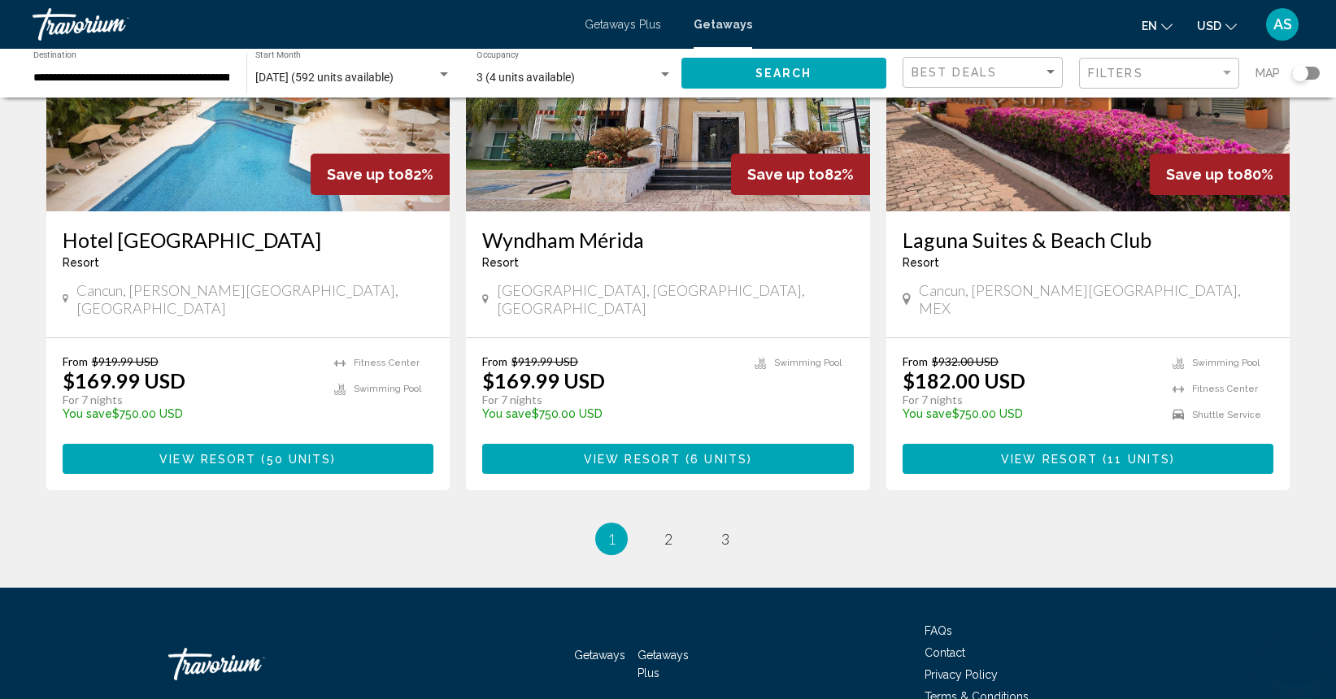
scroll to position [2001, 0]
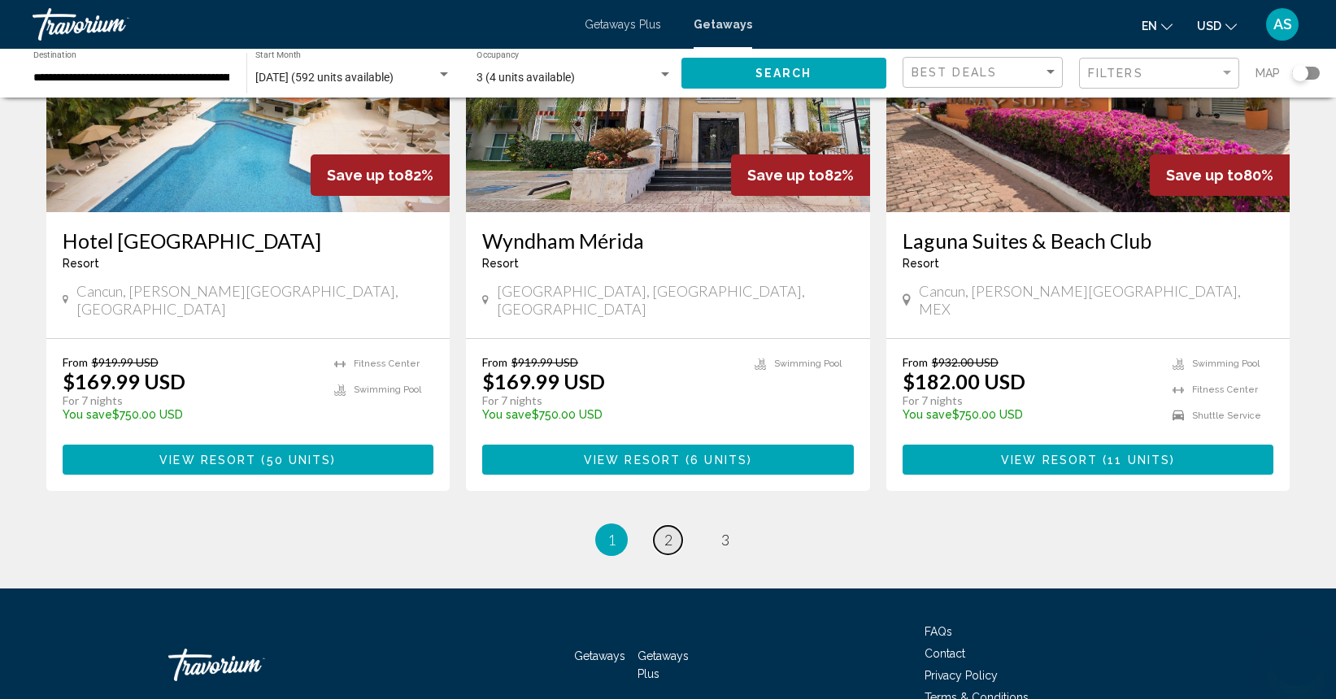
click at [669, 531] on span "2" at bounding box center [668, 540] width 8 height 18
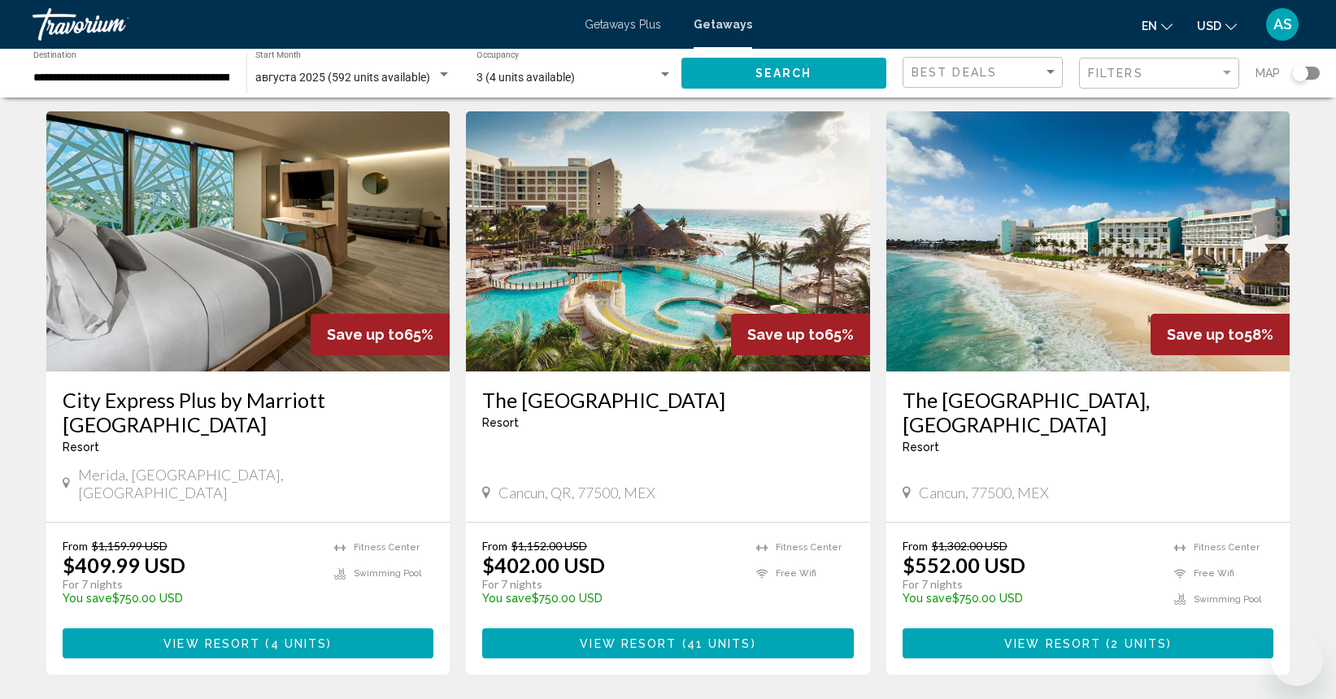
scroll to position [1867, 0]
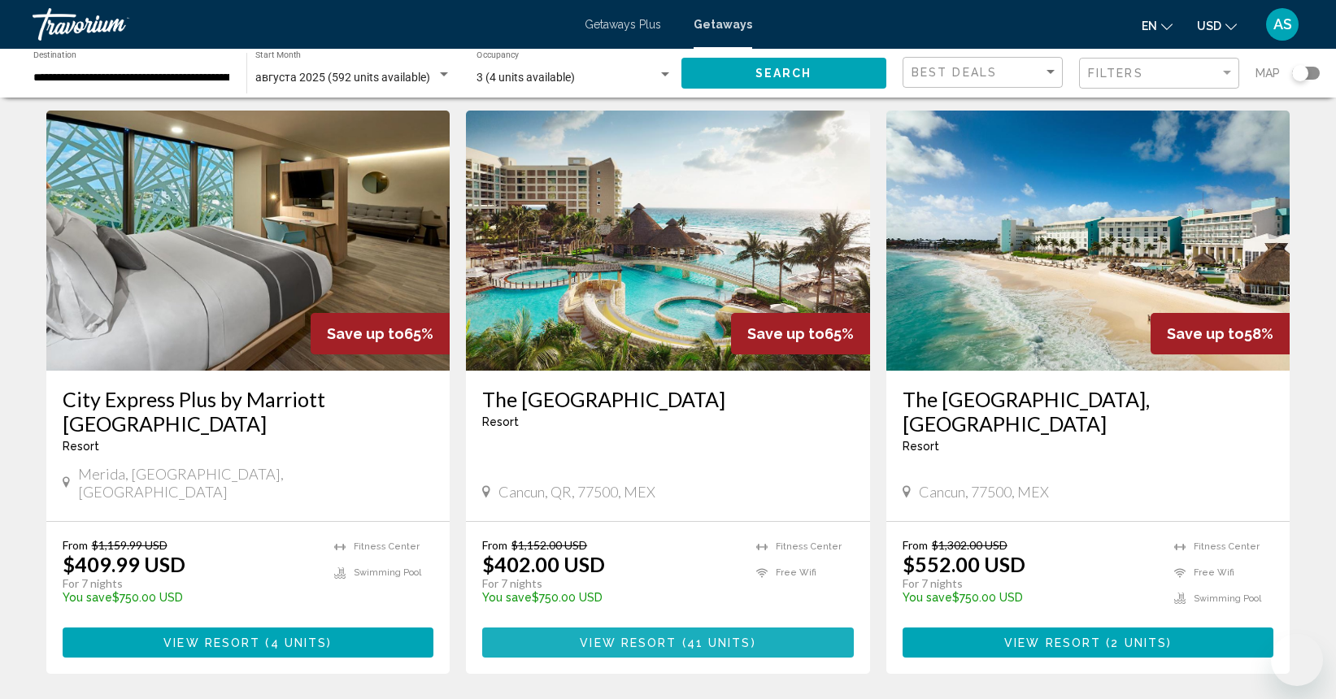
click at [649, 637] on span "View Resort" at bounding box center [628, 643] width 97 height 13
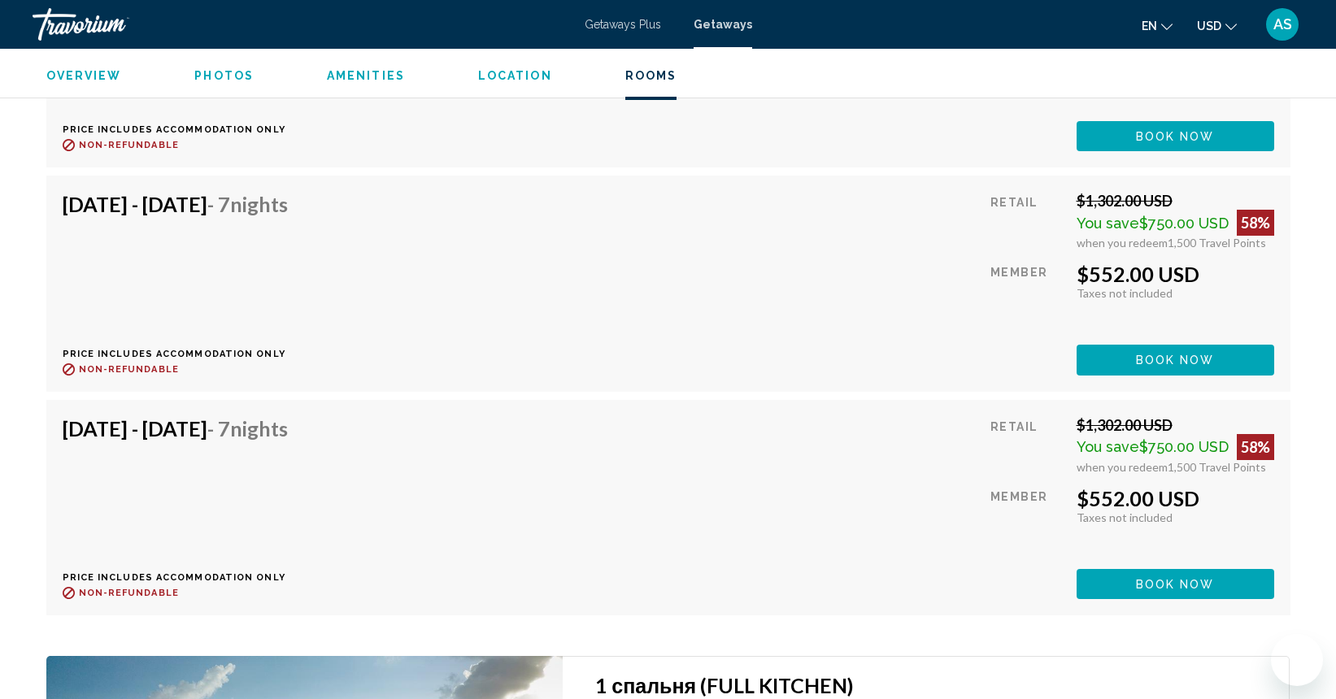
scroll to position [3939, 0]
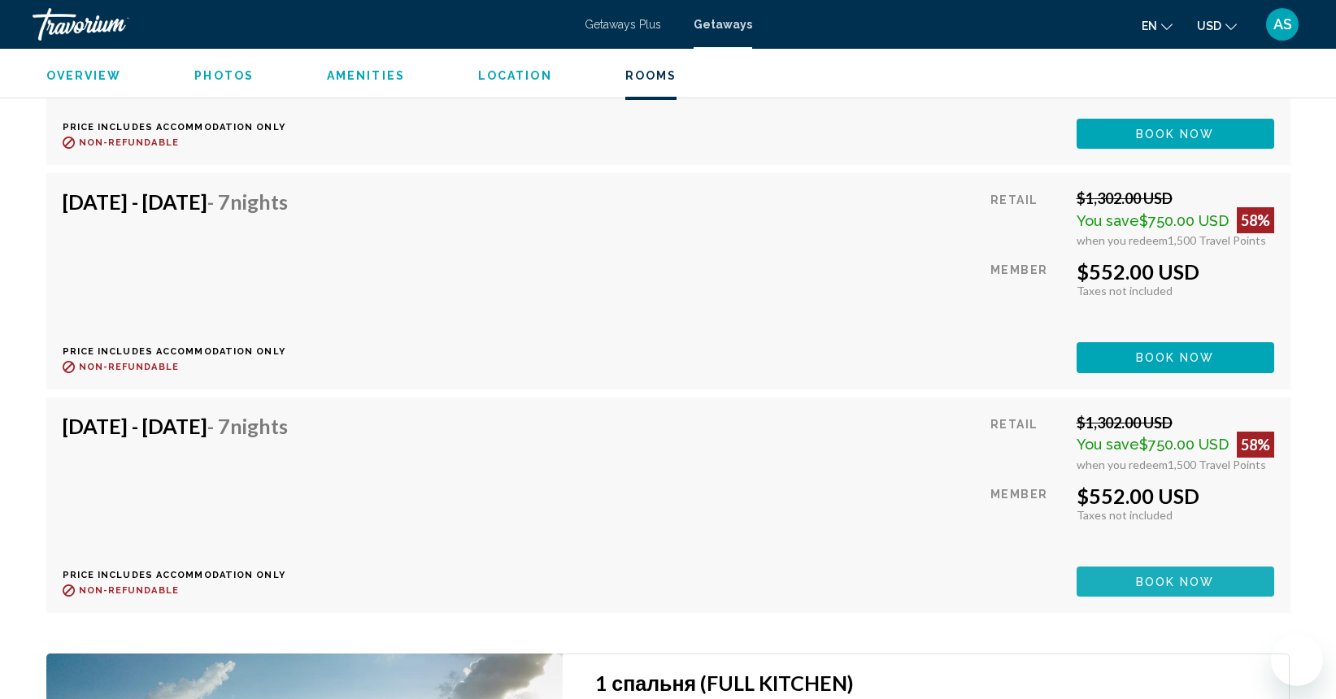
click at [1102, 567] on button "Book now" at bounding box center [1176, 582] width 198 height 30
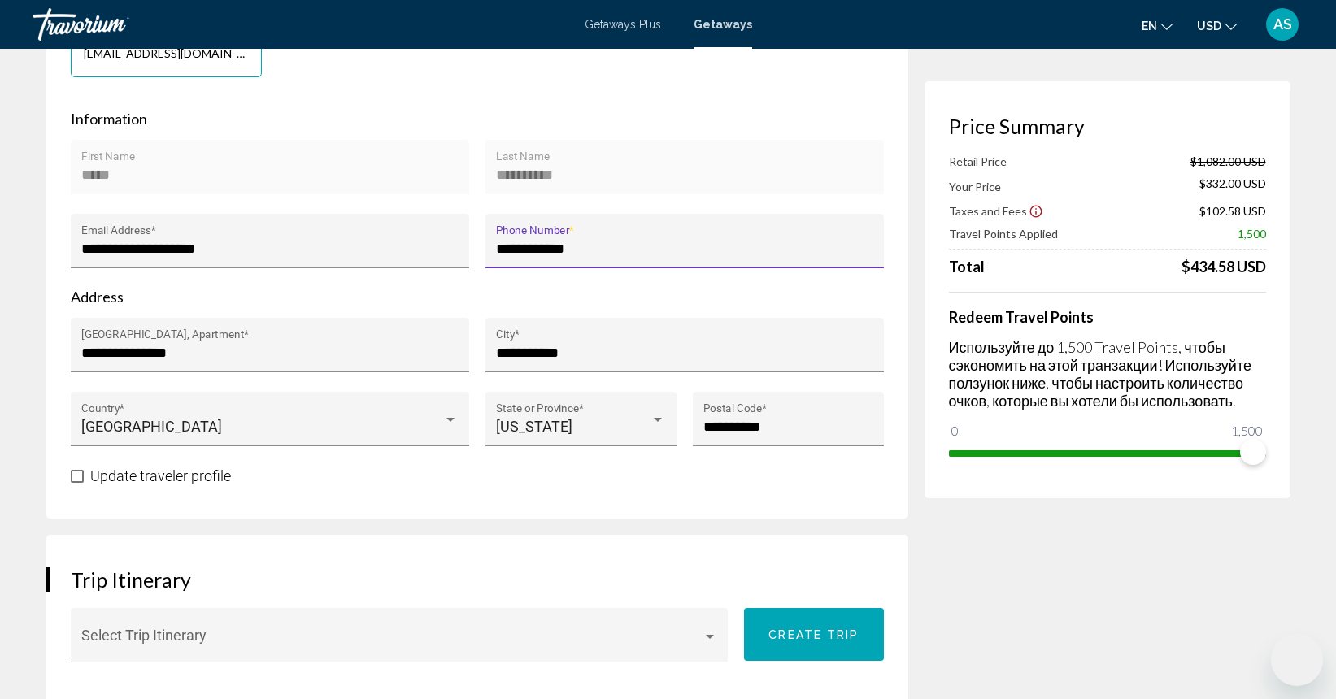
scroll to position [452, 0]
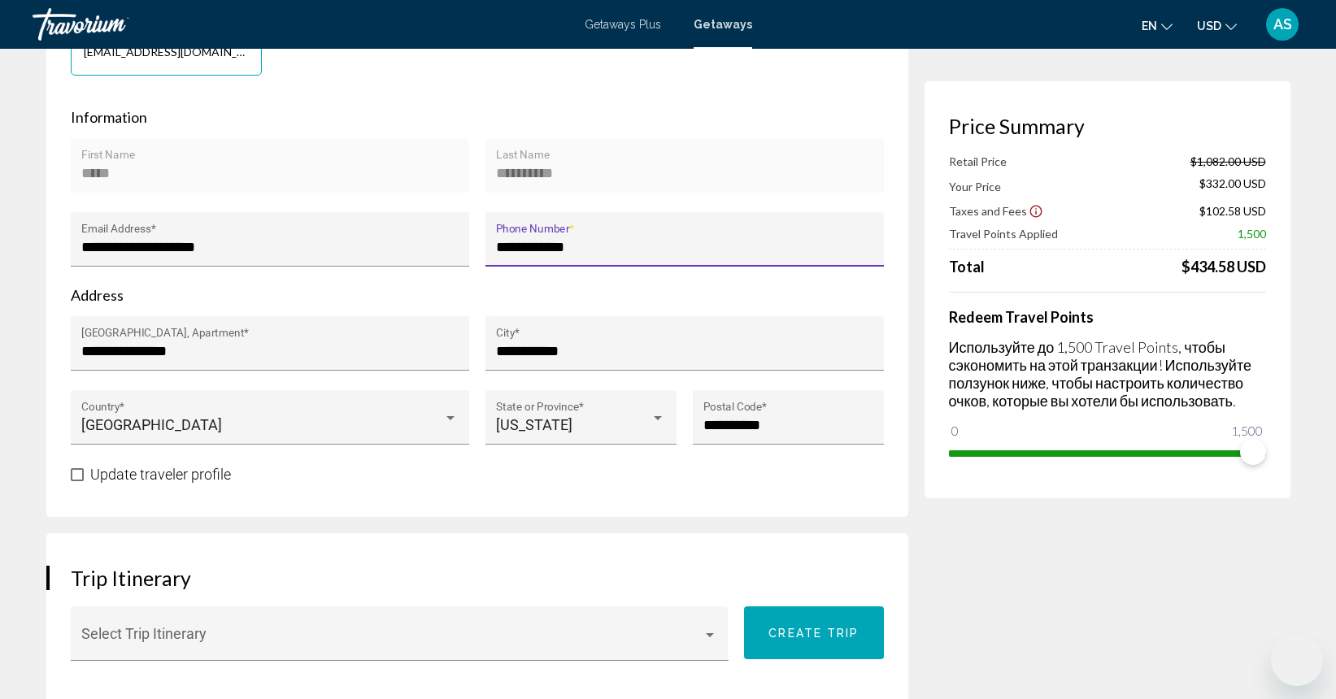
type input "**********"
click at [76, 476] on span "Main content" at bounding box center [77, 474] width 13 height 13
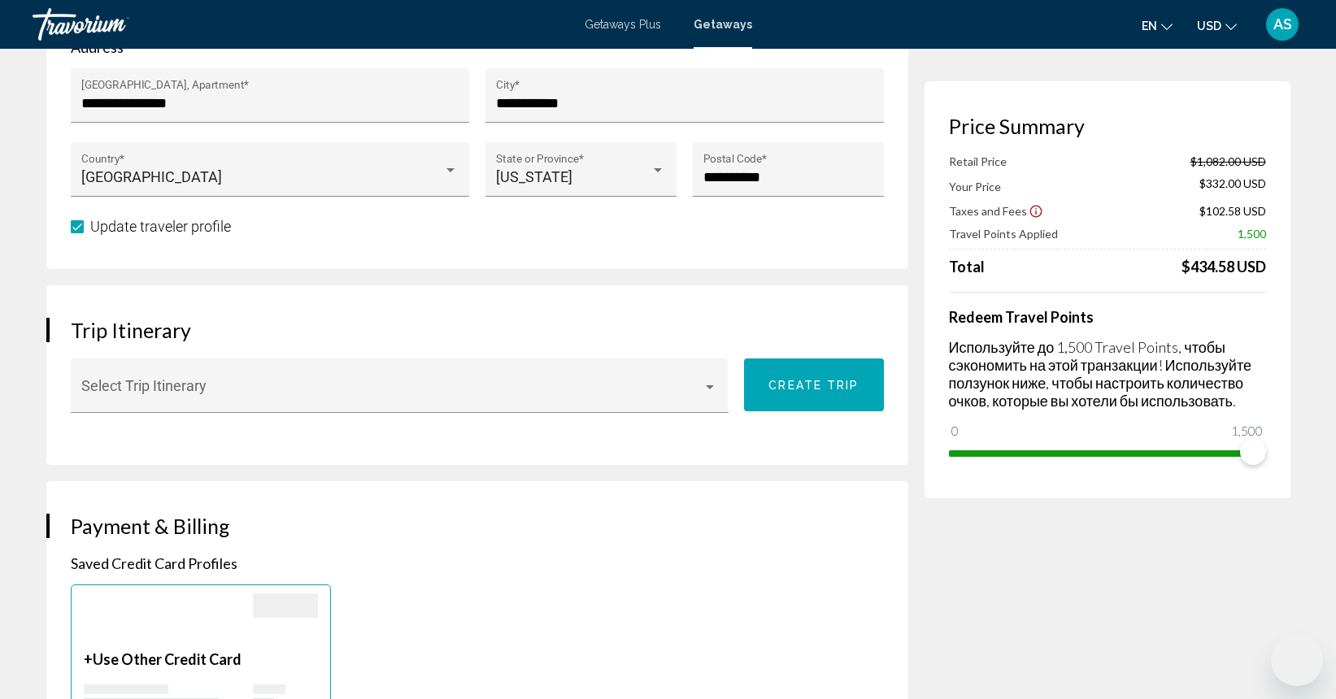
scroll to position [710, 0]
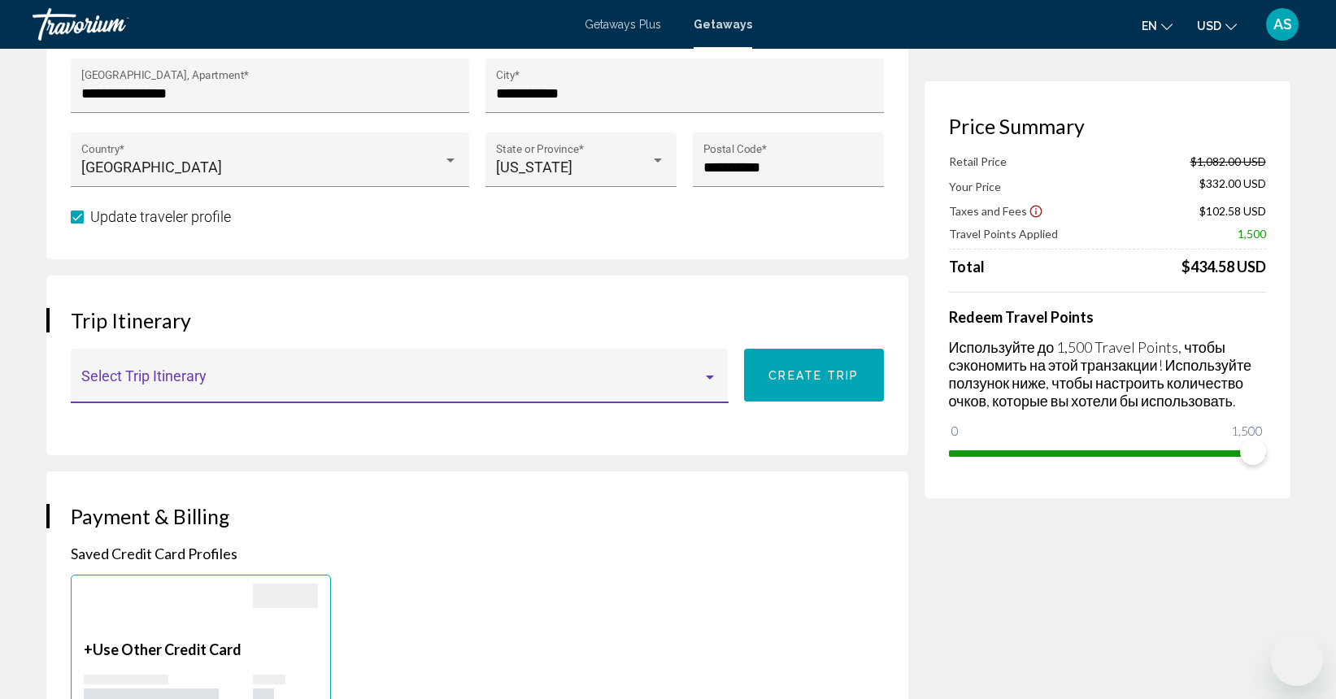
click at [711, 376] on div "Main content" at bounding box center [710, 378] width 8 height 4
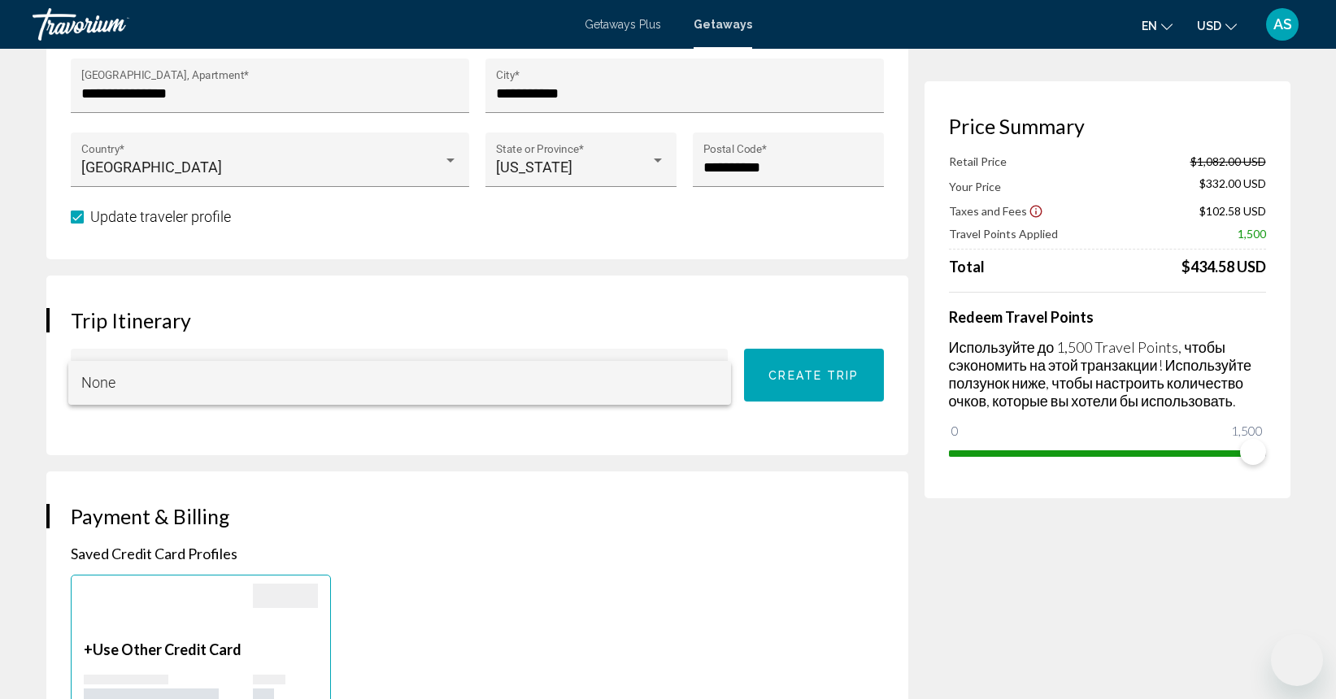
click at [657, 424] on div at bounding box center [668, 349] width 1336 height 699
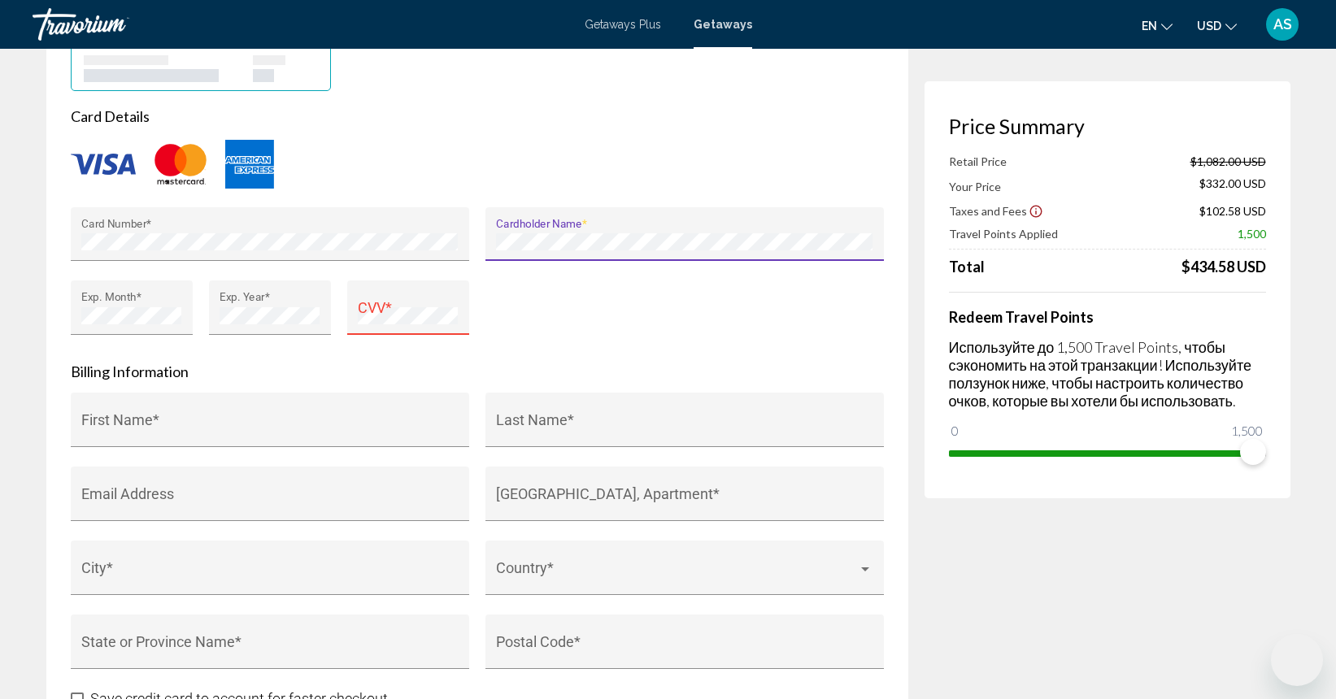
scroll to position [1351, 0]
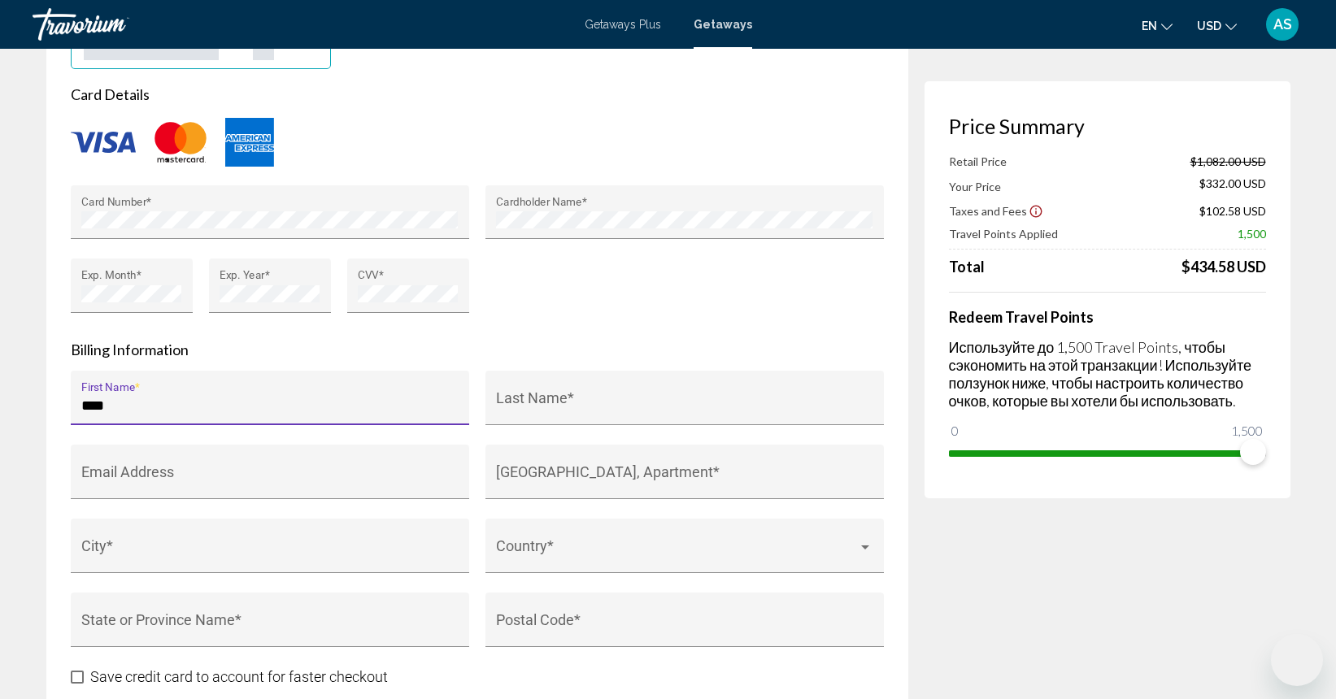
type input "*****"
type input "**********"
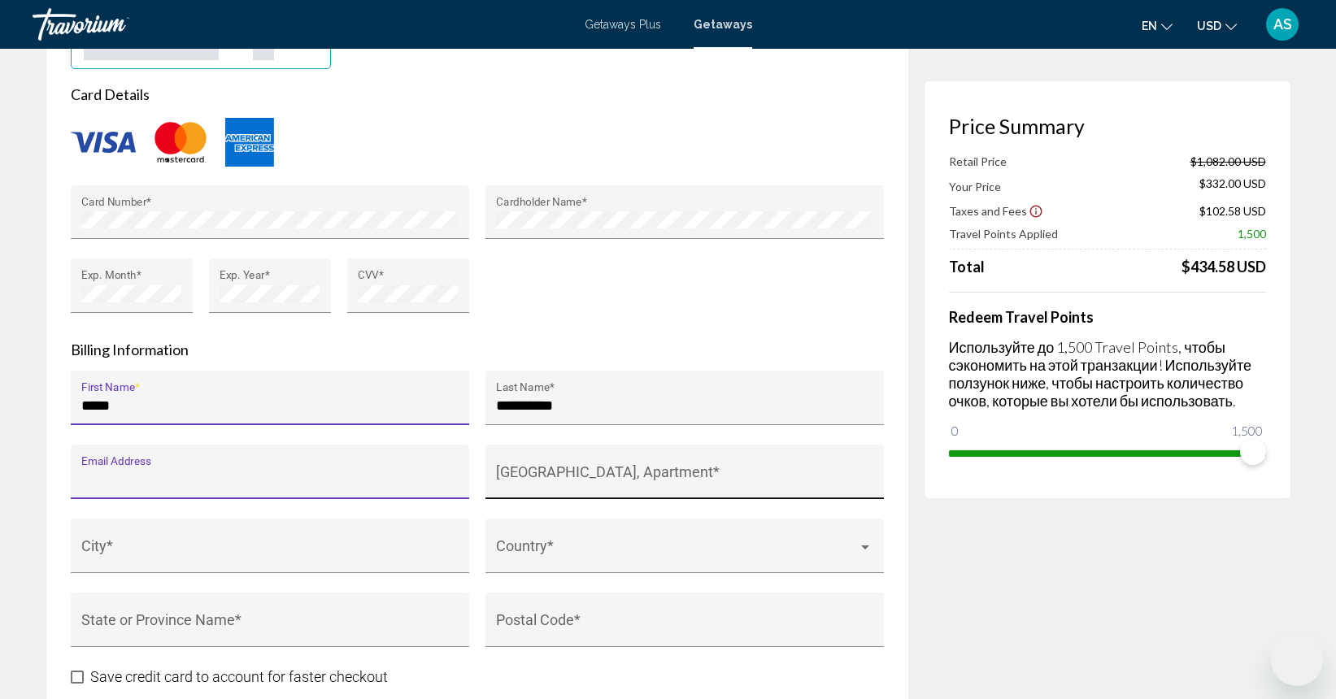
type input "**********"
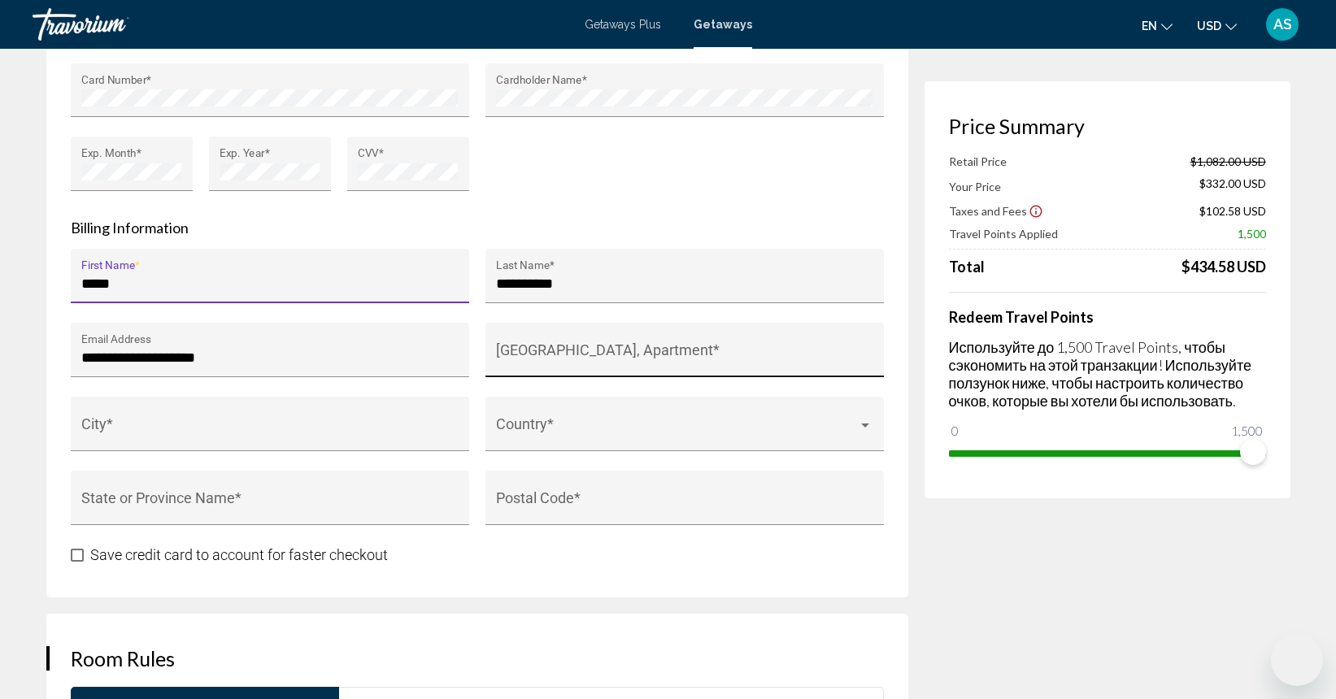
scroll to position [1473, 0]
type input "*****"
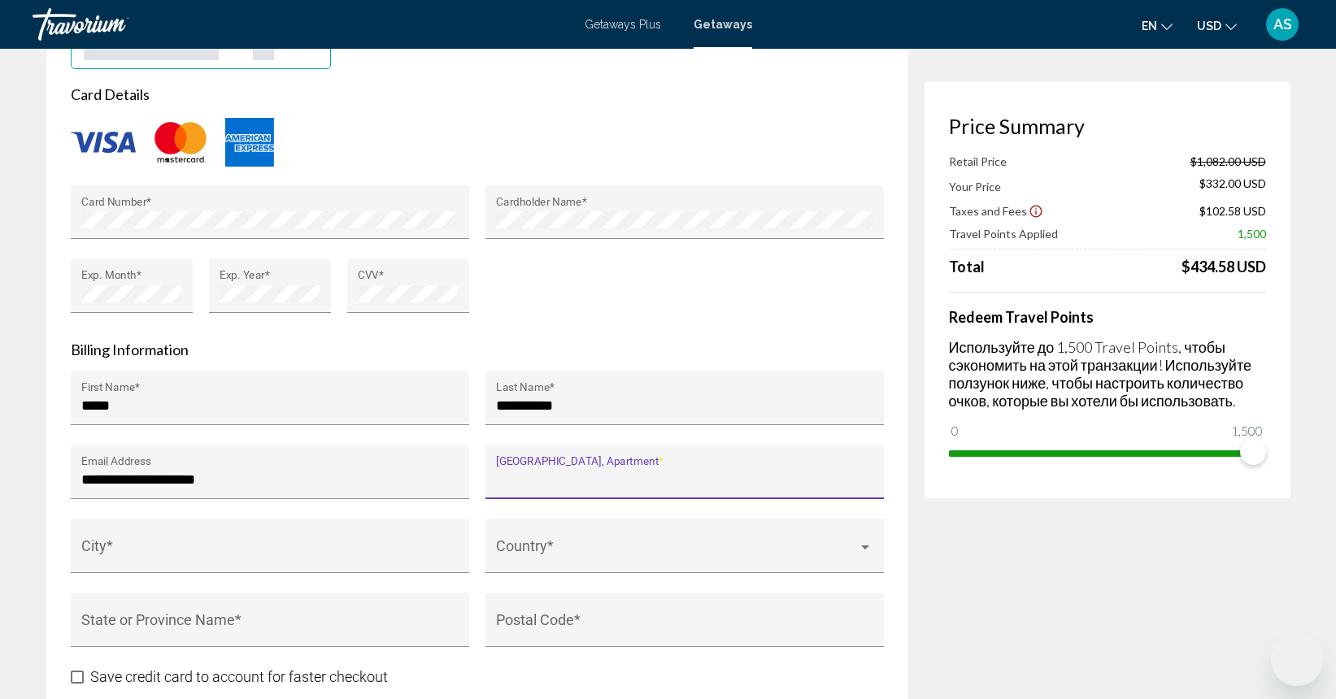
scroll to position [1352, 0]
type input "**********"
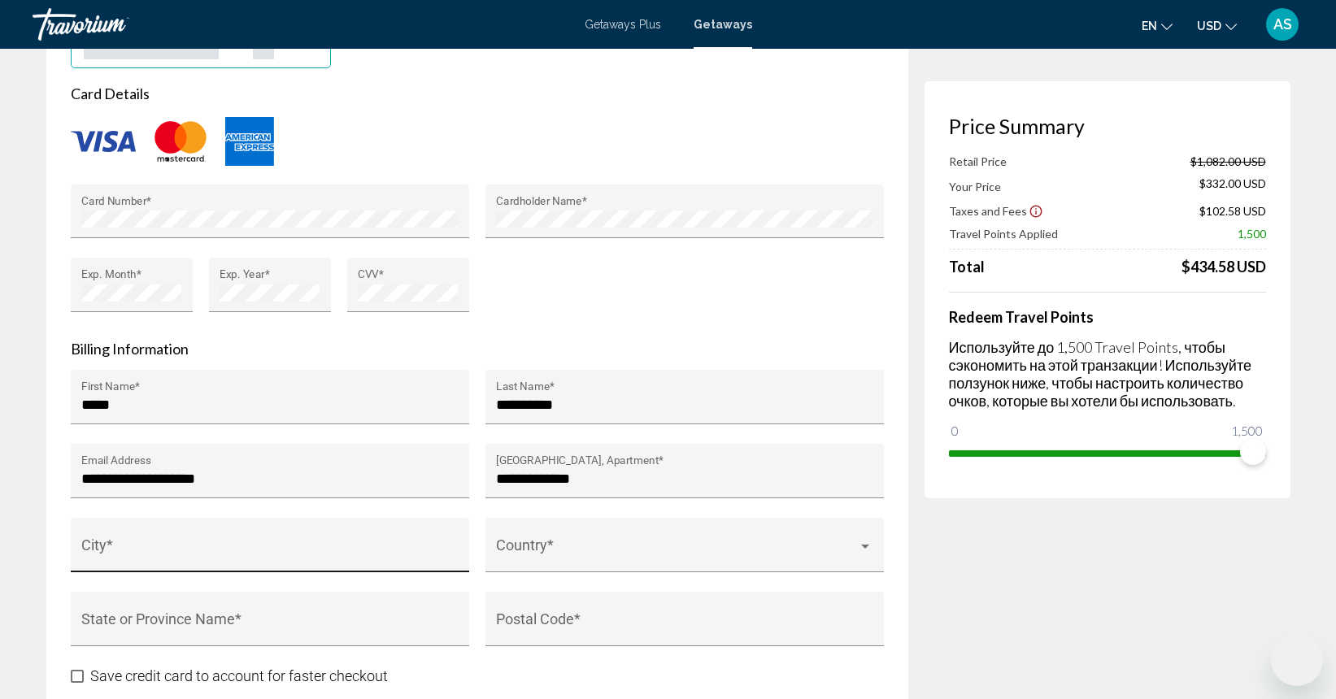
click at [337, 538] on div "City *" at bounding box center [269, 550] width 376 height 43
type input "**********"
click at [864, 545] on div "Main content" at bounding box center [865, 547] width 8 height 4
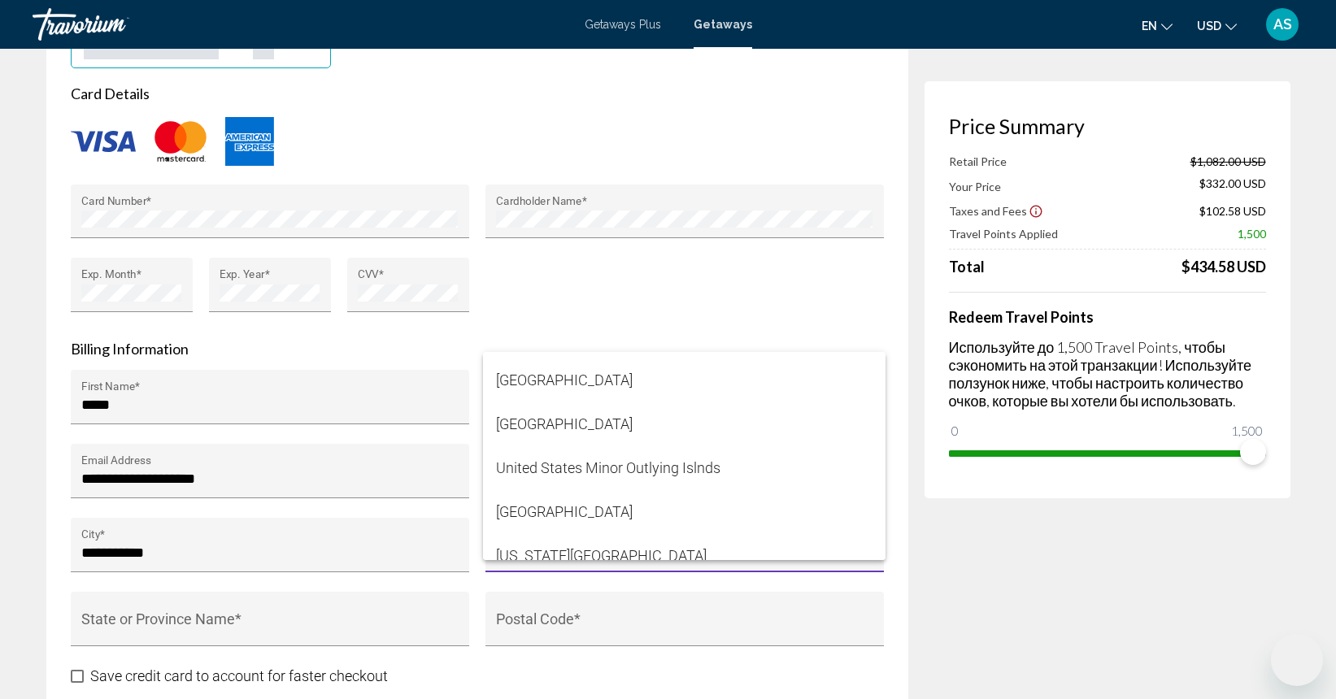
scroll to position [10561, 0]
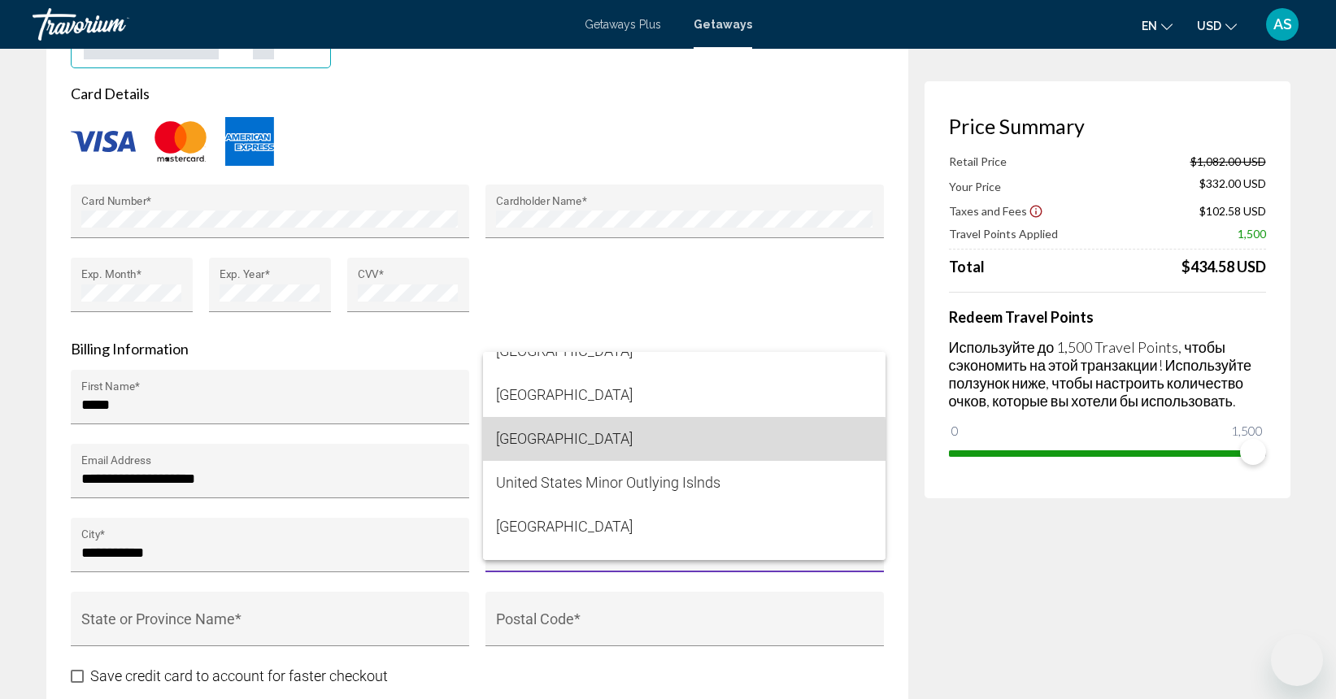
click at [663, 446] on span "[GEOGRAPHIC_DATA]" at bounding box center [684, 439] width 376 height 44
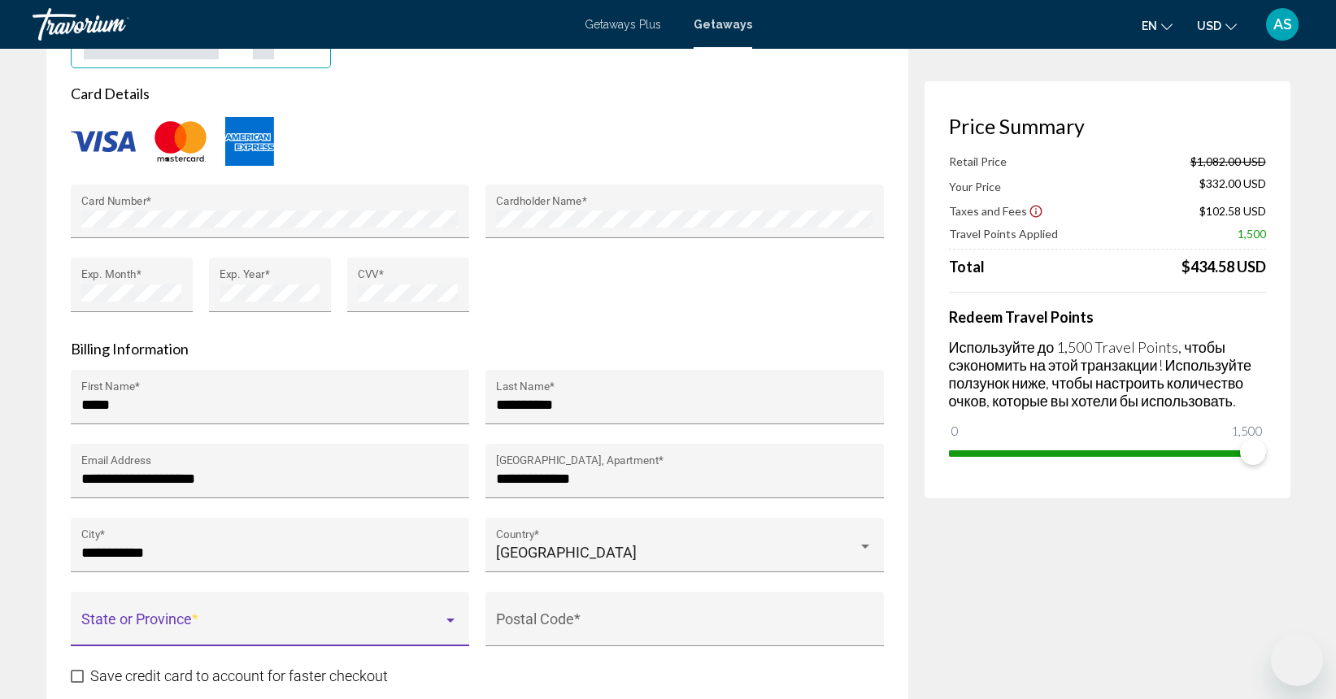
click at [454, 617] on div "Main content" at bounding box center [450, 620] width 15 height 13
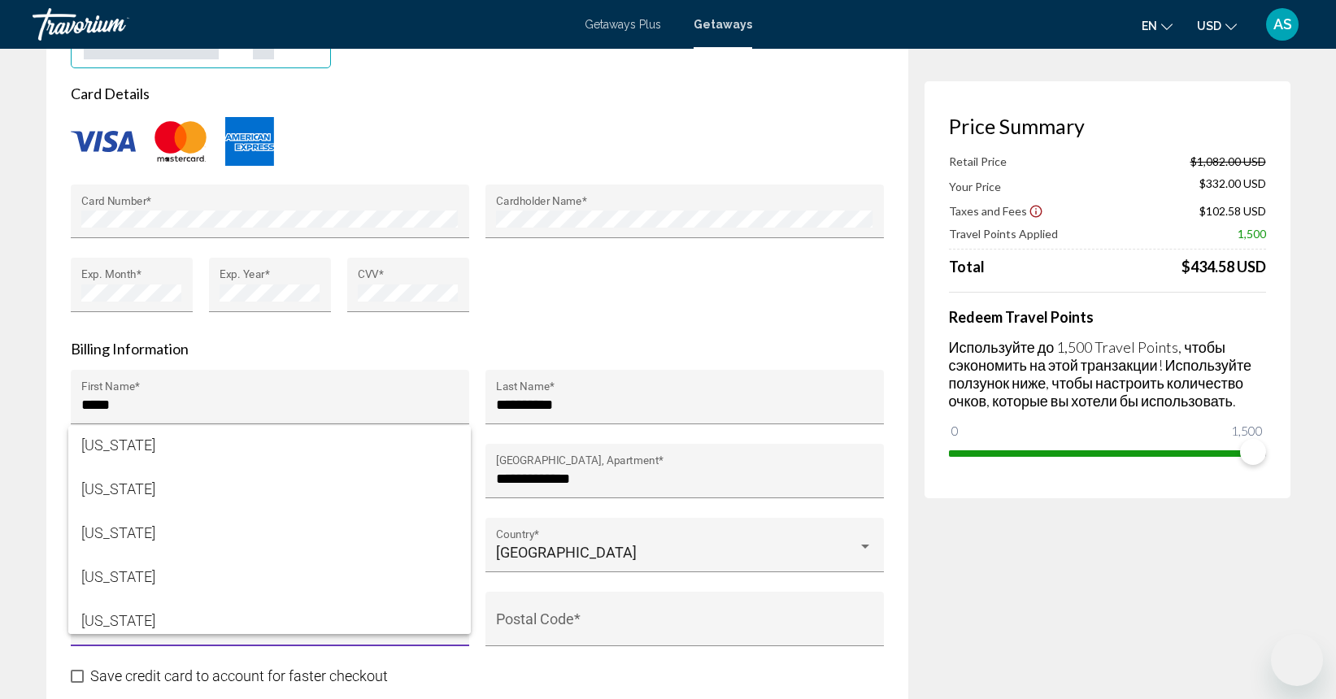
scroll to position [887, 0]
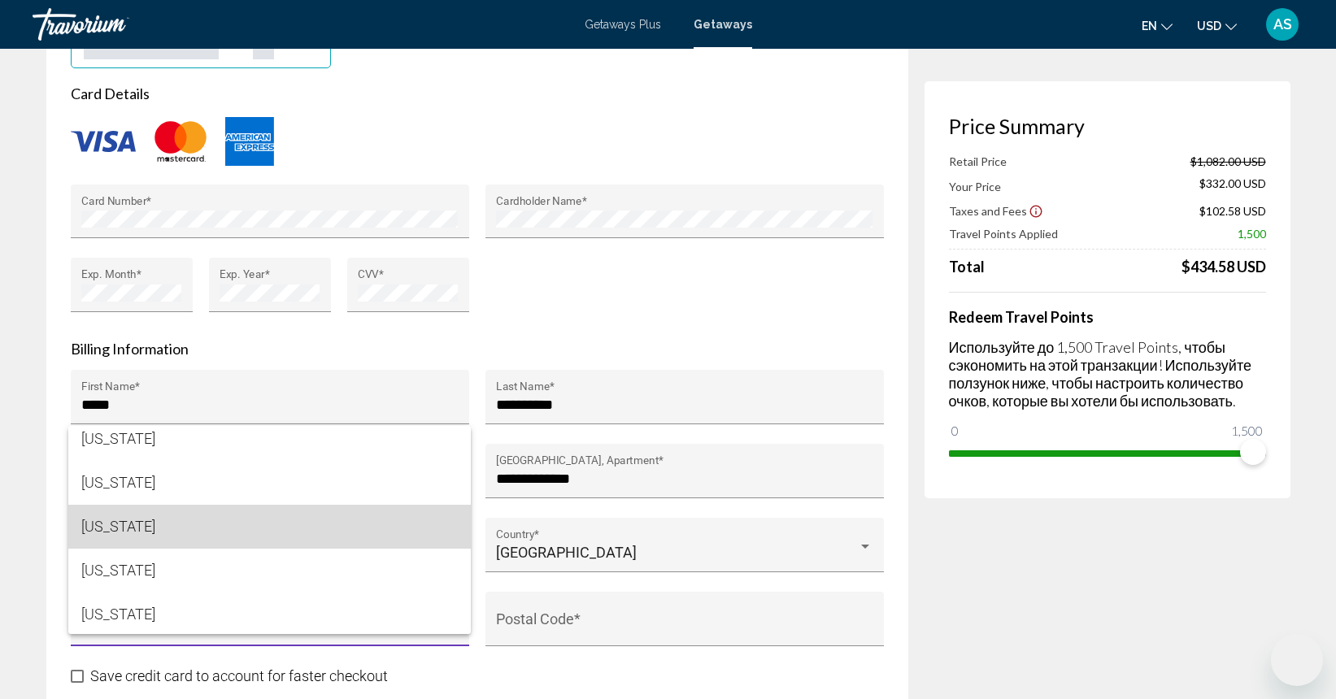
click at [282, 524] on span "[US_STATE]" at bounding box center [269, 527] width 376 height 44
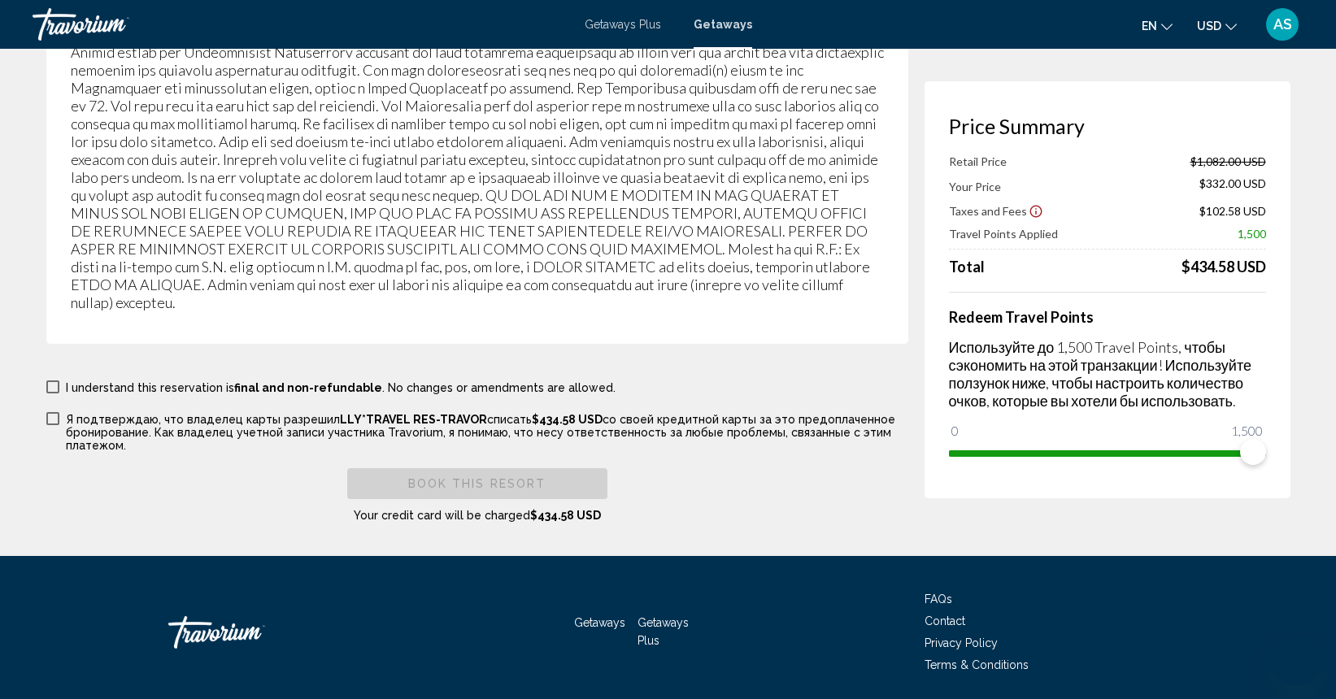
scroll to position [2804, 0]
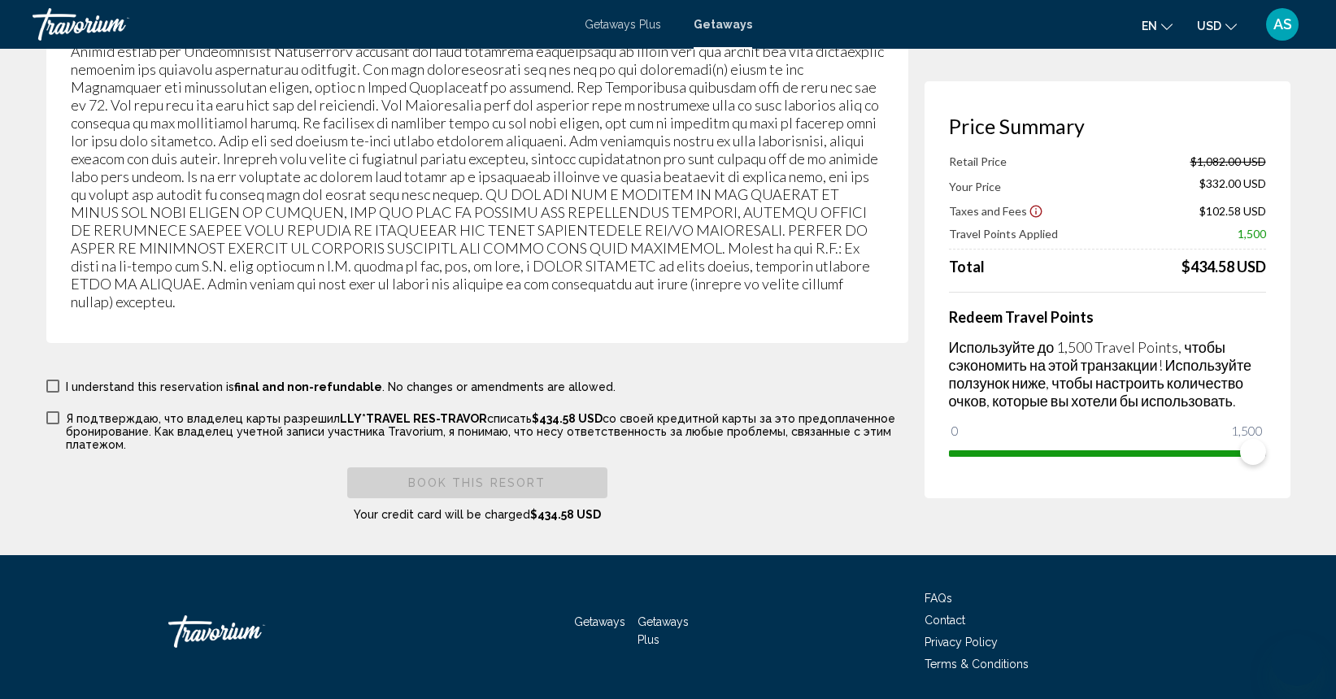
type input "**********"
click at [52, 385] on span "Main content" at bounding box center [52, 386] width 13 height 13
click at [52, 416] on span "Main content" at bounding box center [52, 417] width 13 height 13
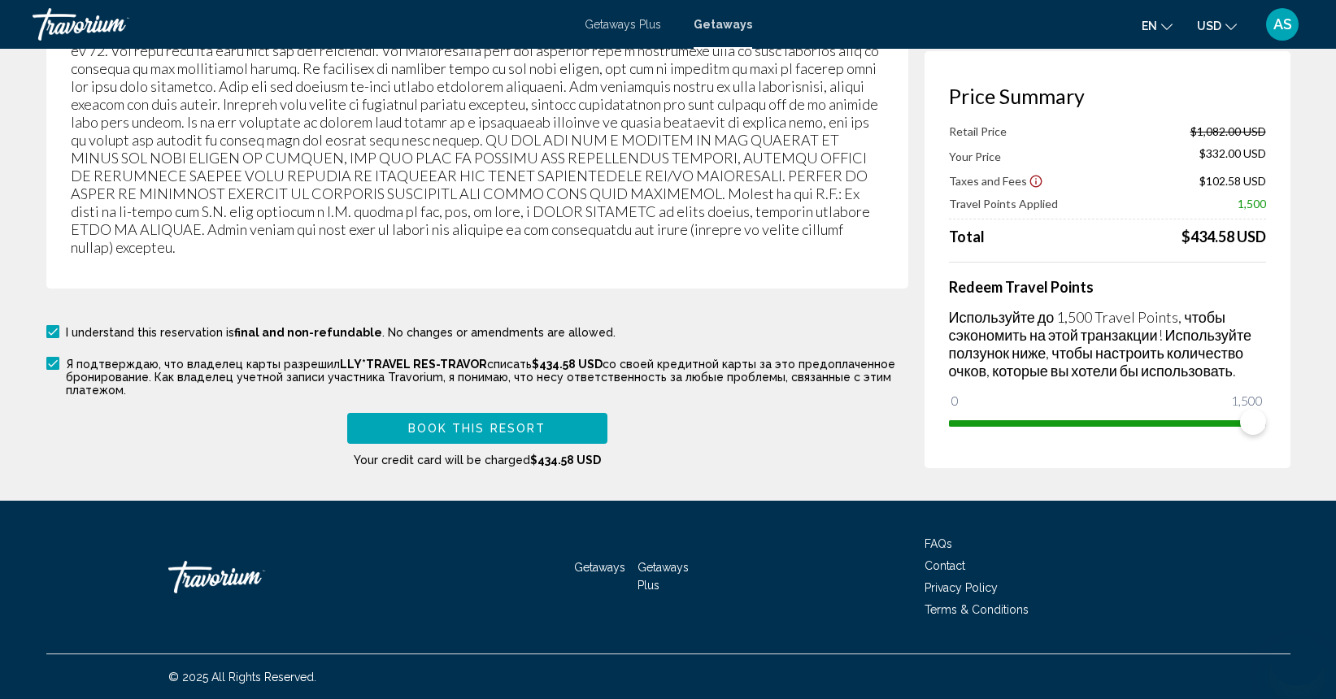
scroll to position [2857, 0]
click at [472, 425] on span "Book this Resort" at bounding box center [477, 430] width 138 height 13
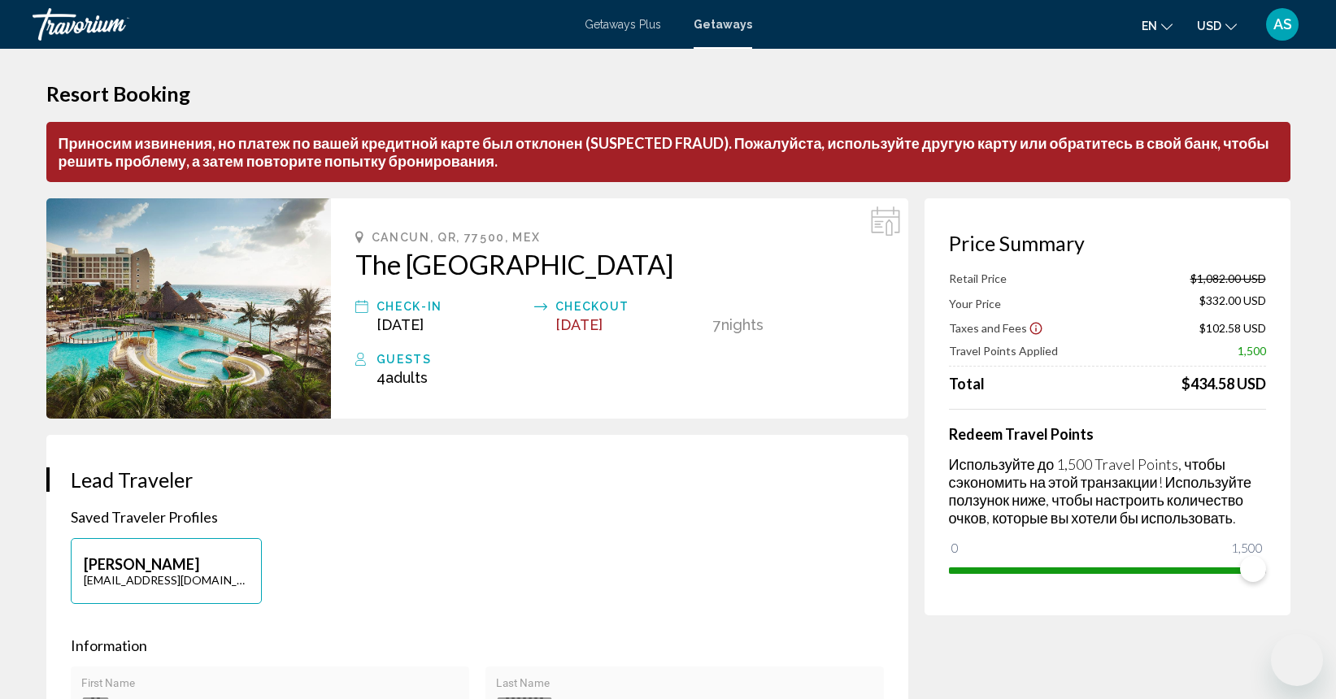
scroll to position [0, 0]
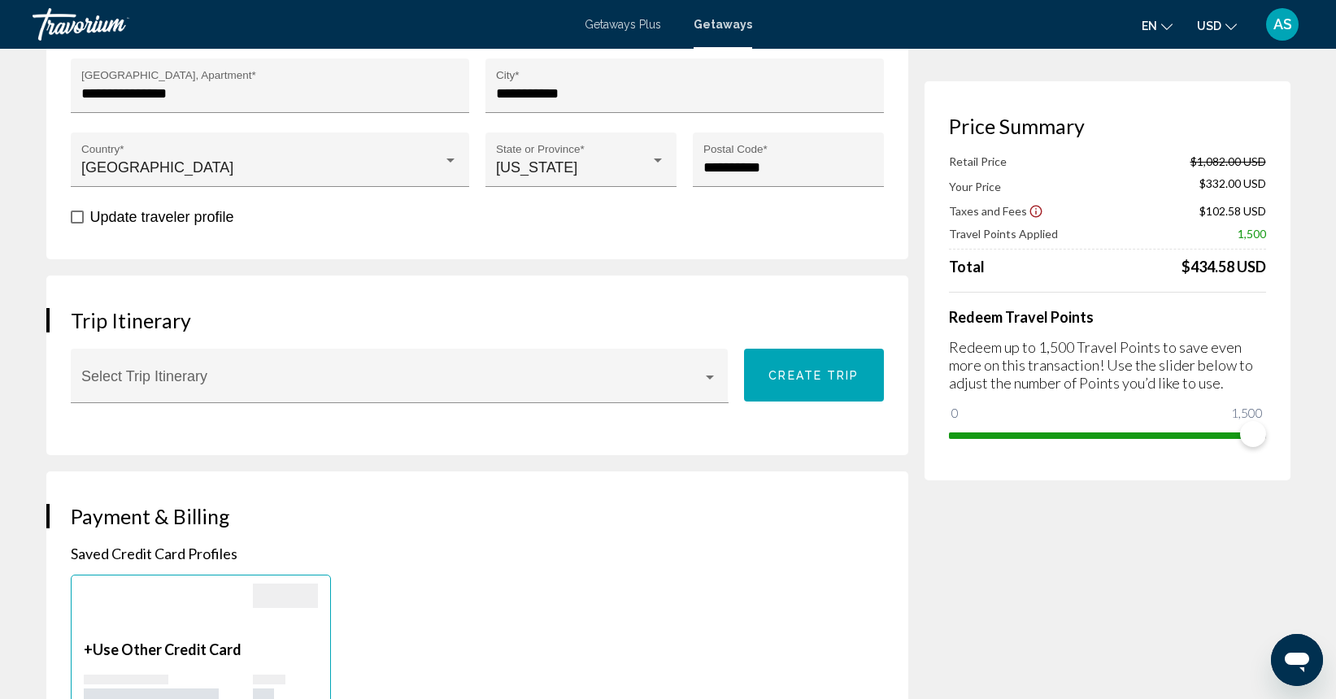
scroll to position [708, 0]
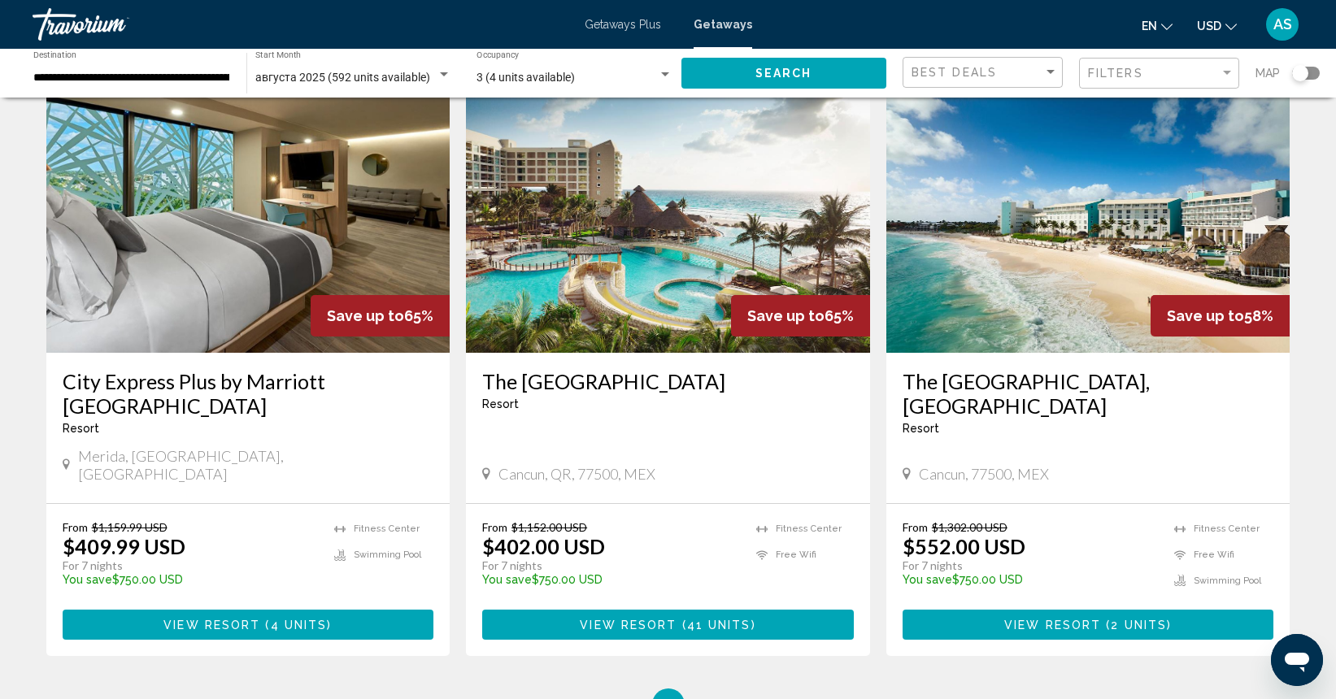
scroll to position [1882, 0]
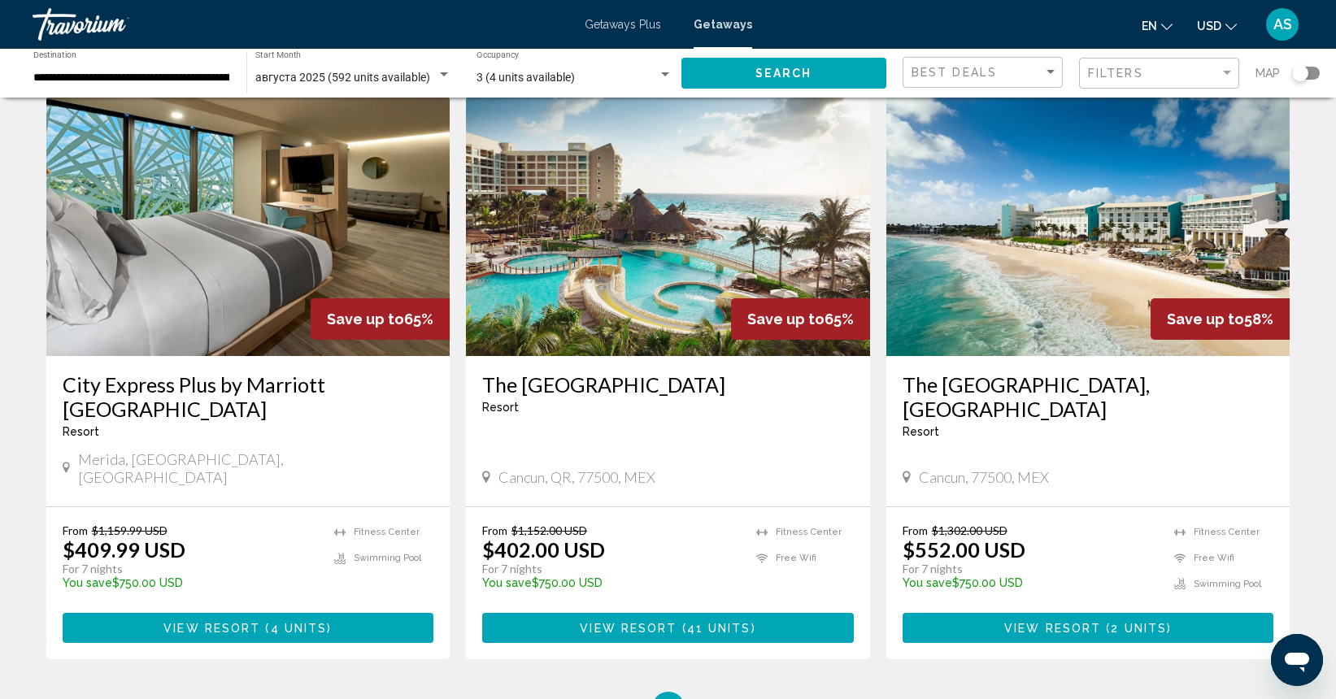
click at [659, 622] on span "View Resort" at bounding box center [628, 628] width 97 height 13
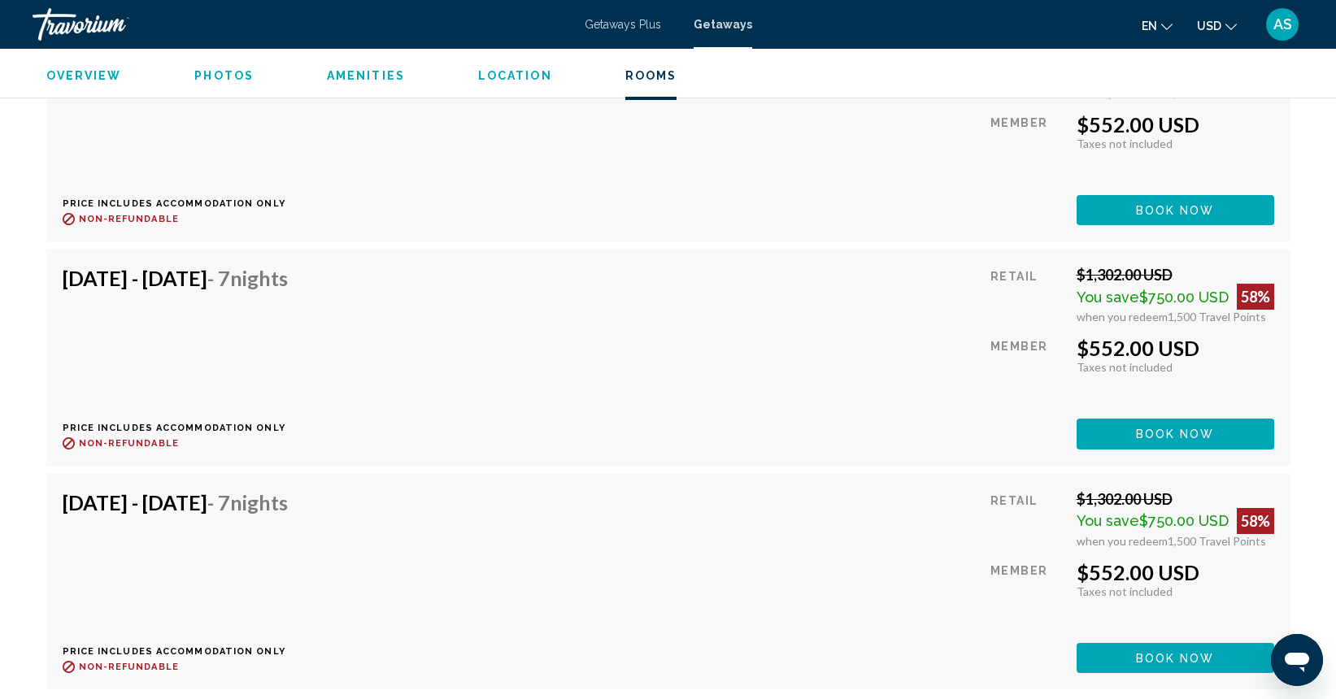
scroll to position [3863, 0]
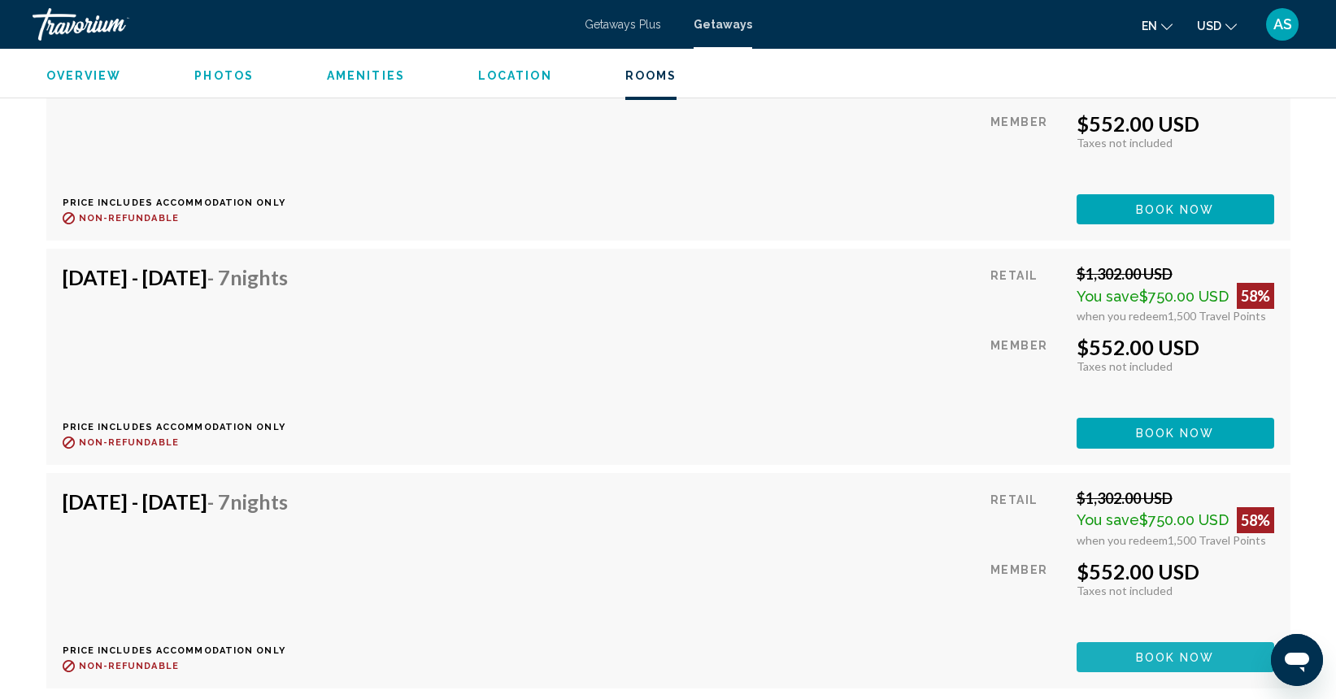
click at [1129, 642] on button "Book now" at bounding box center [1176, 657] width 198 height 30
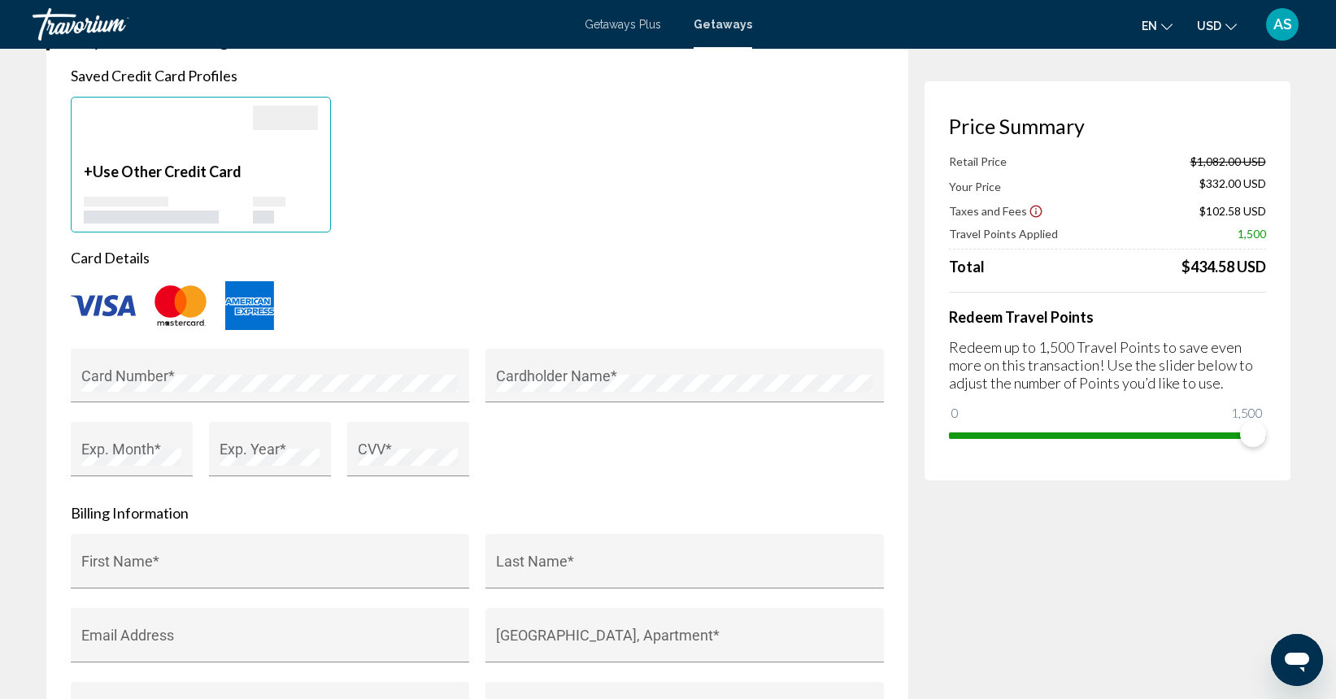
scroll to position [1190, 0]
click at [246, 368] on div "Card Number *" at bounding box center [269, 379] width 376 height 43
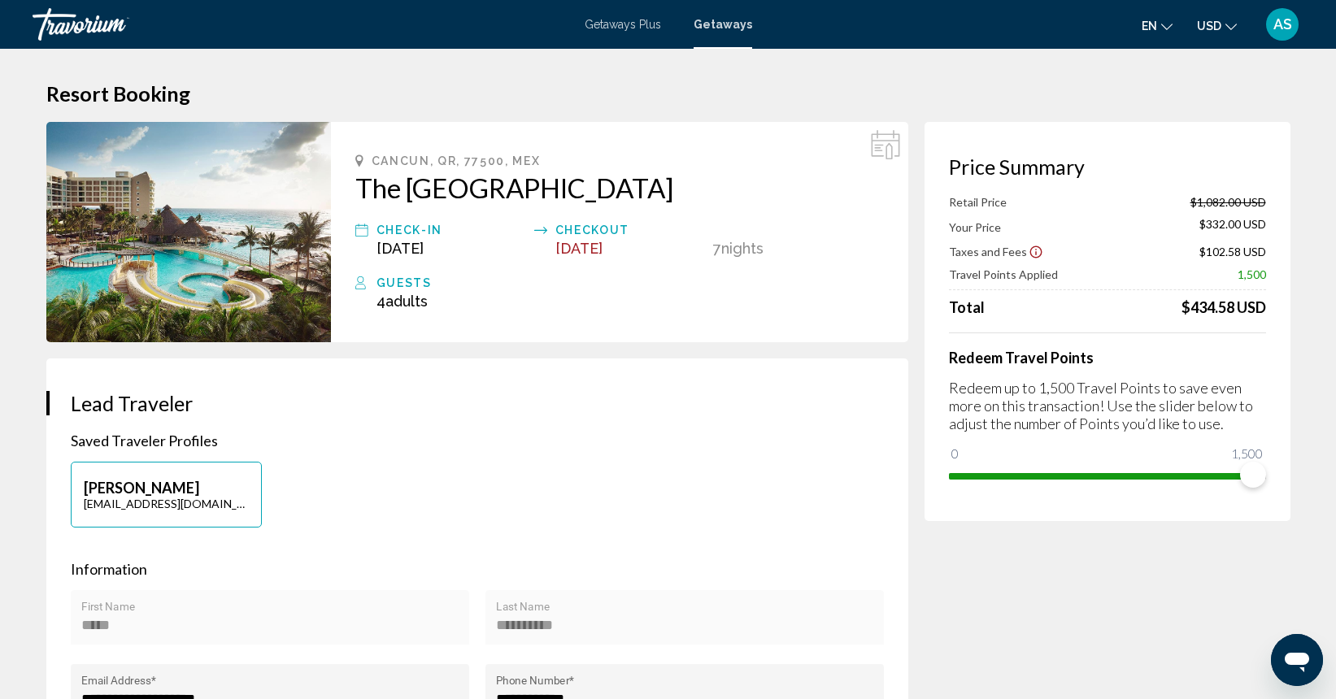
scroll to position [1221, 0]
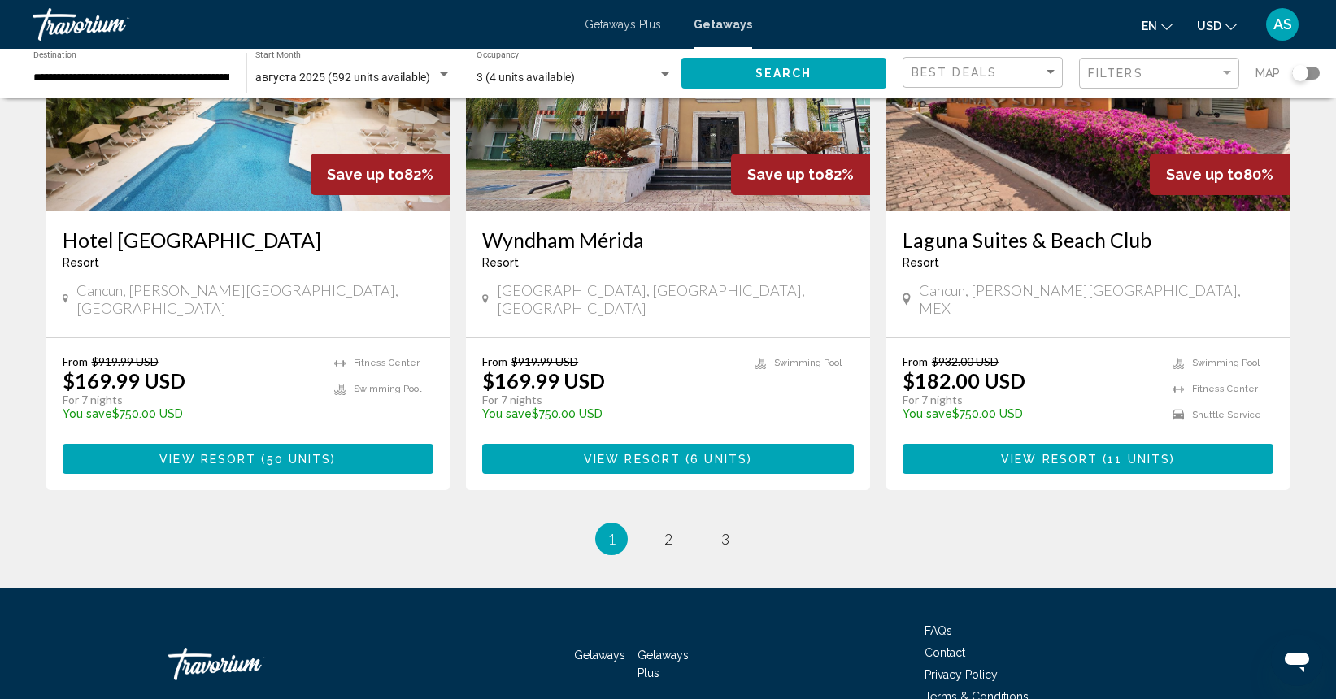
scroll to position [2001, 0]
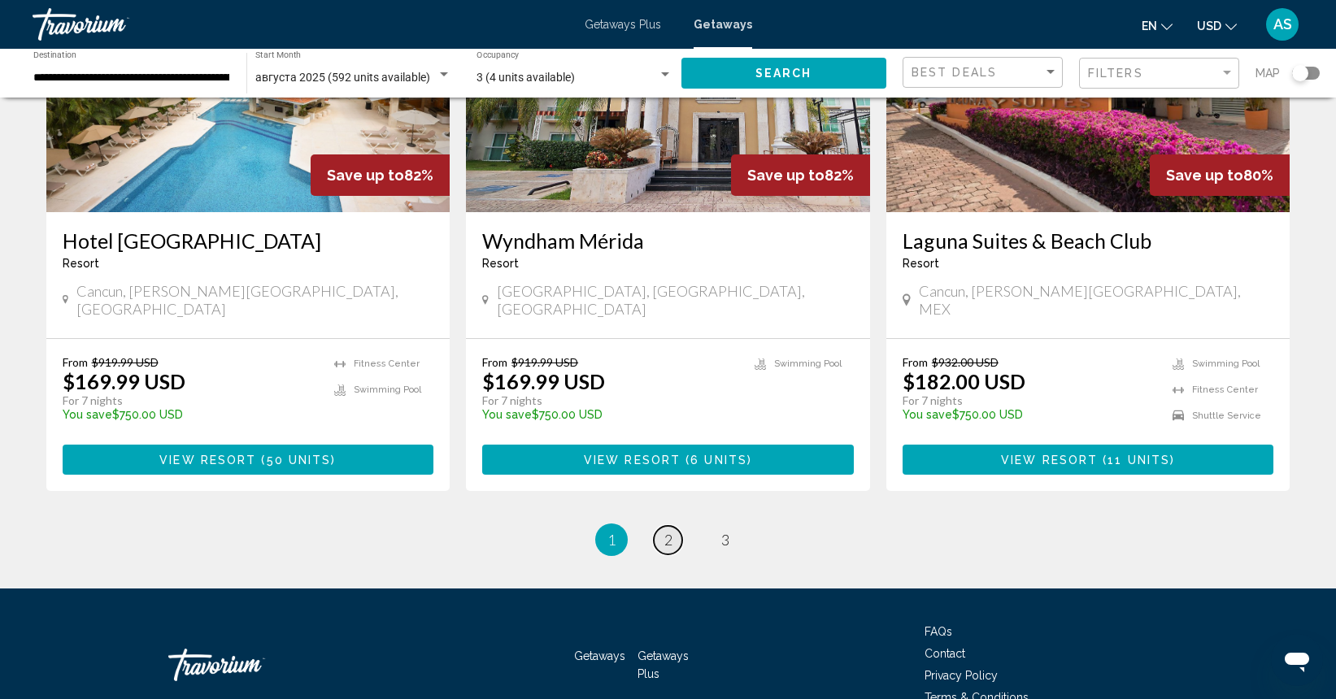
click at [664, 531] on span "2" at bounding box center [668, 540] width 8 height 18
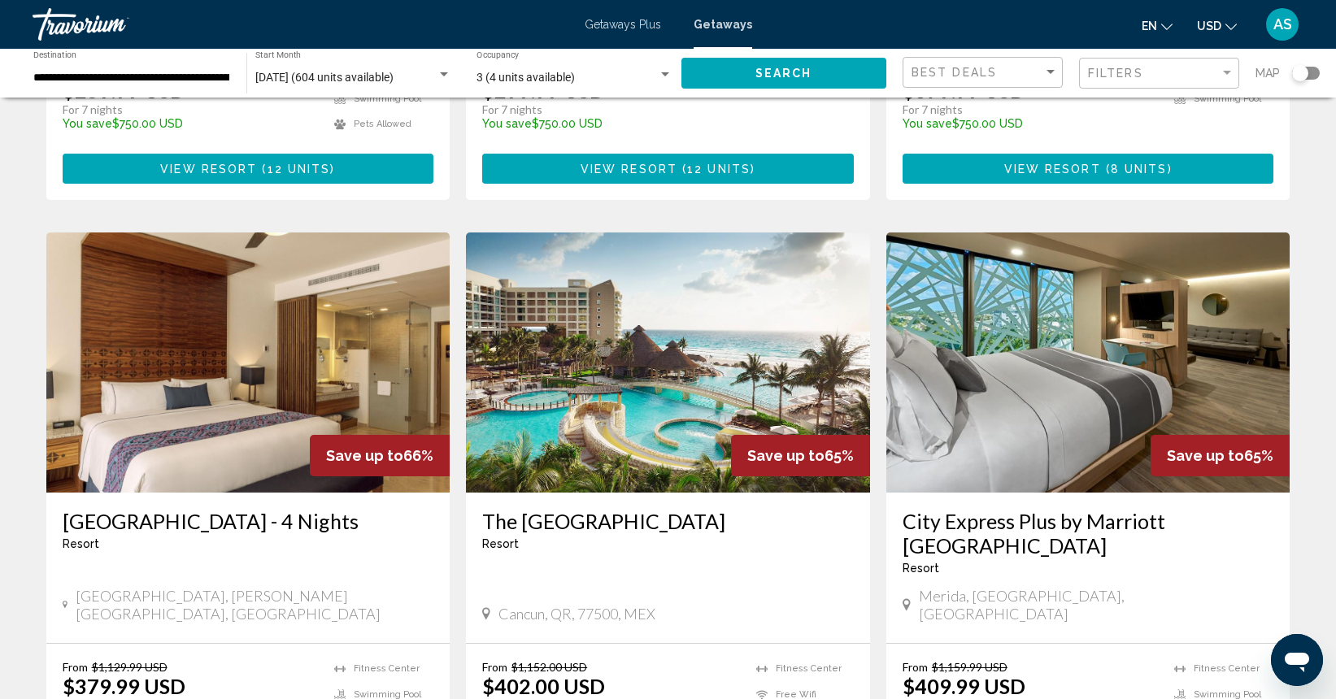
scroll to position [1778, 0]
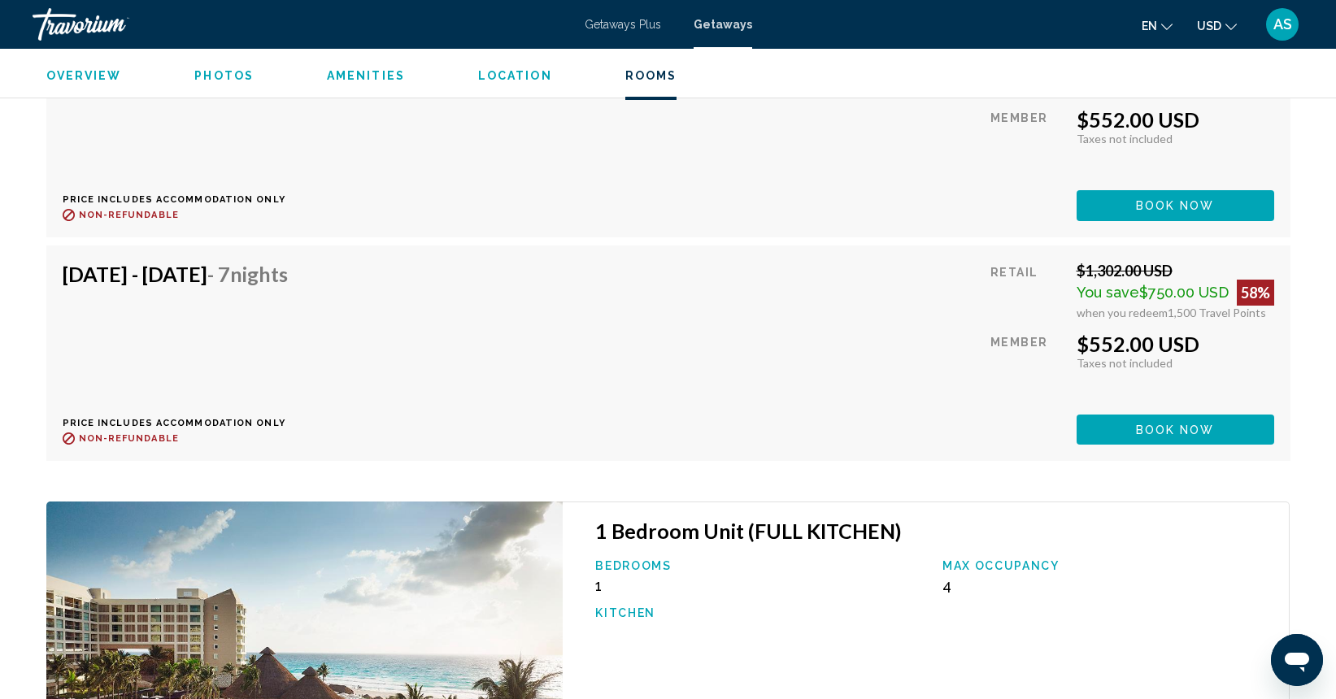
scroll to position [4106, 1]
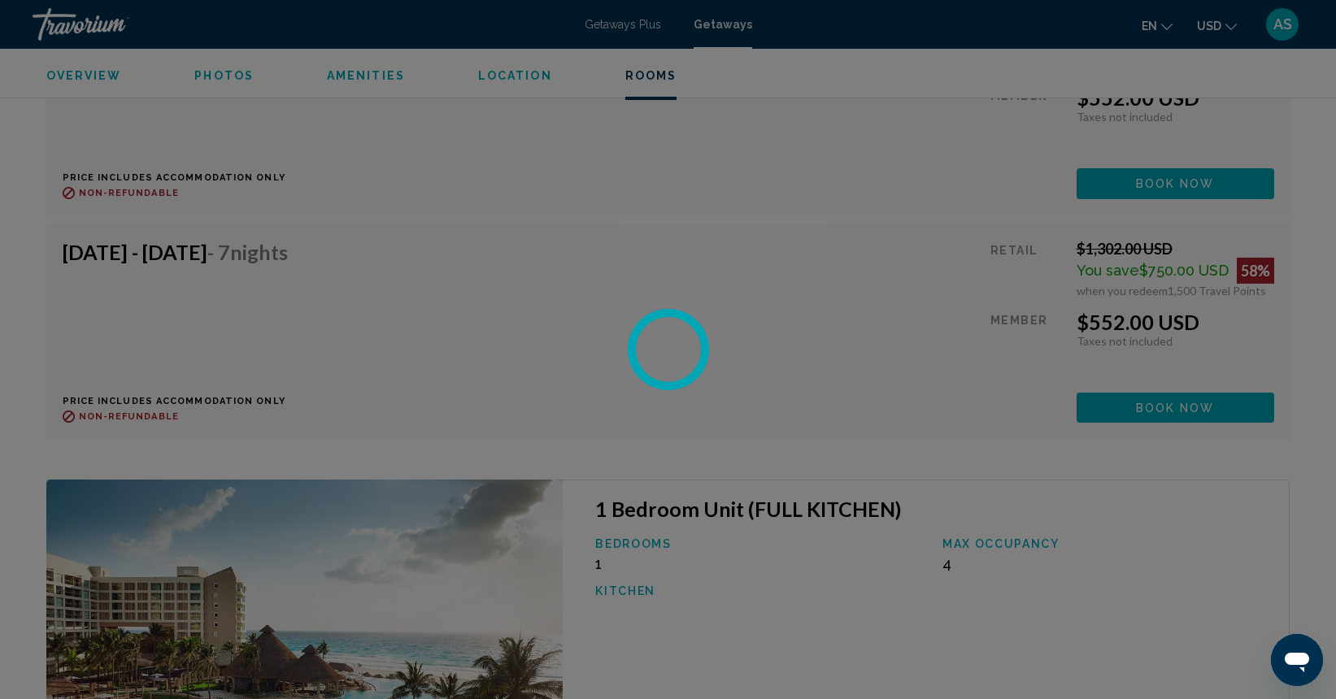
scroll to position [4115, 0]
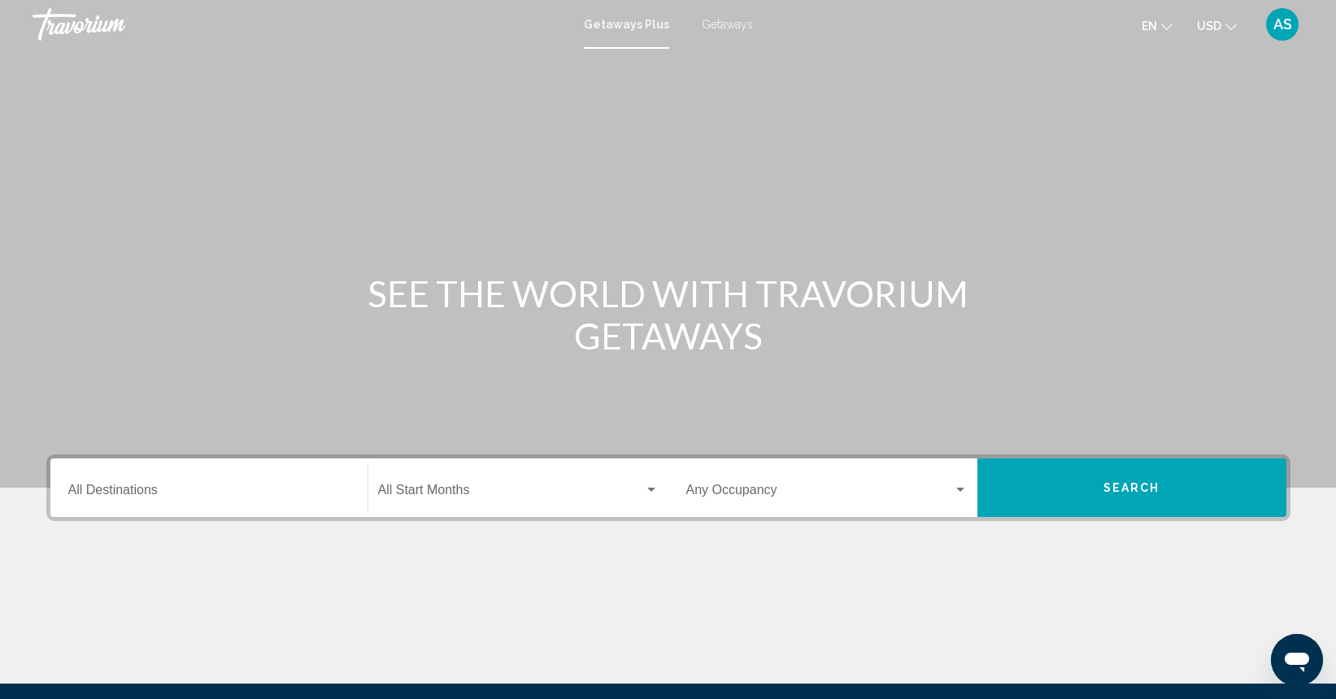
click at [730, 21] on span "Getaways" at bounding box center [727, 24] width 51 height 13
click at [637, 24] on span "Getaways Plus" at bounding box center [623, 24] width 76 height 13
click at [203, 495] on input "Destination All Destinations" at bounding box center [208, 493] width 281 height 15
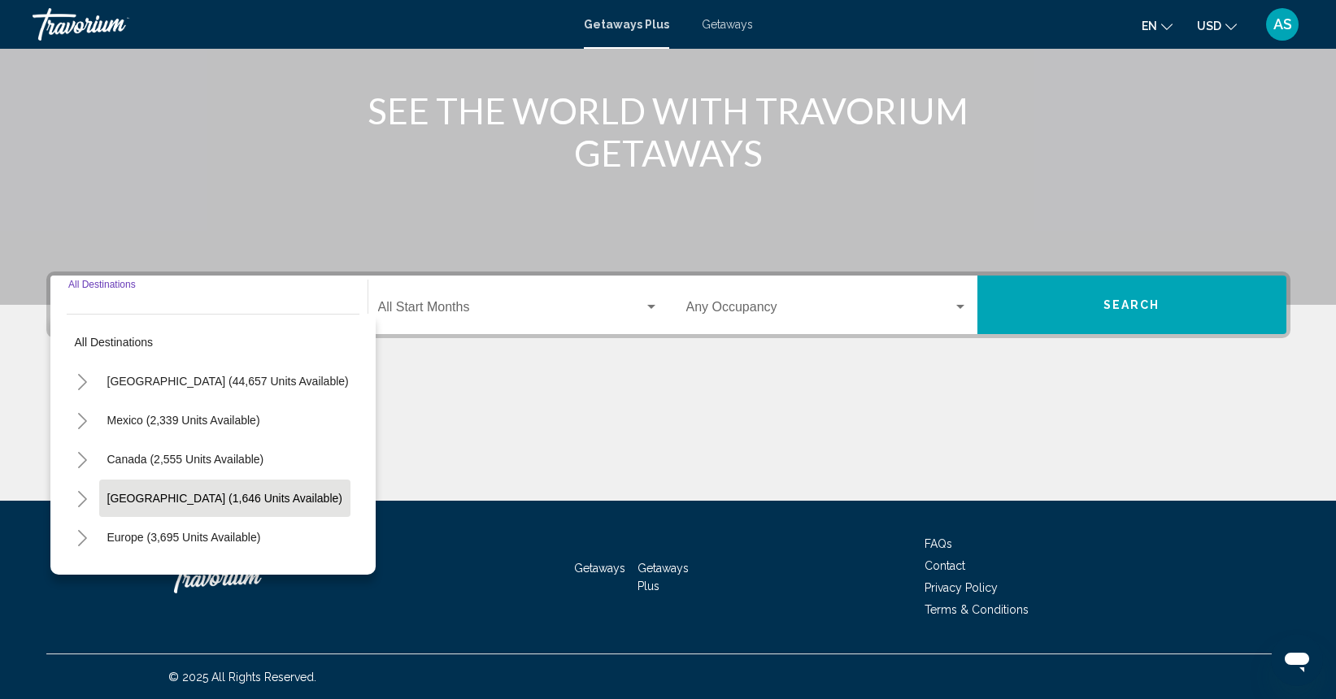
scroll to position [184, 0]
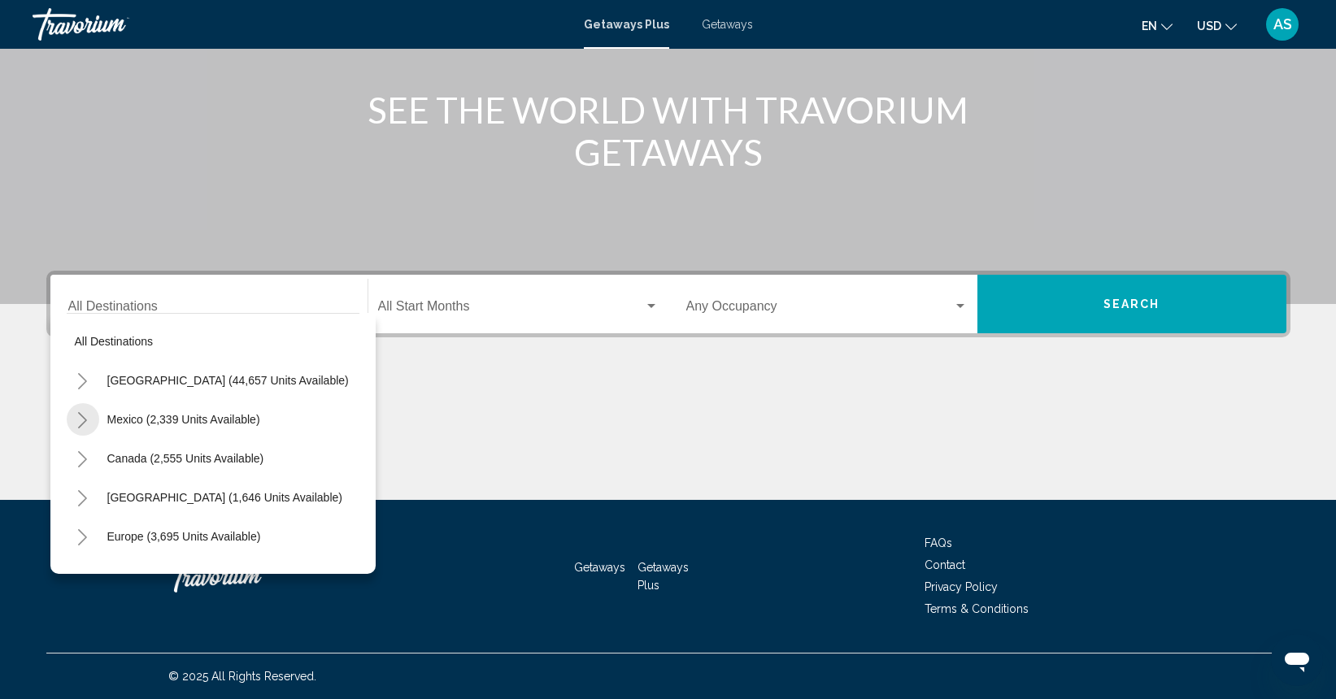
click at [82, 417] on icon "Toggle Mexico (2,339 units available)" at bounding box center [82, 420] width 9 height 16
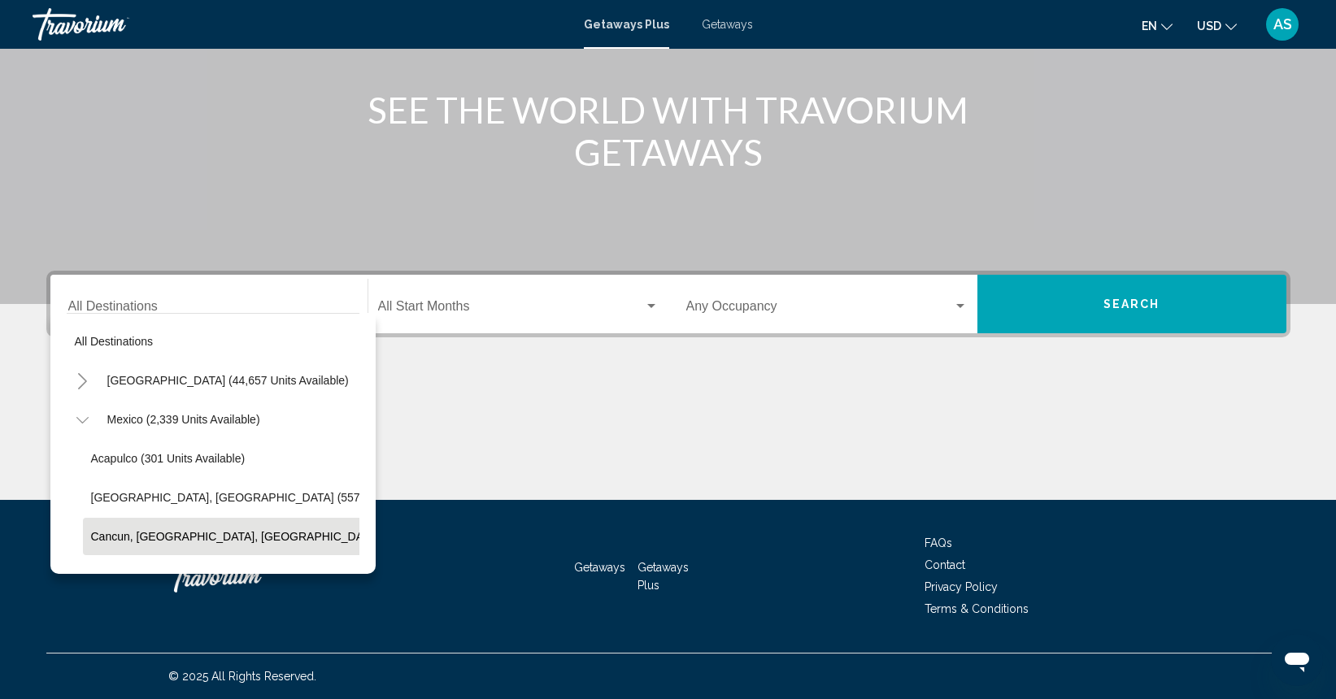
click at [113, 535] on span "Cancun, [GEOGRAPHIC_DATA], [GEOGRAPHIC_DATA] (338 units available)" at bounding box center [289, 536] width 396 height 13
type input "**********"
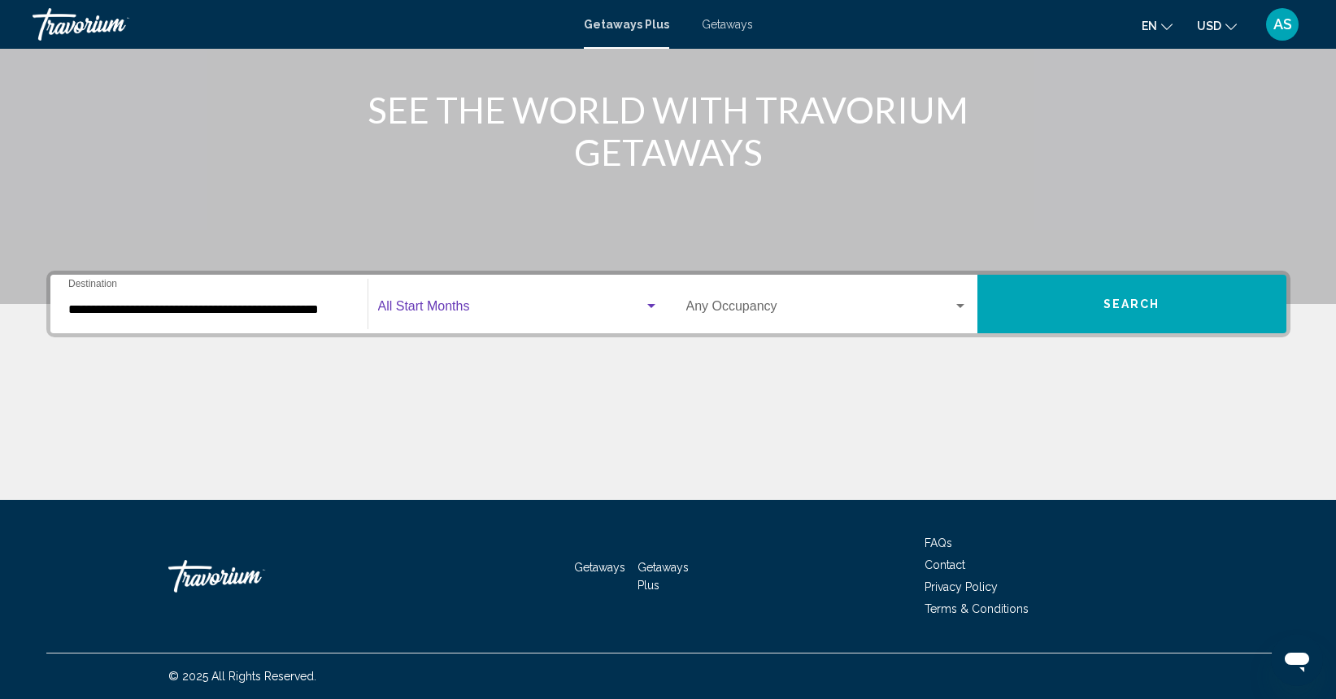
click at [572, 302] on span "Search widget" at bounding box center [511, 309] width 266 height 15
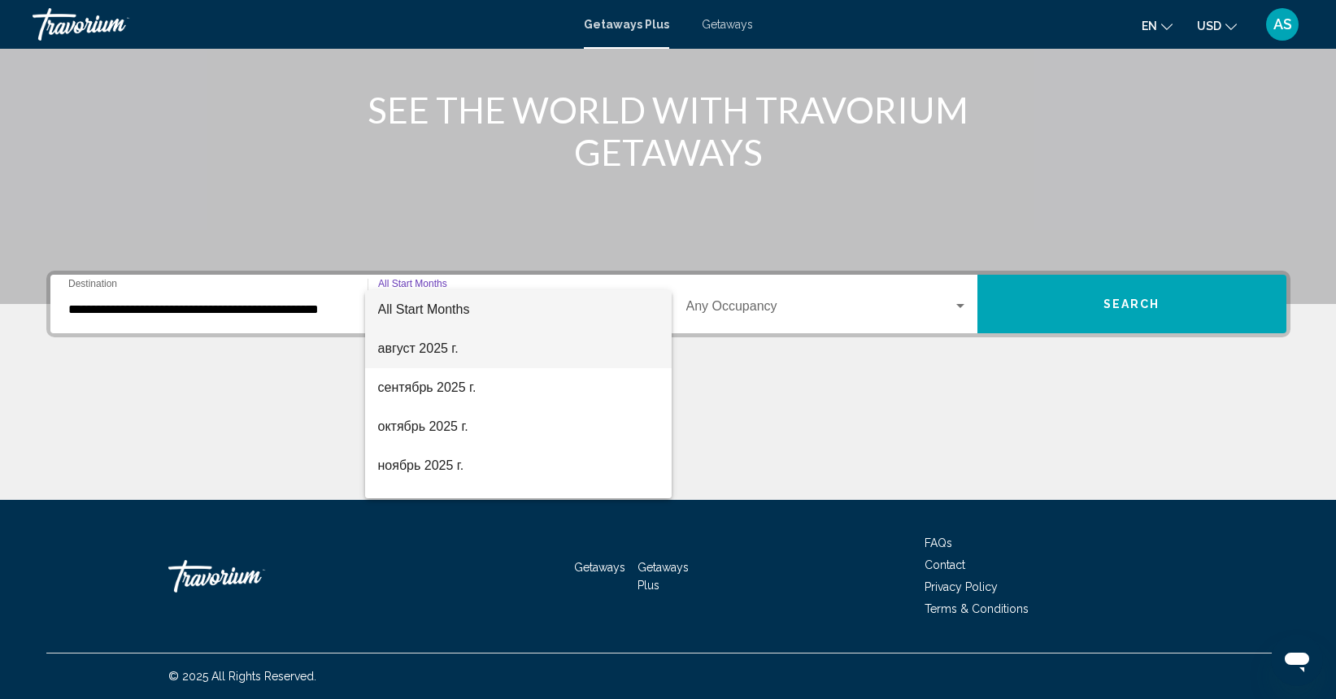
click at [518, 350] on span "август 2025 г." at bounding box center [518, 348] width 281 height 39
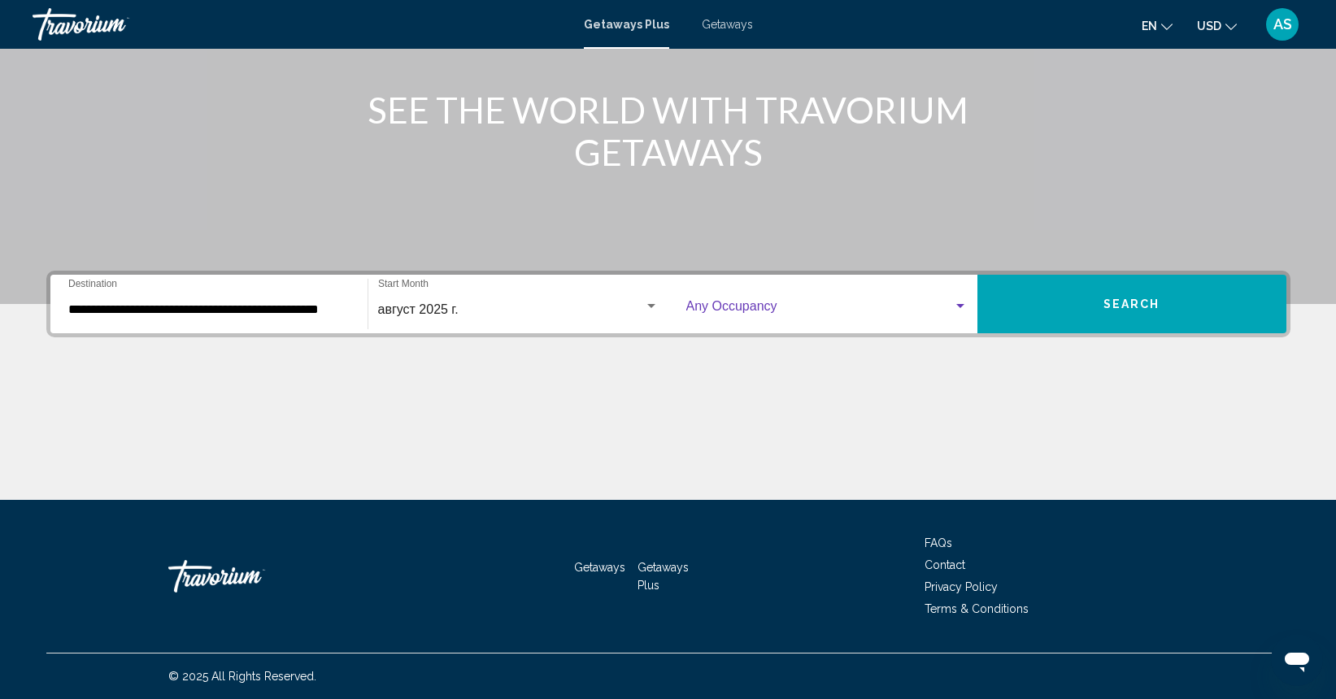
click at [713, 311] on span "Search widget" at bounding box center [819, 309] width 267 height 15
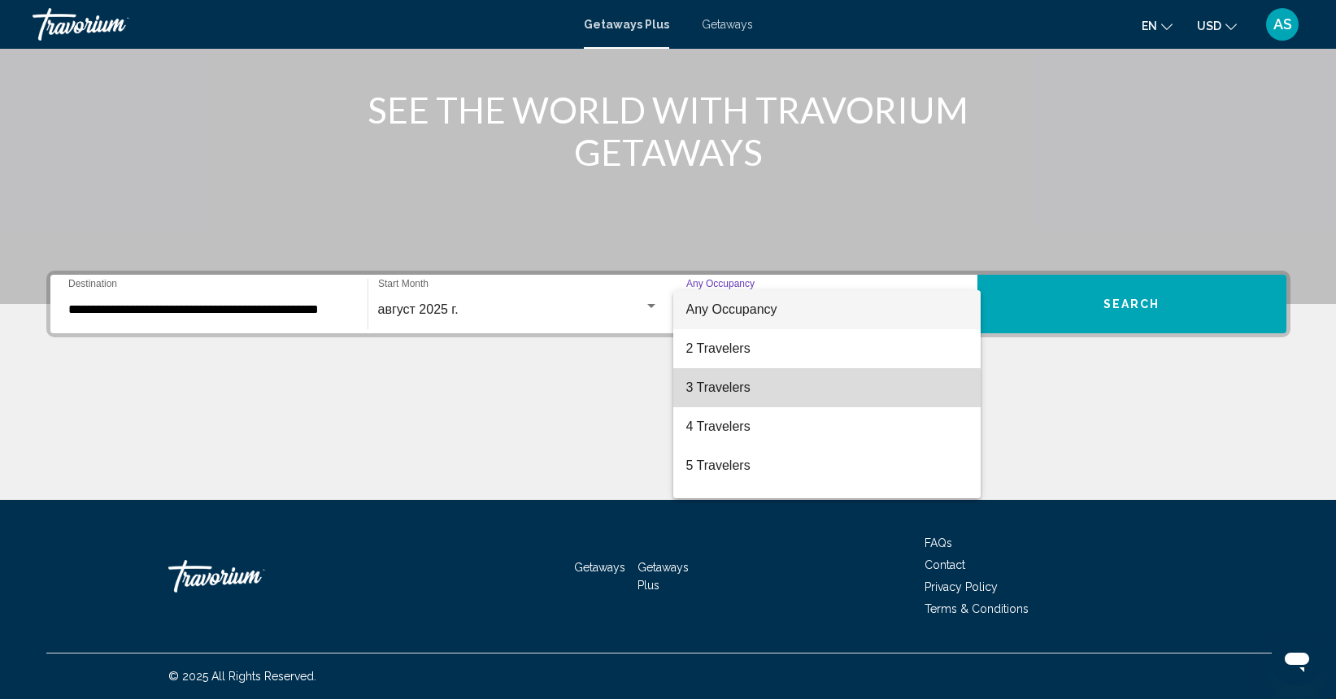
click at [724, 393] on span "3 Travelers" at bounding box center [826, 387] width 281 height 39
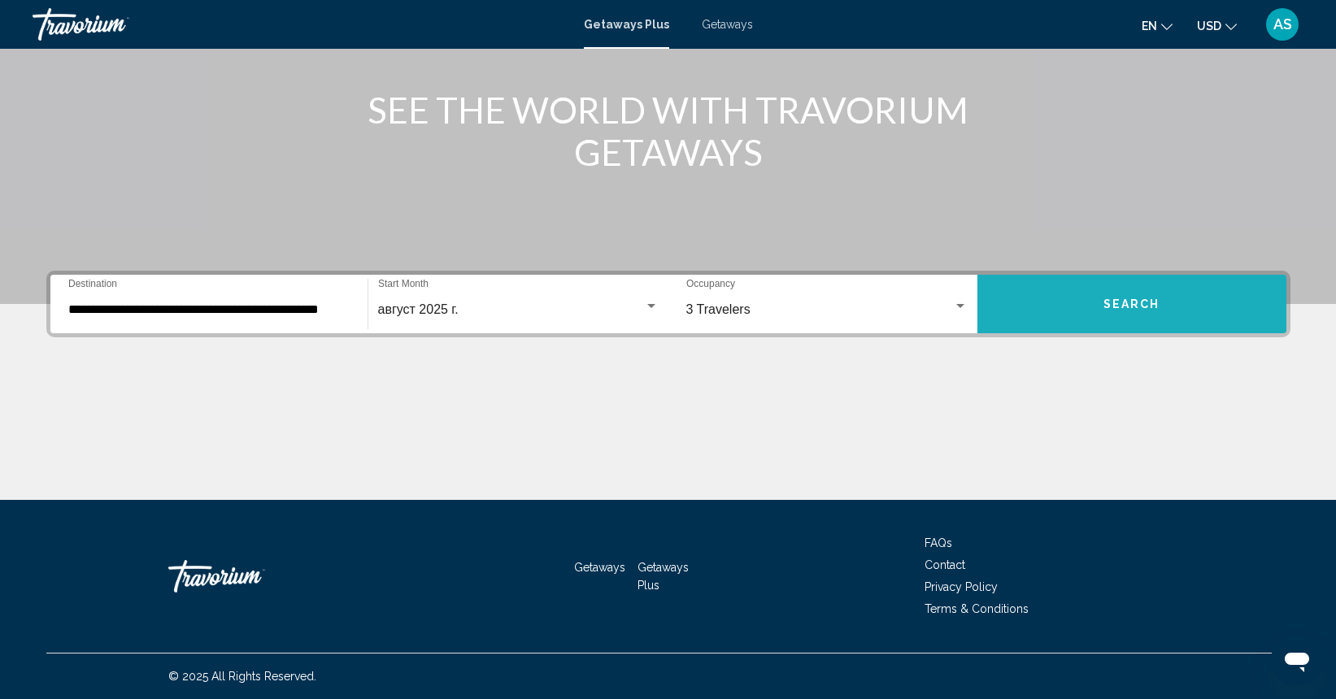
click at [1082, 293] on button "Search" at bounding box center [1131, 304] width 309 height 59
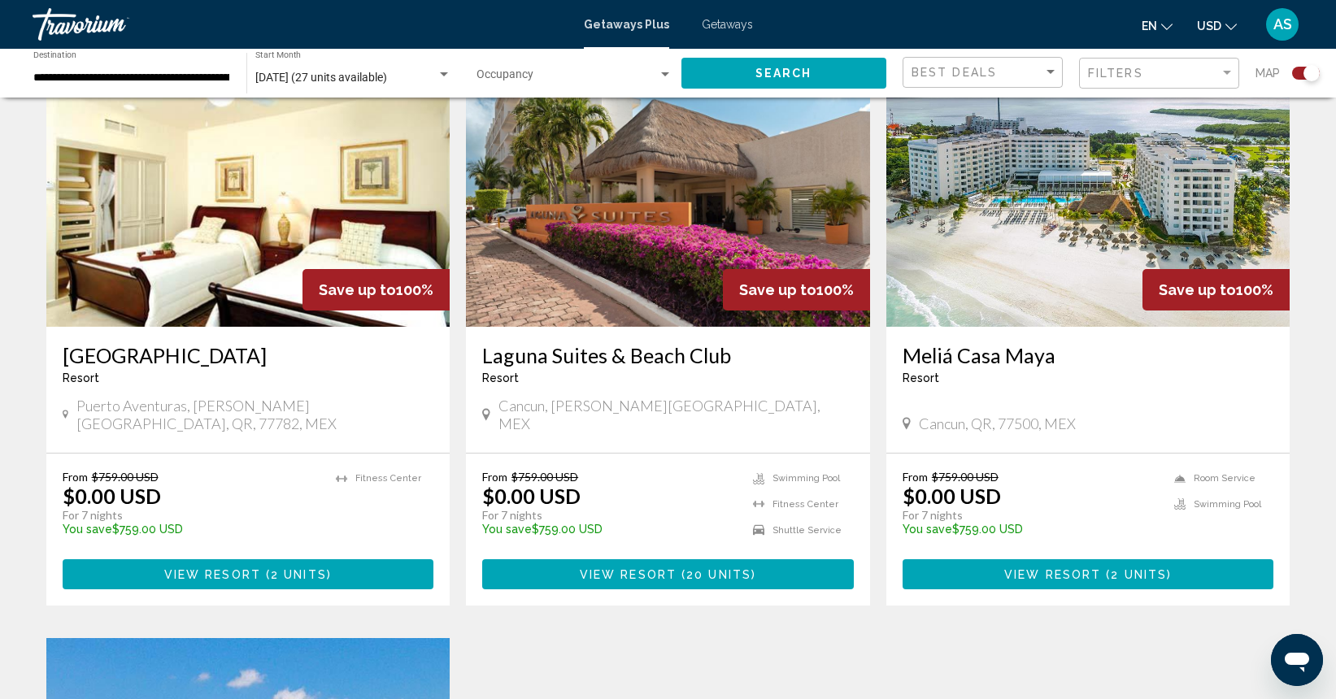
scroll to position [610, 0]
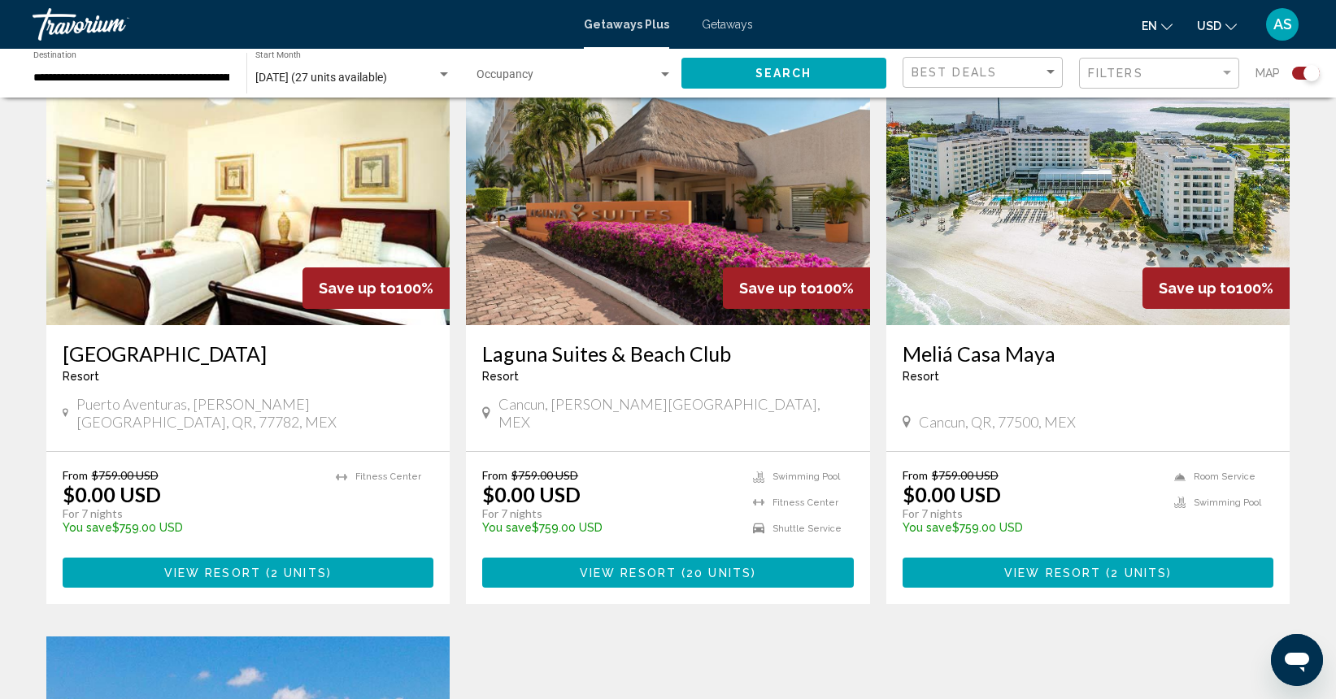
click at [1029, 567] on span "View Resort" at bounding box center [1052, 573] width 97 height 13
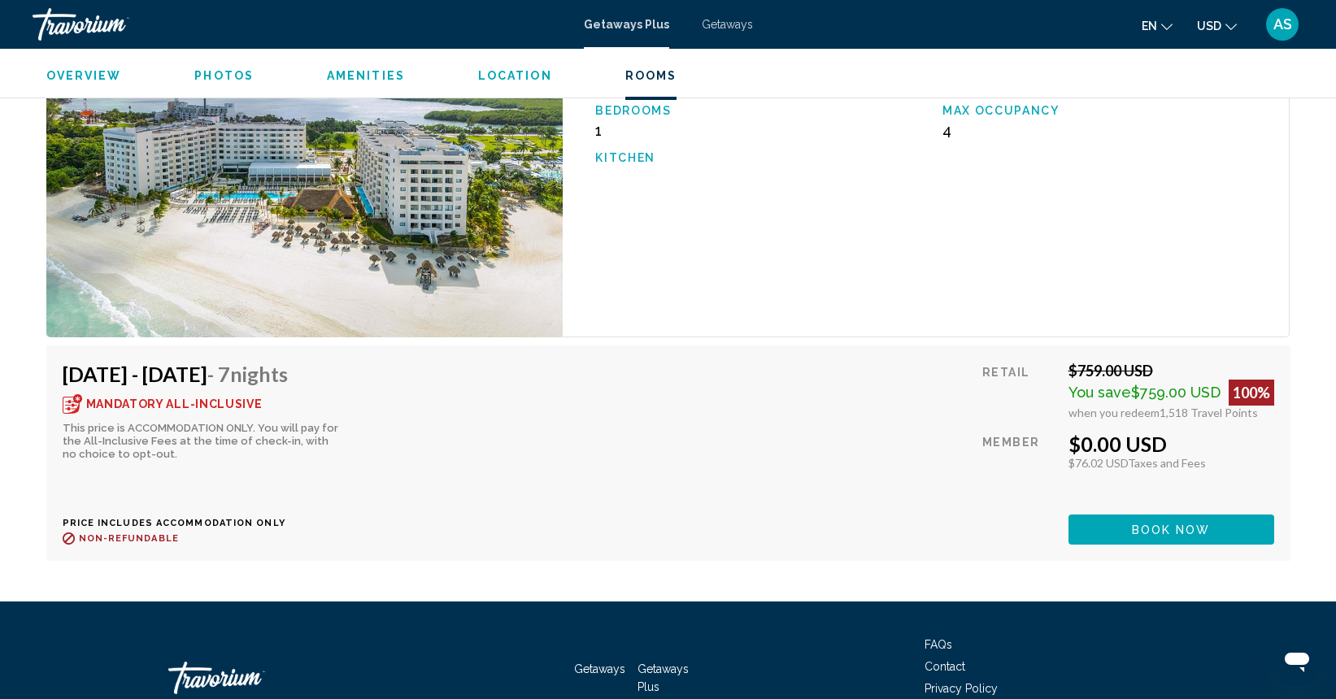
scroll to position [2707, 0]
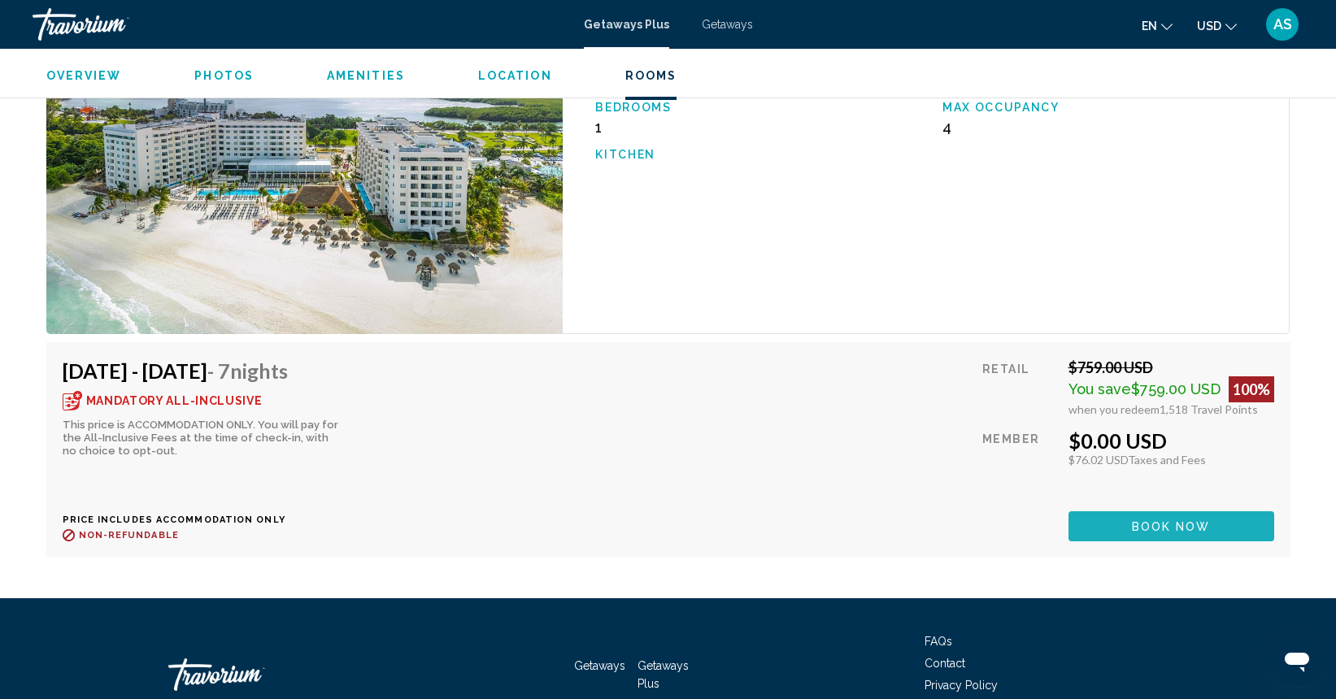
click at [1120, 511] on button "Book now" at bounding box center [1171, 526] width 206 height 30
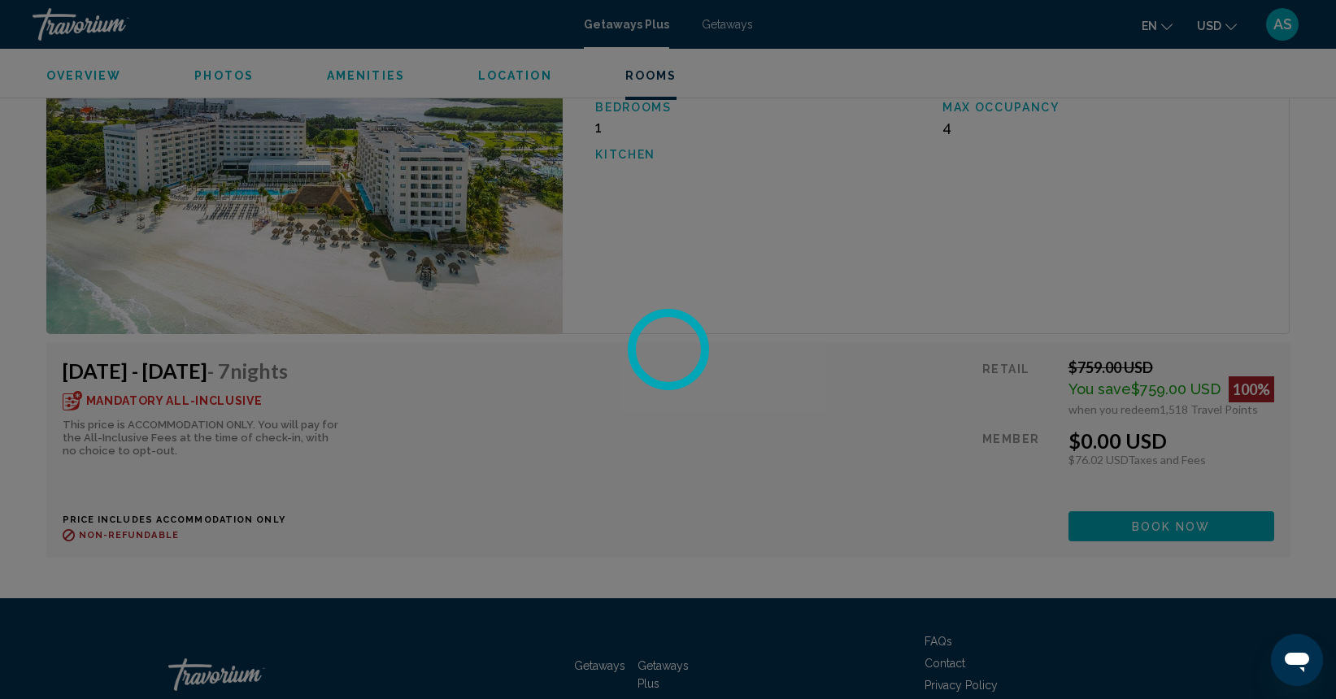
scroll to position [2706, 0]
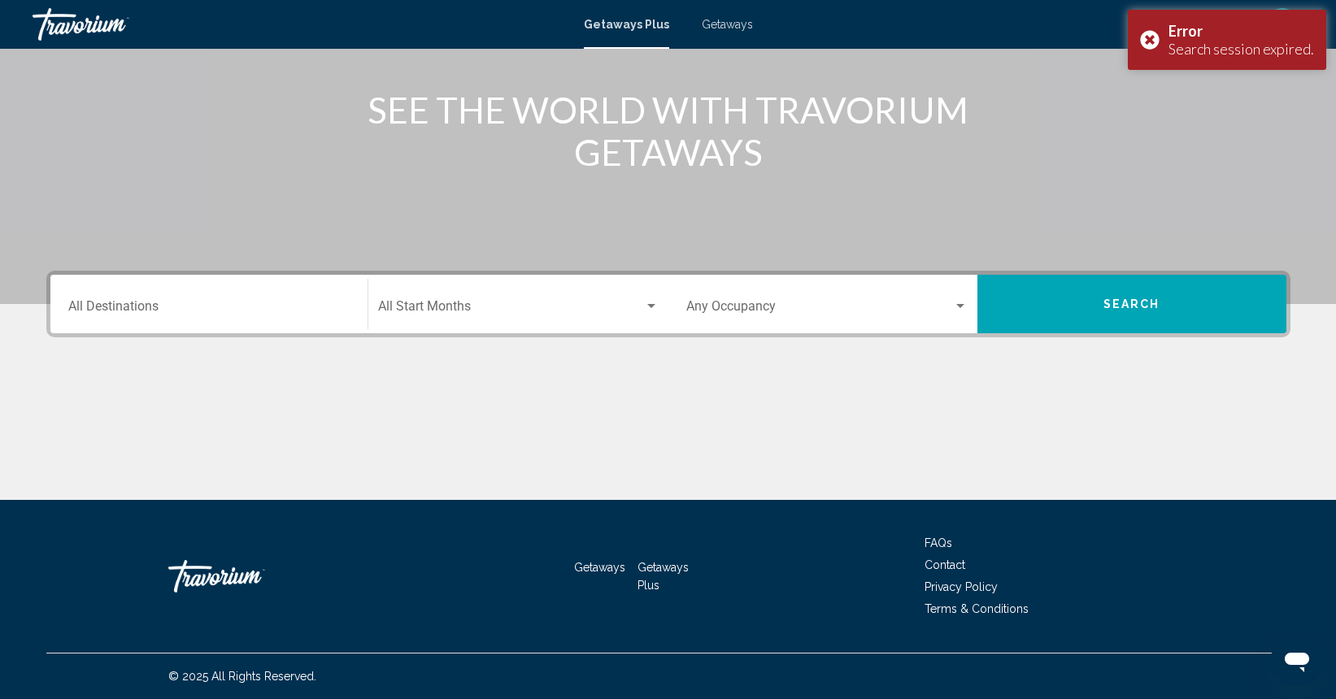
scroll to position [184, 0]
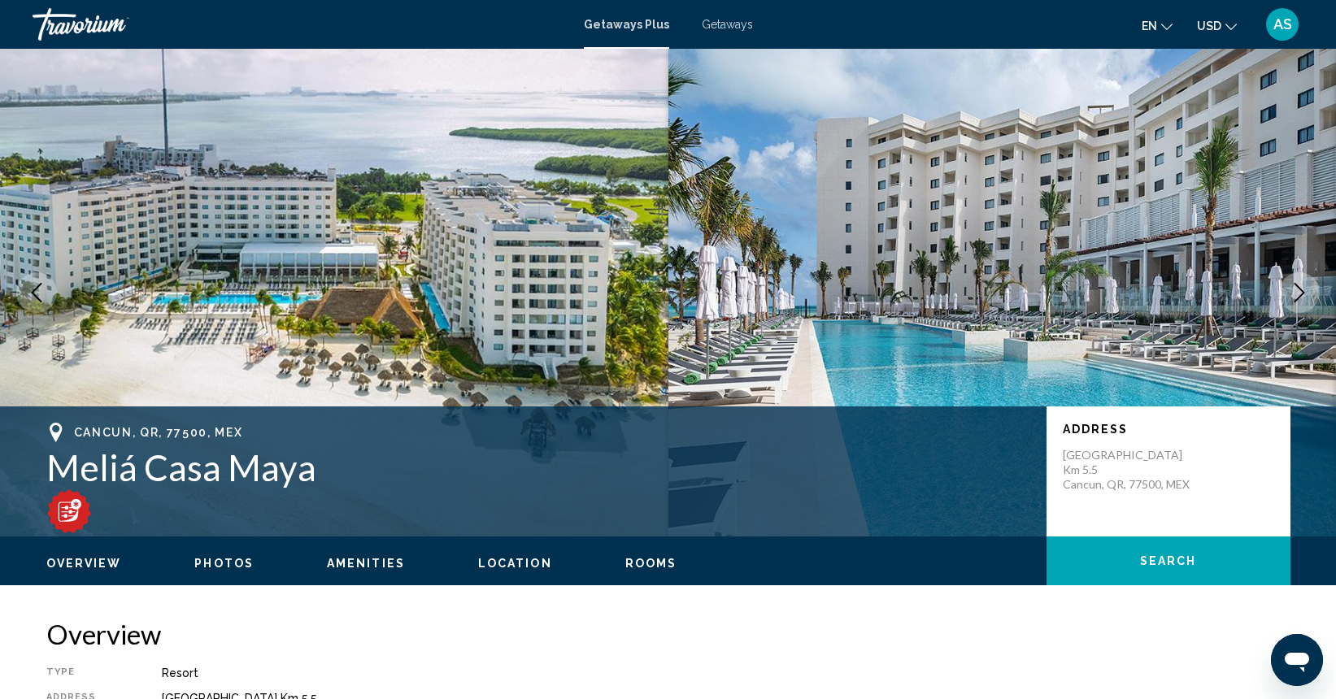
click at [733, 25] on span "Getaways" at bounding box center [727, 24] width 51 height 13
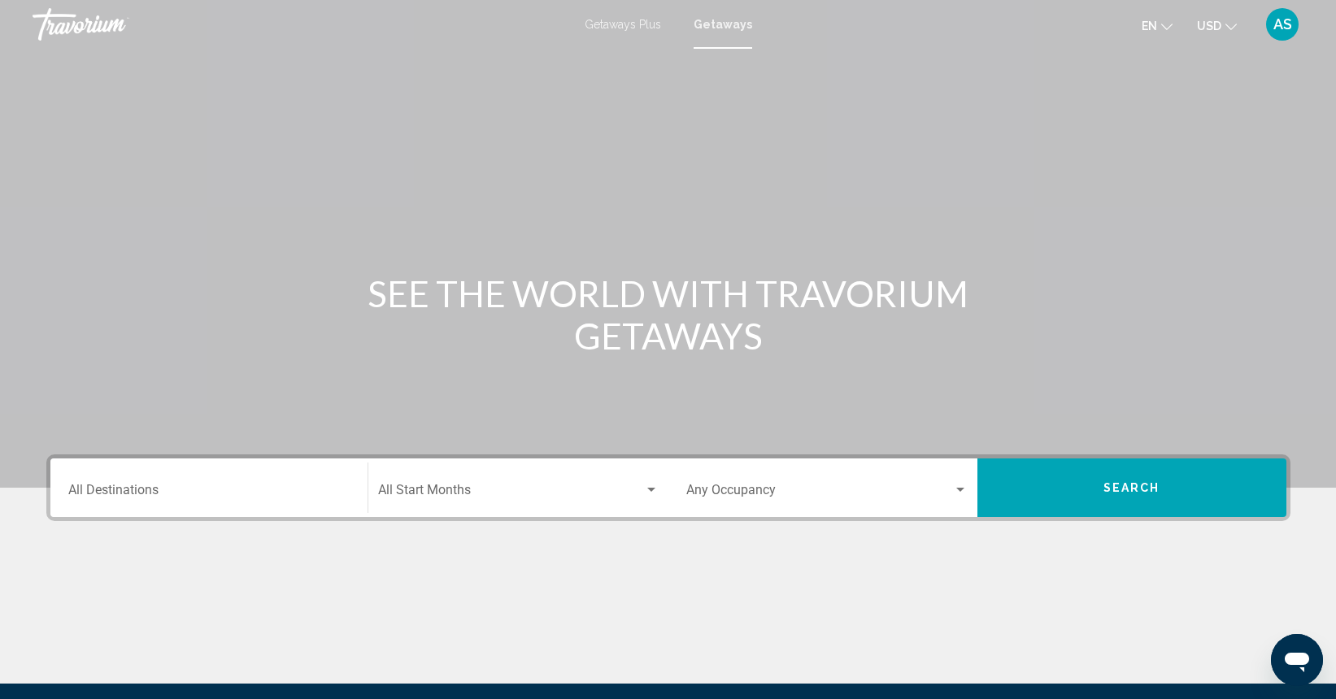
scroll to position [17, 0]
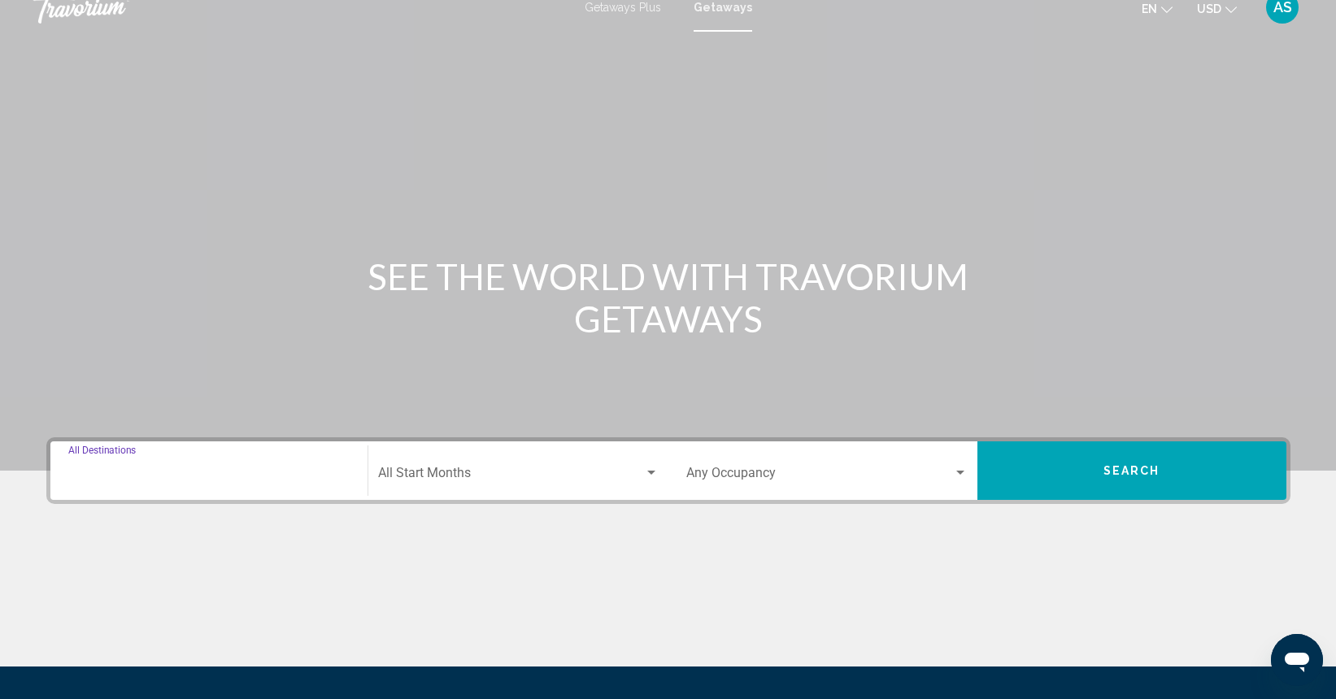
click at [155, 470] on input "Destination All Destinations" at bounding box center [208, 476] width 281 height 15
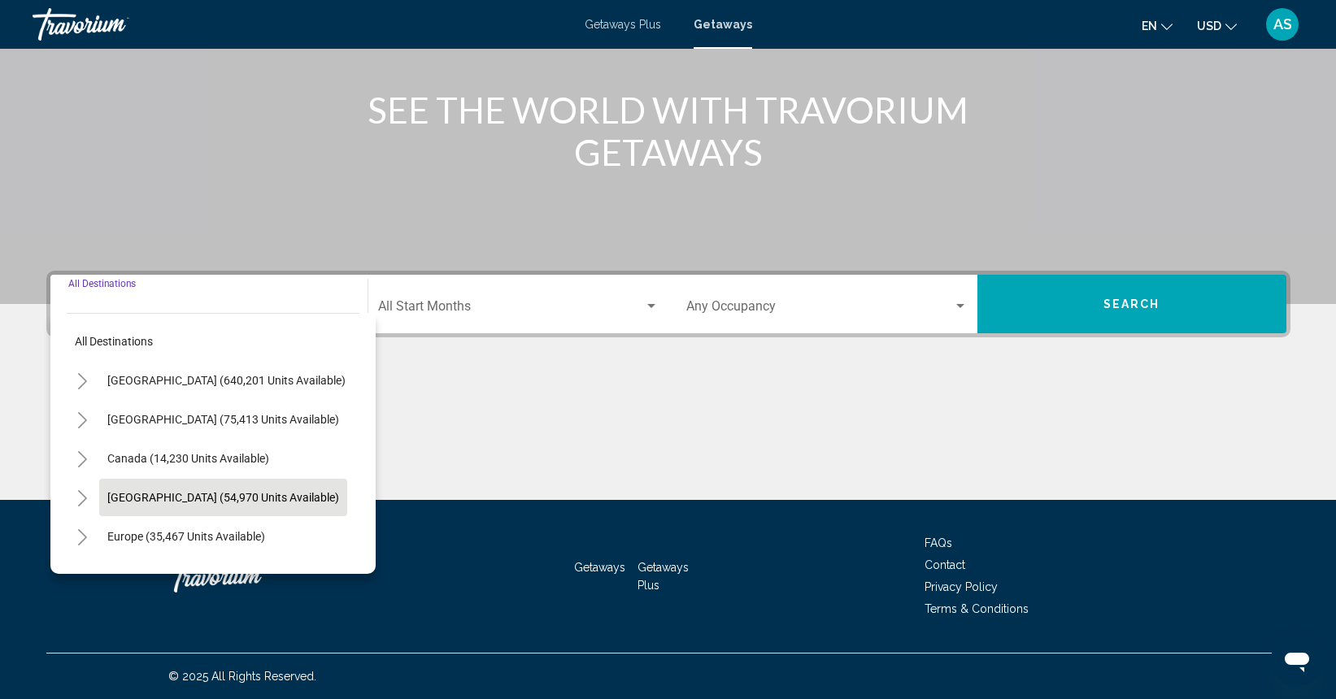
scroll to position [180, 0]
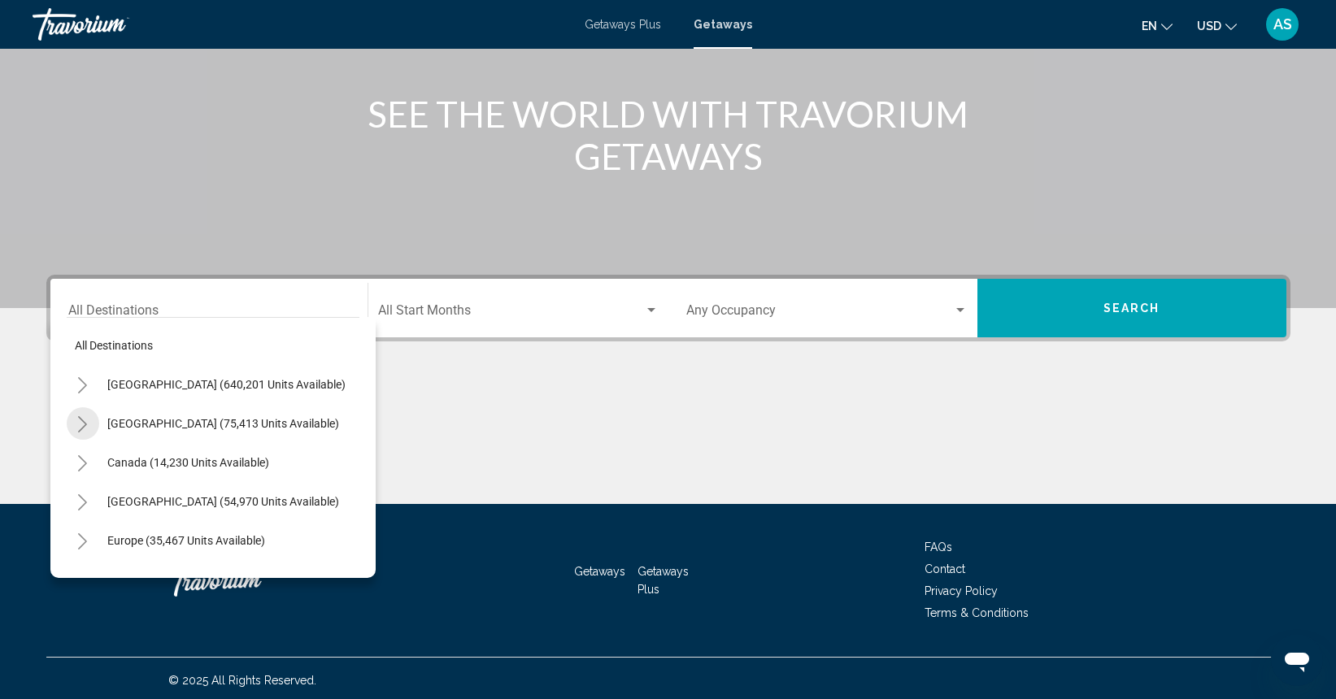
click at [85, 423] on icon "Toggle Mexico (75,413 units available)" at bounding box center [82, 424] width 9 height 16
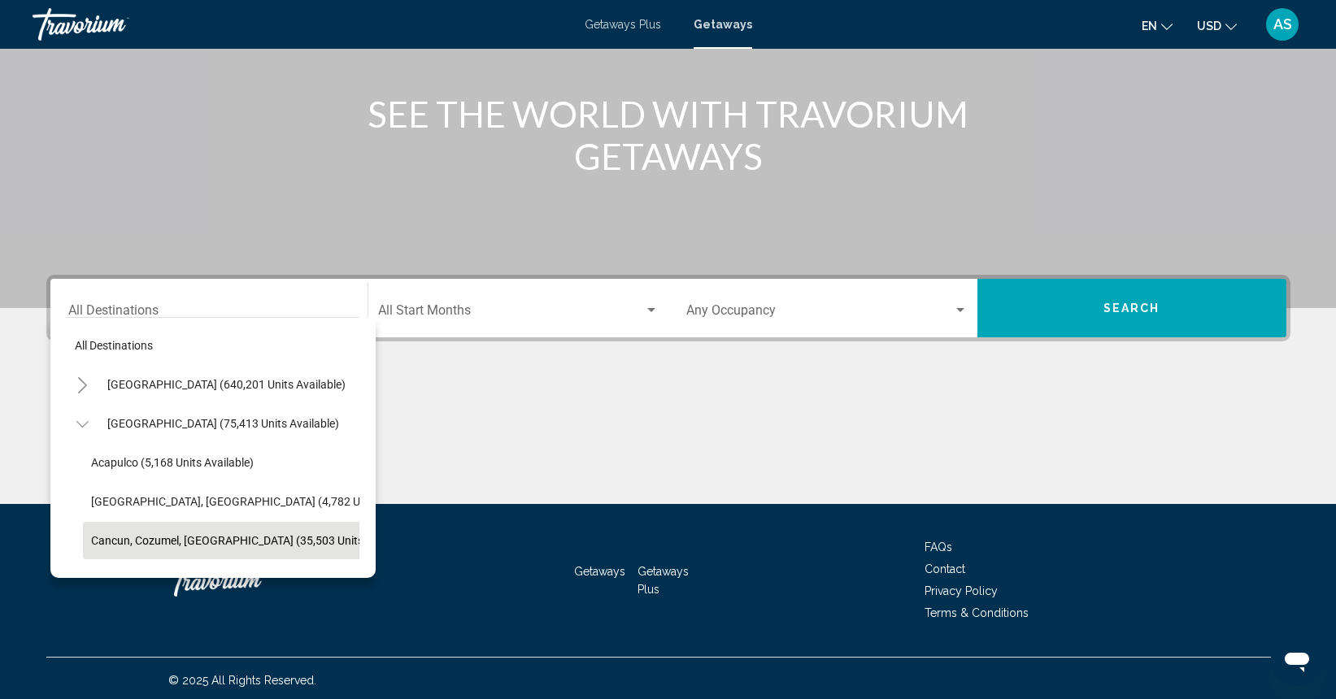
click at [118, 539] on span "Cancun, Cozumel, [GEOGRAPHIC_DATA] (35,503 units available)" at bounding box center [253, 540] width 324 height 13
type input "**********"
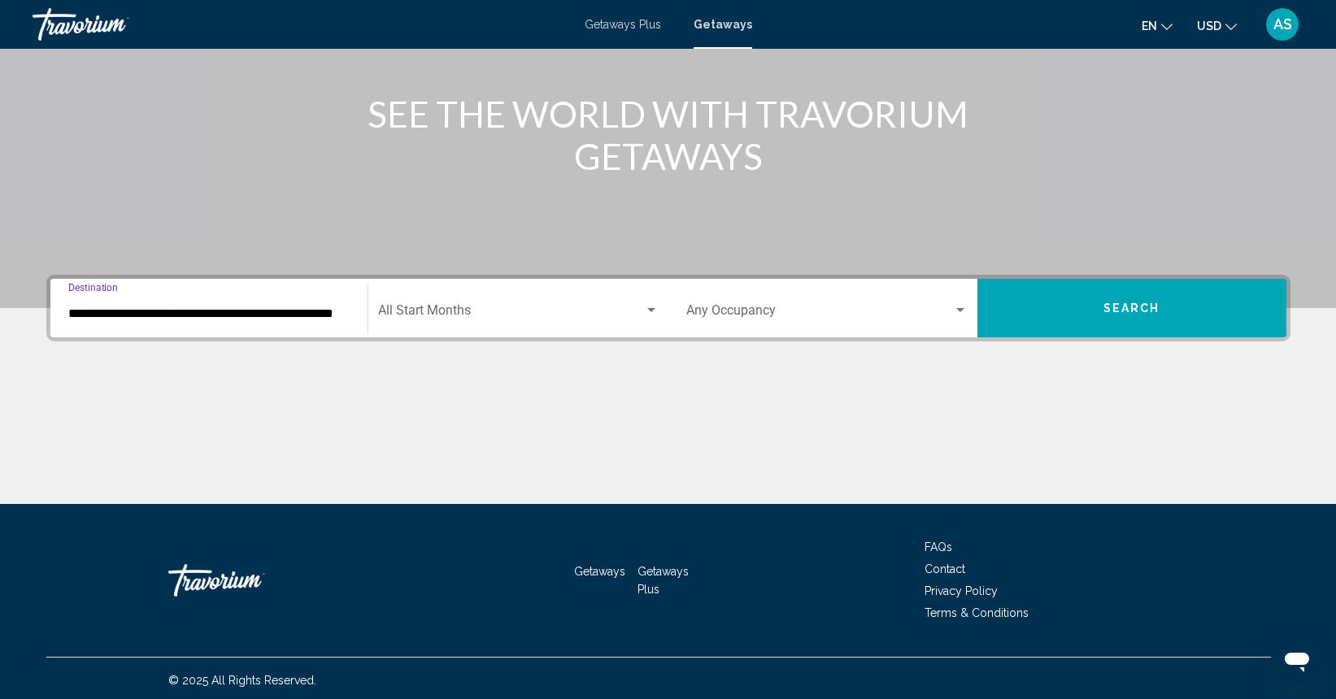
scroll to position [184, 0]
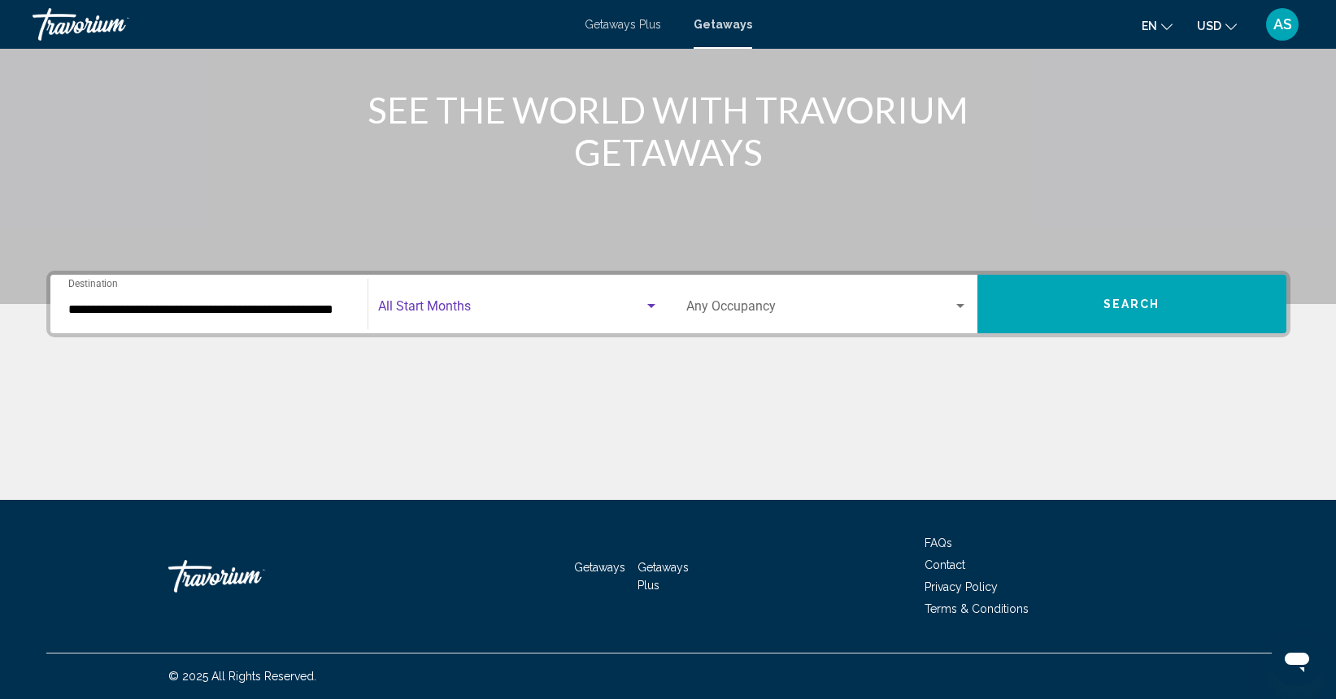
click at [458, 307] on span "Search widget" at bounding box center [511, 309] width 266 height 15
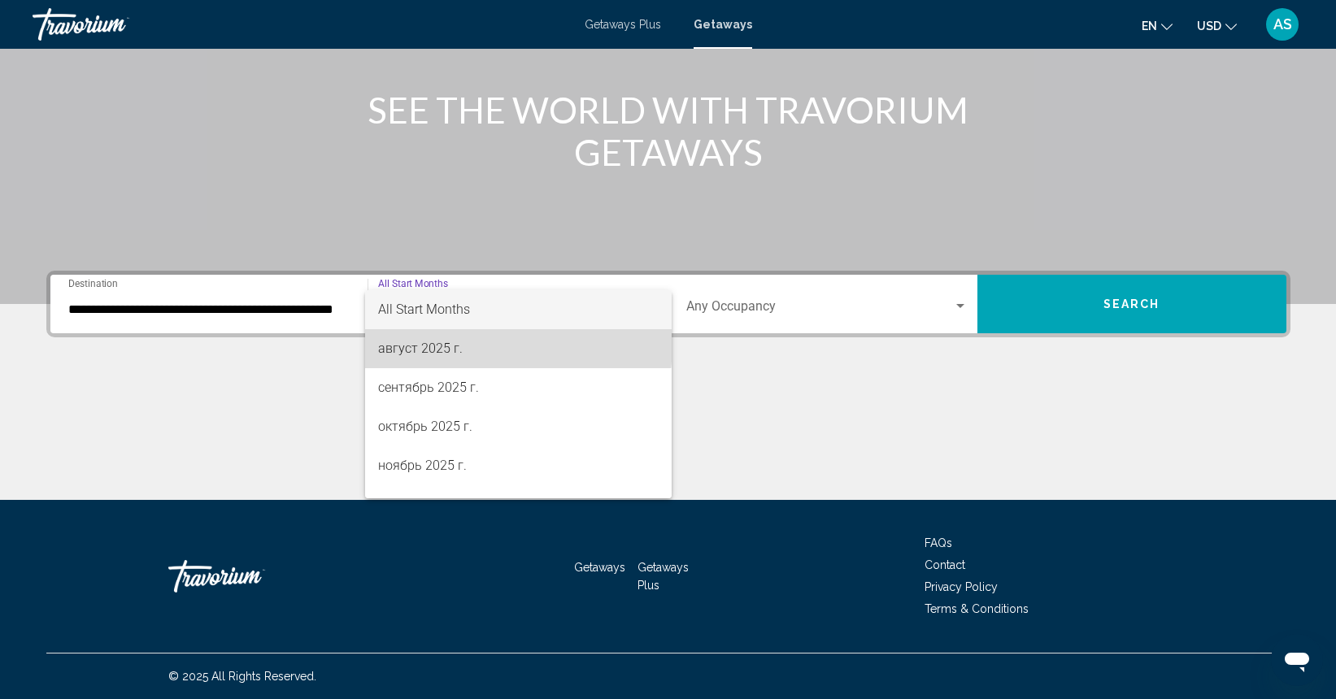
click at [468, 344] on span "август 2025 г." at bounding box center [518, 348] width 281 height 39
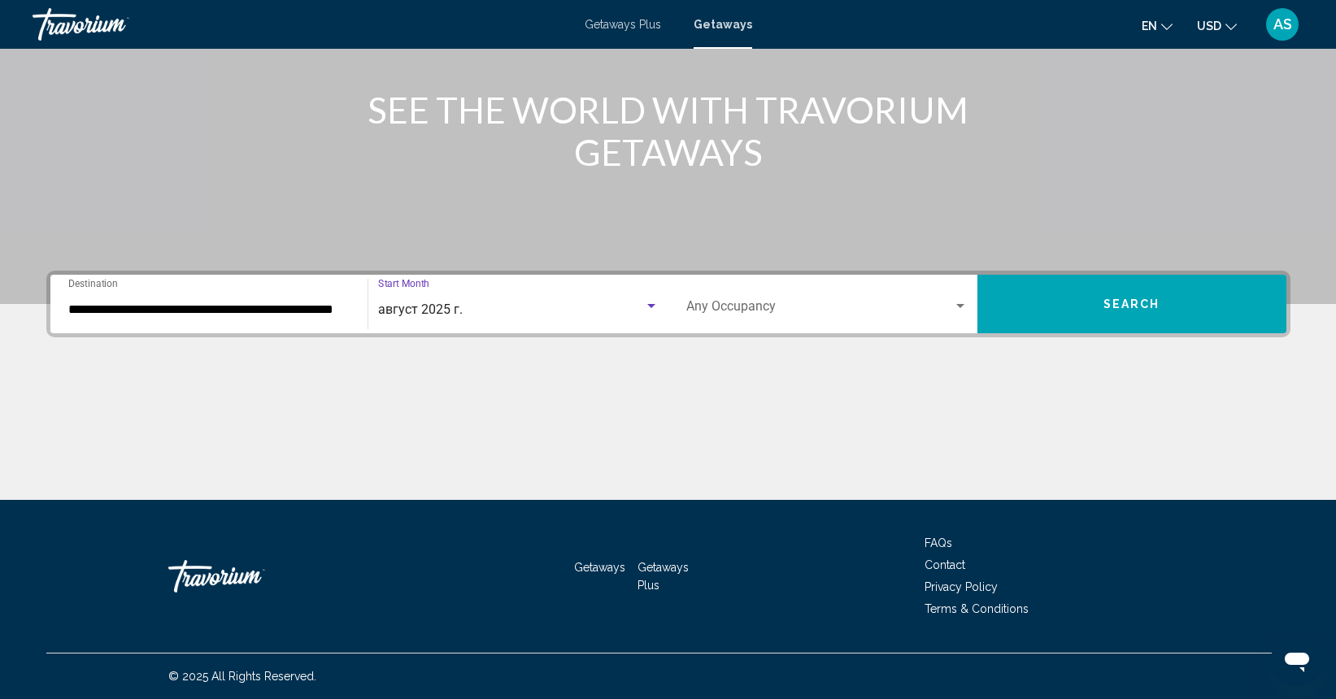
click at [742, 307] on span "Search widget" at bounding box center [819, 309] width 267 height 15
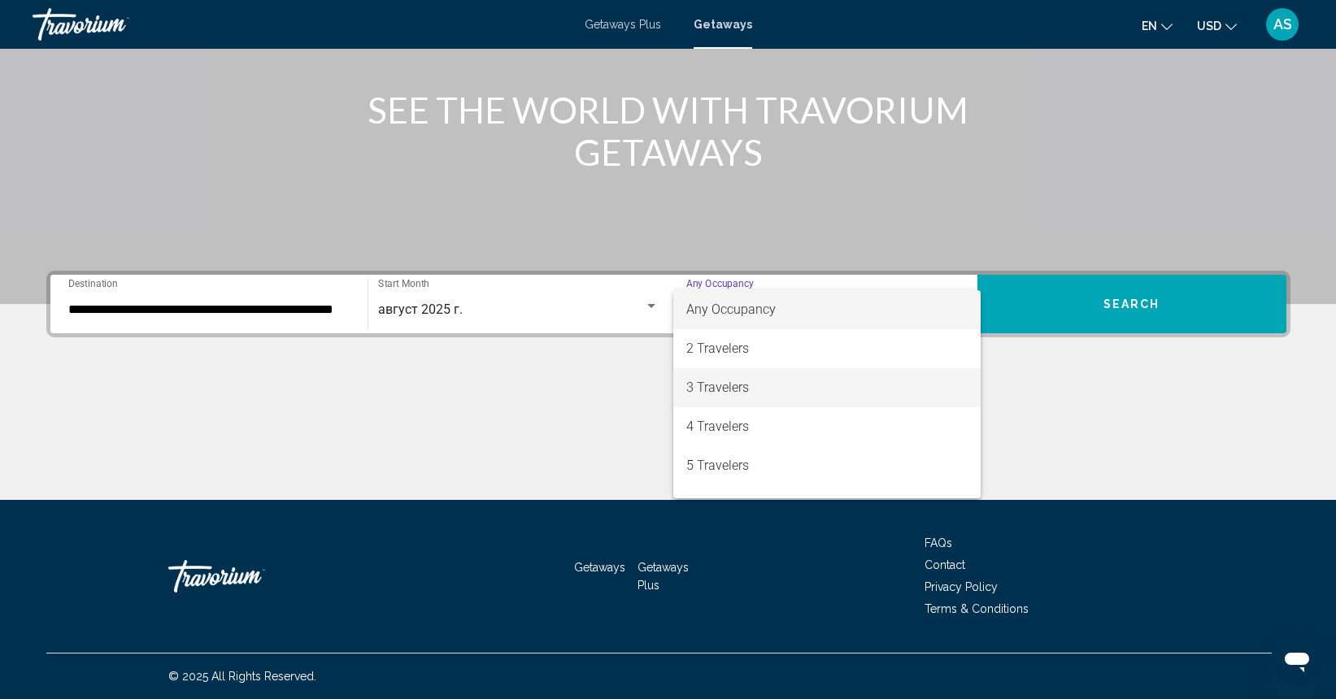
click at [751, 385] on span "3 Travelers" at bounding box center [826, 387] width 281 height 39
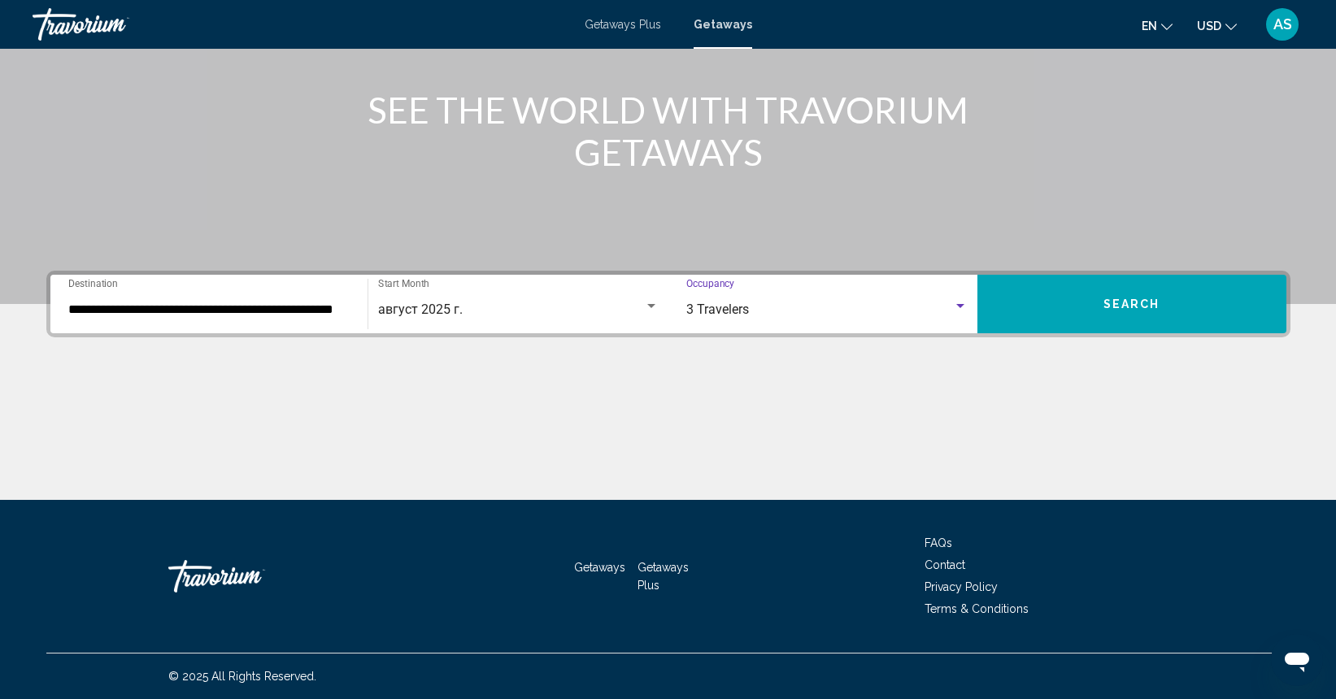
click at [1063, 312] on button "Search" at bounding box center [1131, 304] width 309 height 59
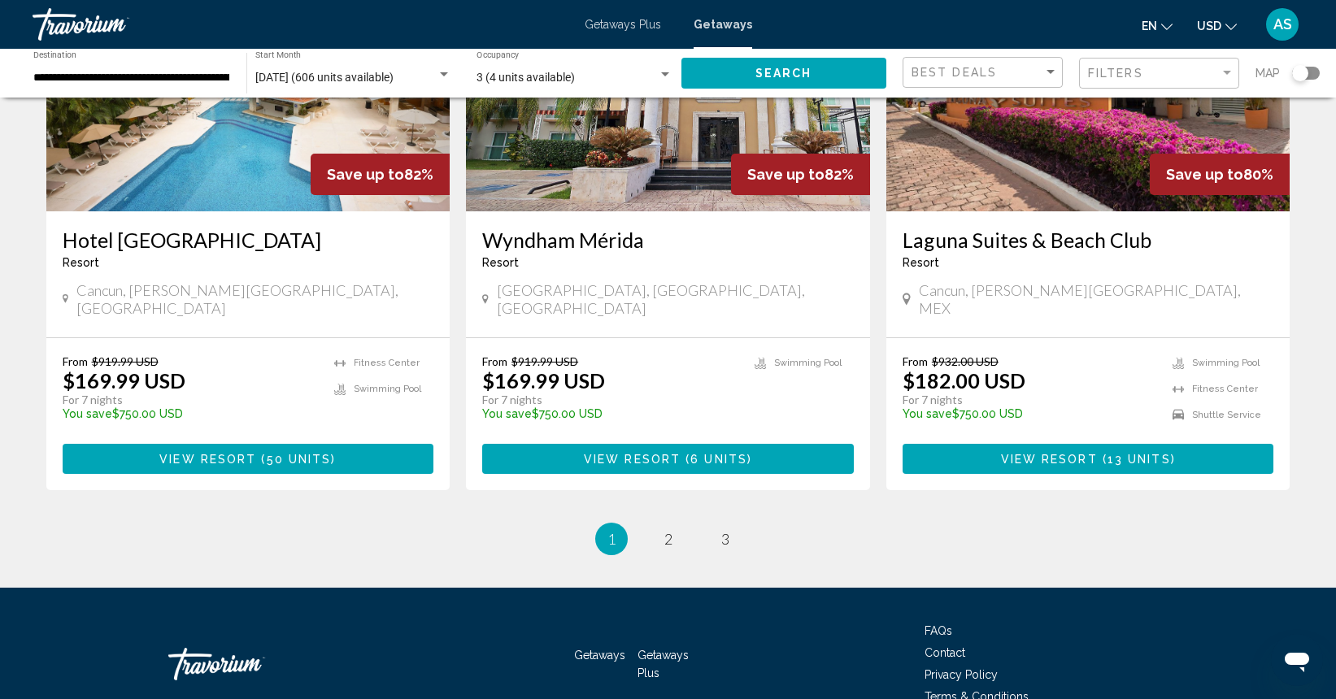
scroll to position [2001, 0]
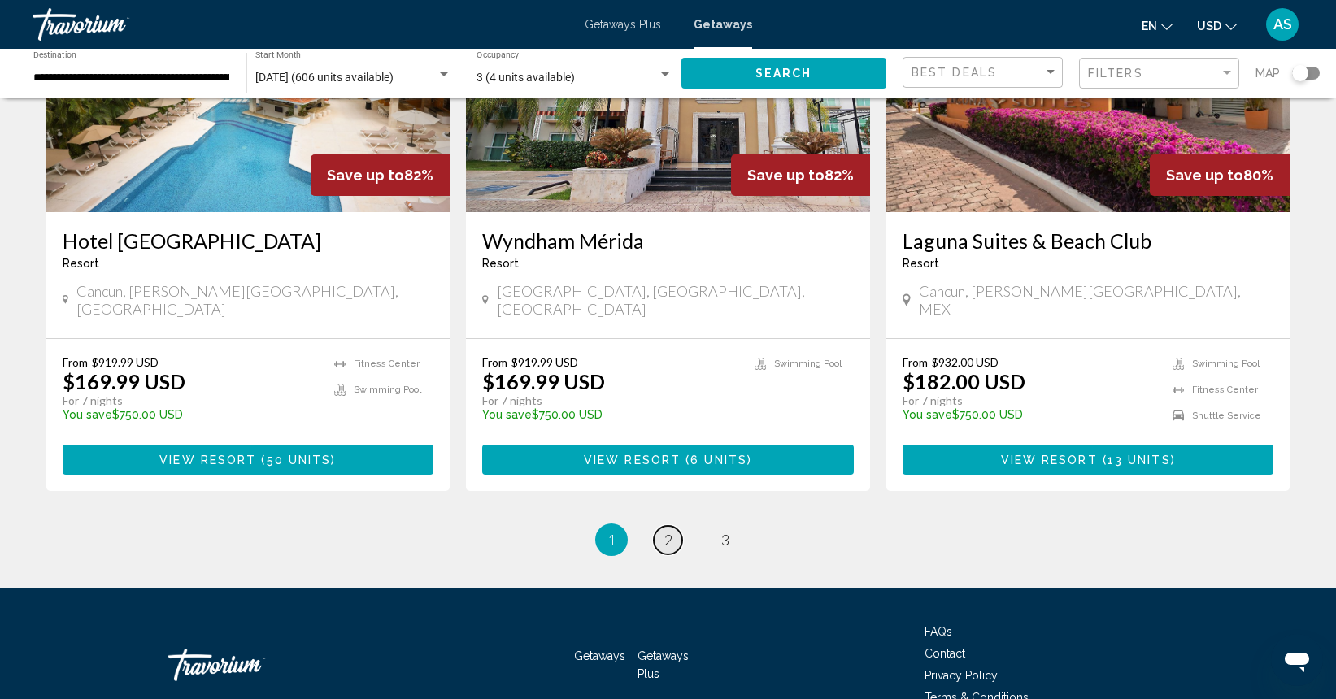
click at [674, 526] on link "page 2" at bounding box center [668, 540] width 28 height 28
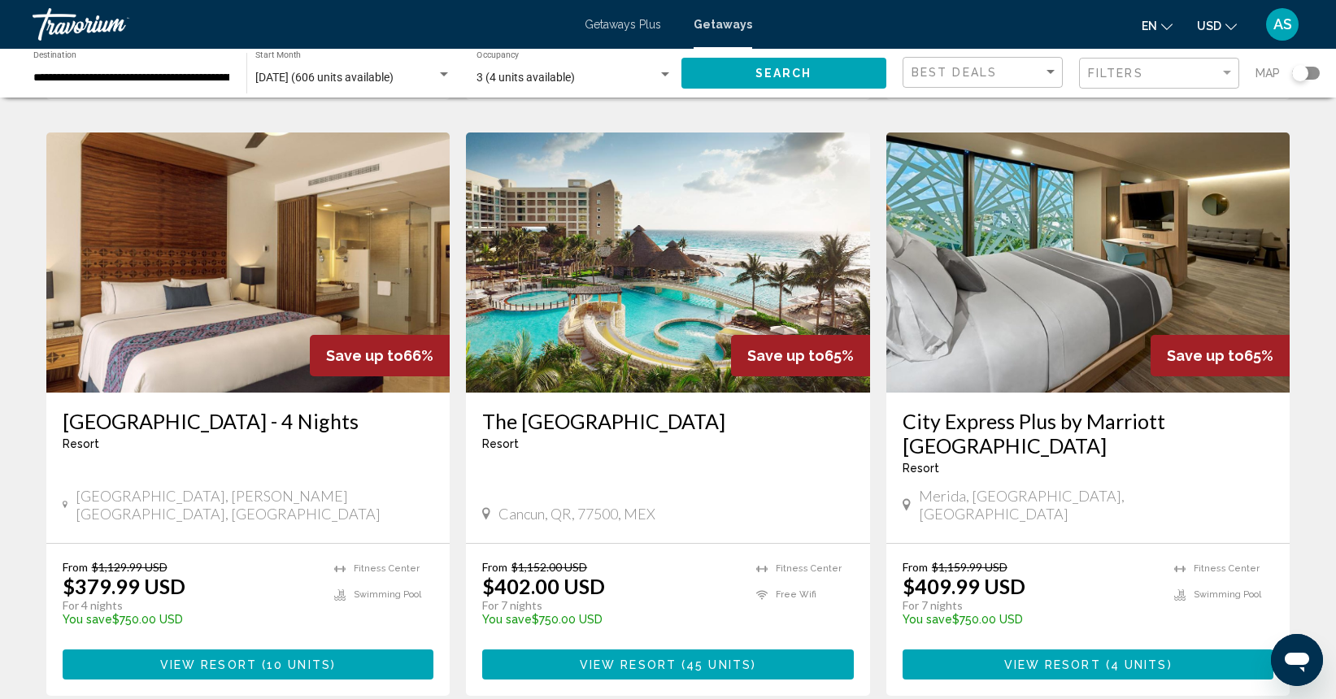
scroll to position [1865, 0]
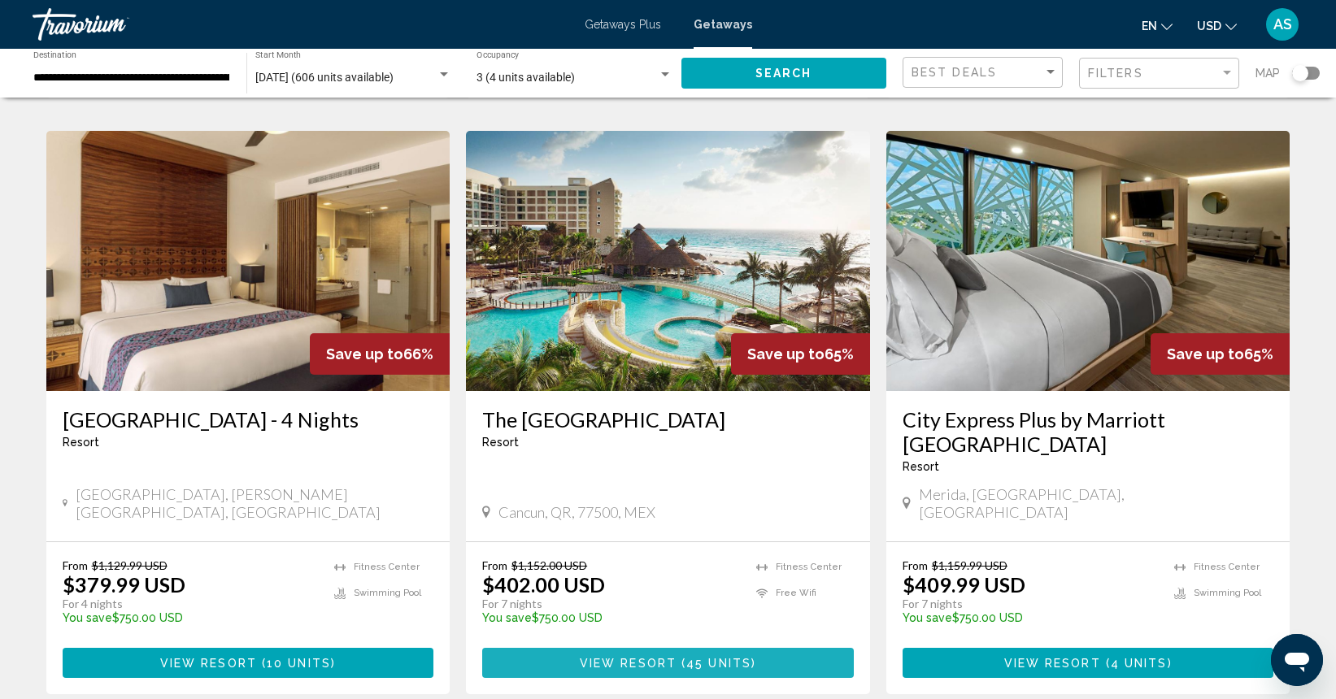
click at [644, 657] on span "View Resort" at bounding box center [628, 663] width 97 height 13
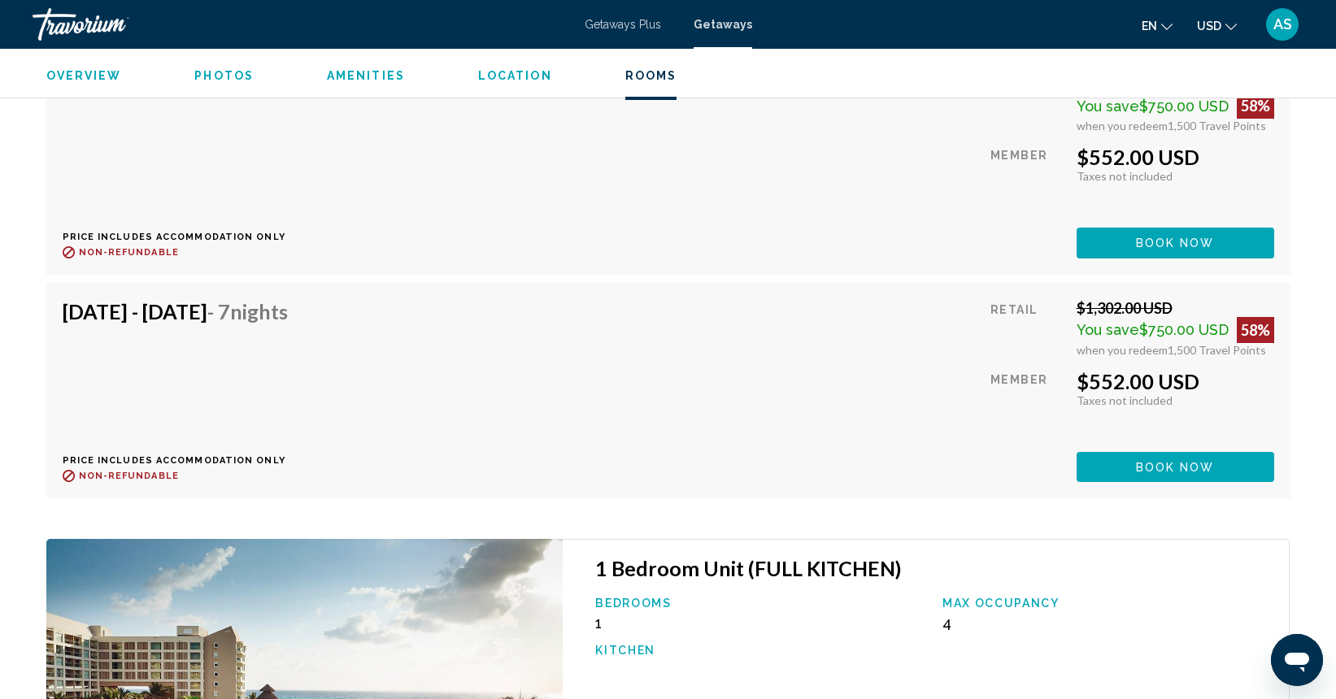
scroll to position [4116, 0]
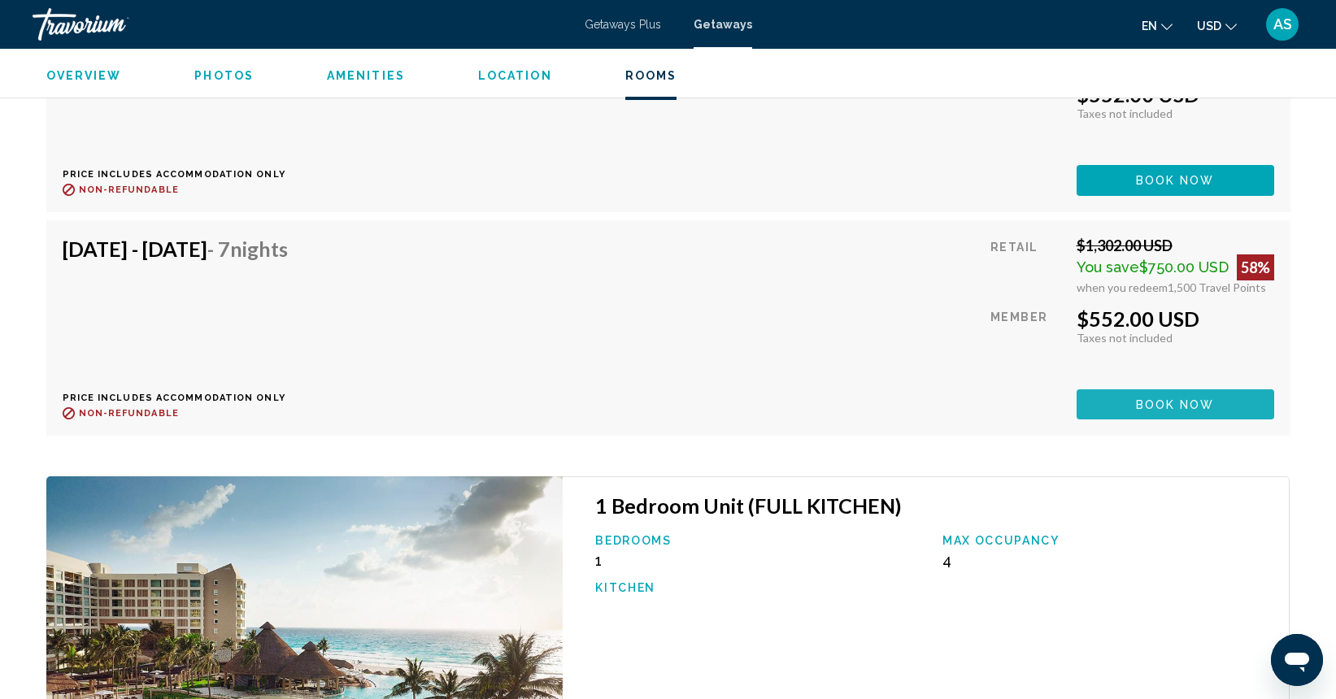
click at [1146, 398] on span "Book now" at bounding box center [1175, 404] width 79 height 13
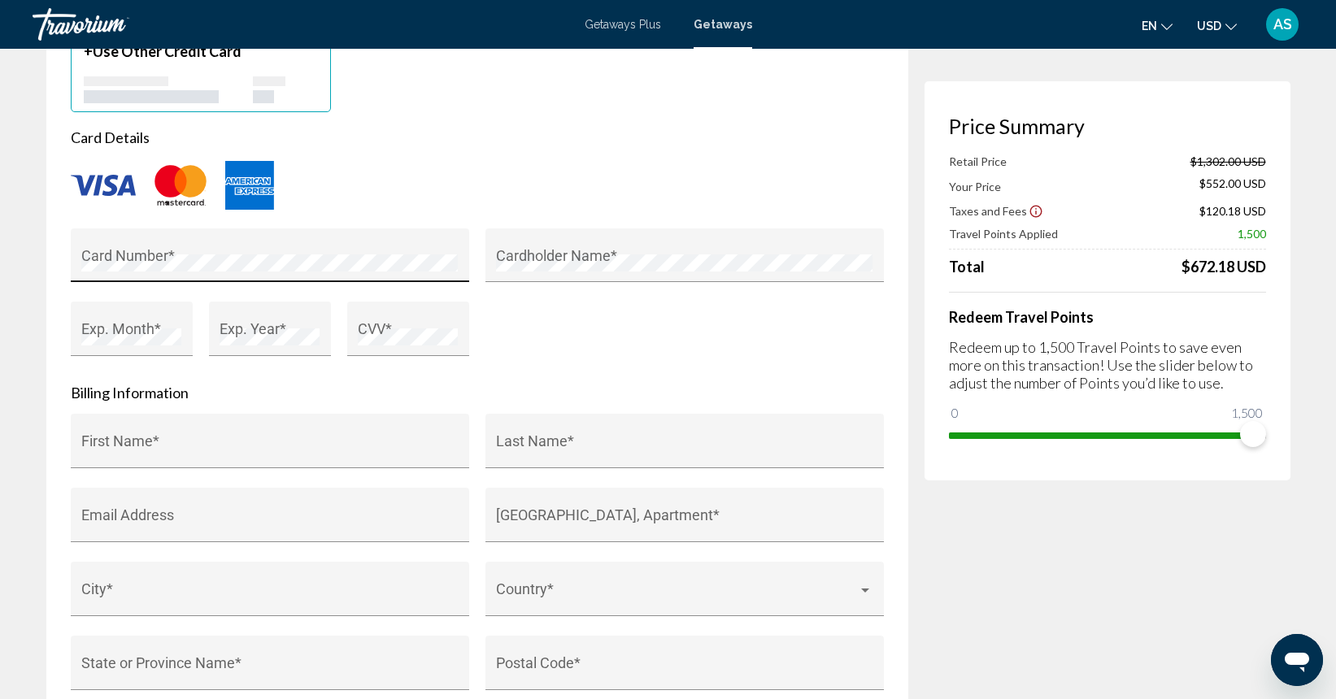
scroll to position [1313, 1]
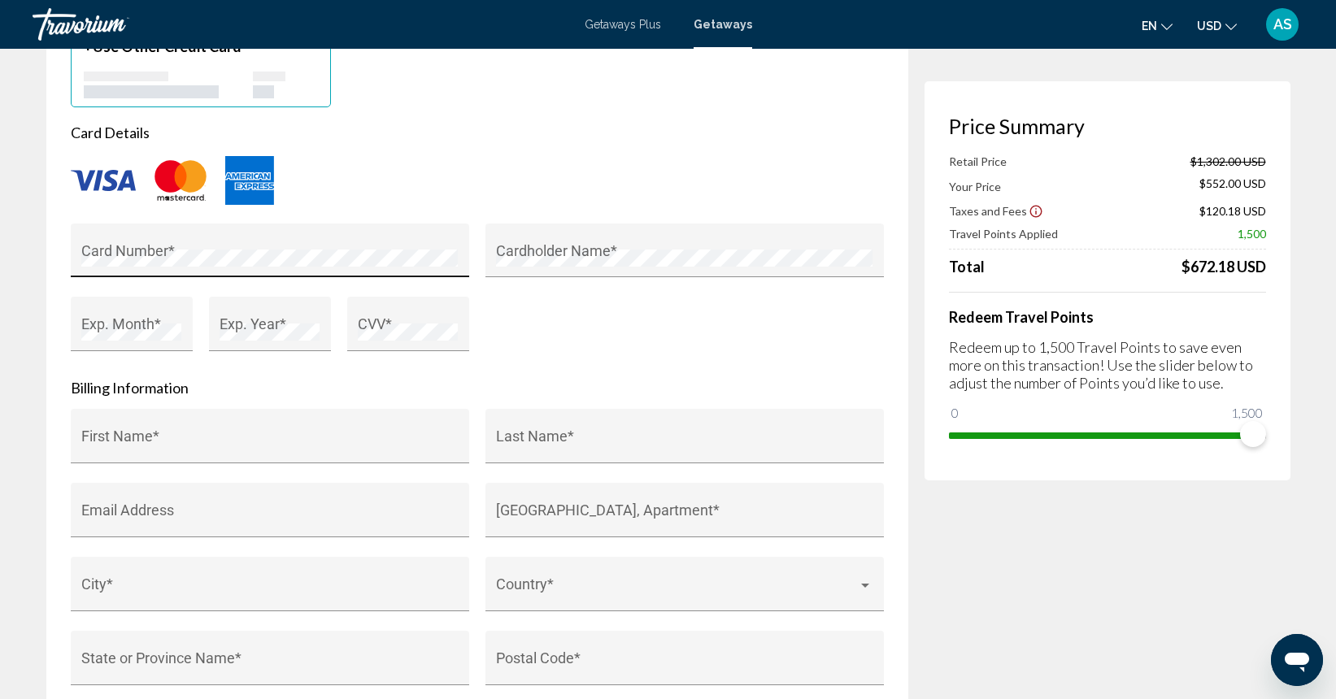
click at [279, 249] on div "Card Number *" at bounding box center [269, 255] width 376 height 43
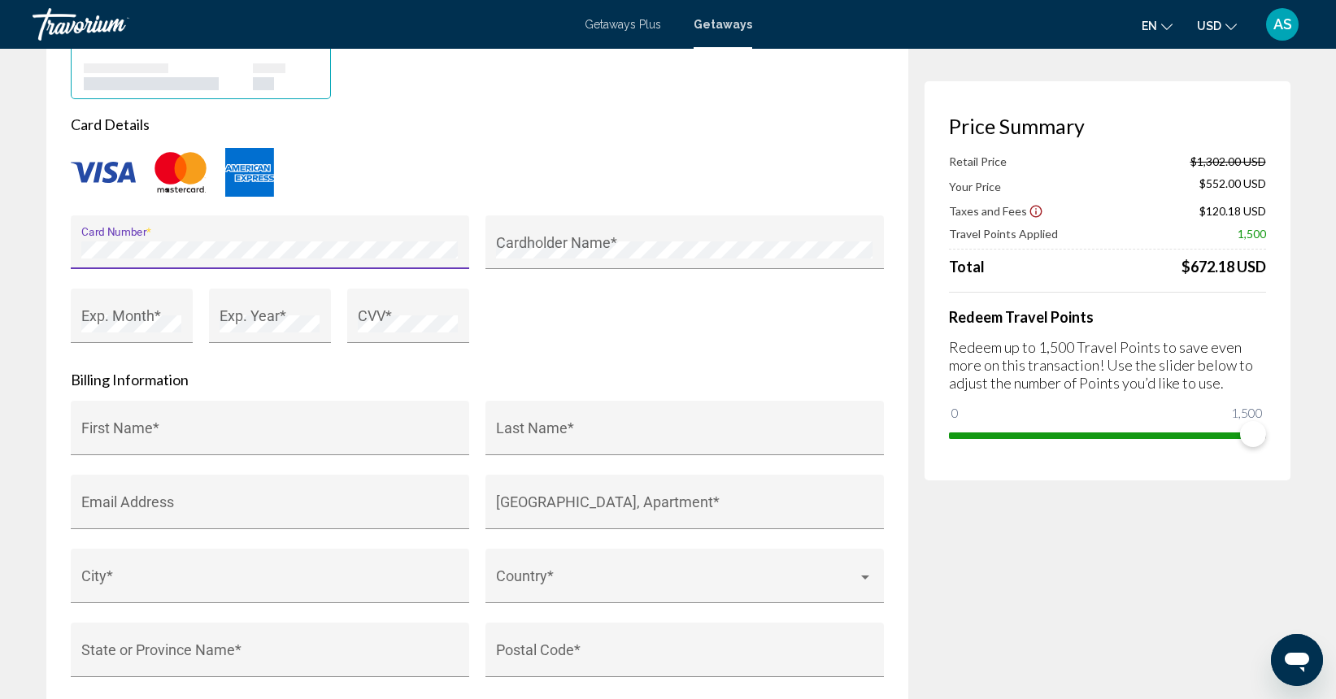
scroll to position [1321, 0]
click at [112, 312] on div "Exp. Month *" at bounding box center [131, 322] width 100 height 43
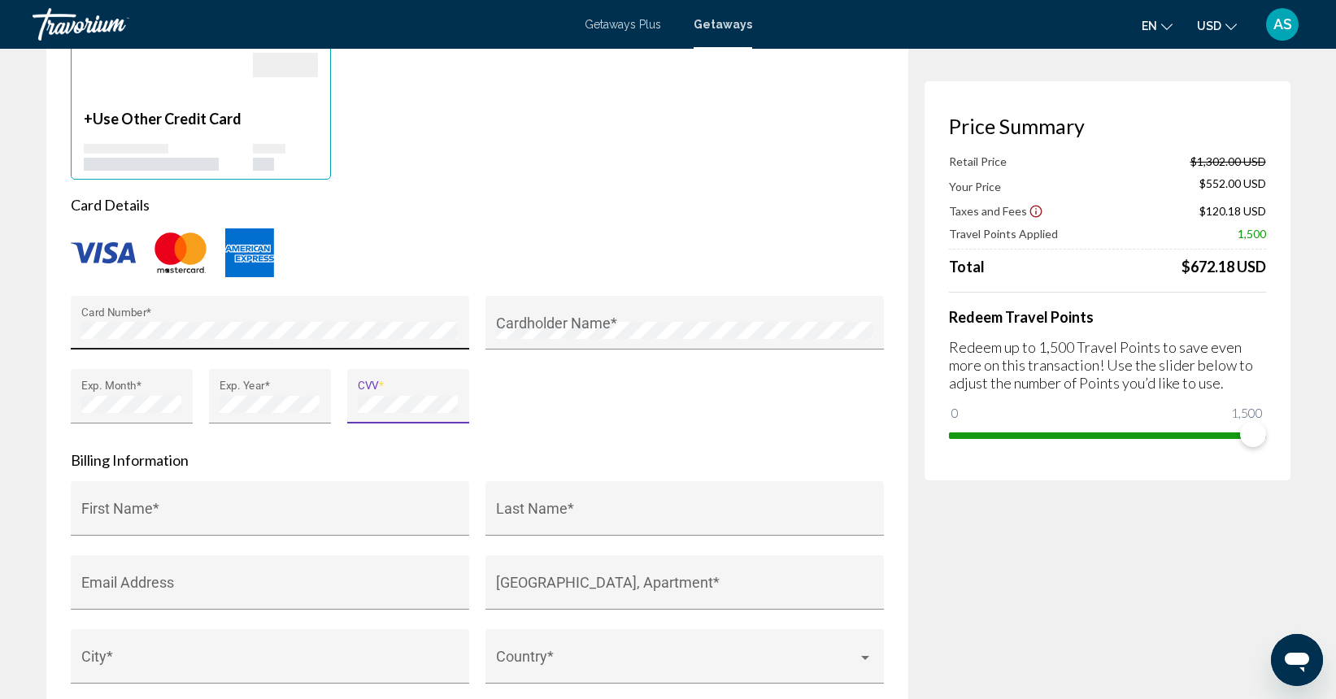
scroll to position [1240, 0]
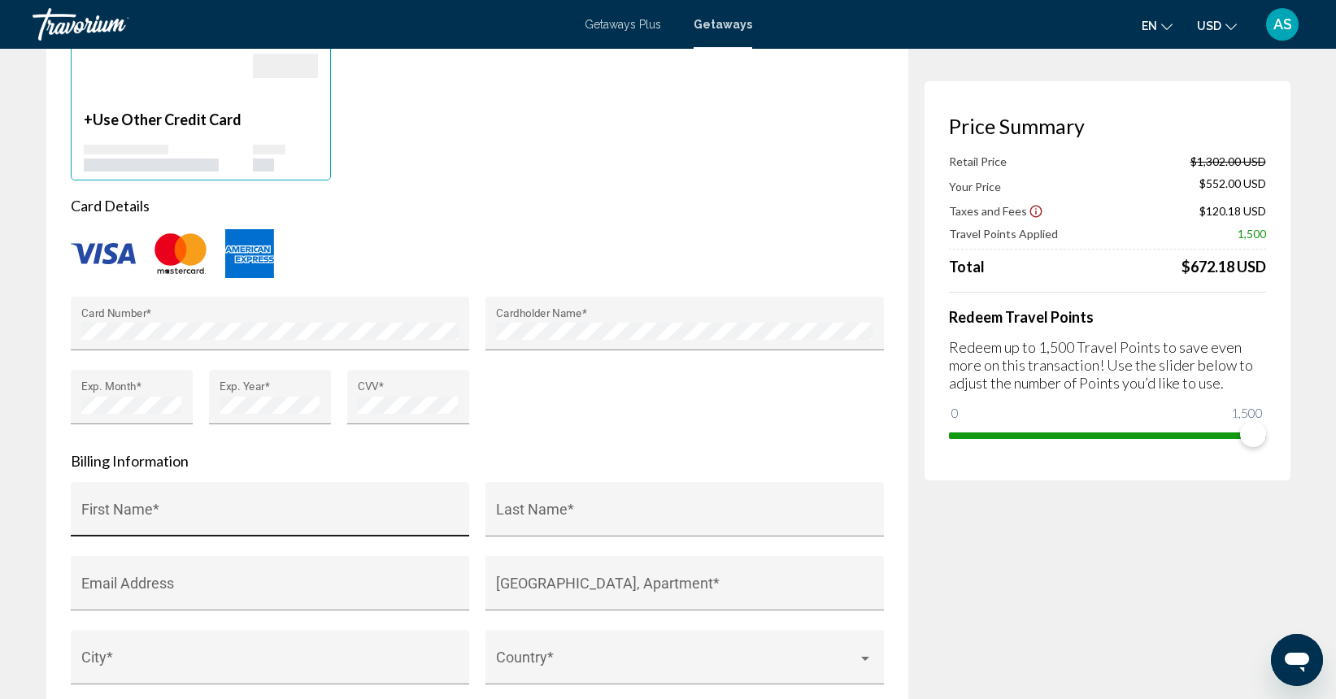
click at [272, 504] on div "First Name *" at bounding box center [269, 515] width 376 height 43
click at [271, 506] on div "First Name *" at bounding box center [269, 515] width 376 height 43
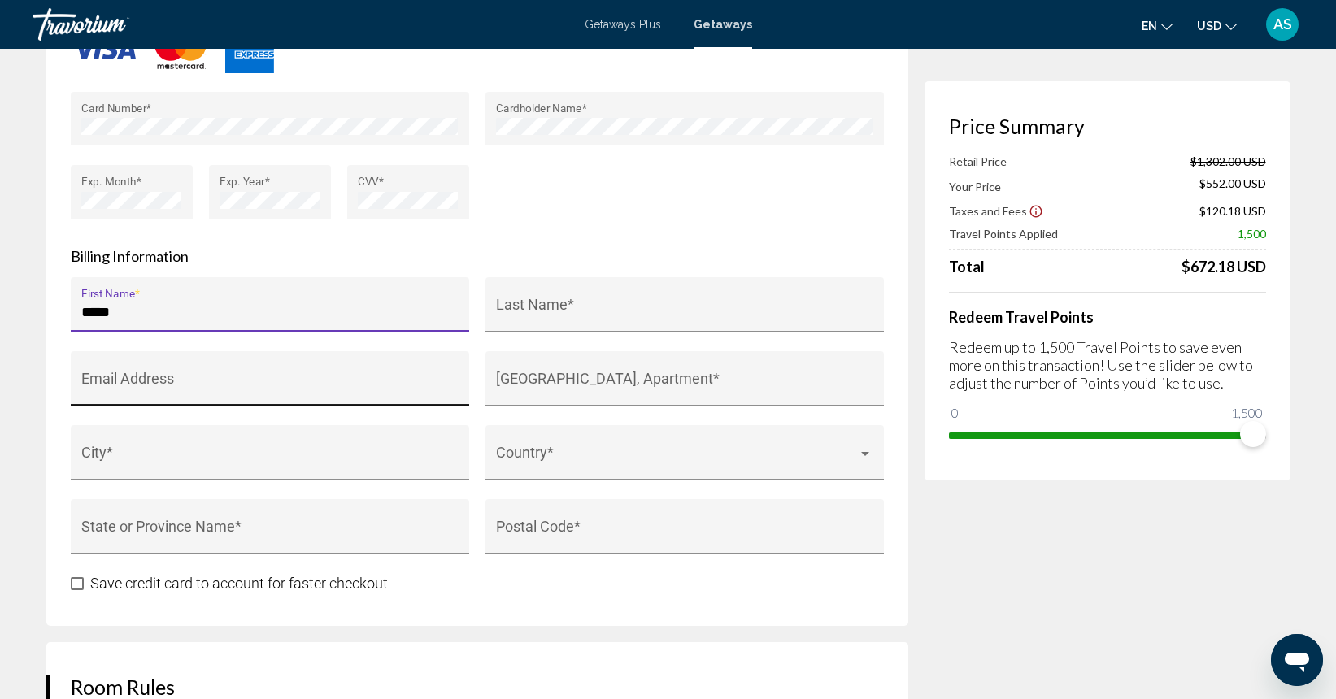
scroll to position [1446, 0]
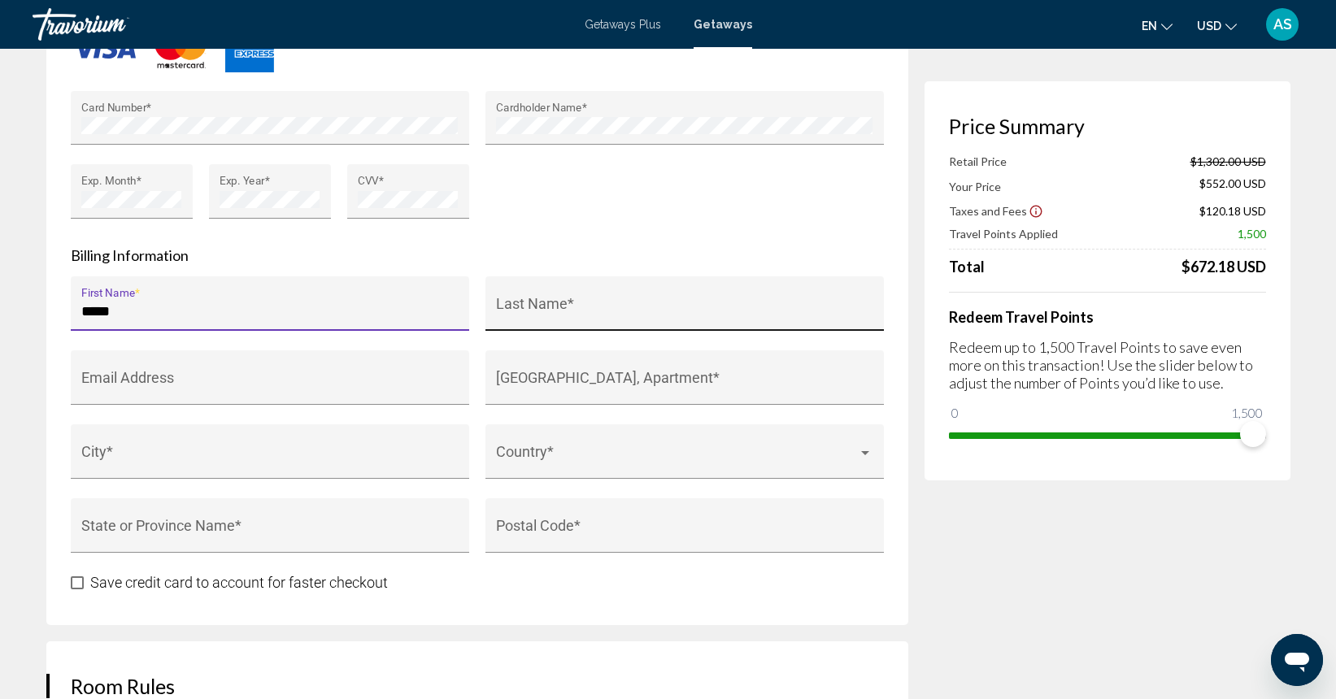
type input "*****"
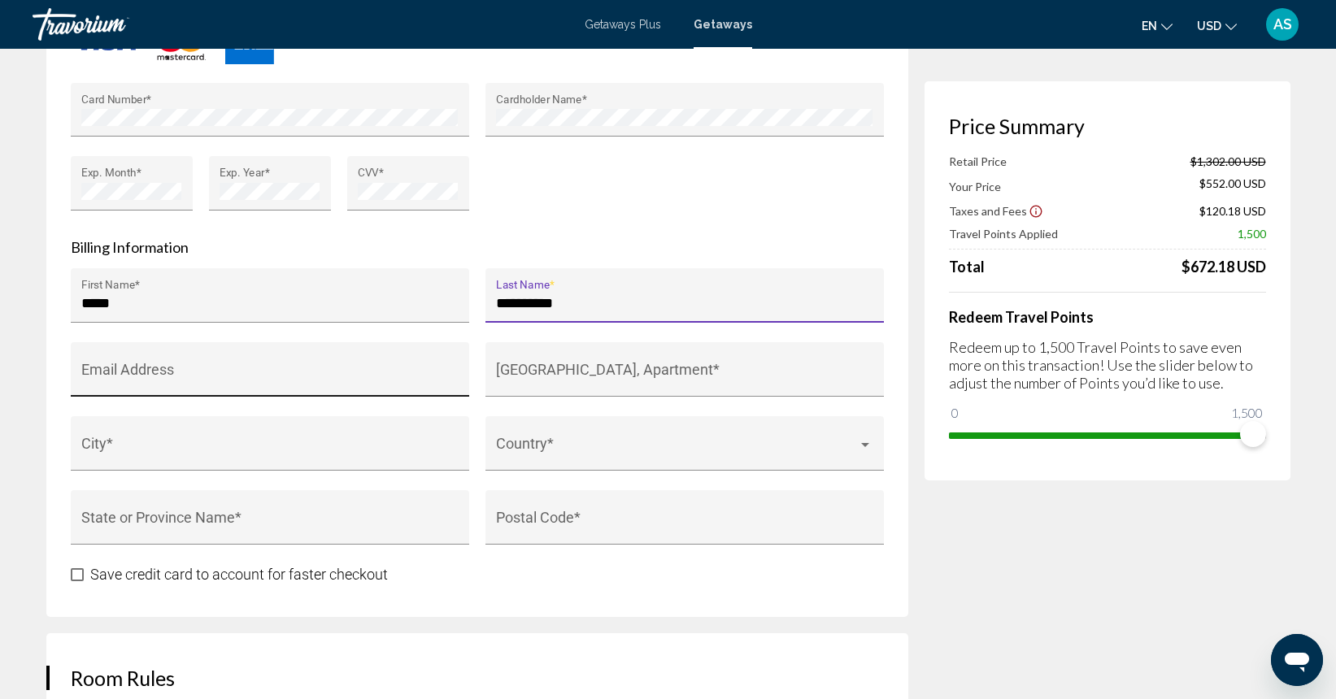
type input "**********"
click at [323, 379] on input "Email Address" at bounding box center [269, 377] width 376 height 16
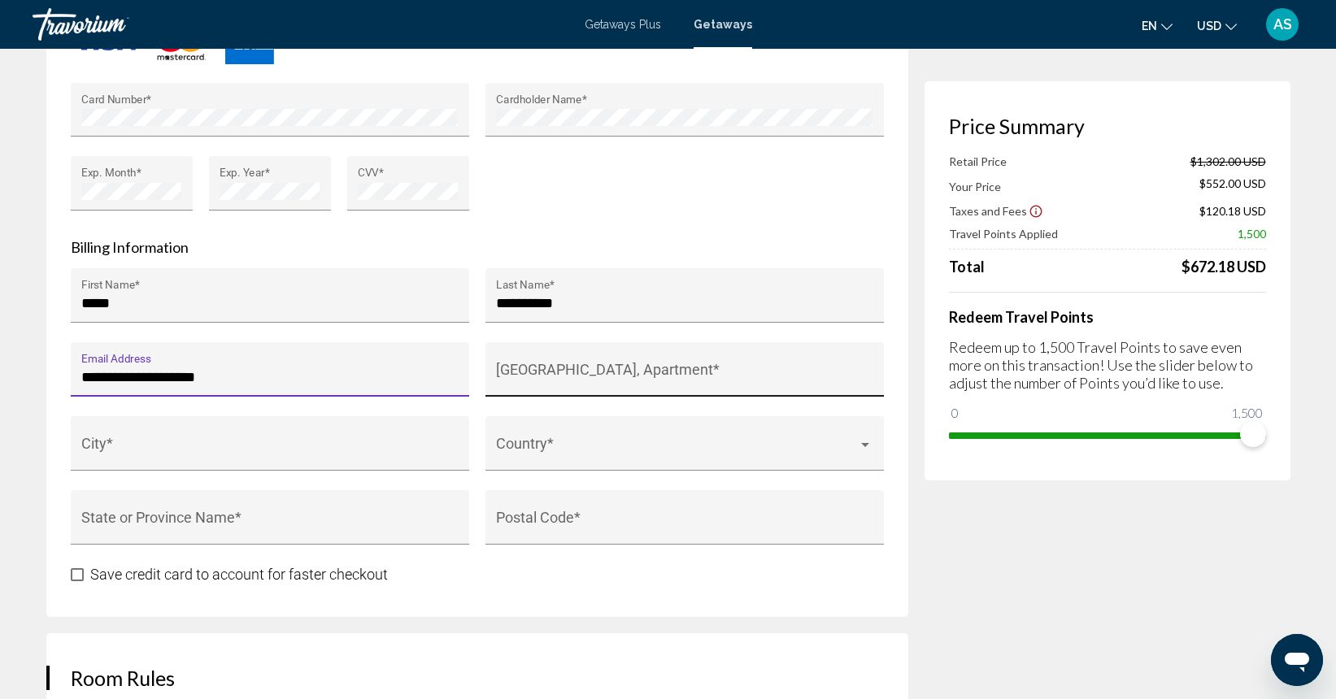
type input "**********"
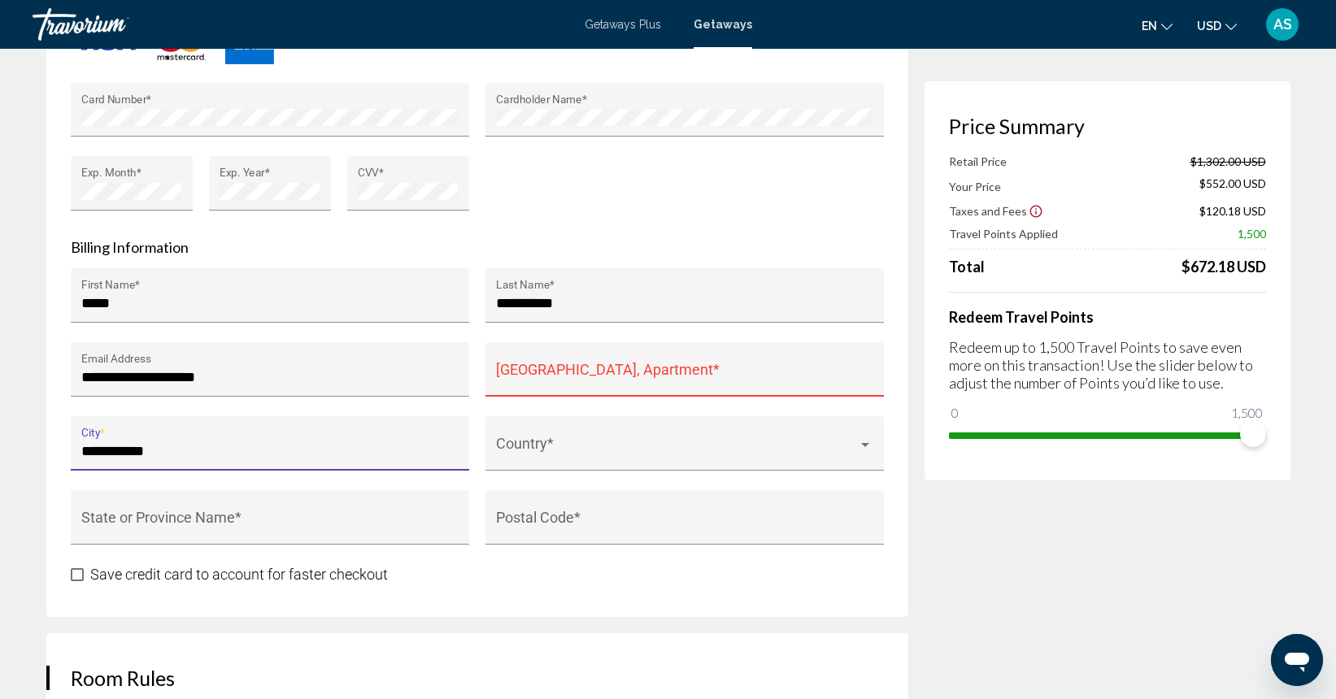
type input "**********"
click at [592, 363] on div "House Number, Street, Apartment *" at bounding box center [684, 375] width 376 height 43
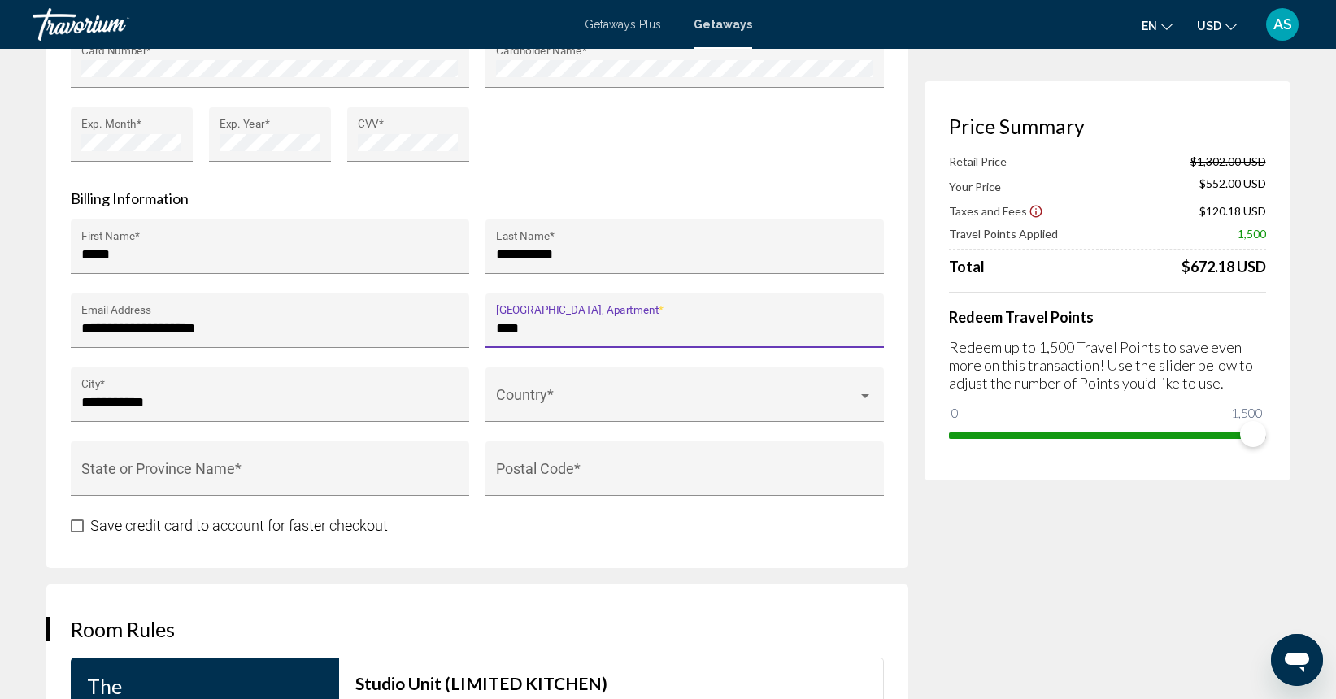
scroll to position [1503, 0]
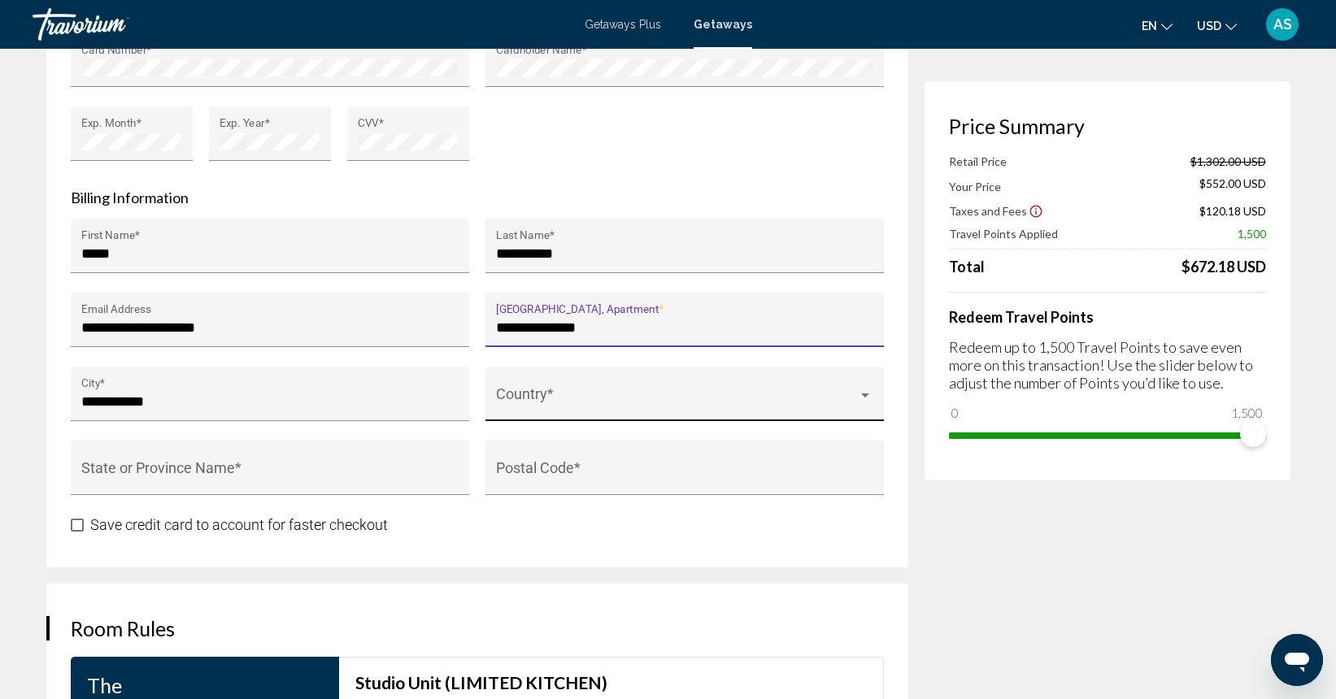
type input "**********"
click at [572, 395] on span "Main content" at bounding box center [677, 402] width 362 height 16
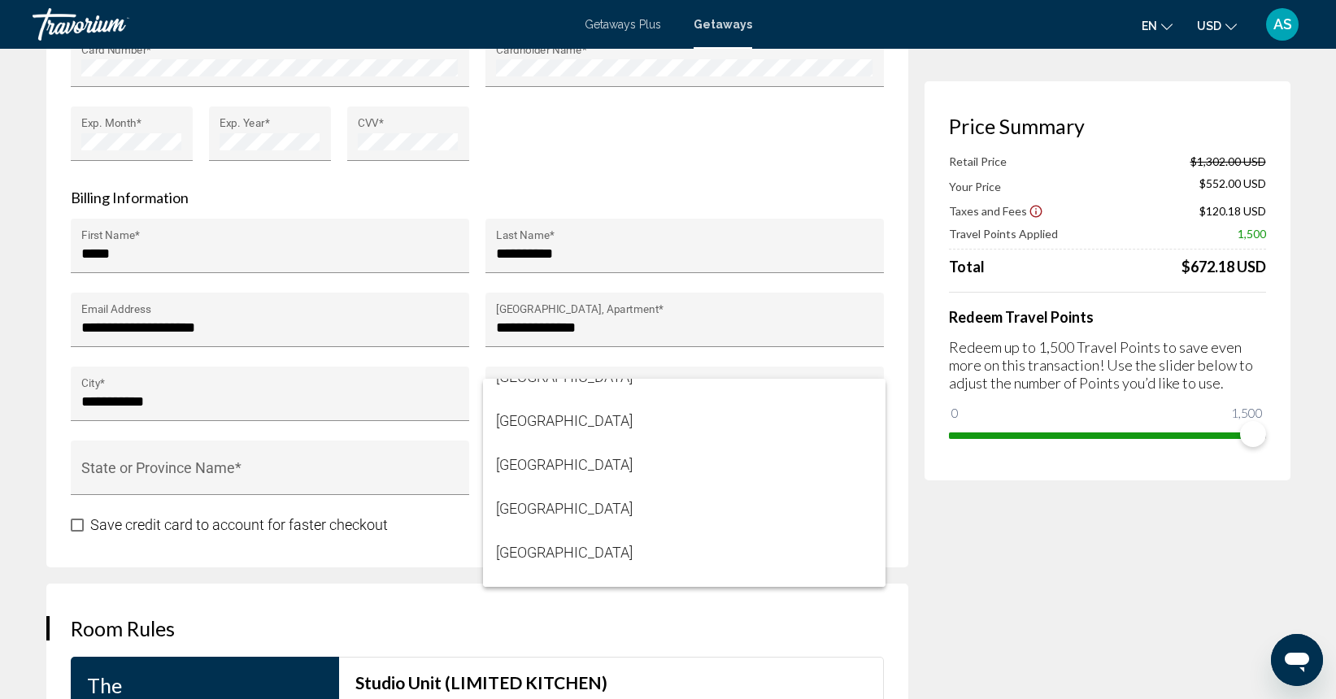
scroll to position [10497, 0]
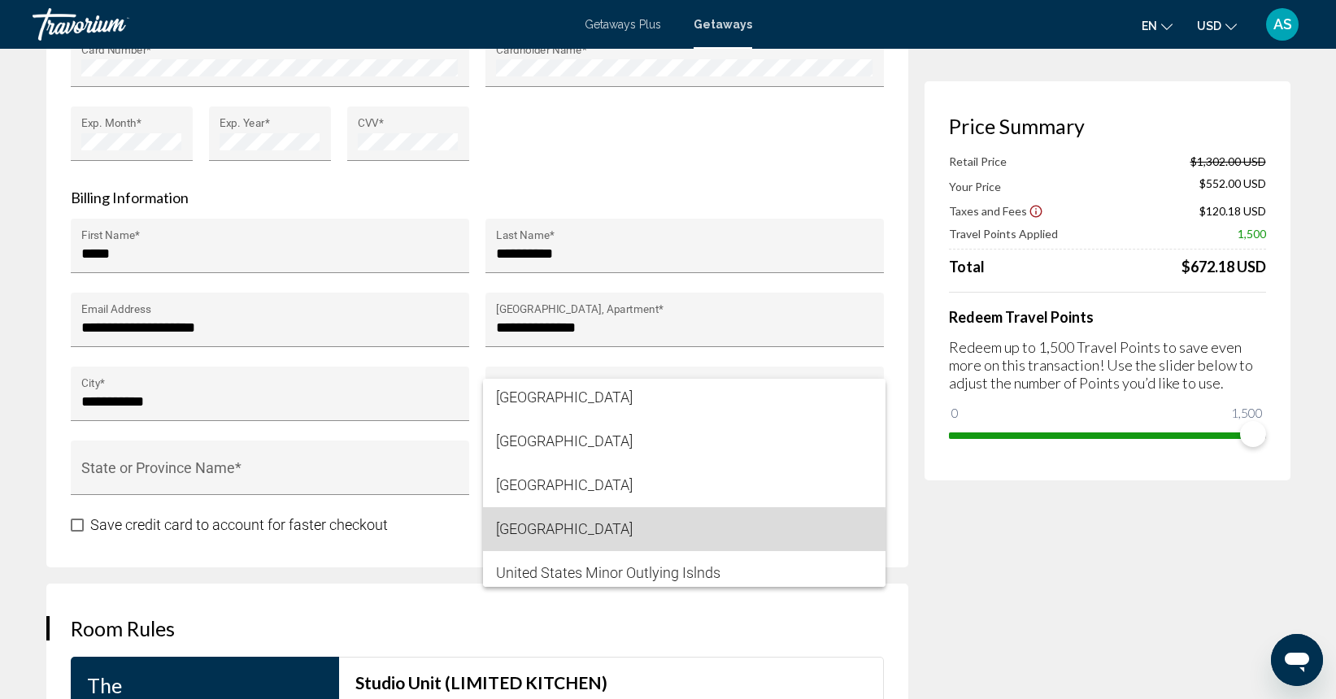
click at [613, 532] on span "[GEOGRAPHIC_DATA]" at bounding box center [684, 529] width 376 height 44
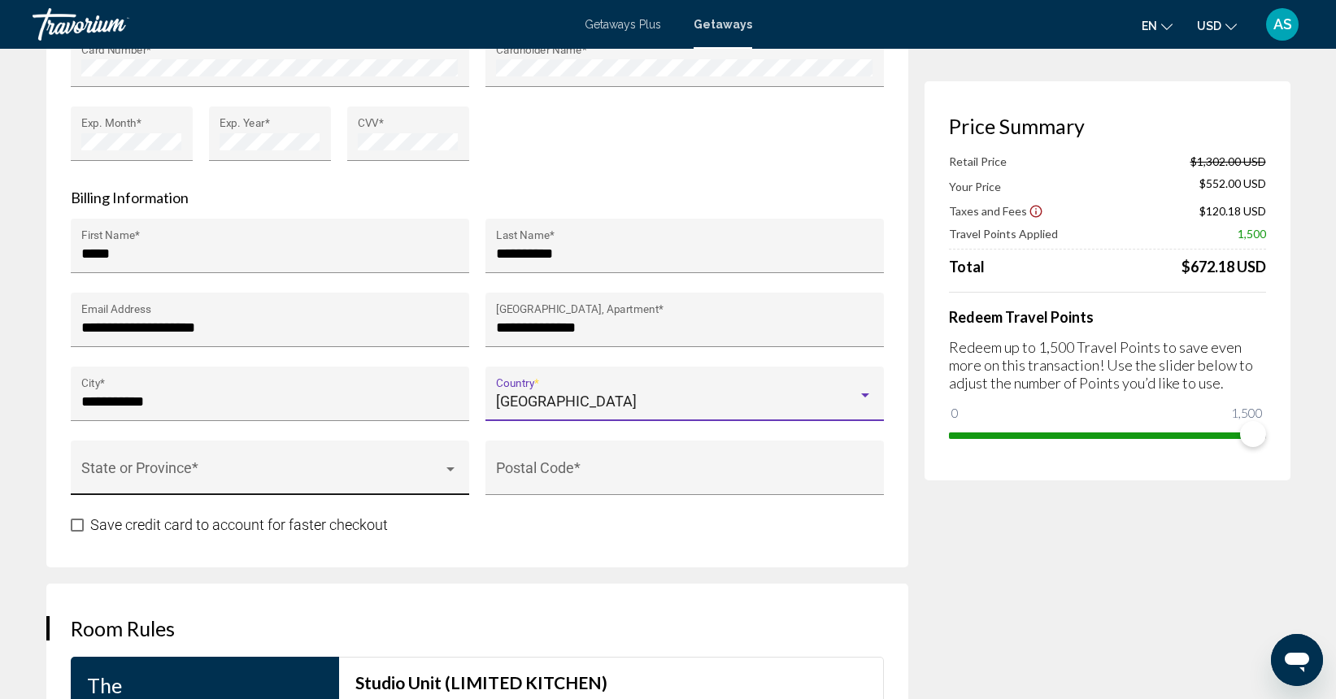
click at [451, 468] on div "Main content" at bounding box center [450, 470] width 8 height 4
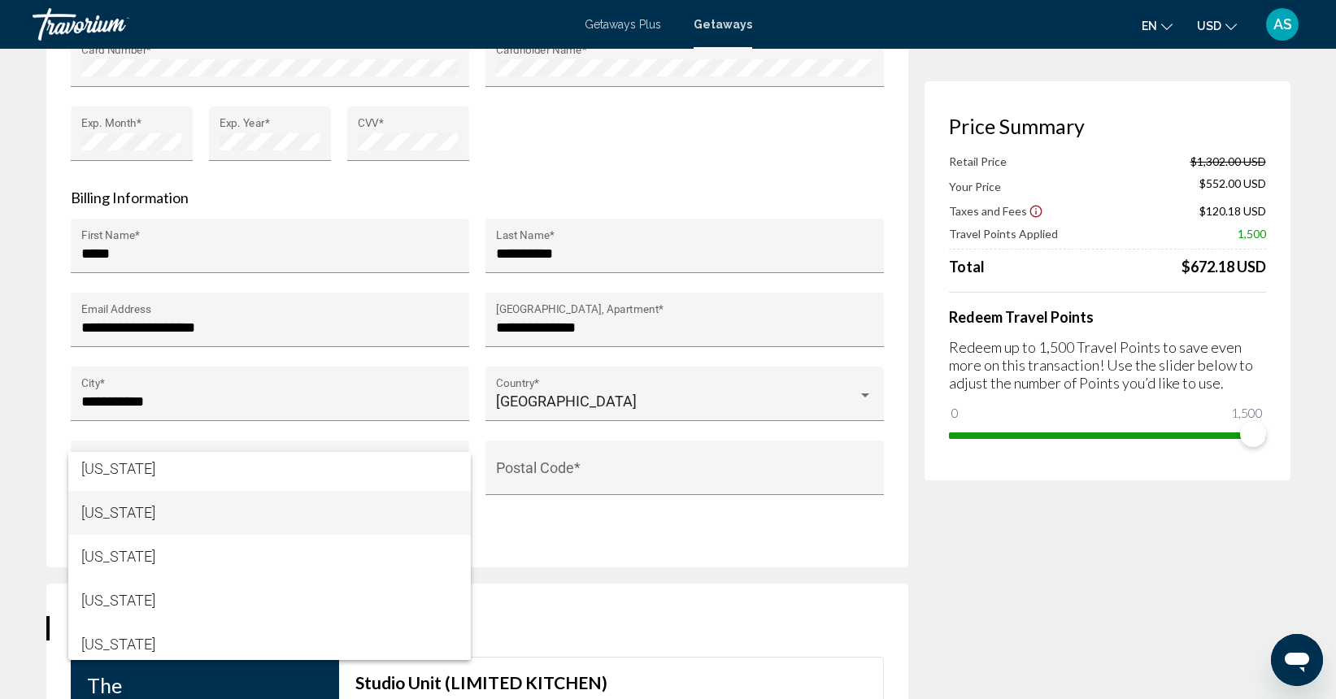
scroll to position [925, 0]
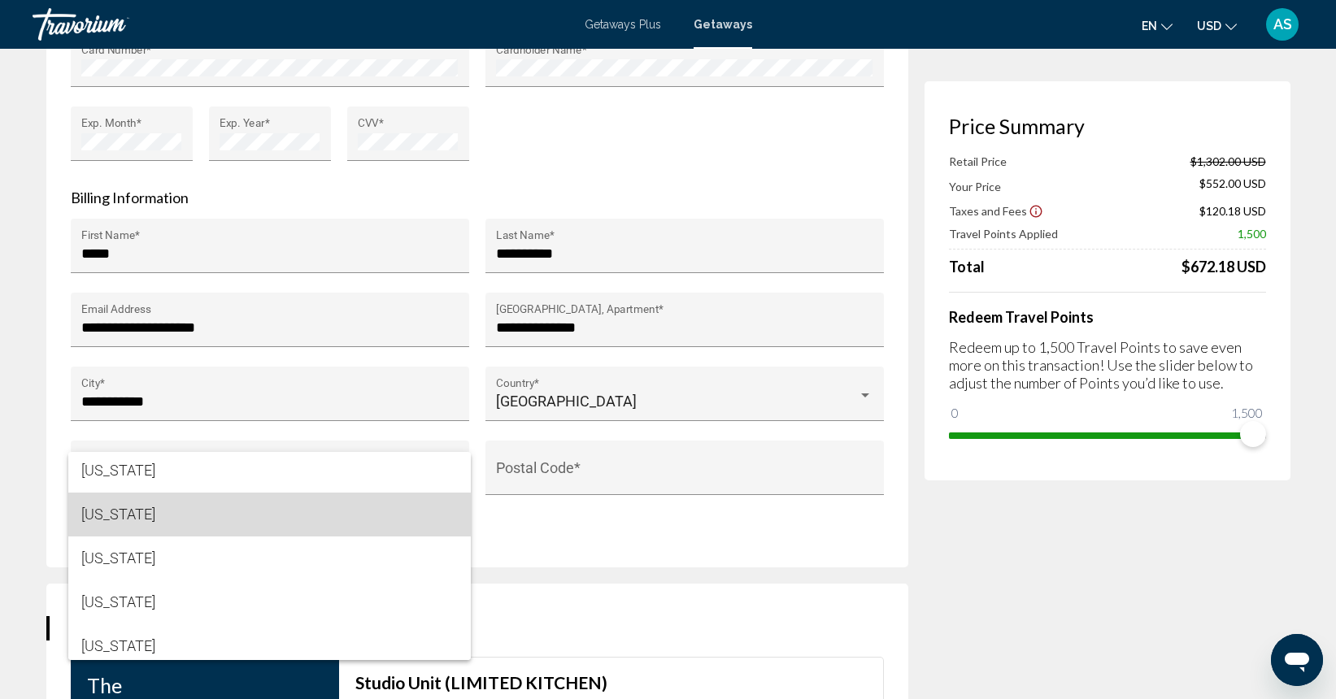
click at [202, 515] on span "[US_STATE]" at bounding box center [269, 515] width 376 height 44
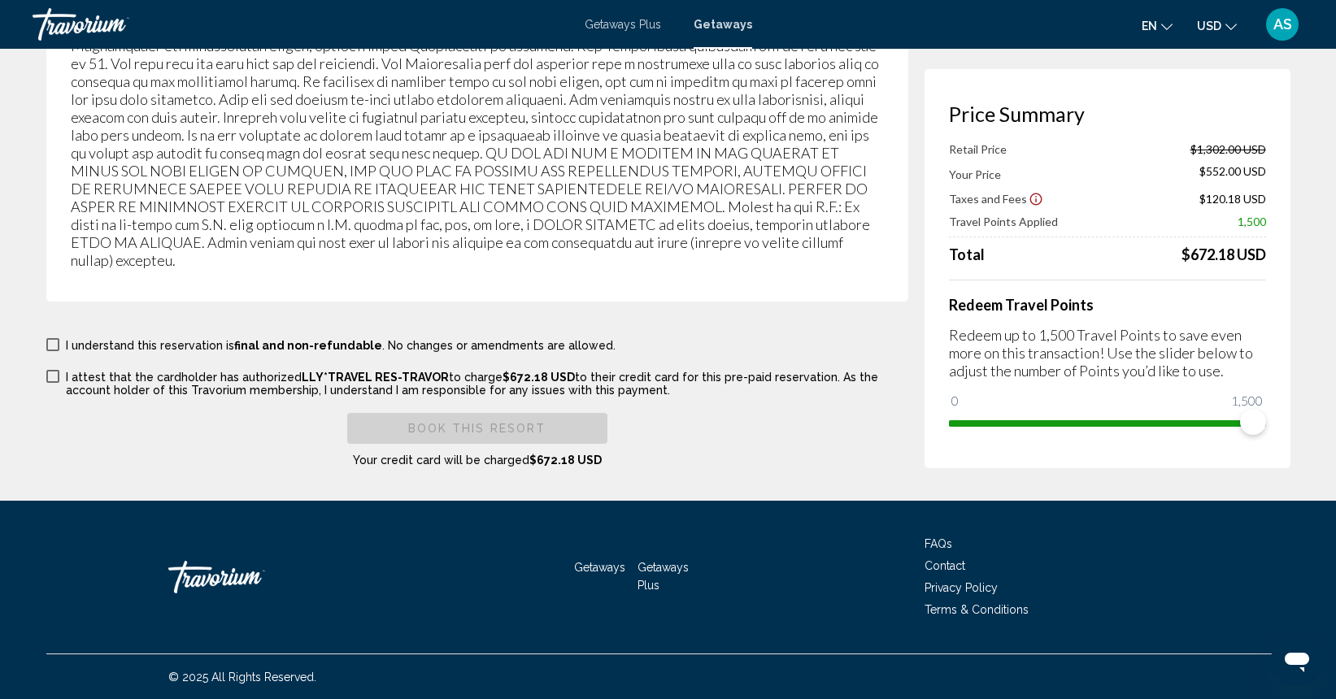
scroll to position [2844, 0]
type input "**********"
click at [54, 344] on span "Main content" at bounding box center [52, 345] width 13 height 13
click at [53, 374] on span "Main content" at bounding box center [52, 377] width 13 height 13
click at [533, 429] on span "Book this Resort" at bounding box center [477, 429] width 138 height 13
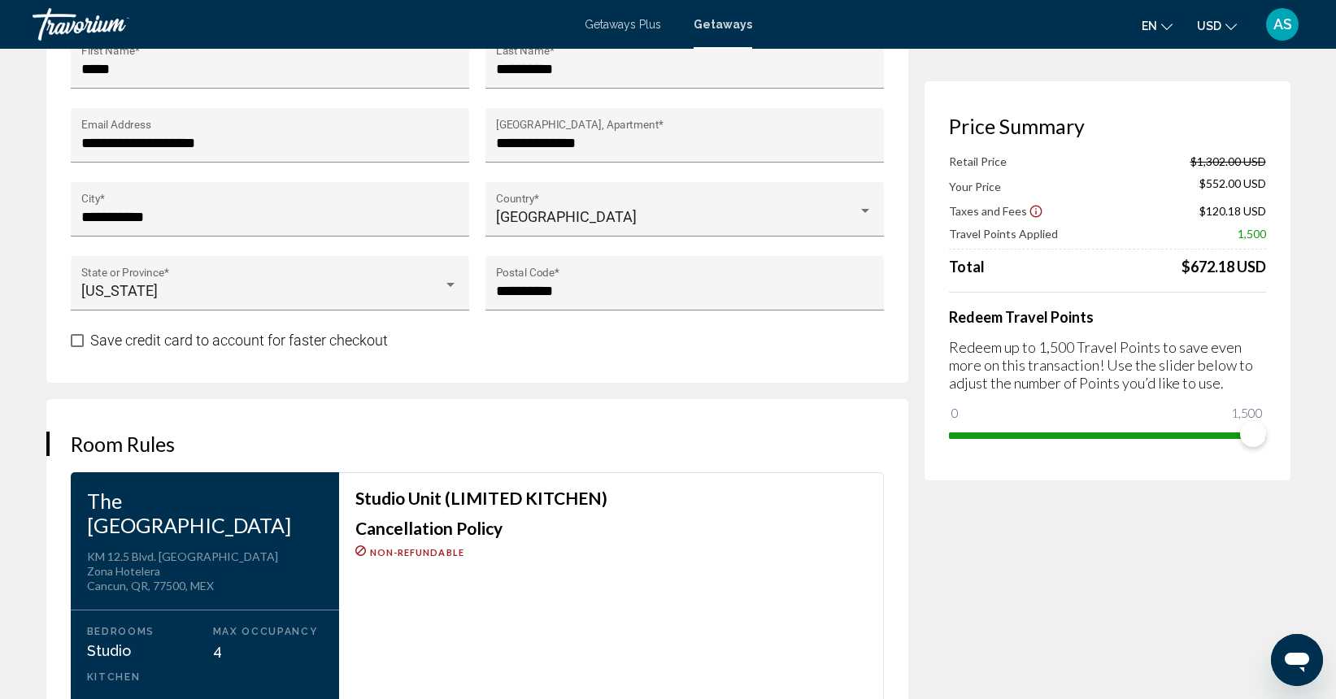
scroll to position [1748, 0]
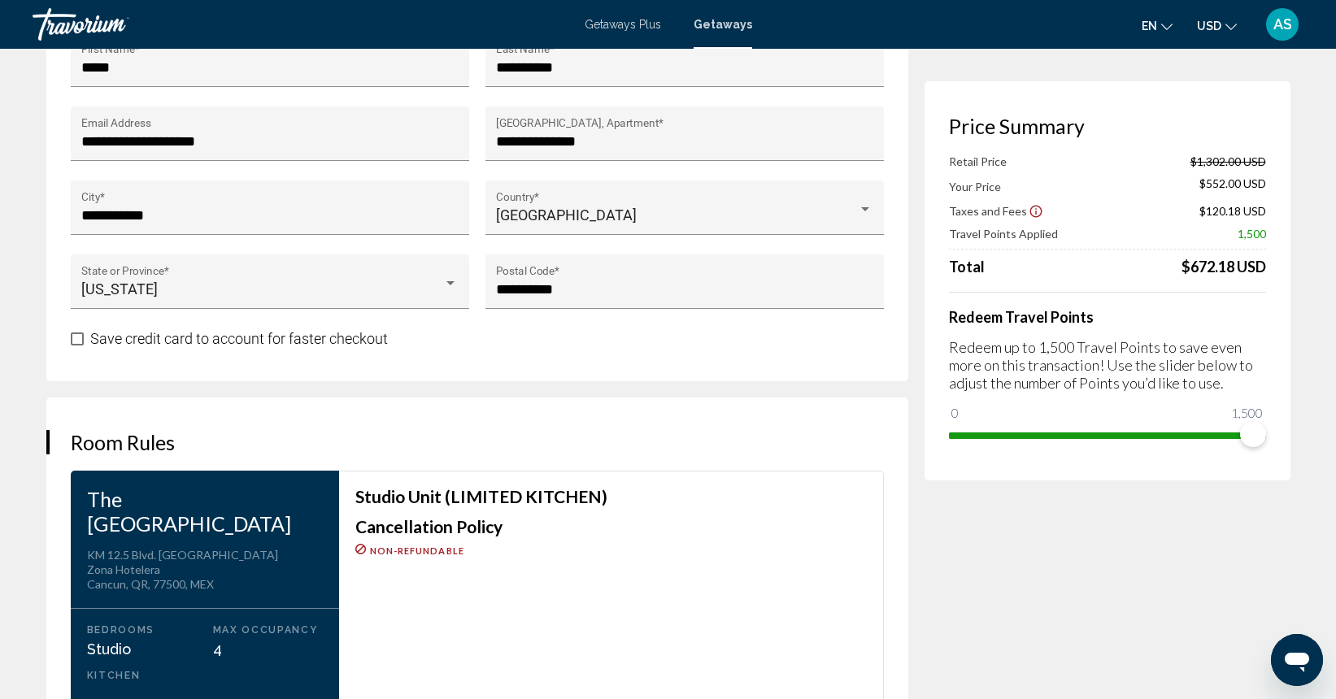
click at [78, 337] on span "Main content" at bounding box center [77, 339] width 13 height 13
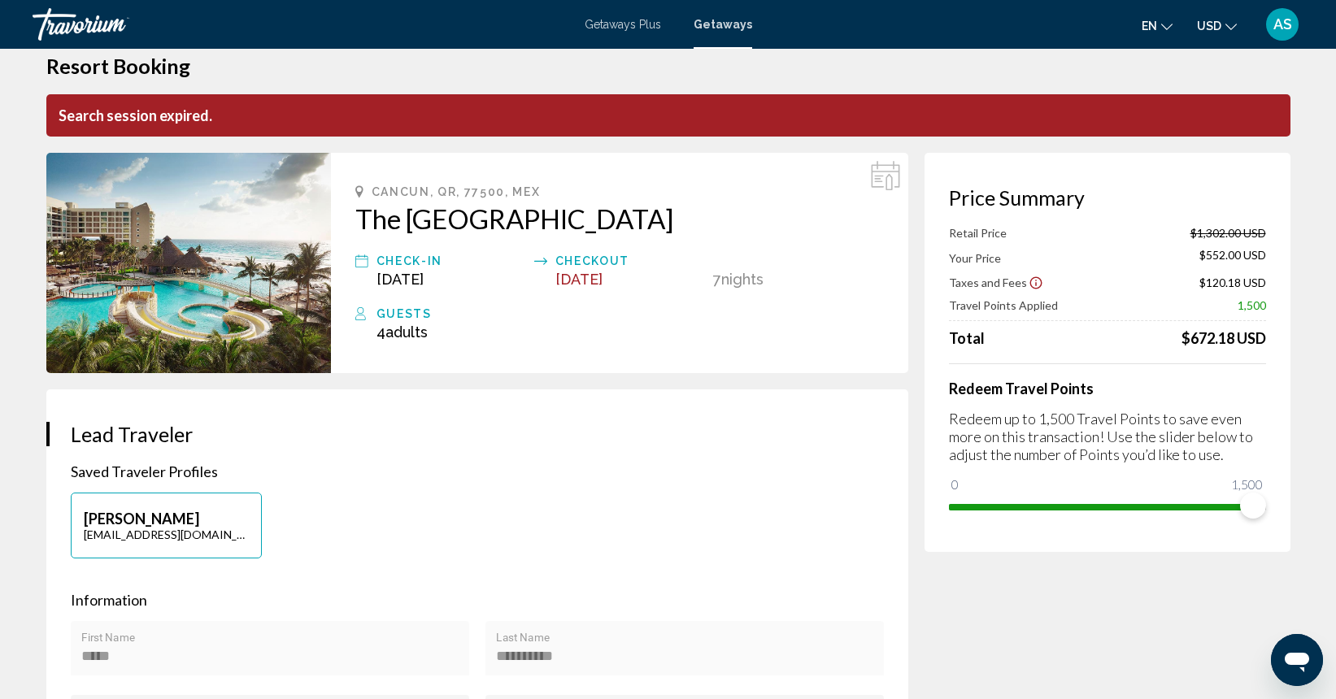
scroll to position [17, 0]
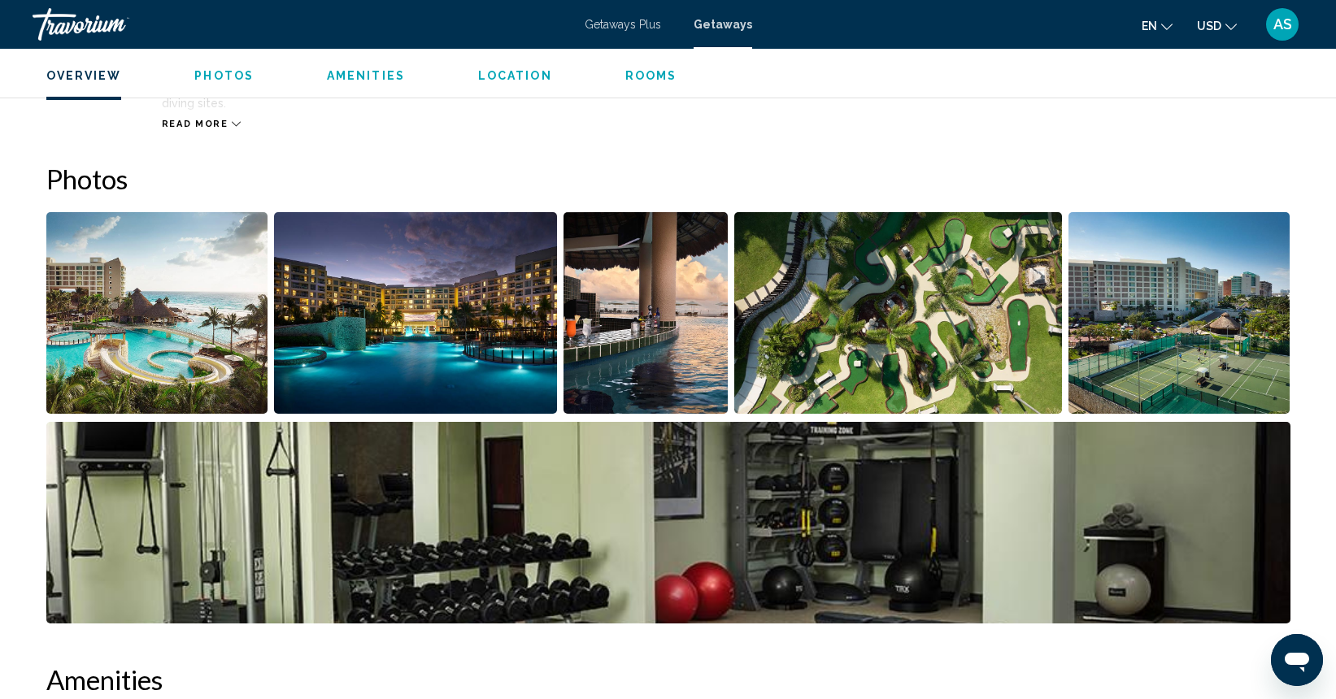
scroll to position [687, 0]
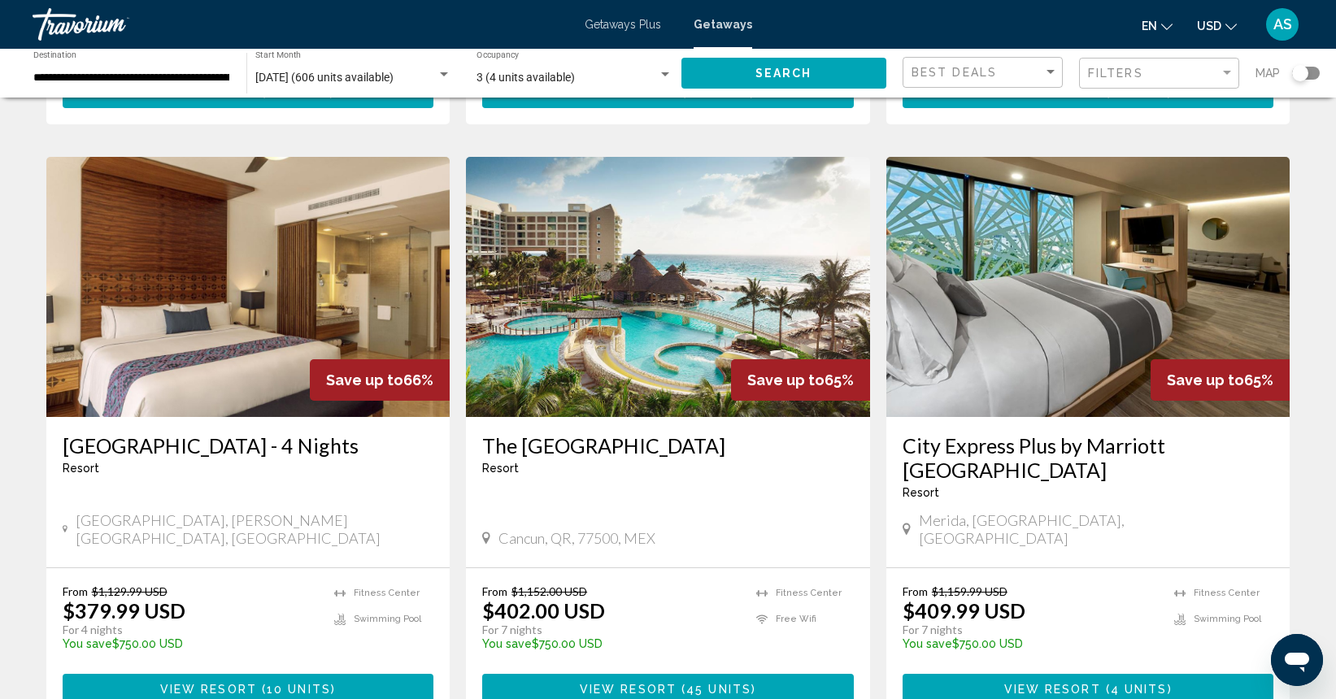
scroll to position [1839, 0]
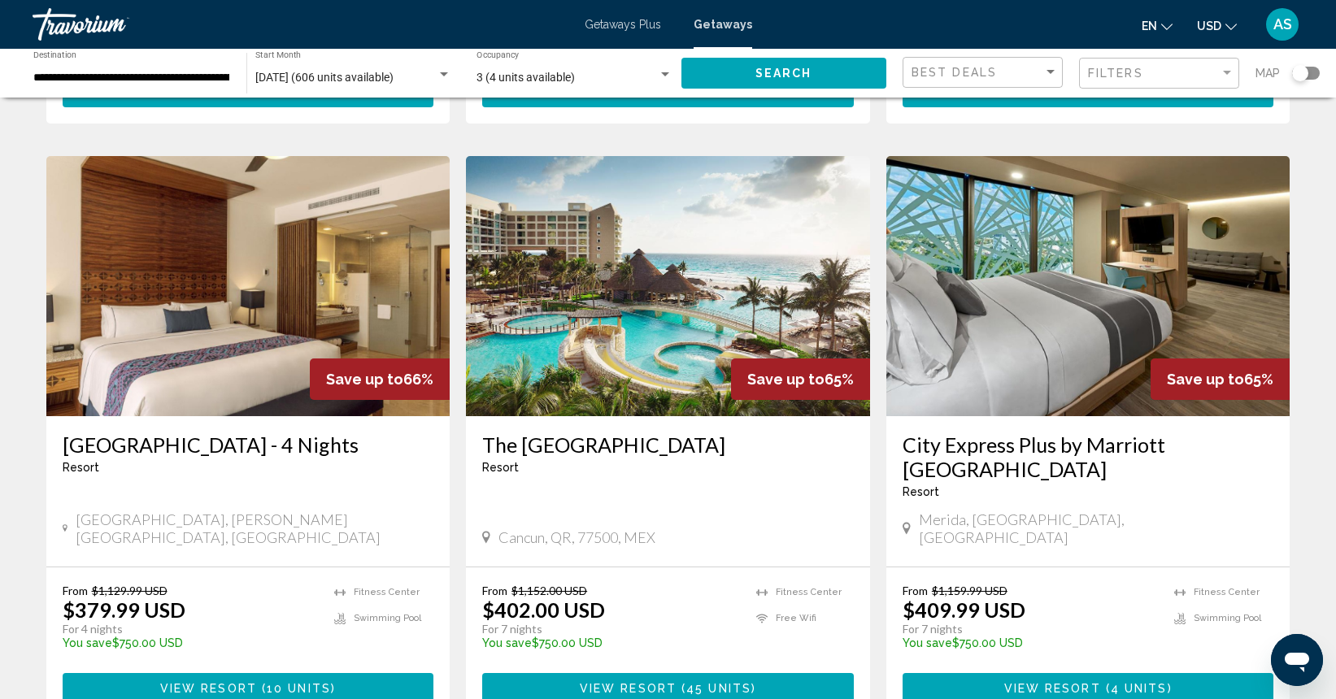
click at [712, 682] on span "45 units" at bounding box center [718, 688] width 65 height 13
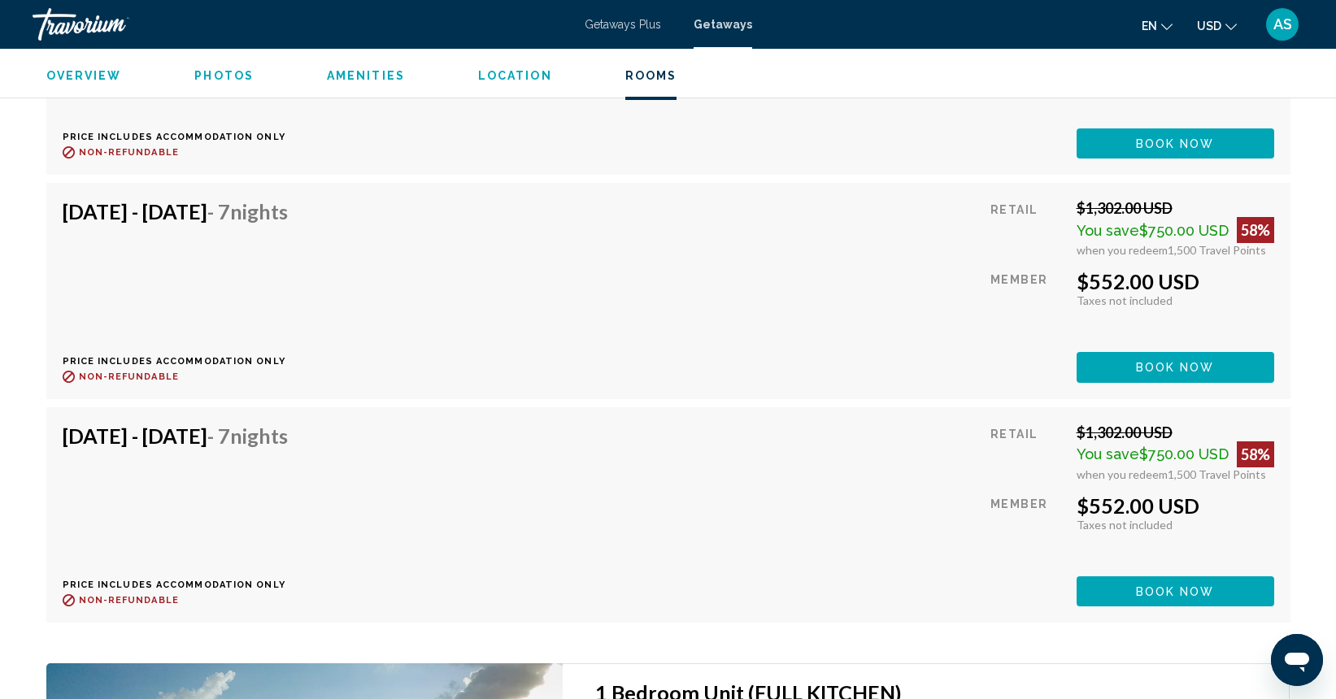
scroll to position [3931, 0]
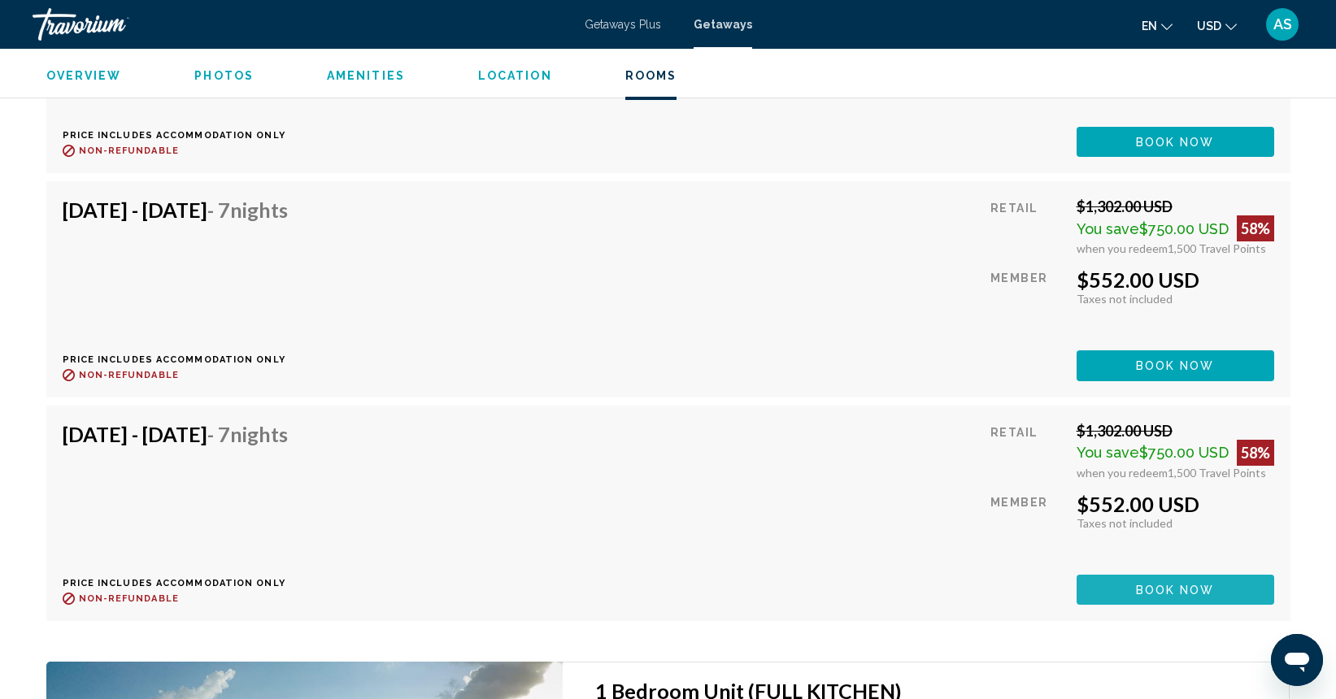
click at [1099, 575] on button "Book now" at bounding box center [1176, 590] width 198 height 30
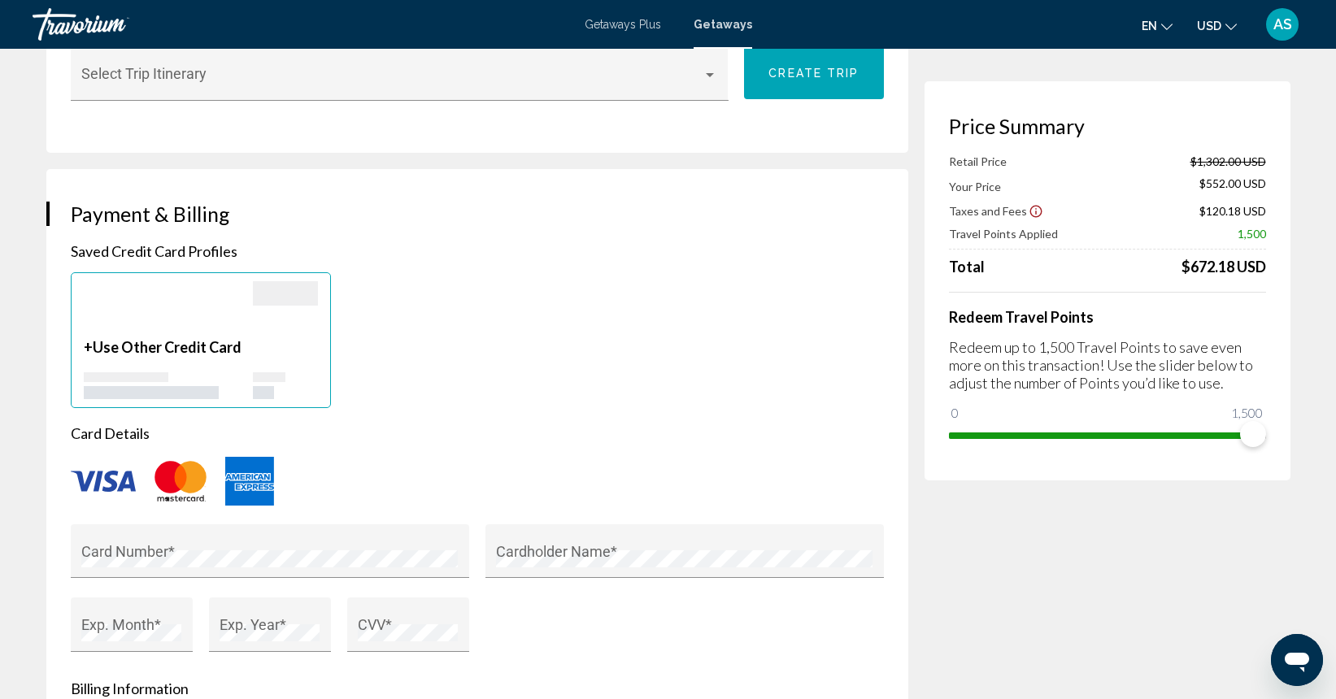
scroll to position [1010, 0]
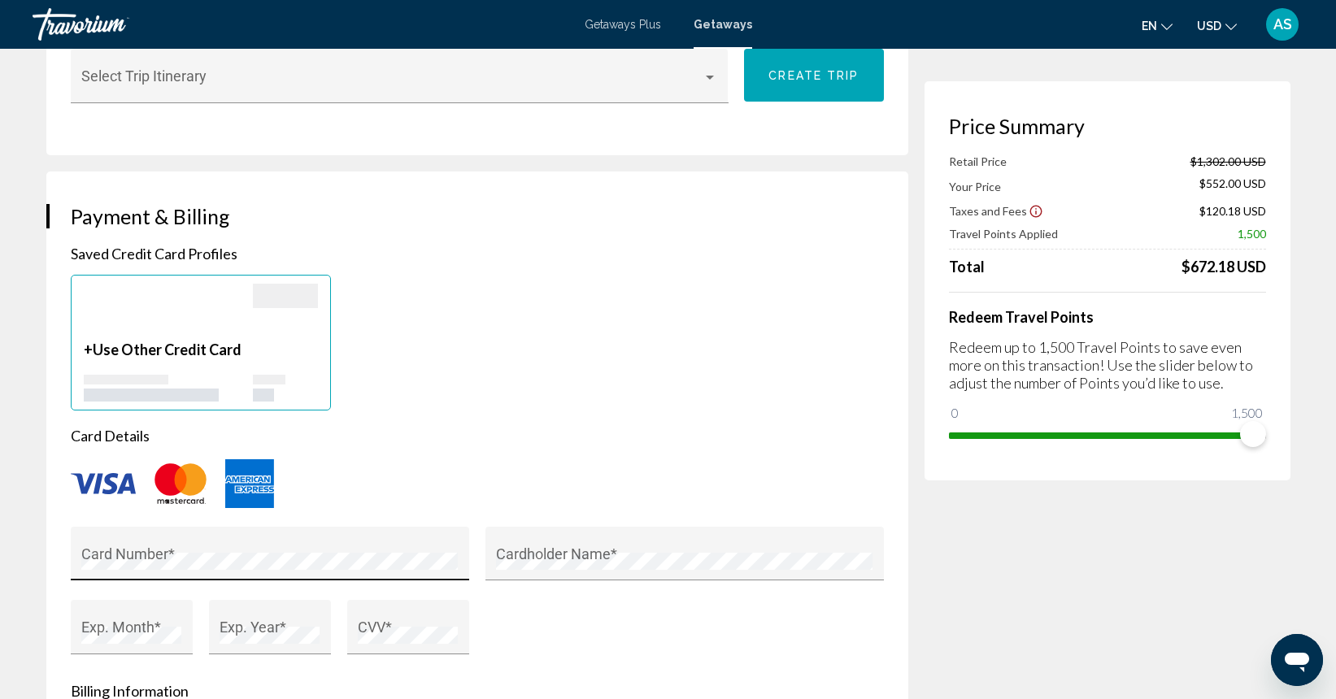
click at [296, 548] on div "Card Number *" at bounding box center [269, 558] width 376 height 43
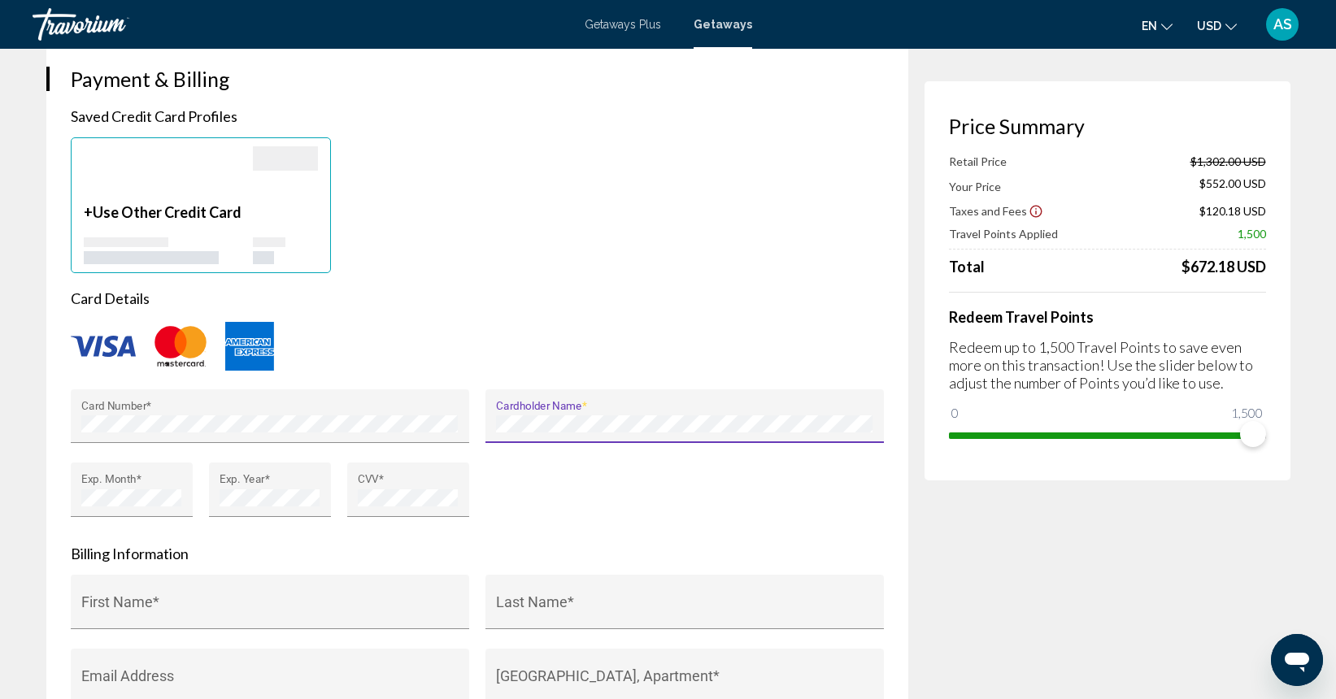
scroll to position [1151, 0]
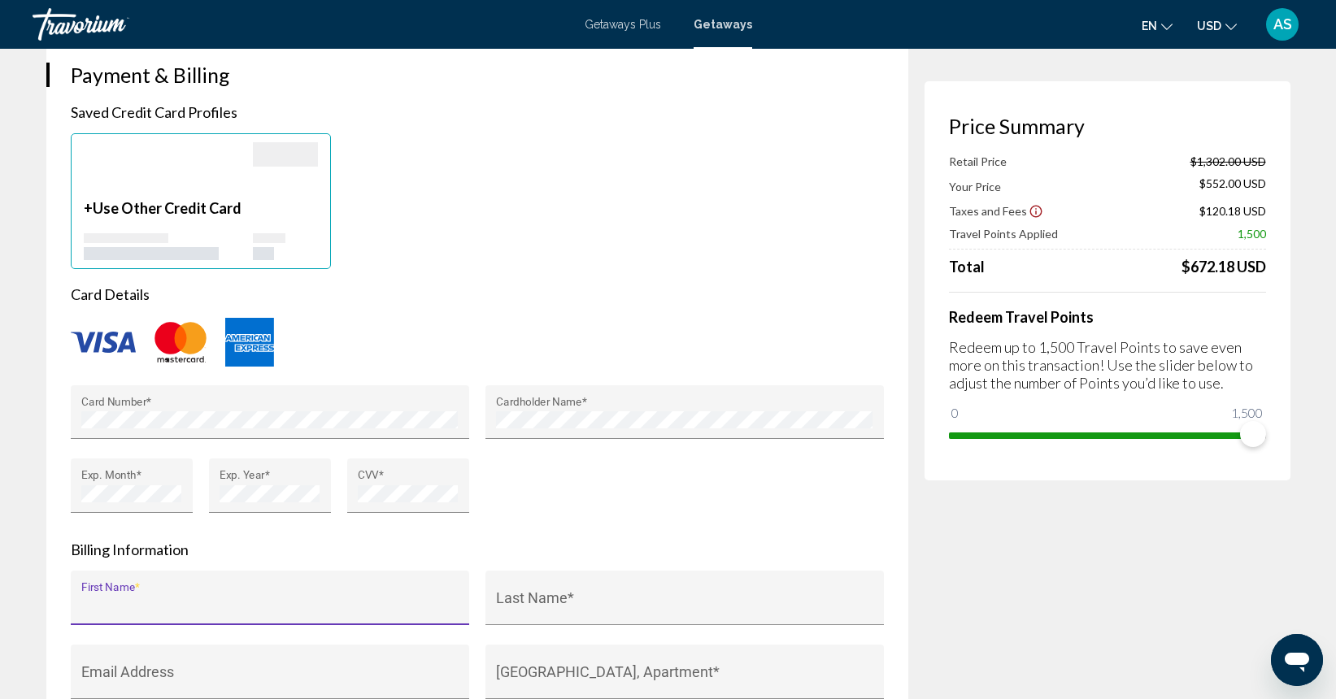
click at [297, 602] on input "First Name *" at bounding box center [269, 606] width 376 height 16
type input "*****"
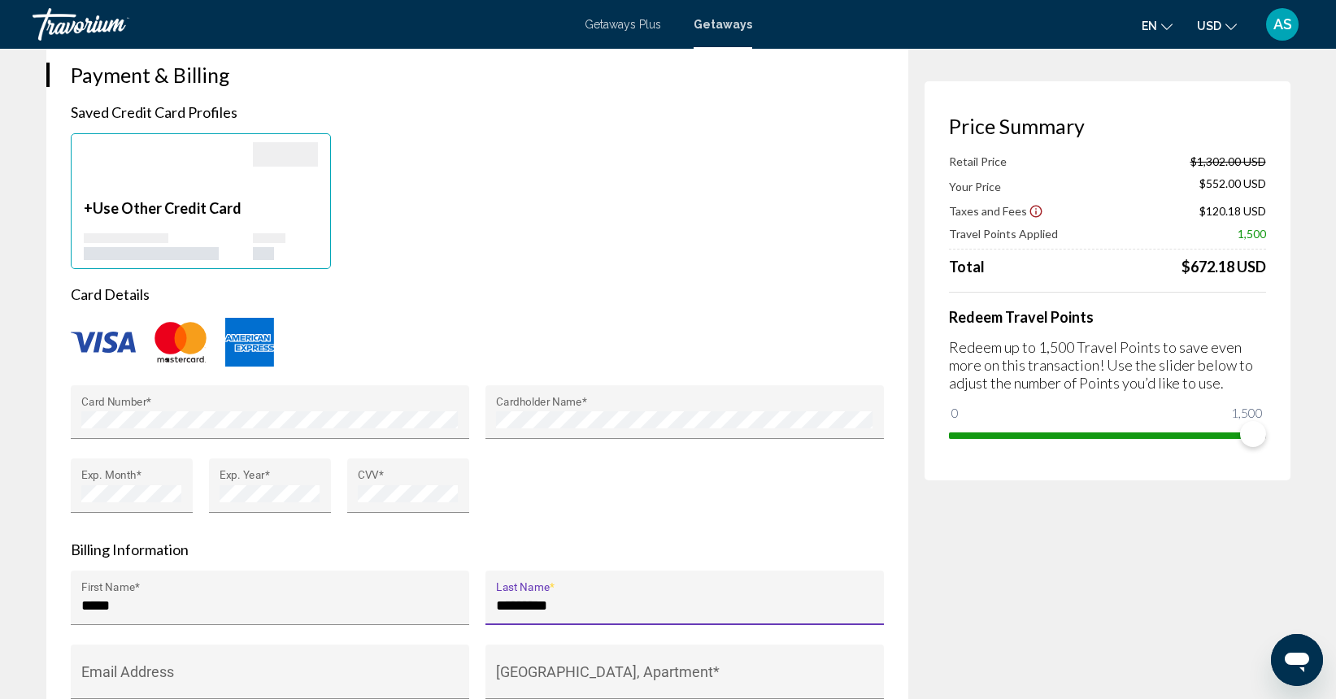
type input "**********"
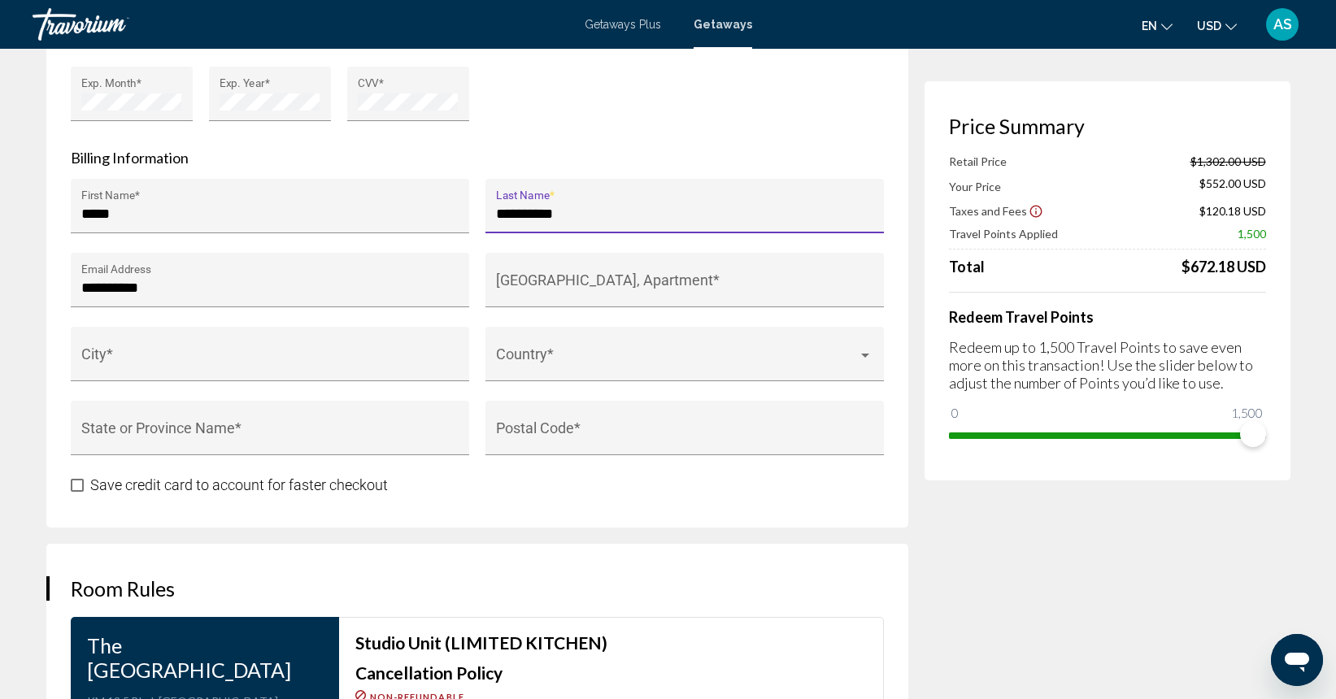
scroll to position [1544, 0]
type input "**********"
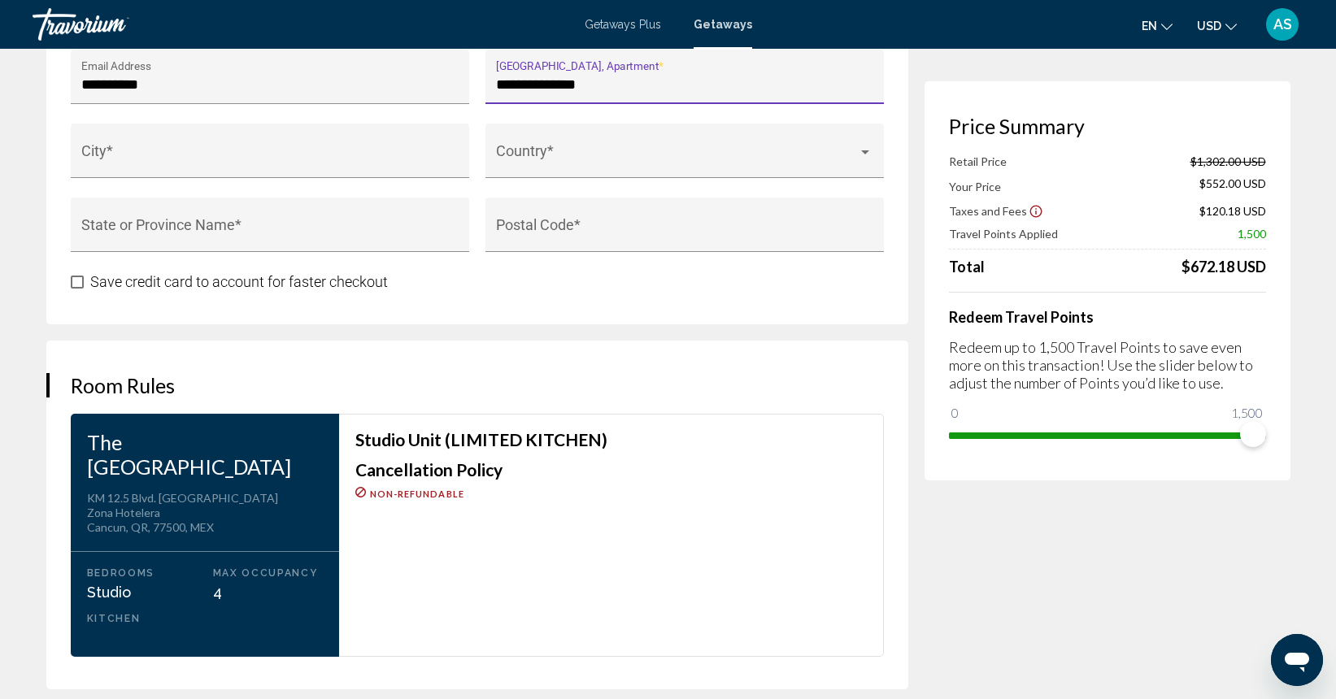
scroll to position [1742, 0]
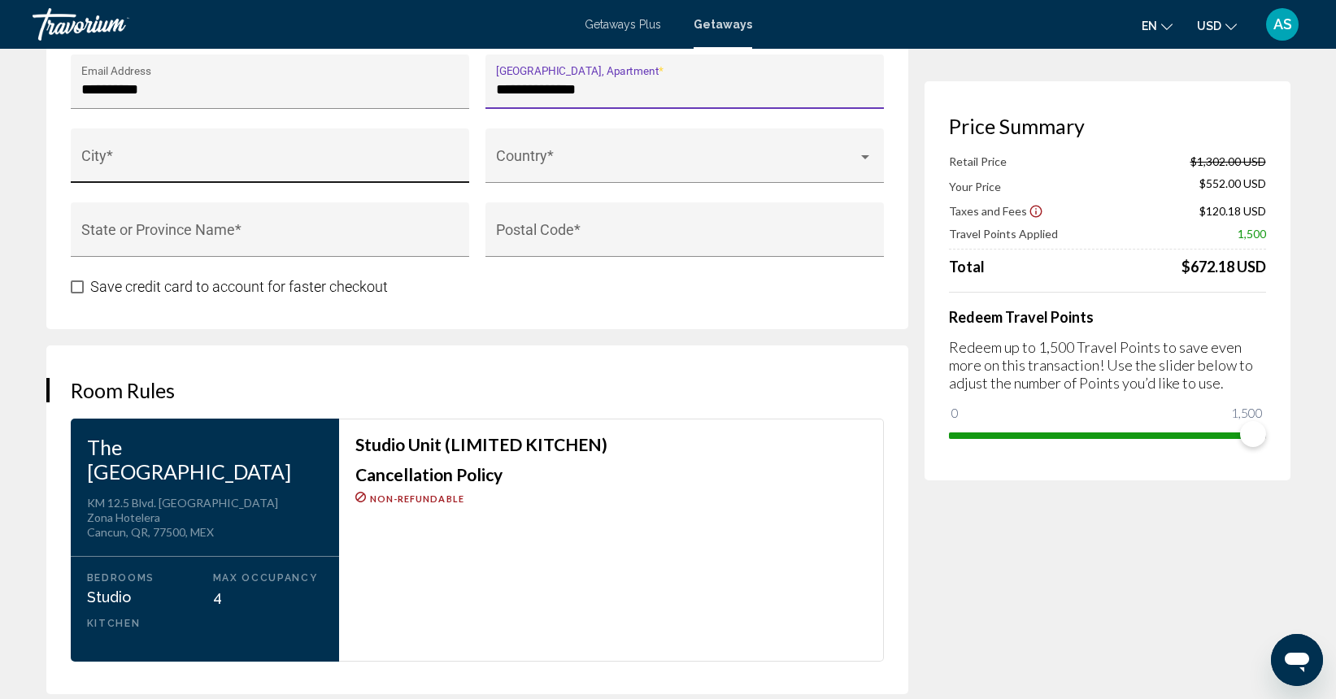
type input "**********"
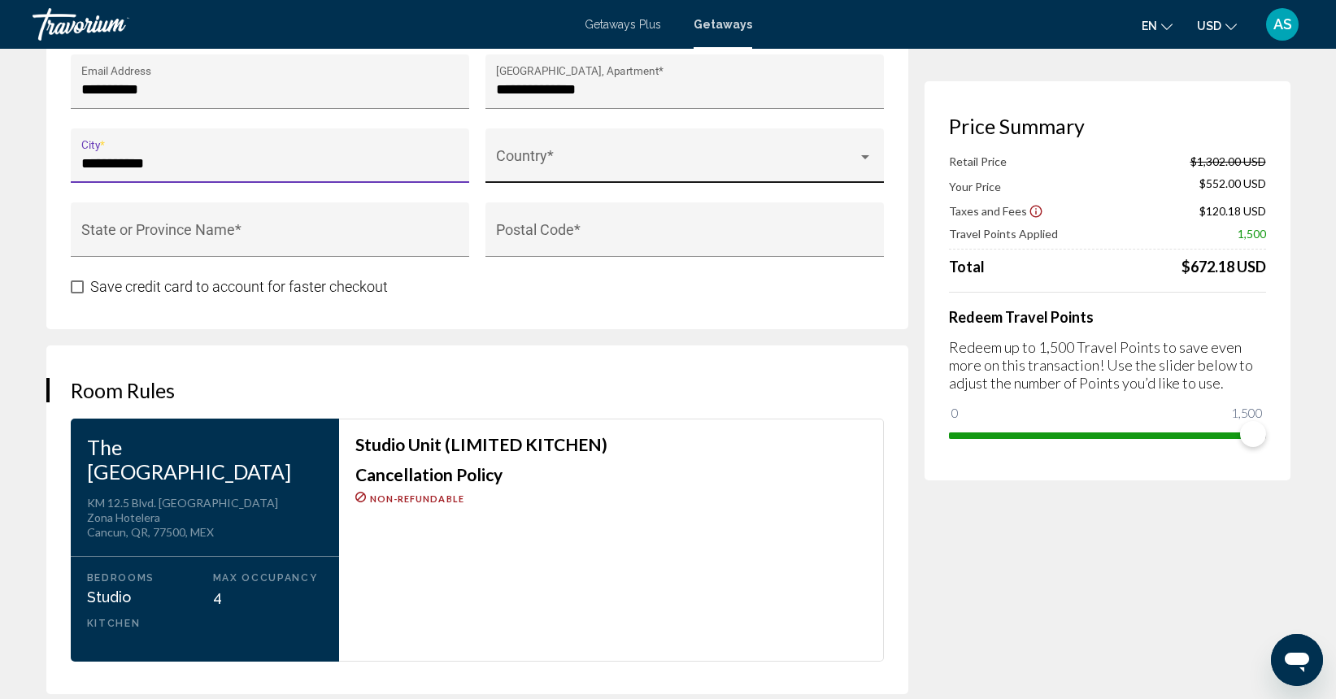
type input "**********"
click at [653, 167] on span "Main content" at bounding box center [677, 163] width 362 height 16
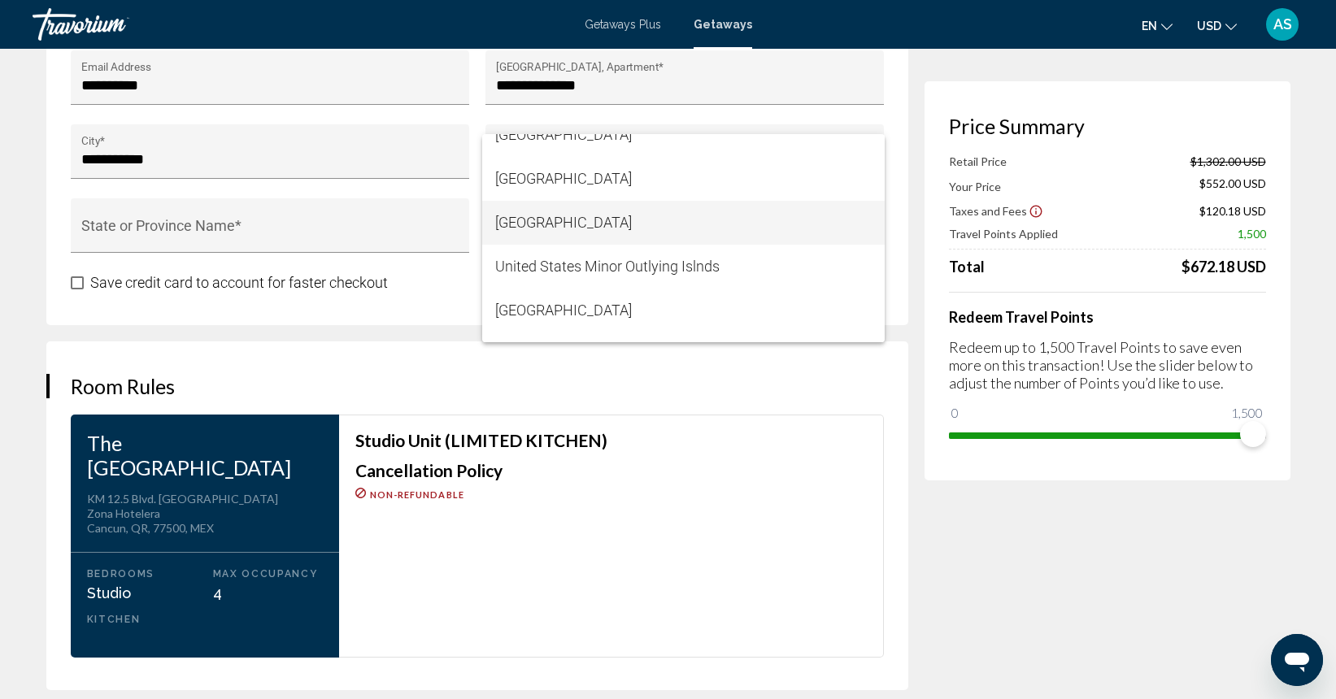
scroll to position [1748, 1]
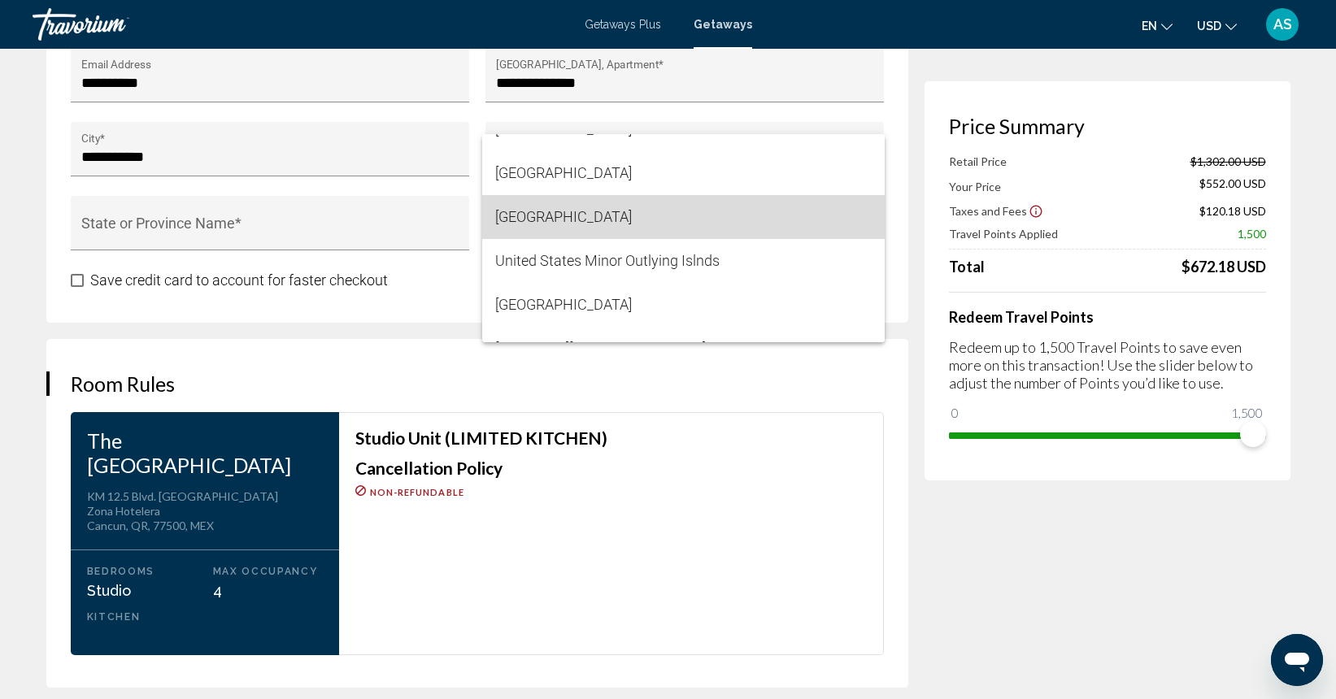
click at [632, 230] on span "[GEOGRAPHIC_DATA]" at bounding box center [683, 217] width 376 height 44
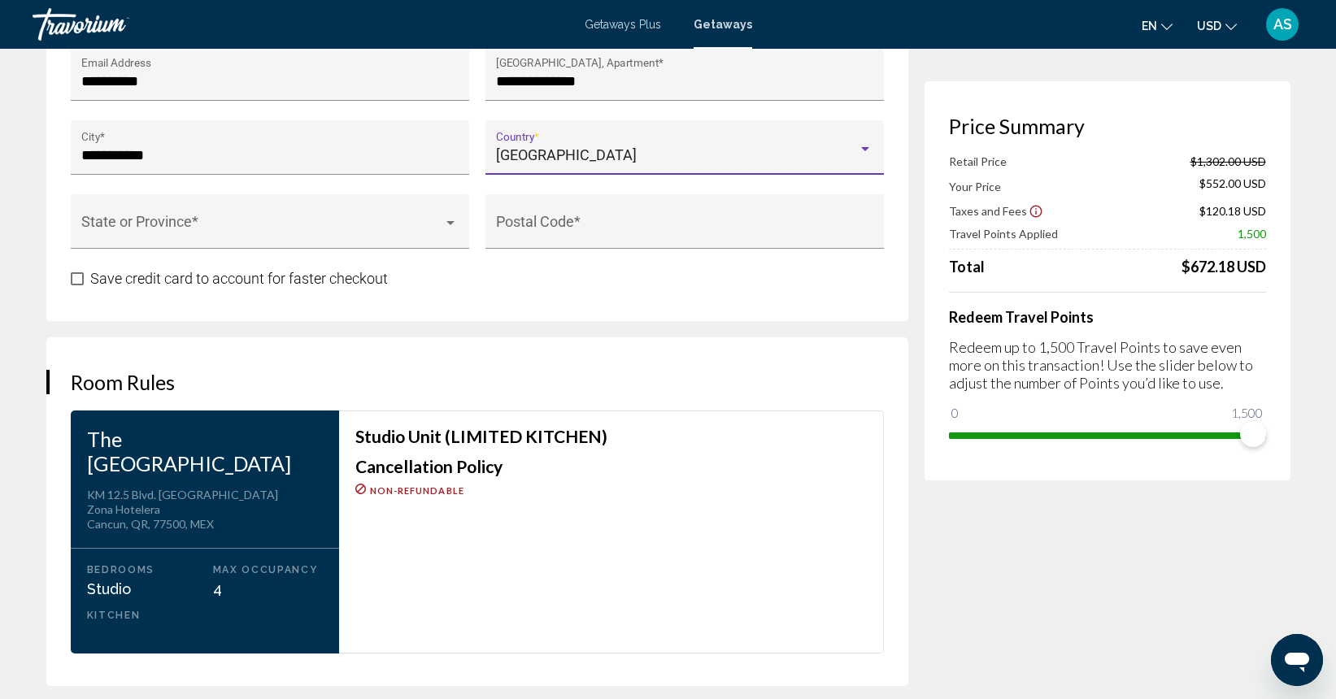
scroll to position [1750, 0]
click at [362, 224] on span "Main content" at bounding box center [262, 229] width 362 height 16
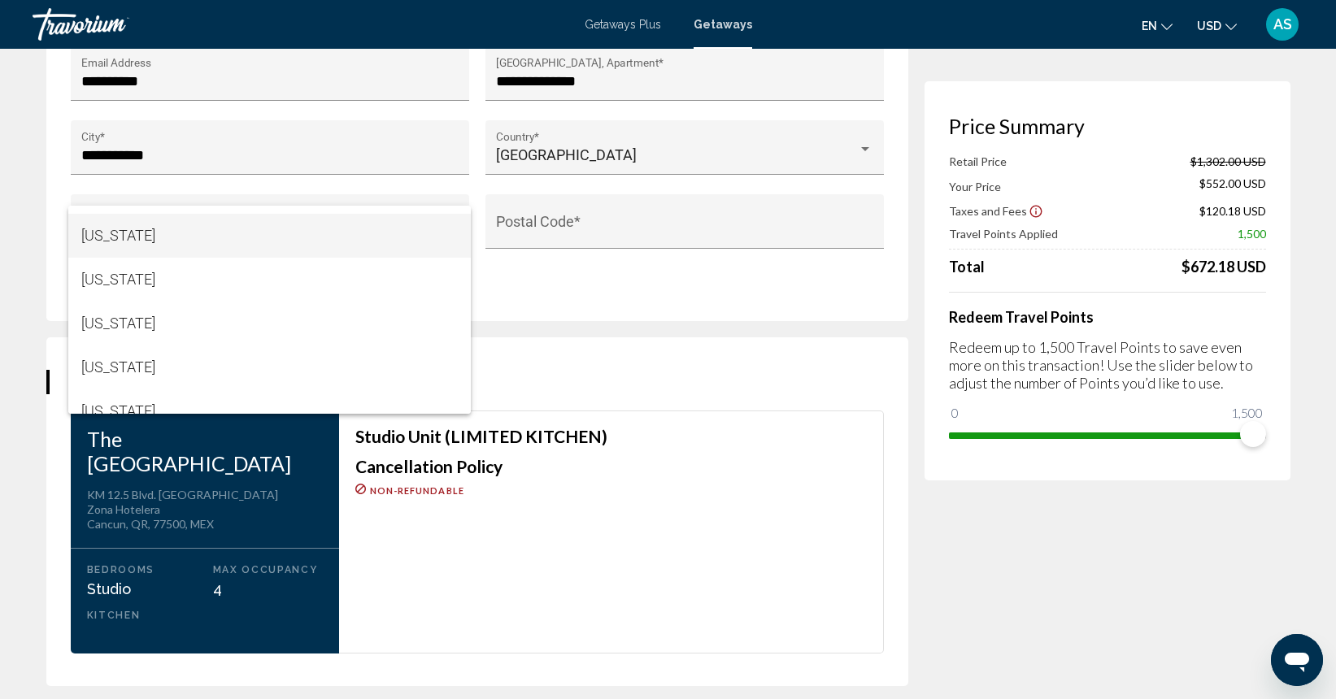
scroll to position [875, 0]
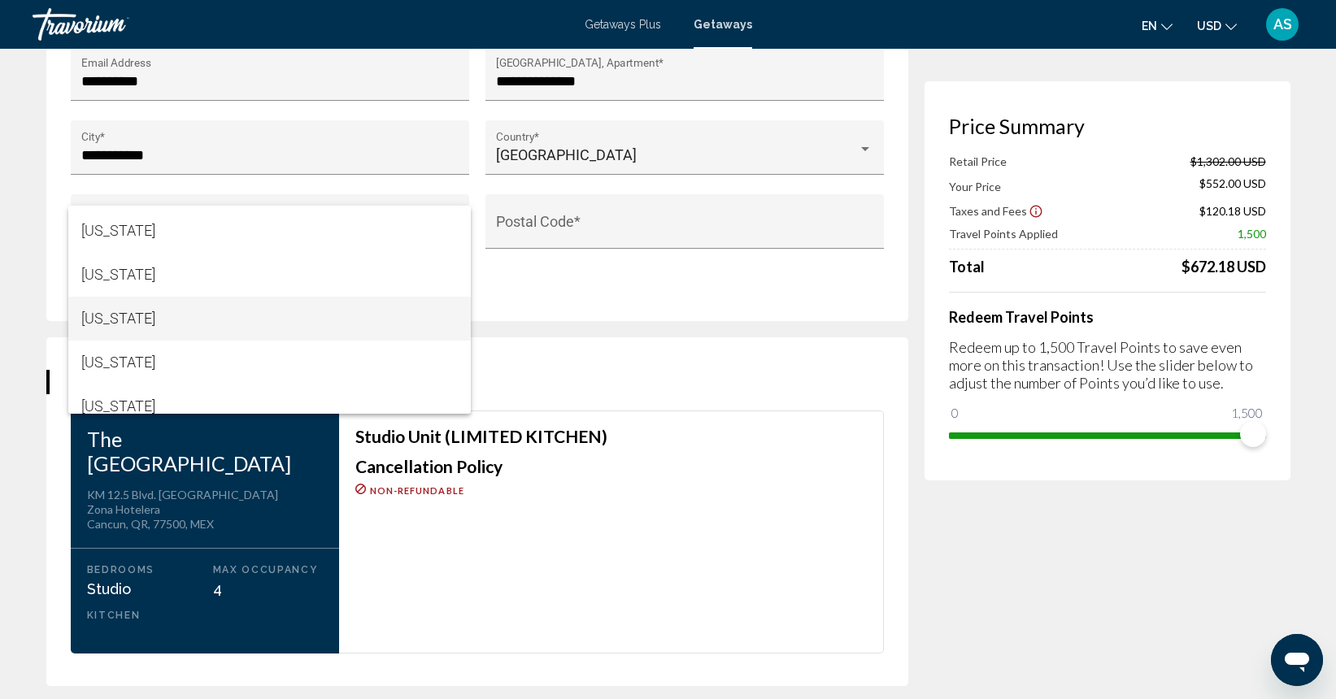
click at [250, 325] on span "[US_STATE]" at bounding box center [269, 319] width 376 height 44
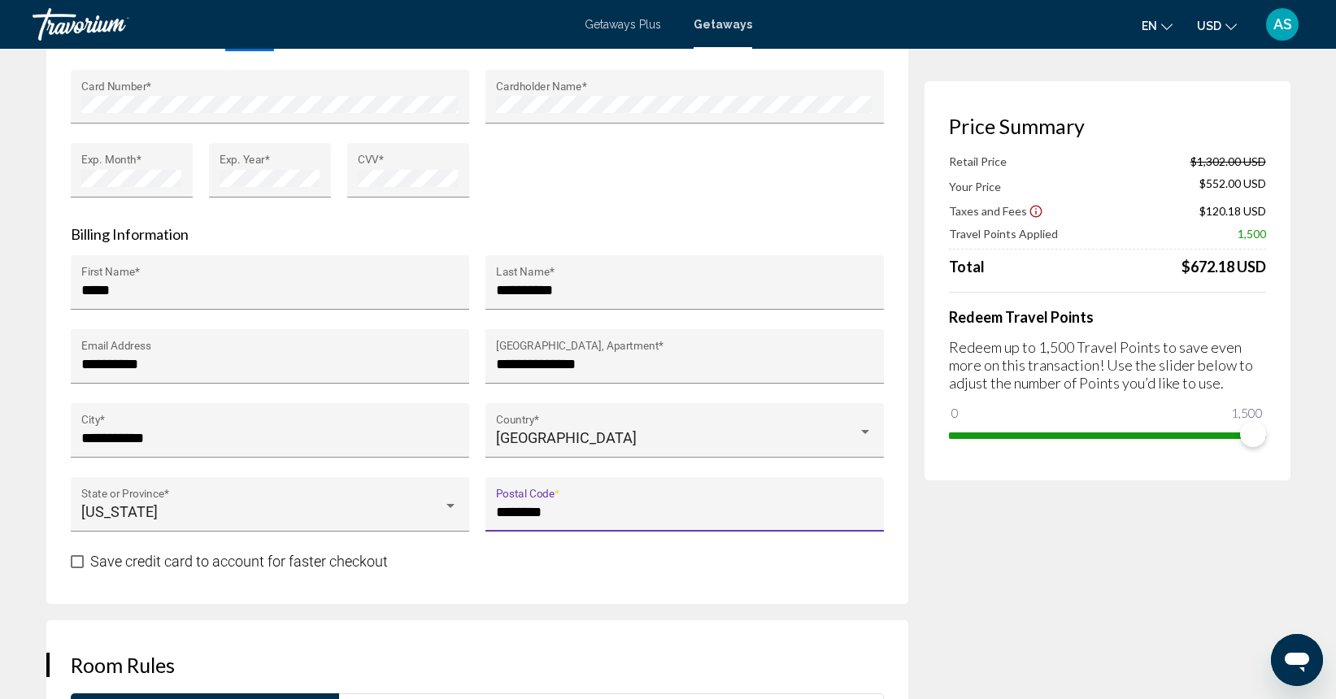
scroll to position [1468, 0]
type input "**********"
click at [73, 560] on span "Main content" at bounding box center [77, 561] width 13 height 13
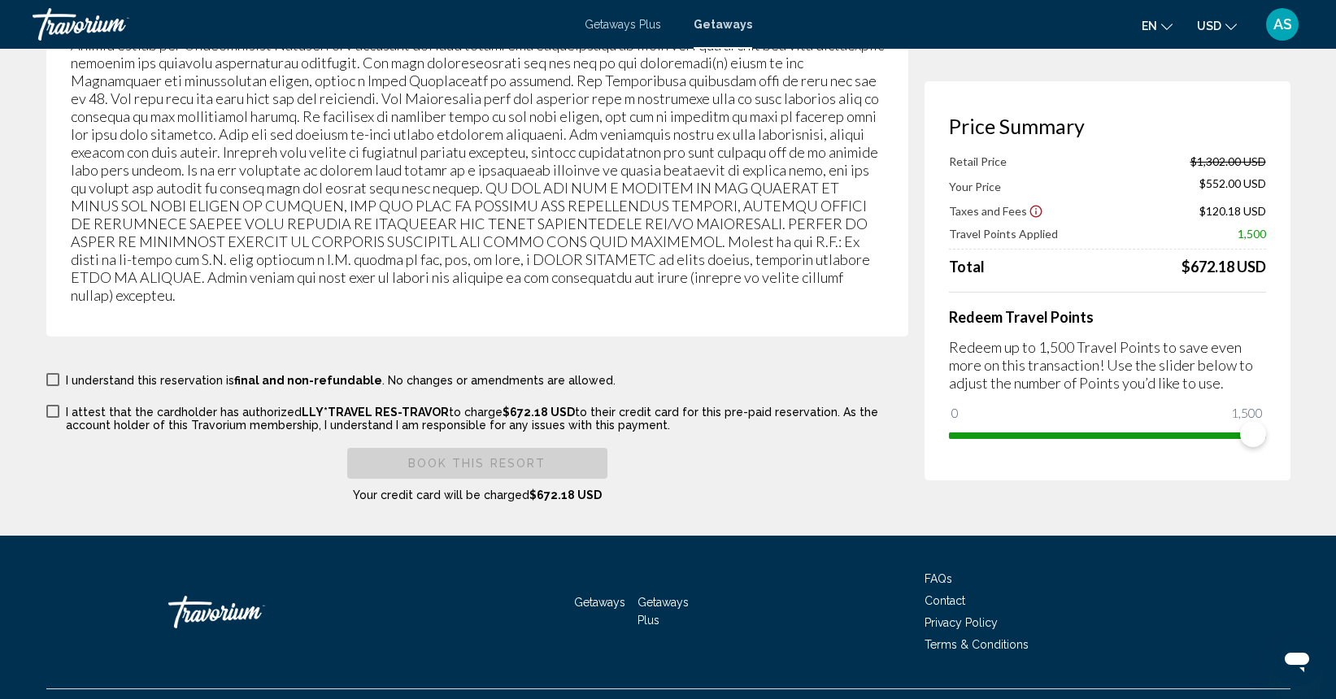
scroll to position [2812, 0]
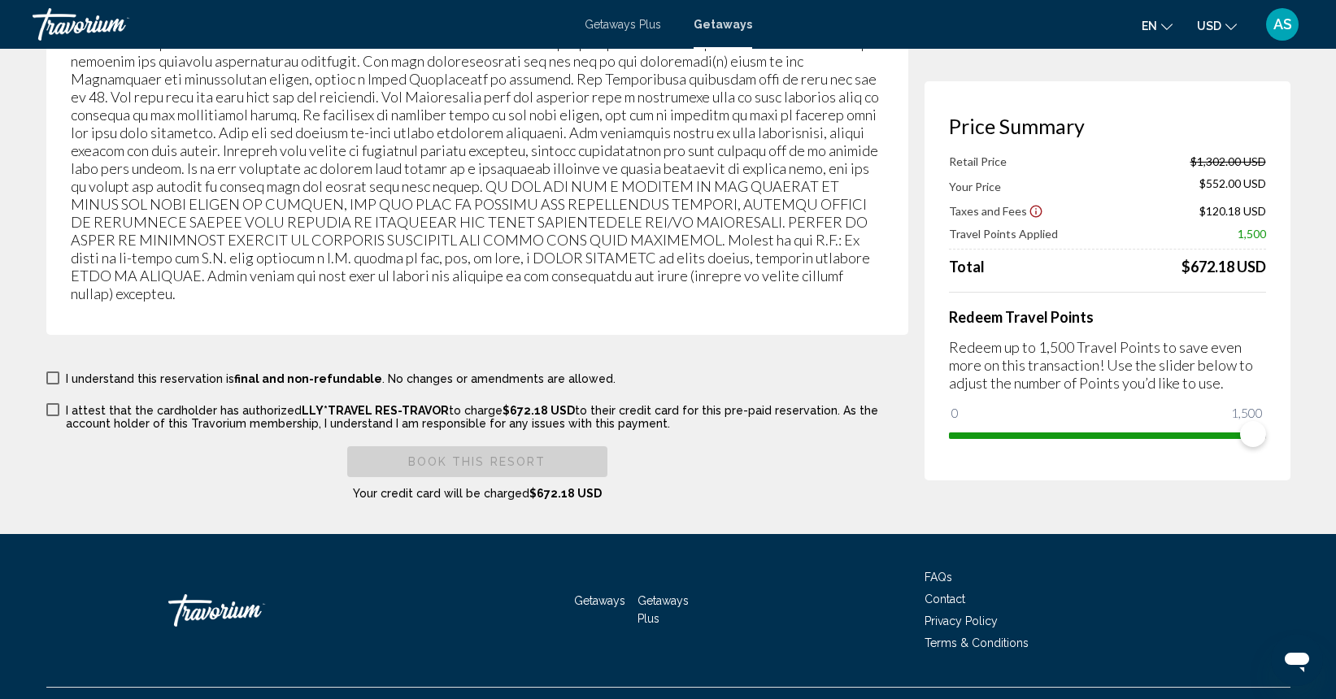
click at [54, 407] on span "Main content" at bounding box center [52, 409] width 13 height 13
click at [50, 378] on span "Main content" at bounding box center [52, 378] width 13 height 13
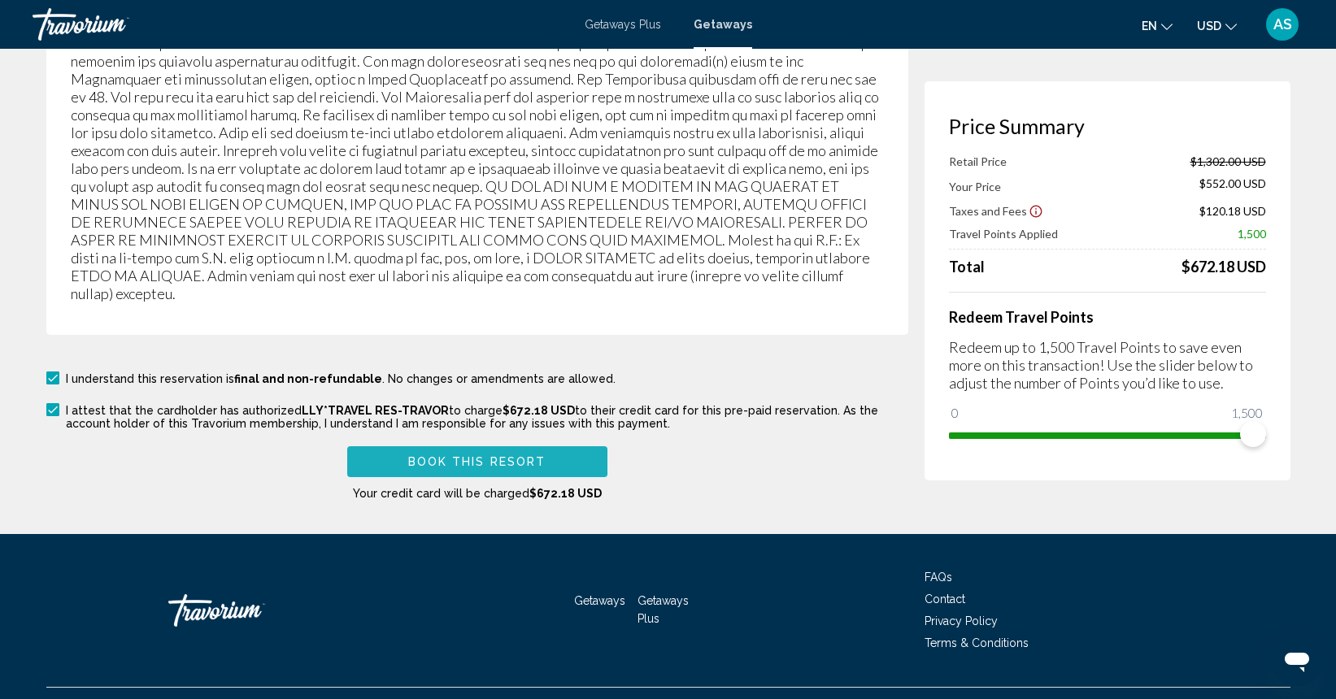
click at [409, 459] on button "Book this Resort" at bounding box center [477, 461] width 260 height 30
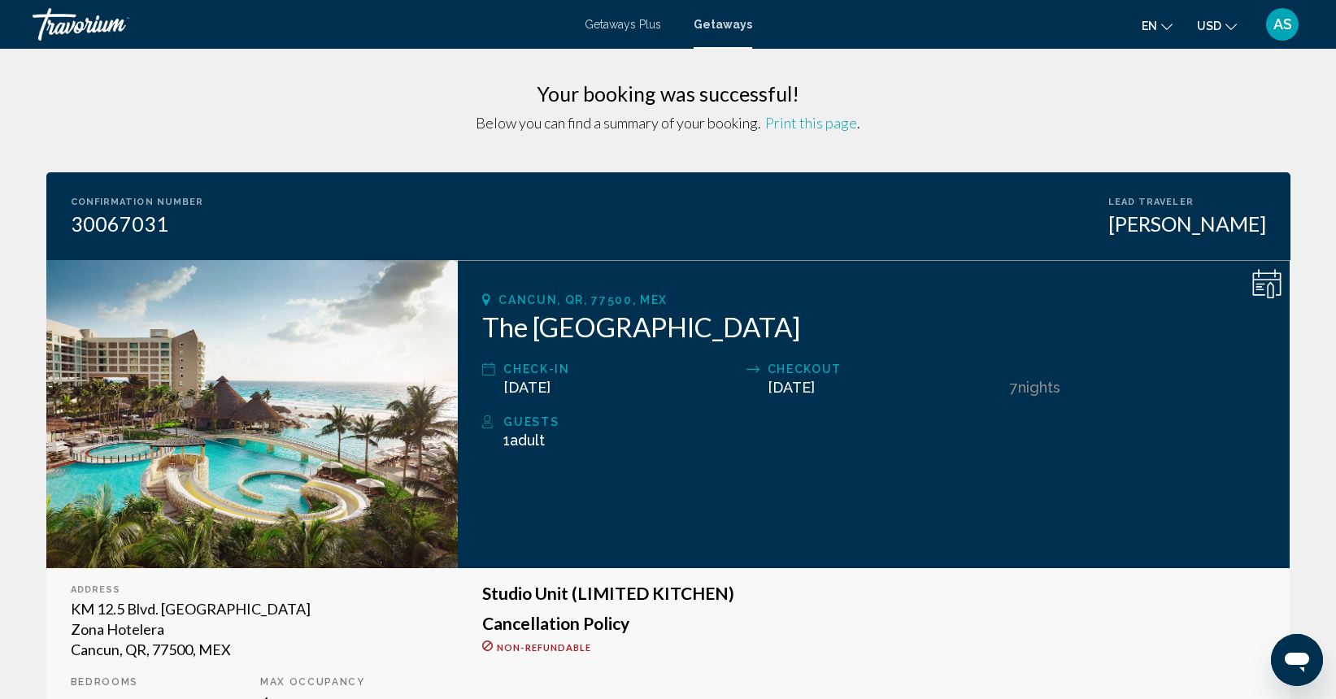
click at [1286, 21] on span "AS" at bounding box center [1282, 24] width 19 height 16
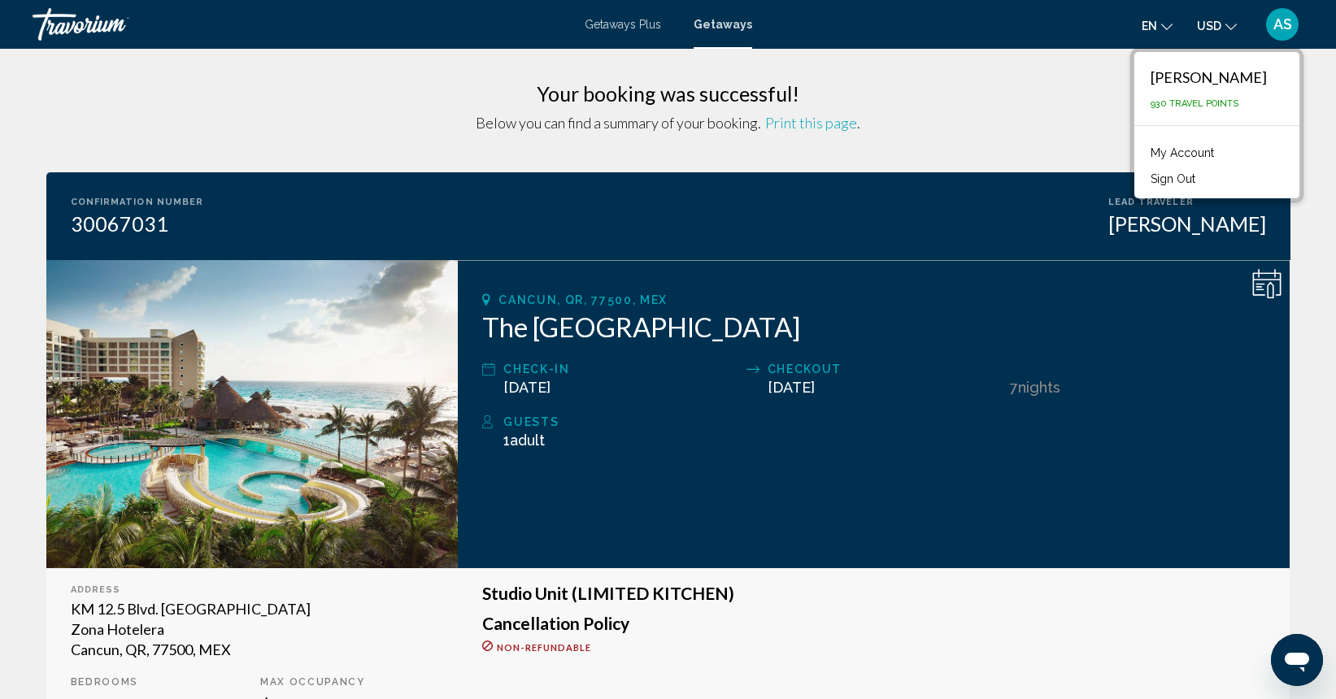
click at [1204, 150] on link "My Account" at bounding box center [1182, 152] width 80 height 21
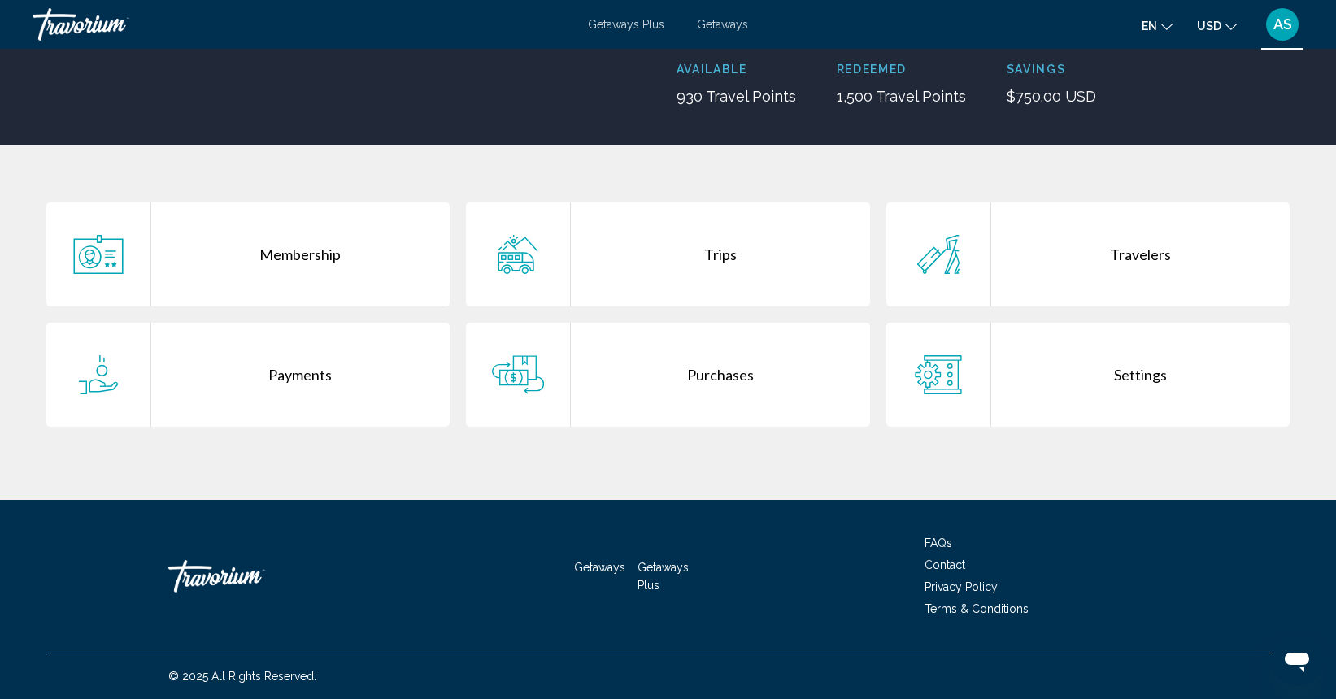
scroll to position [217, 0]
click at [724, 251] on div "Trips" at bounding box center [720, 254] width 299 height 104
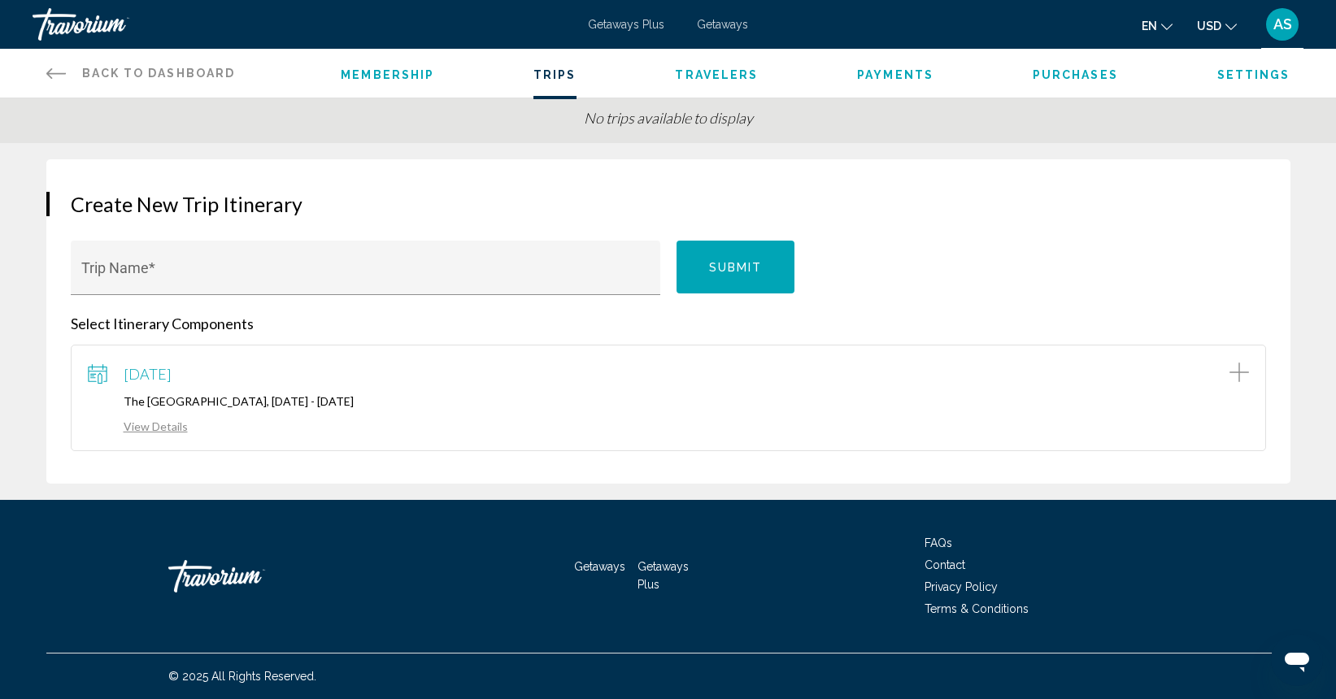
scroll to position [88, 0]
click at [158, 424] on link "View Details" at bounding box center [138, 427] width 100 height 14
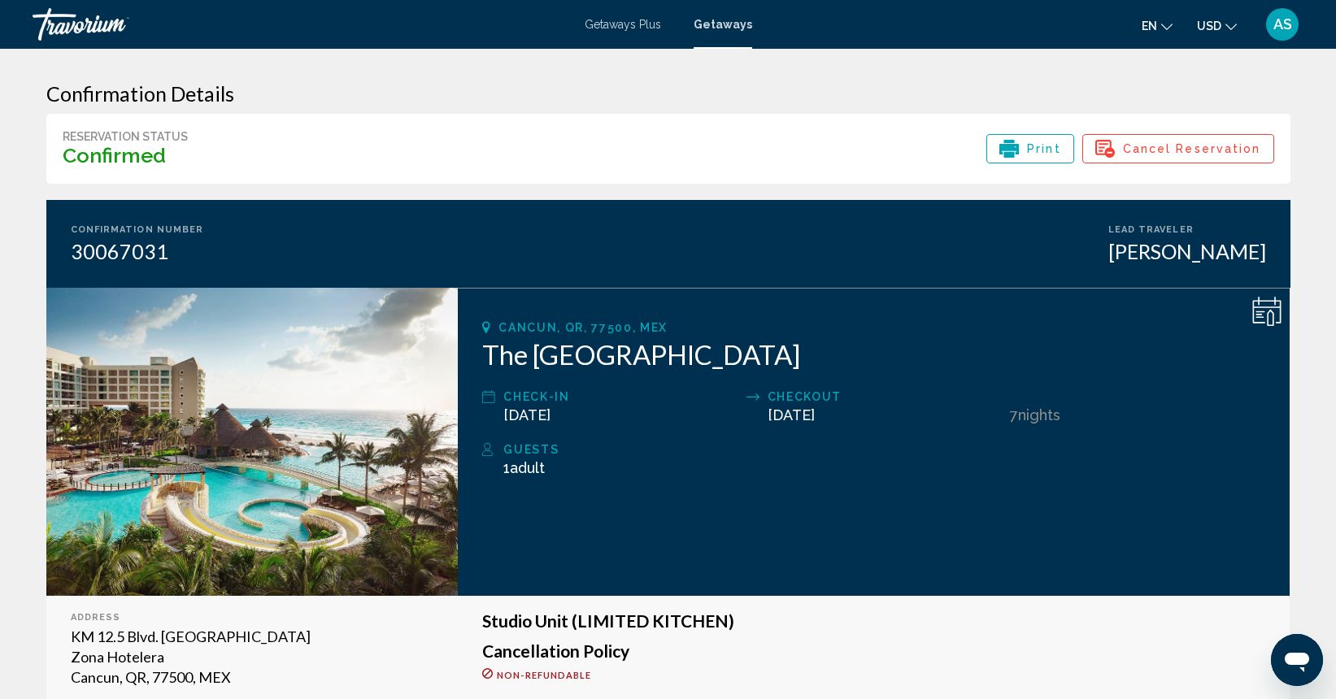
click at [486, 450] on icon "Main content" at bounding box center [488, 450] width 13 height 20
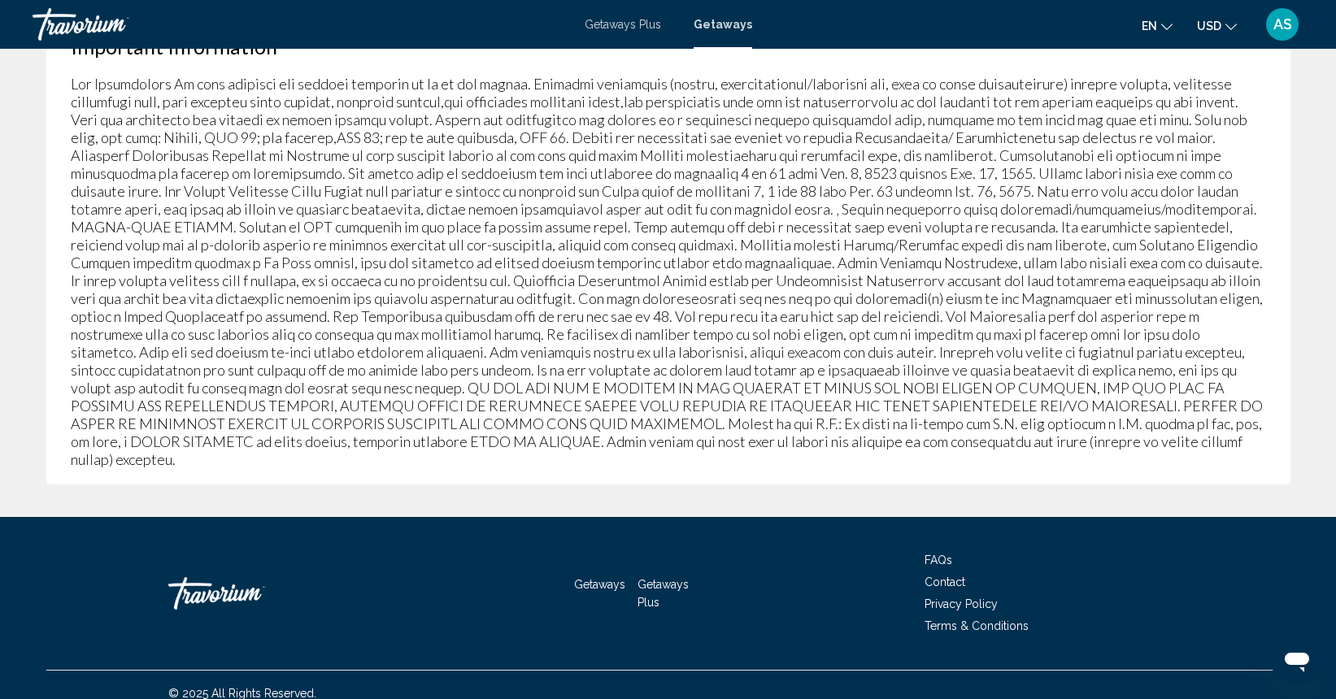
scroll to position [775, 0]
